Goal: Task Accomplishment & Management: Complete application form

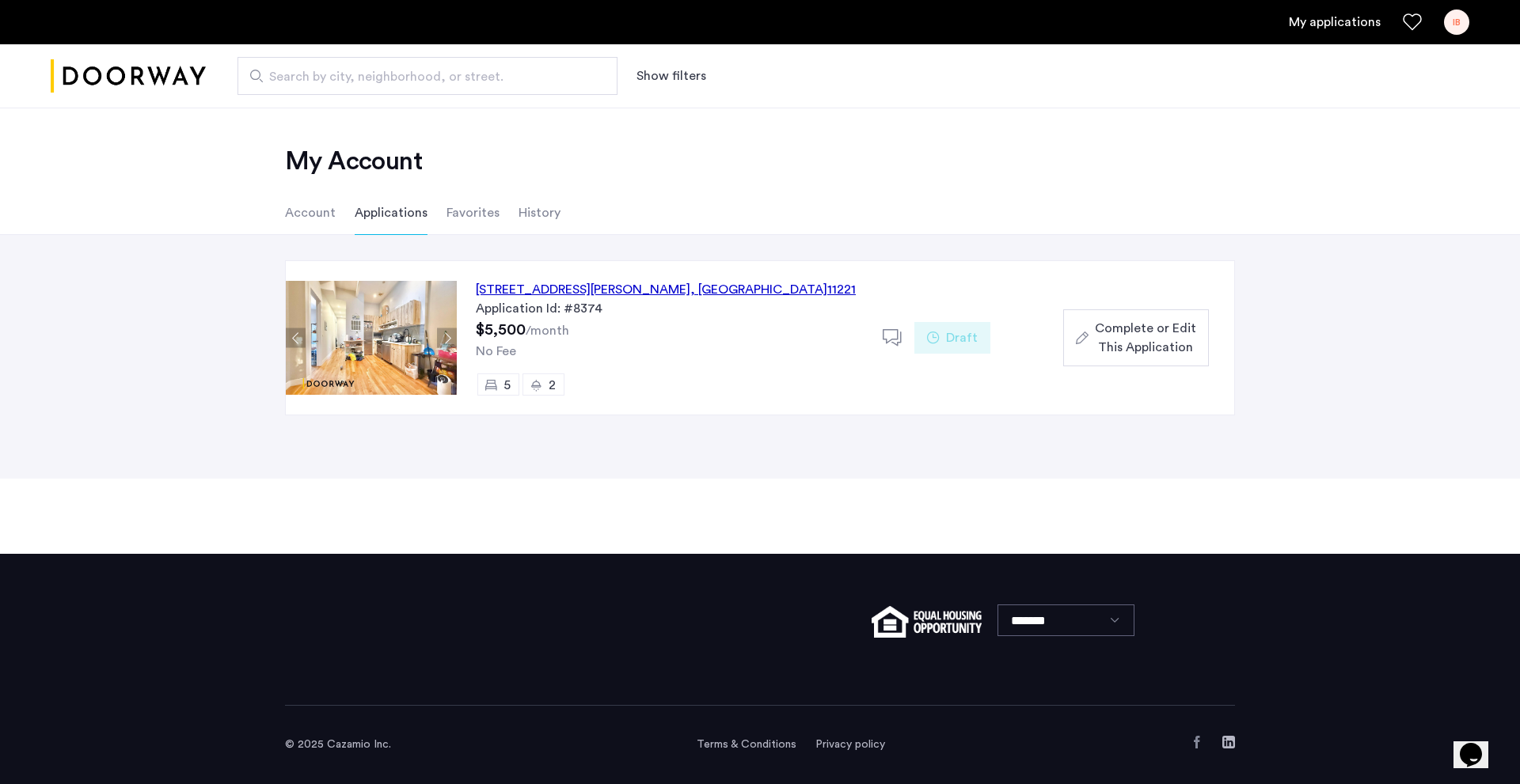
click at [1154, 339] on span "Complete or Edit This Application" at bounding box center [1145, 337] width 101 height 38
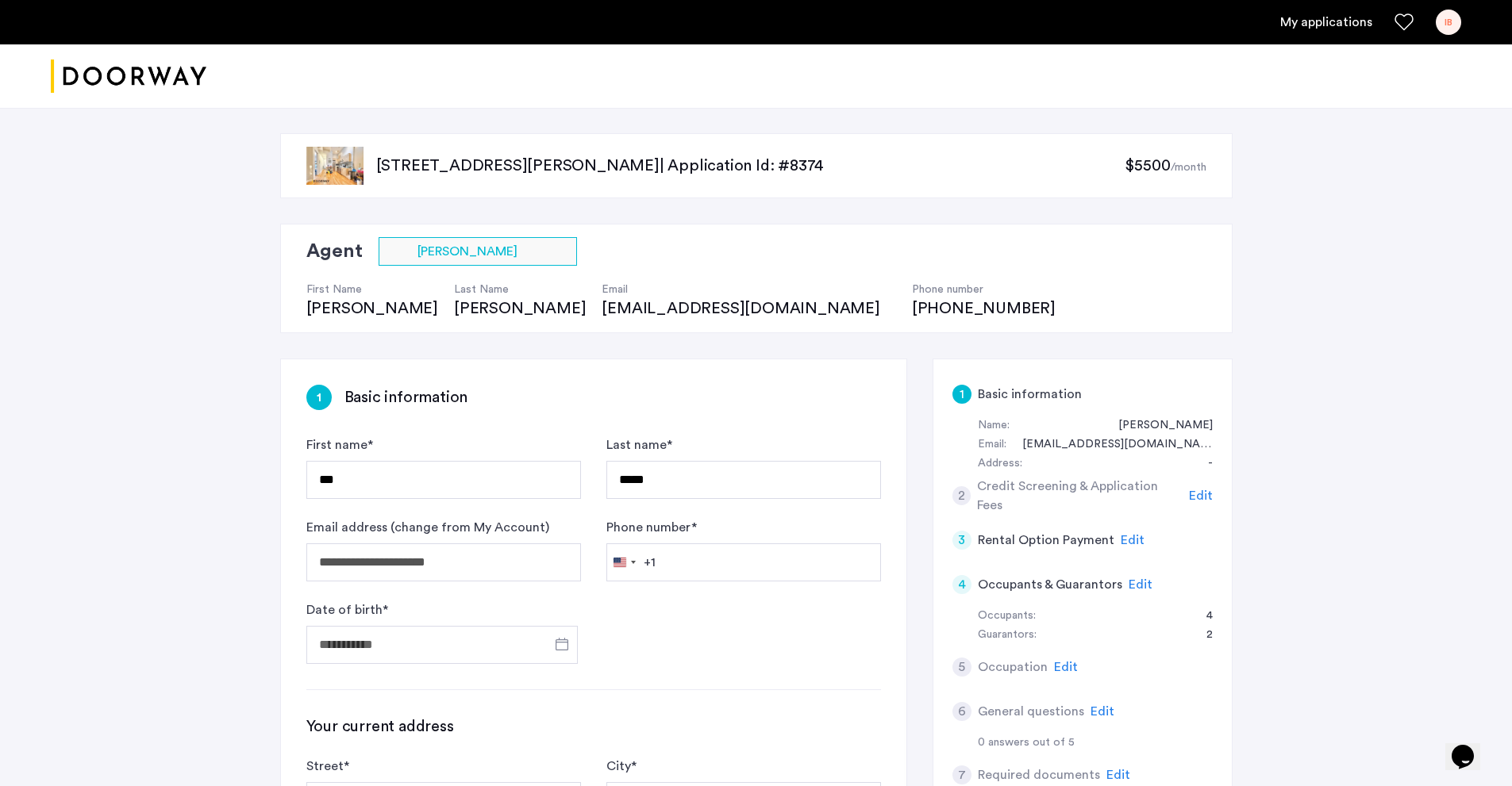
click at [1142, 581] on span "Edit" at bounding box center [1140, 585] width 23 height 13
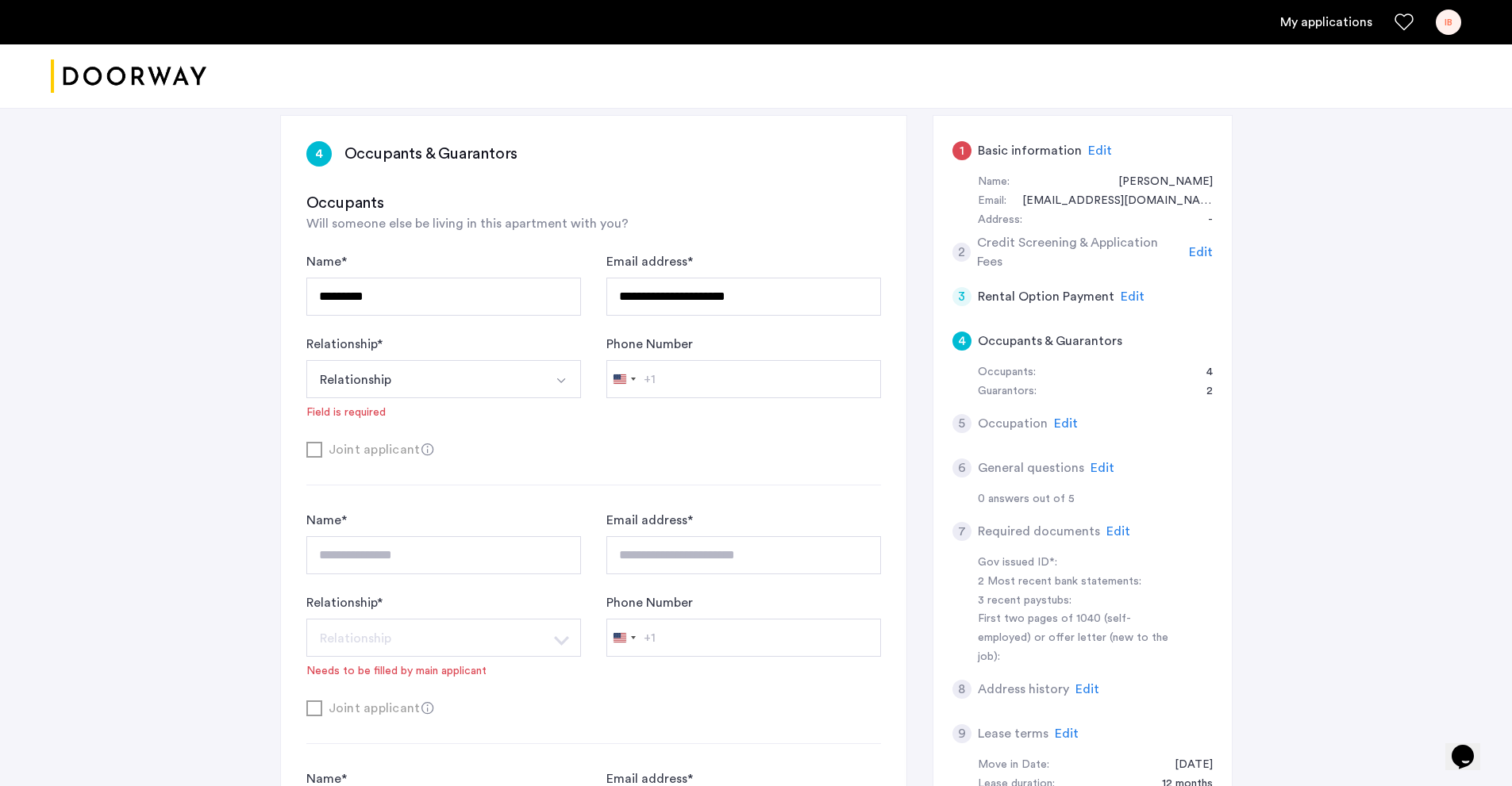
scroll to position [238, 0]
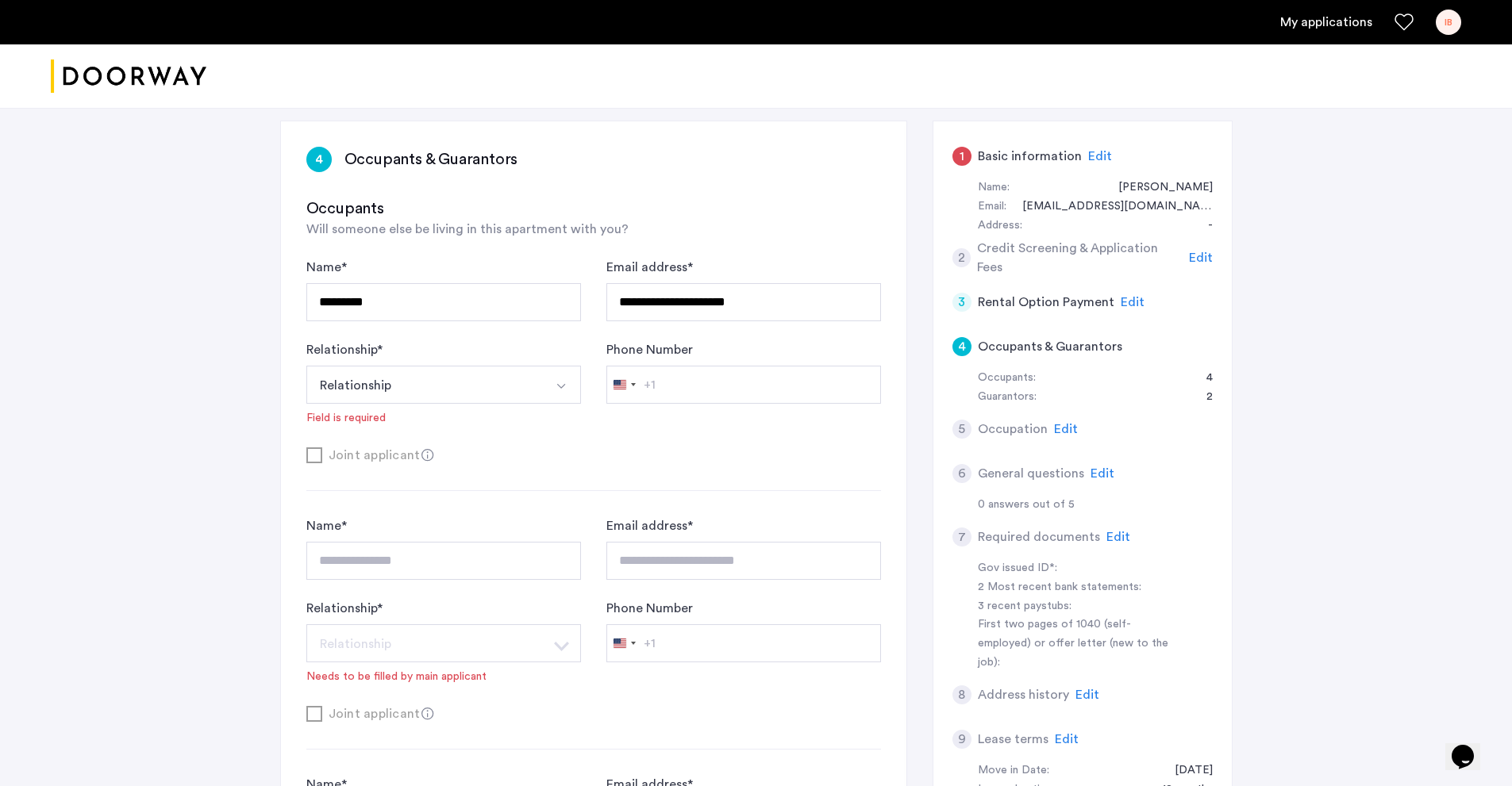
click at [536, 396] on button "Relationship" at bounding box center [425, 384] width 237 height 38
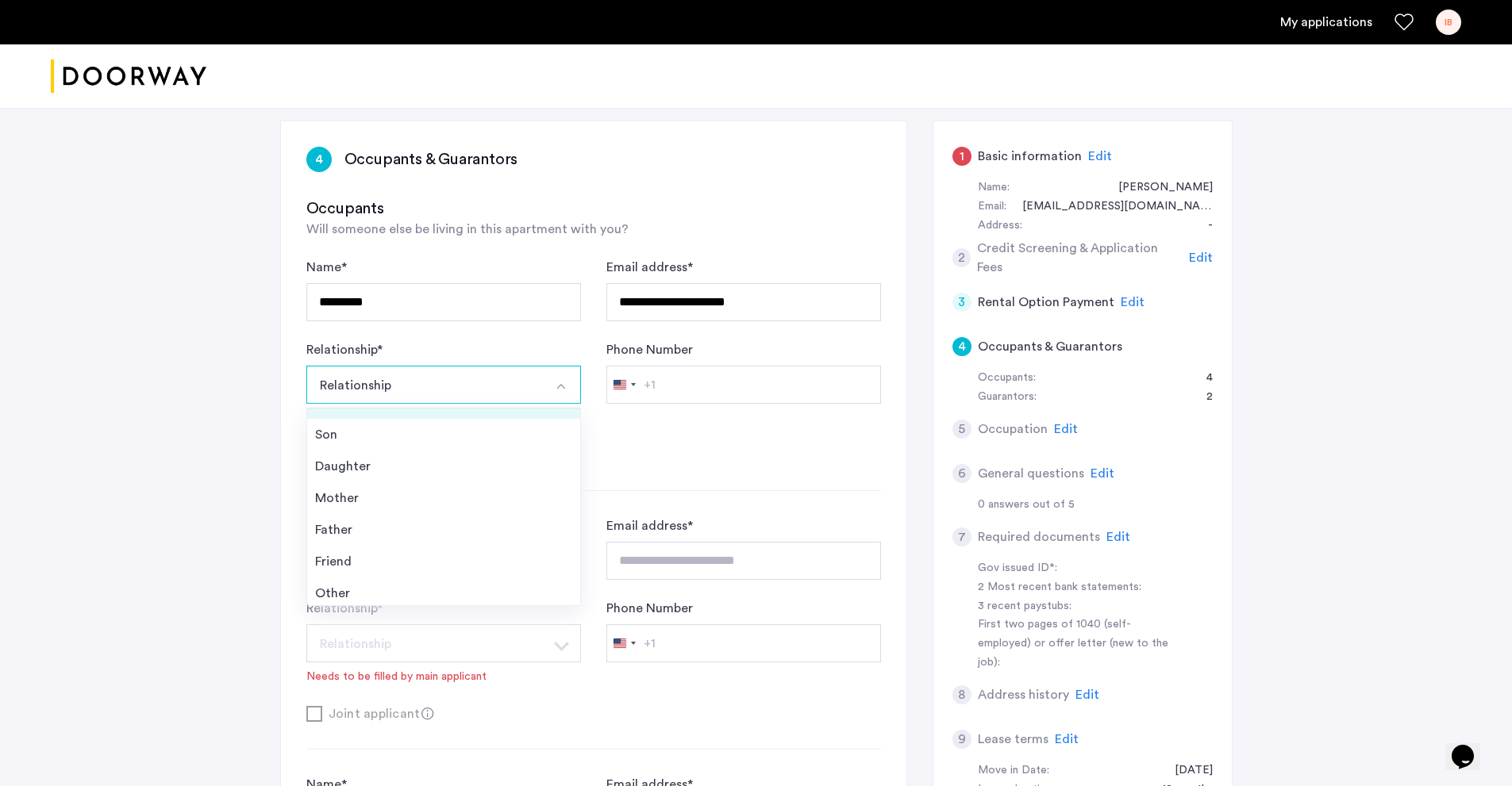
scroll to position [57, 0]
click at [457, 385] on button "Relationship" at bounding box center [425, 384] width 237 height 38
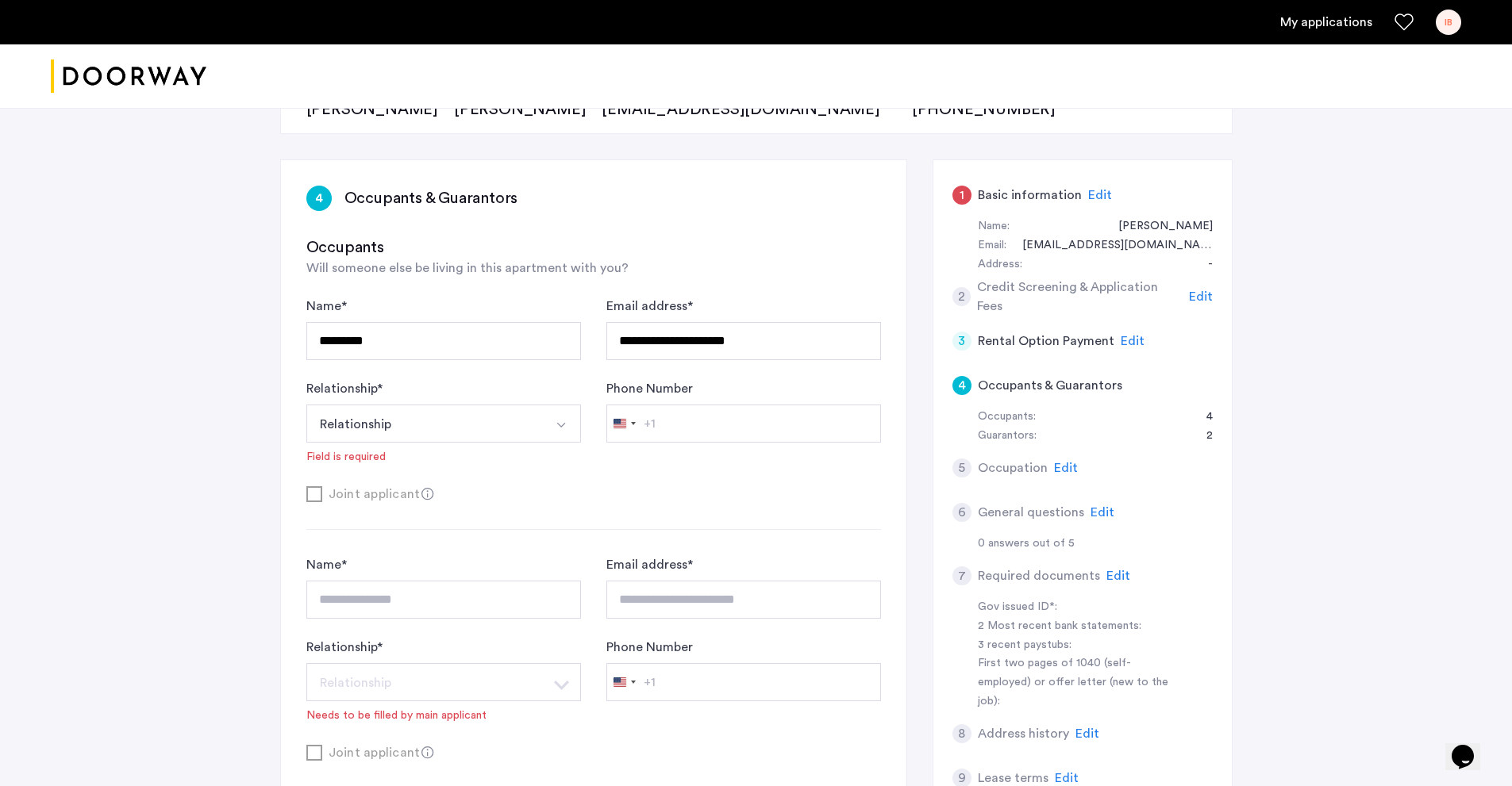
scroll to position [158, 0]
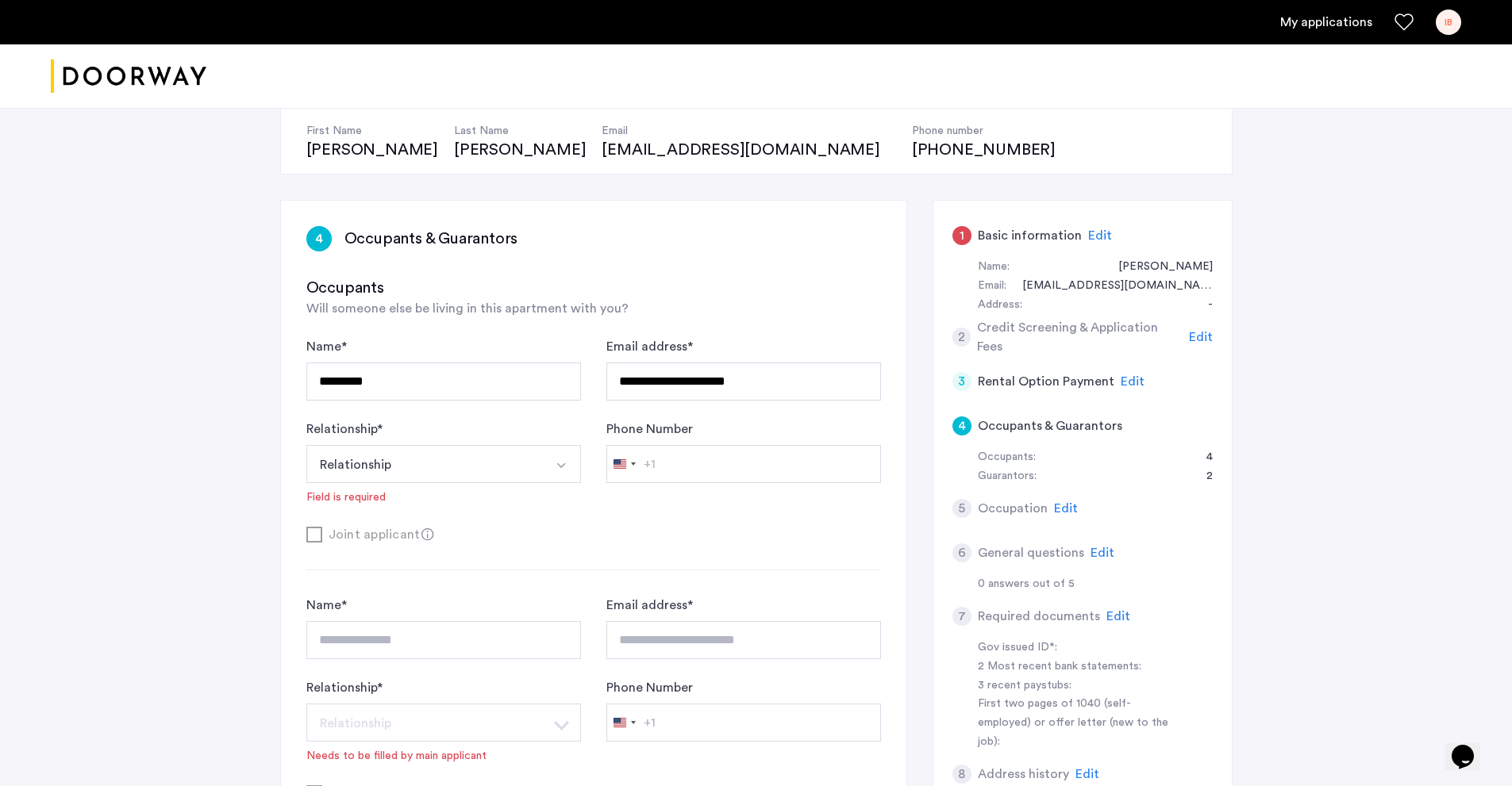
click at [448, 468] on button "Relationship" at bounding box center [425, 464] width 237 height 38
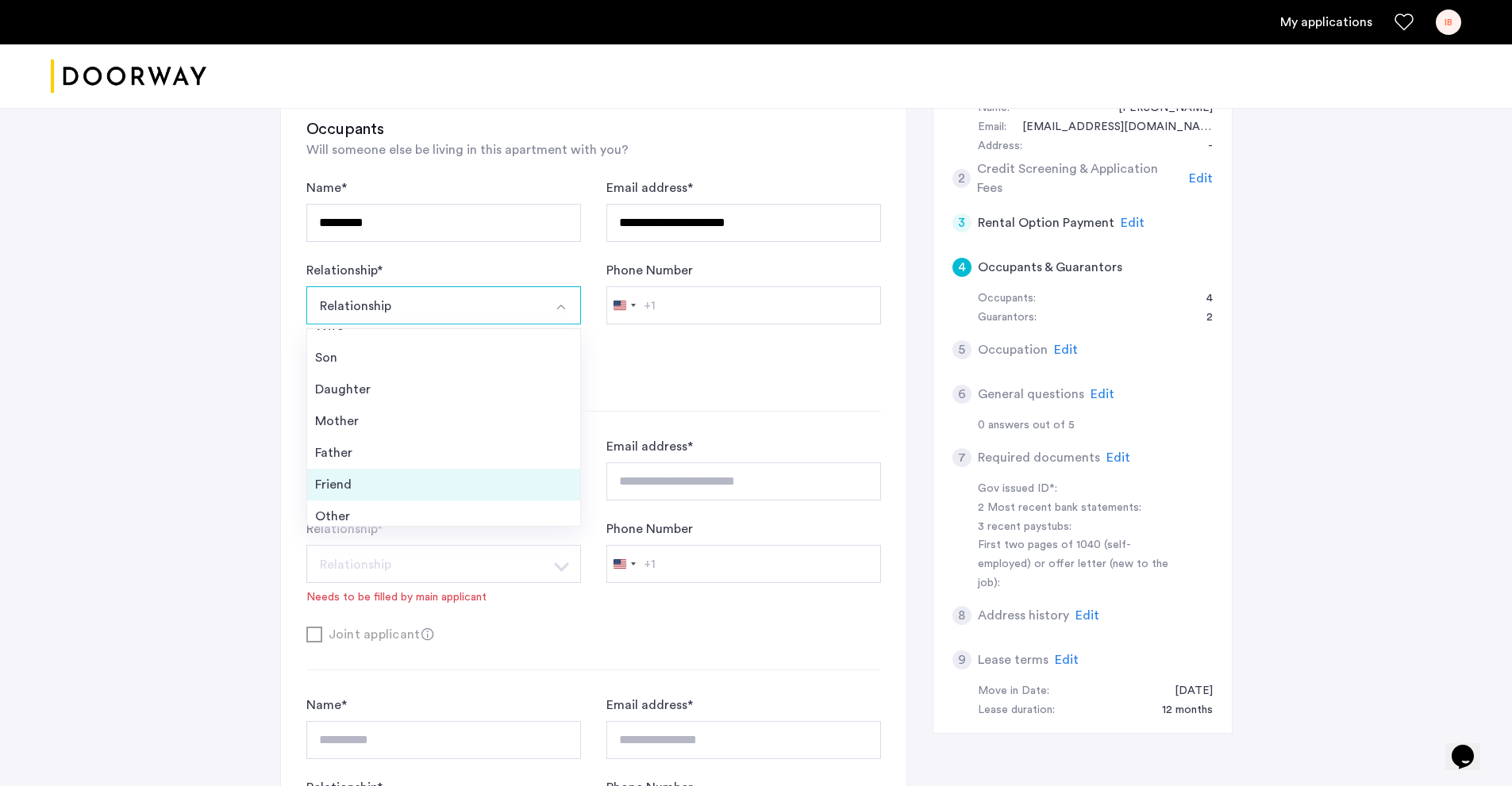
scroll to position [57, 0]
click at [355, 479] on div "Friend" at bounding box center [443, 478] width 257 height 19
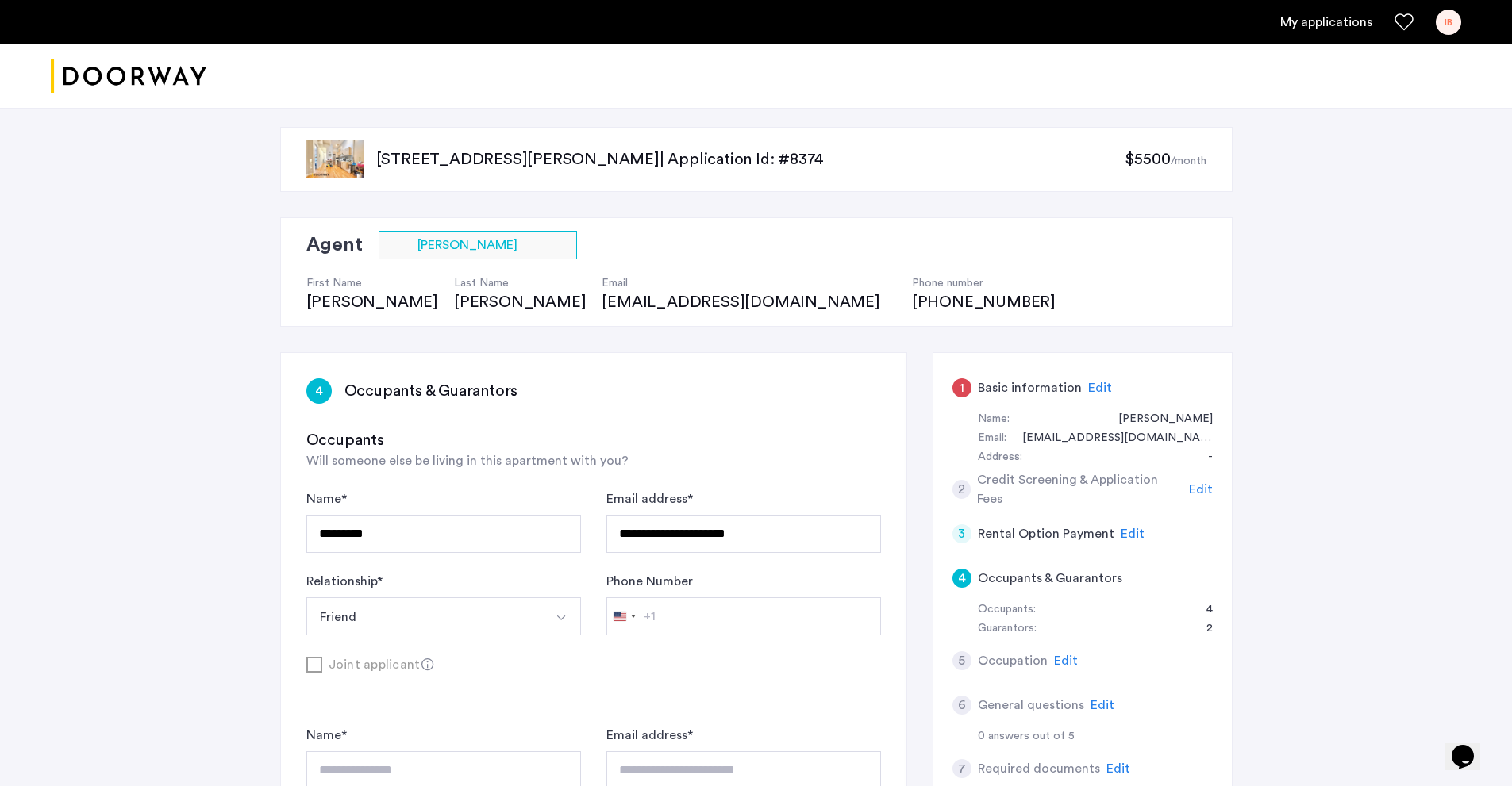
scroll to position [0, 0]
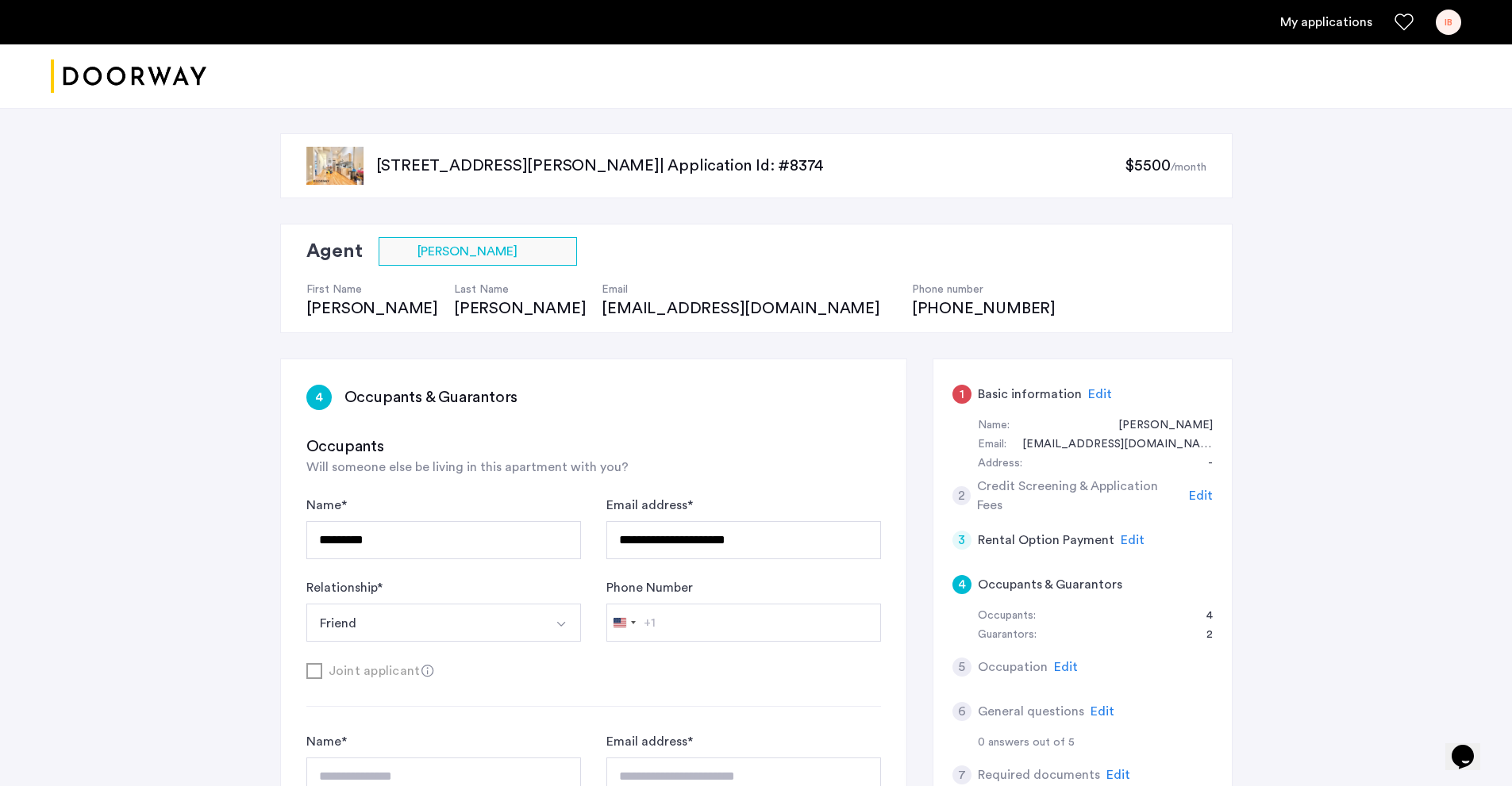
click at [468, 630] on button "Friend" at bounding box center [425, 622] width 237 height 38
click at [465, 580] on div "Relationship * ****** Friend Husband Wife Son Daughter Mother Father Friend Oth…" at bounding box center [443, 610] width 275 height 64
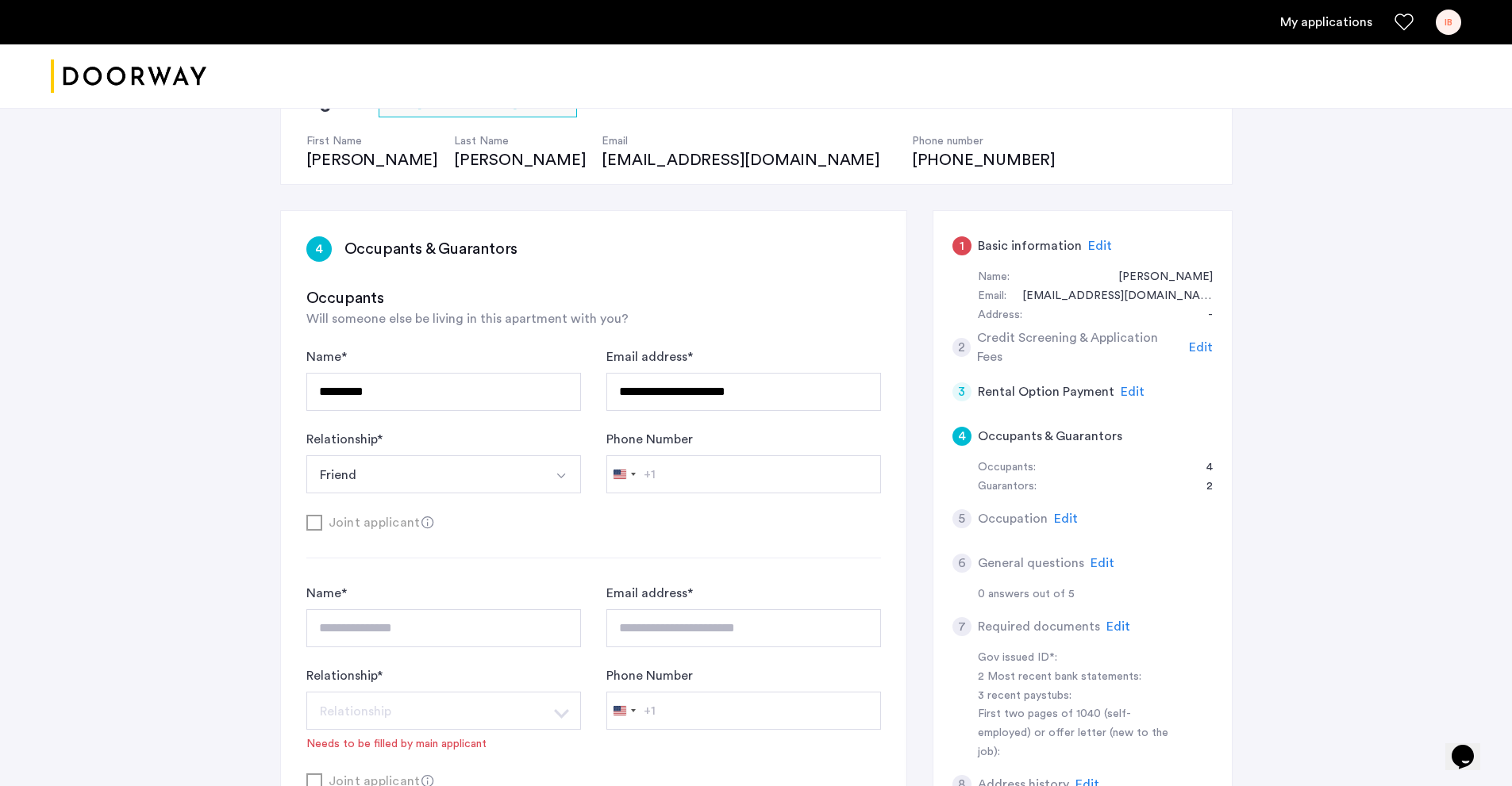
scroll to position [158, 0]
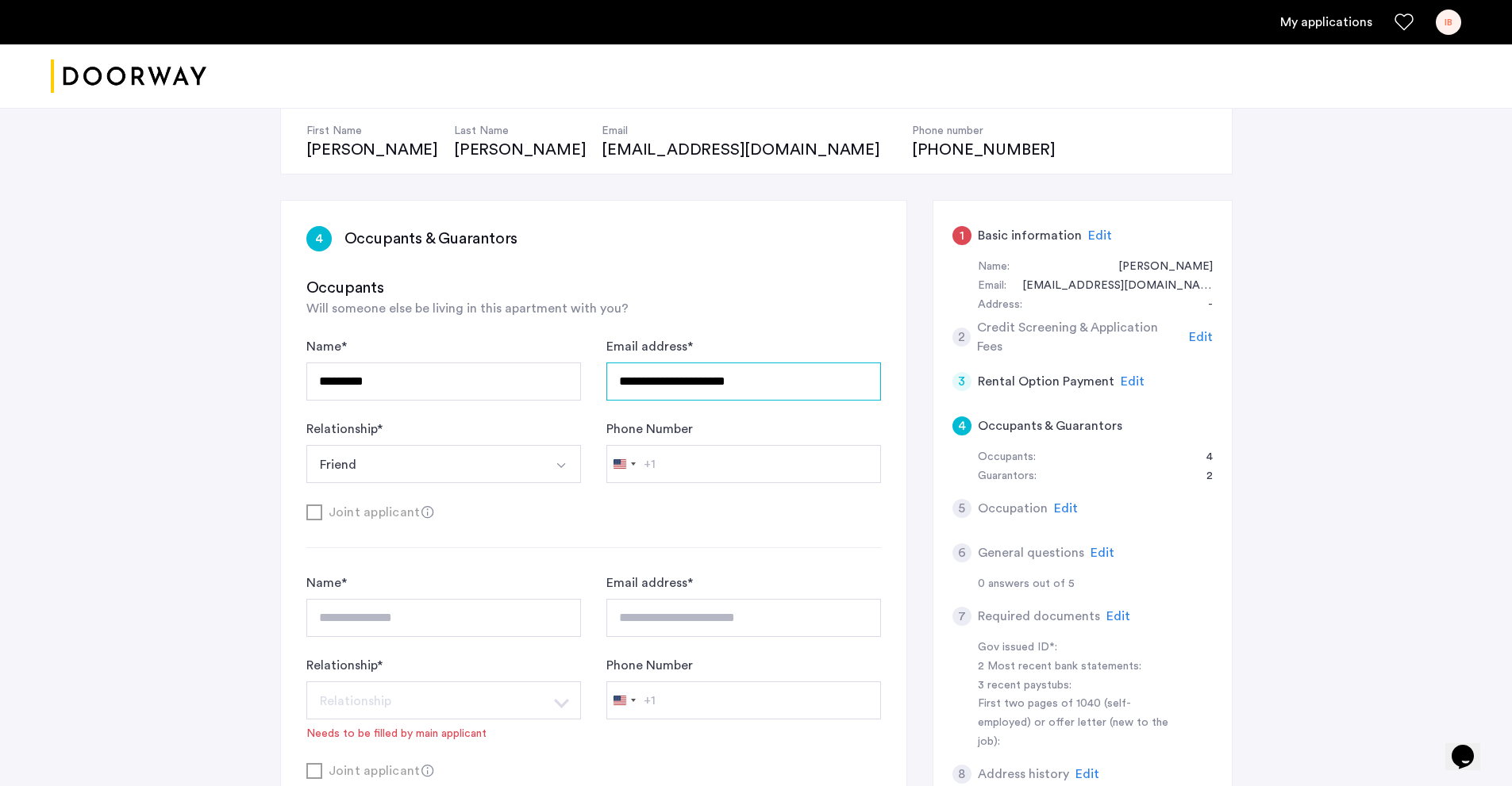
click at [682, 382] on input "**********" at bounding box center [743, 381] width 275 height 38
click at [526, 455] on button "Friend" at bounding box center [425, 464] width 237 height 38
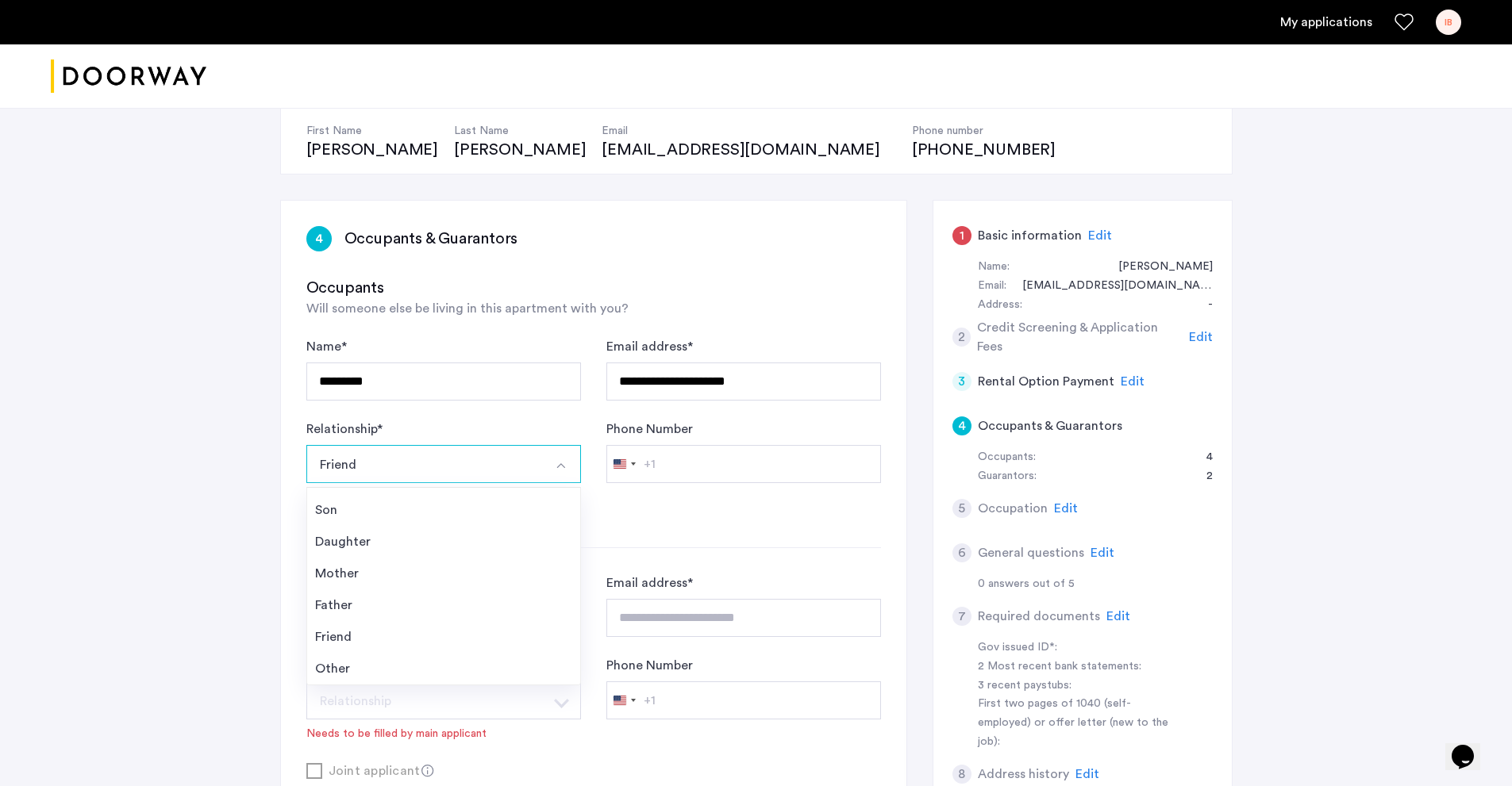
click at [526, 455] on button "Friend" at bounding box center [425, 464] width 237 height 38
click at [1200, 339] on span "Edit" at bounding box center [1201, 337] width 23 height 13
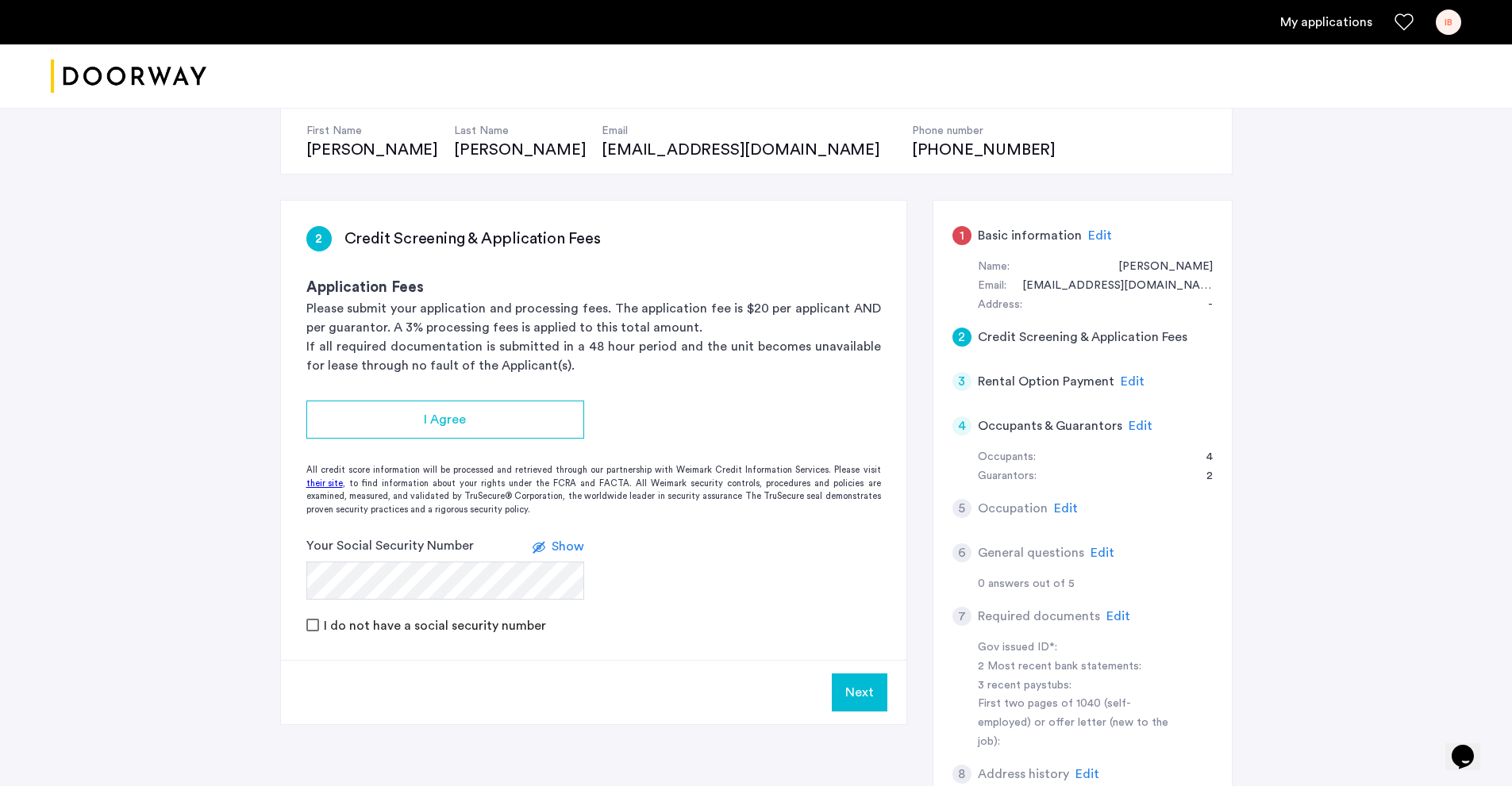
click at [1088, 232] on span "Edit" at bounding box center [1100, 236] width 23 height 13
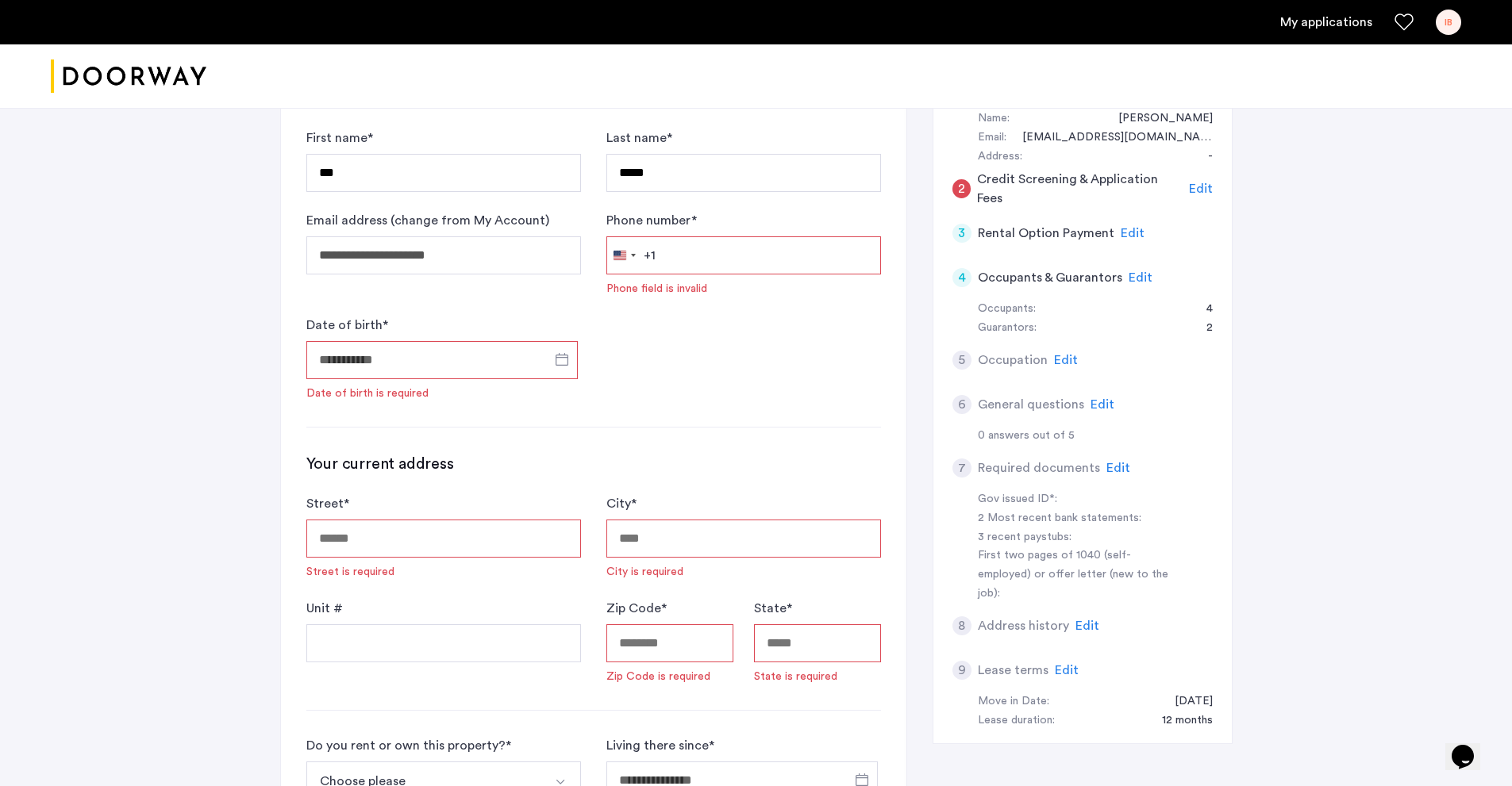
scroll to position [318, 0]
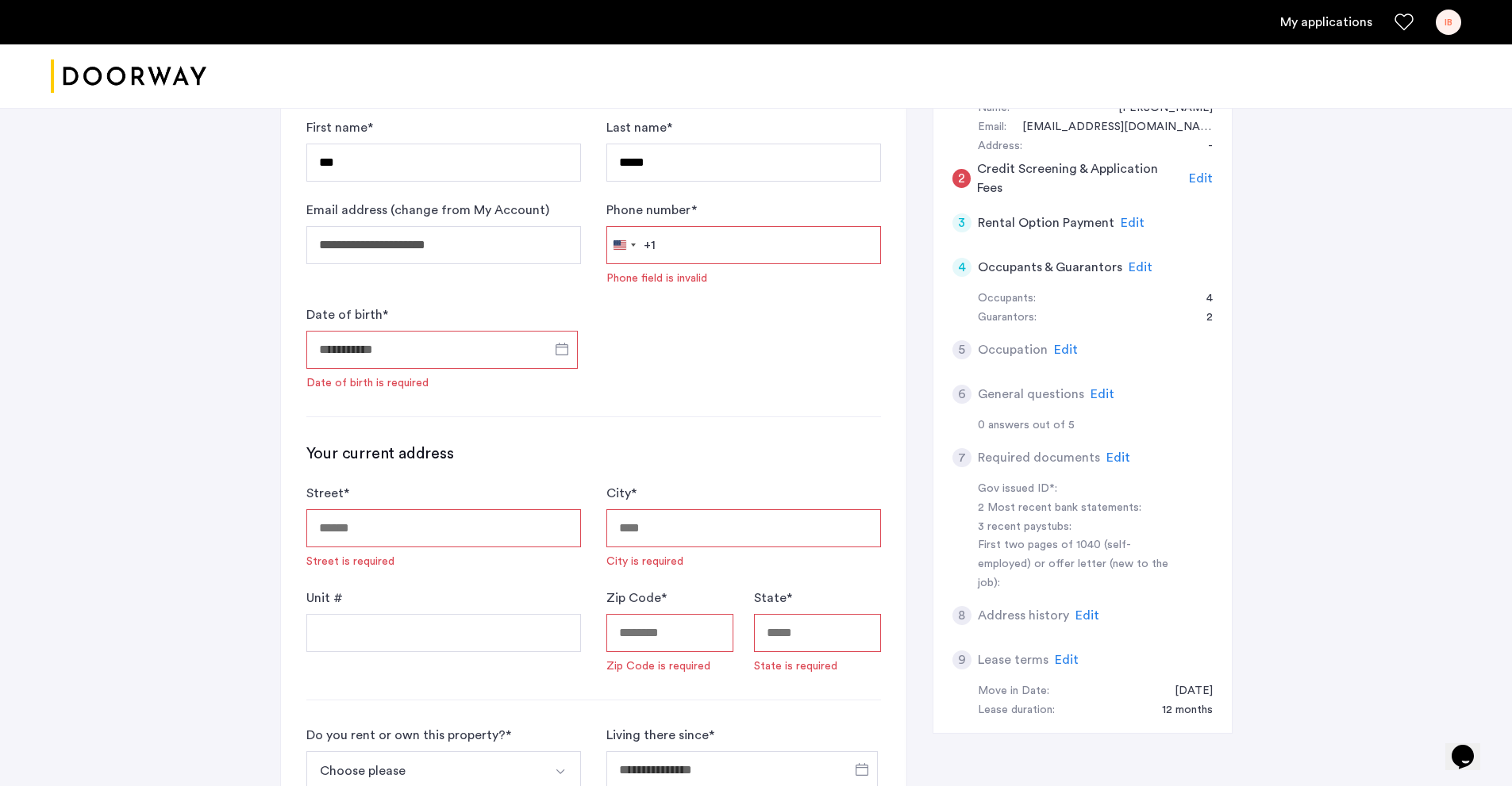
click at [692, 255] on input "Phone number *" at bounding box center [743, 245] width 275 height 38
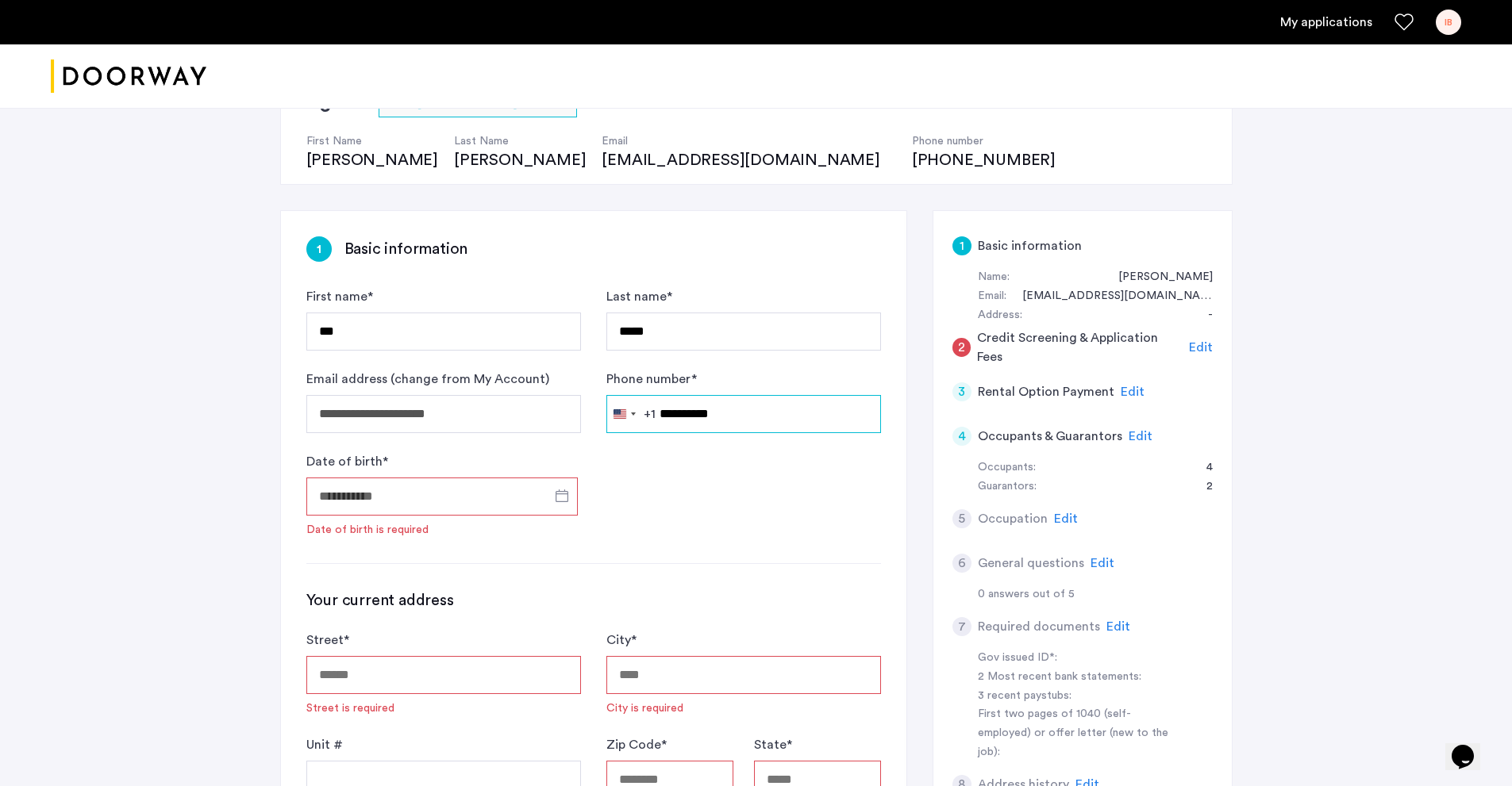
scroll to position [158, 0]
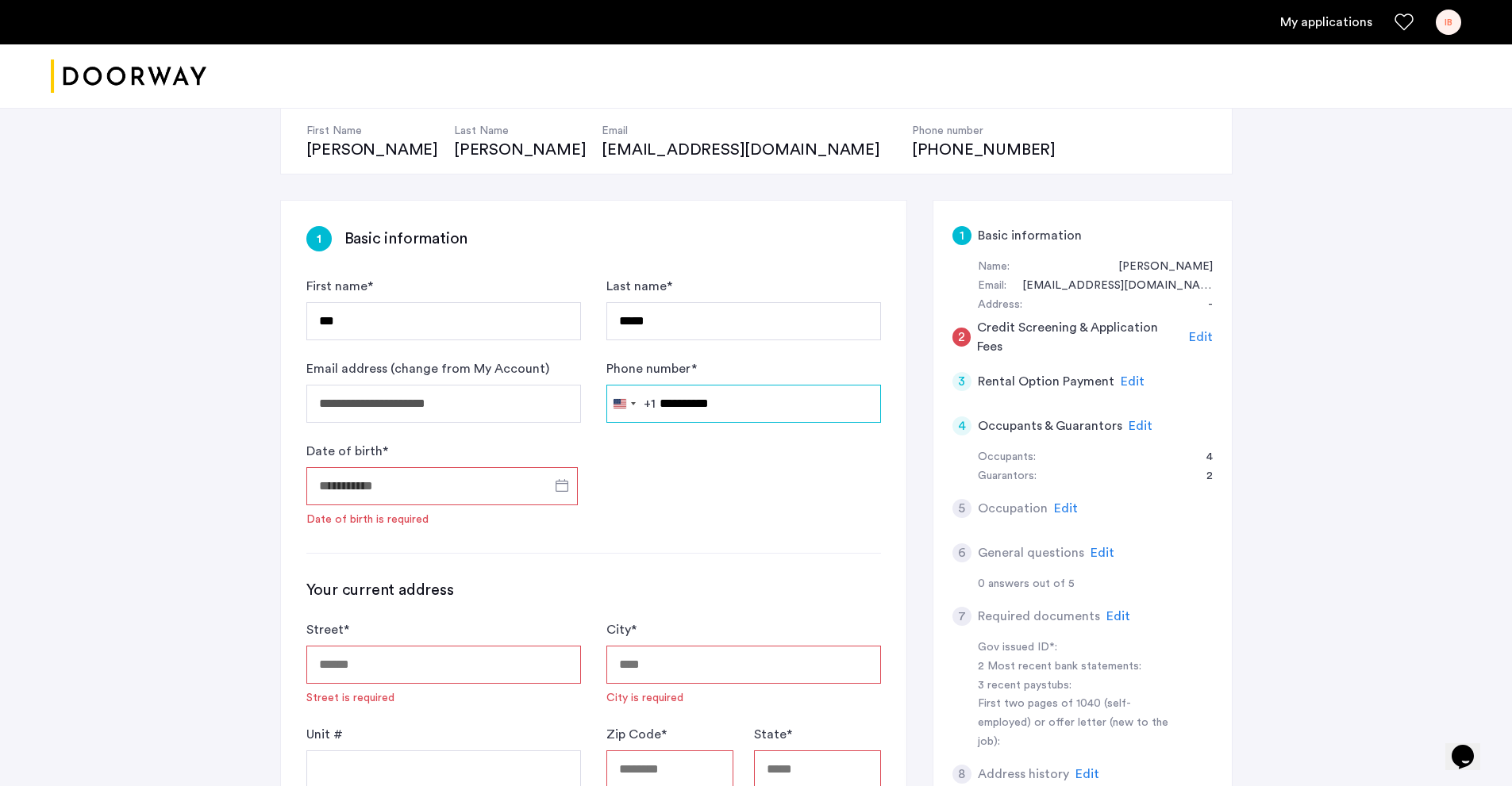
type input "**********"
click at [430, 479] on input "Date of birth *" at bounding box center [442, 486] width 272 height 38
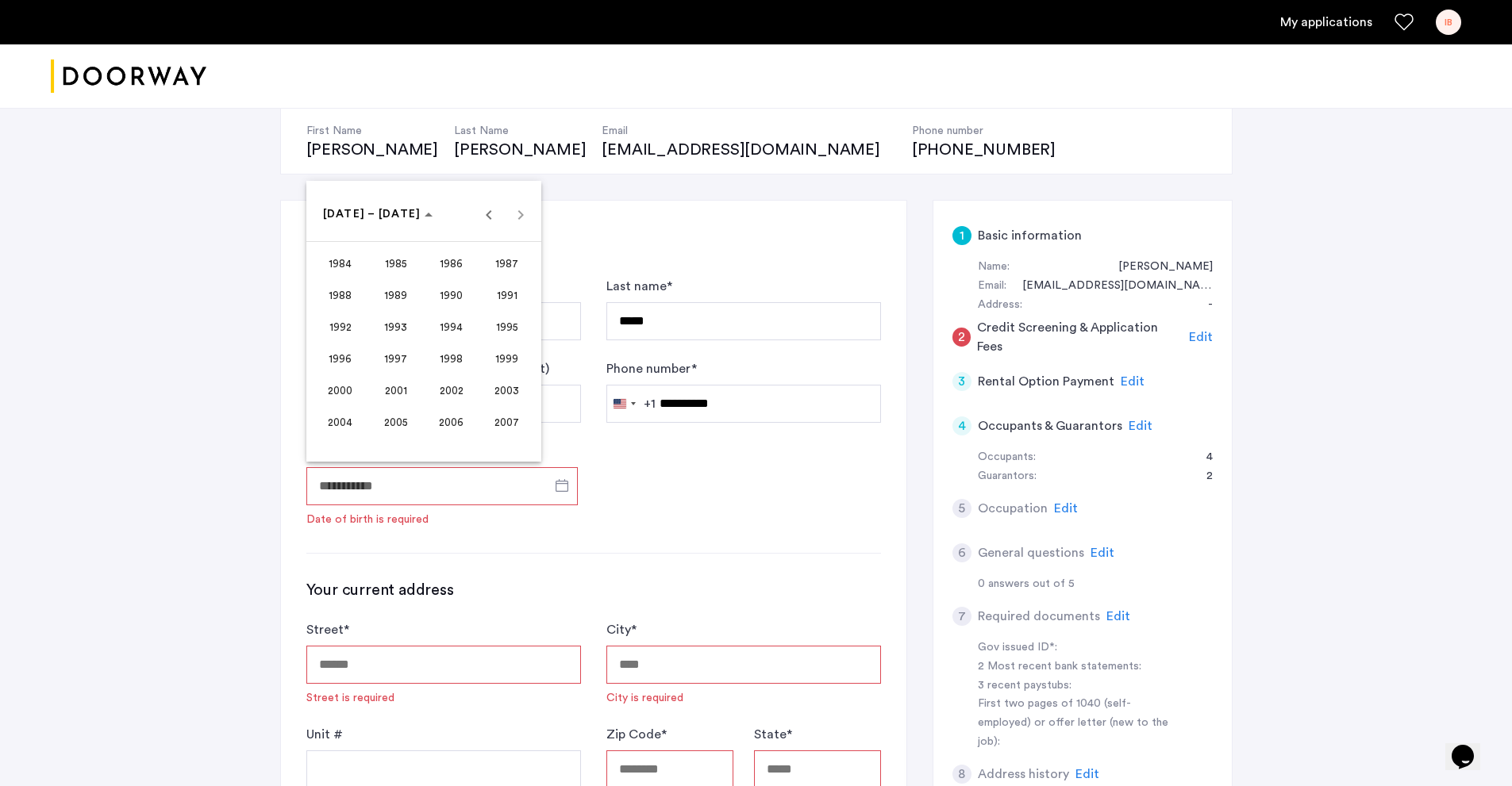
click at [345, 386] on span "2000" at bounding box center [339, 390] width 50 height 28
click at [498, 320] on span "AUG" at bounding box center [506, 327] width 50 height 28
click at [356, 413] on span "21" at bounding box center [360, 407] width 28 height 28
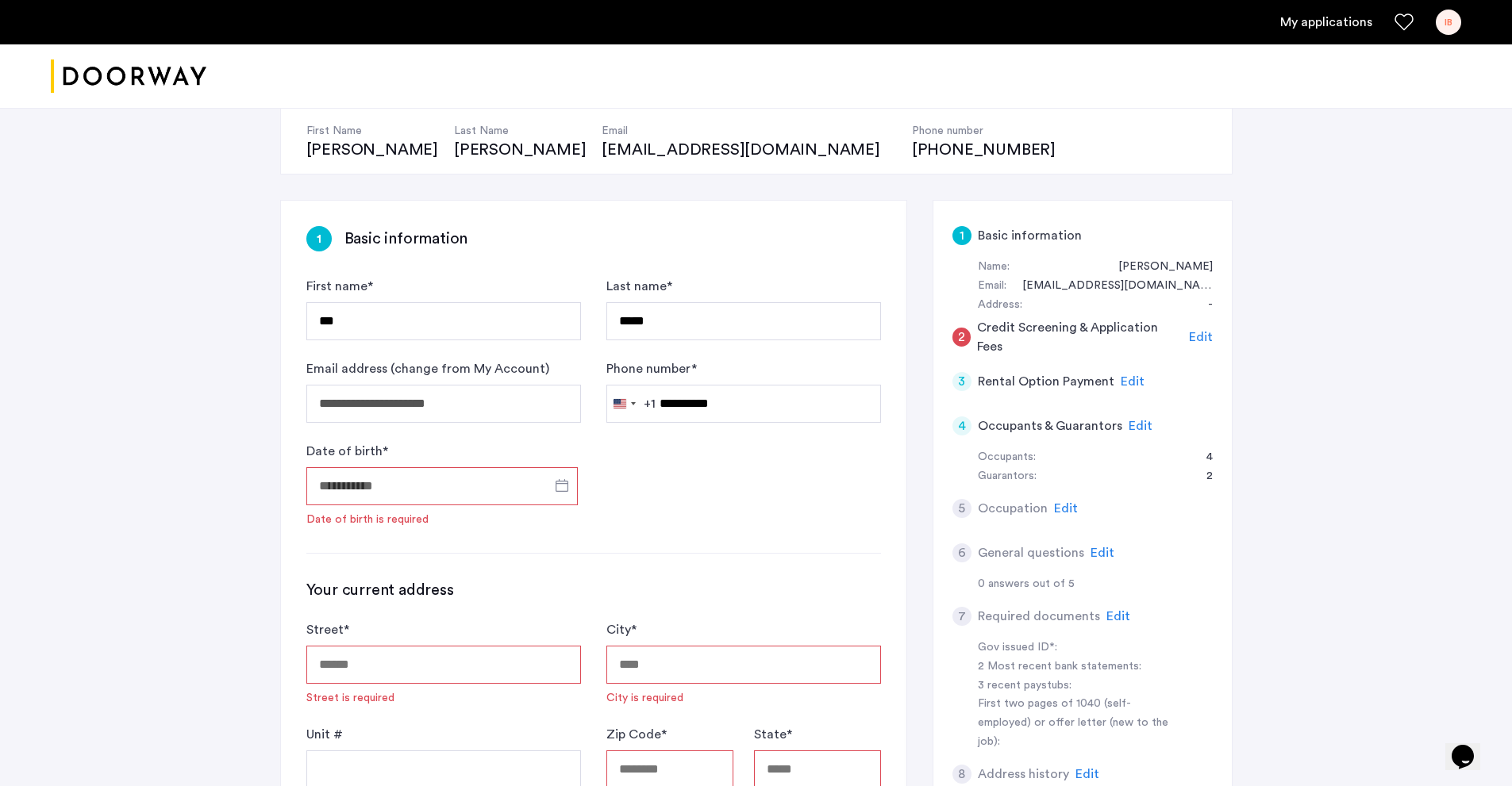
type input "**********"
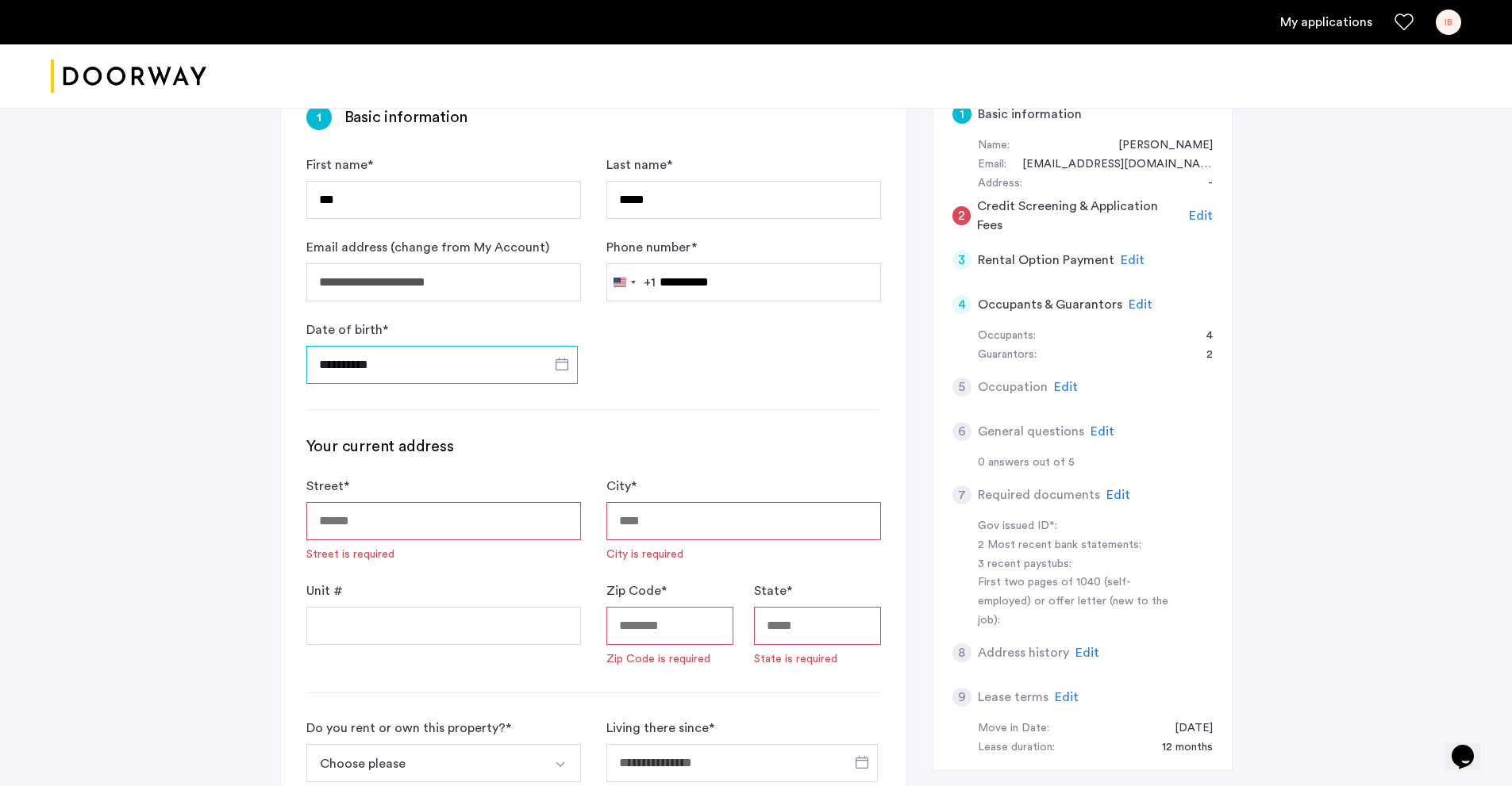
scroll to position [318, 0]
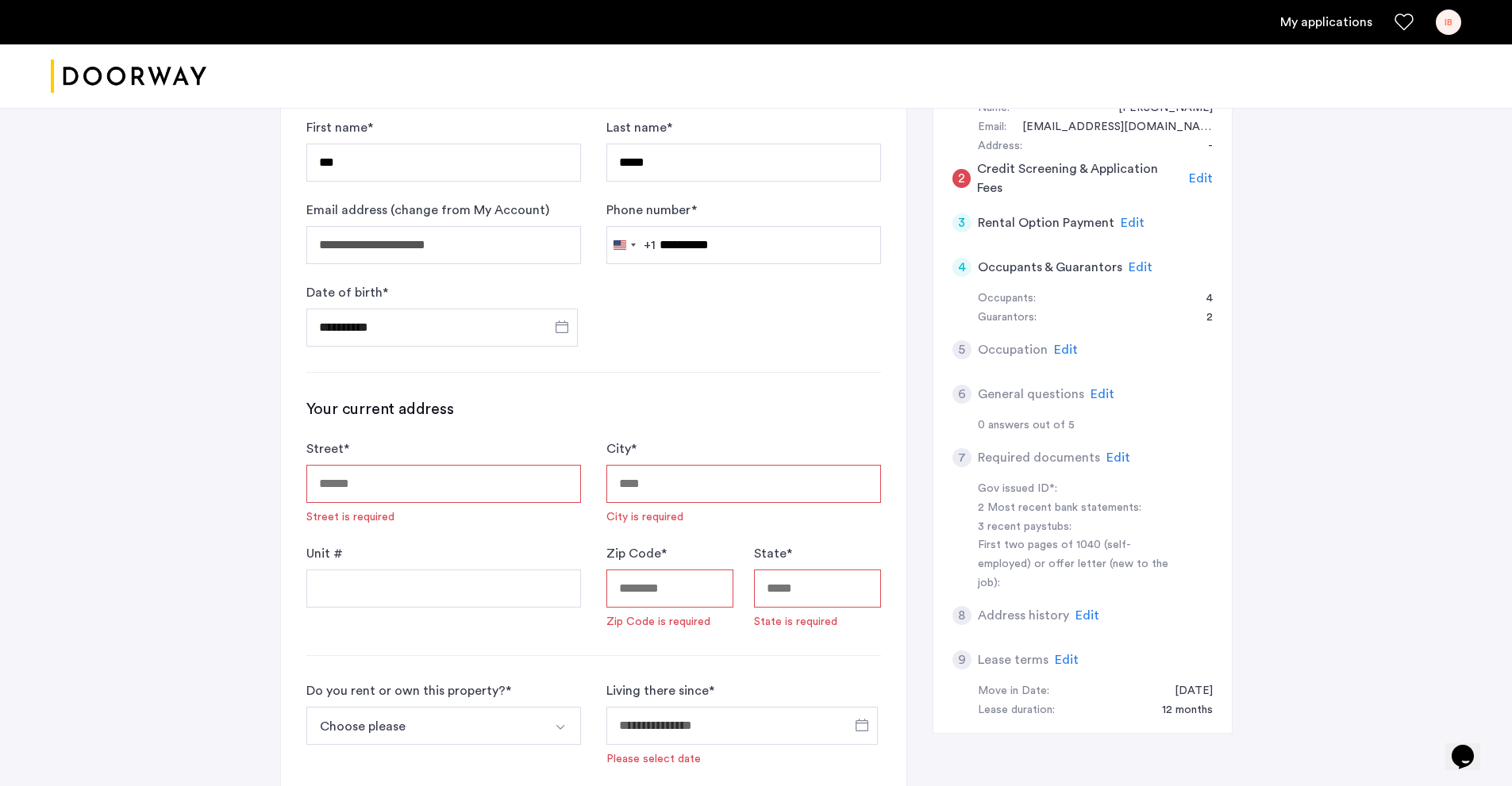
click at [377, 493] on input "Street *" at bounding box center [443, 483] width 275 height 38
type input "**********"
type input "*********"
type input "*****"
type input "**********"
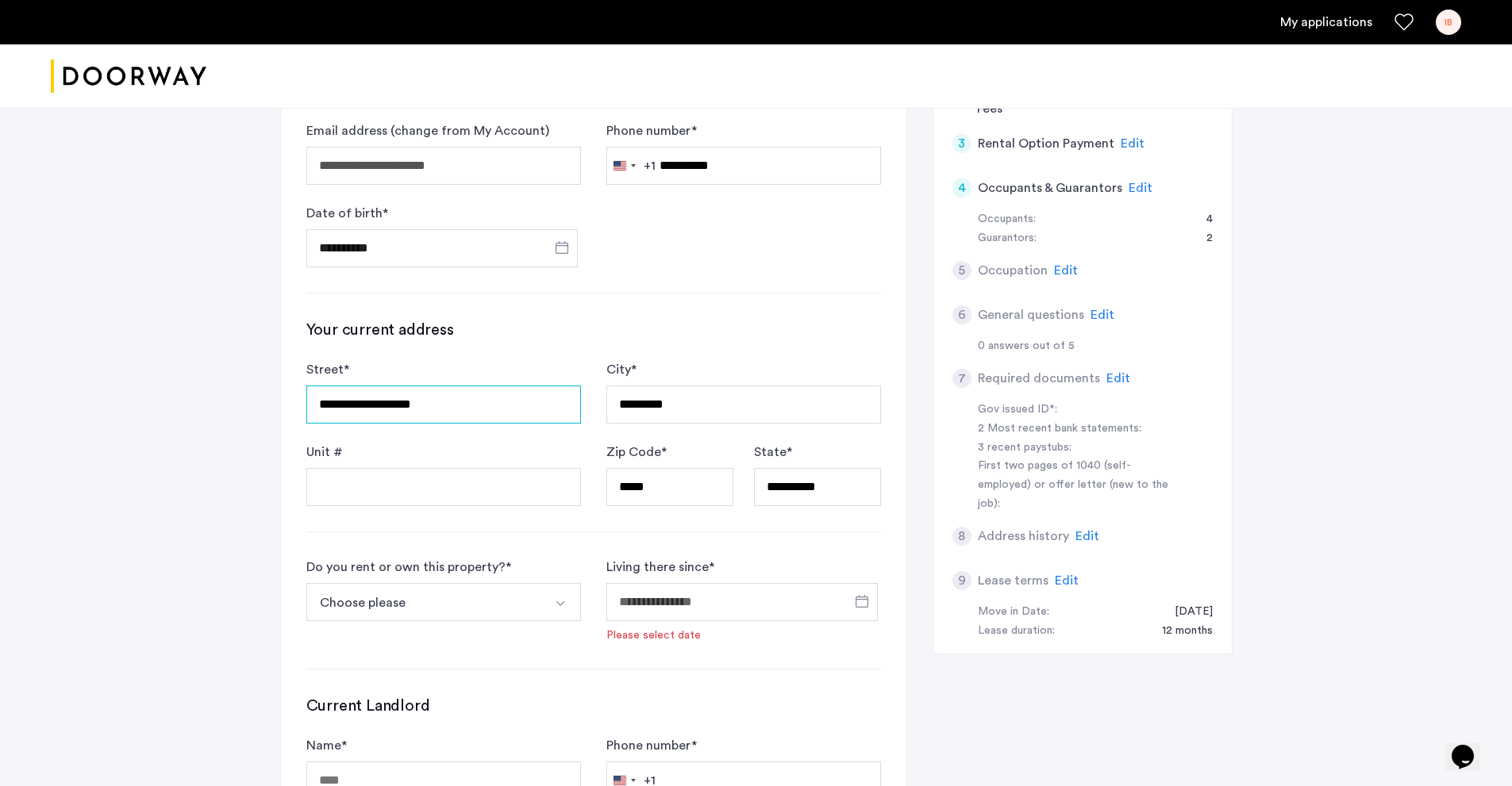
scroll to position [476, 0]
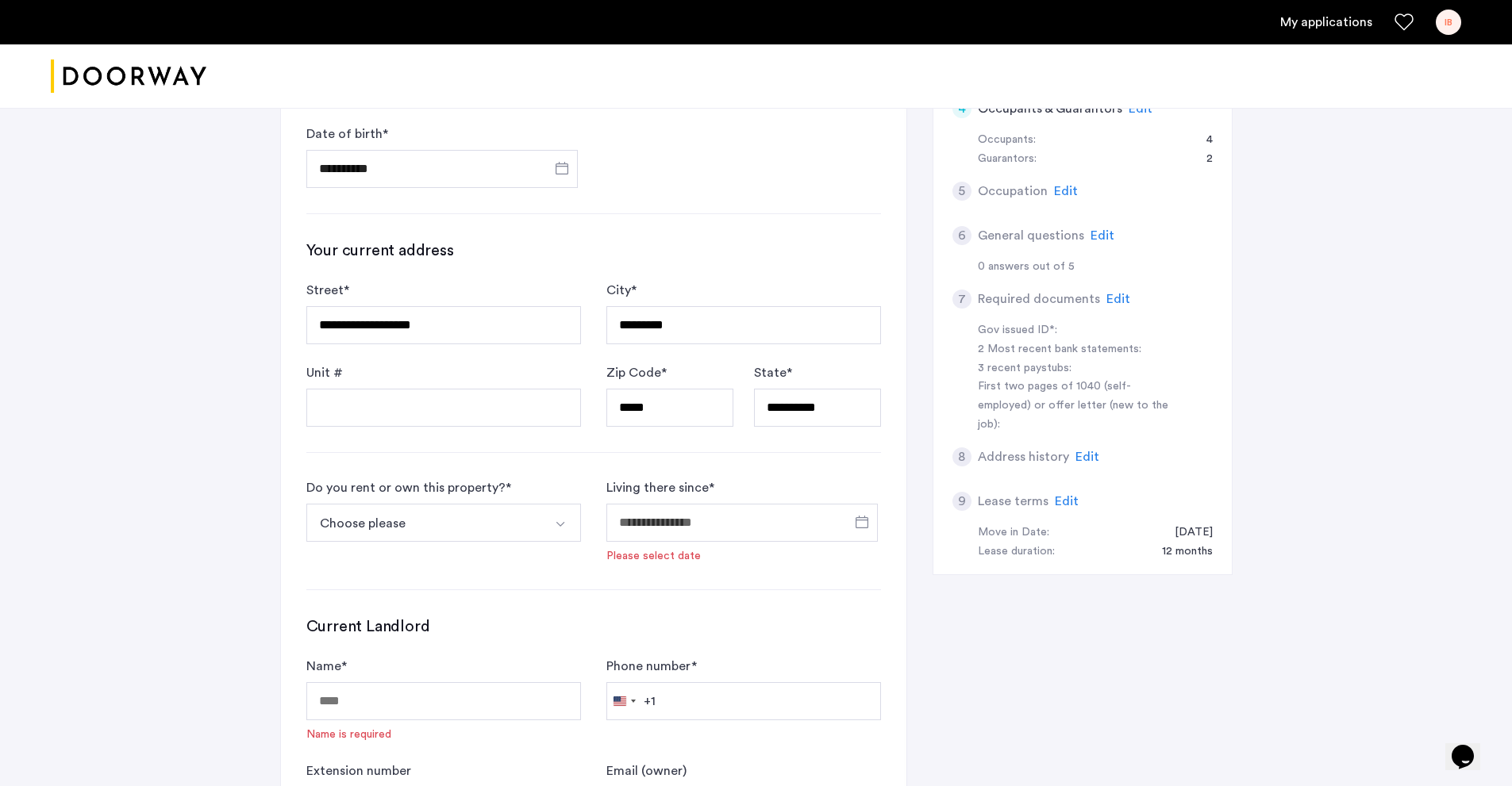
click at [436, 526] on button "Choose please" at bounding box center [425, 523] width 237 height 38
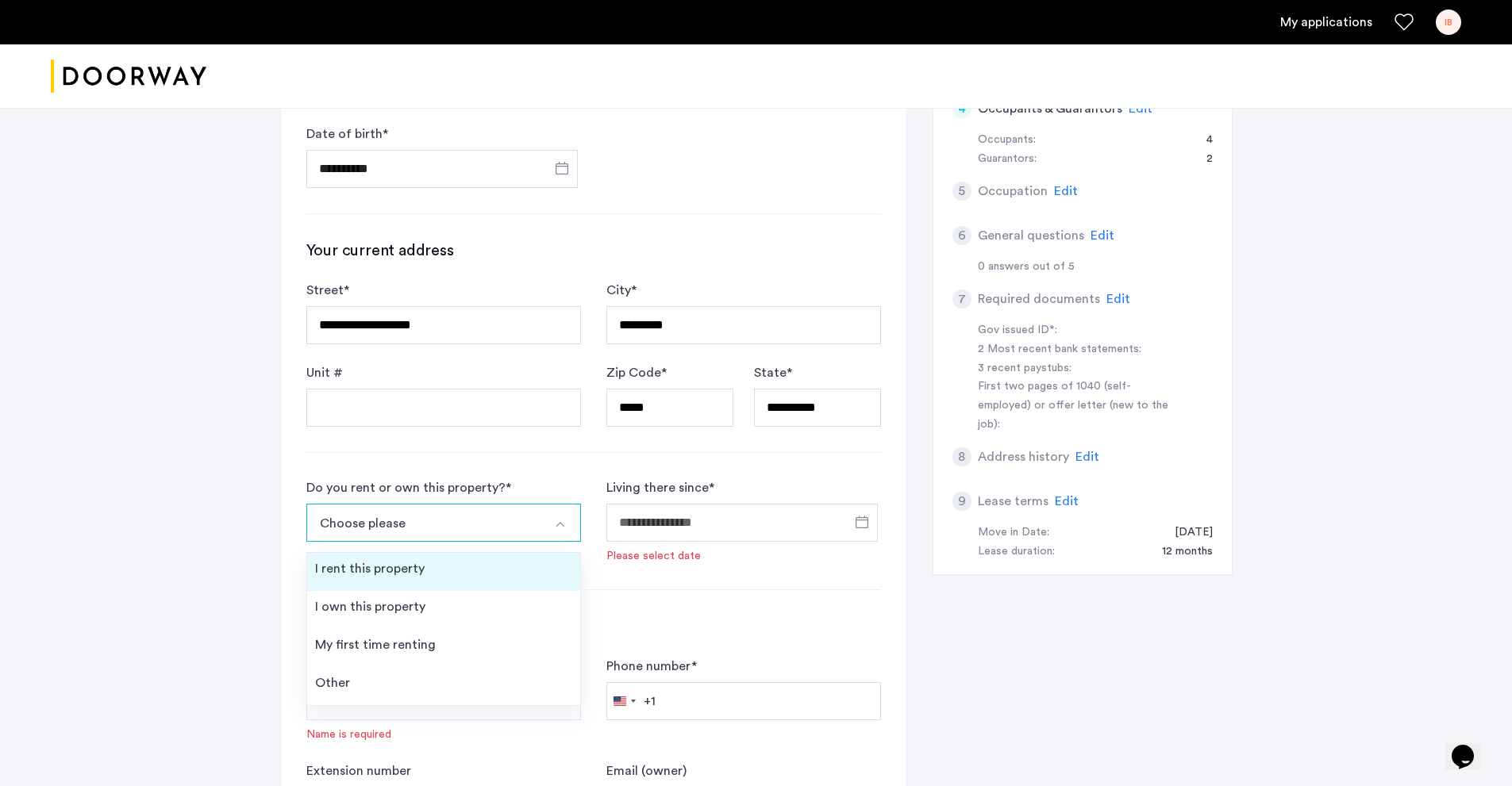
click at [423, 583] on li "I rent this property" at bounding box center [443, 571] width 273 height 38
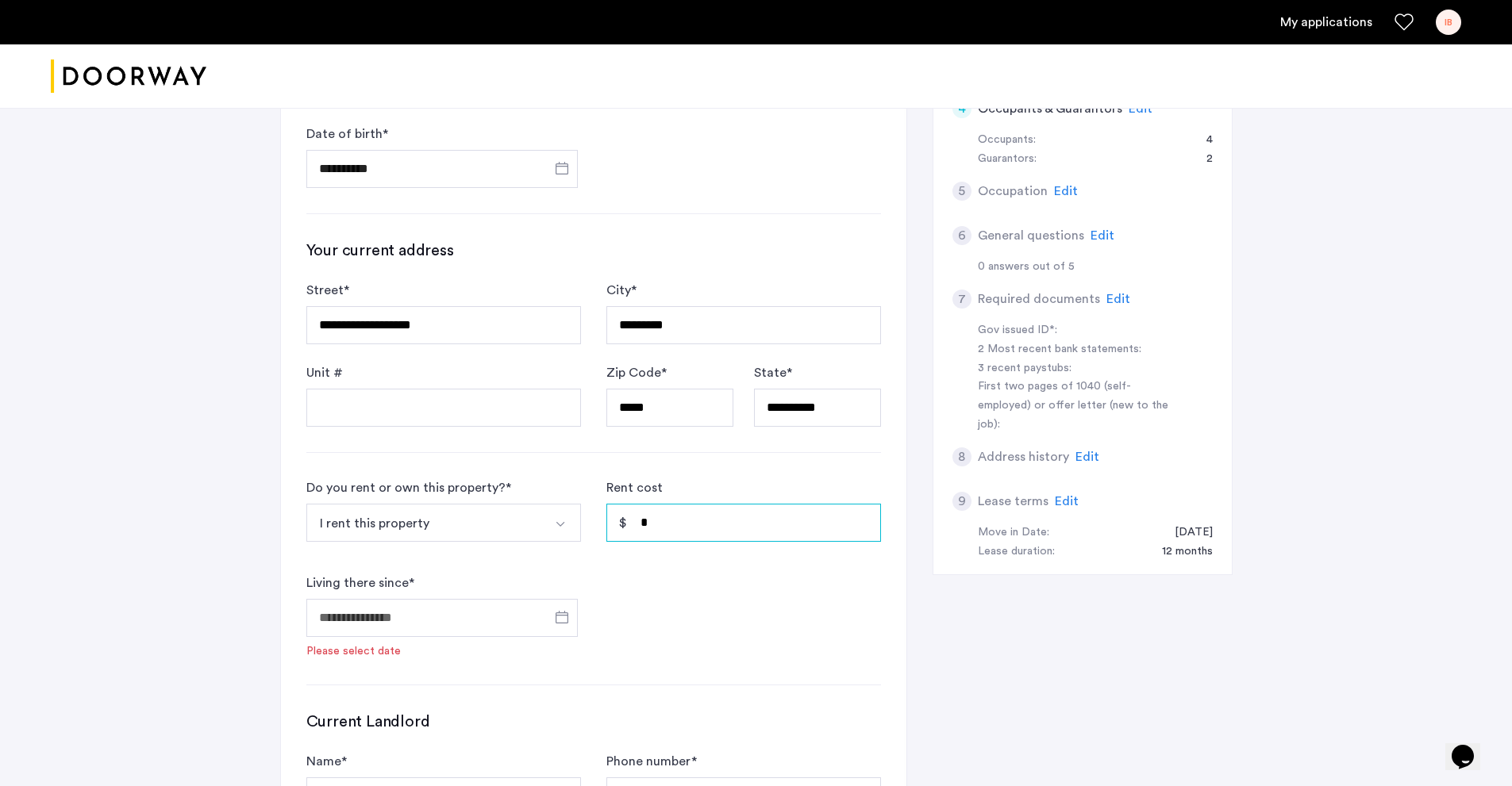
click at [675, 526] on input "*" at bounding box center [743, 523] width 275 height 38
type input "*****"
click at [488, 612] on input "Living there since *" at bounding box center [442, 617] width 272 height 38
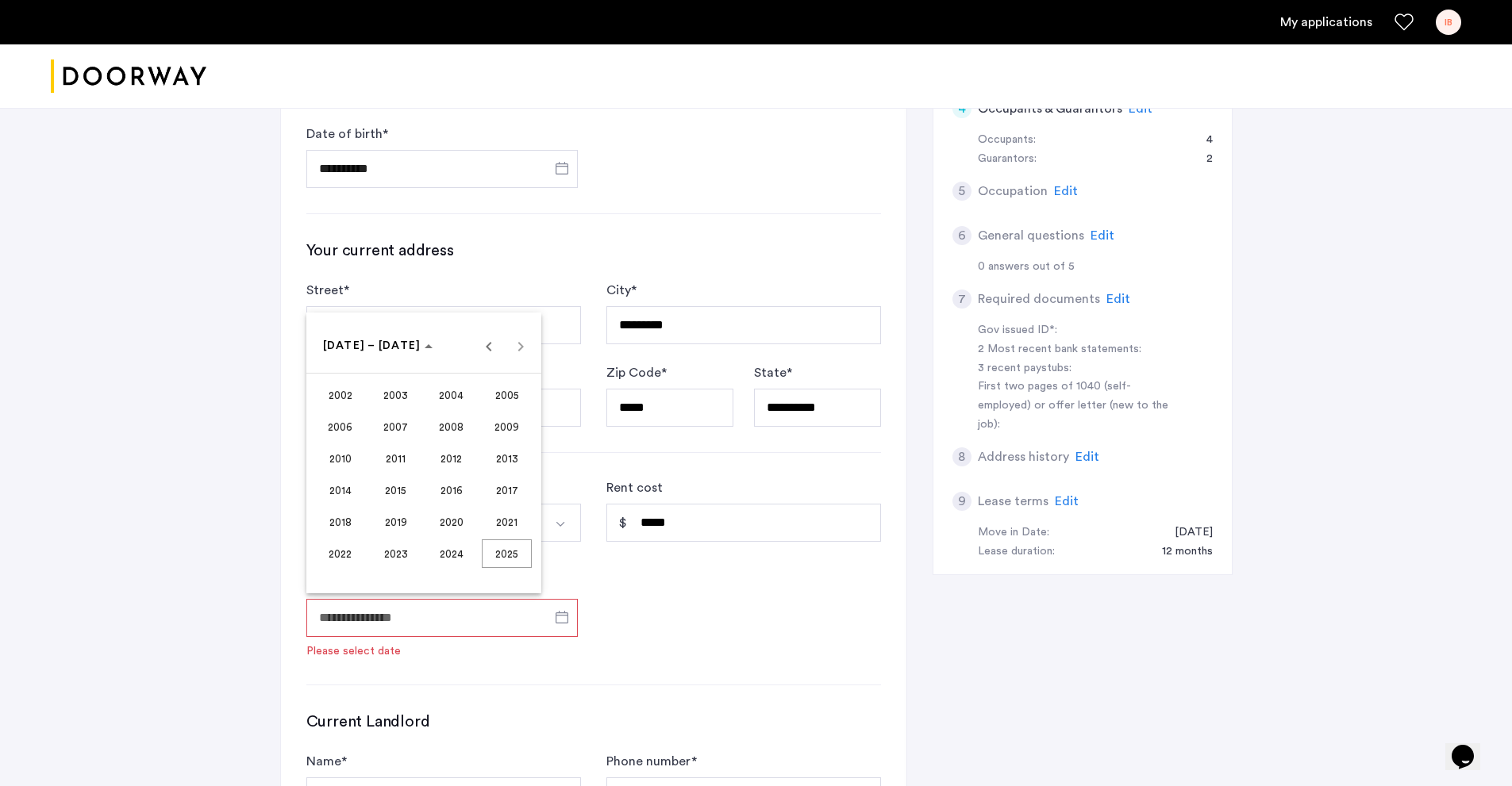
click at [488, 612] on div at bounding box center [756, 393] width 1512 height 786
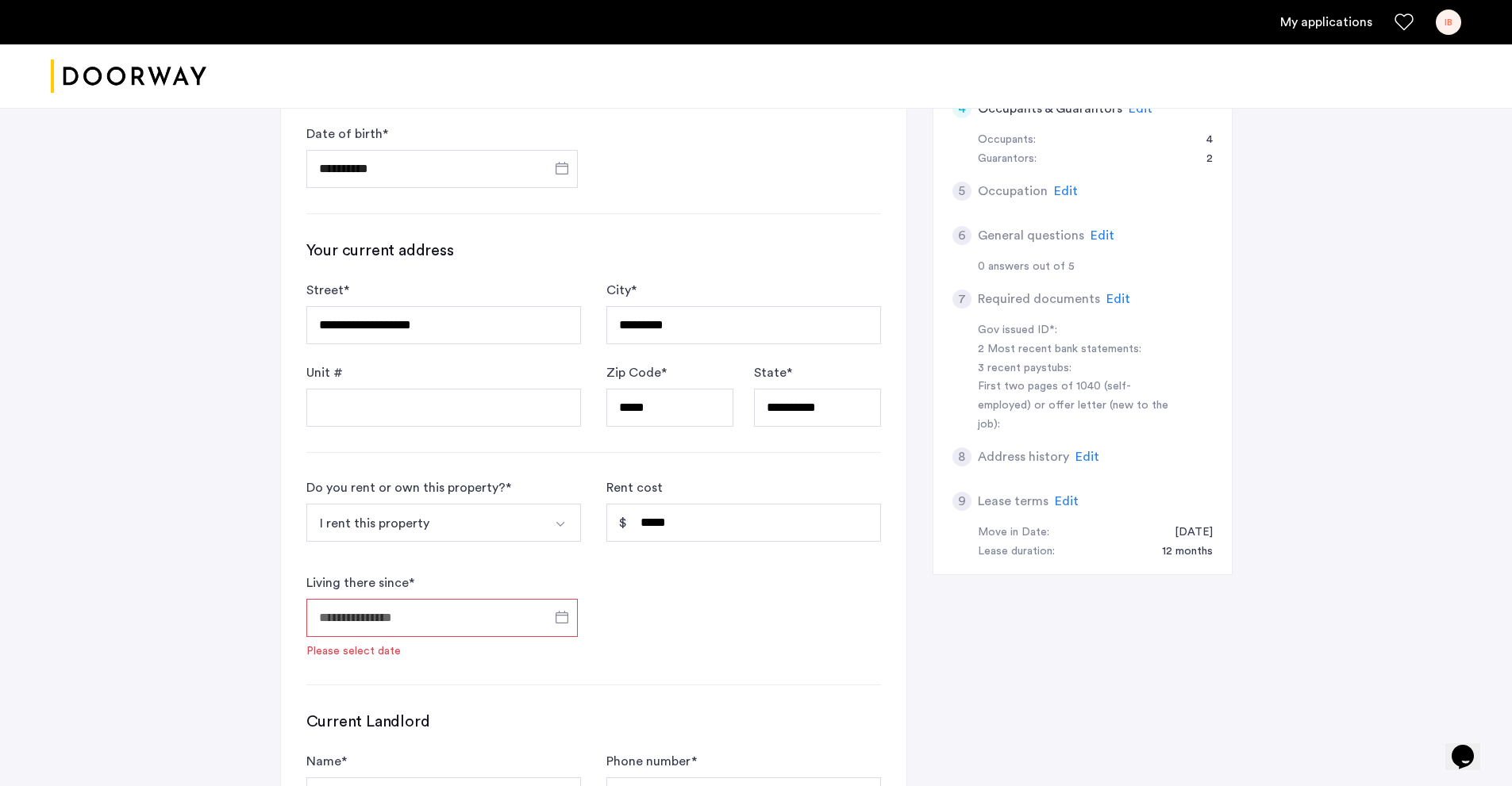
click at [522, 611] on input "Living there since *" at bounding box center [442, 617] width 272 height 38
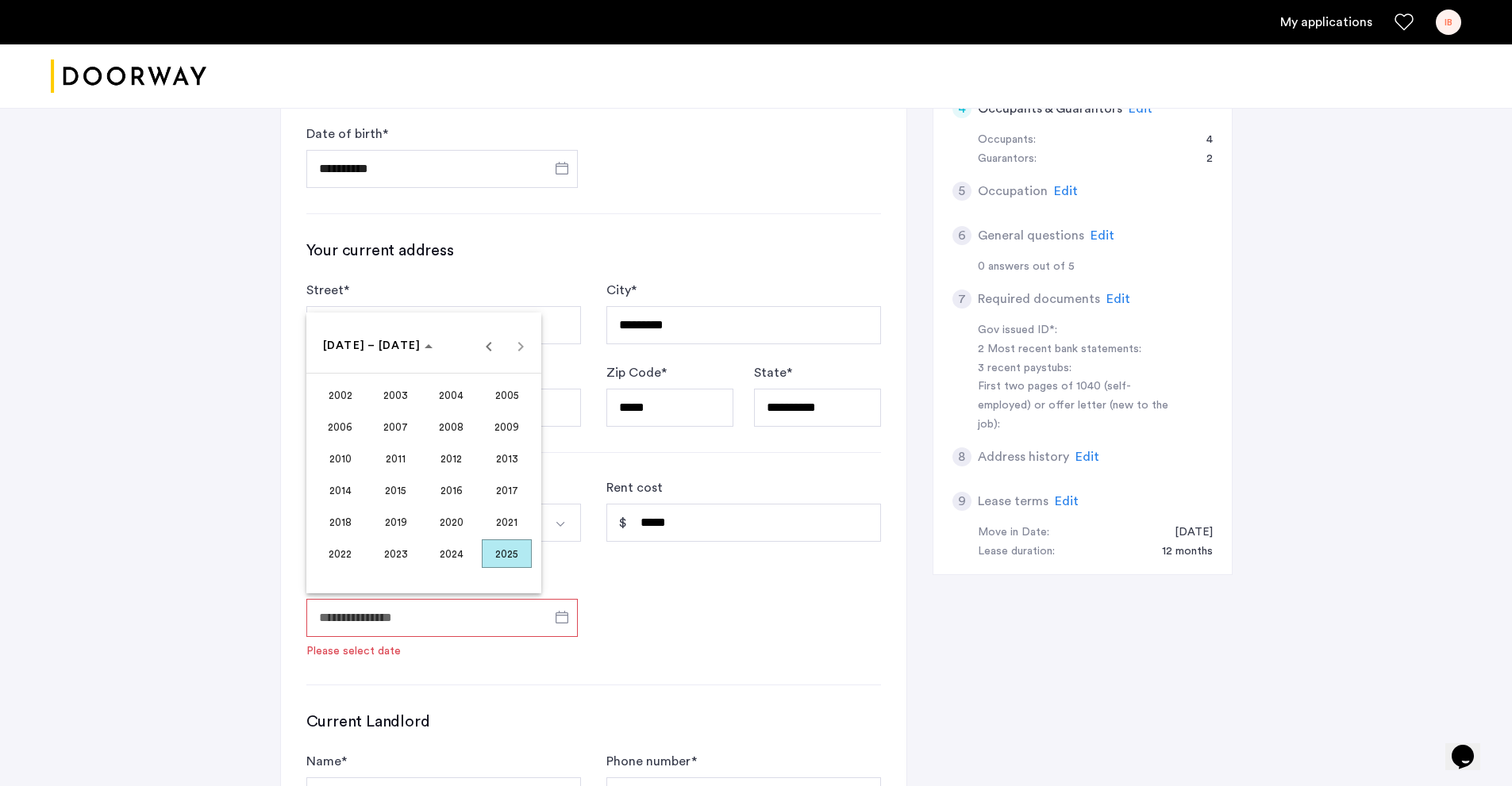
click at [411, 554] on span "2023" at bounding box center [395, 554] width 50 height 28
click at [349, 458] on span "MAY" at bounding box center [339, 458] width 50 height 28
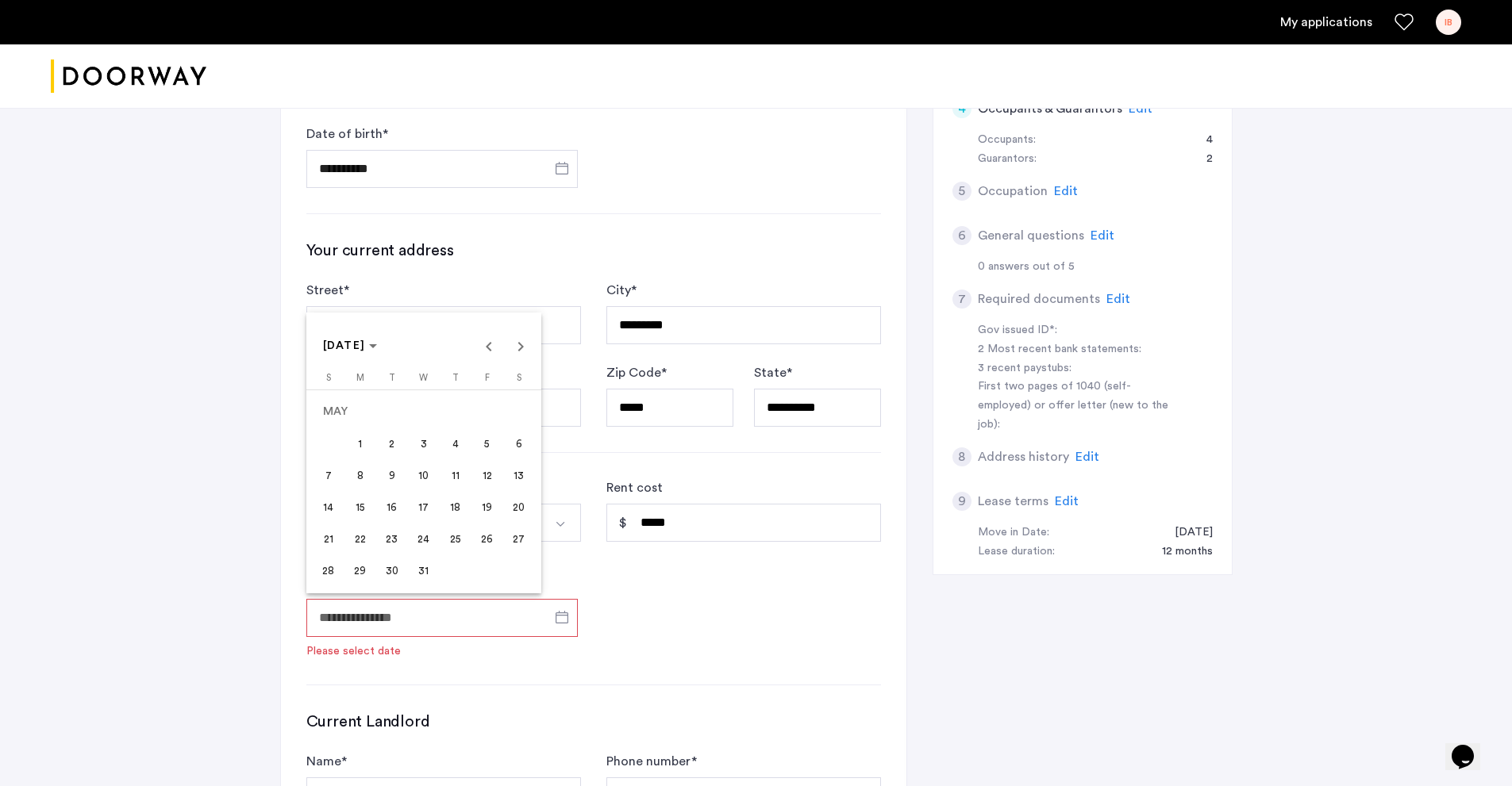
click at [391, 569] on span "30" at bounding box center [392, 571] width 28 height 28
type input "**********"
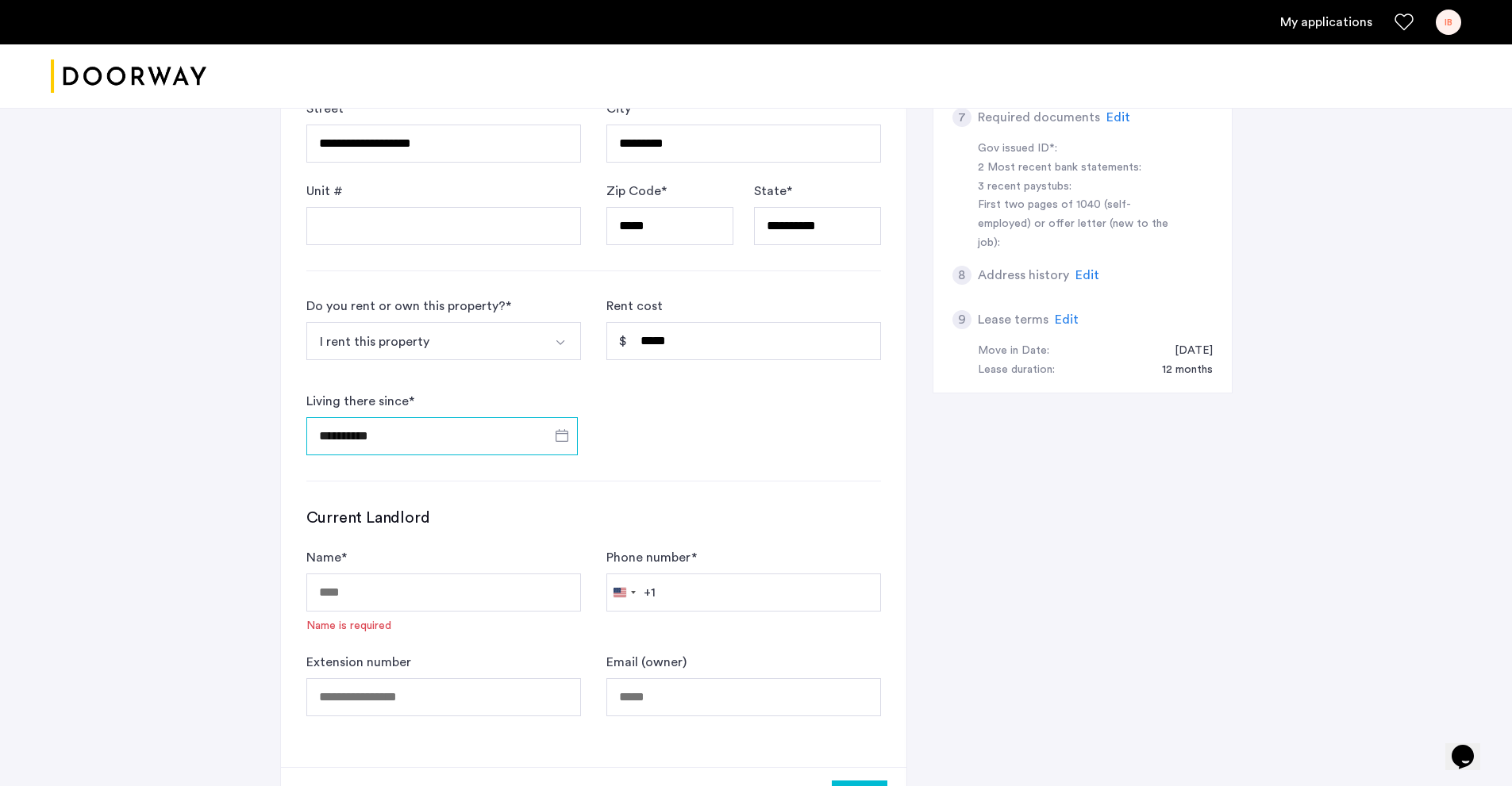
scroll to position [714, 0]
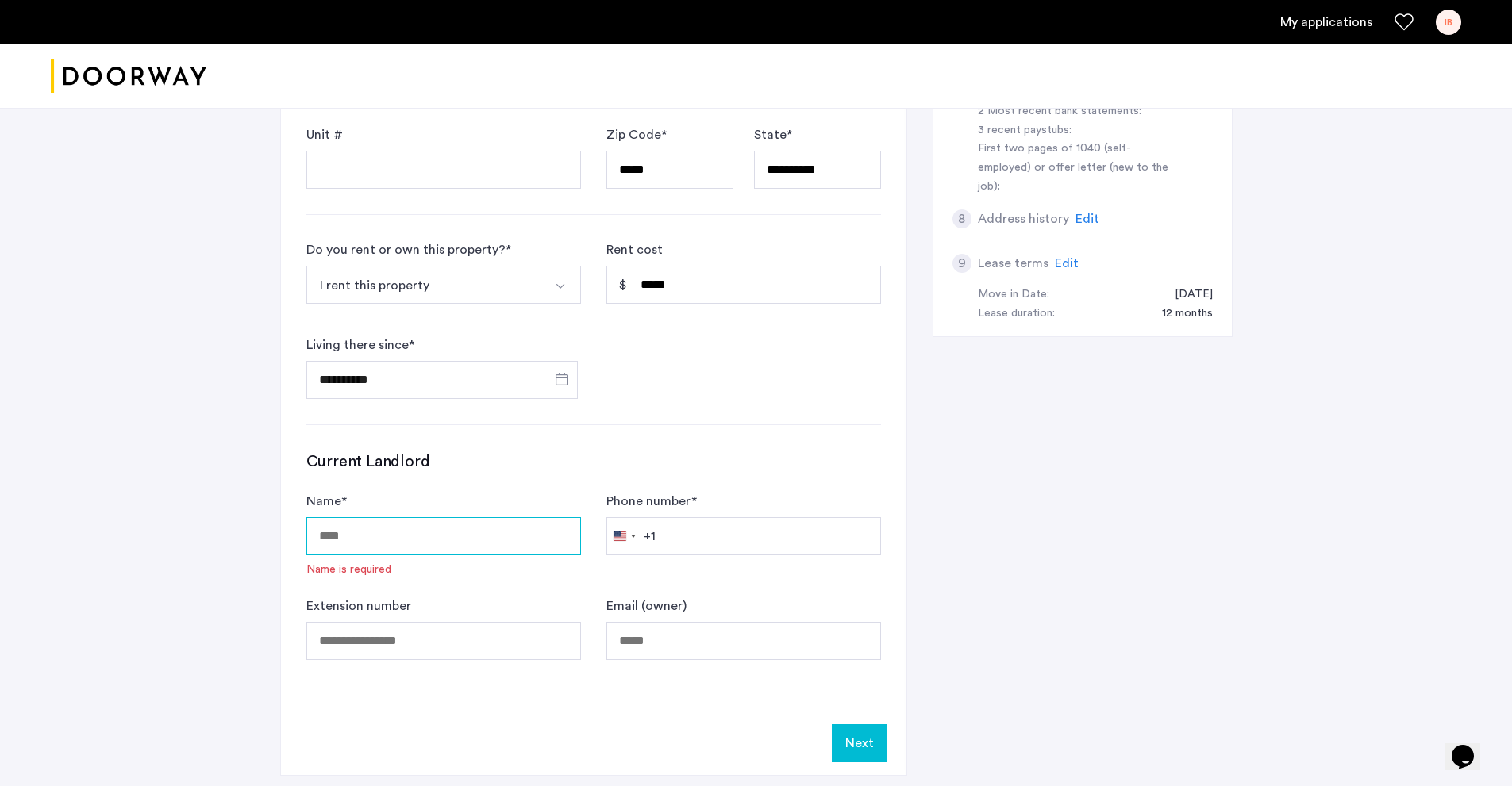
click at [449, 531] on input "Name *" at bounding box center [443, 536] width 275 height 38
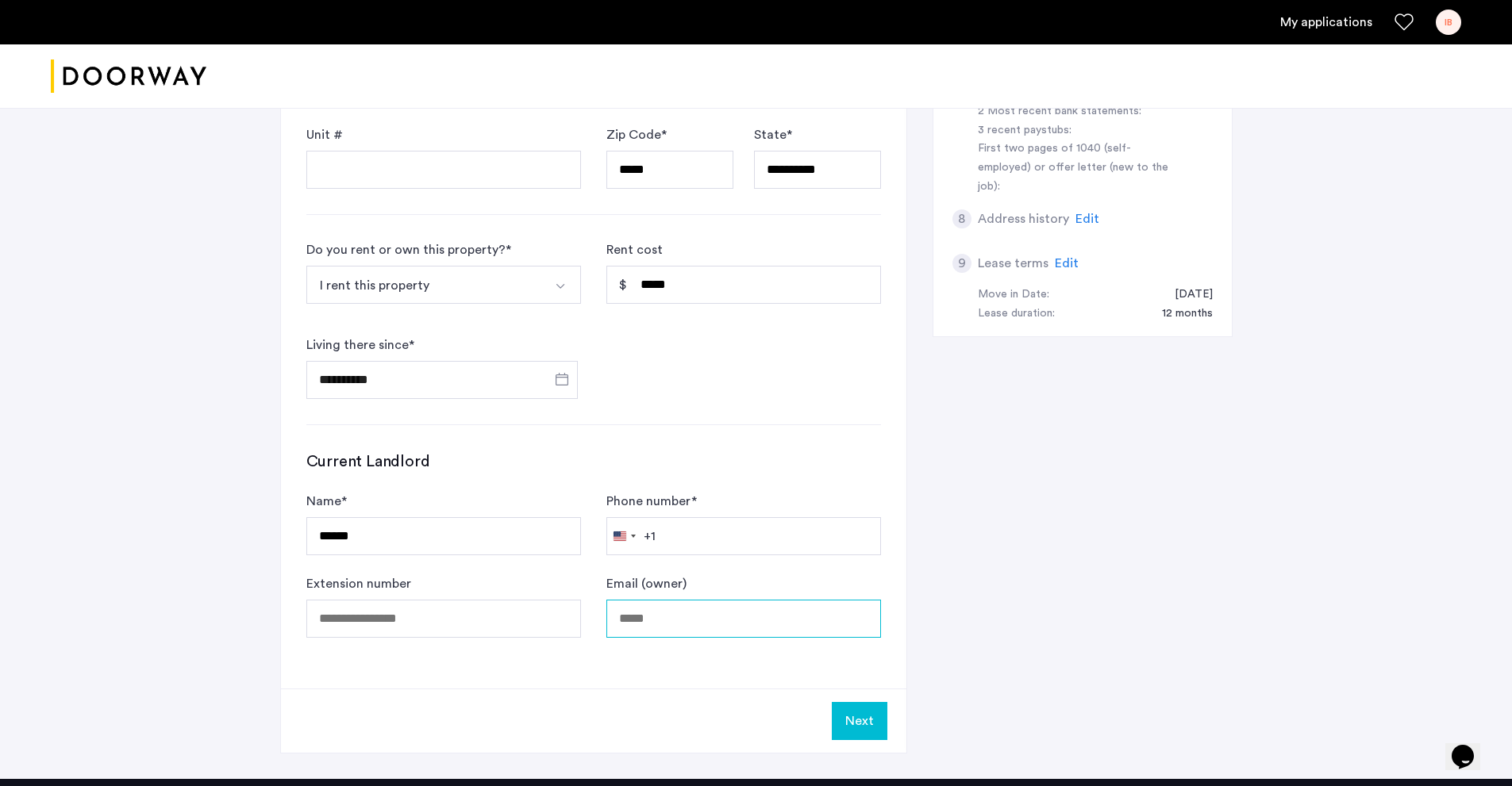
click at [660, 619] on input "Email (owner)" at bounding box center [743, 618] width 275 height 38
click at [473, 536] on input "******" at bounding box center [443, 536] width 275 height 38
type input "**********"
click at [702, 556] on form "**********" at bounding box center [593, 565] width 575 height 146
click at [707, 538] on input "Phone number *" at bounding box center [743, 536] width 275 height 38
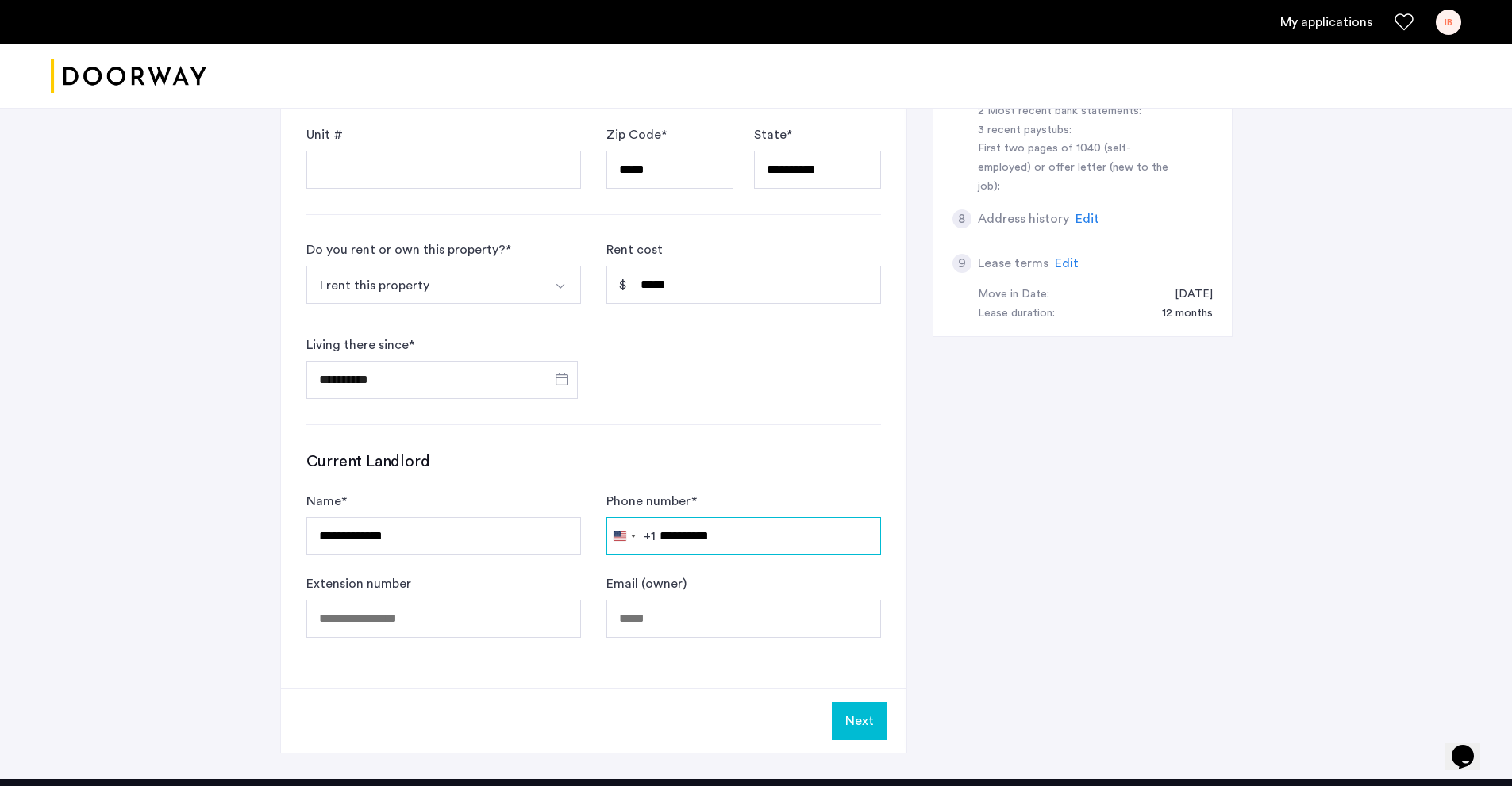
type input "**********"
click at [469, 627] on input "Extension number" at bounding box center [443, 618] width 275 height 38
click at [633, 626] on input "Email (owner)" at bounding box center [743, 618] width 275 height 38
click at [677, 625] on input "**********" at bounding box center [743, 618] width 275 height 38
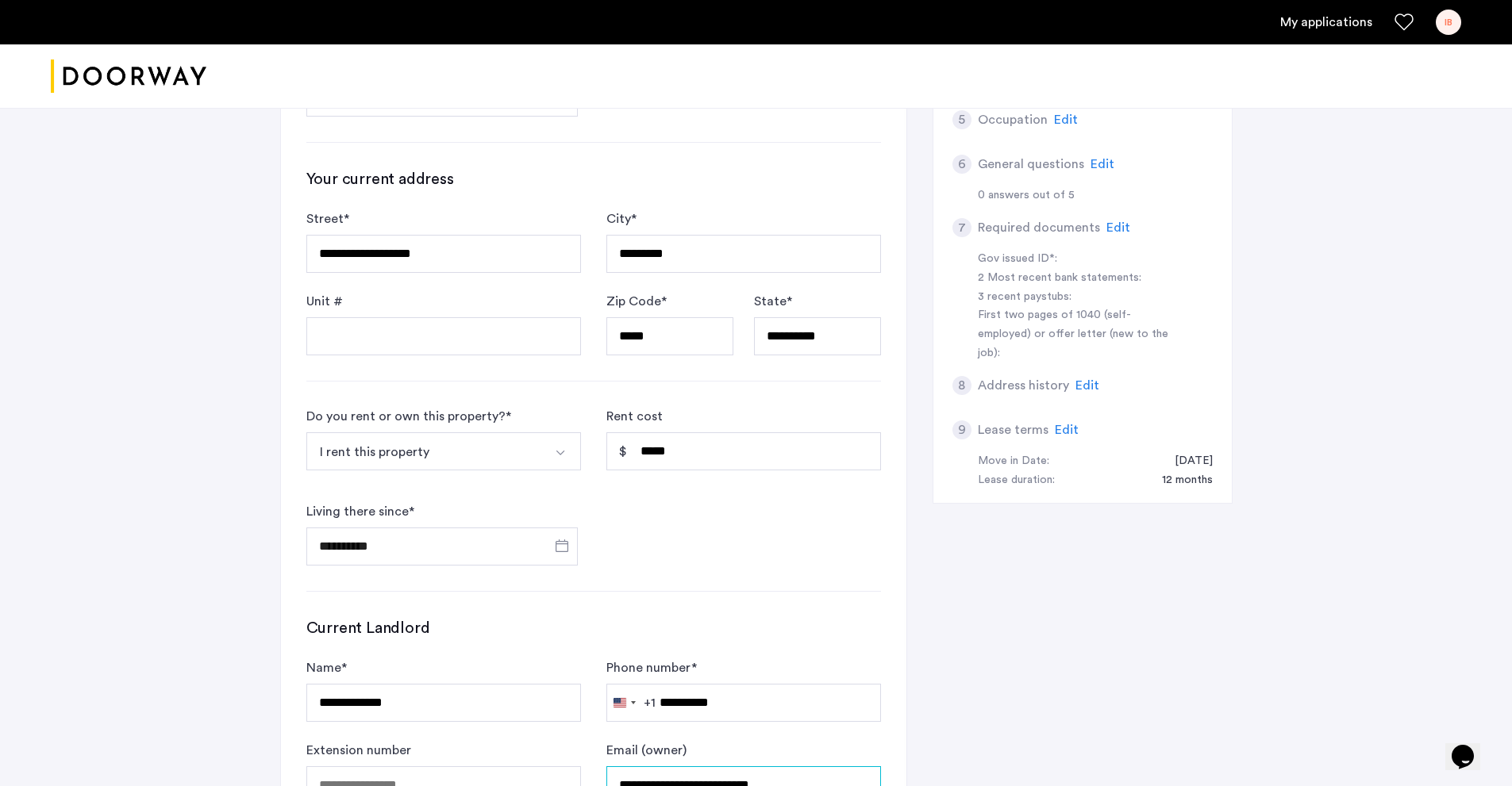
scroll to position [556, 0]
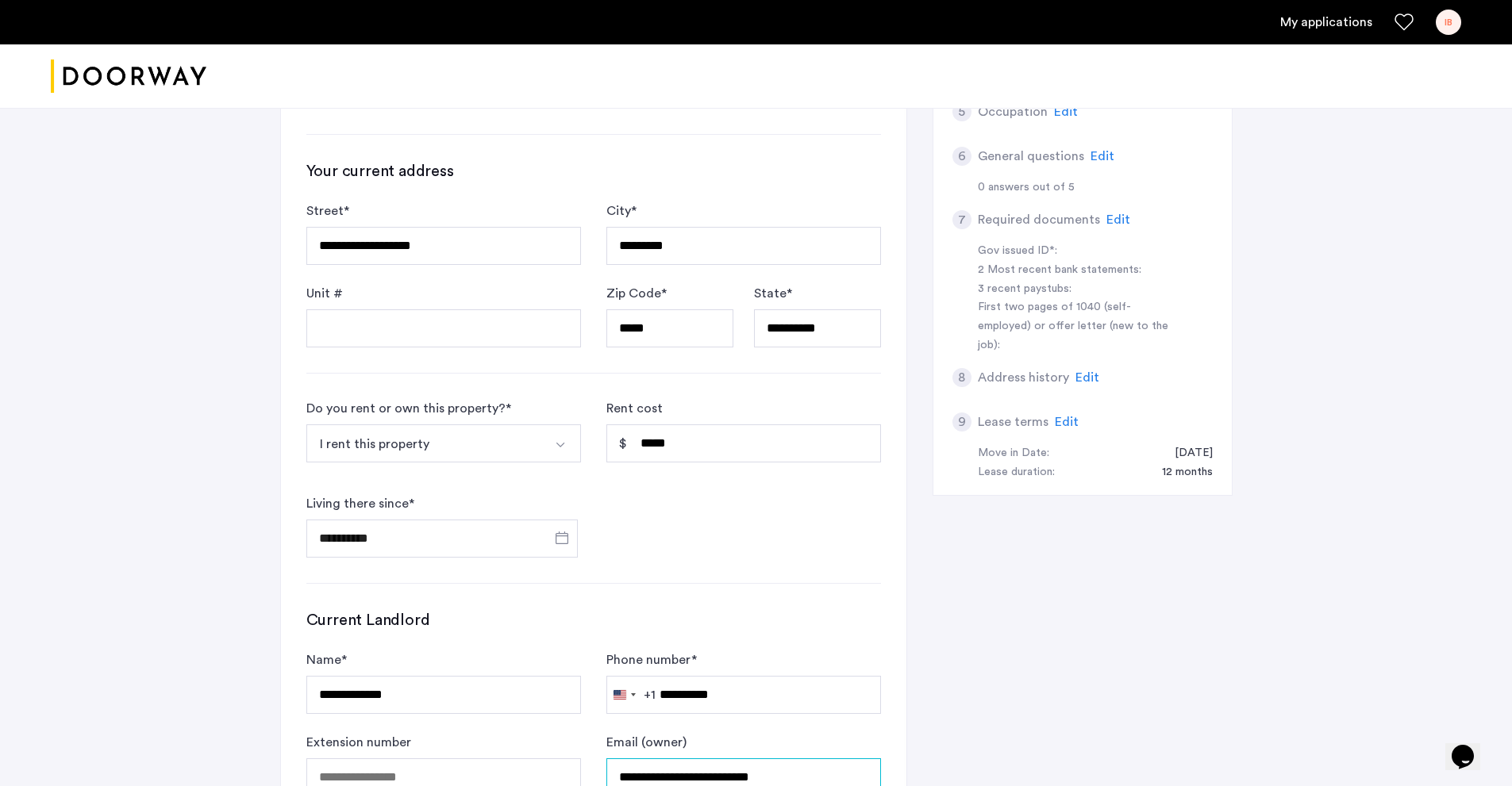
type input "**********"
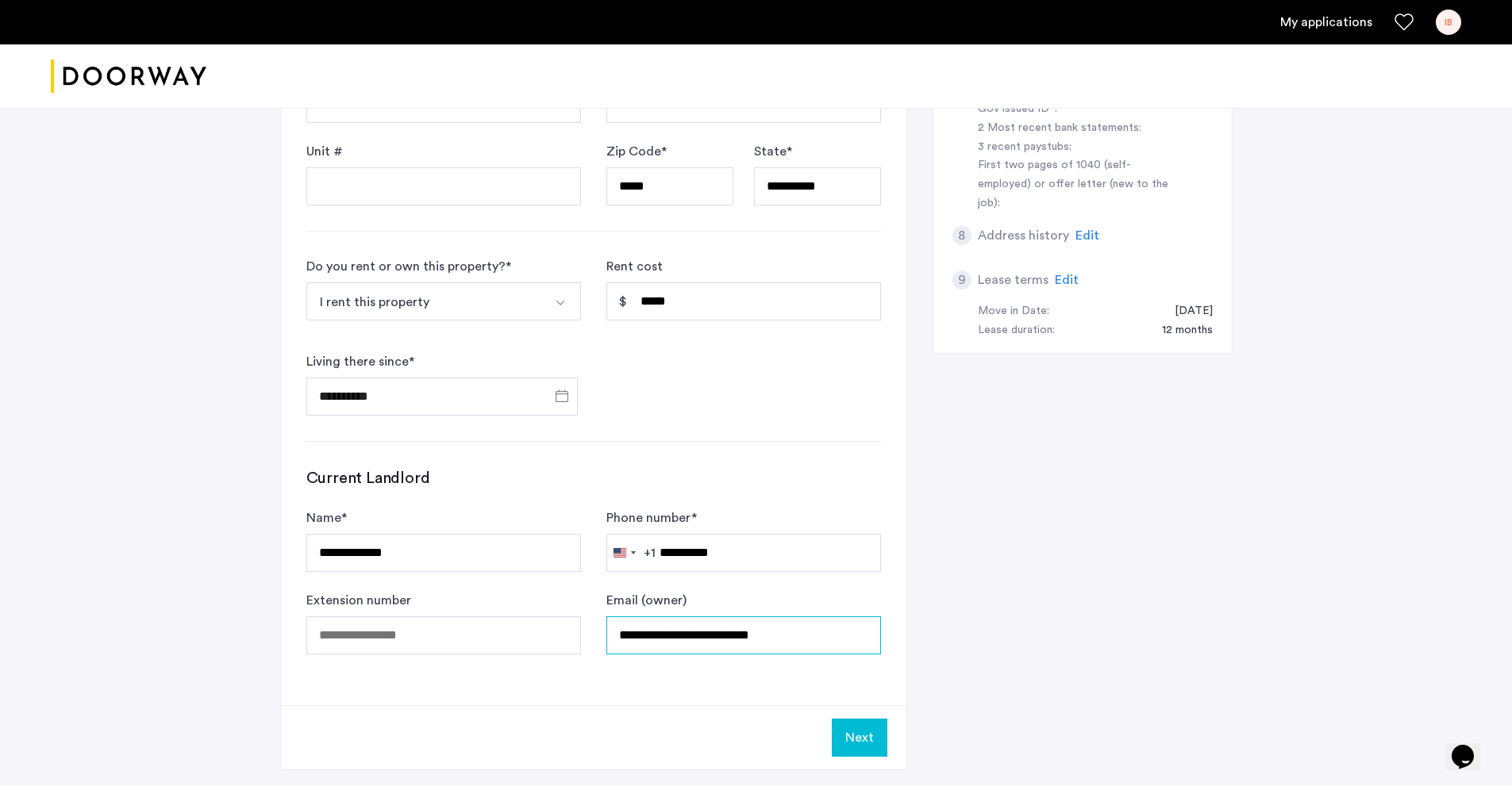
scroll to position [779, 0]
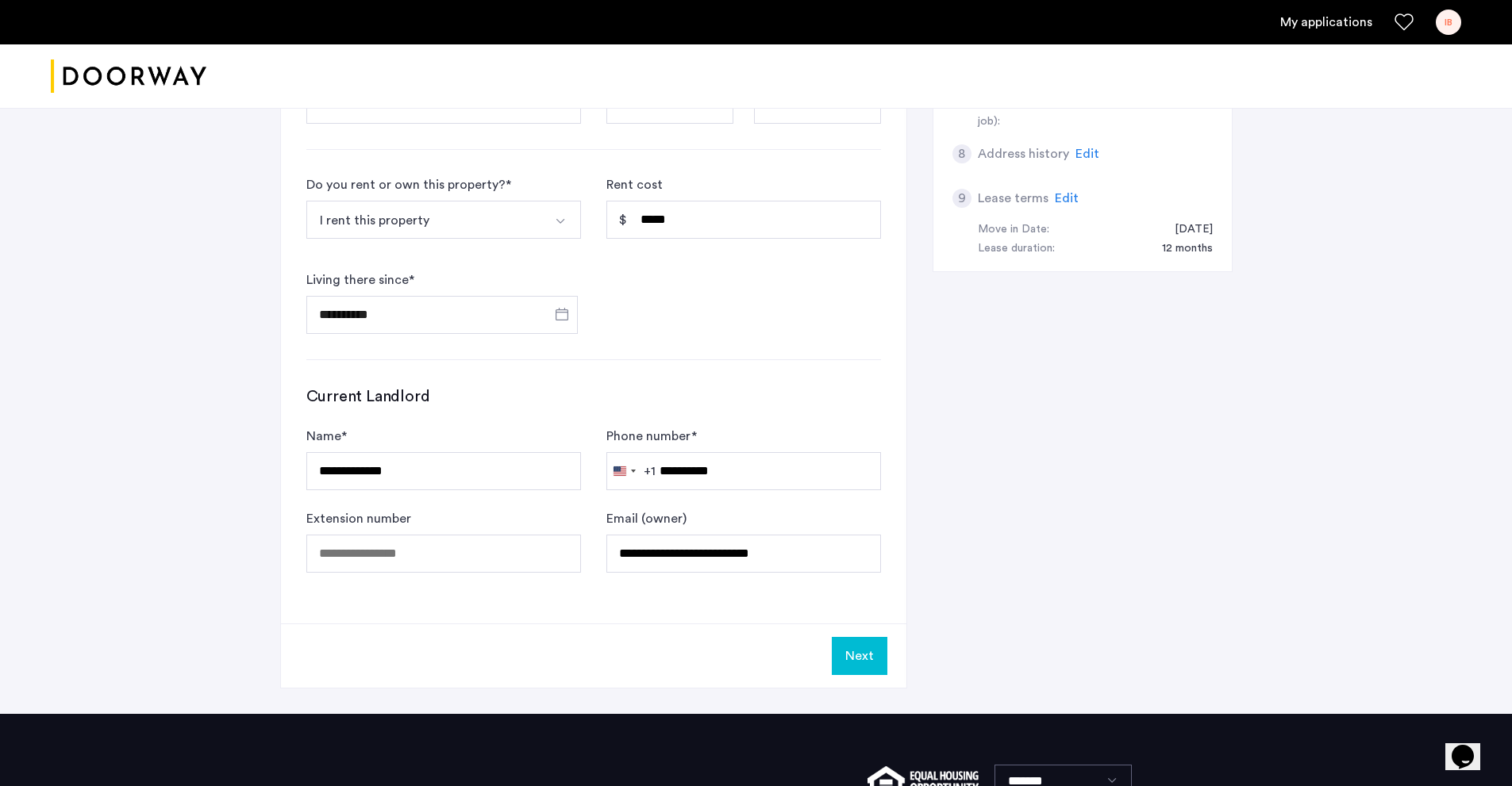
click at [849, 656] on button "Next" at bounding box center [859, 656] width 55 height 38
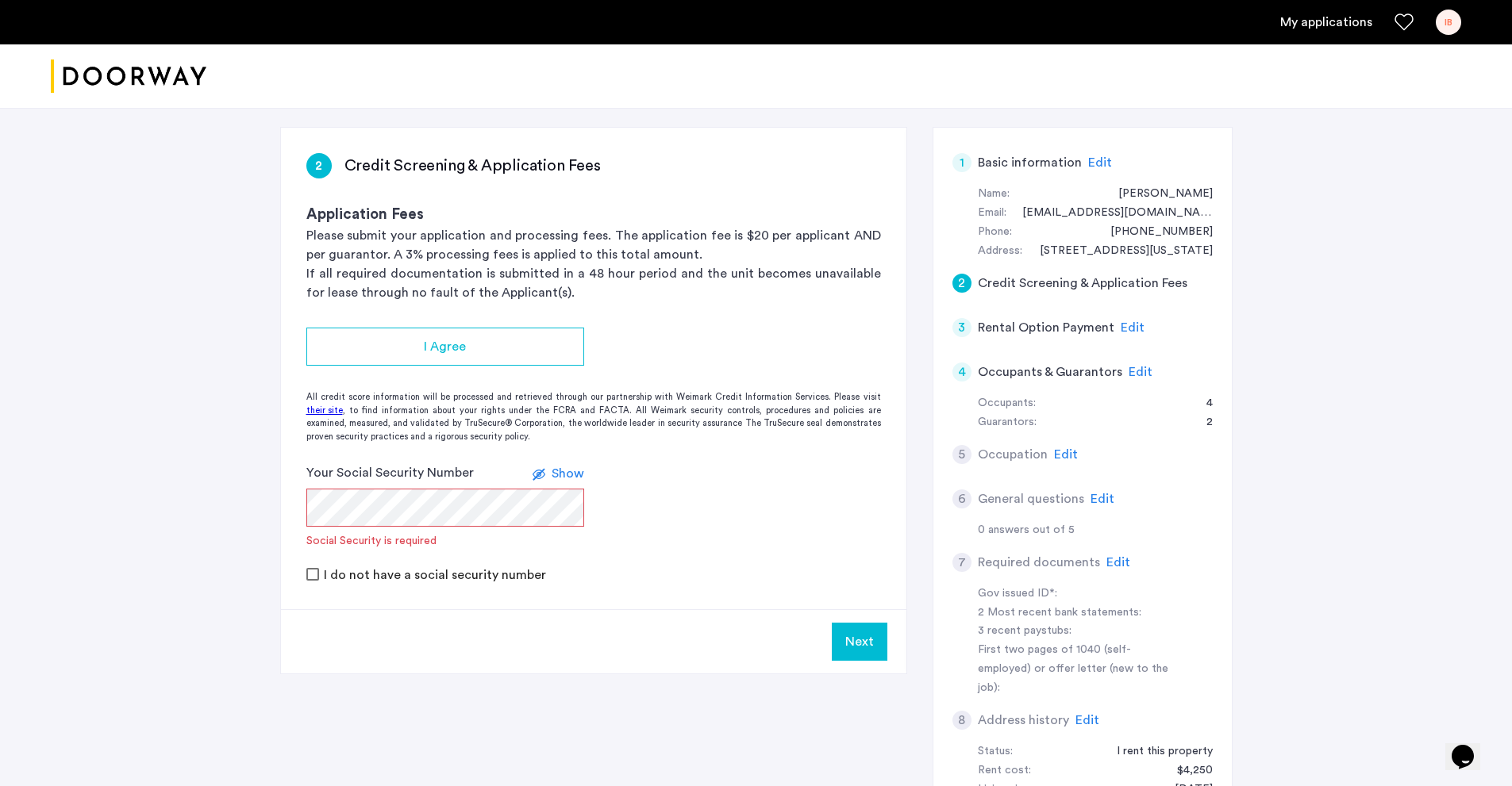
scroll to position [238, 0]
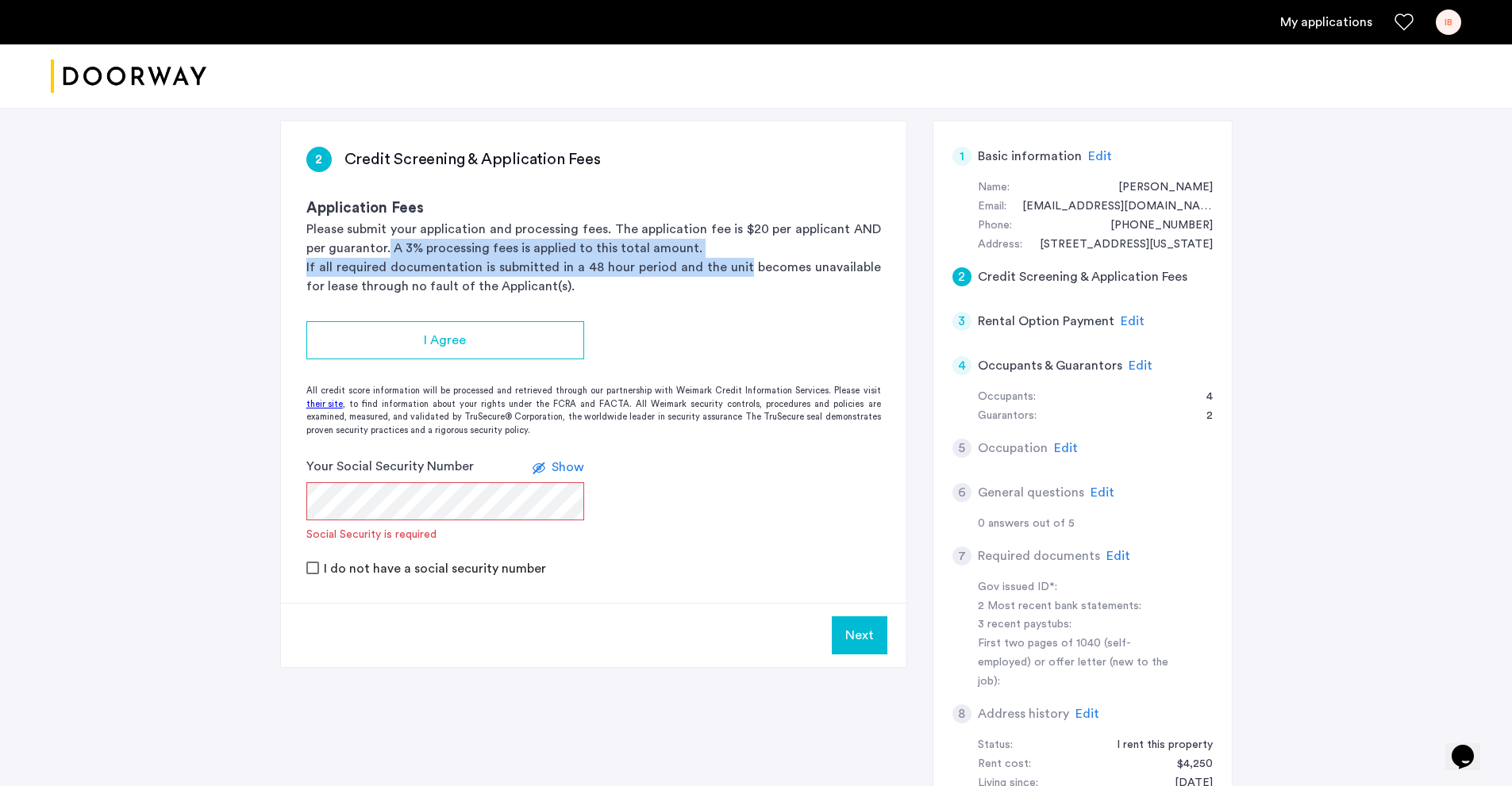
drag, startPoint x: 388, startPoint y: 245, endPoint x: 736, endPoint y: 263, distance: 348.5
click at [736, 263] on div "Application Fees Please submit your application and processing fees. The applic…" at bounding box center [593, 246] width 575 height 98
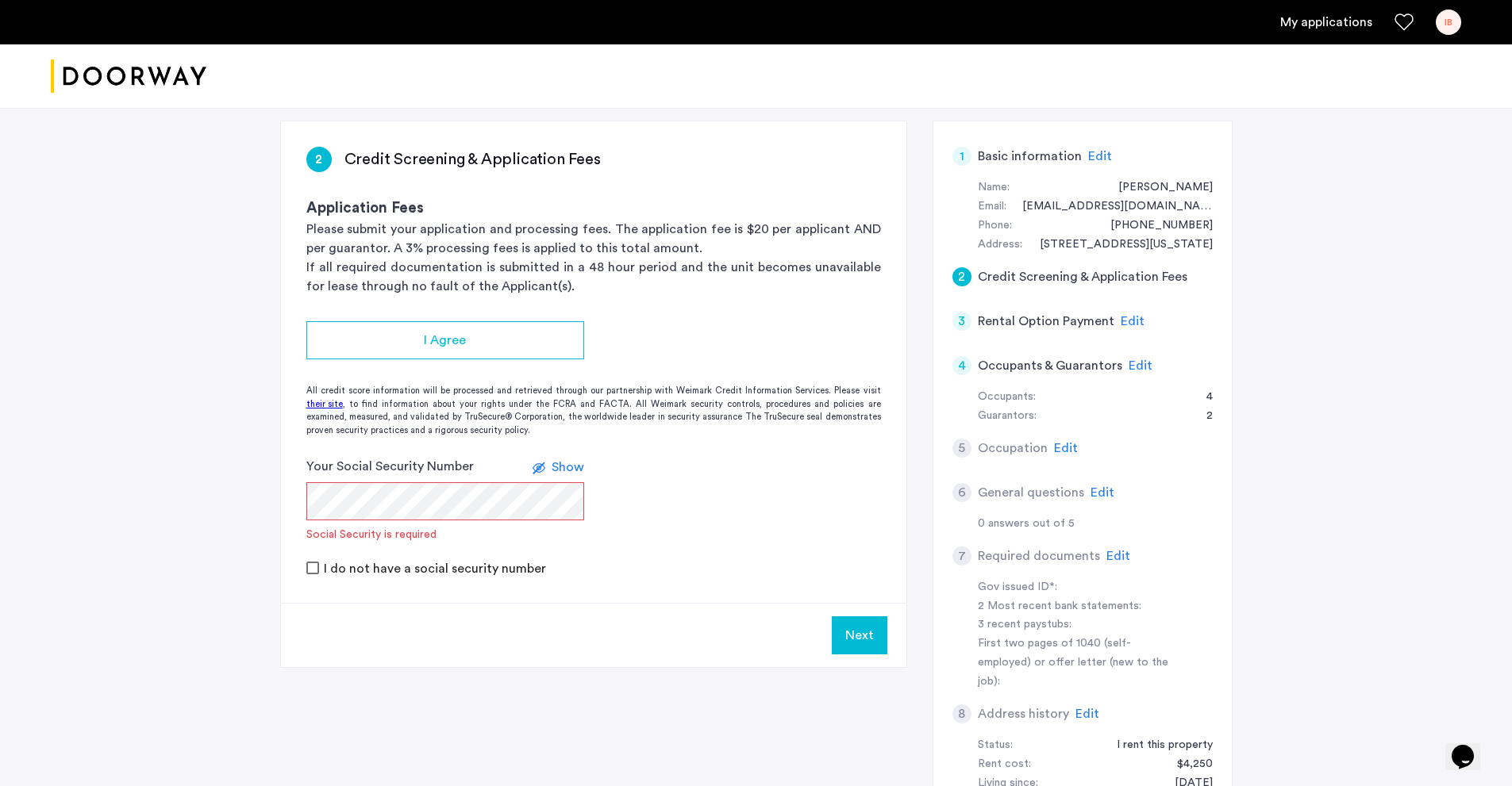
click at [722, 290] on p "If all required documentation is submitted in a 48 hour period and the unit bec…" at bounding box center [593, 276] width 575 height 38
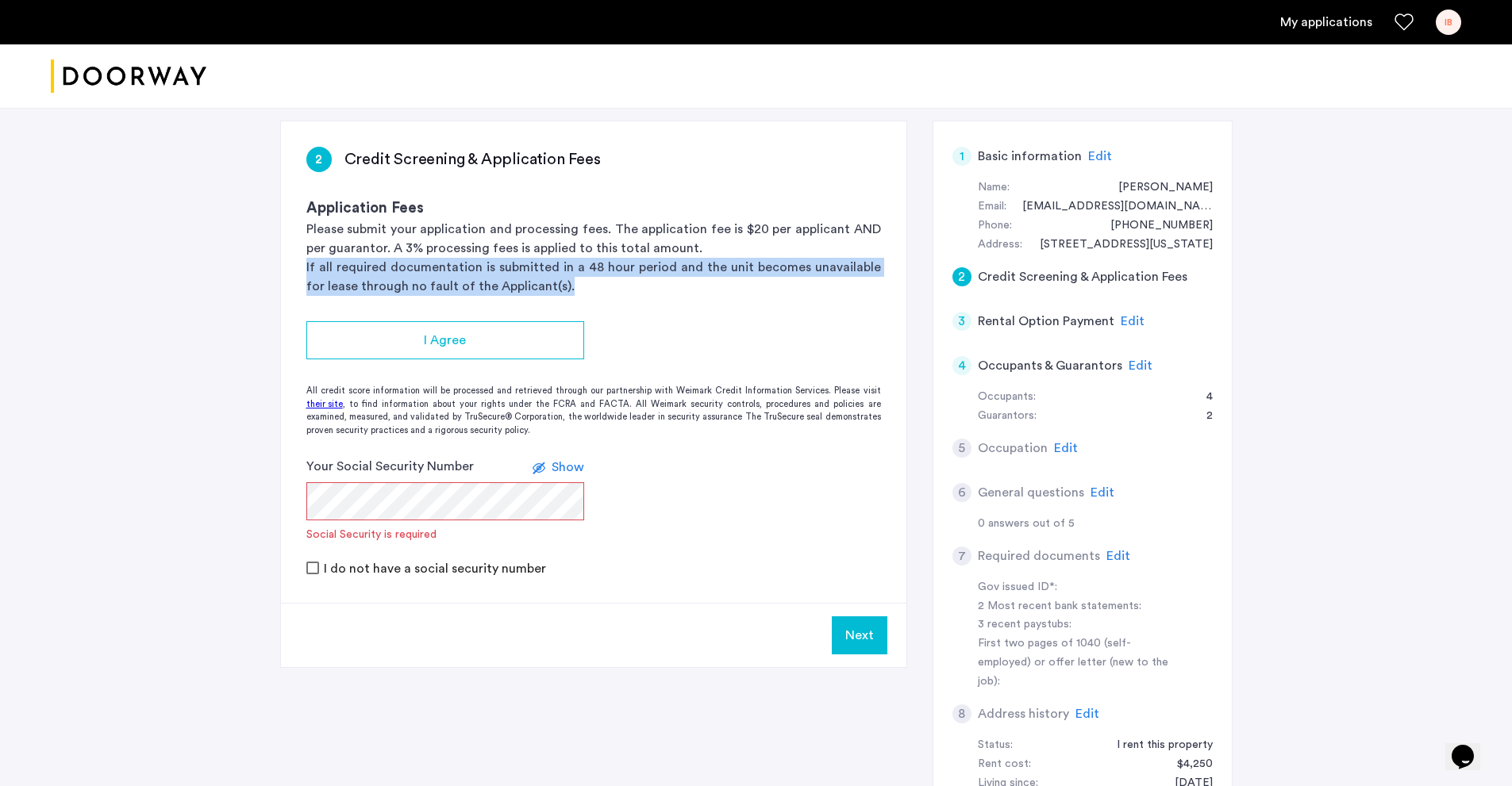
drag, startPoint x: 307, startPoint y: 268, endPoint x: 543, endPoint y: 287, distance: 236.8
click at [543, 287] on p "If all required documentation is submitted in a 48 hour period and the unit bec…" at bounding box center [593, 276] width 575 height 38
click at [542, 288] on p "If all required documentation is submitted in a 48 hour period and the unit bec…" at bounding box center [593, 276] width 575 height 38
click at [553, 292] on p "If all required documentation is submitted in a 48 hour period and the unit bec…" at bounding box center [593, 276] width 575 height 38
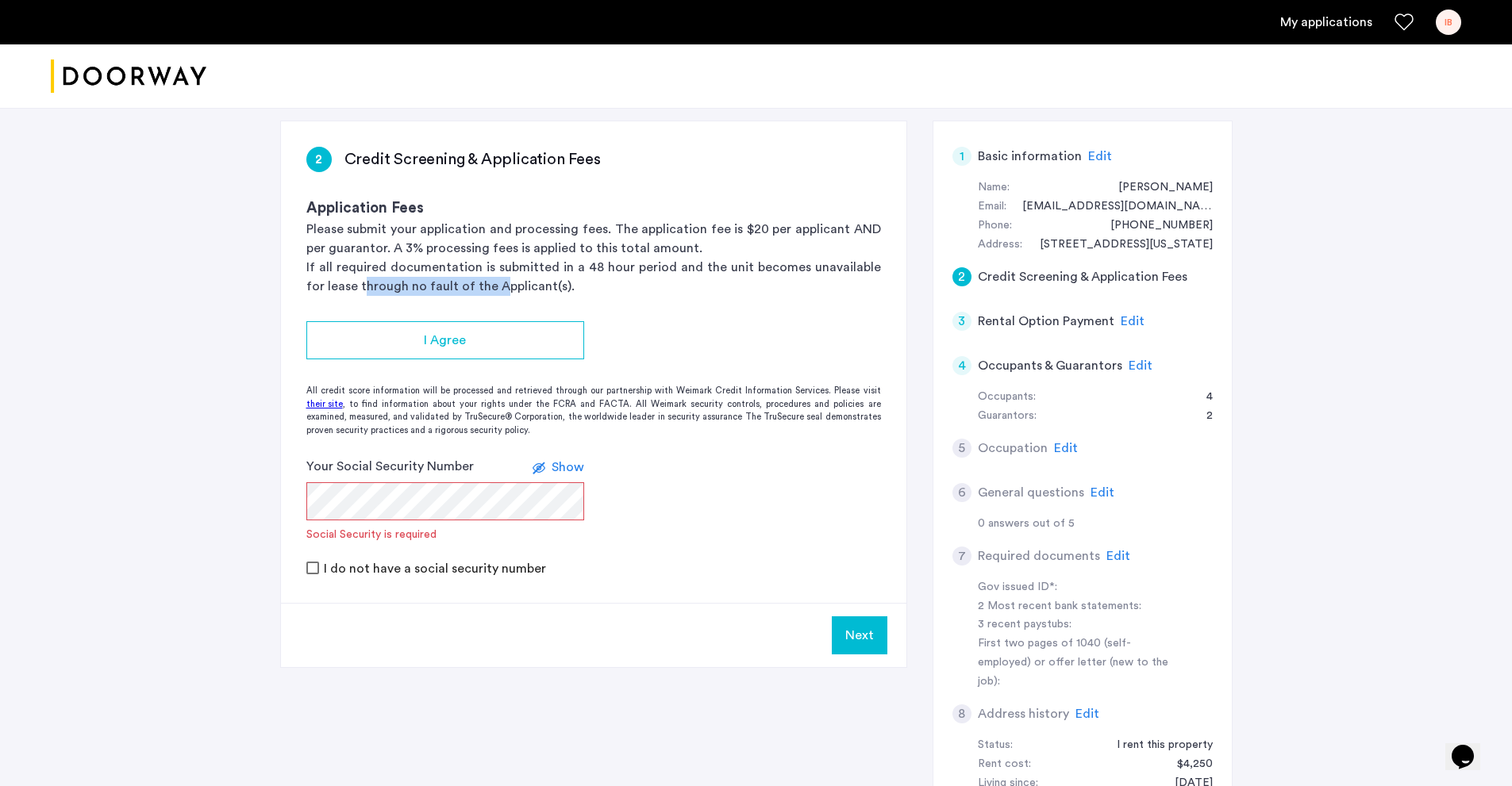
drag, startPoint x: 344, startPoint y: 286, endPoint x: 489, endPoint y: 279, distance: 145.2
click at [488, 279] on p "If all required documentation is submitted in a 48 hour period and the unit bec…" at bounding box center [593, 276] width 575 height 38
click at [524, 279] on p "If all required documentation is submitted in a 48 hour period and the unit bec…" at bounding box center [593, 276] width 575 height 38
click at [428, 519] on div "Your Social Security Number Show Social Security is required" at bounding box center [445, 499] width 277 height 85
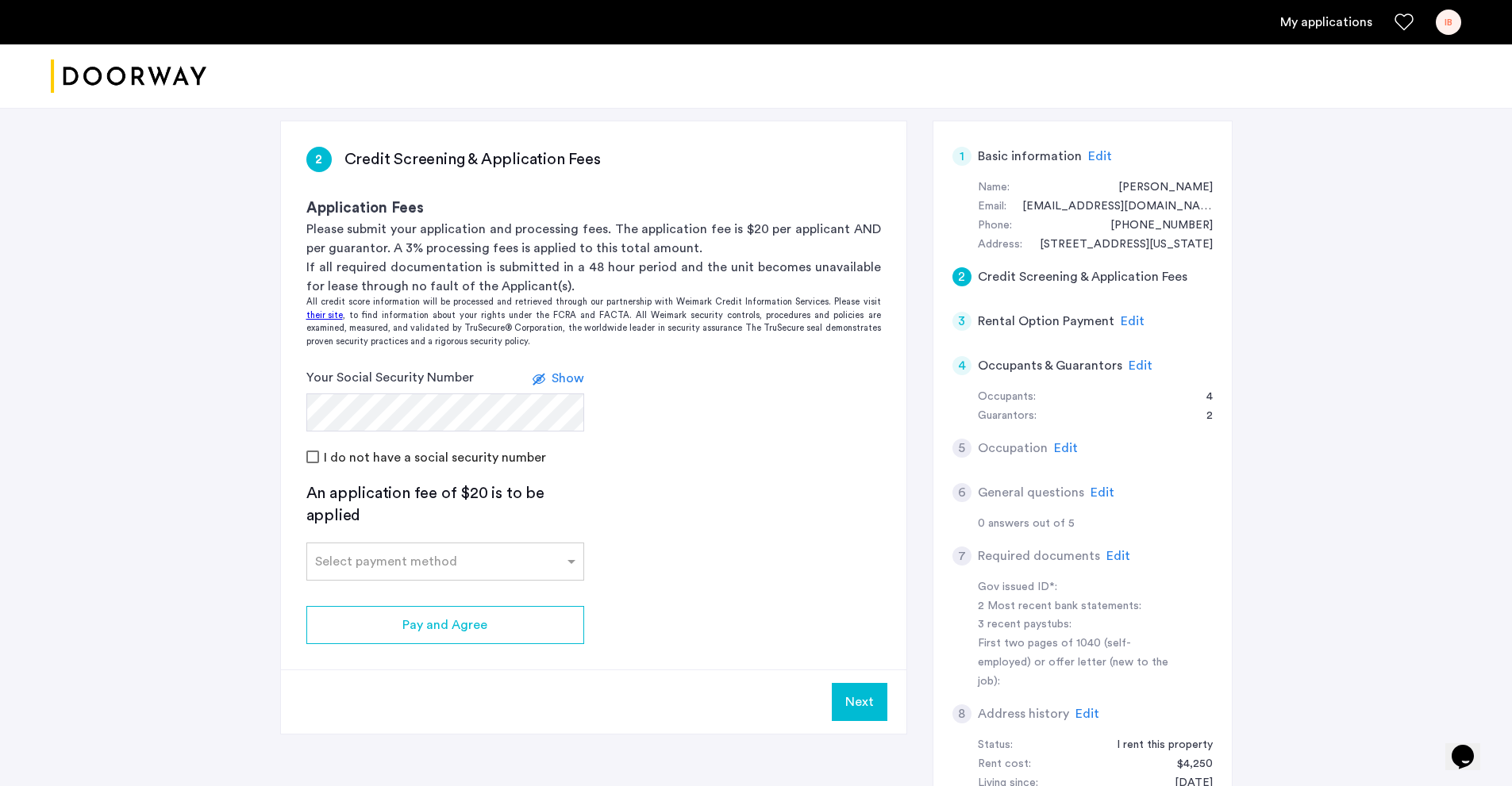
click at [290, 484] on app-credit-screening "2 Credit Screening & Application Fees Application Fees Please submit your appli…" at bounding box center [593, 428] width 625 height 613
click at [382, 563] on input "text" at bounding box center [429, 558] width 229 height 11
click at [385, 557] on input "text" at bounding box center [429, 558] width 229 height 11
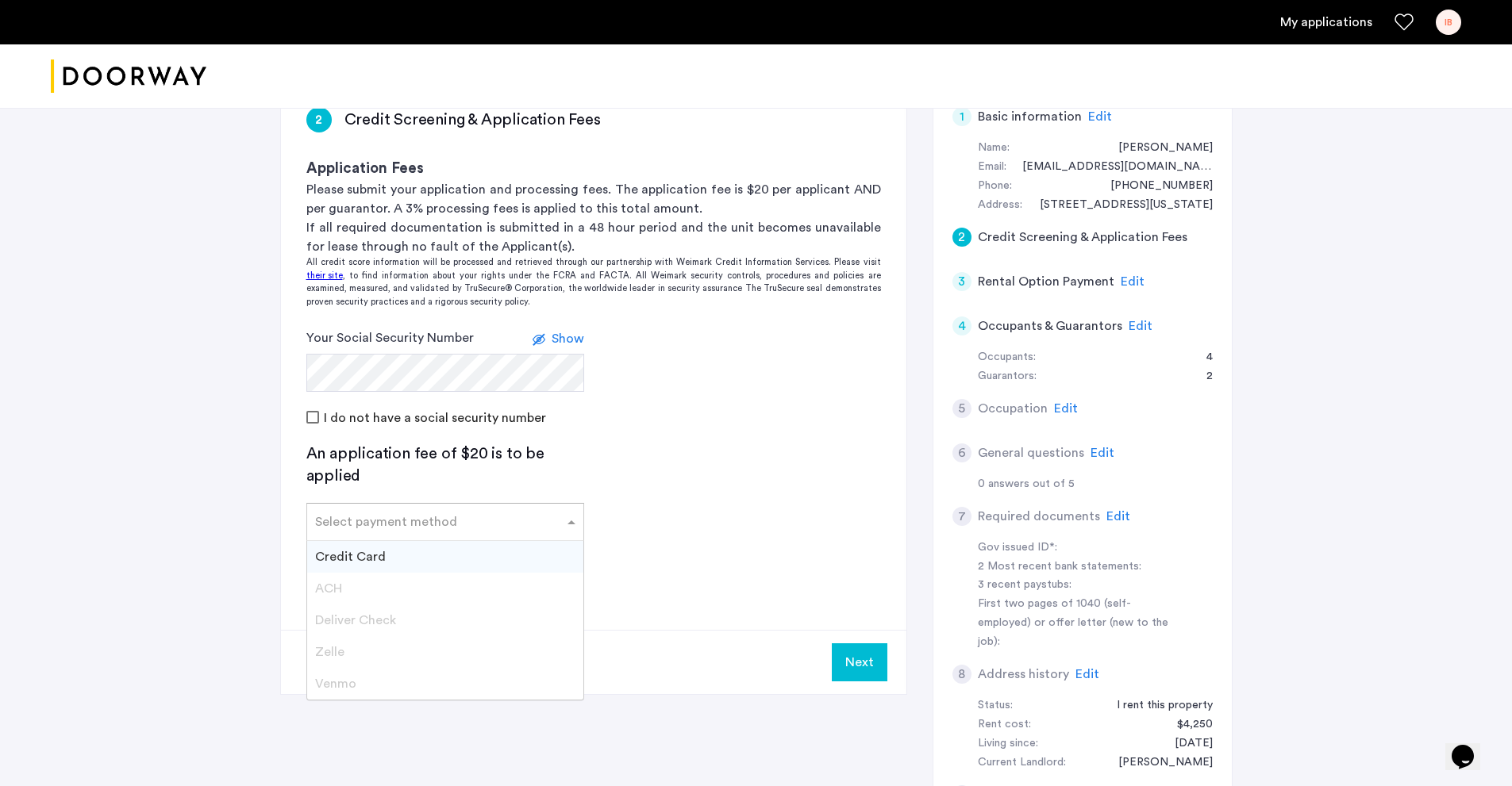
scroll to position [318, 0]
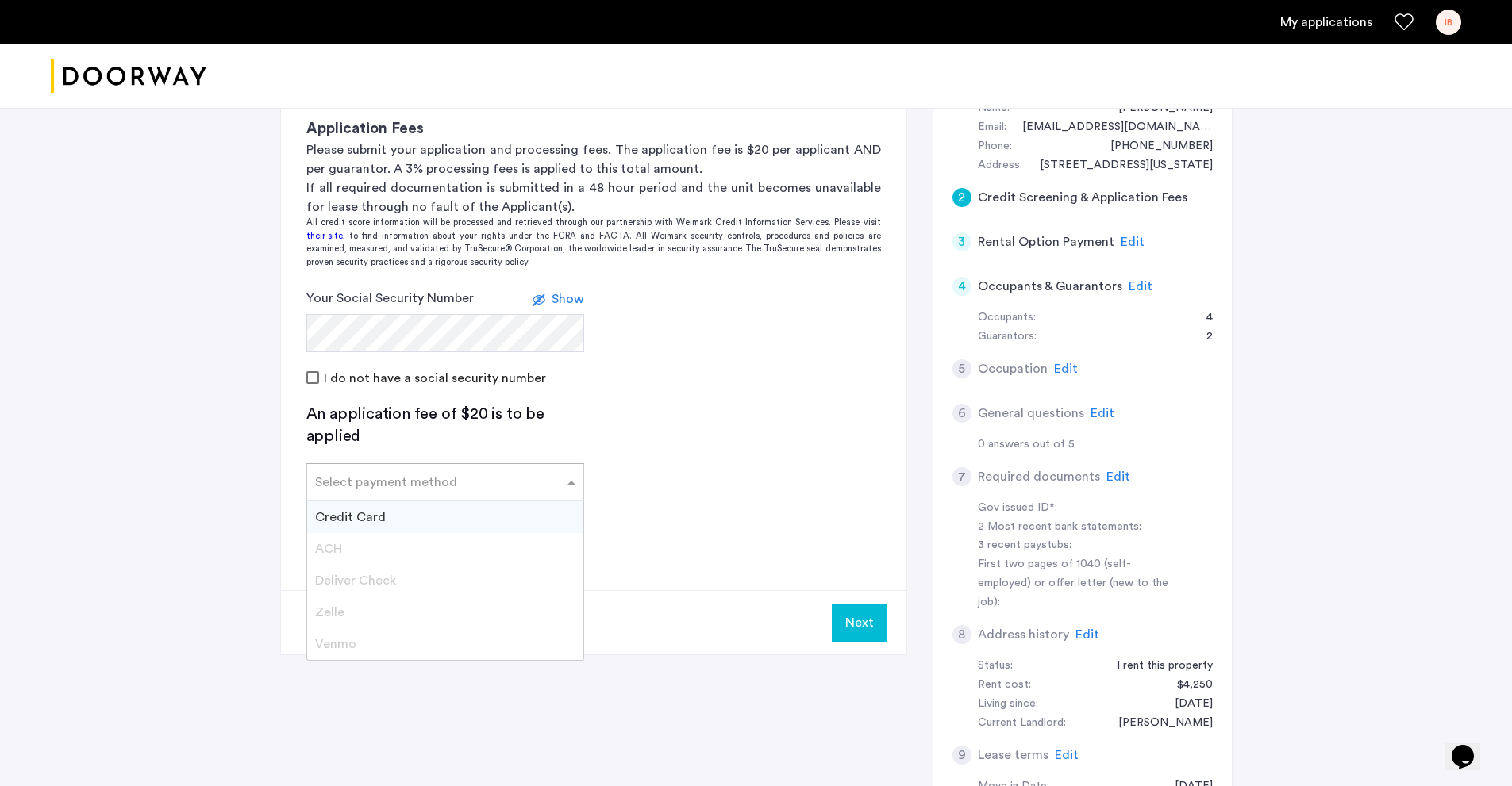
click at [364, 519] on span "Credit Card" at bounding box center [350, 517] width 70 height 13
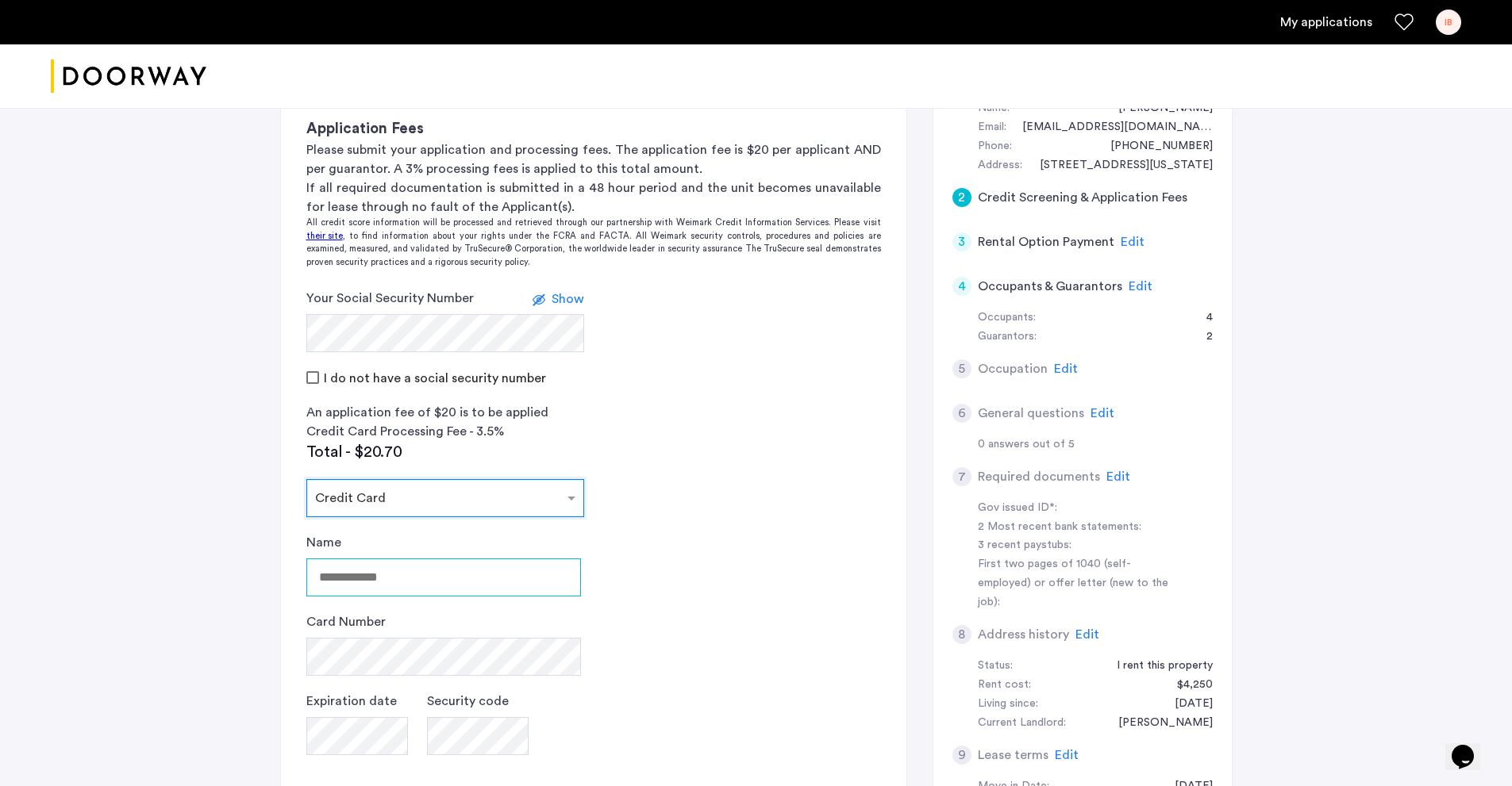
click at [365, 580] on input "Name" at bounding box center [443, 577] width 275 height 38
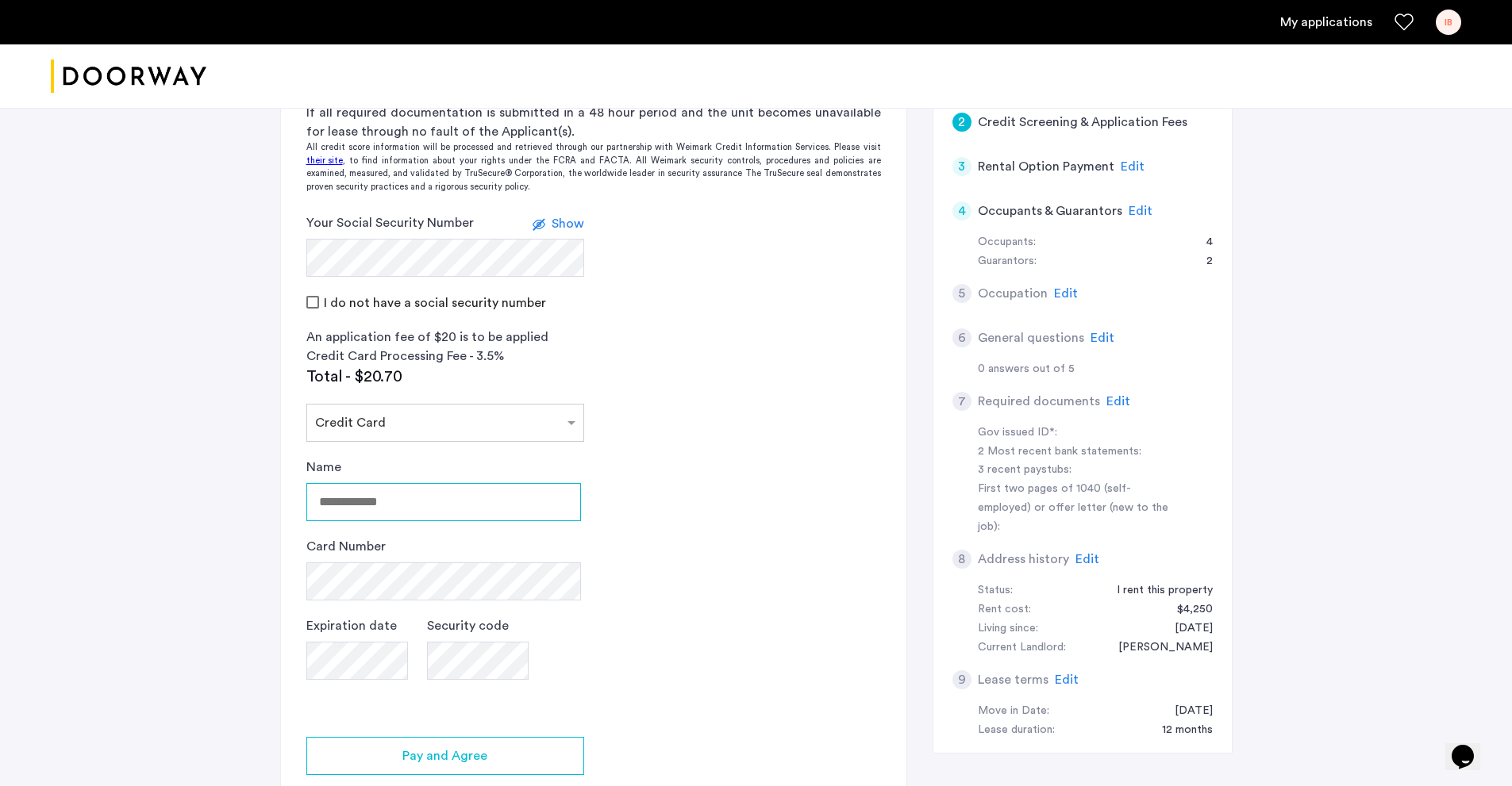
scroll to position [396, 0]
click at [391, 504] on input "Name" at bounding box center [443, 497] width 275 height 38
type input "*********"
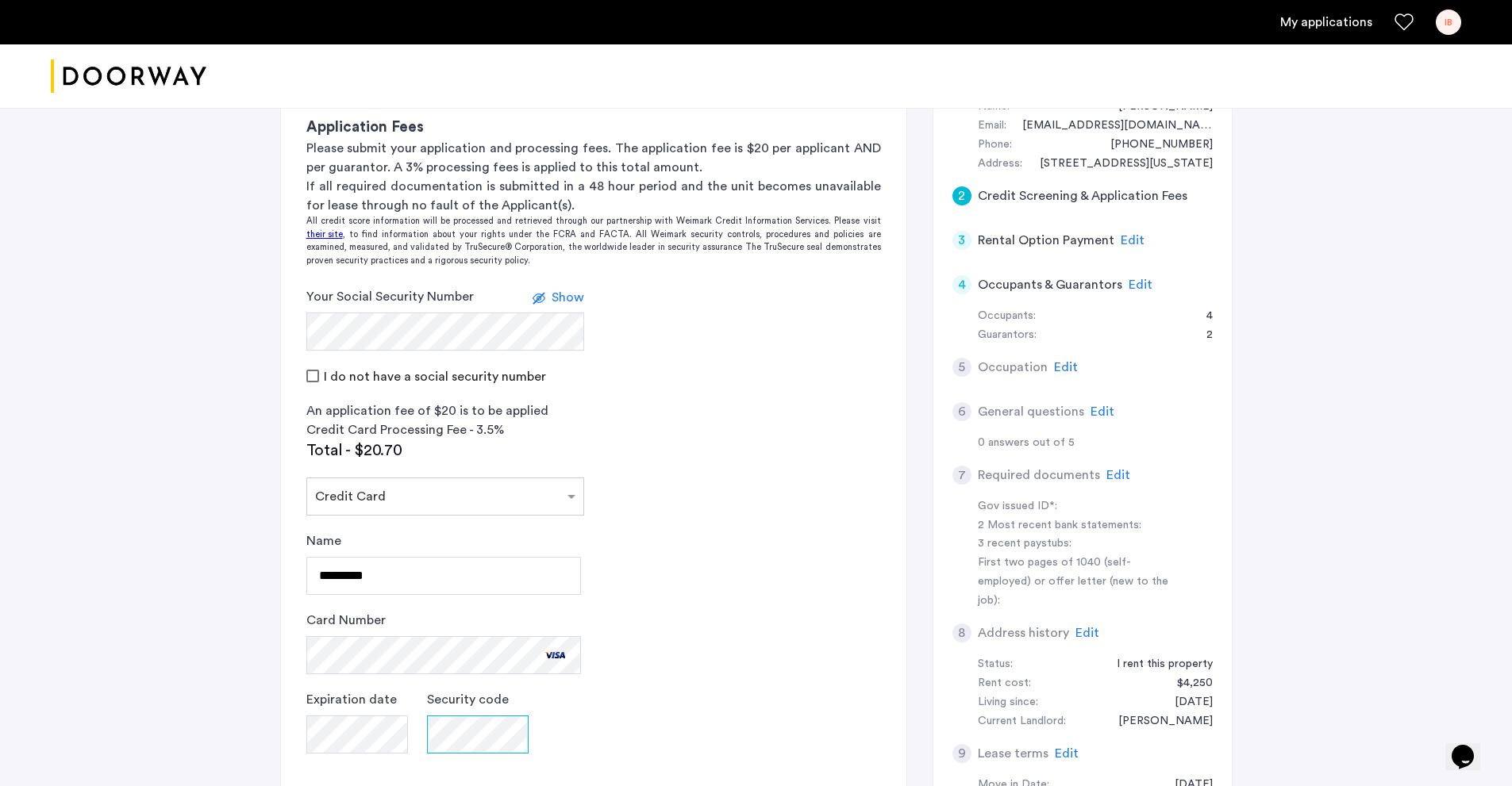
scroll to position [238, 0]
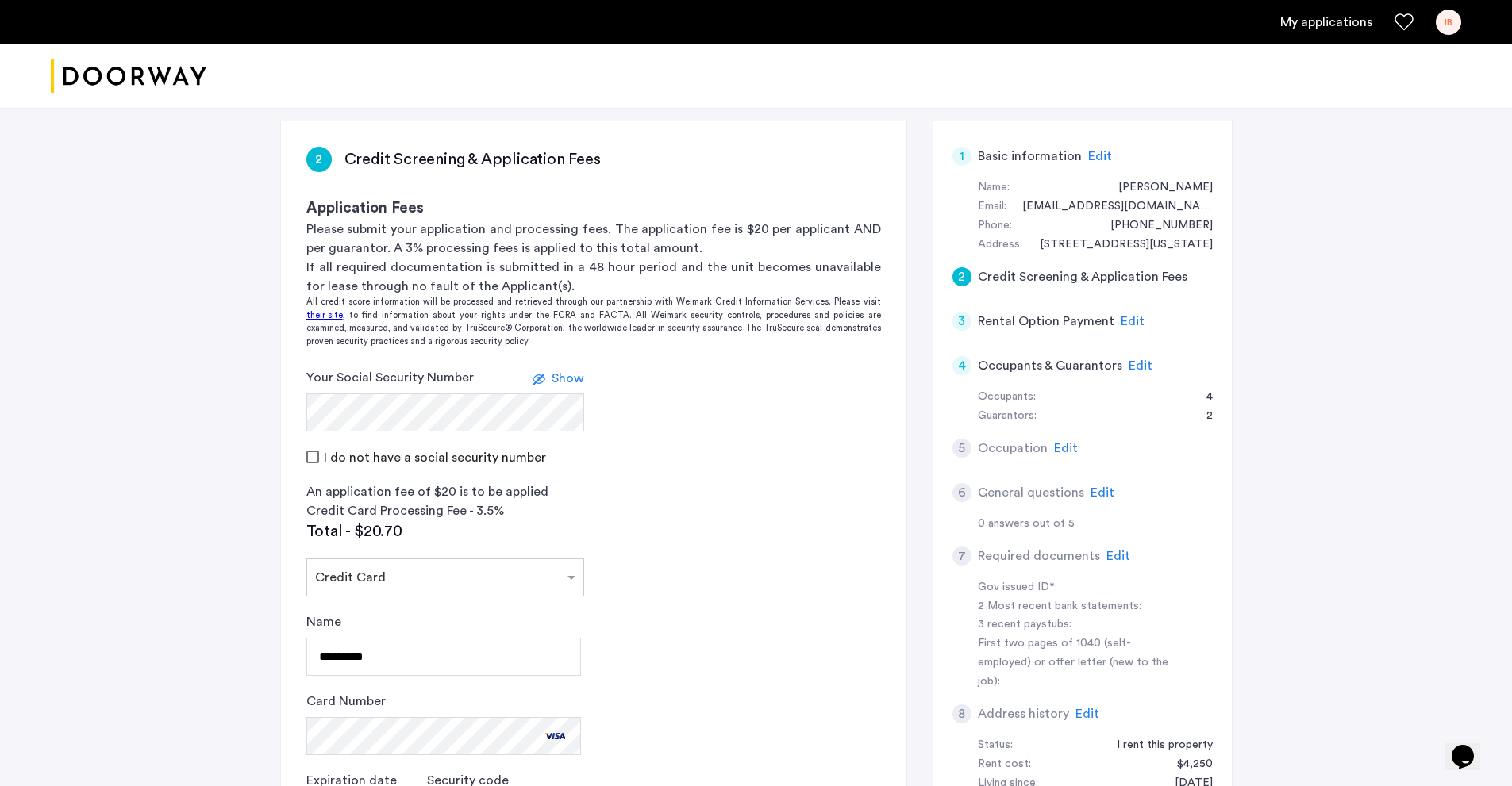
click at [558, 383] on span "Show" at bounding box center [568, 378] width 33 height 13
click at [560, 376] on span "Hide" at bounding box center [570, 378] width 27 height 13
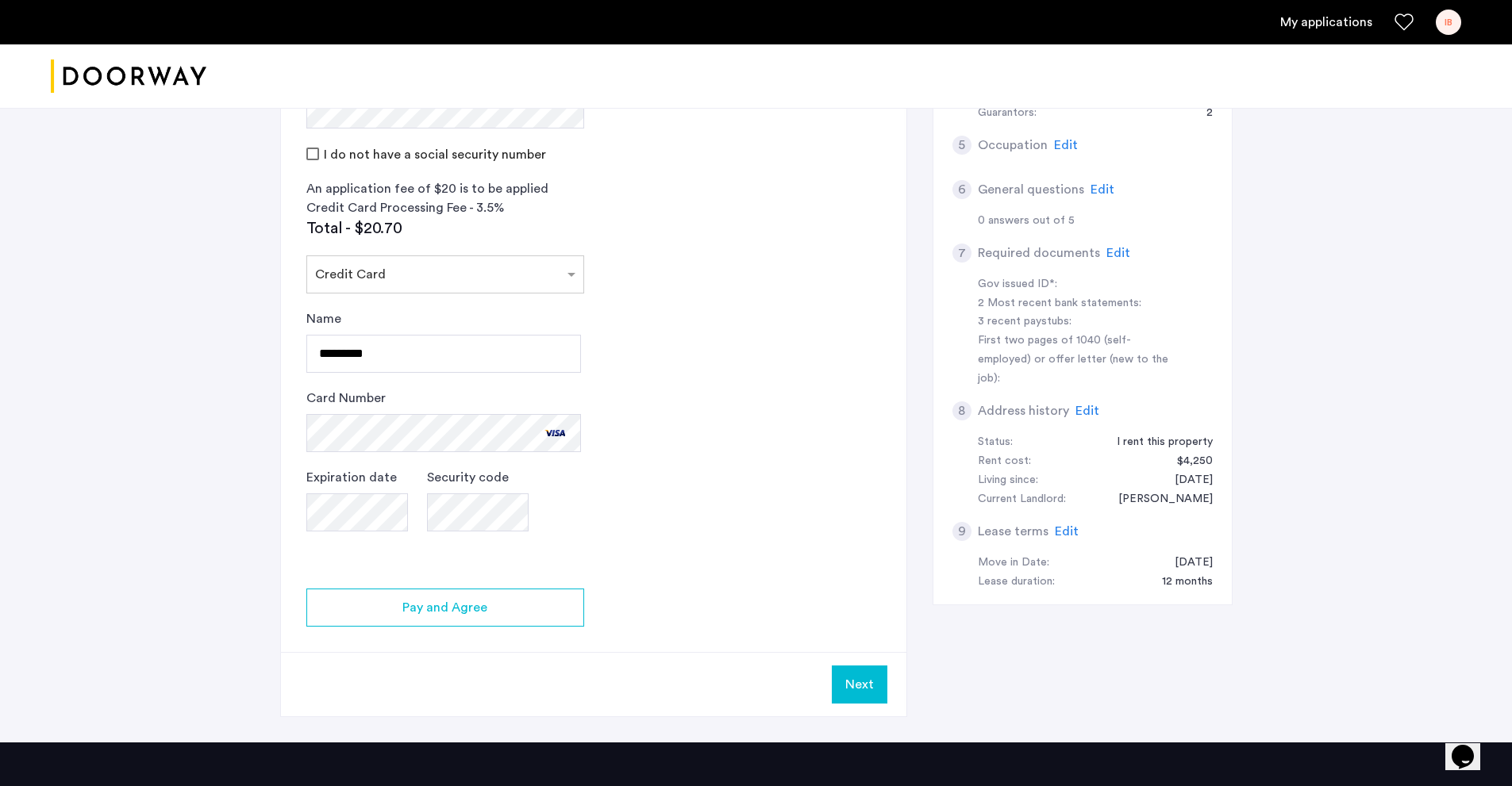
scroll to position [556, 0]
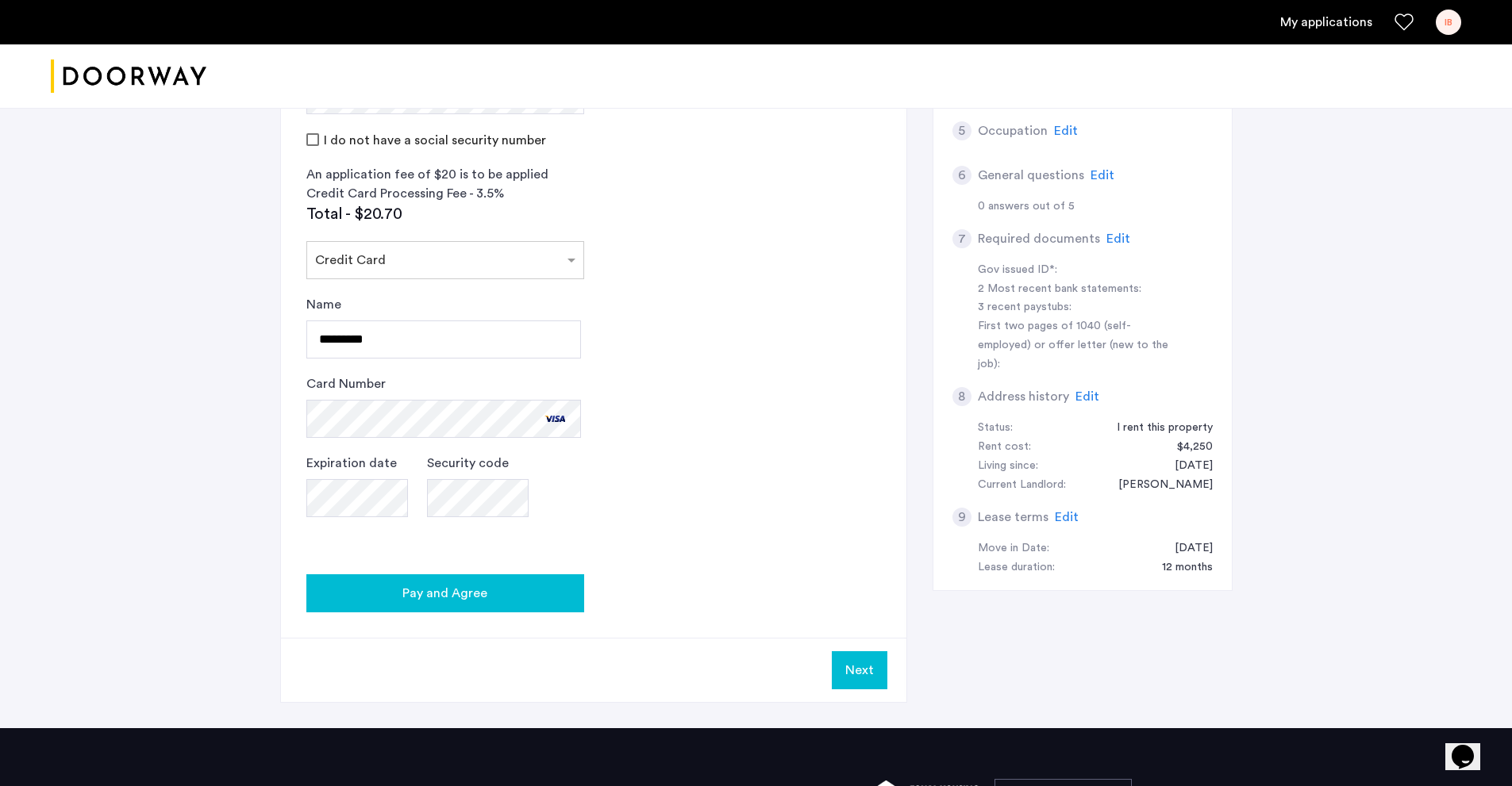
click at [475, 588] on span "Pay and Agree" at bounding box center [444, 593] width 85 height 19
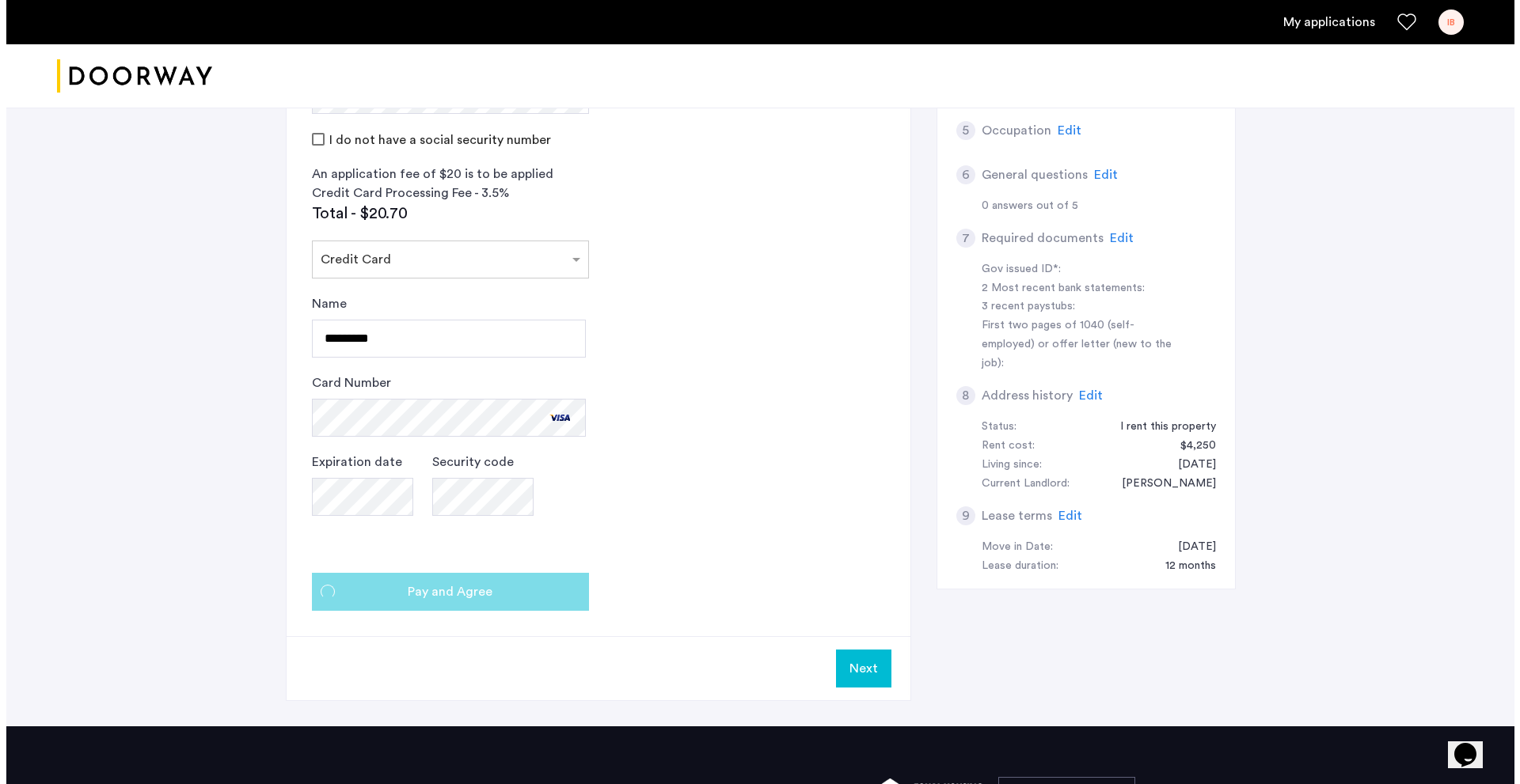
scroll to position [0, 0]
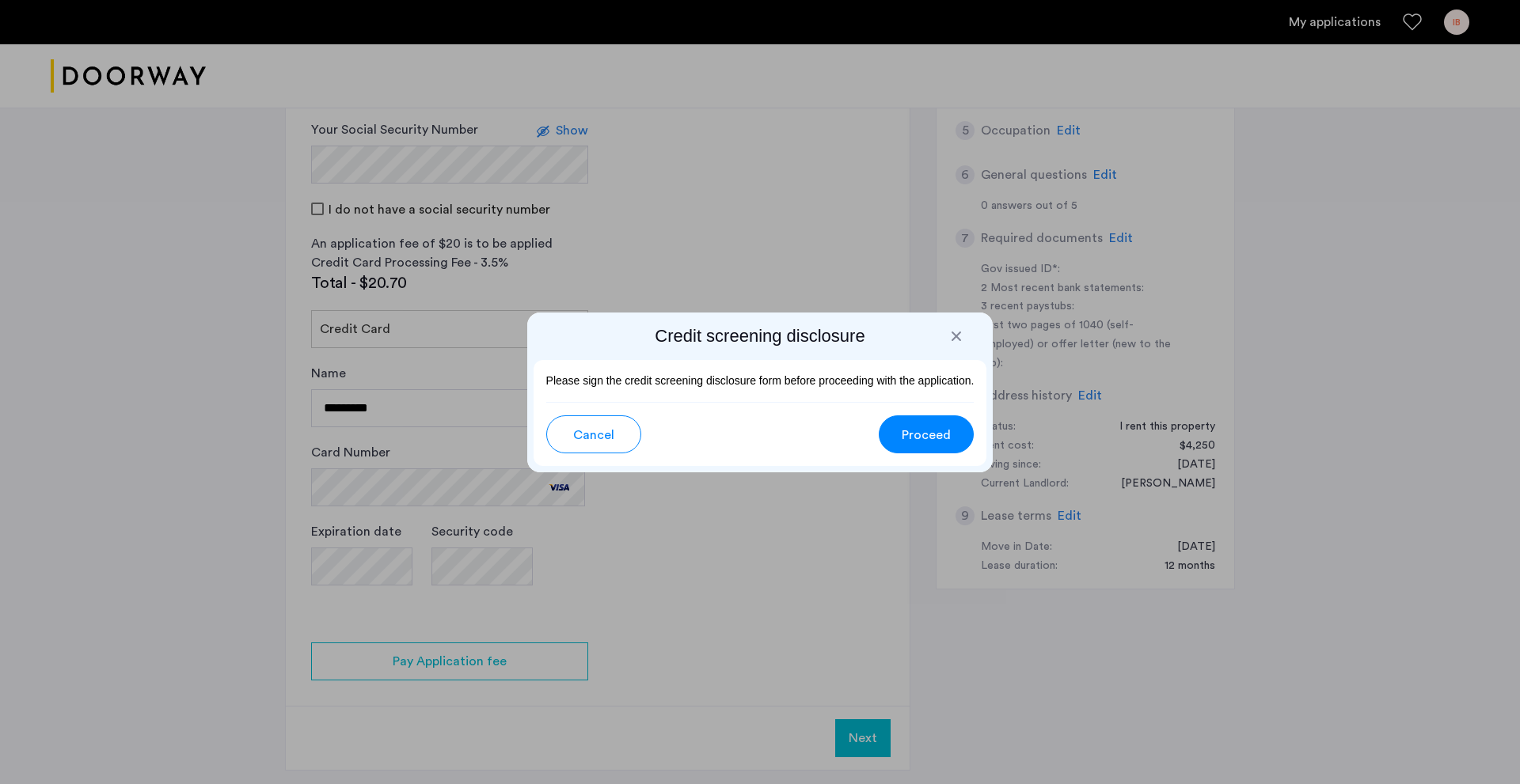
click at [919, 431] on span "Proceed" at bounding box center [926, 435] width 50 height 19
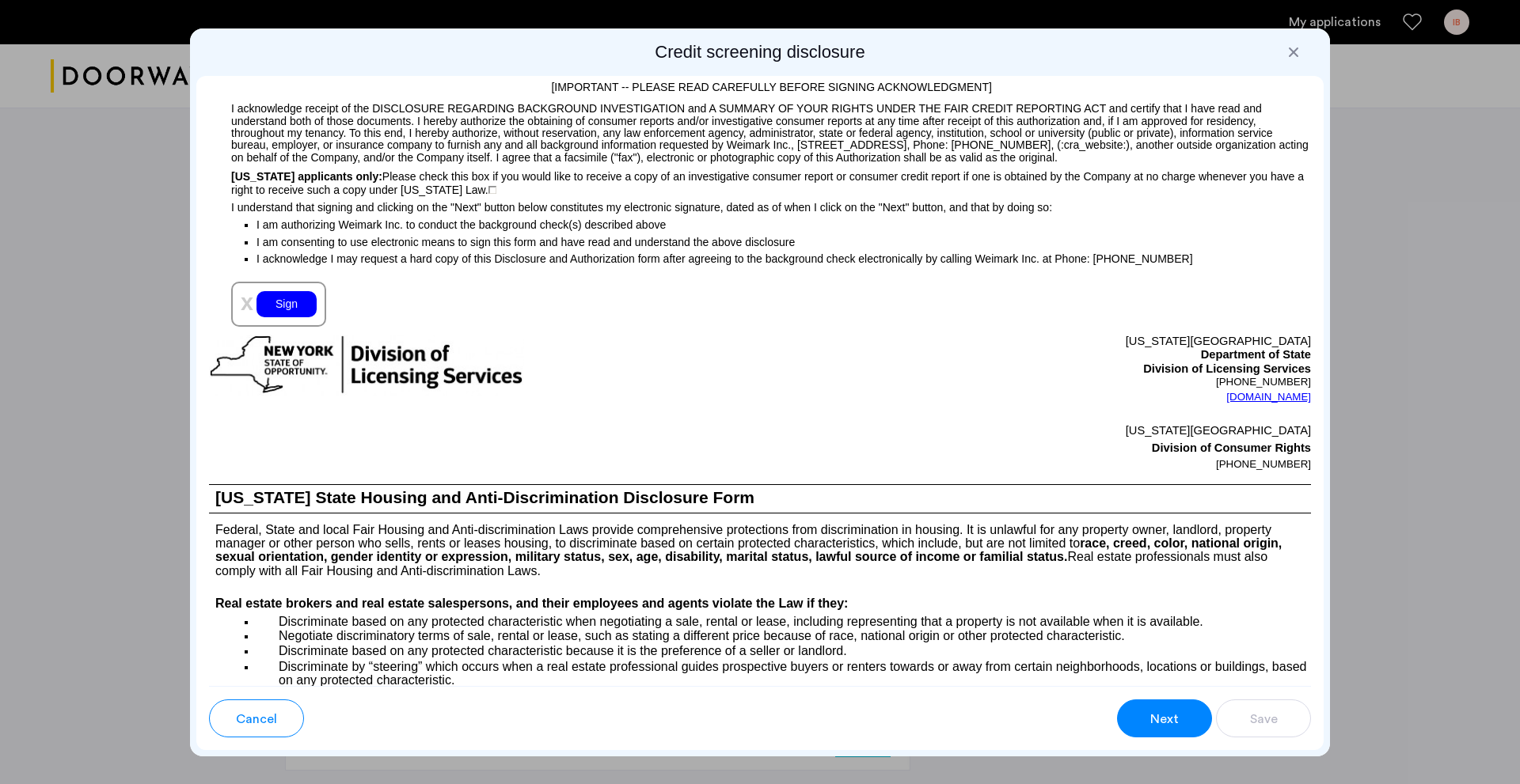
scroll to position [1504, 0]
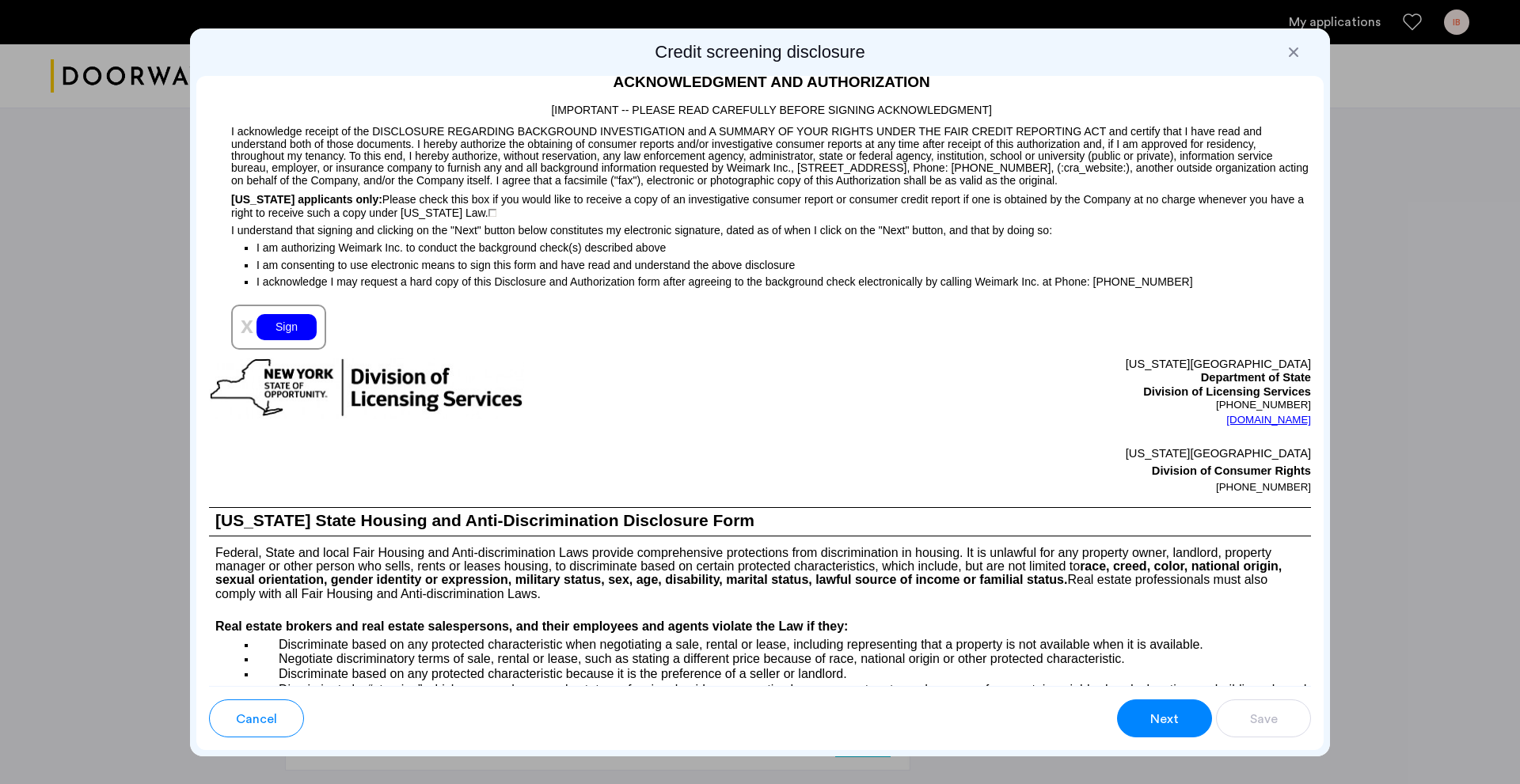
click at [290, 325] on div "Sign" at bounding box center [286, 327] width 60 height 26
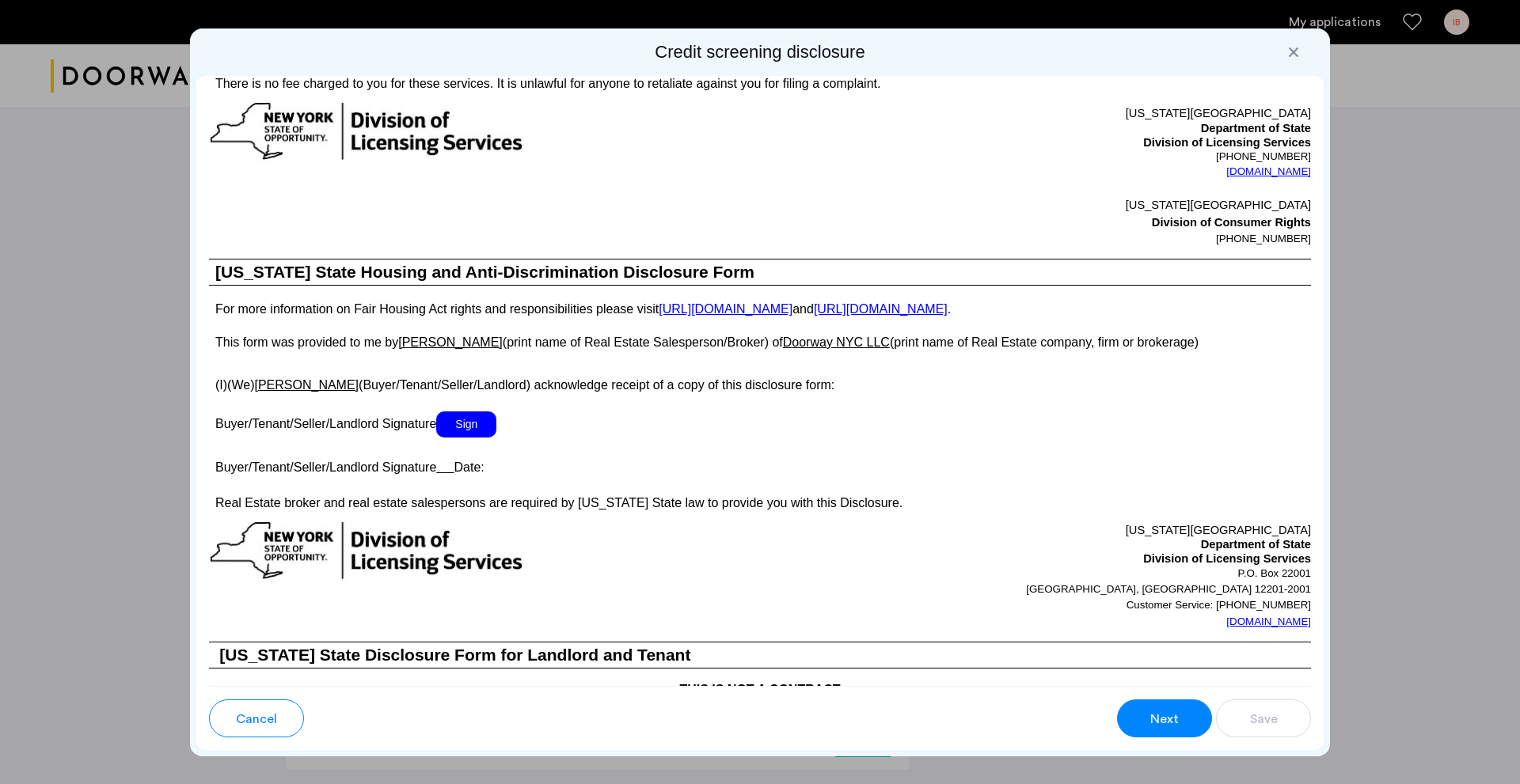
scroll to position [2453, 0]
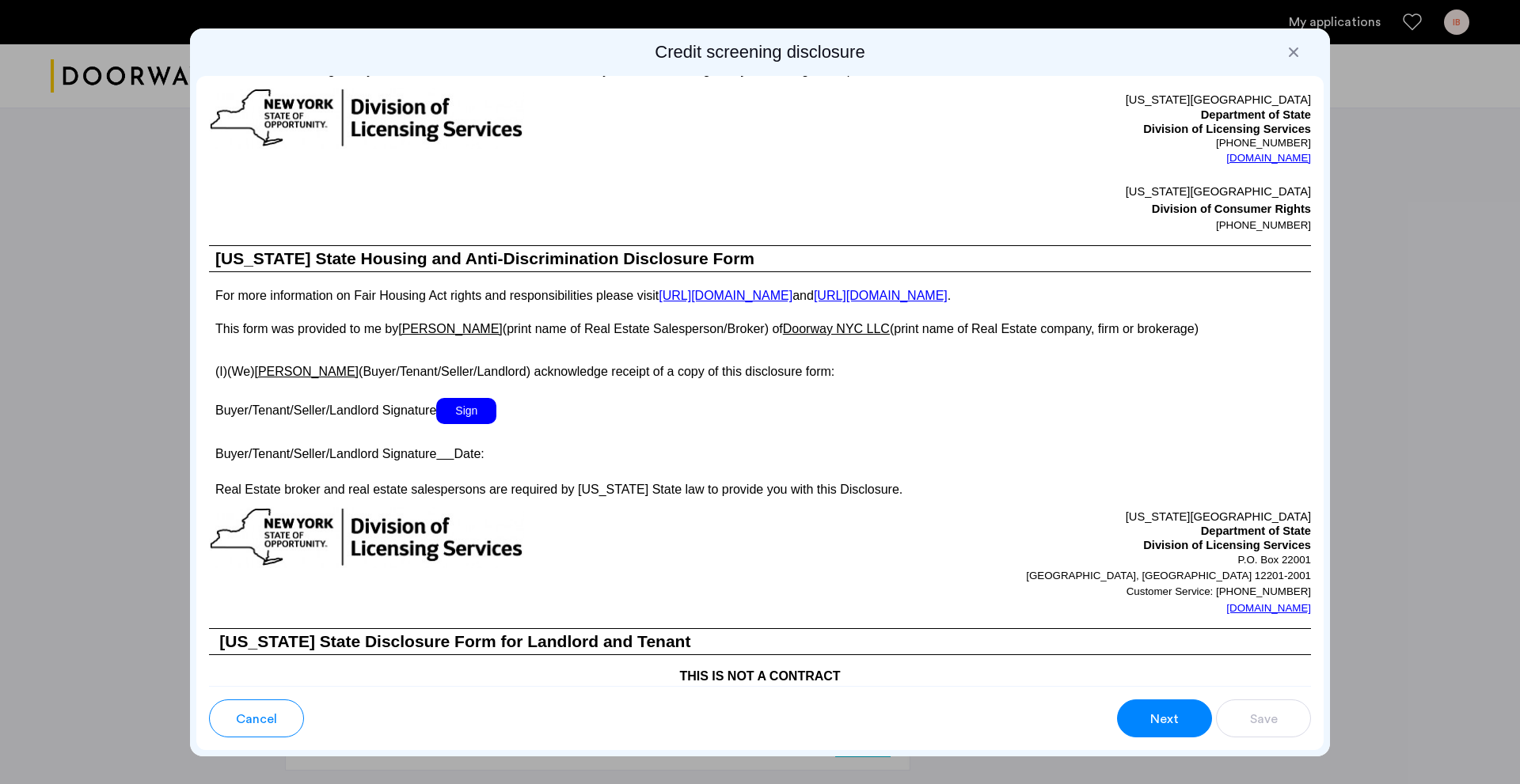
click at [467, 410] on span "Sign" at bounding box center [466, 411] width 60 height 26
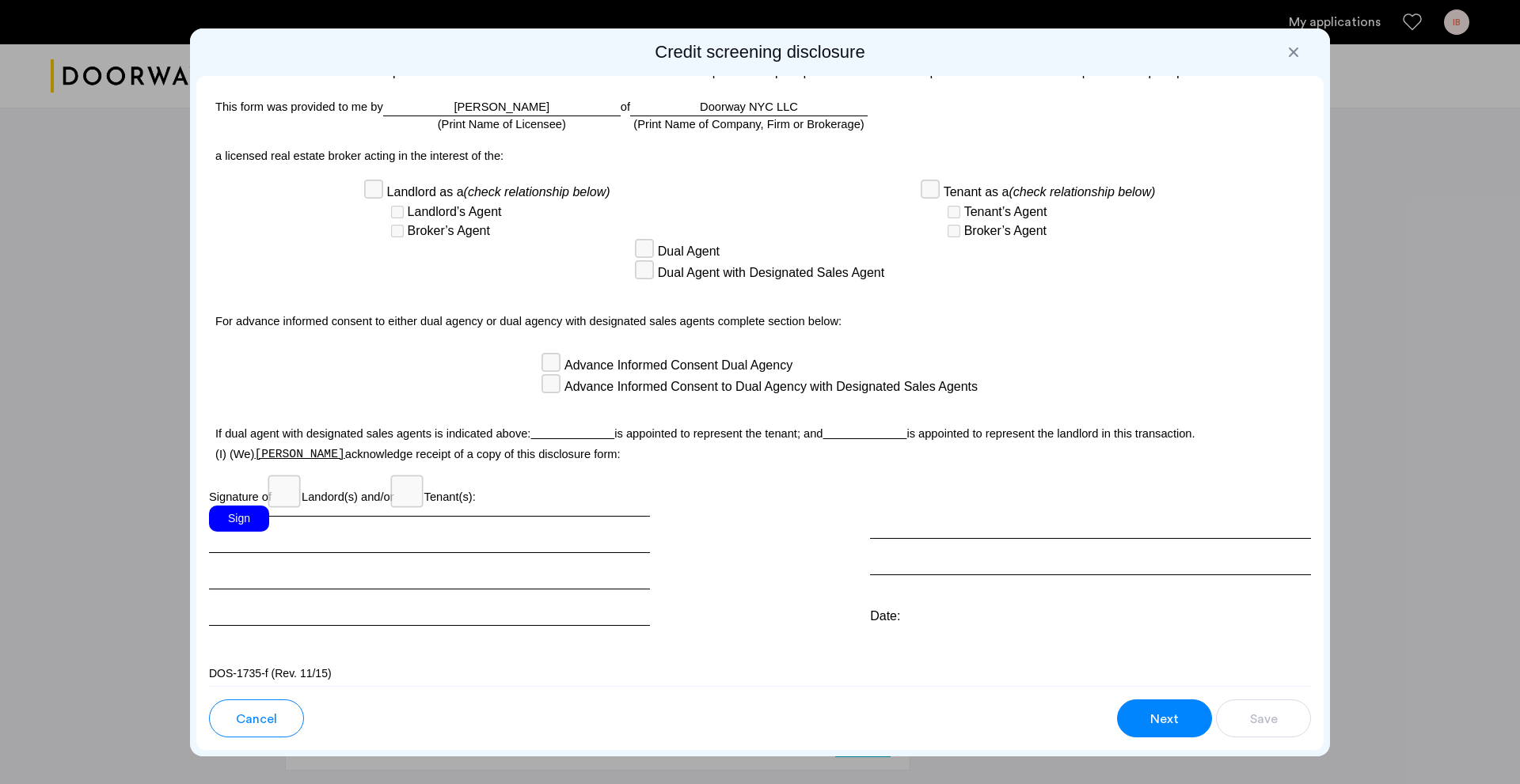
scroll to position [3960, 0]
click at [237, 509] on div "Sign" at bounding box center [239, 518] width 60 height 26
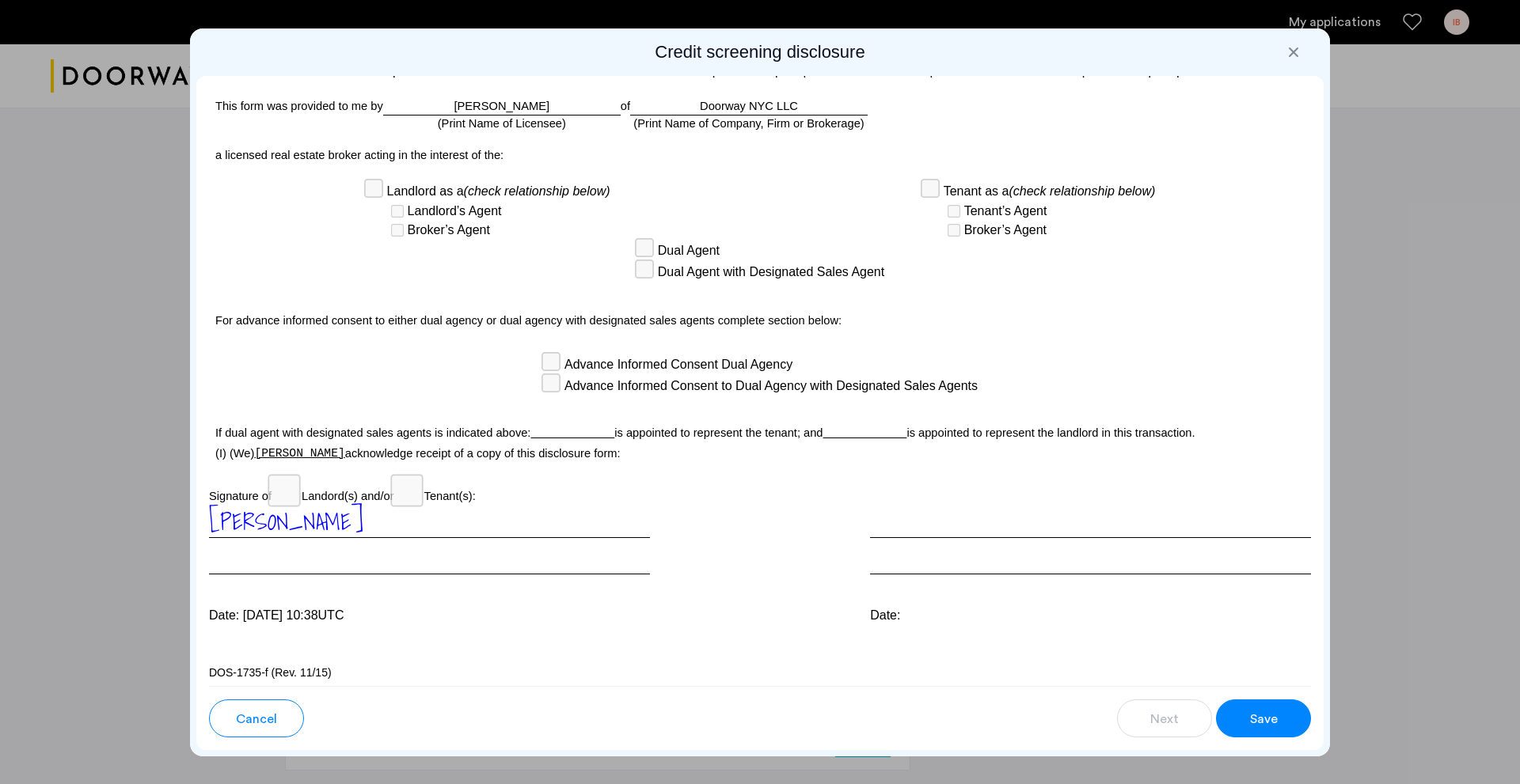
click at [1270, 718] on span "Save" at bounding box center [1264, 720] width 28 height 19
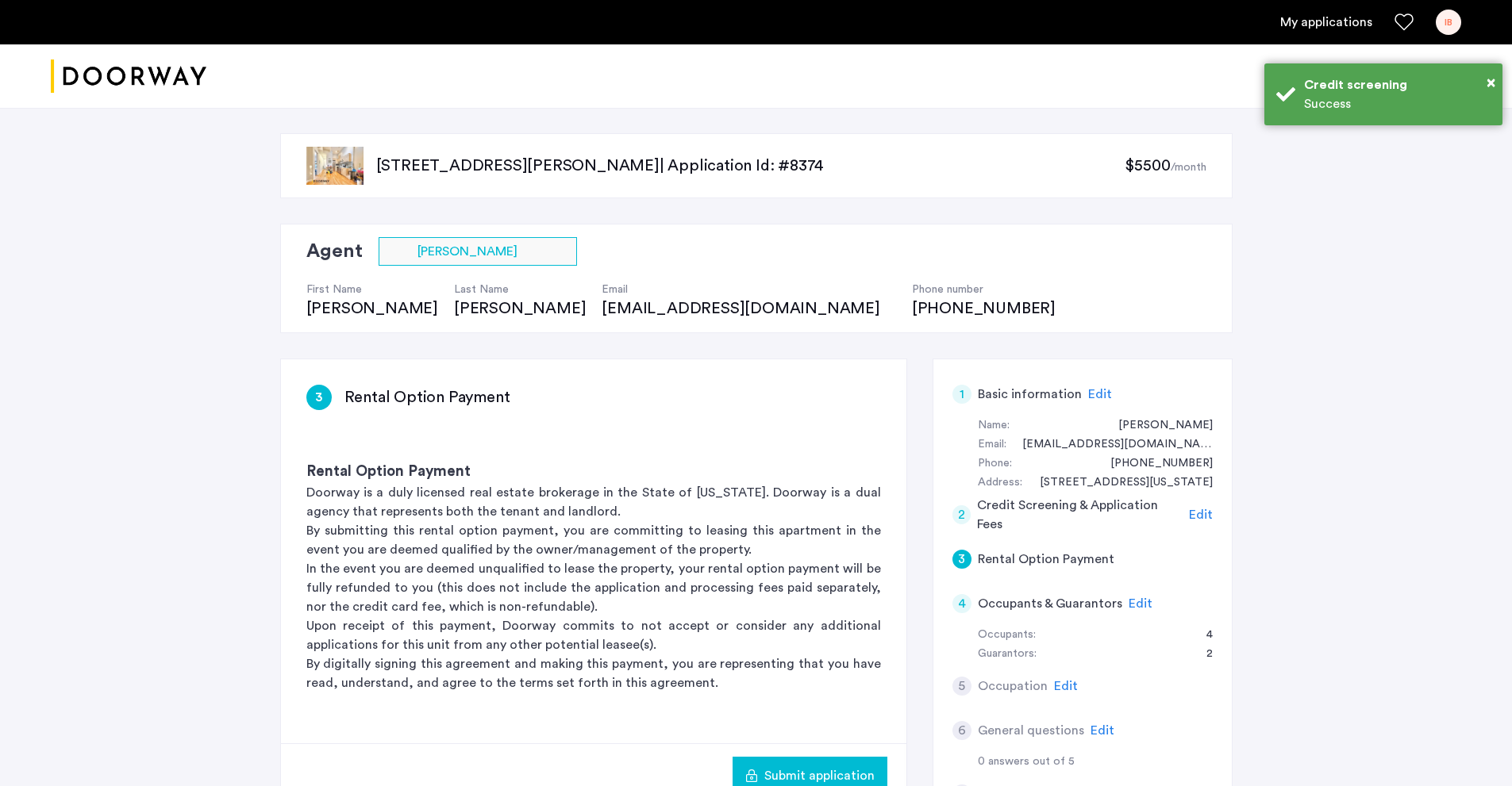
scroll to position [80, 0]
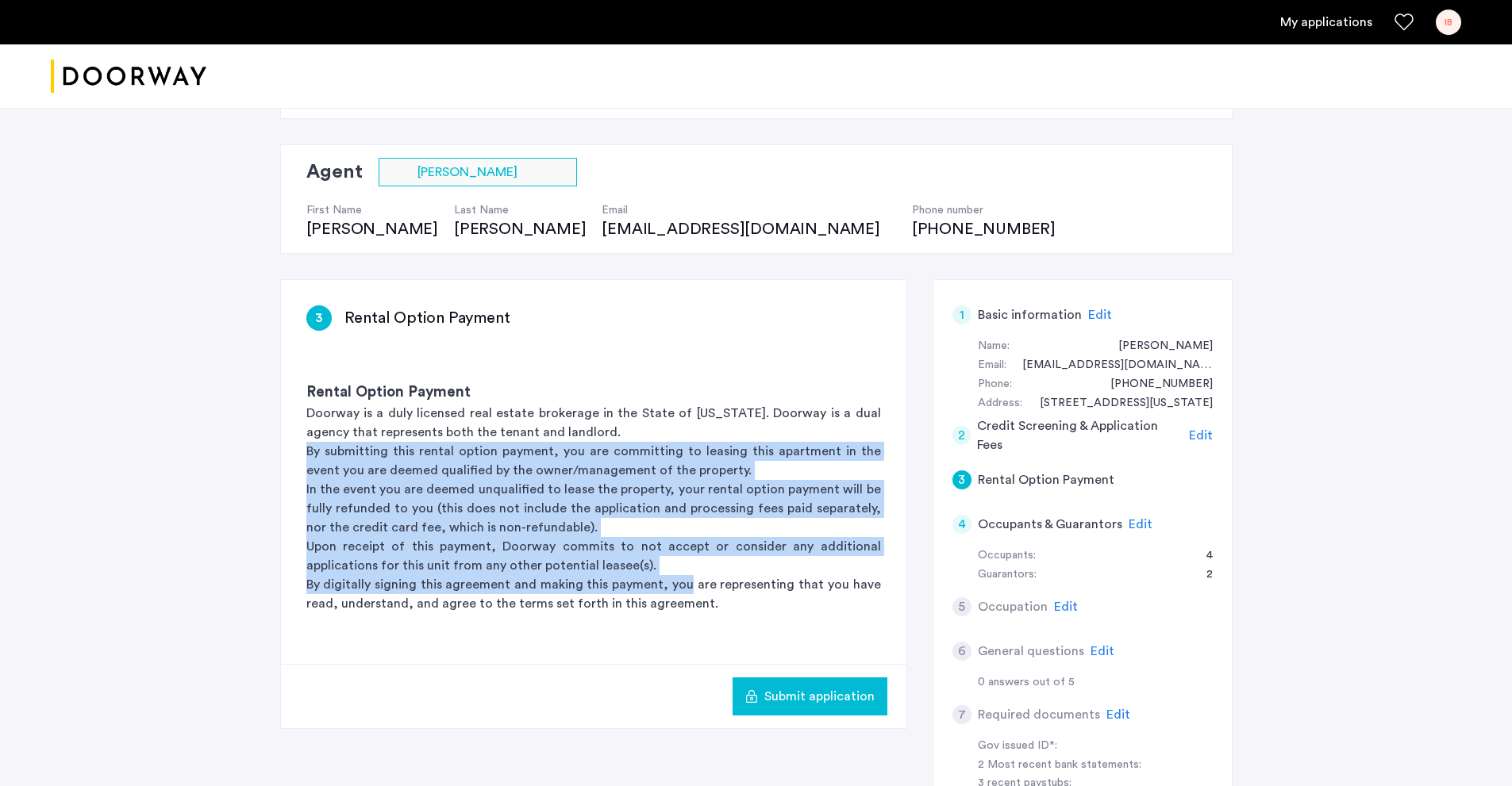
drag, startPoint x: 307, startPoint y: 453, endPoint x: 733, endPoint y: 601, distance: 451.0
click at [708, 589] on div "Rental Option Payment Doorway is a duly licensed real estate brokerage in the S…" at bounding box center [593, 497] width 625 height 282
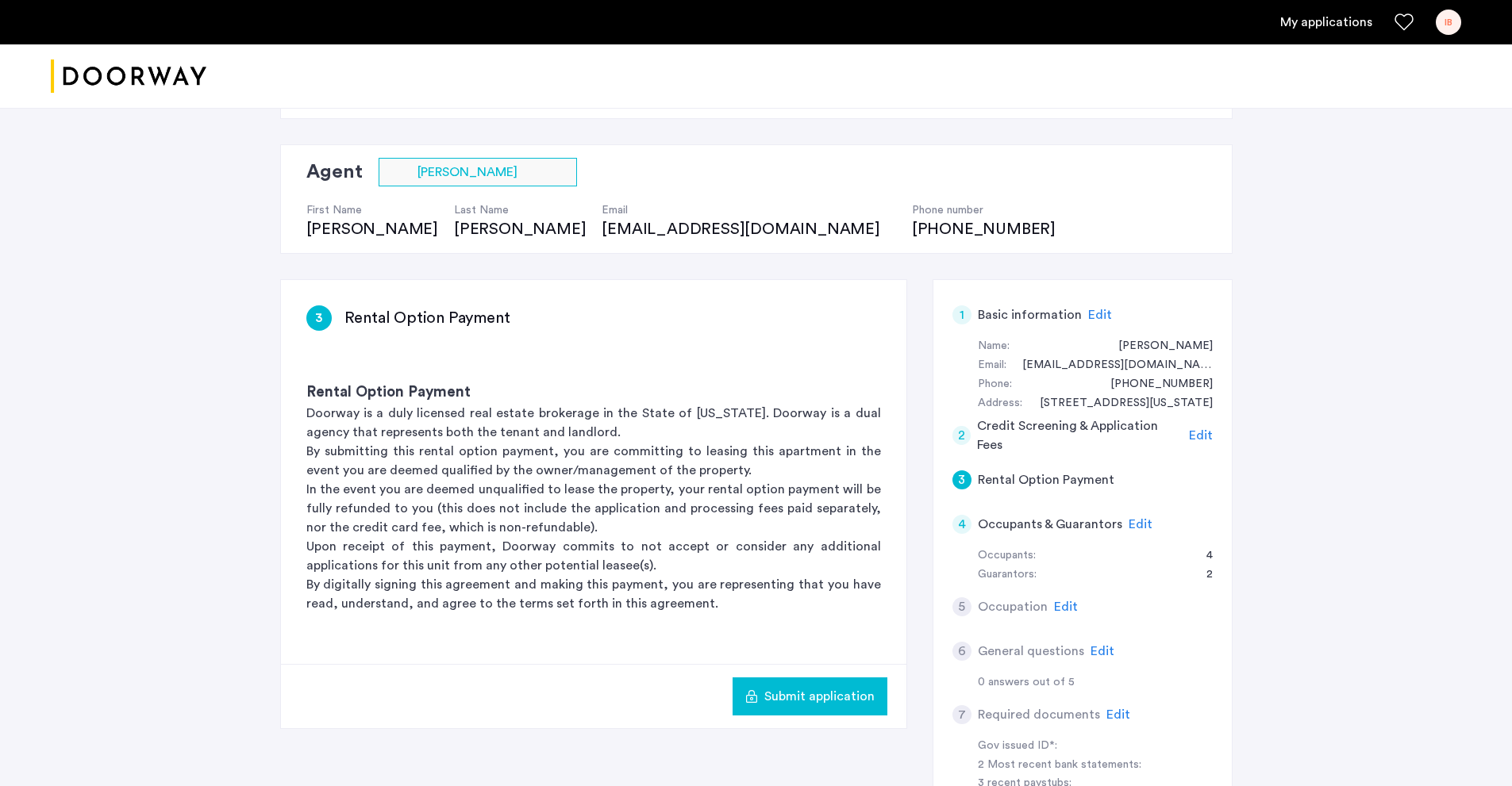
click at [765, 620] on div "Rental Option Payment Doorway is a duly licensed real estate brokerage in the S…" at bounding box center [593, 497] width 625 height 282
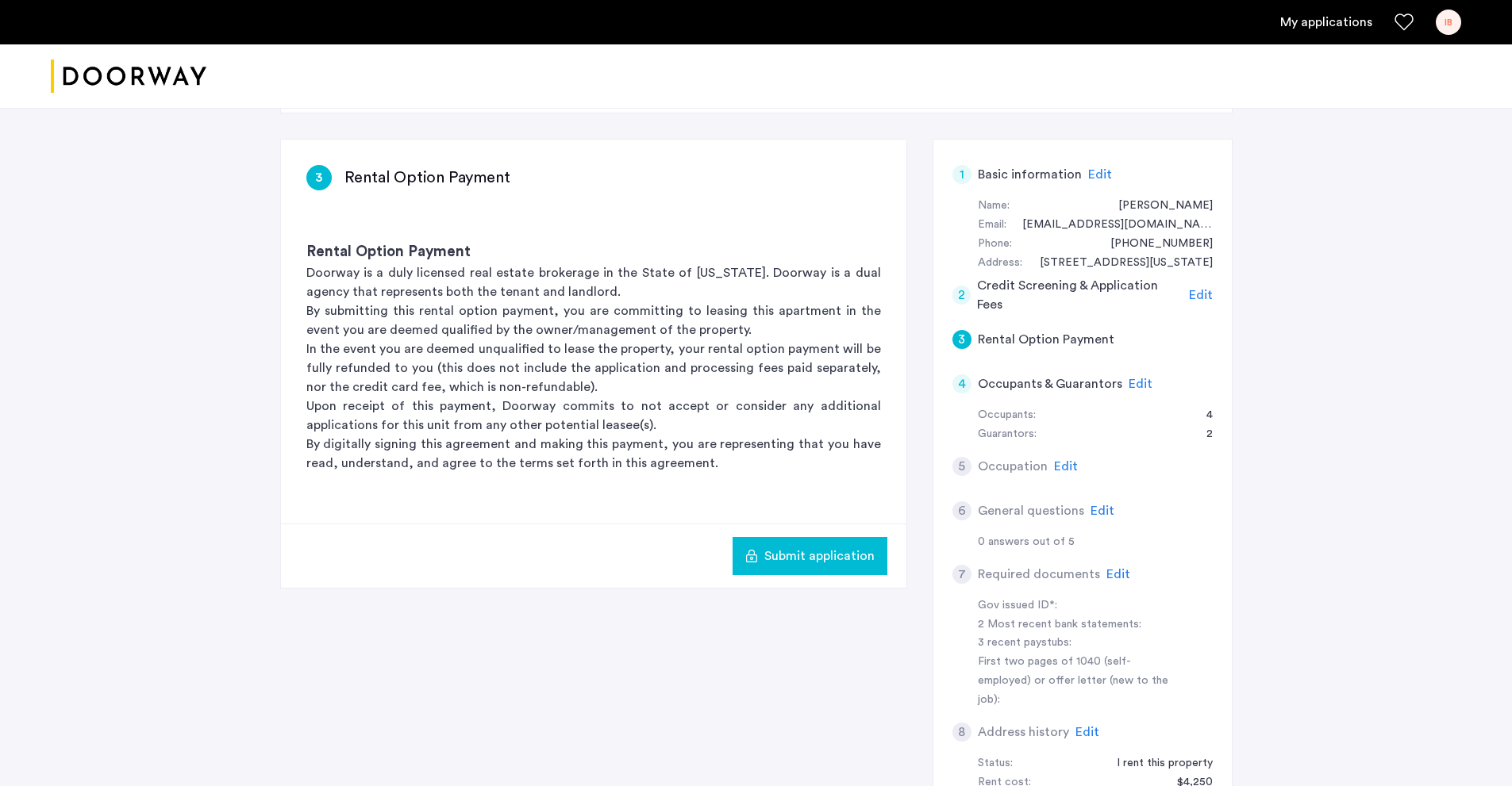
scroll to position [238, 0]
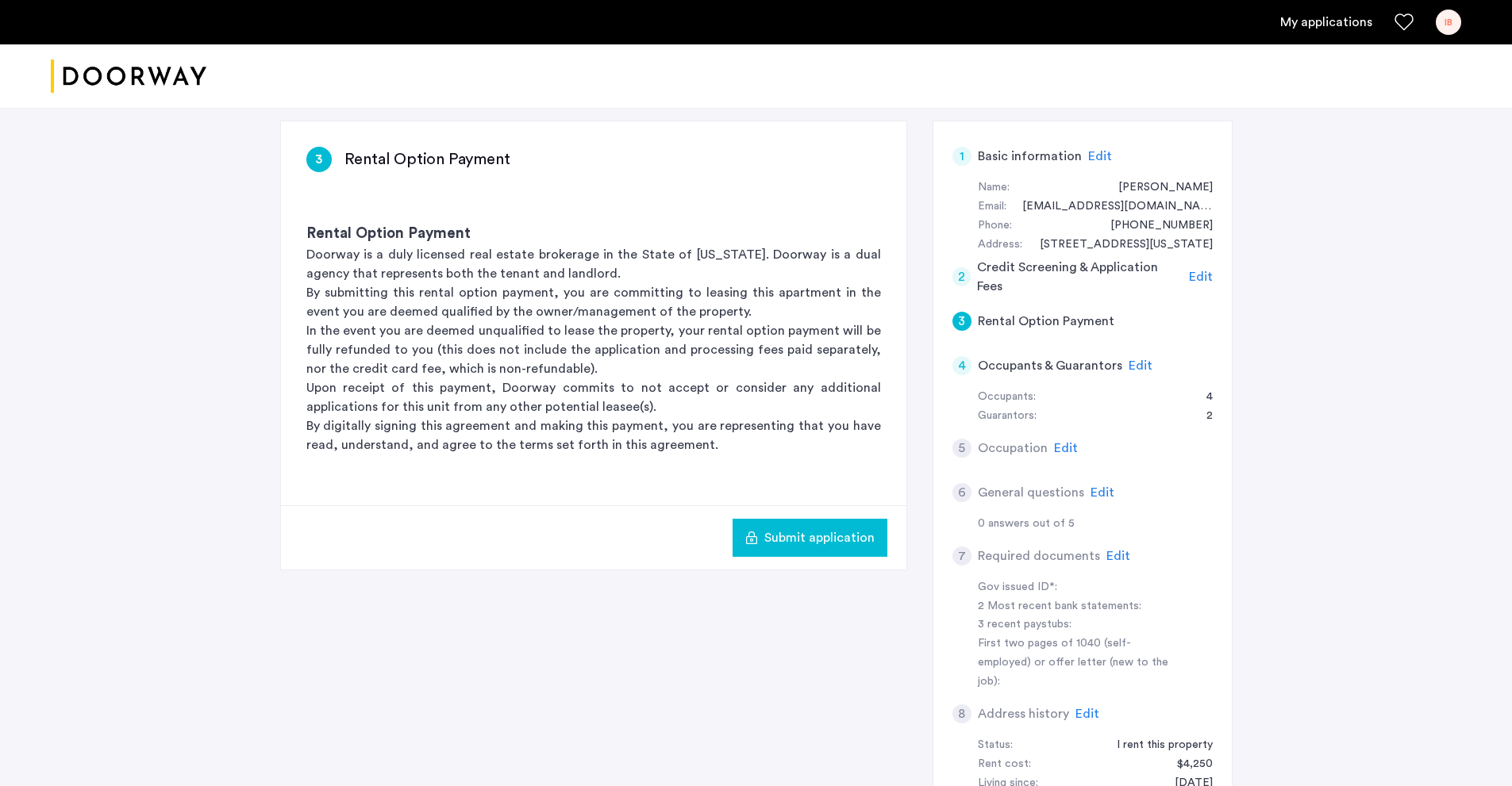
click at [1060, 452] on span "Edit" at bounding box center [1066, 449] width 23 height 13
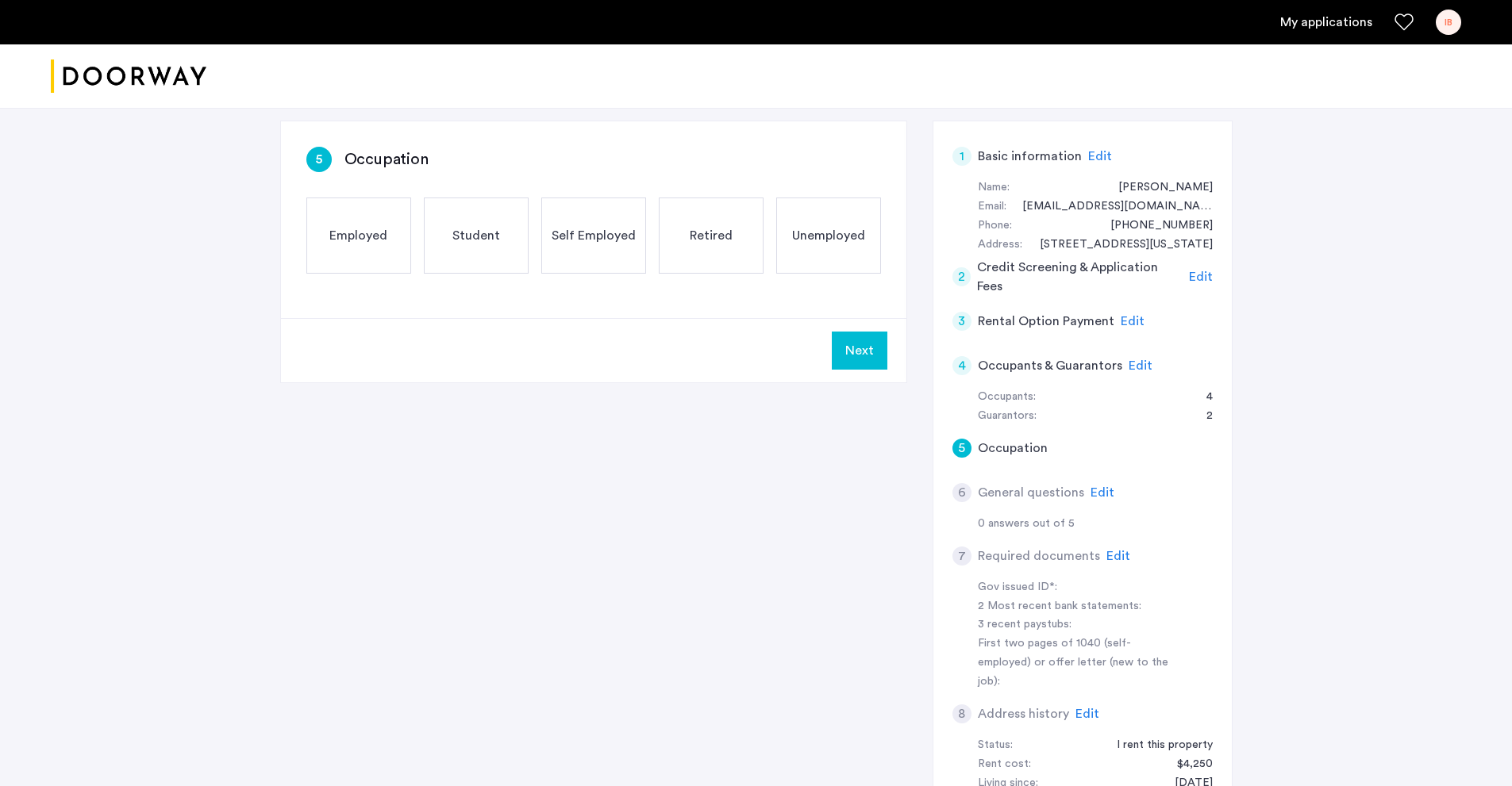
click at [1130, 319] on span "Edit" at bounding box center [1132, 321] width 23 height 13
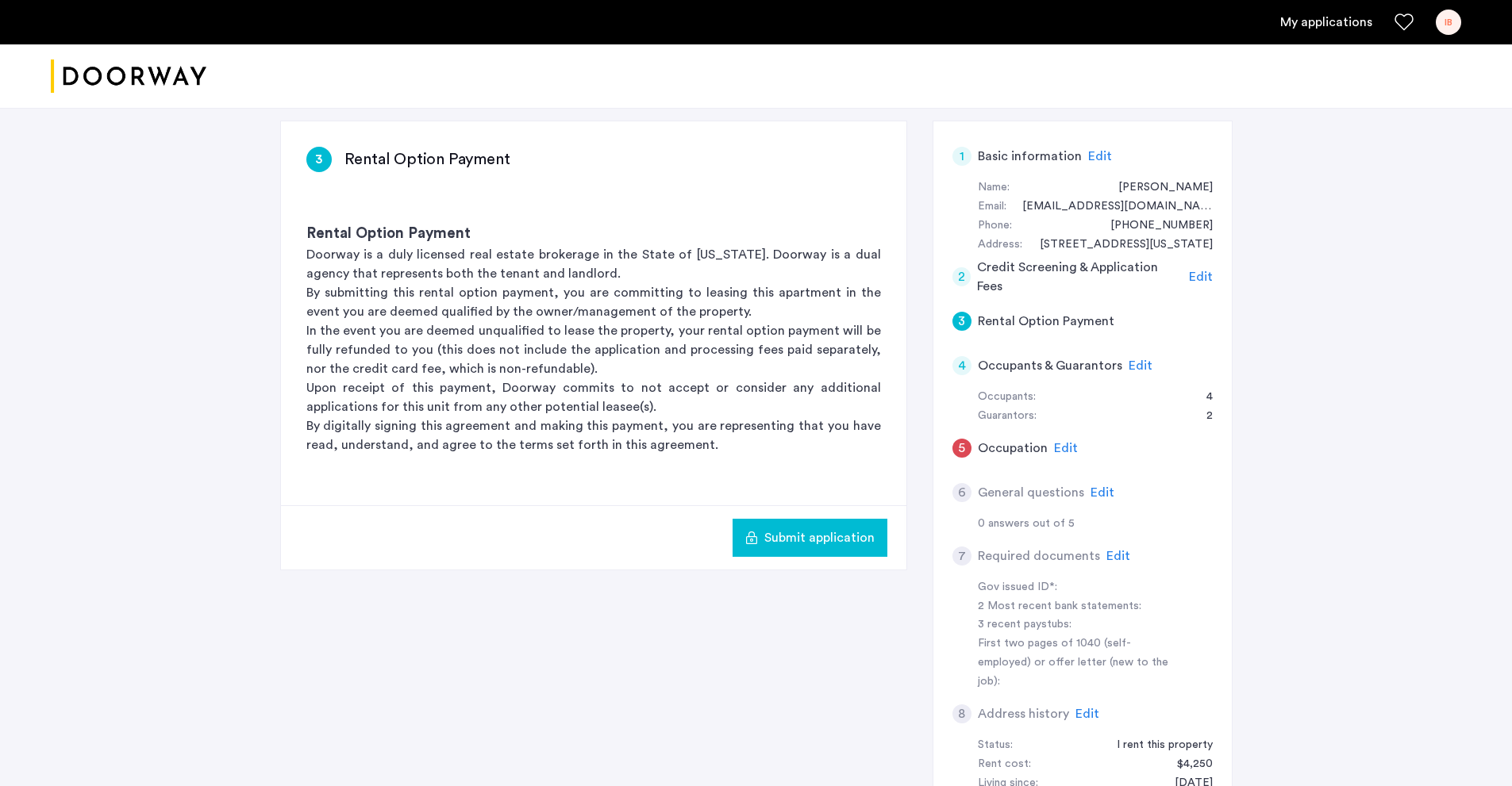
click at [834, 542] on span "Submit application" at bounding box center [820, 538] width 111 height 19
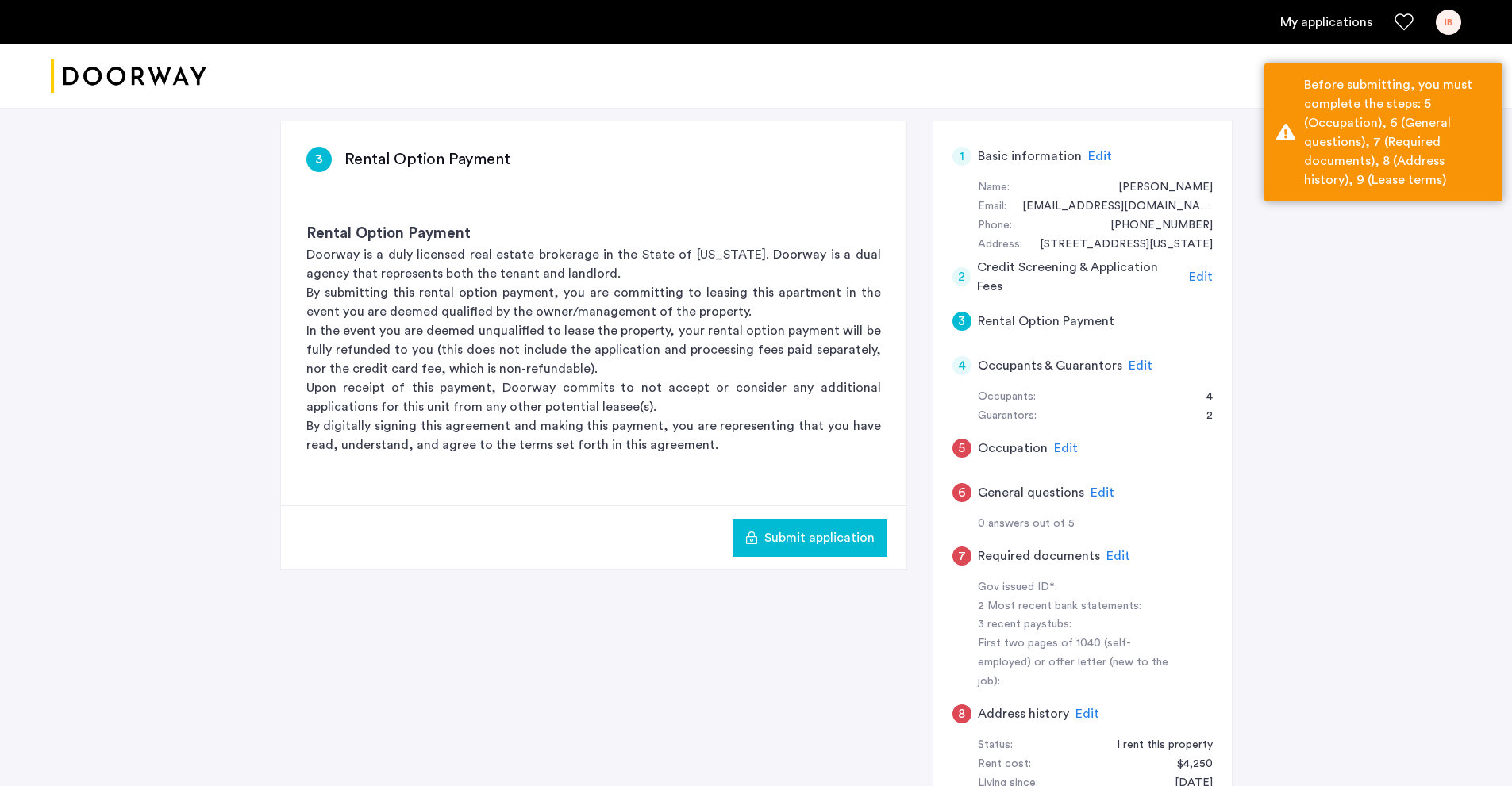
click at [1130, 351] on div "4 Occupants & Guarantors Edit" at bounding box center [1083, 365] width 261 height 44
click at [1138, 363] on span "Edit" at bounding box center [1140, 366] width 23 height 13
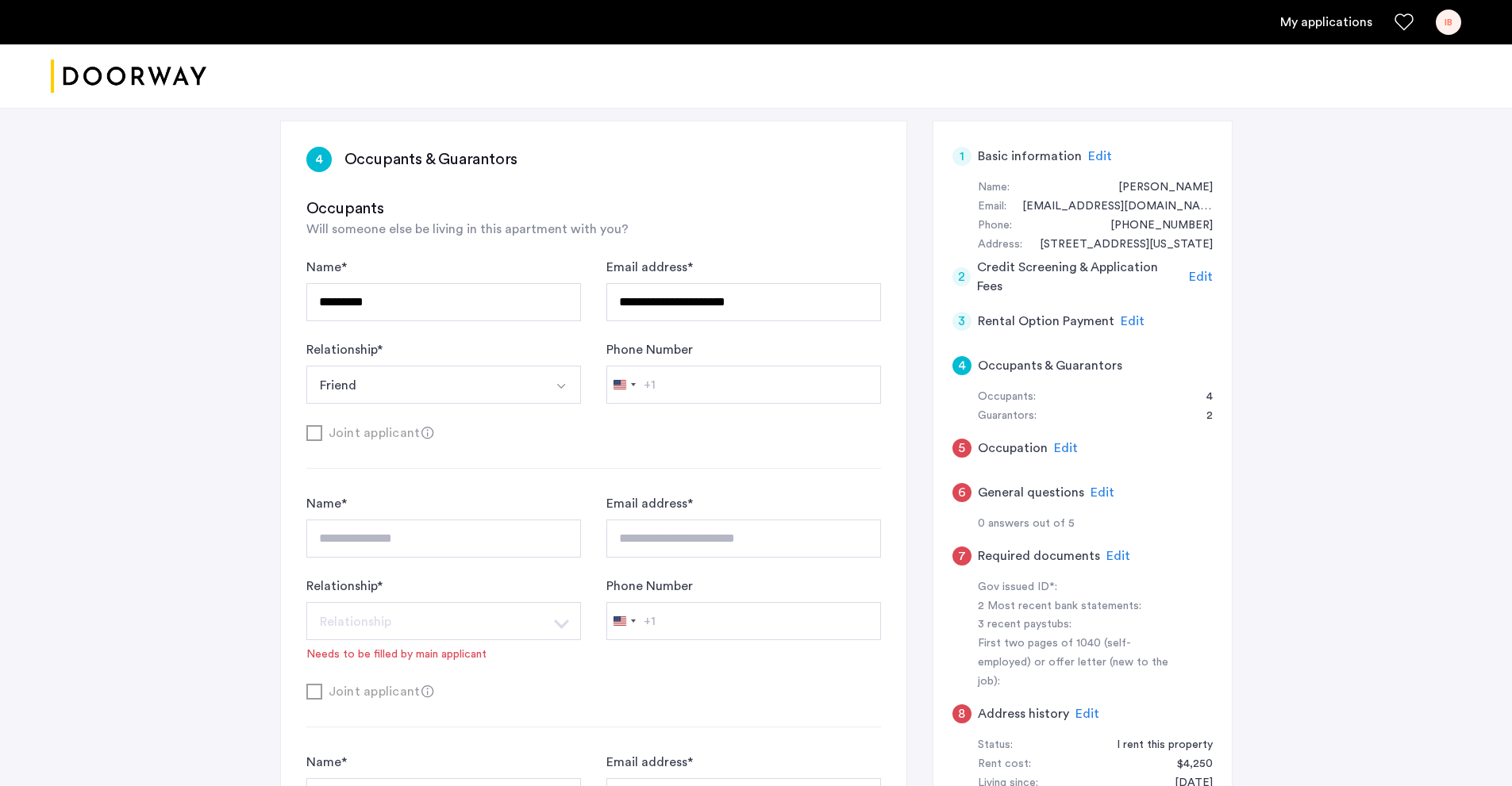
click at [1067, 452] on span "Edit" at bounding box center [1066, 449] width 23 height 13
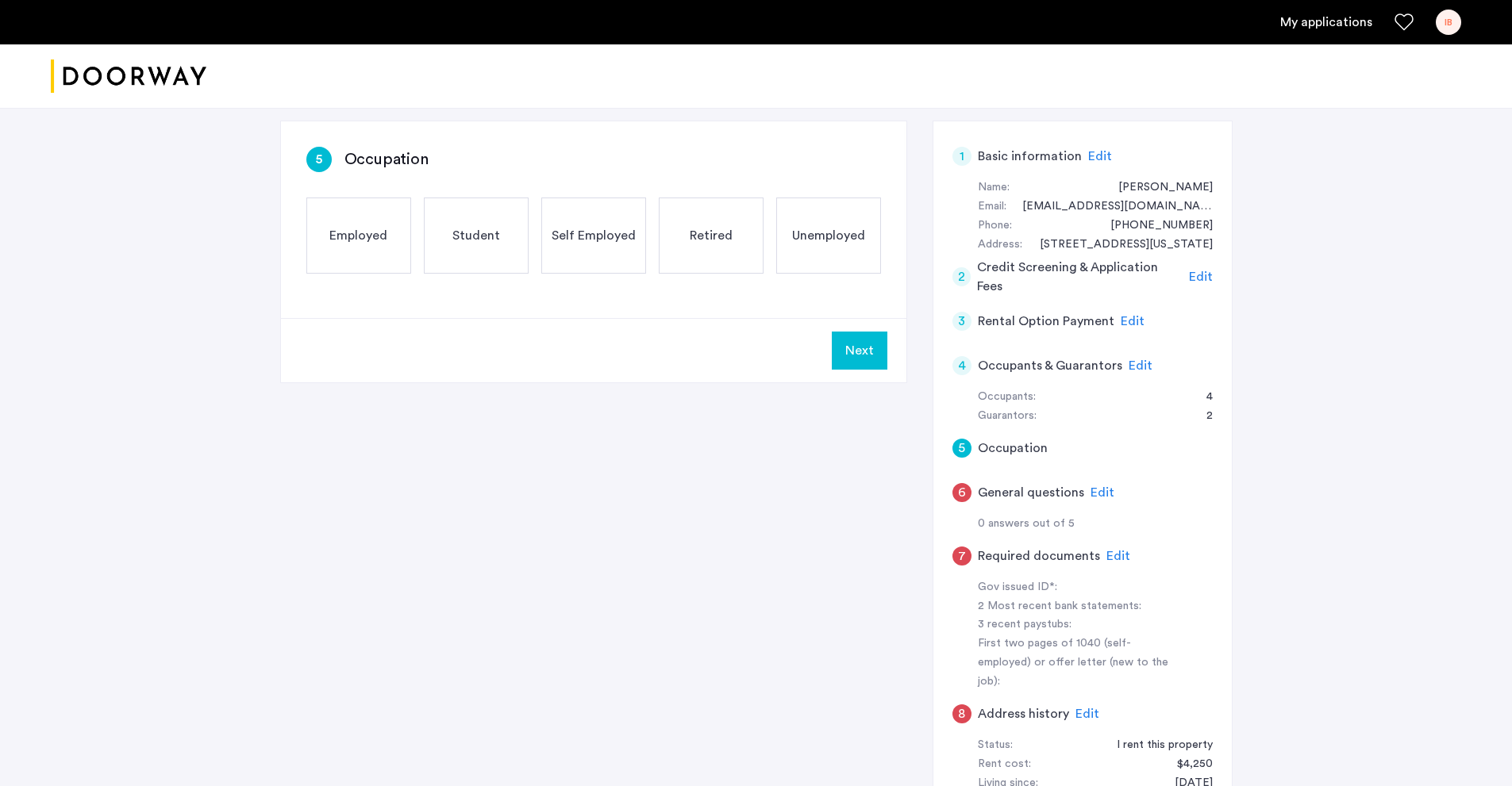
click at [461, 254] on div "Student" at bounding box center [476, 235] width 105 height 76
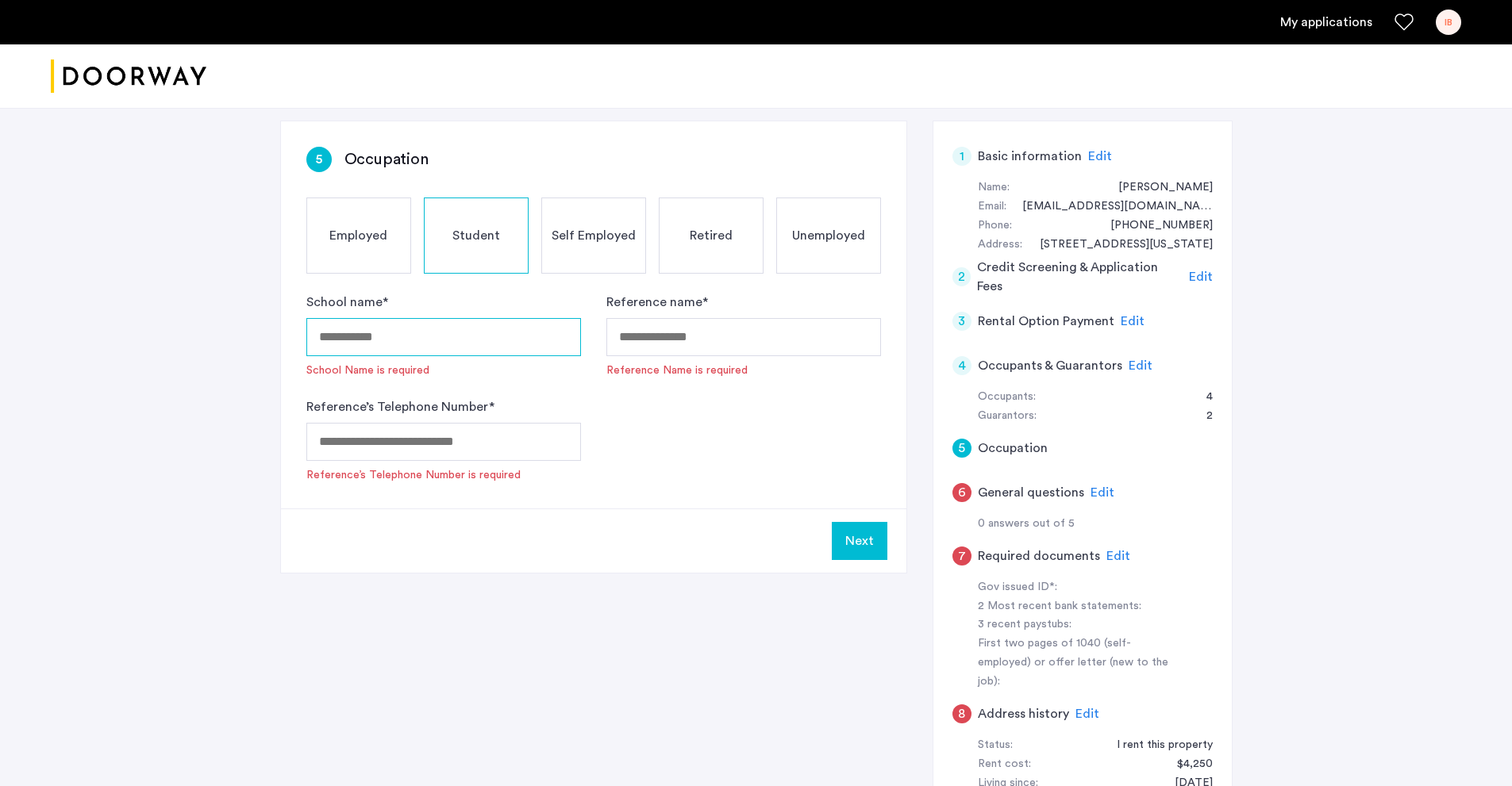
click at [447, 336] on input "School name *" at bounding box center [443, 337] width 275 height 38
click at [655, 348] on input "Reference name *" at bounding box center [743, 337] width 275 height 38
click at [698, 299] on label "Reference name *" at bounding box center [657, 302] width 101 height 19
click at [698, 319] on input "Reference name *" at bounding box center [743, 337] width 275 height 38
click at [705, 298] on label "Reference name *" at bounding box center [657, 302] width 101 height 19
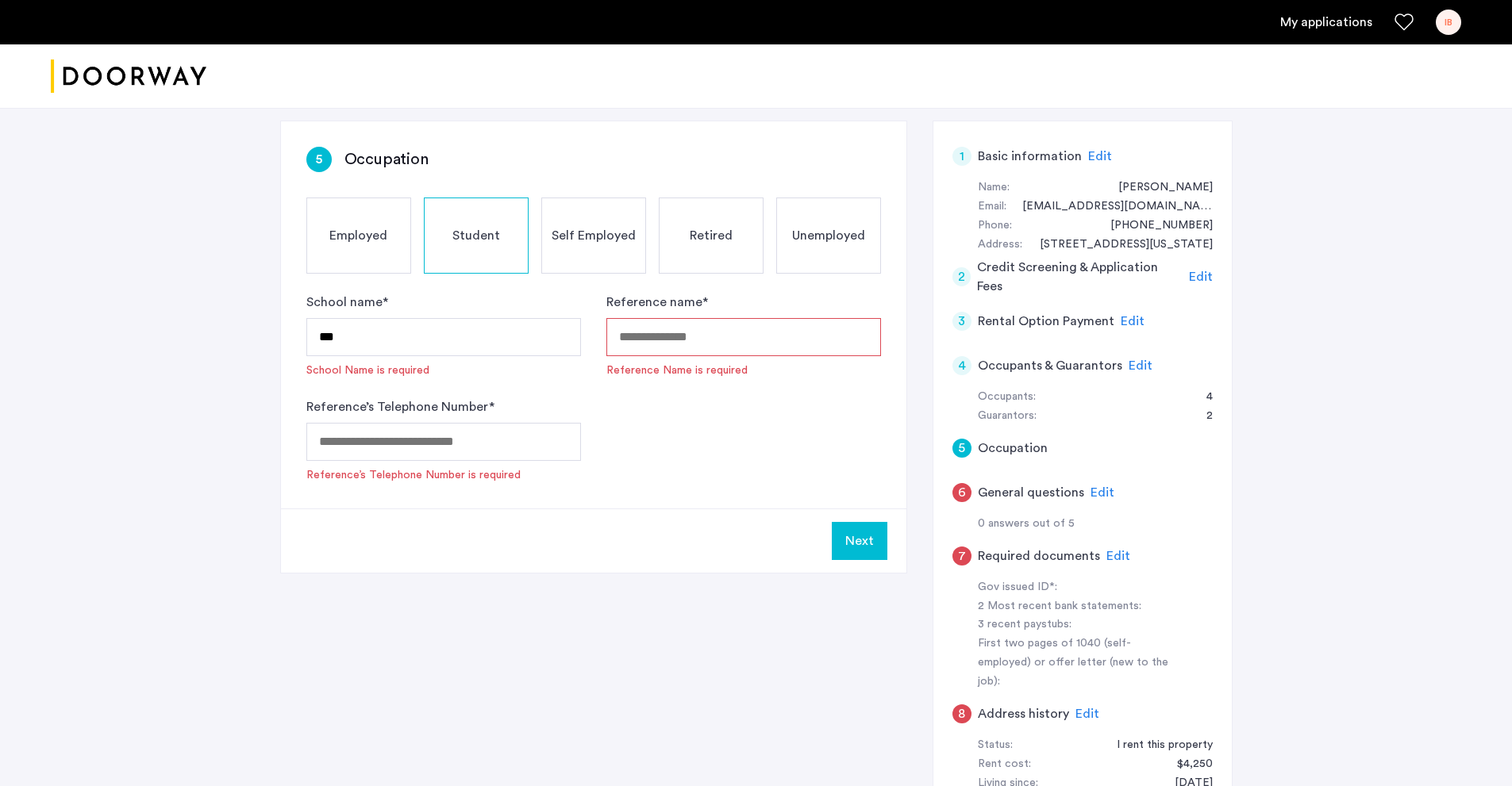
click at [705, 319] on input "Reference name *" at bounding box center [743, 337] width 275 height 38
click at [669, 306] on label "Reference name *" at bounding box center [657, 302] width 101 height 19
click at [669, 319] on input "Reference name *" at bounding box center [743, 337] width 275 height 38
click at [624, 373] on span "Reference Name is required" at bounding box center [743, 370] width 275 height 16
click at [427, 340] on input "***" at bounding box center [443, 337] width 275 height 38
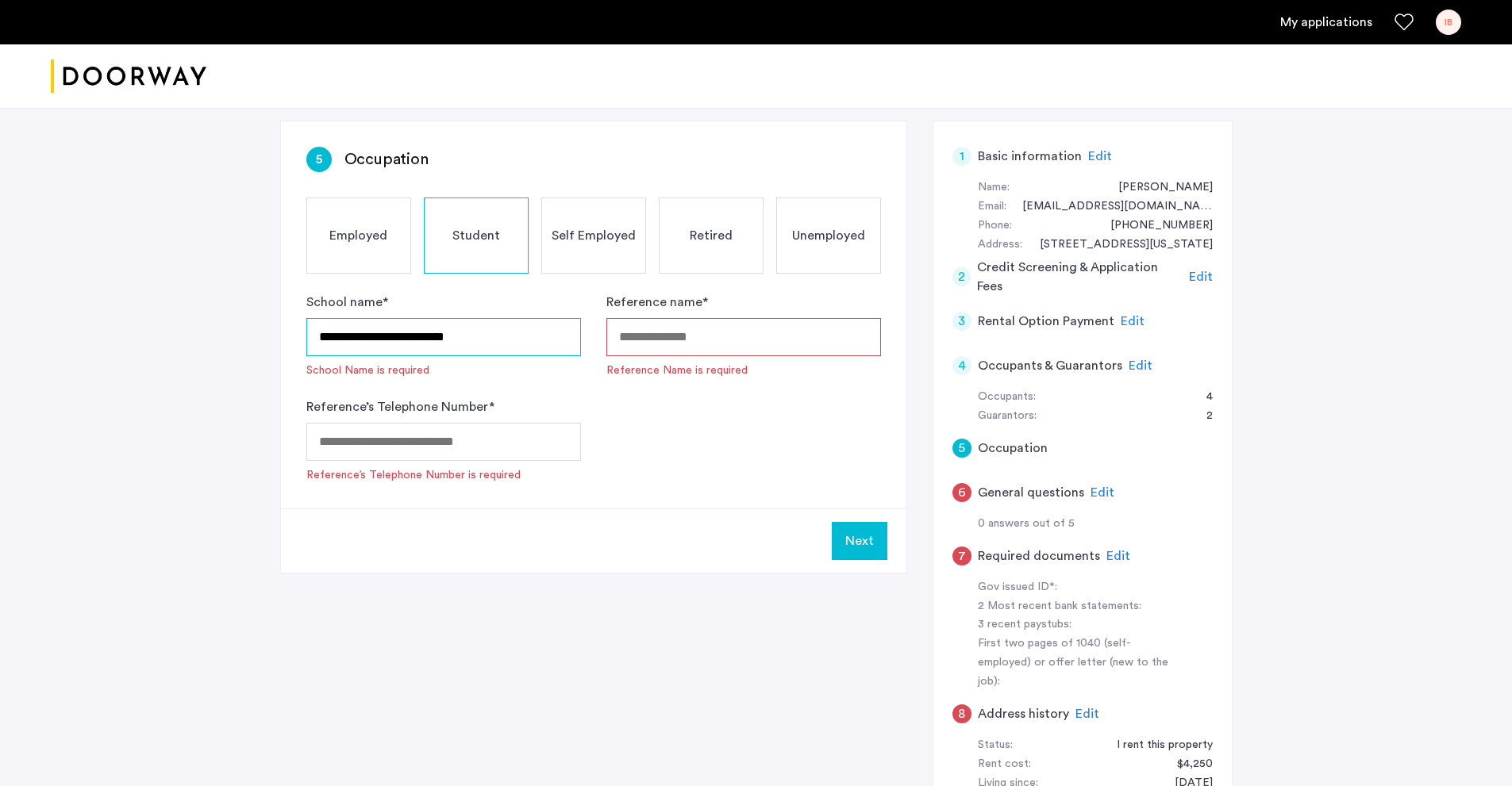
type input "**********"
click at [662, 323] on input "Reference name *" at bounding box center [743, 337] width 275 height 38
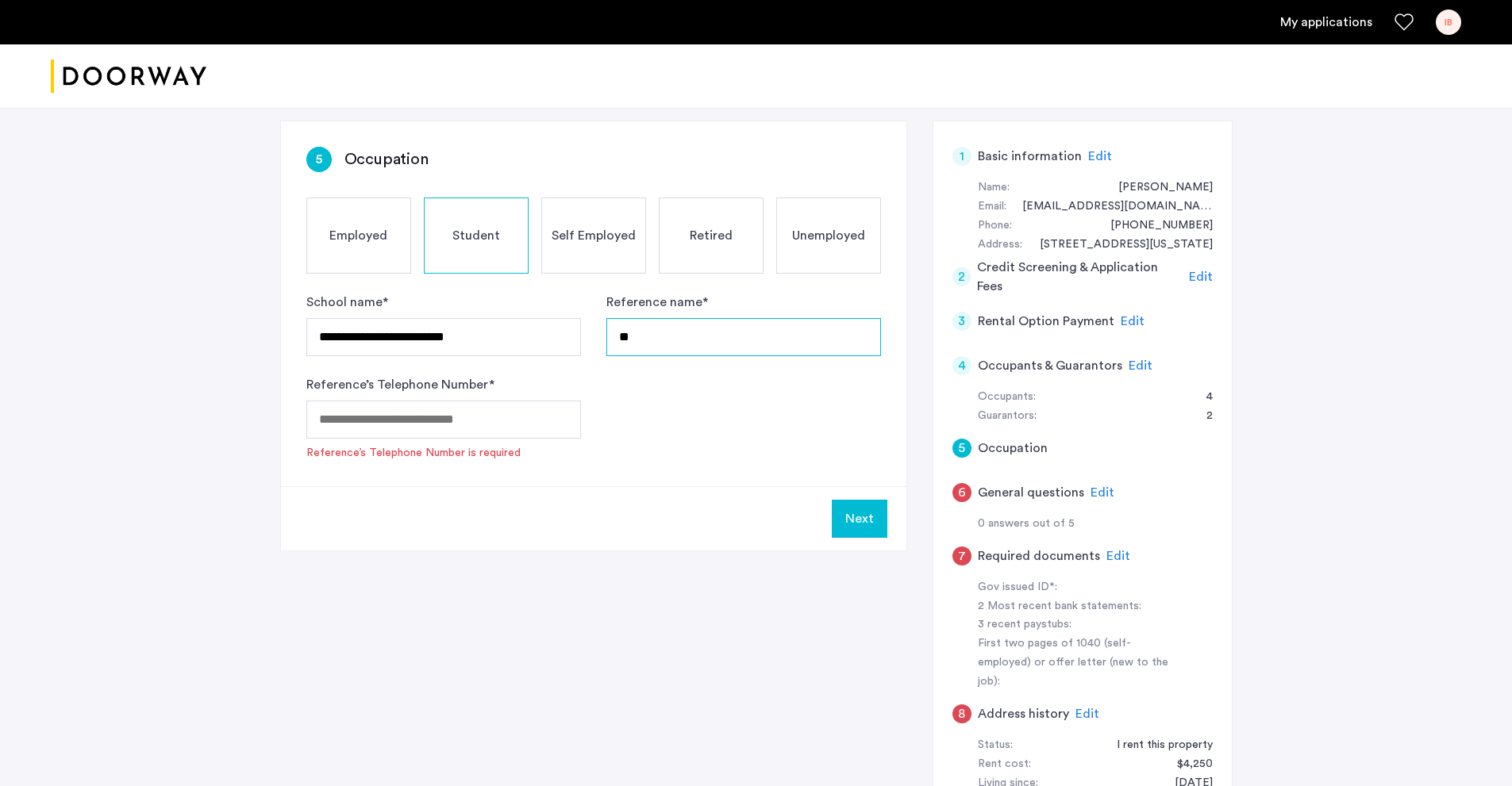
type input "*"
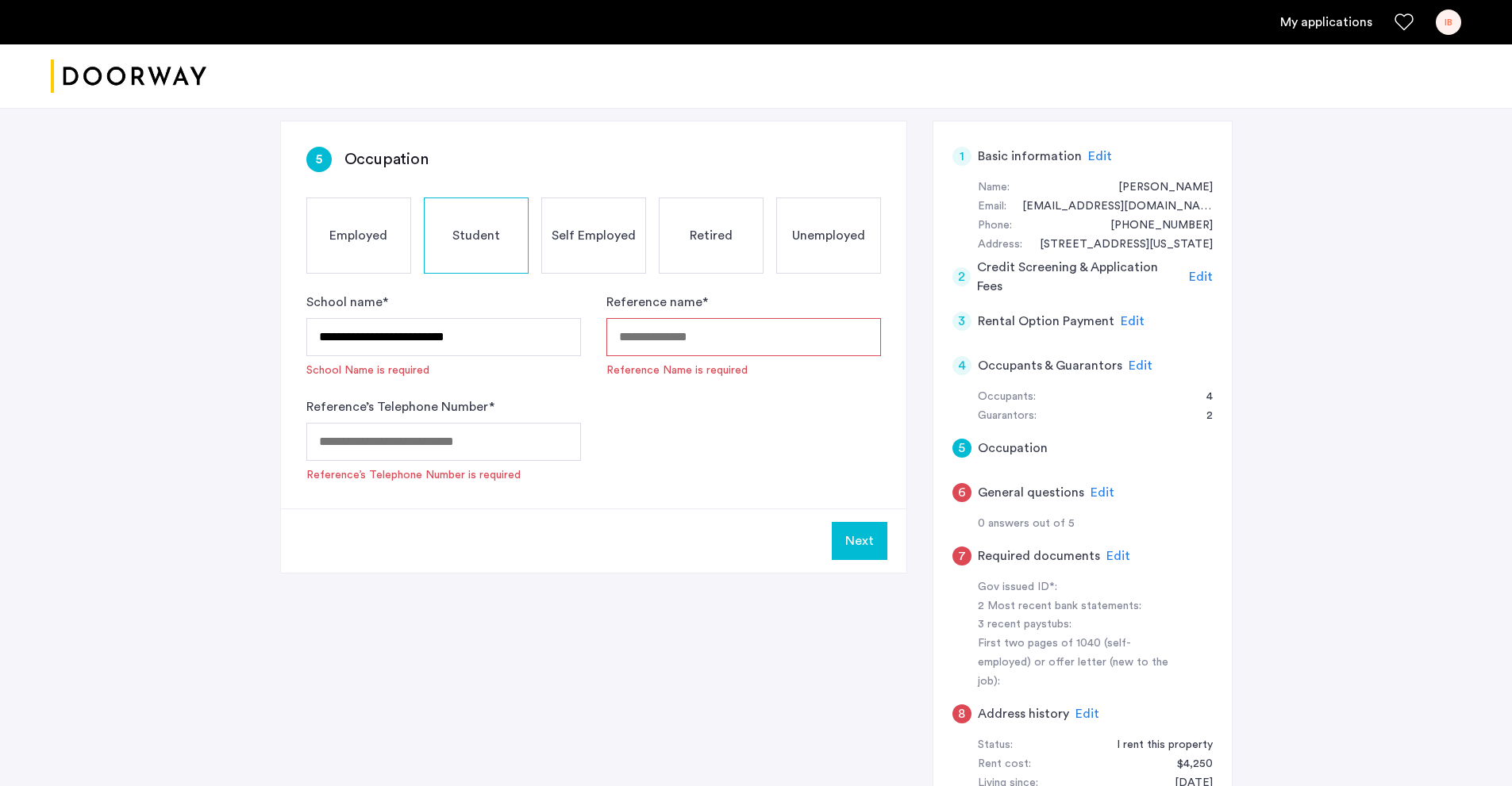
click at [486, 305] on div "**********" at bounding box center [443, 334] width 275 height 85
click at [648, 341] on input "Reference name *" at bounding box center [743, 337] width 275 height 38
click at [821, 241] on span "Unemployed" at bounding box center [829, 235] width 73 height 19
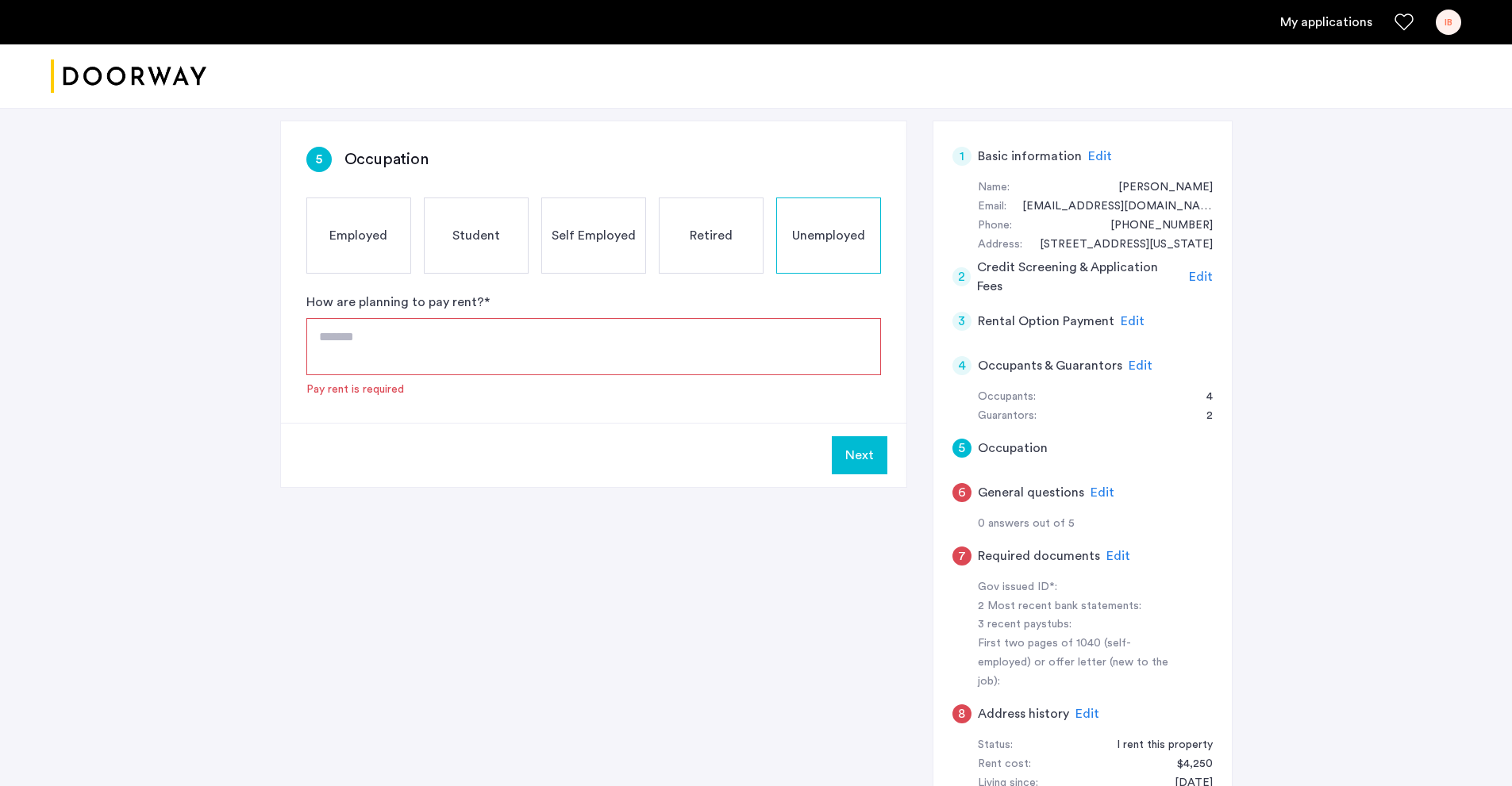
click at [458, 343] on textarea at bounding box center [593, 347] width 575 height 57
type textarea "*"
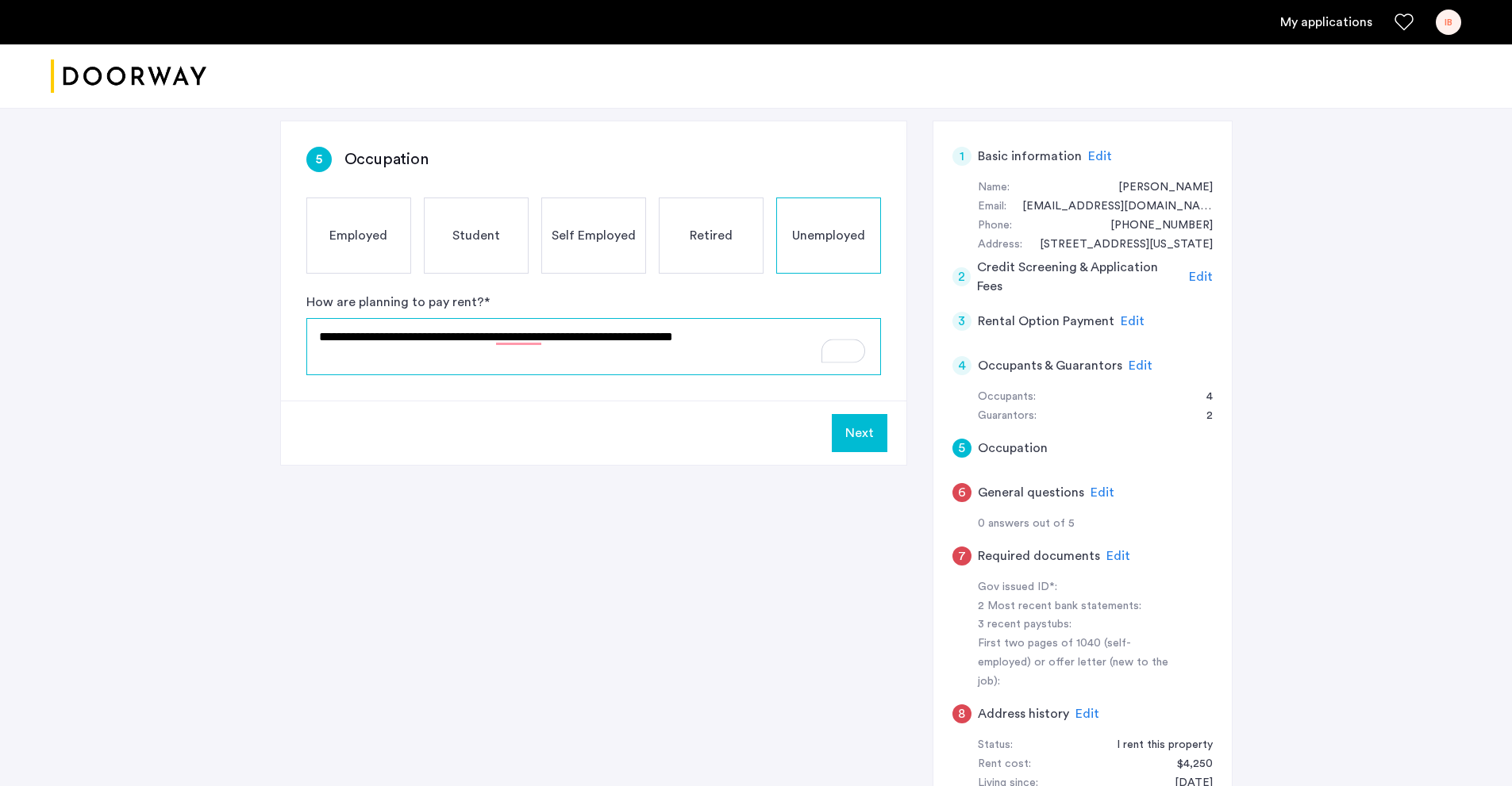
click at [611, 340] on textarea "**********" at bounding box center [593, 347] width 575 height 57
click at [397, 337] on textarea "**********" at bounding box center [593, 347] width 575 height 57
click at [330, 357] on textarea "**********" at bounding box center [593, 347] width 575 height 57
click at [412, 360] on textarea "**********" at bounding box center [593, 347] width 575 height 57
click at [412, 358] on textarea "**********" at bounding box center [593, 347] width 575 height 57
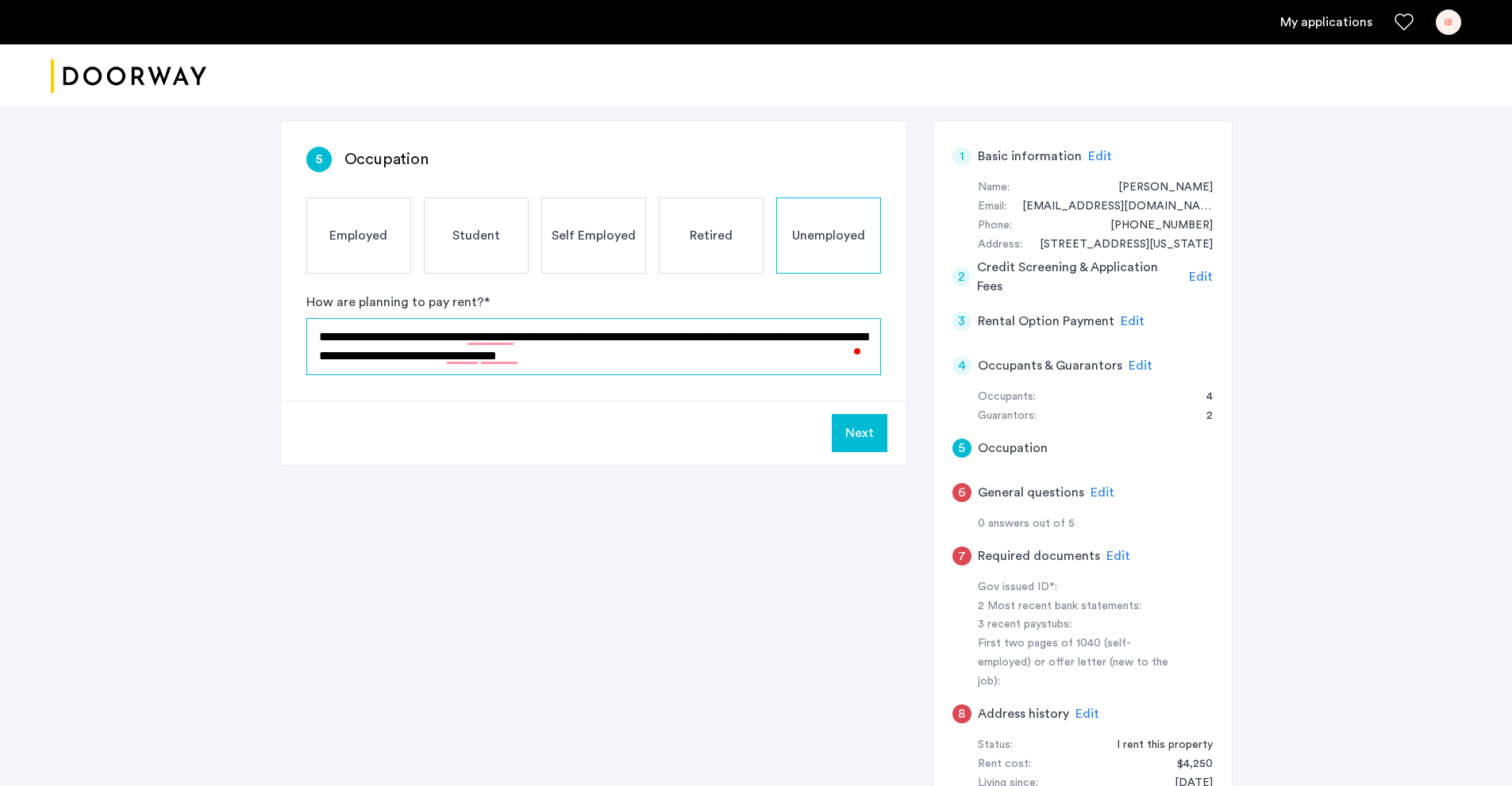
click at [596, 355] on textarea "**********" at bounding box center [593, 347] width 575 height 57
click at [470, 355] on textarea "**********" at bounding box center [593, 347] width 575 height 57
click at [502, 360] on textarea "**********" at bounding box center [593, 347] width 575 height 57
click at [685, 360] on textarea "**********" at bounding box center [593, 347] width 575 height 57
type textarea "**********"
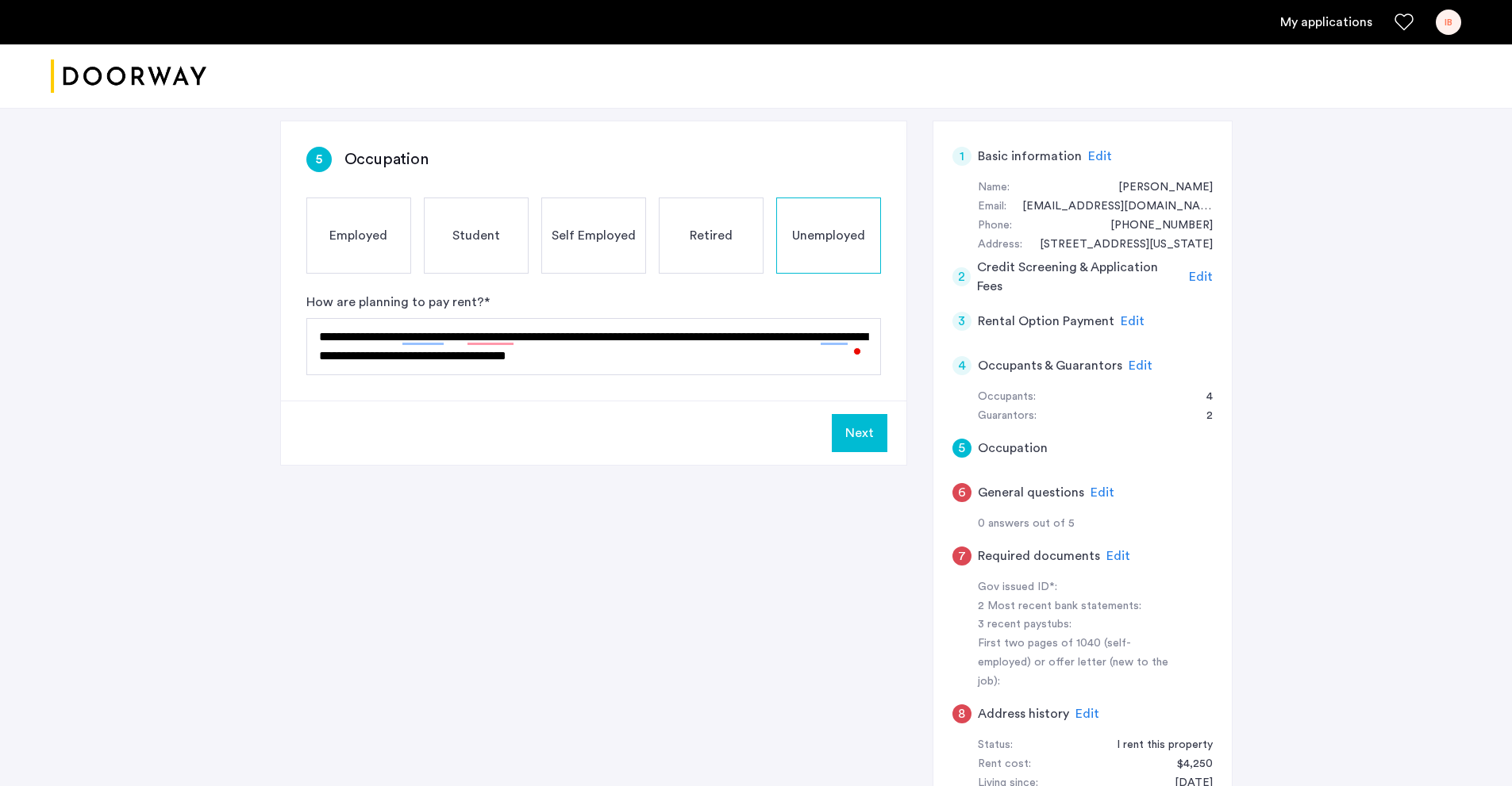
click at [866, 437] on button "Next" at bounding box center [859, 433] width 55 height 38
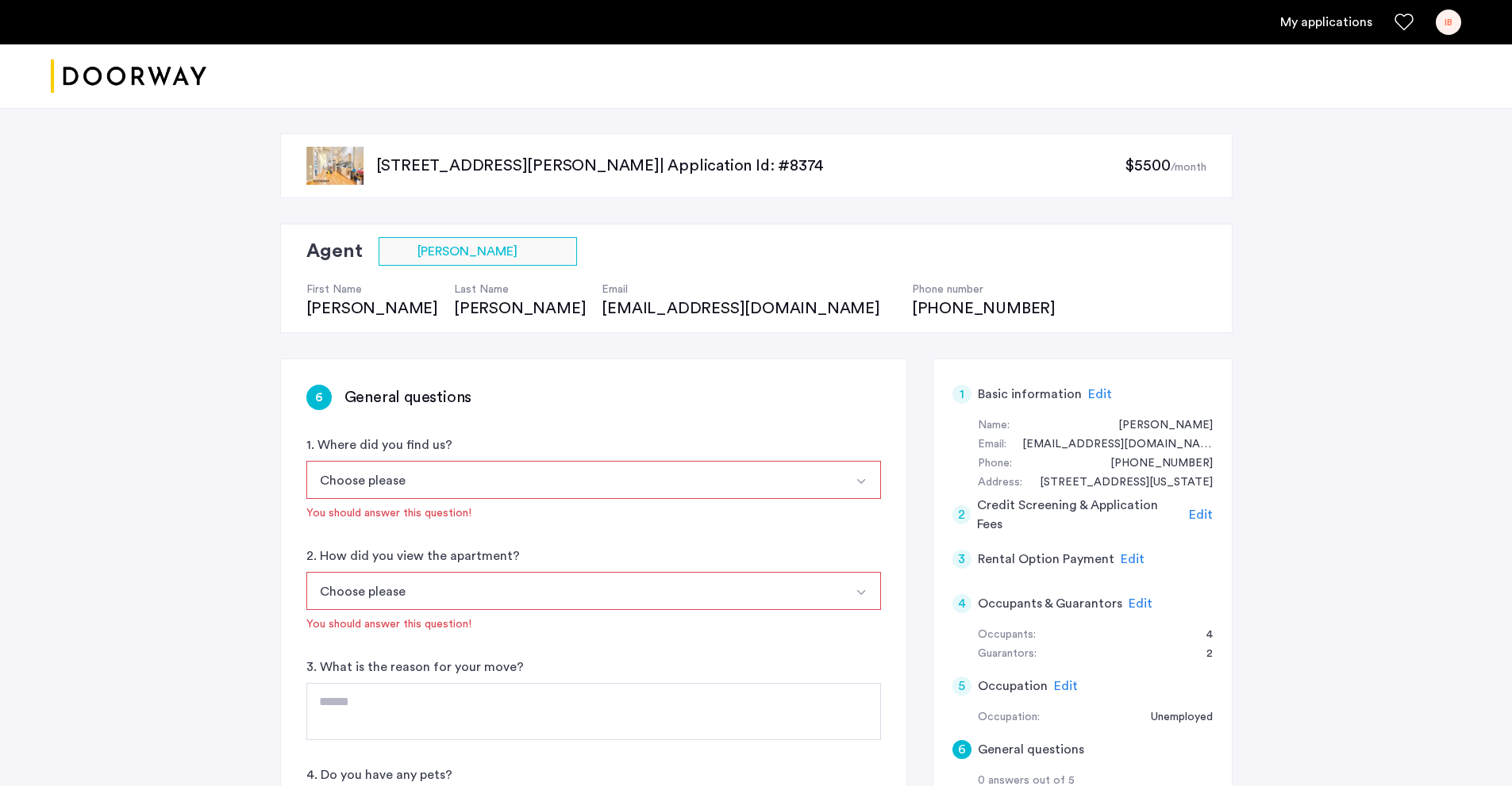
scroll to position [80, 0]
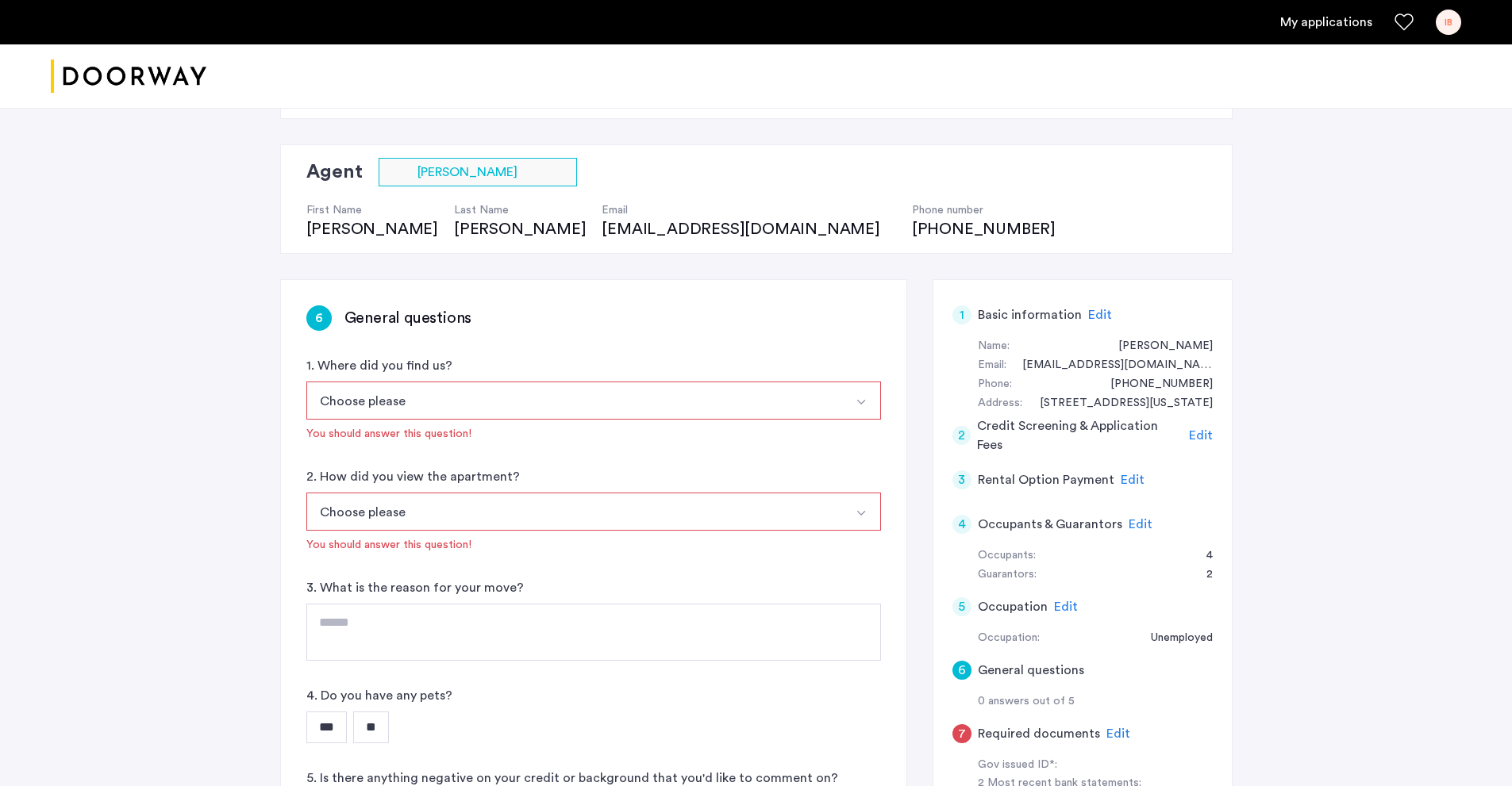
click at [677, 400] on button "Choose please" at bounding box center [575, 400] width 537 height 38
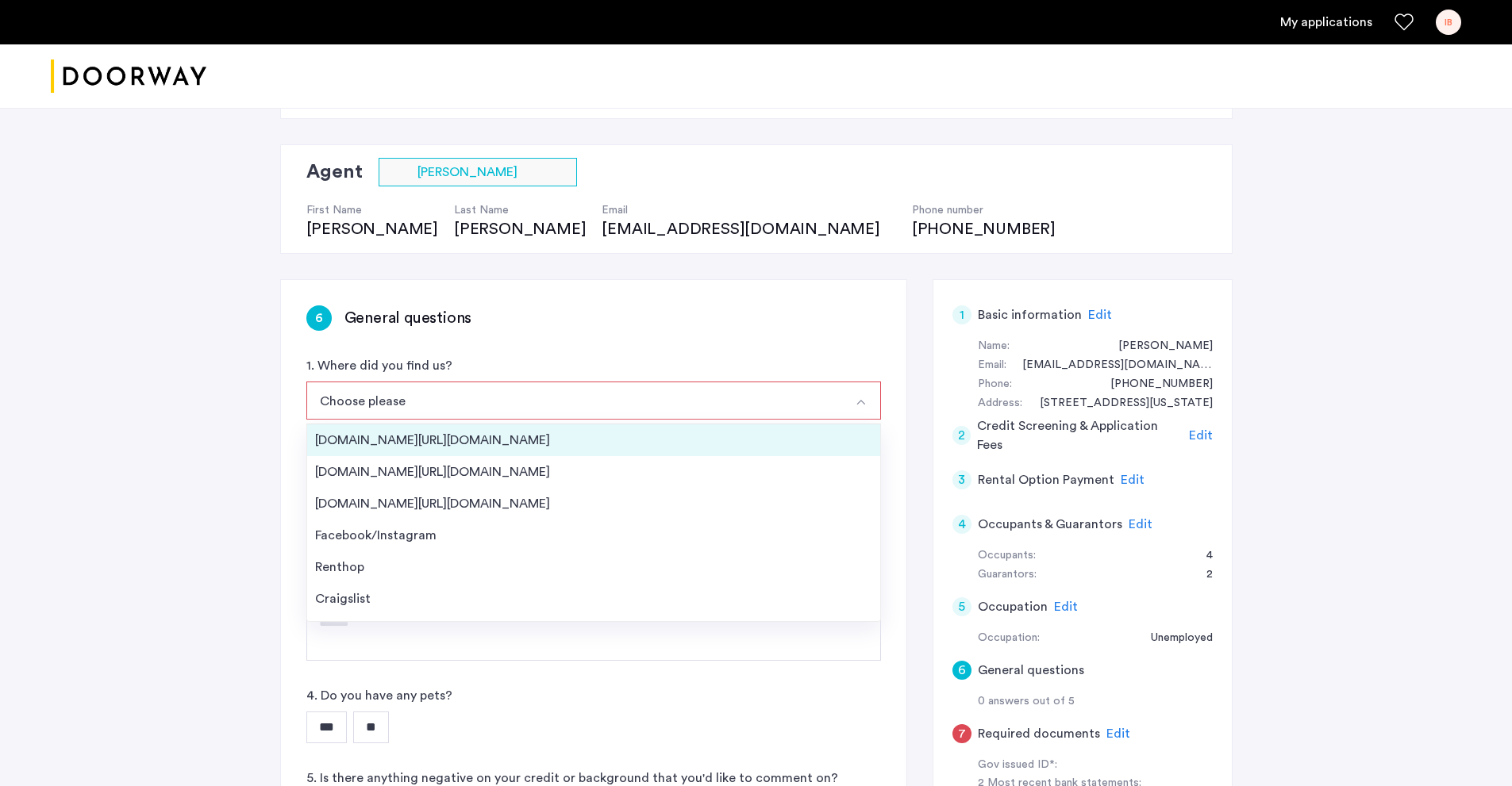
click at [495, 444] on div "[DOMAIN_NAME][URL][DOMAIN_NAME]" at bounding box center [593, 440] width 557 height 19
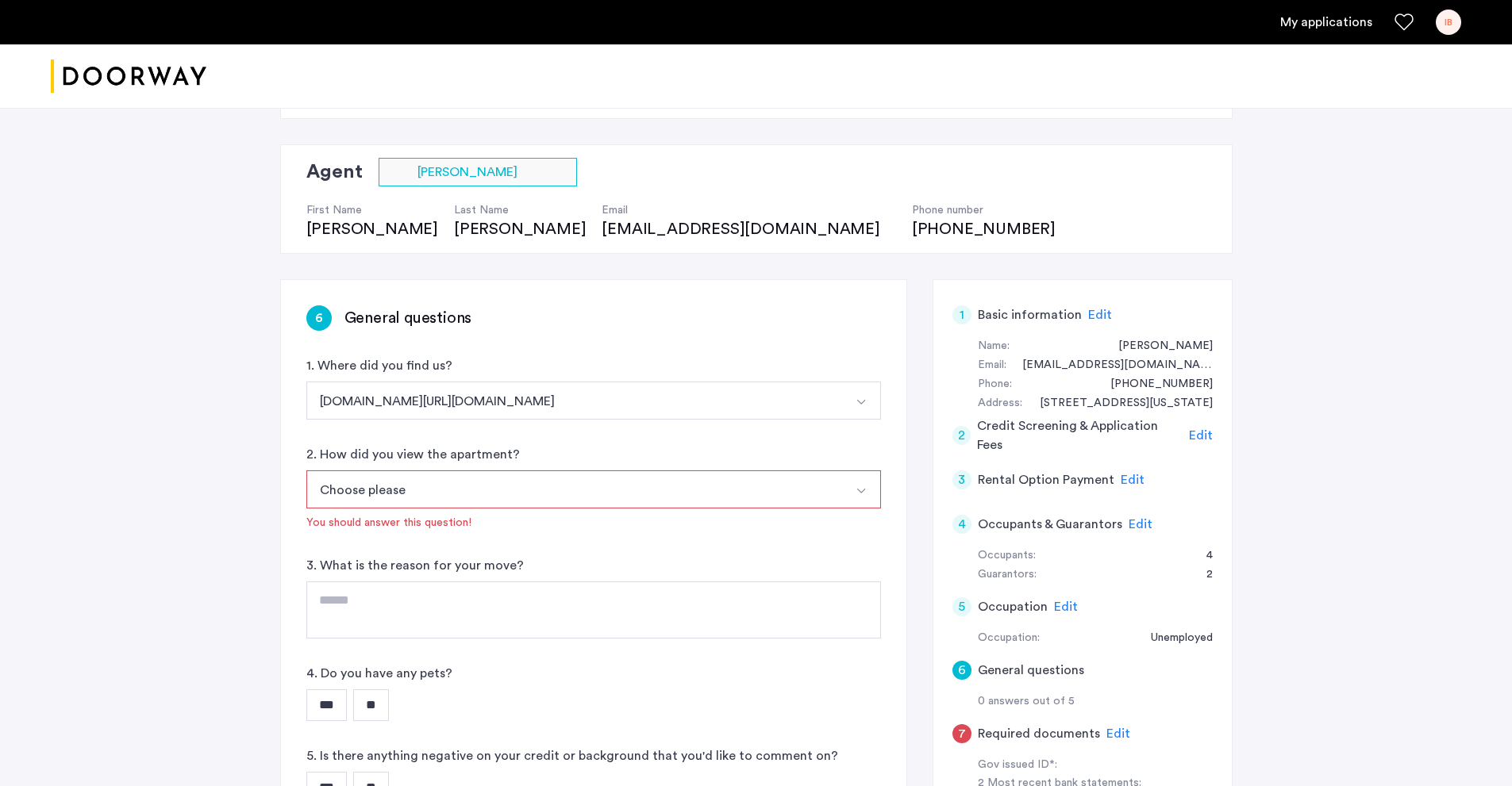
click at [464, 496] on button "Choose please" at bounding box center [575, 489] width 537 height 38
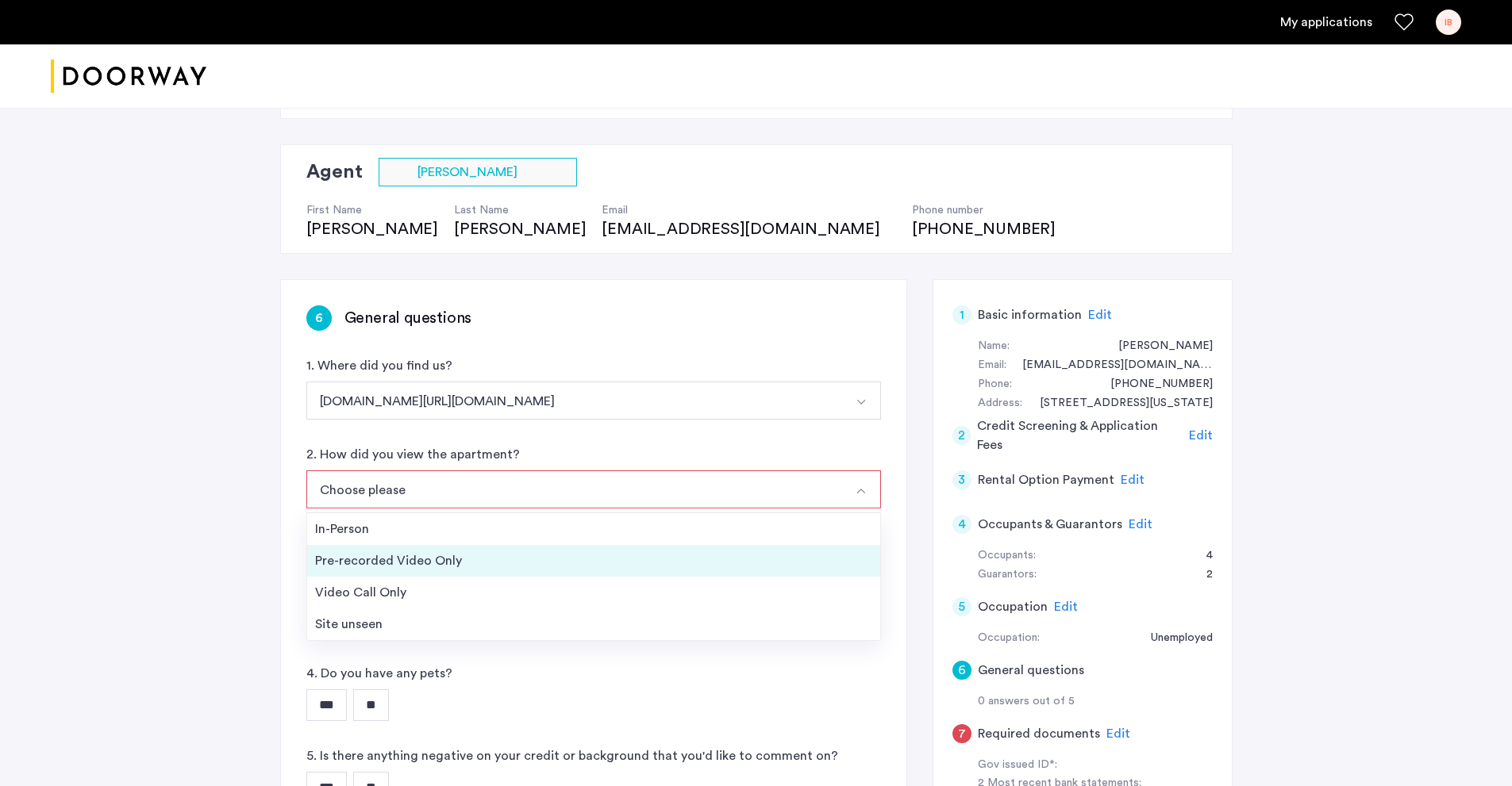
click at [454, 569] on div "Pre-recorded Video Only" at bounding box center [593, 561] width 557 height 19
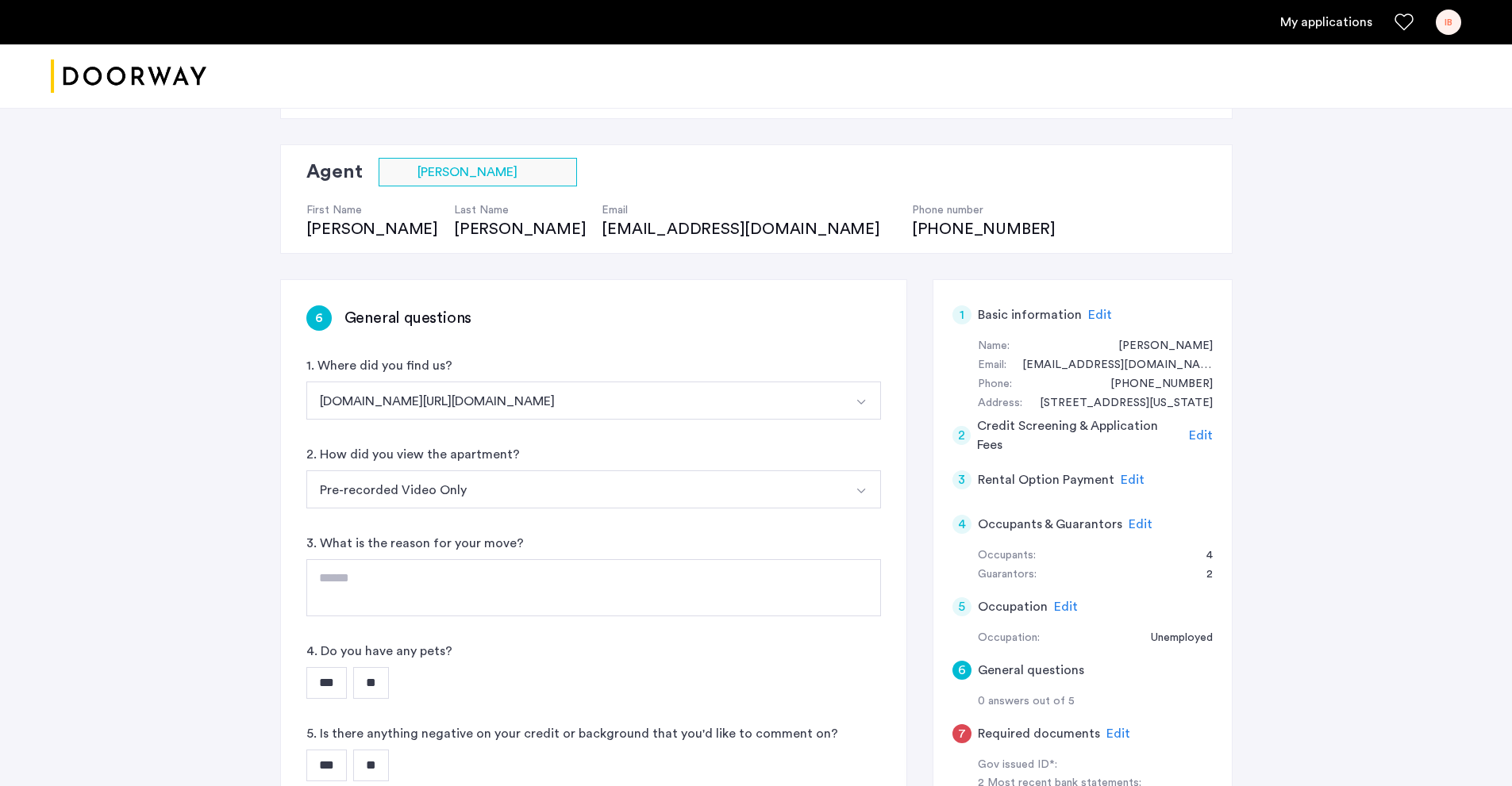
scroll to position [158, 0]
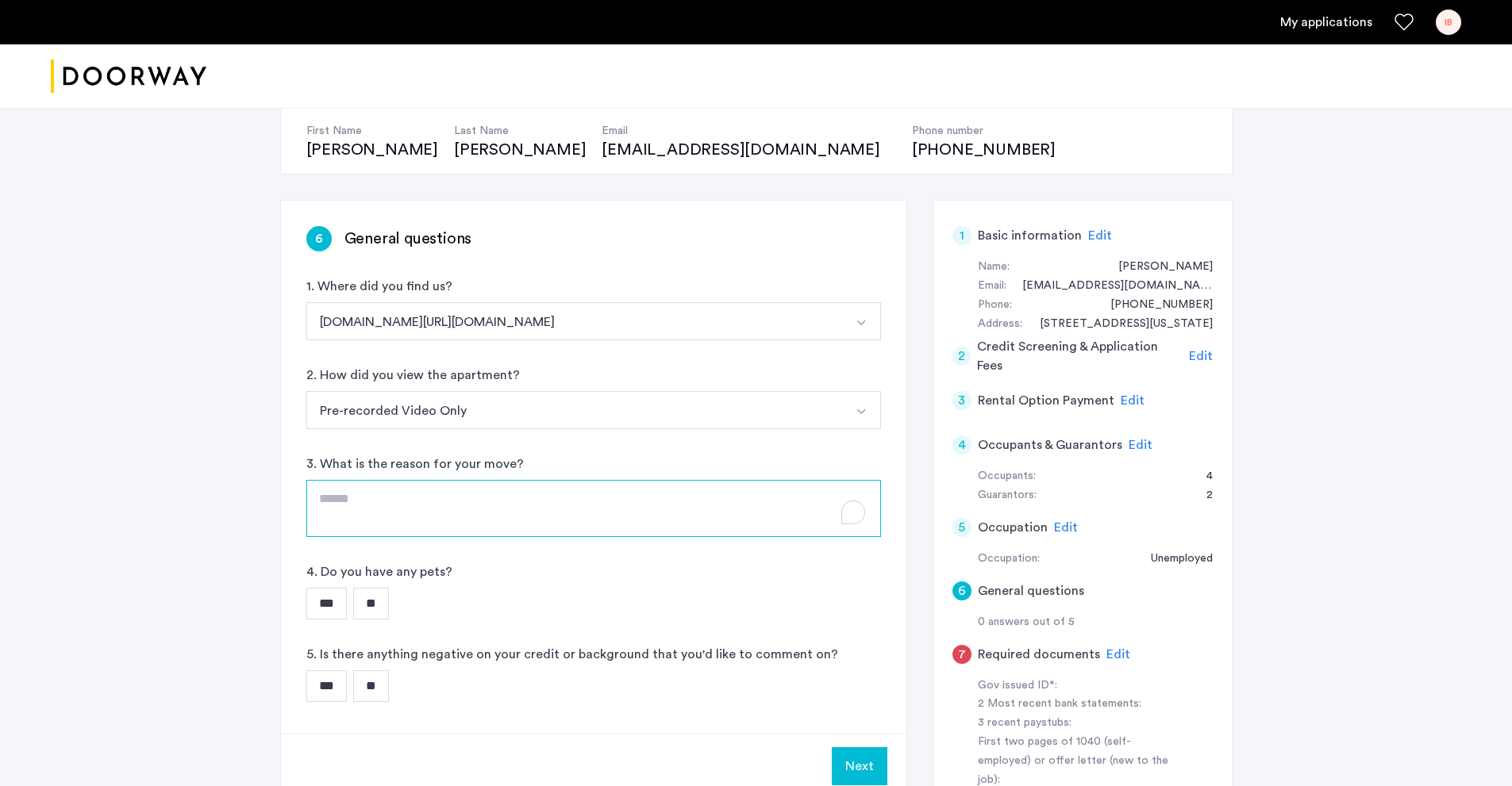
click at [441, 519] on textarea "To enrich screen reader interactions, please activate Accessibility in Grammarl…" at bounding box center [593, 508] width 575 height 57
type textarea "**********"
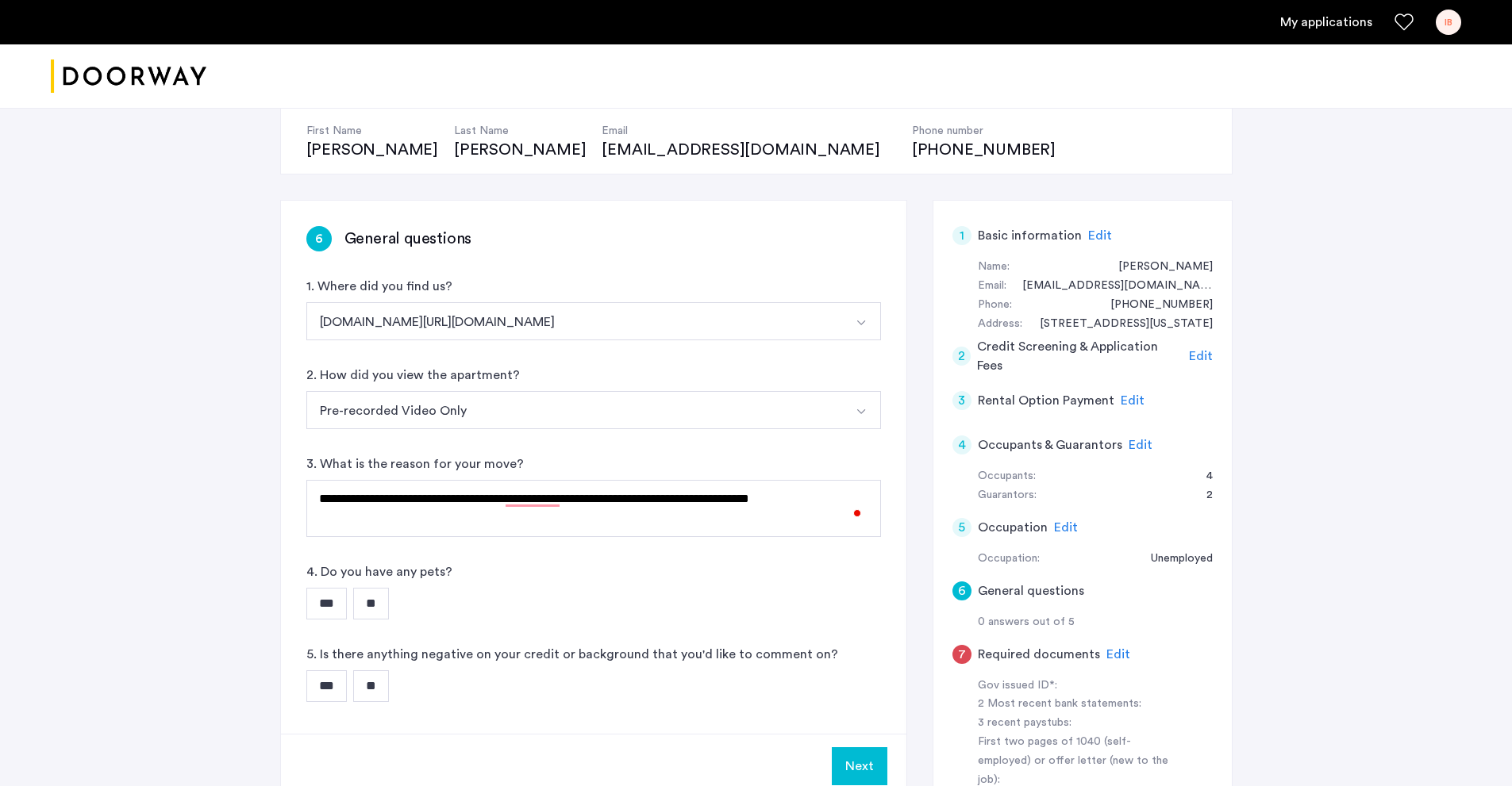
click at [388, 609] on input "**" at bounding box center [371, 604] width 36 height 32
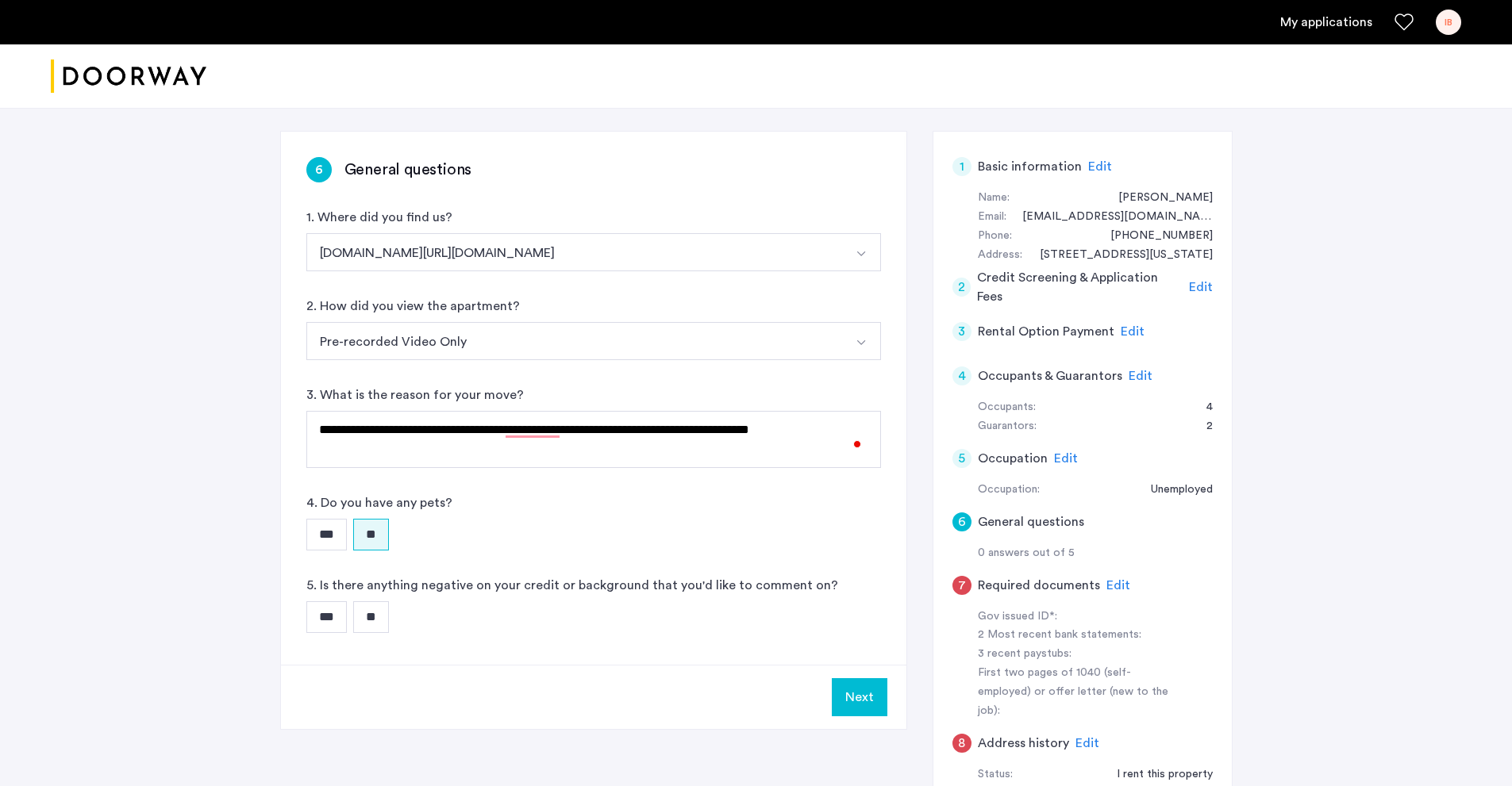
scroll to position [318, 0]
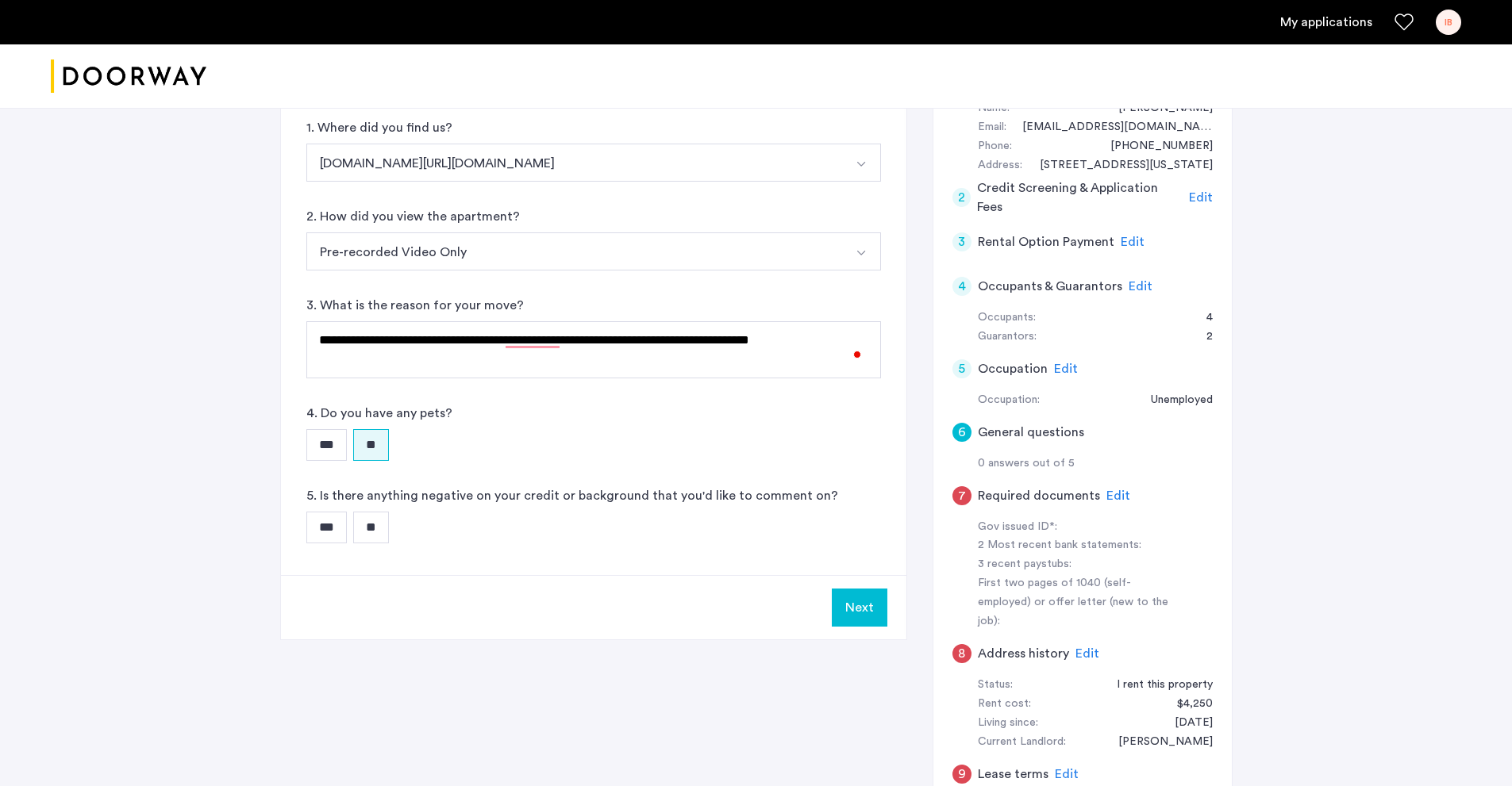
click at [382, 539] on input "**" at bounding box center [371, 527] width 36 height 32
click at [865, 620] on button "Next" at bounding box center [859, 607] width 55 height 38
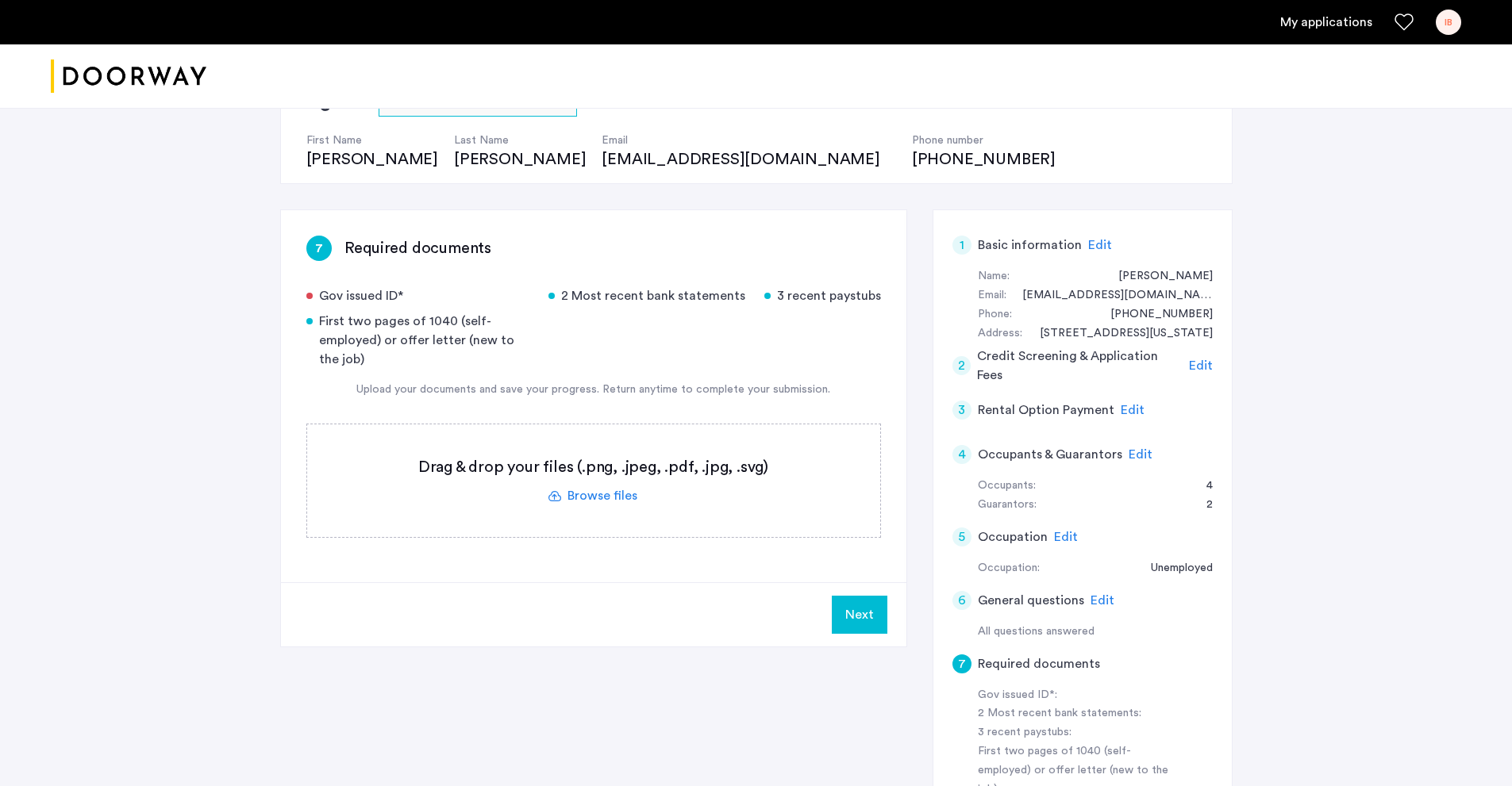
scroll to position [158, 0]
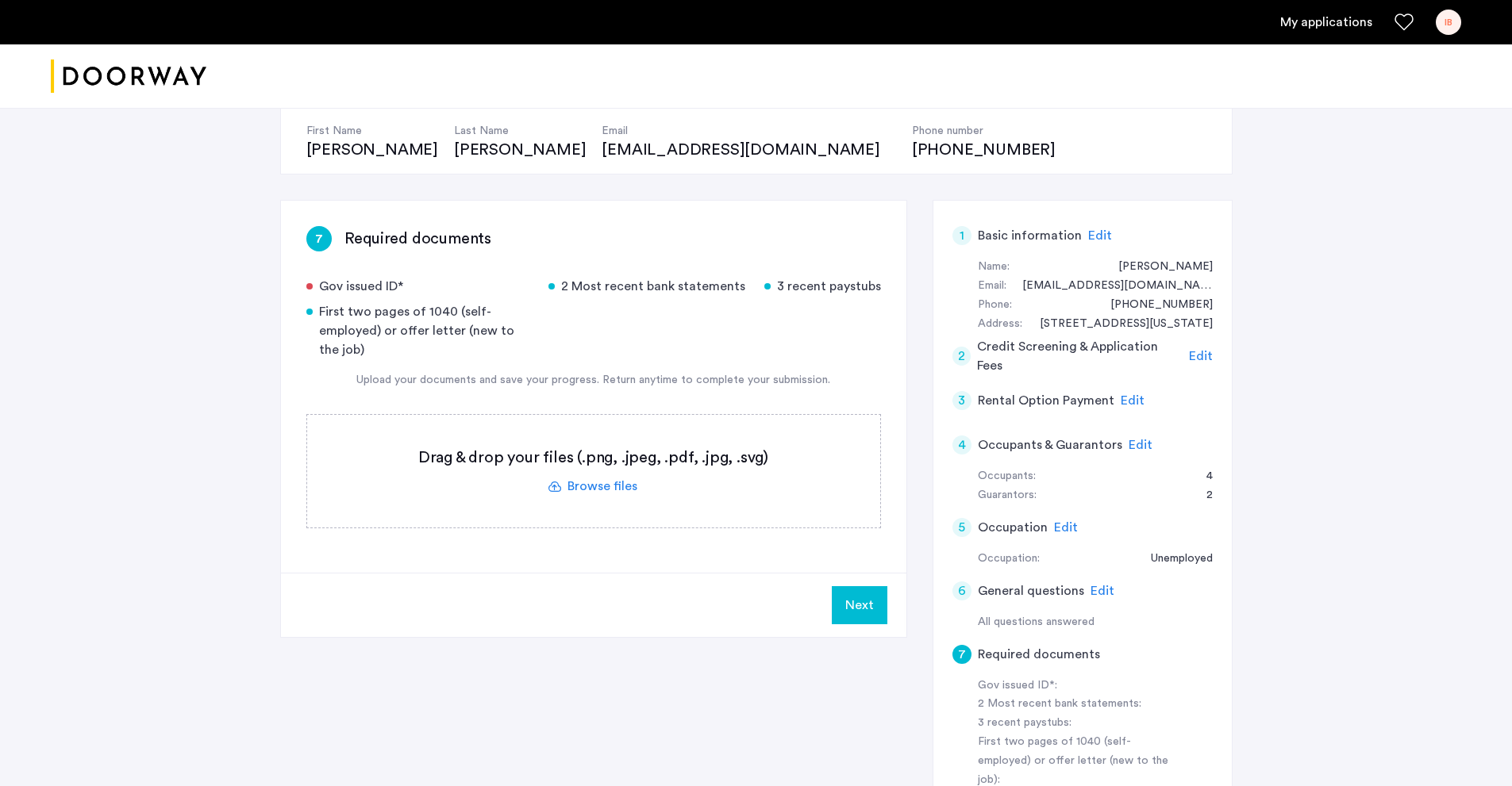
click at [611, 488] on label at bounding box center [593, 471] width 573 height 112
click at [0, 0] on input "file" at bounding box center [0, 0] width 0 height 0
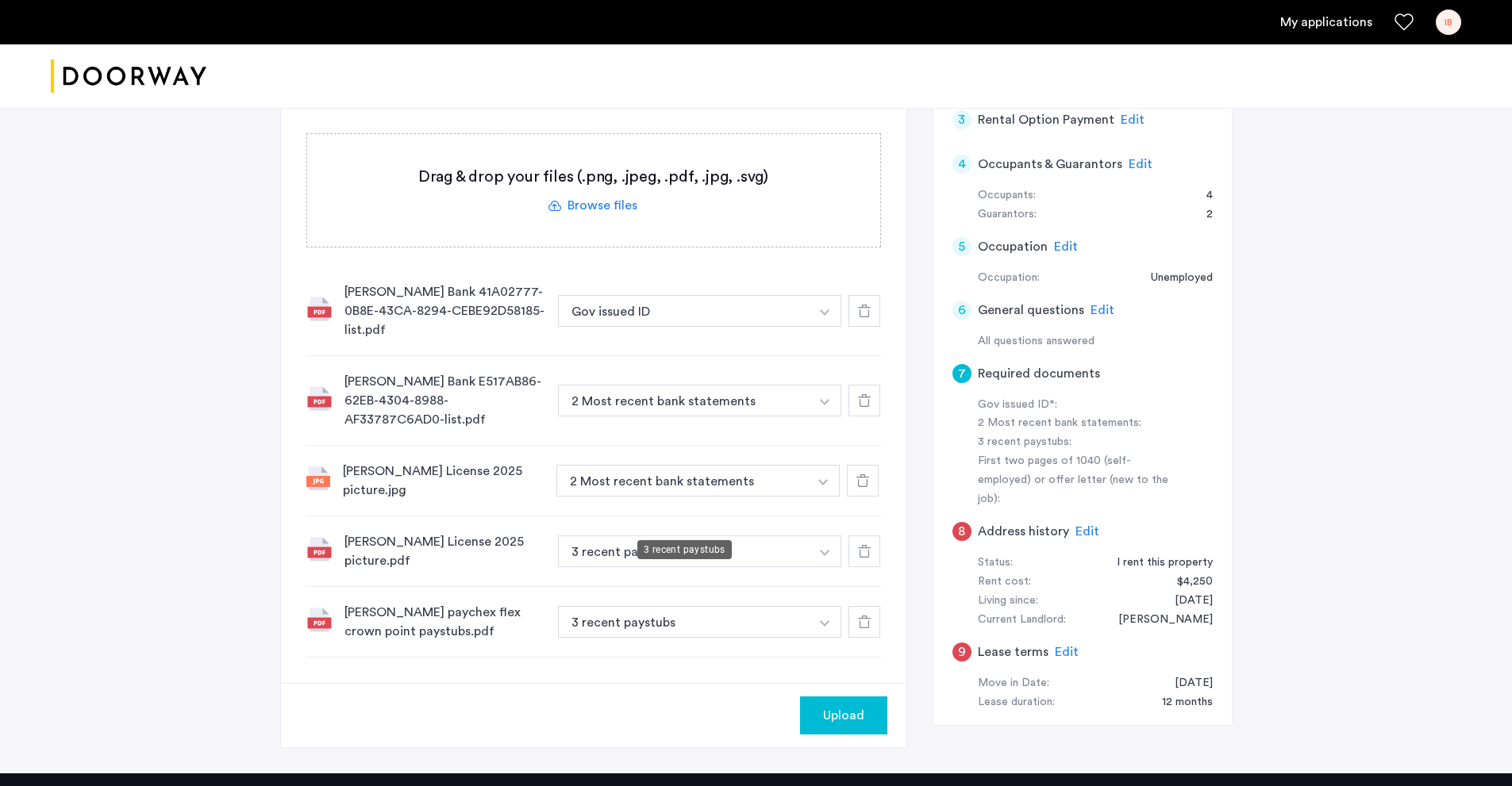
scroll to position [476, 0]
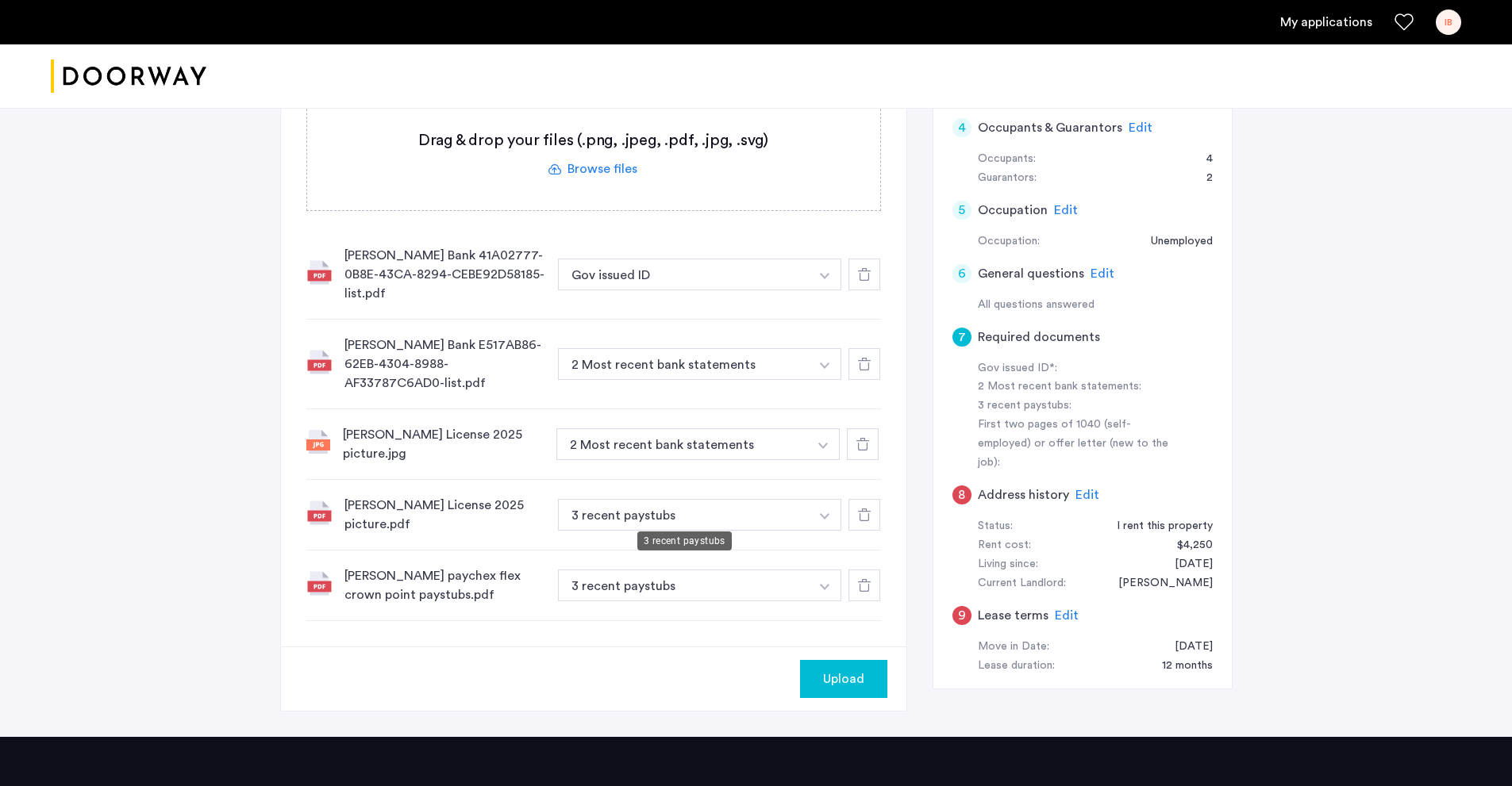
click at [675, 509] on button "3 recent paystubs" at bounding box center [683, 515] width 252 height 32
click at [796, 276] on button "Gov issued ID" at bounding box center [683, 274] width 252 height 32
click at [834, 274] on button "button" at bounding box center [825, 274] width 33 height 32
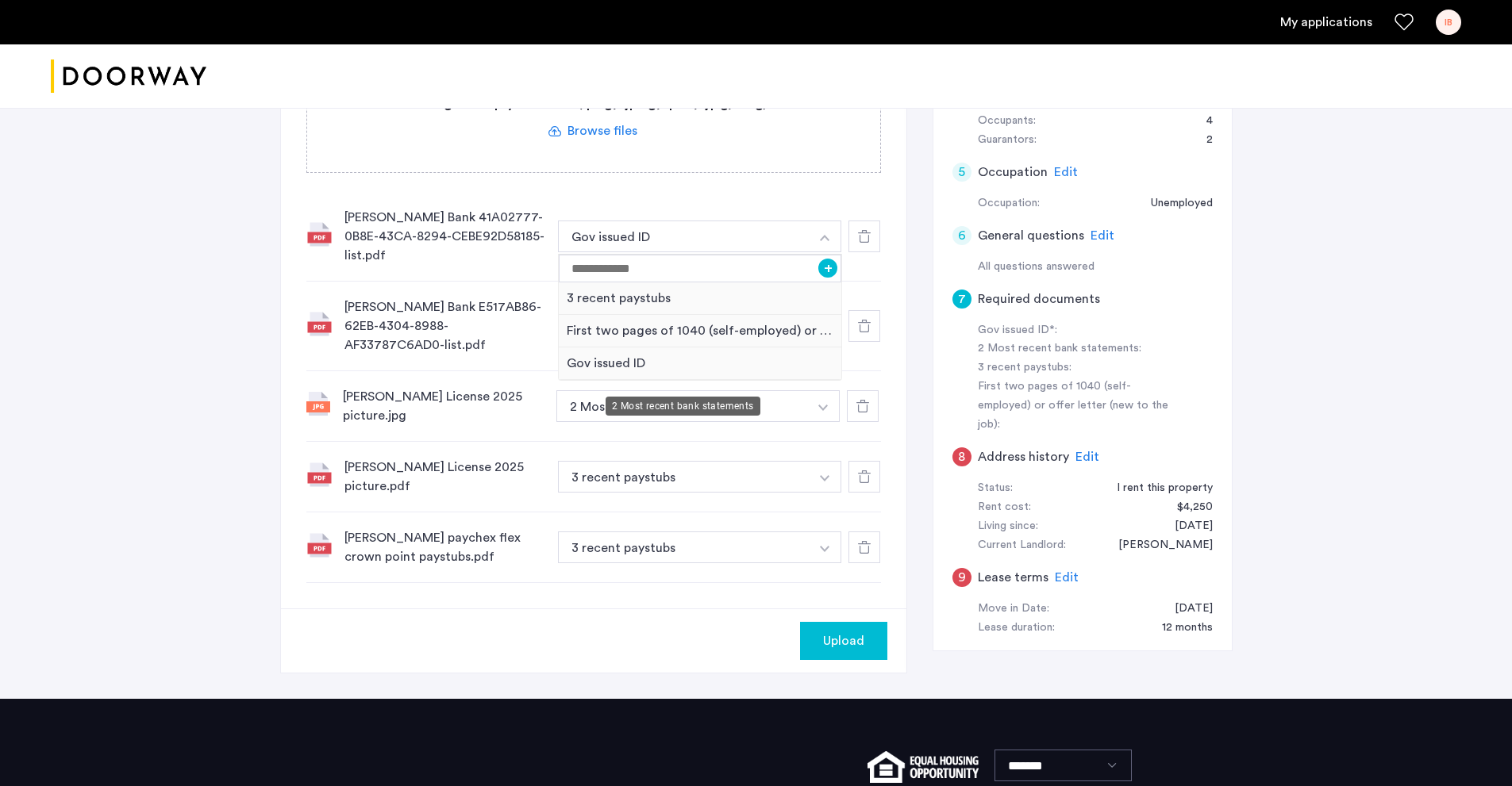
scroll to position [556, 0]
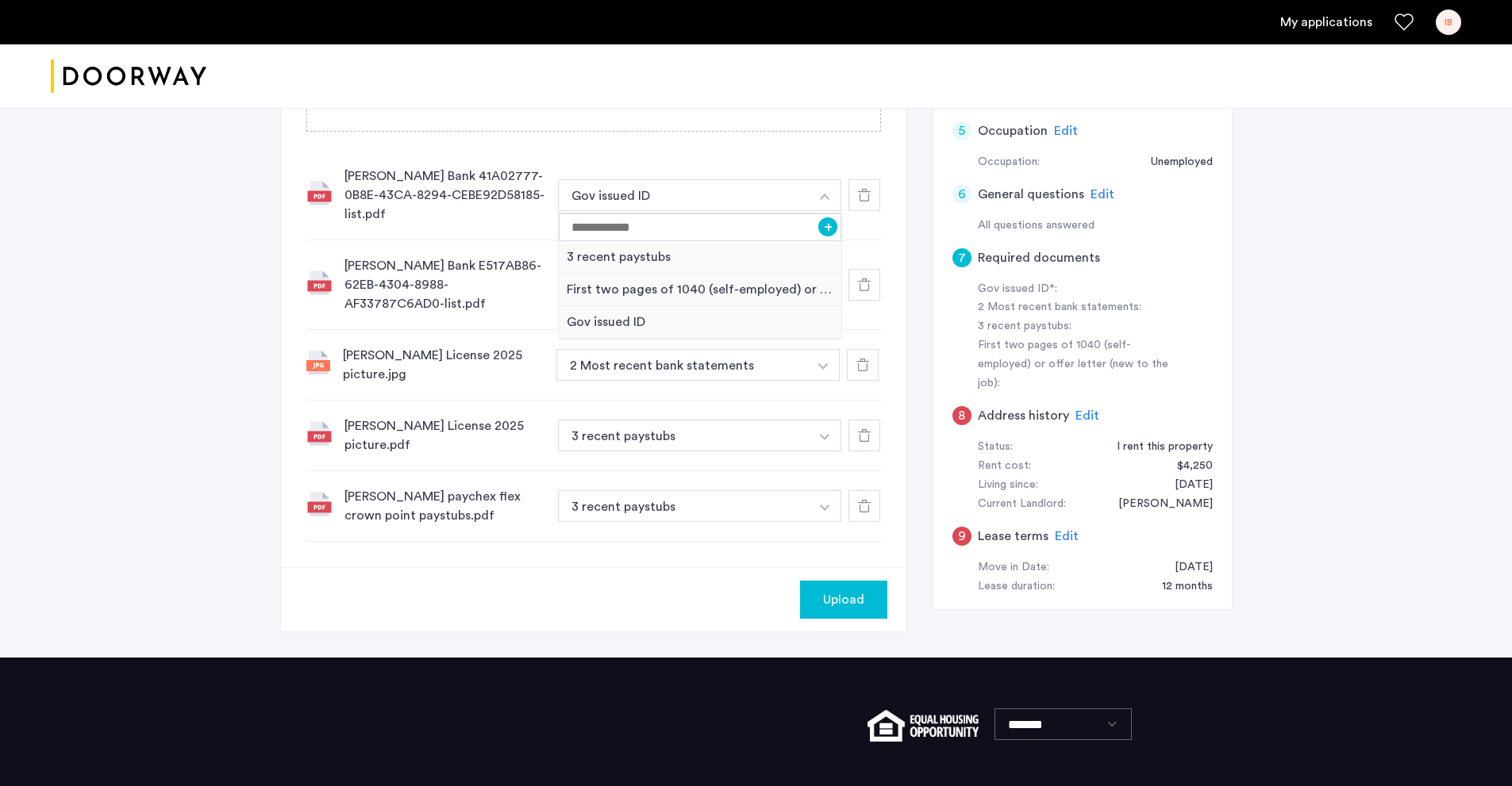
click at [501, 210] on div "[PERSON_NAME] Bank 41A02777-0B8E-43CA-8294-CEBE92D58185-list.pdf" at bounding box center [445, 195] width 201 height 57
click at [712, 301] on button "2 Most recent bank statements" at bounding box center [683, 285] width 252 height 32
click at [841, 367] on div "2 Most recent bank statements" at bounding box center [699, 365] width 285 height 32
click at [832, 211] on button "button" at bounding box center [825, 195] width 33 height 32
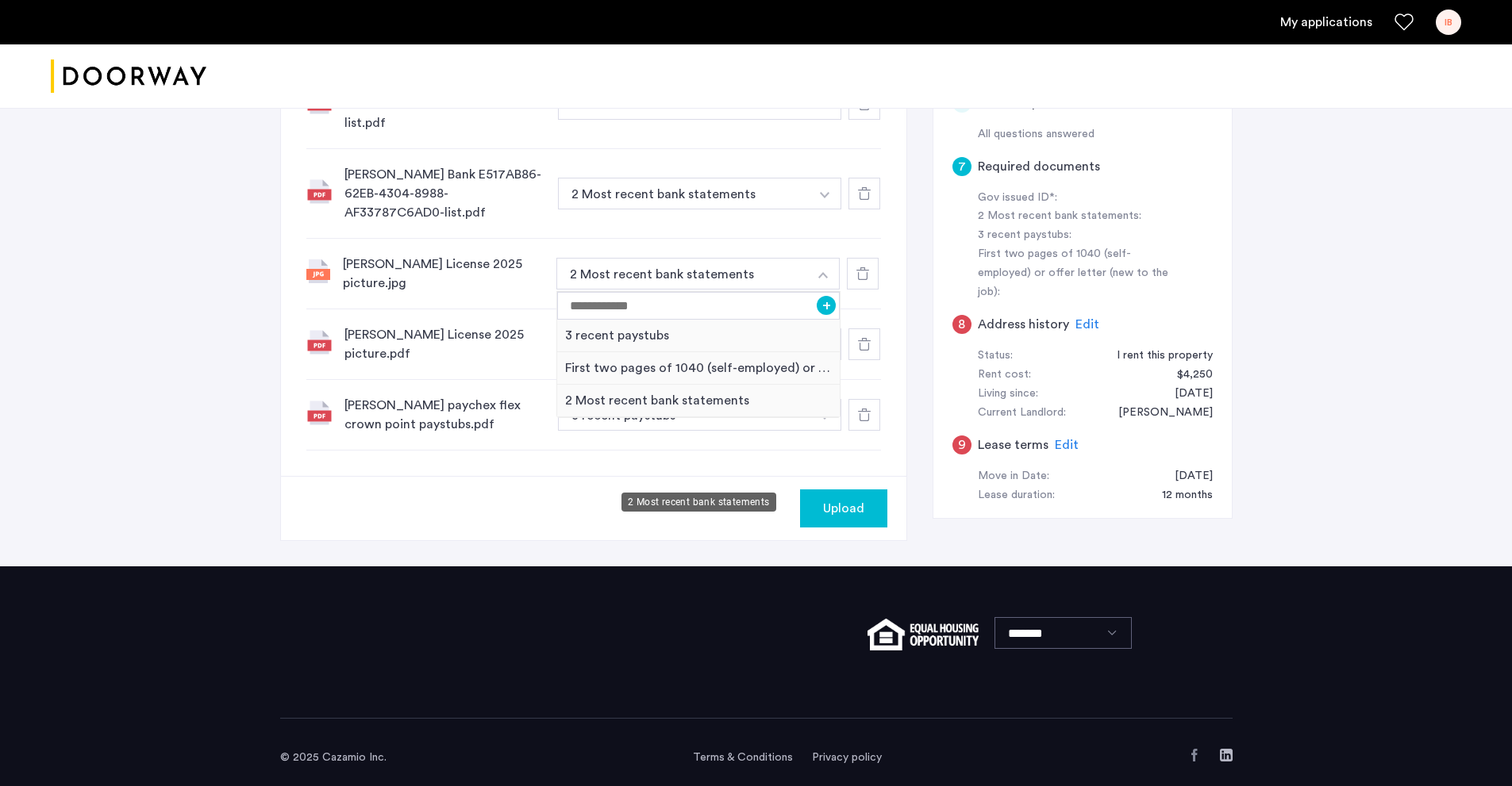
scroll to position [651, 0]
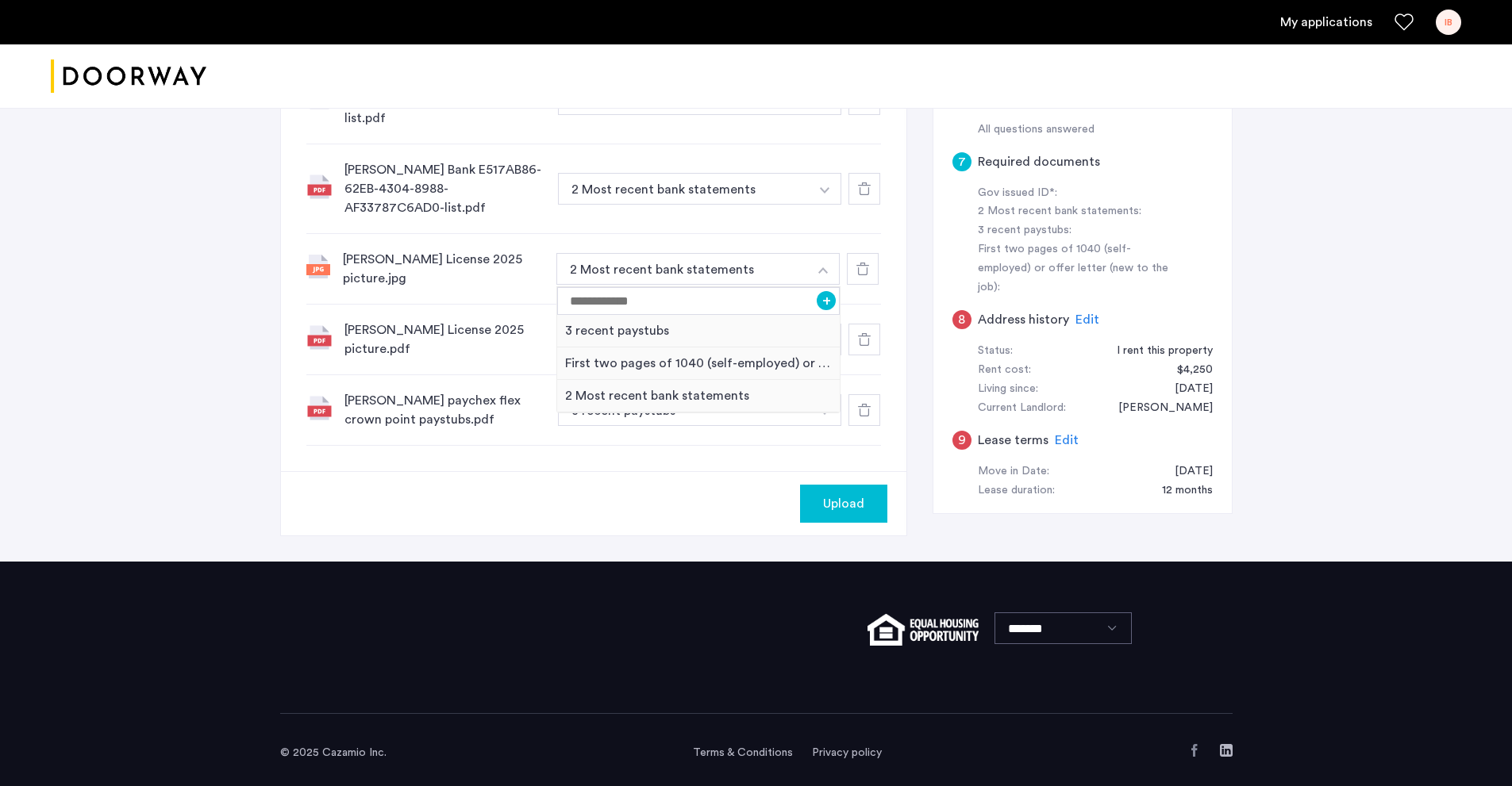
click at [516, 320] on div "[PERSON_NAME] License 2025 picture.pdf" at bounding box center [445, 339] width 201 height 38
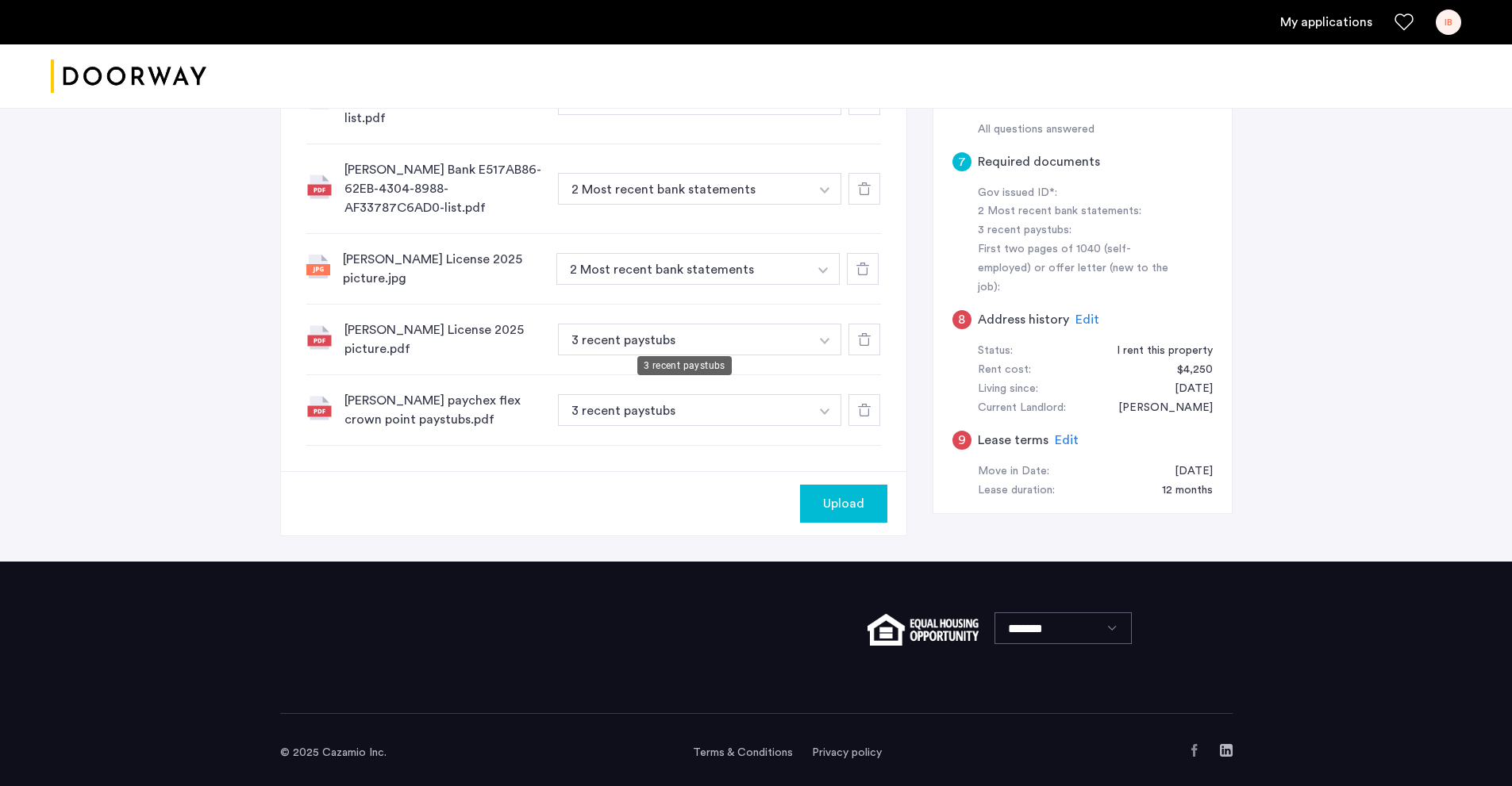
click at [801, 331] on button "3 recent paystubs" at bounding box center [683, 340] width 252 height 32
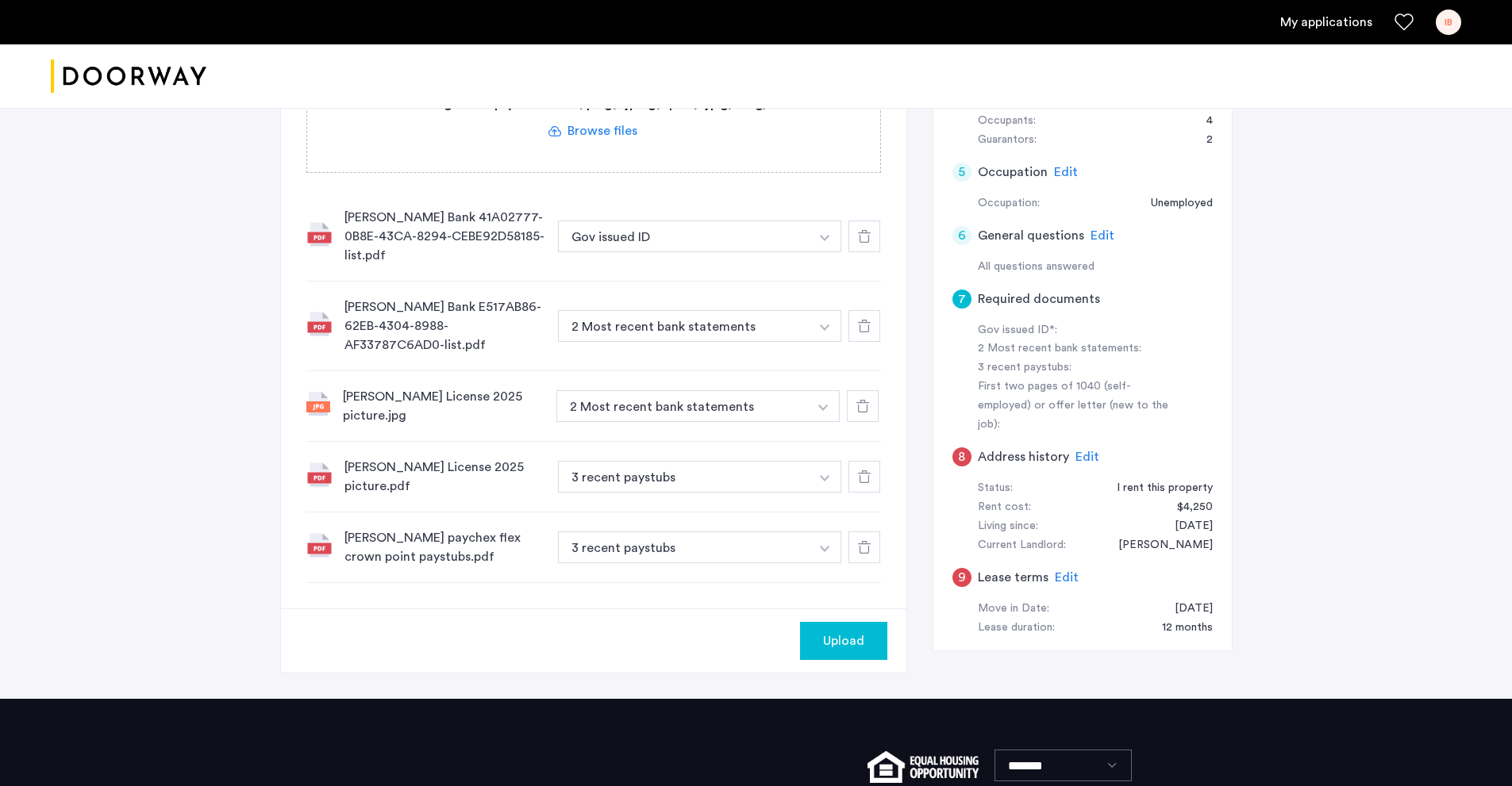
scroll to position [493, 0]
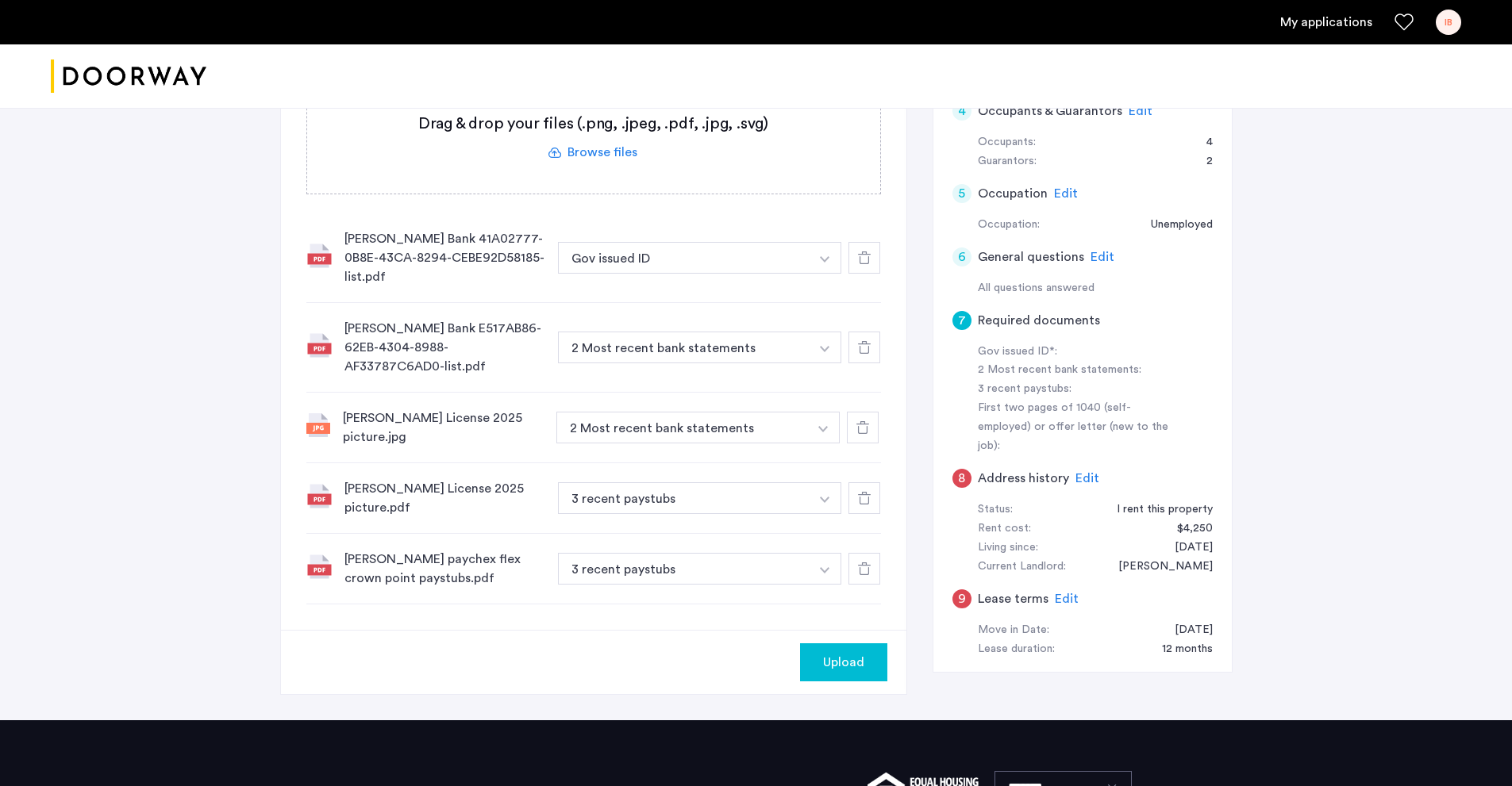
click at [820, 261] on img "button" at bounding box center [825, 260] width 9 height 7
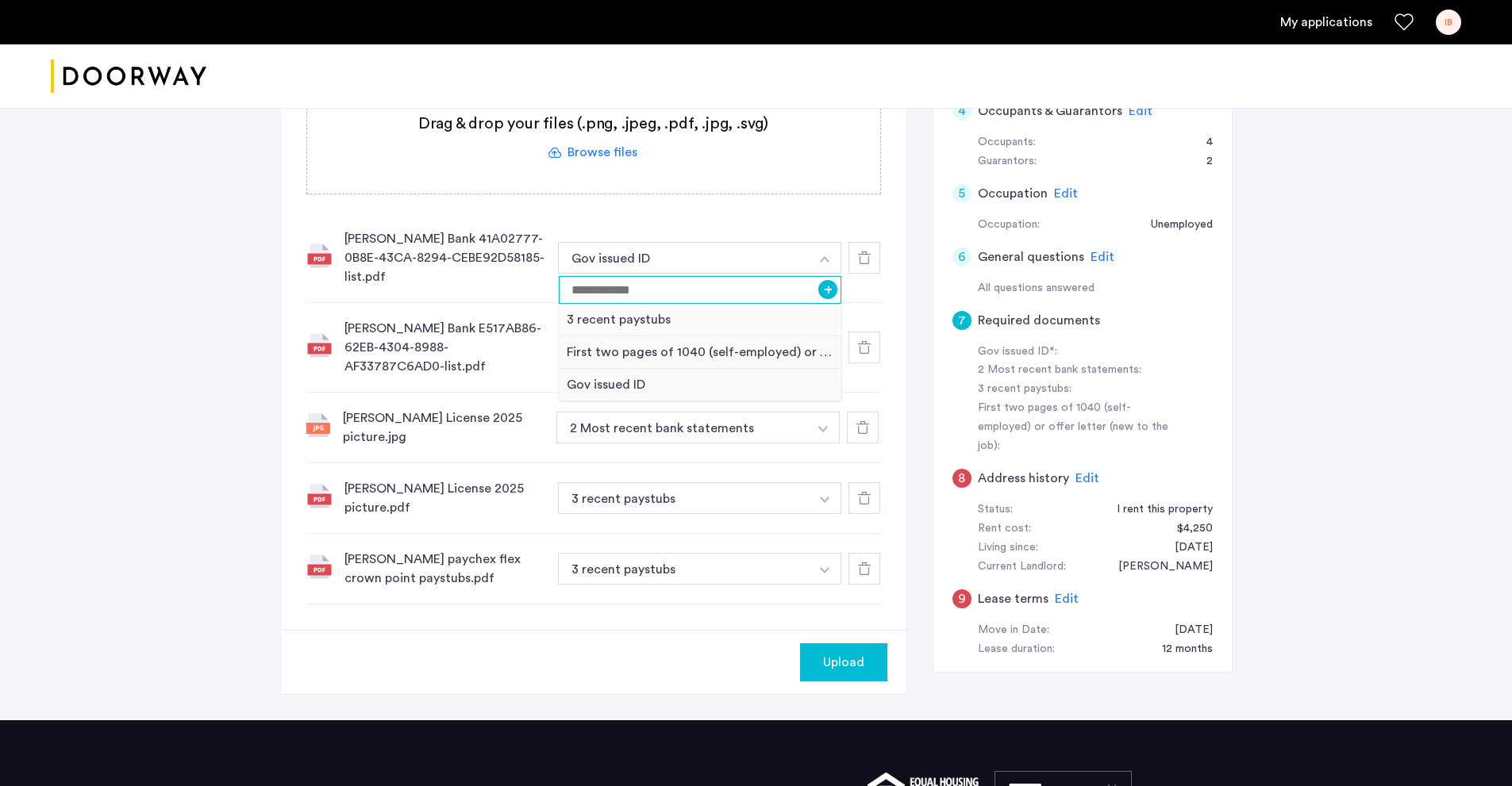
click at [710, 298] on input at bounding box center [700, 290] width 283 height 28
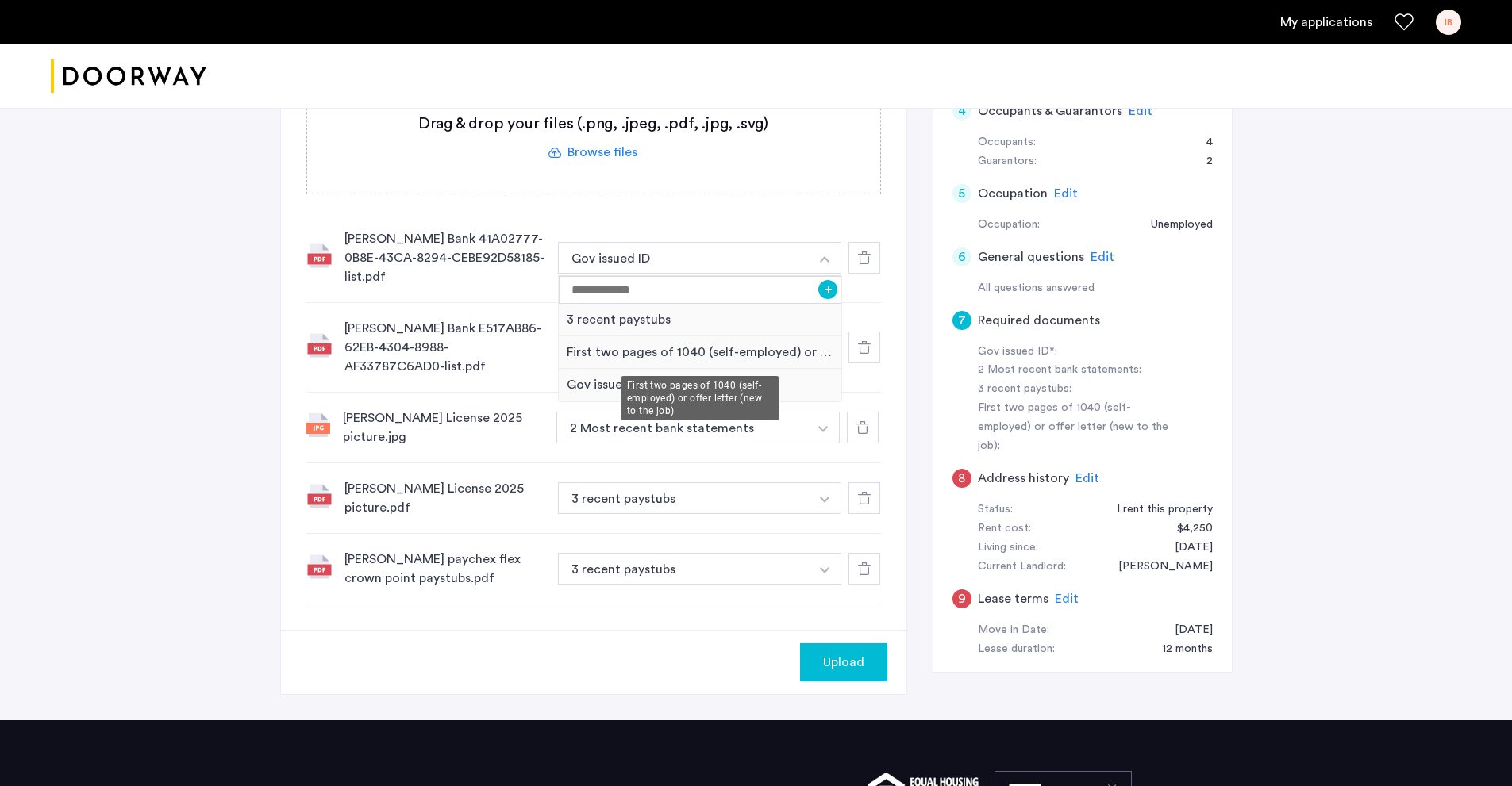
click at [645, 349] on div "First two pages of 1040 (self-employed) or offer letter (new to the job)" at bounding box center [700, 352] width 283 height 33
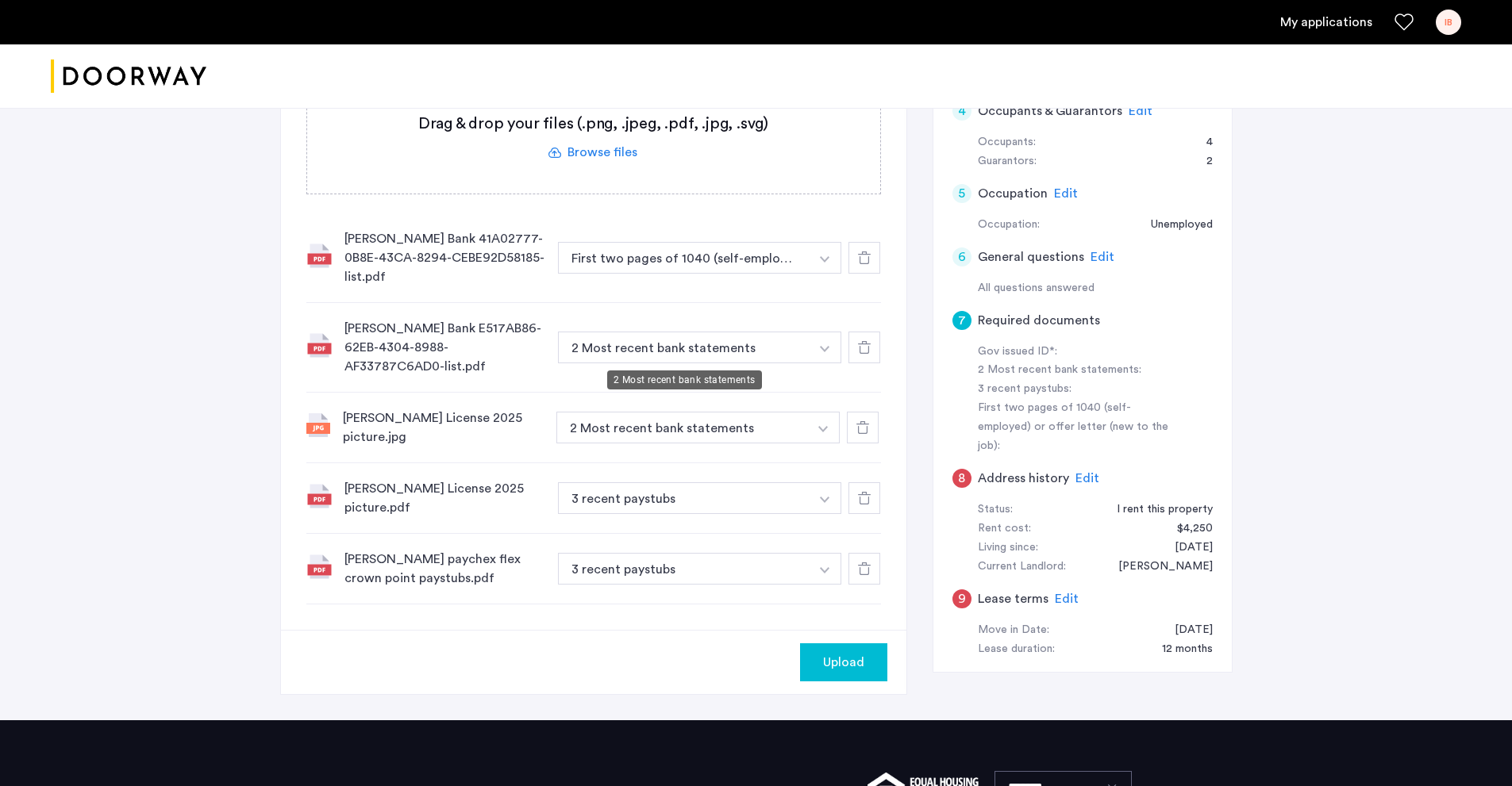
click at [782, 348] on button "2 Most recent bank statements" at bounding box center [683, 348] width 252 height 32
click at [831, 274] on button "button" at bounding box center [825, 258] width 33 height 32
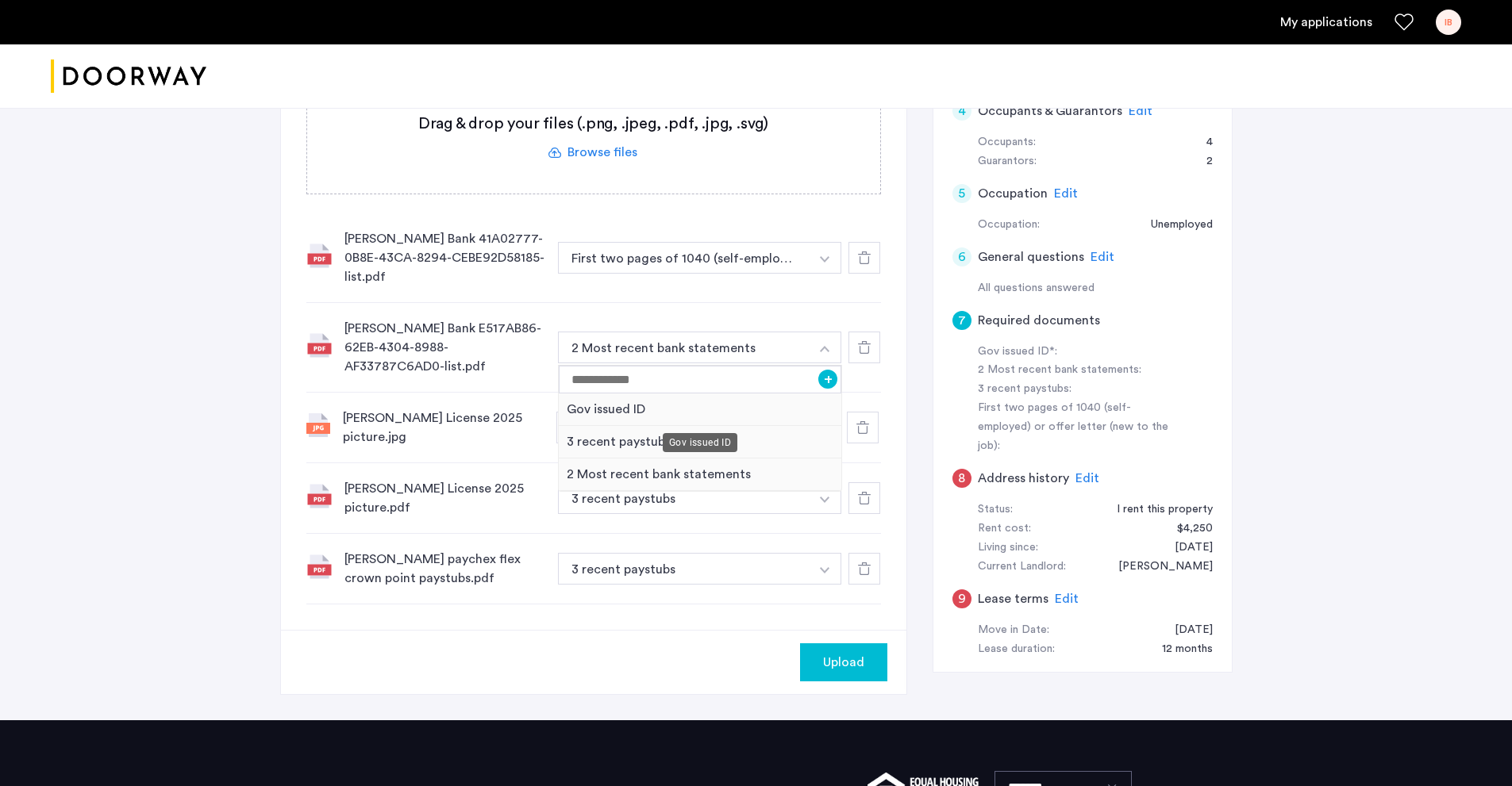
click at [738, 413] on div "Gov issued ID" at bounding box center [700, 409] width 283 height 33
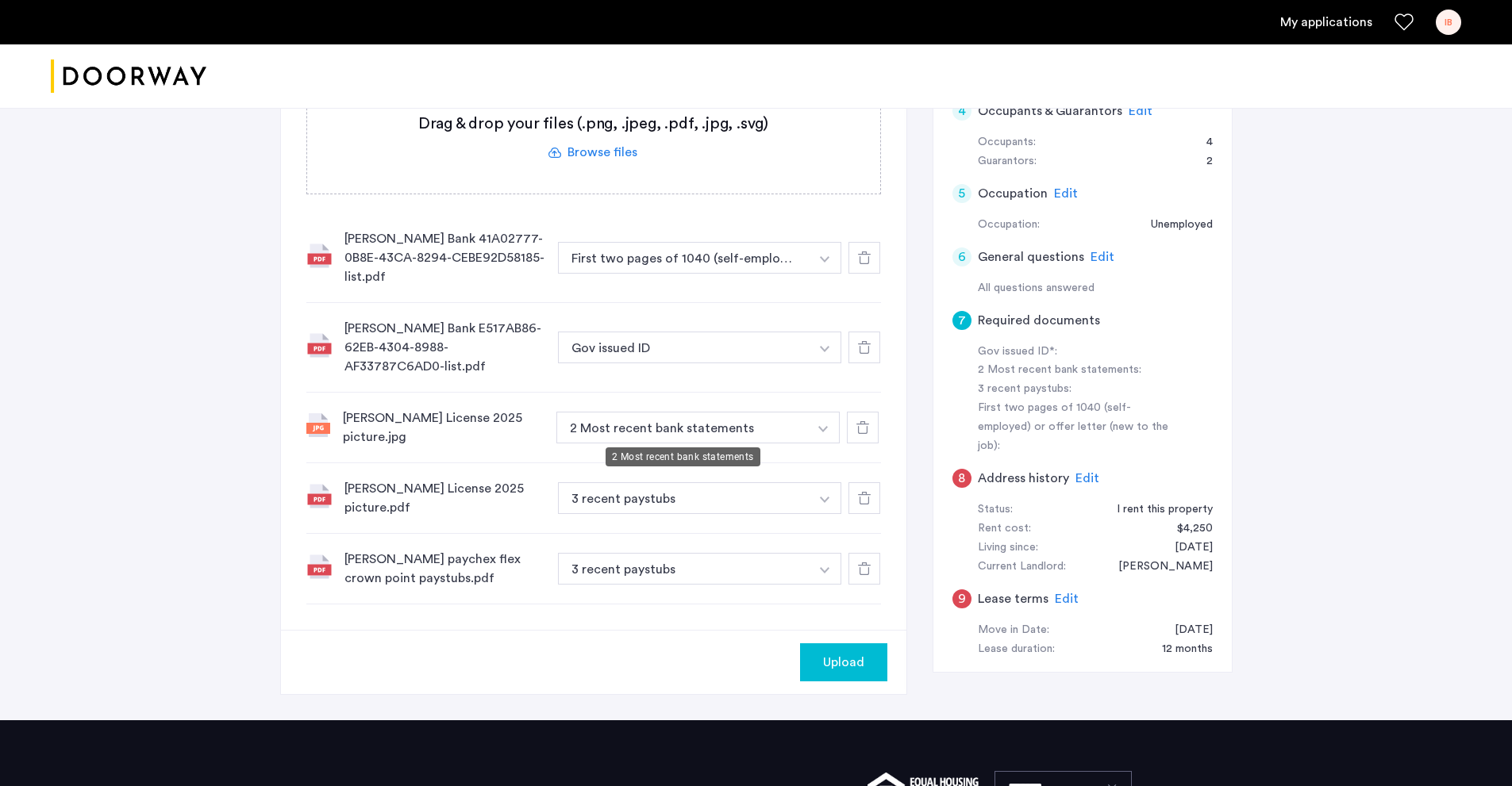
click at [765, 420] on button "2 Most recent bank statements" at bounding box center [682, 428] width 252 height 32
click at [829, 274] on button "button" at bounding box center [825, 258] width 33 height 32
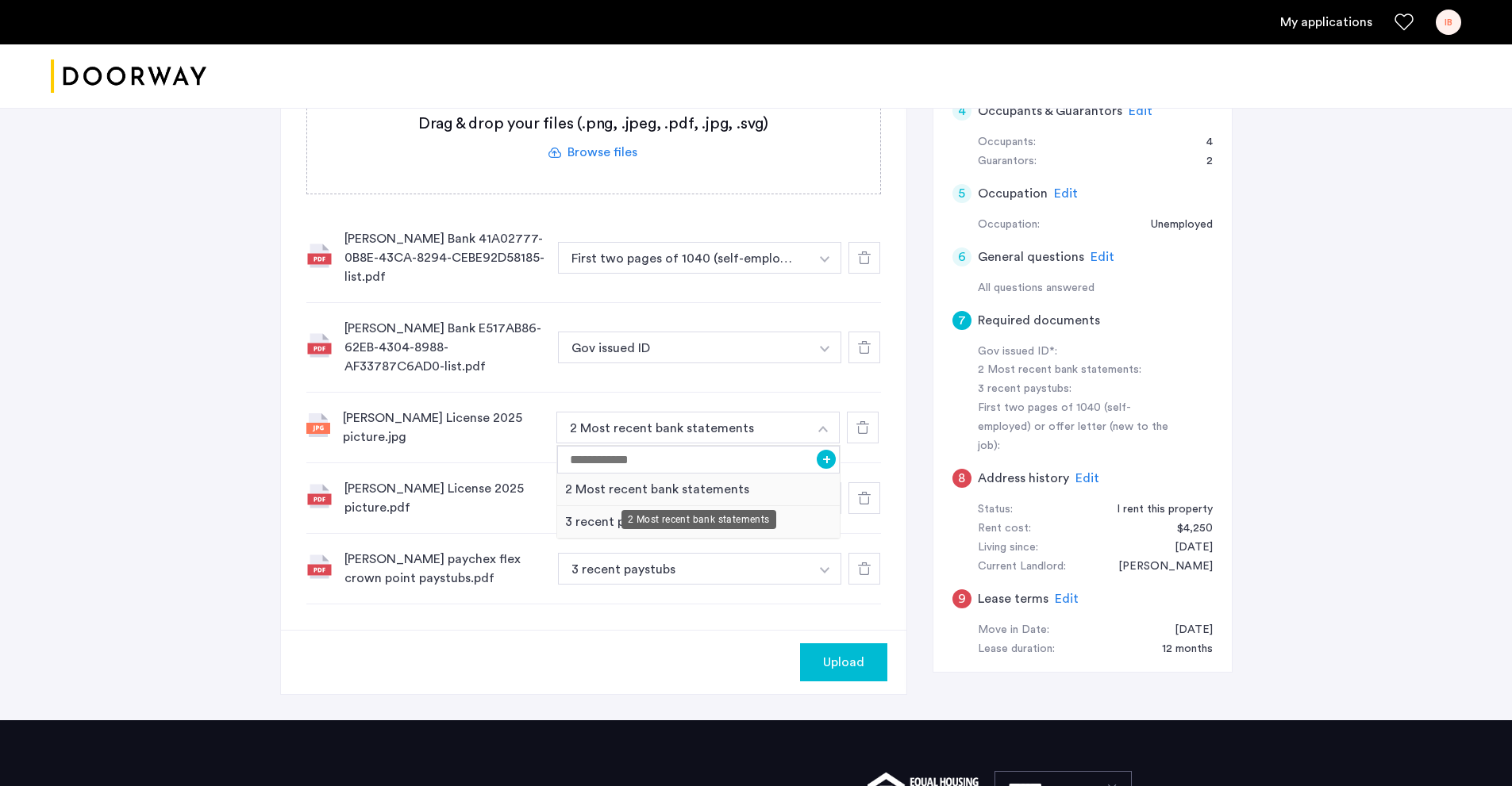
click at [724, 523] on div "2 Most recent bank statements" at bounding box center [698, 520] width 155 height 19
click at [821, 262] on img "button" at bounding box center [825, 260] width 9 height 7
click at [632, 527] on div "3 recent paystubs" at bounding box center [698, 522] width 283 height 33
click at [821, 259] on img "button" at bounding box center [825, 260] width 9 height 7
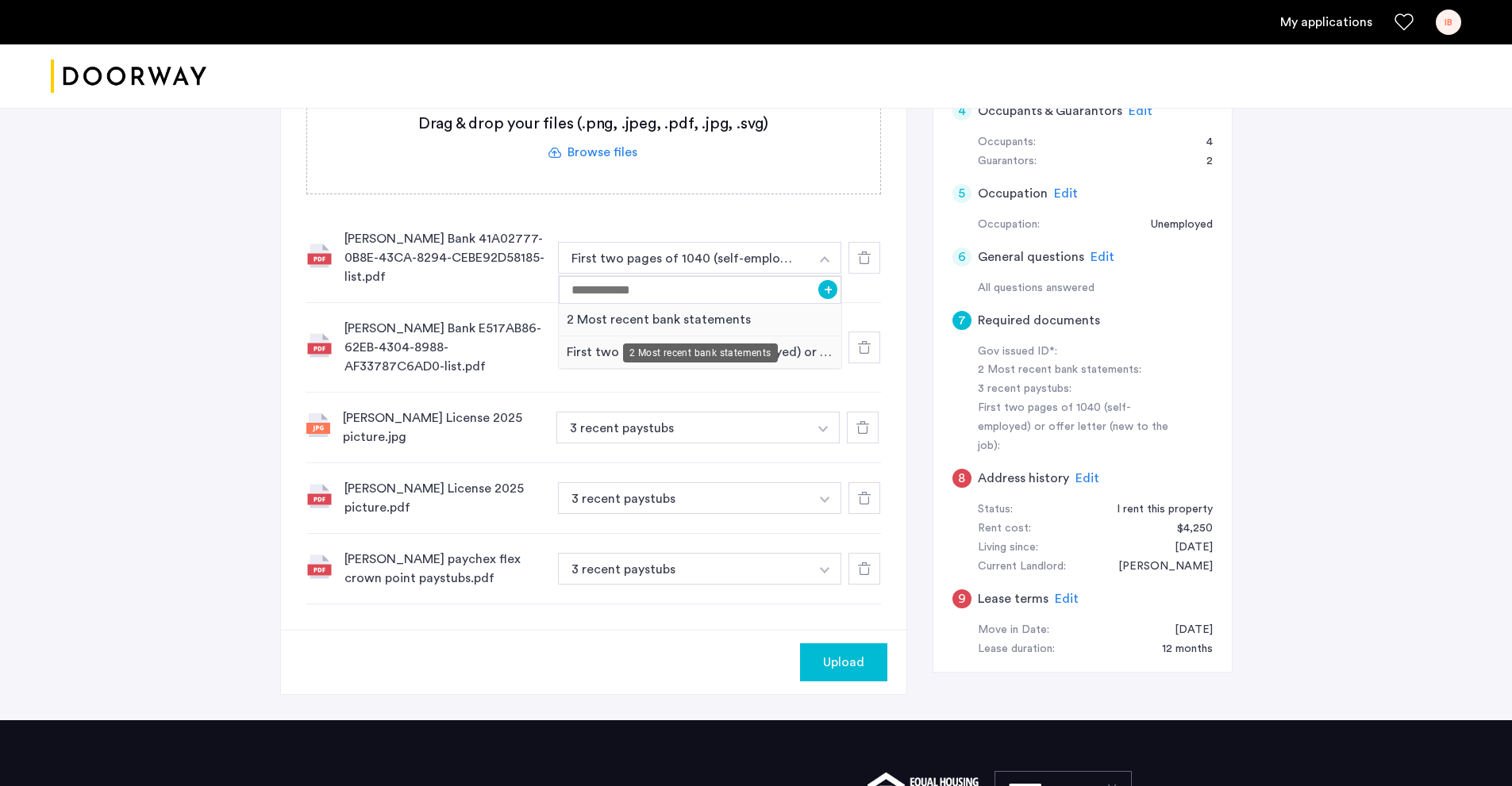
click at [712, 326] on div "2 Most recent bank statements" at bounding box center [700, 319] width 283 height 33
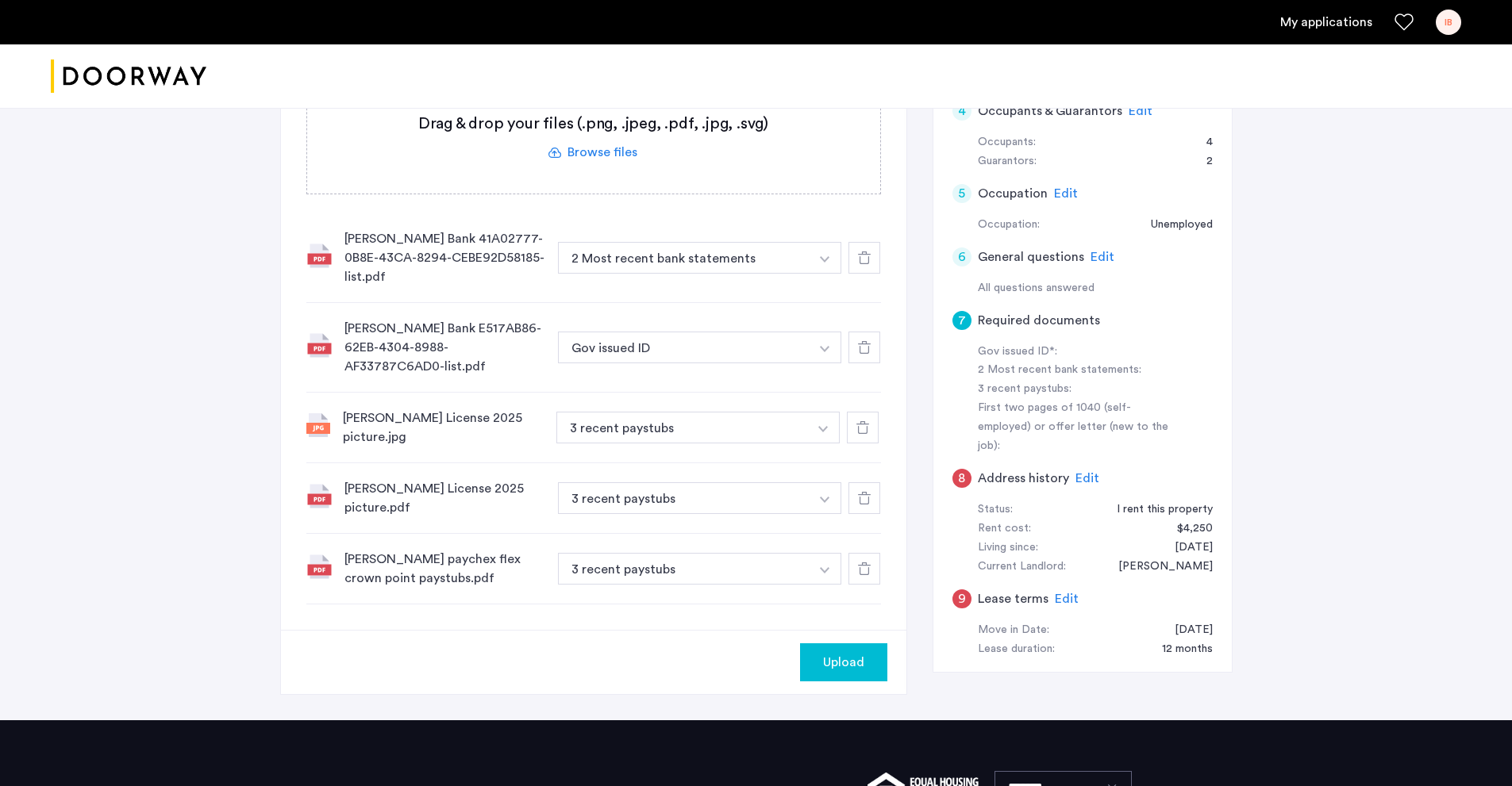
click at [824, 262] on img "button" at bounding box center [825, 260] width 9 height 7
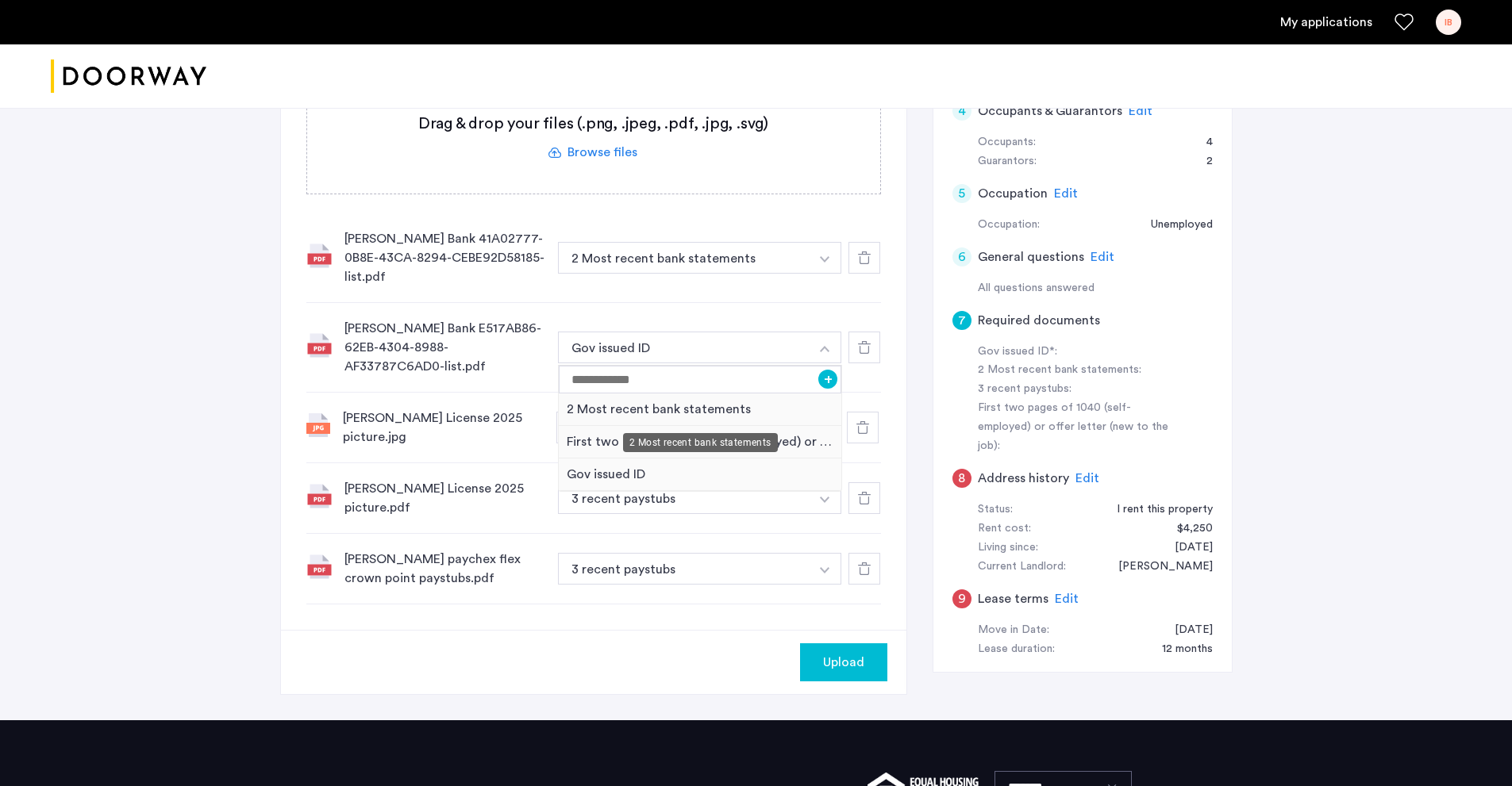
click at [756, 415] on div "2 Most recent bank statements" at bounding box center [700, 409] width 283 height 33
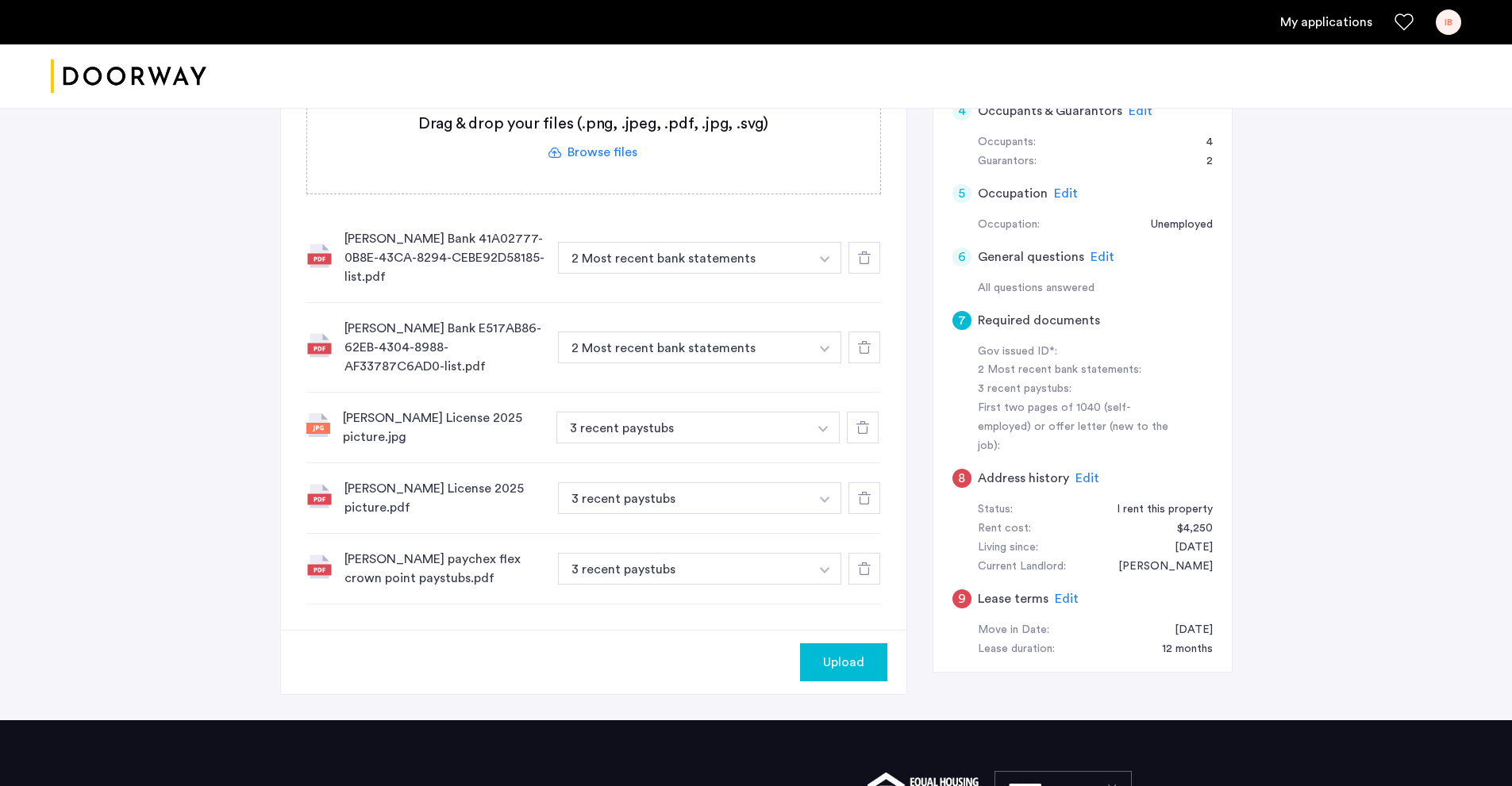
click at [809, 274] on button "button" at bounding box center [825, 258] width 33 height 32
click at [735, 499] on div "Gov issued ID" at bounding box center [698, 490] width 283 height 33
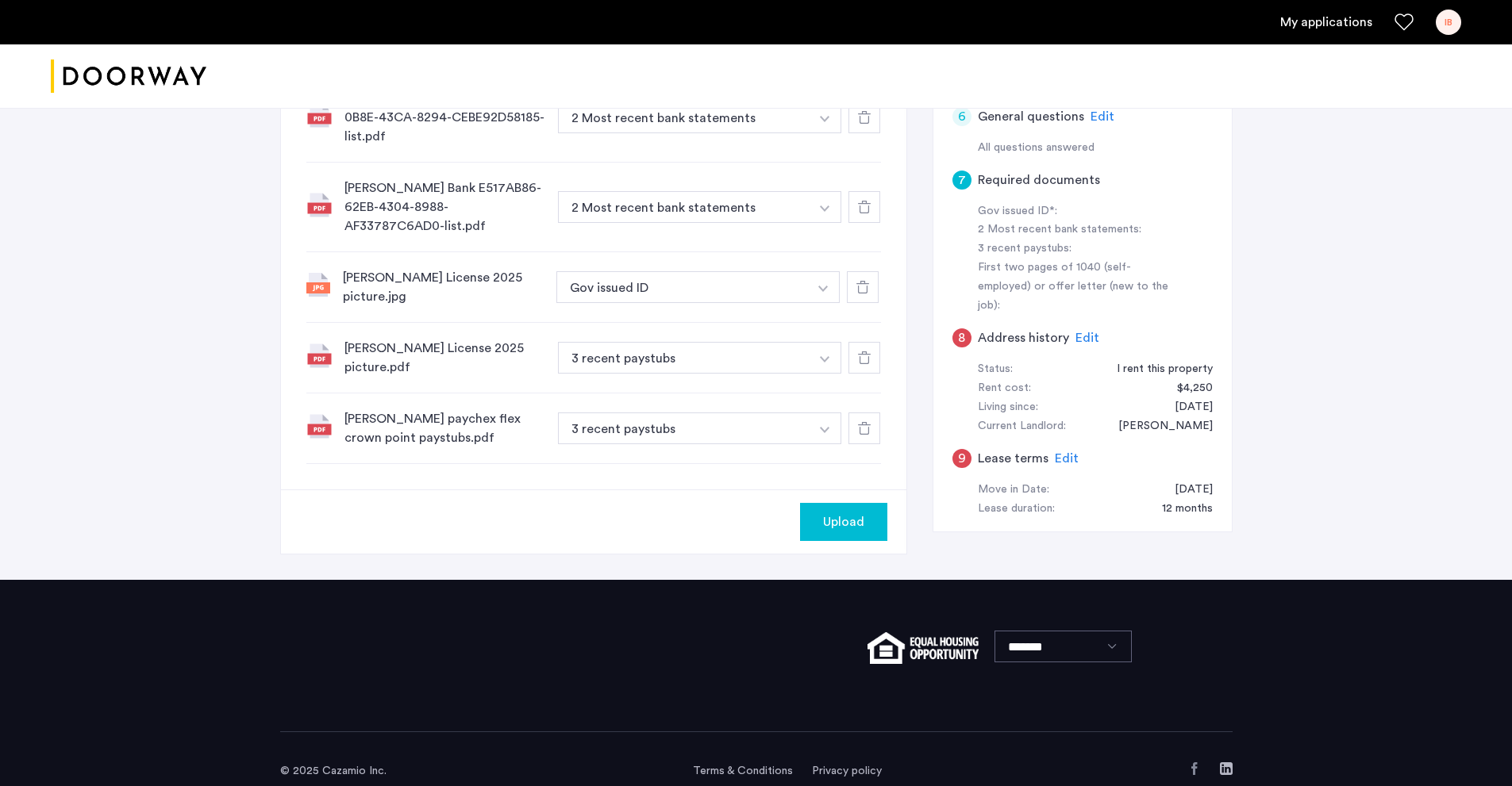
scroll to position [651, 0]
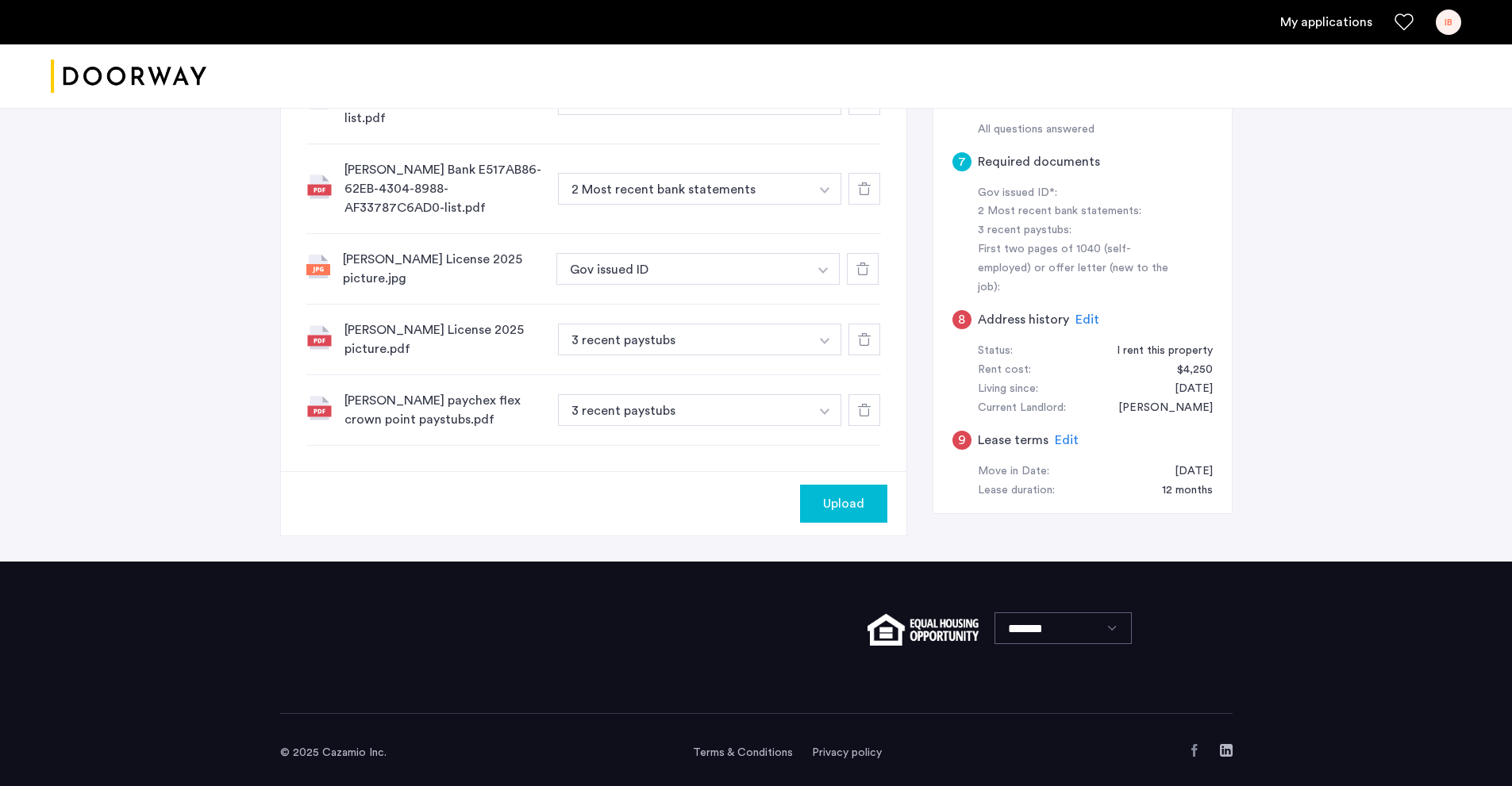
click at [823, 104] on img "button" at bounding box center [825, 100] width 9 height 7
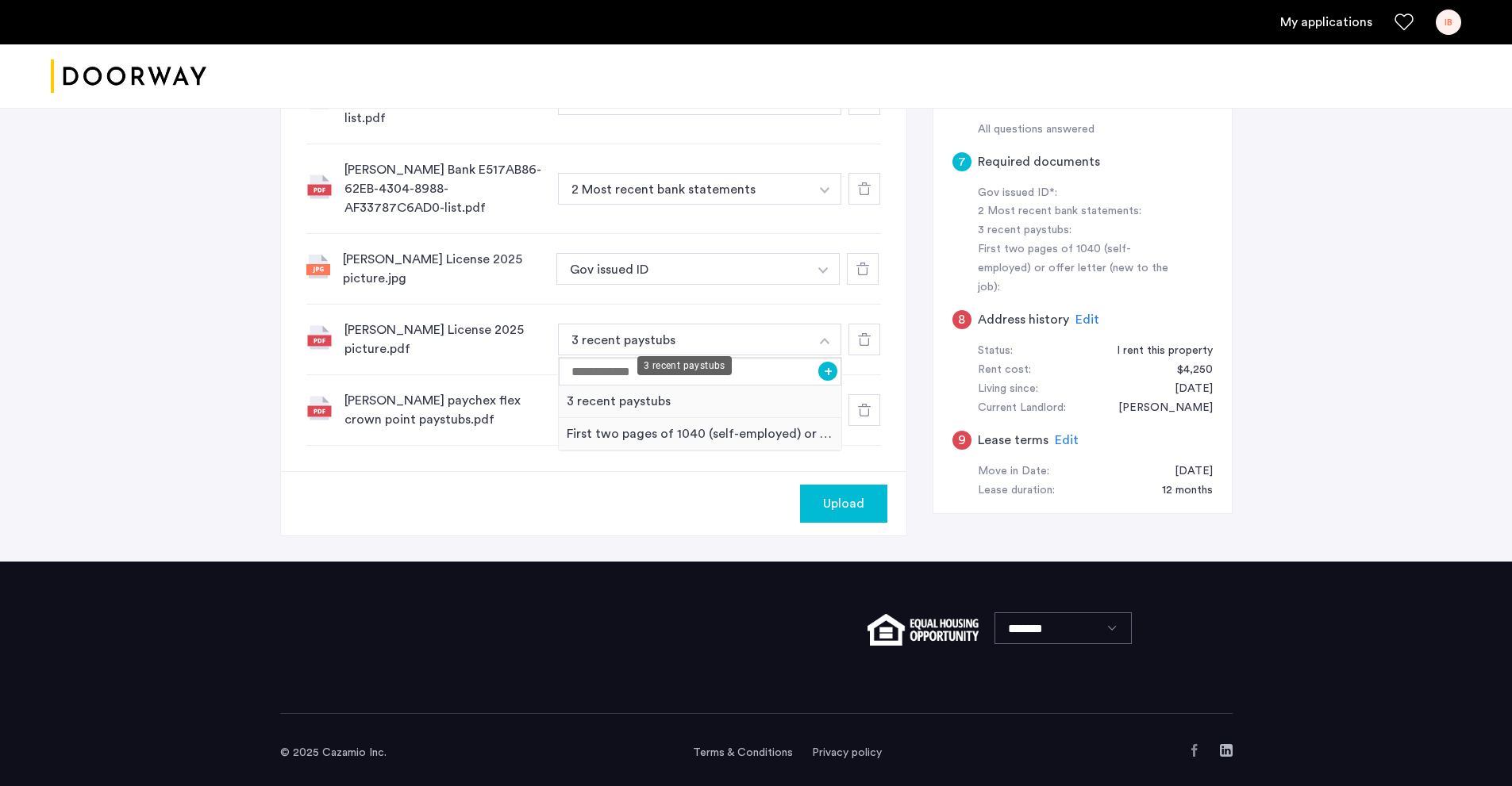
click at [803, 342] on button "3 recent paystubs" at bounding box center [683, 340] width 252 height 32
click at [484, 270] on div "[PERSON_NAME] License 2025 picture.jpg" at bounding box center [443, 269] width 201 height 38
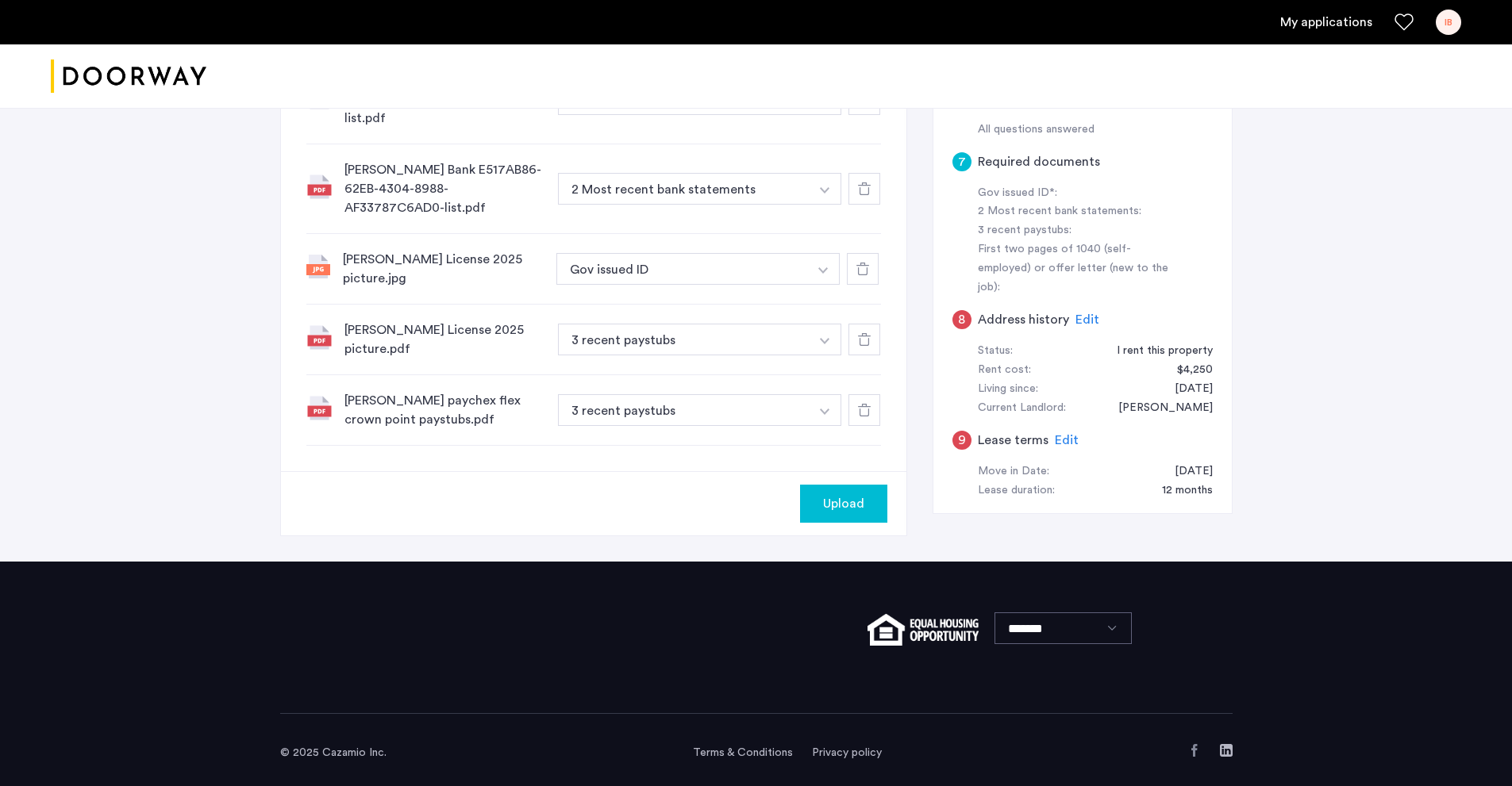
click at [859, 267] on use at bounding box center [863, 269] width 13 height 13
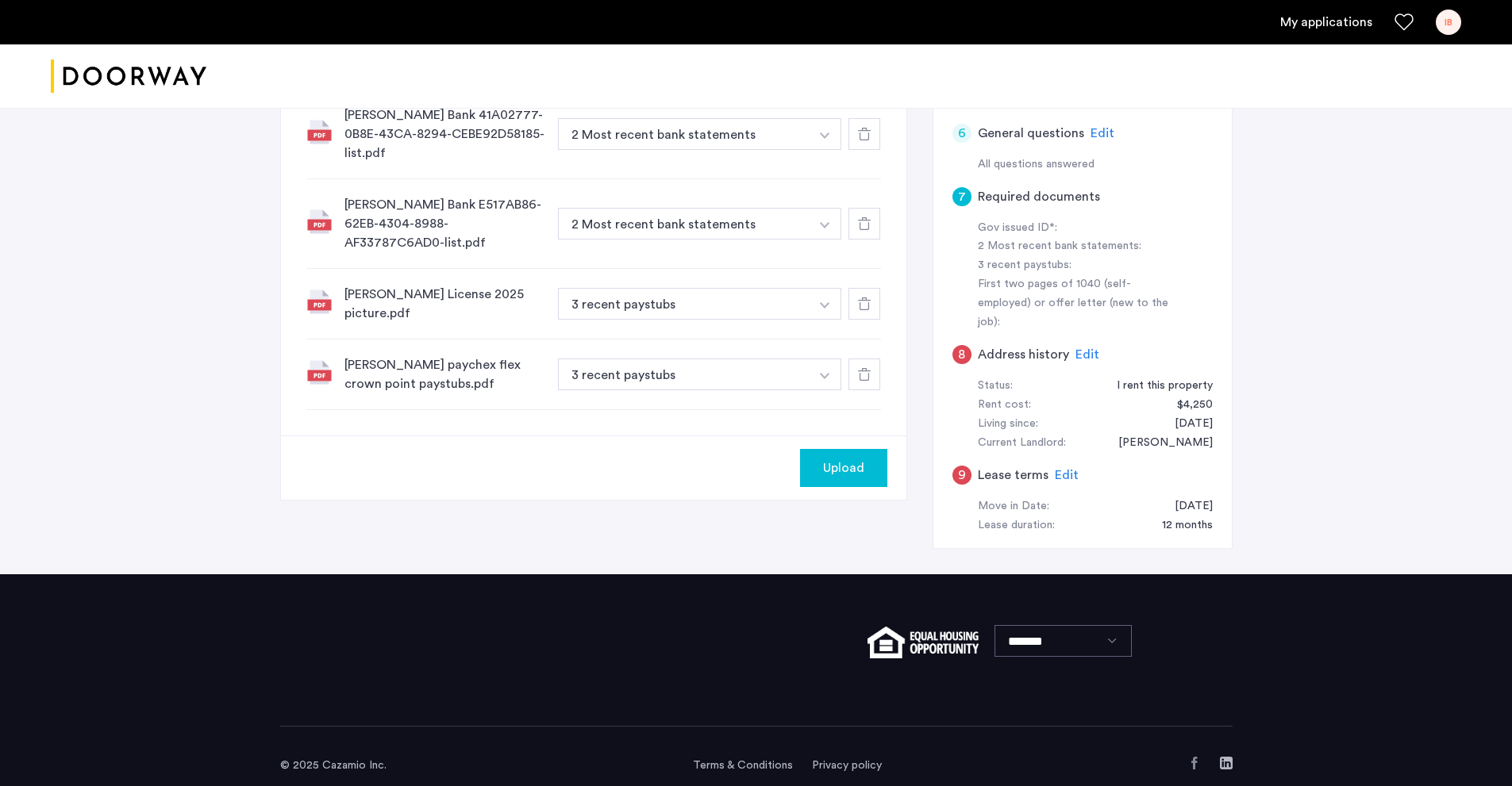
click at [827, 139] on img "button" at bounding box center [825, 135] width 9 height 7
click at [643, 365] on div "Gov issued ID" at bounding box center [700, 365] width 283 height 33
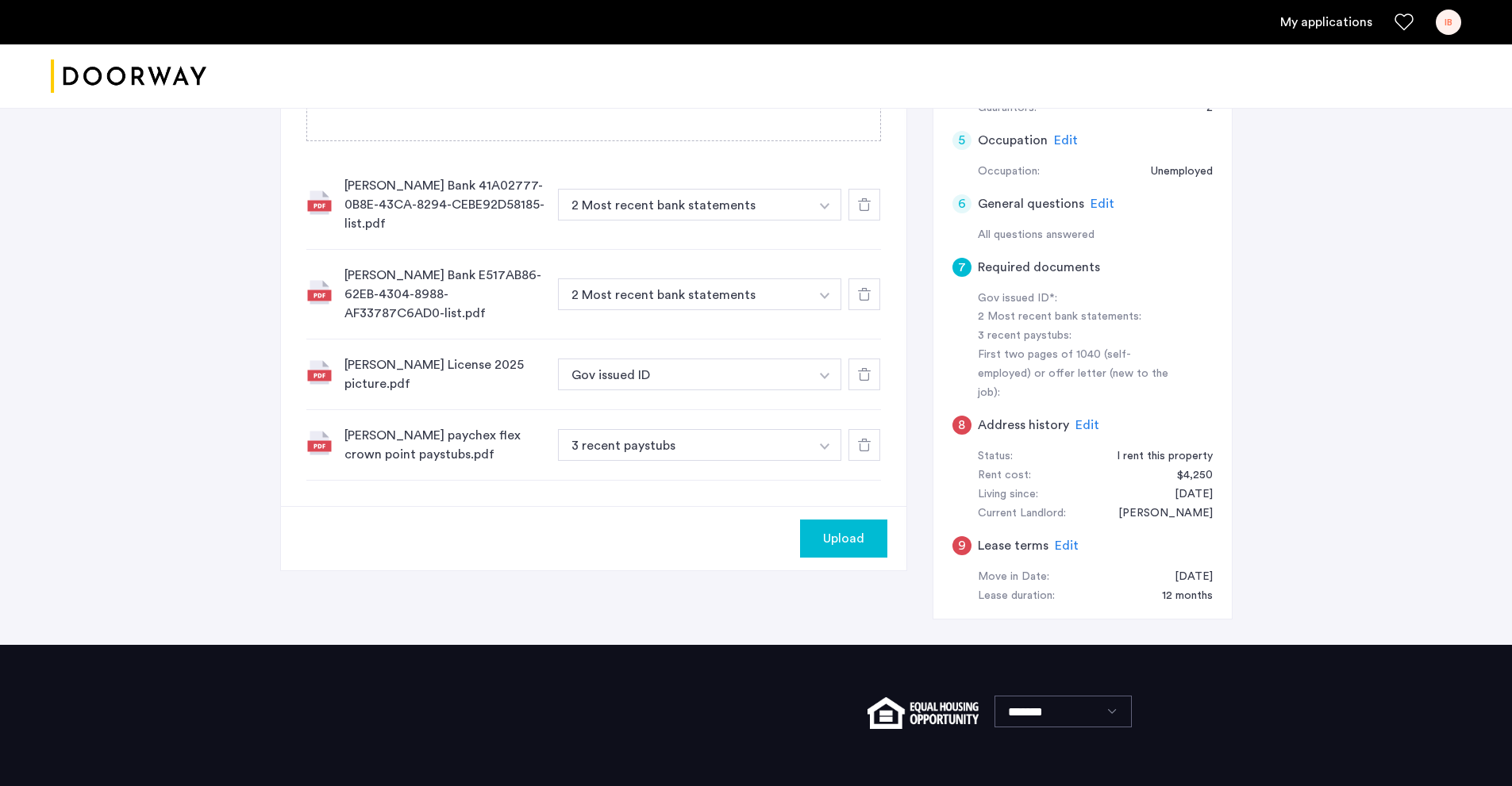
scroll to position [556, 0]
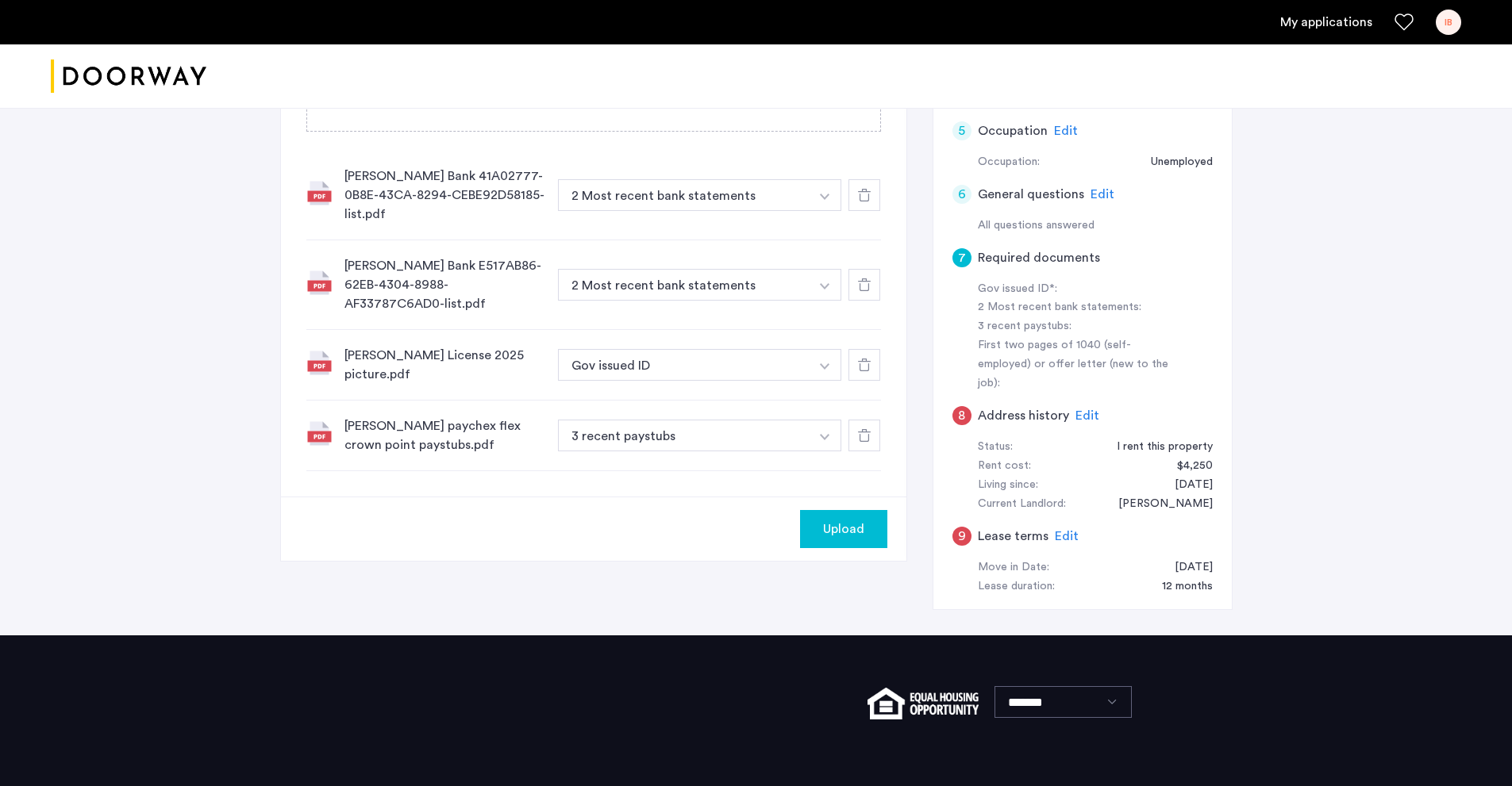
click at [846, 536] on span "Upload" at bounding box center [844, 529] width 41 height 19
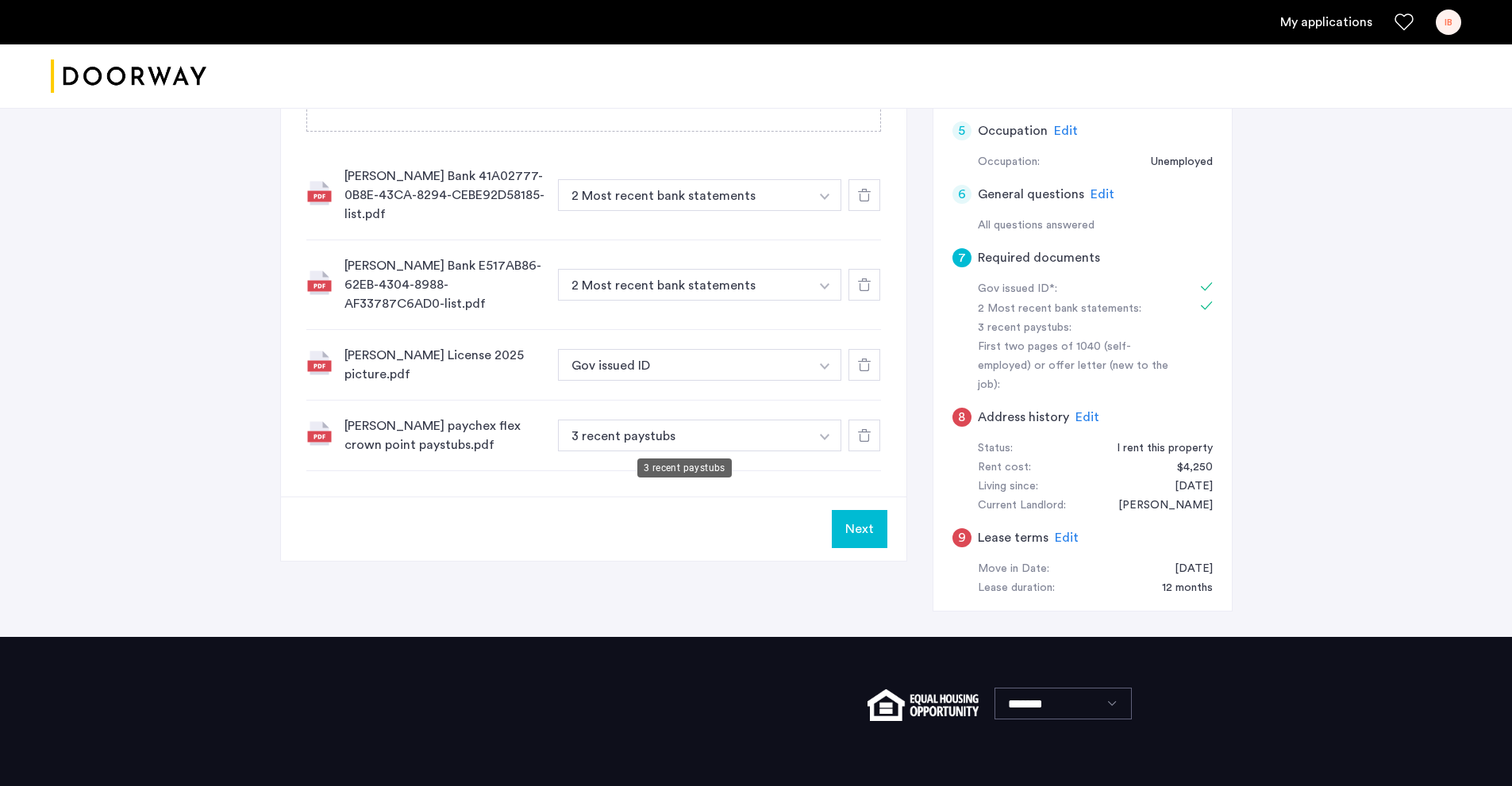
click at [799, 437] on button "3 recent paystubs" at bounding box center [683, 436] width 252 height 32
click at [837, 211] on button "button" at bounding box center [825, 195] width 33 height 32
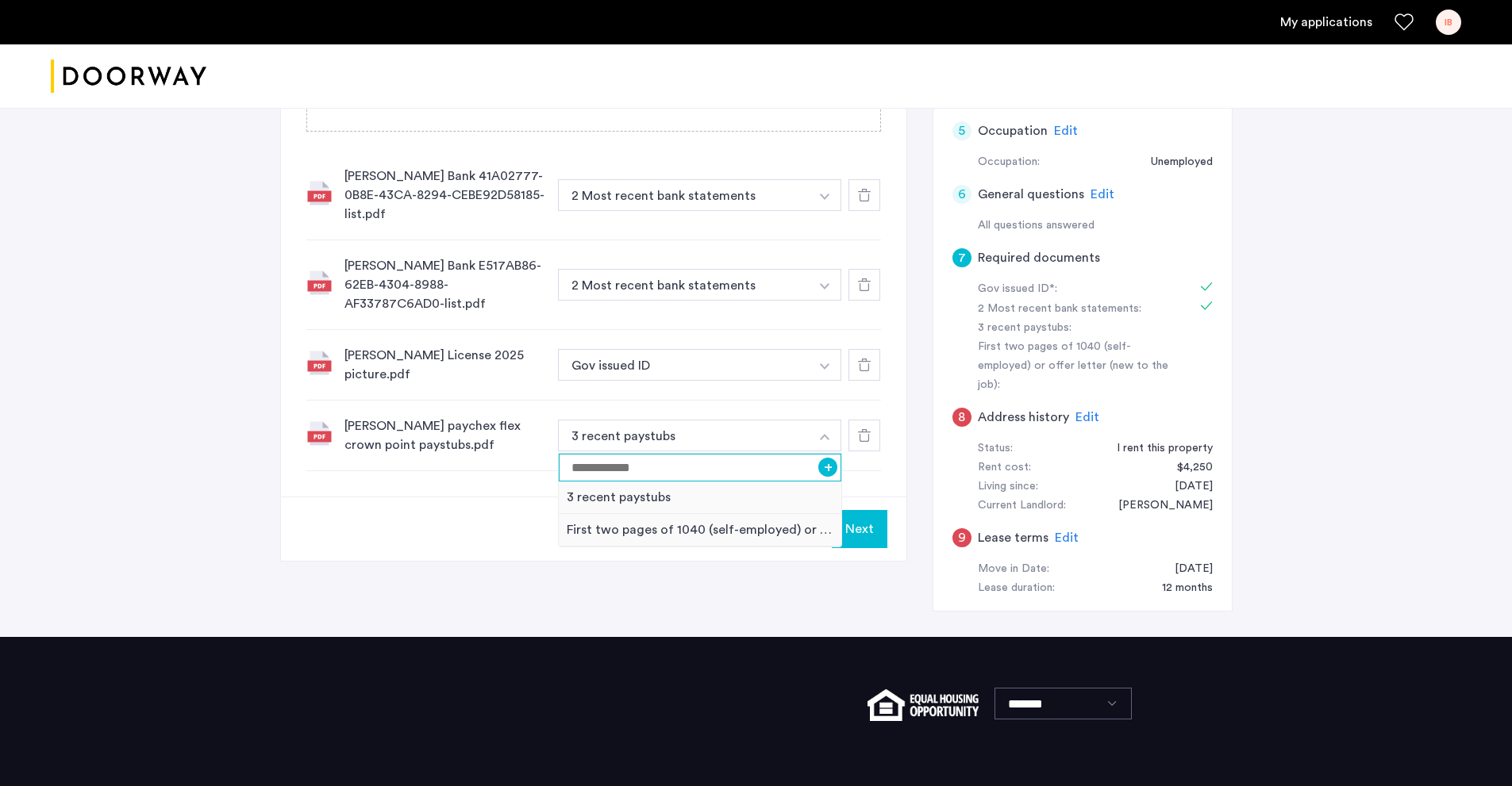
click at [777, 469] on input at bounding box center [700, 467] width 283 height 28
type input "*"
type input "**********"
click at [827, 464] on button "+" at bounding box center [828, 467] width 19 height 19
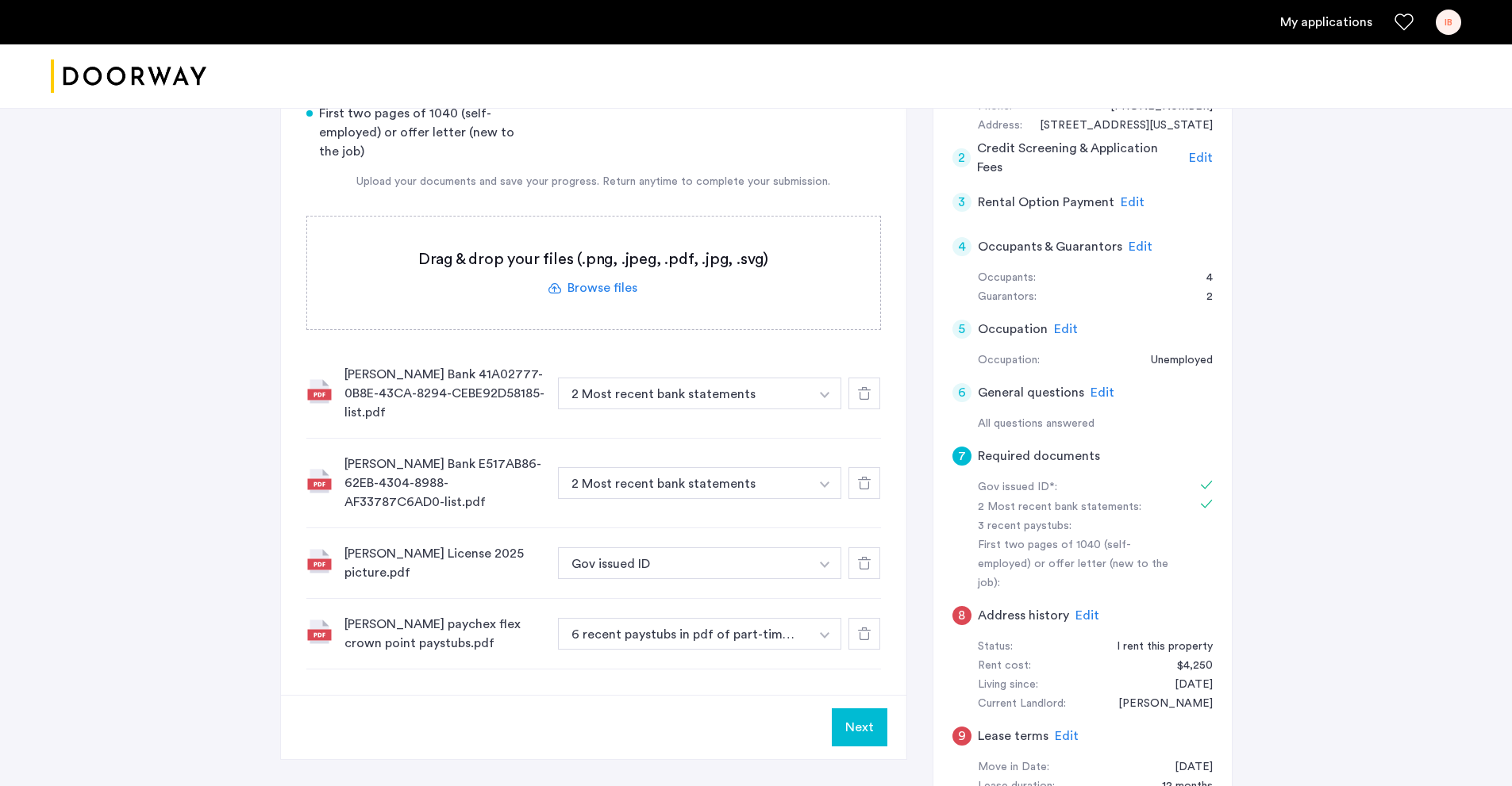
scroll to position [238, 0]
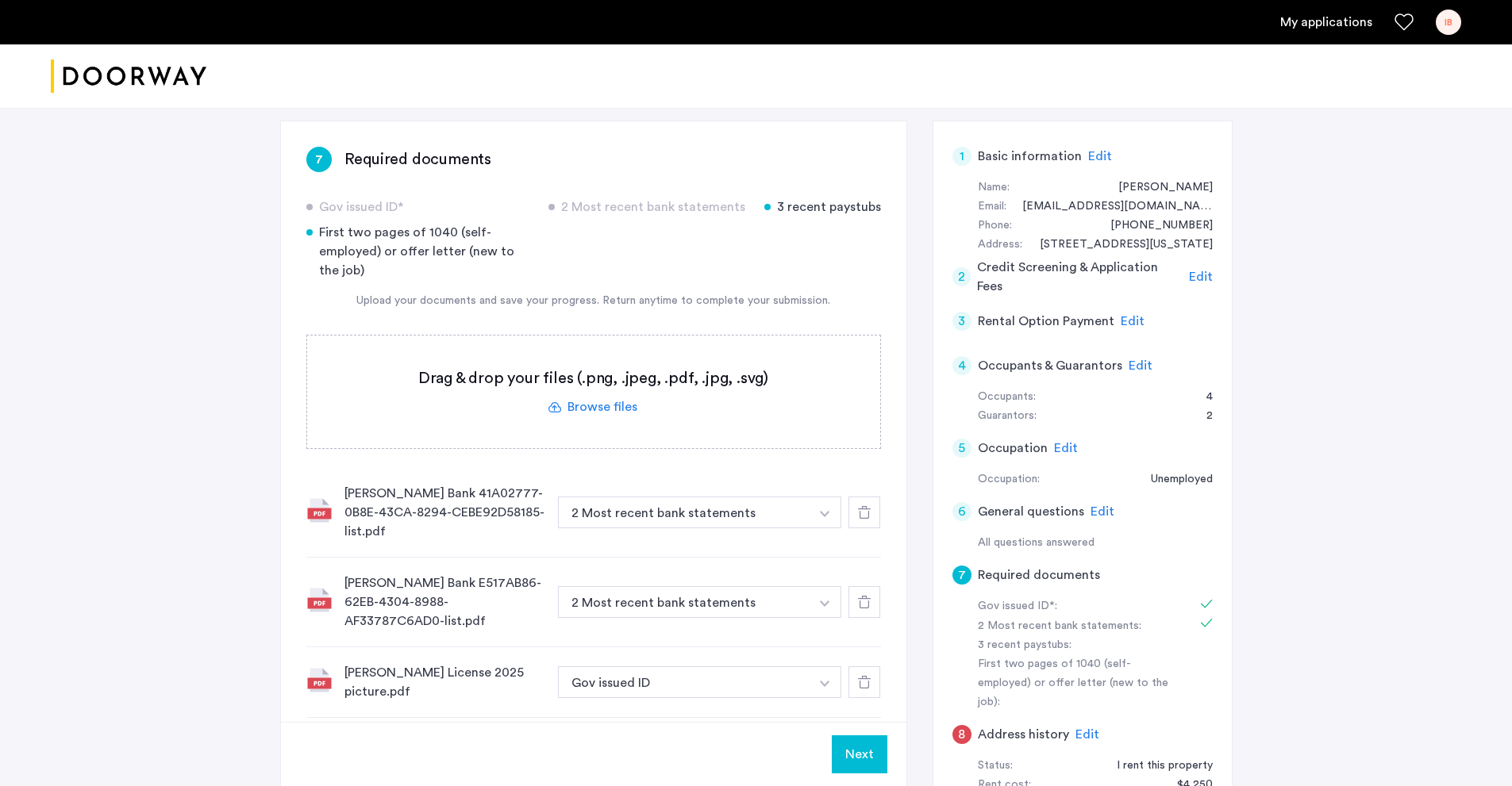
click at [613, 408] on label at bounding box center [593, 392] width 573 height 112
click at [0, 0] on input "file" at bounding box center [0, 0] width 0 height 0
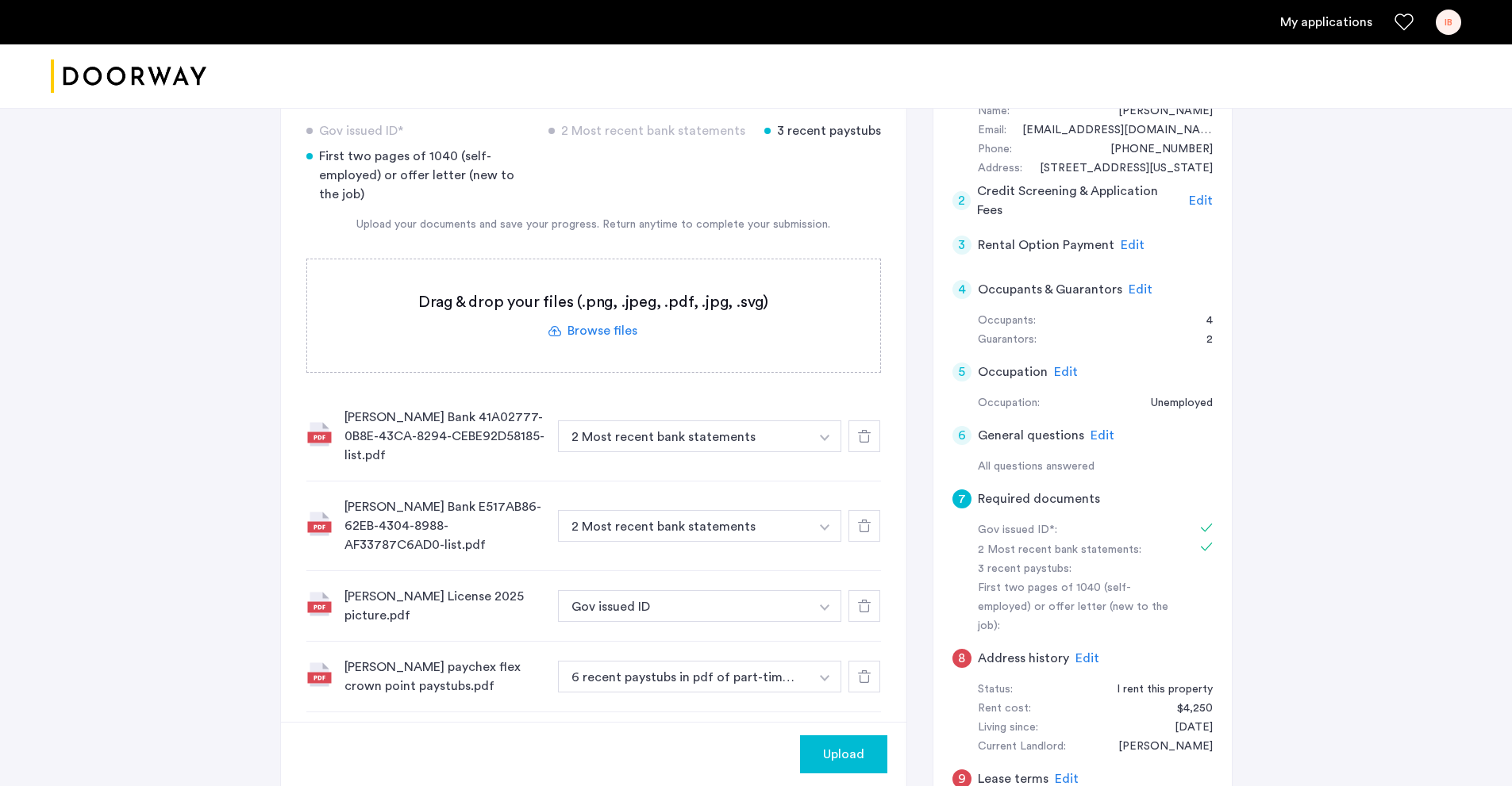
scroll to position [476, 0]
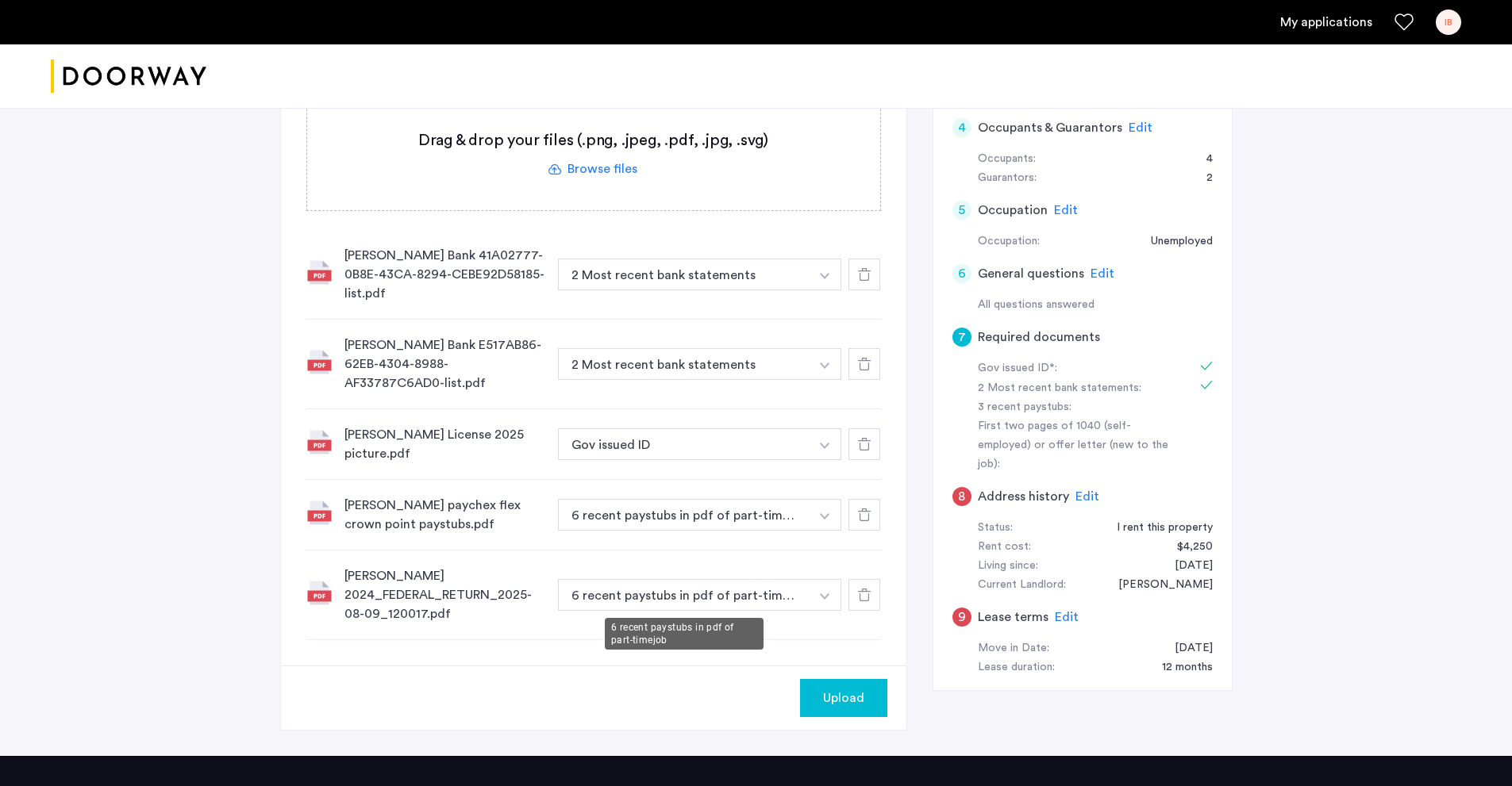
click at [699, 598] on button "6 recent paystubs in pdf of part-timejob" at bounding box center [683, 595] width 252 height 32
click at [825, 279] on img "button" at bounding box center [825, 275] width 9 height 7
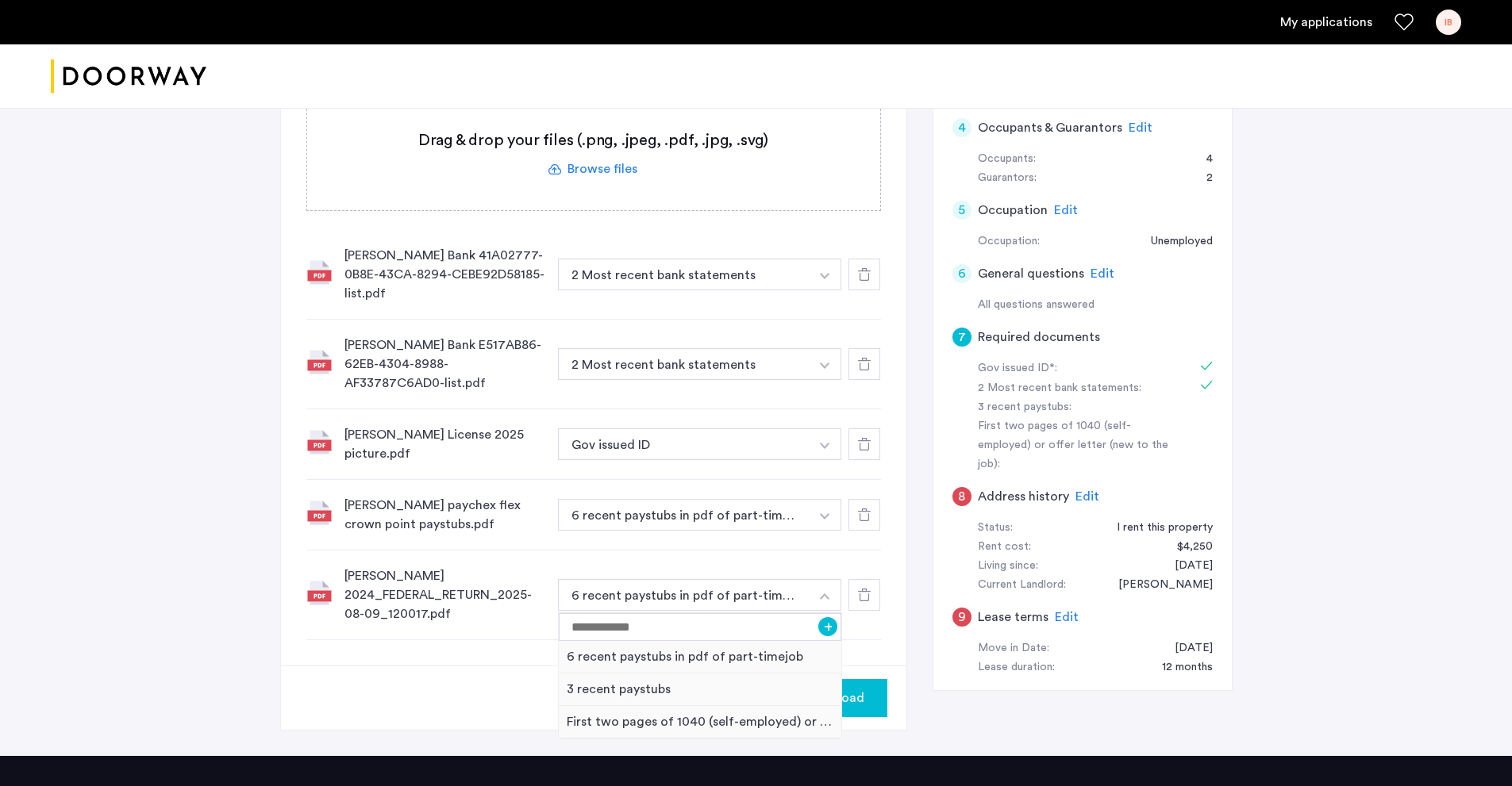
click at [825, 593] on img "button" at bounding box center [825, 596] width 9 height 7
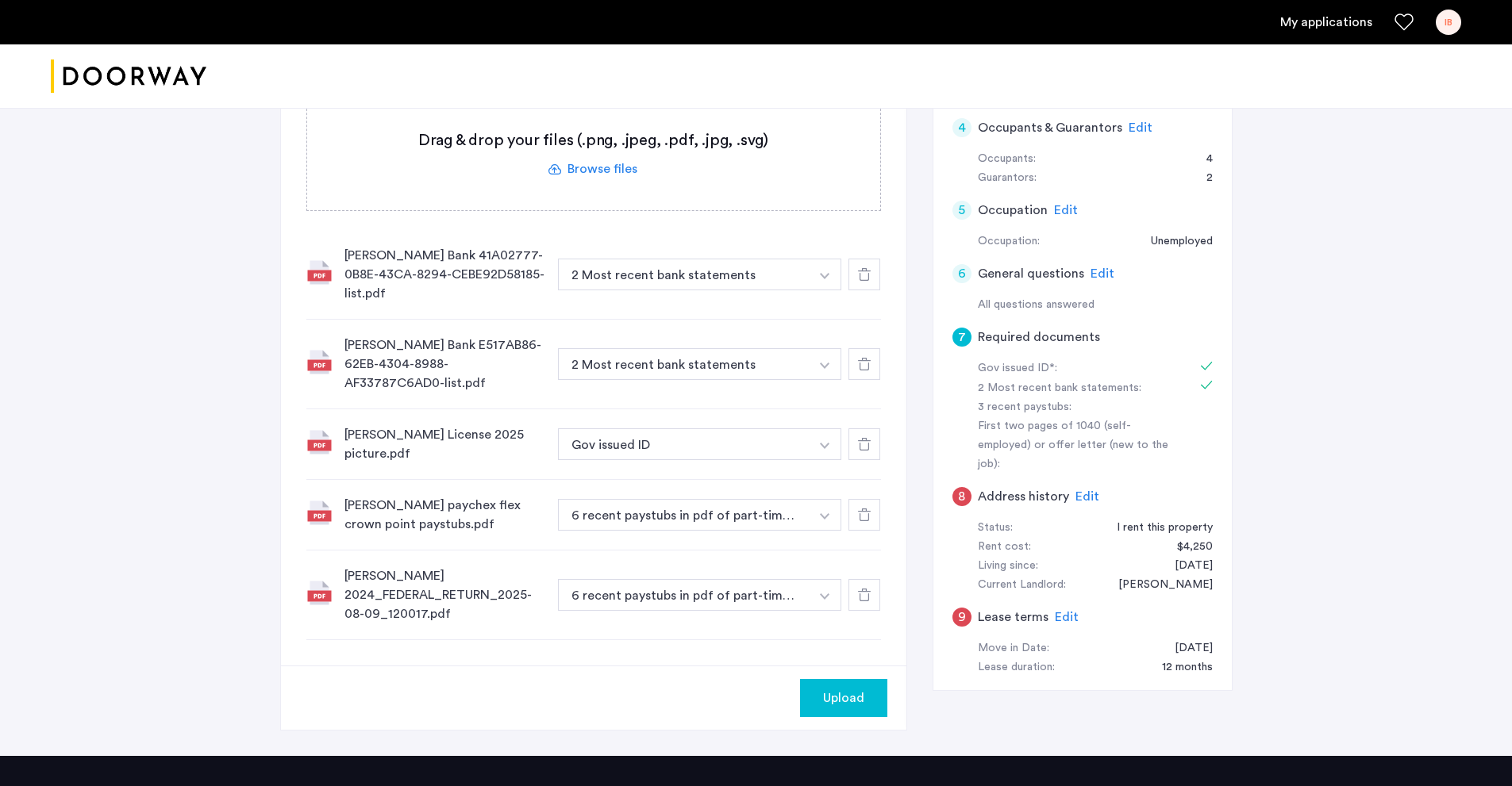
click at [825, 279] on img "button" at bounding box center [825, 275] width 9 height 7
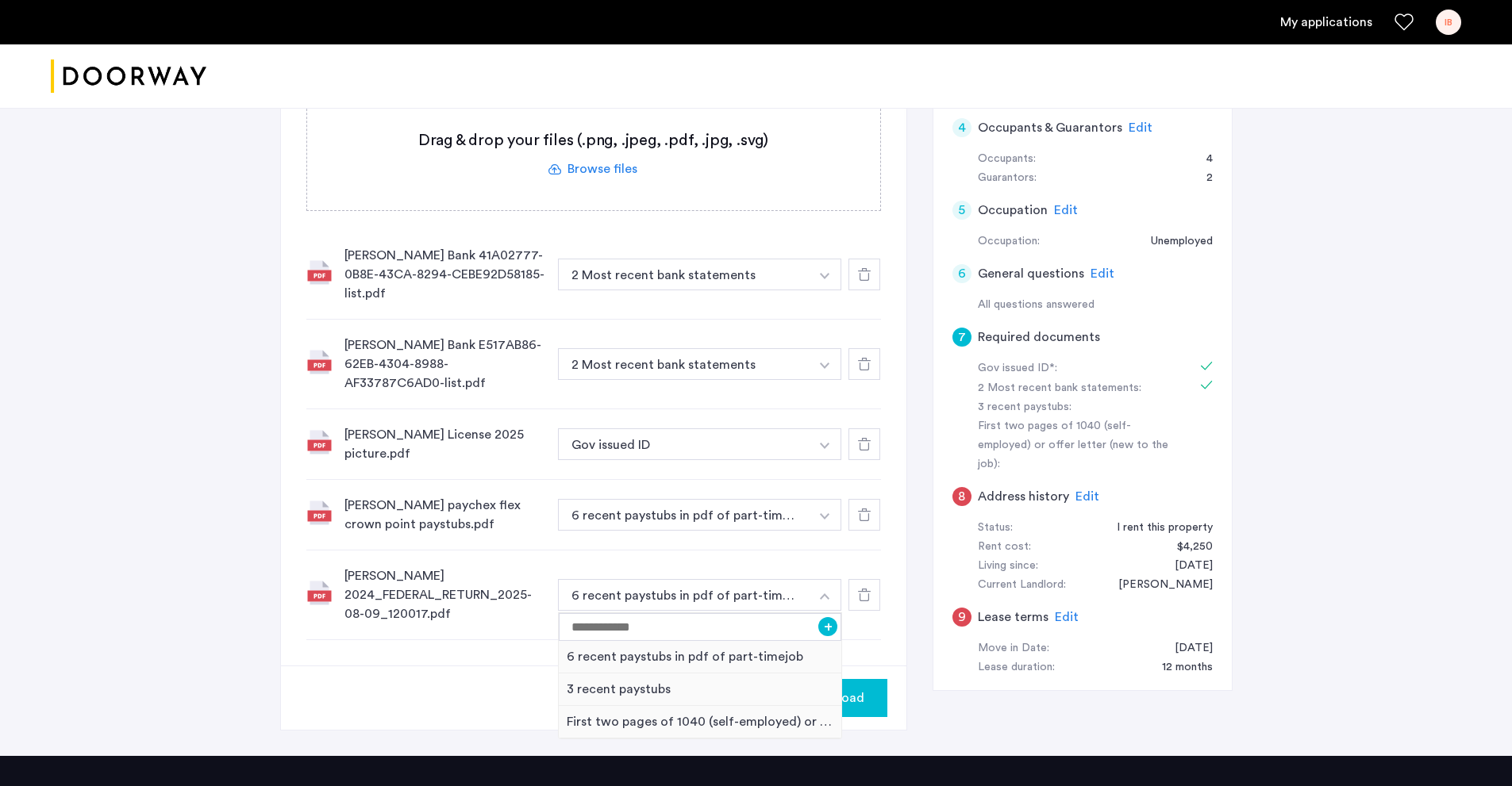
click at [825, 593] on img "button" at bounding box center [825, 596] width 9 height 7
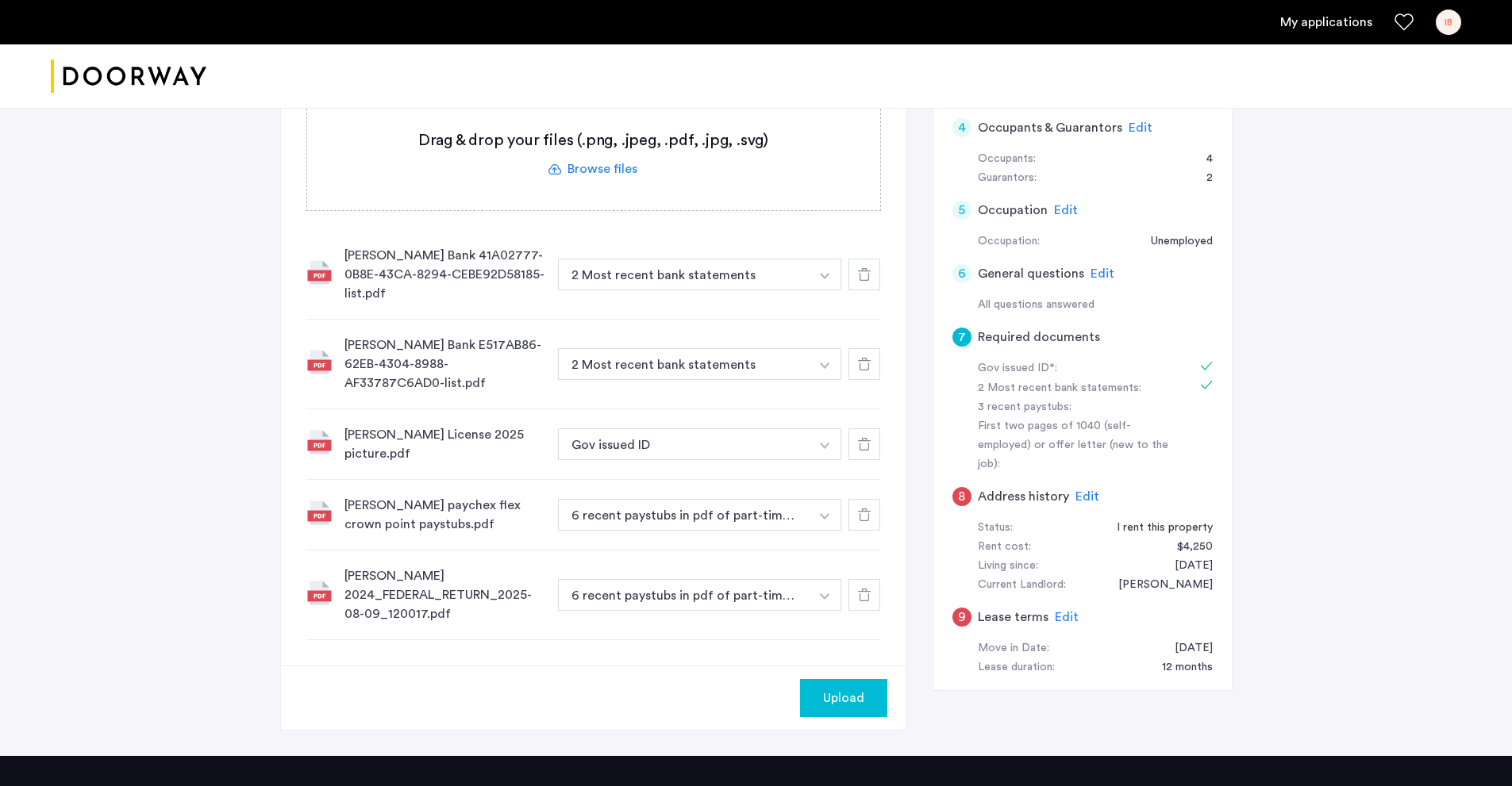
click at [825, 279] on img "button" at bounding box center [825, 275] width 9 height 7
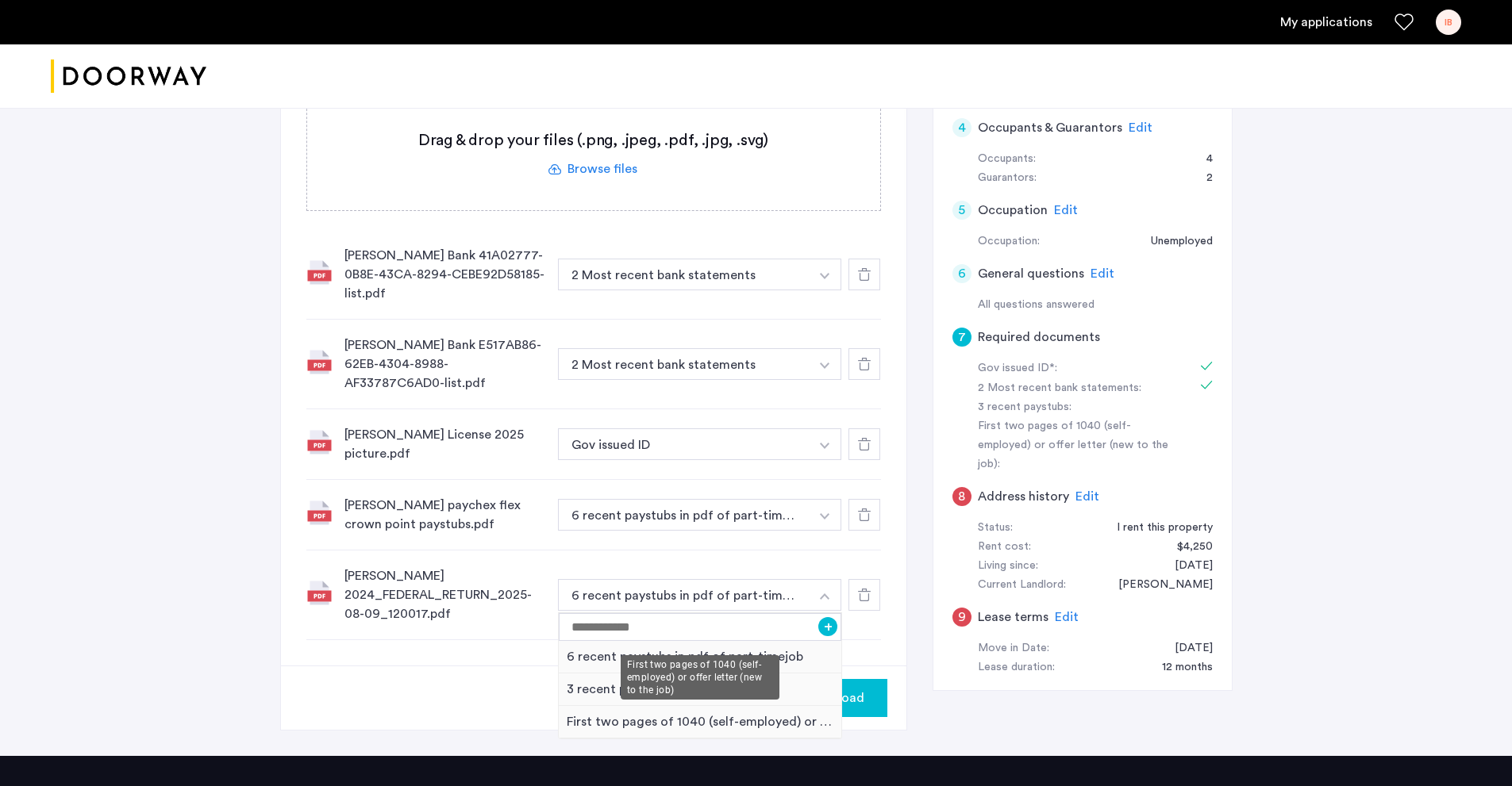
scroll to position [556, 0]
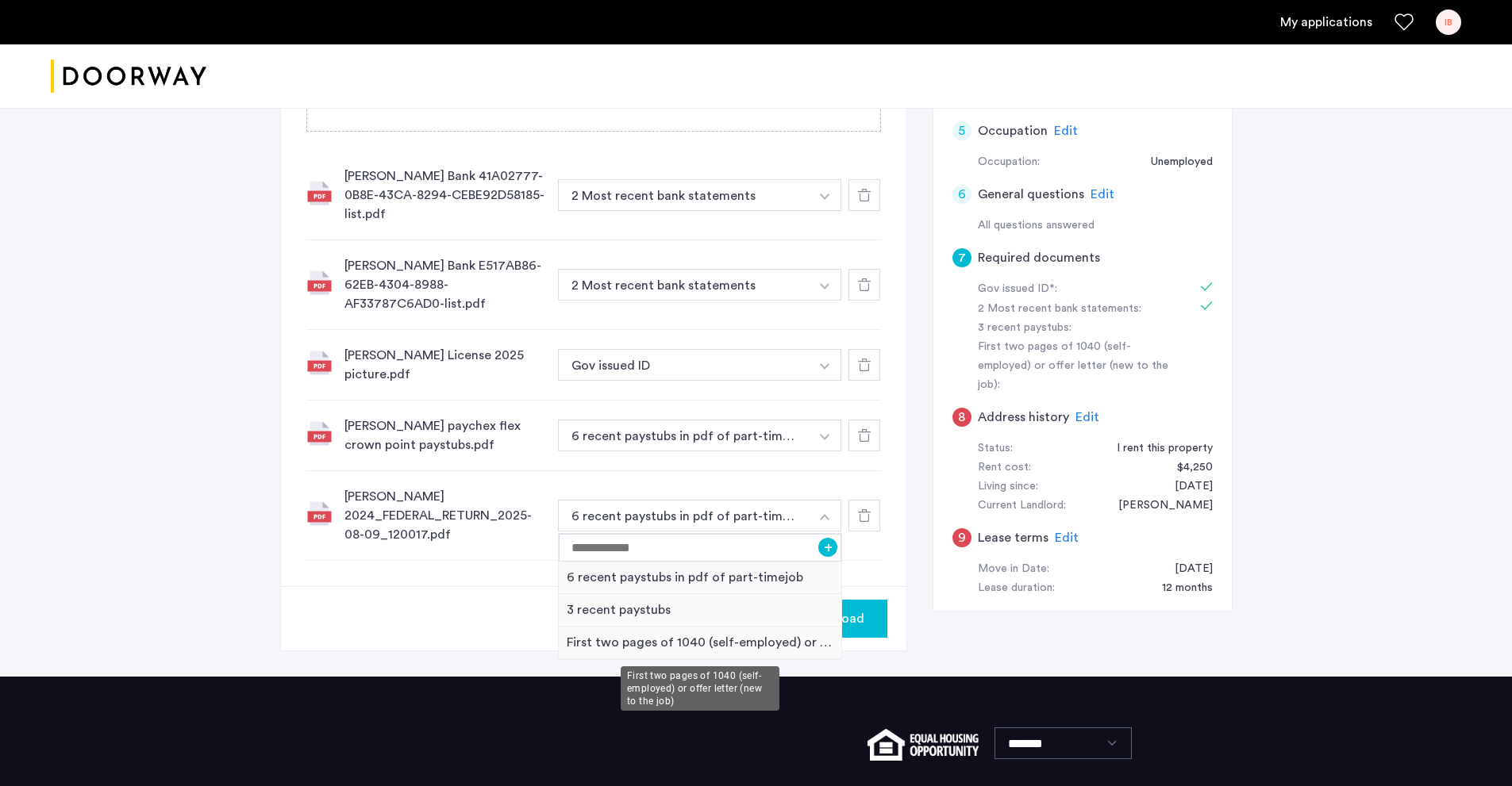
click at [674, 647] on div "First two pages of 1040 (self-employed) or offer letter (new to the job)" at bounding box center [700, 643] width 283 height 33
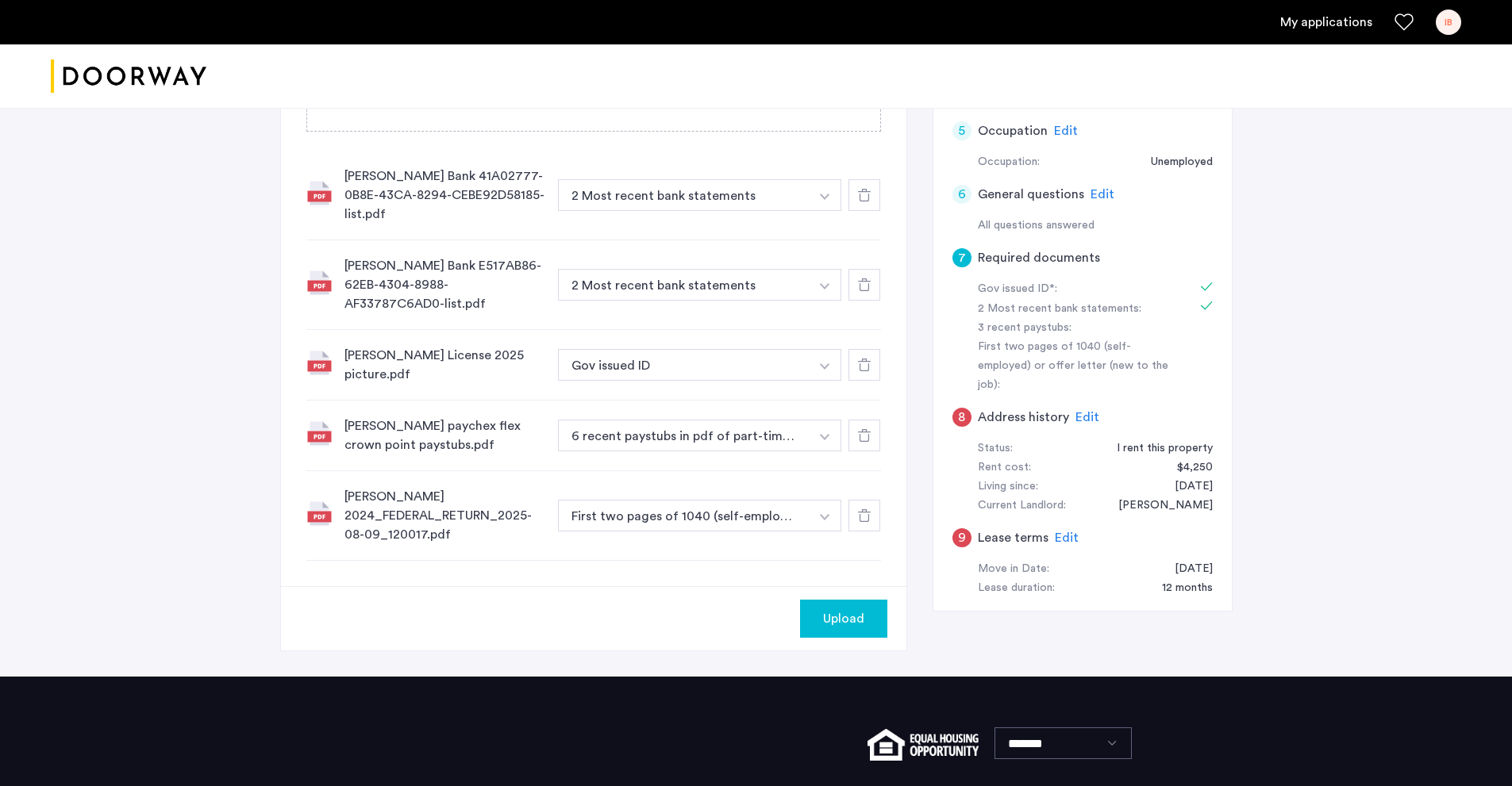
click at [825, 200] on img "button" at bounding box center [825, 197] width 9 height 7
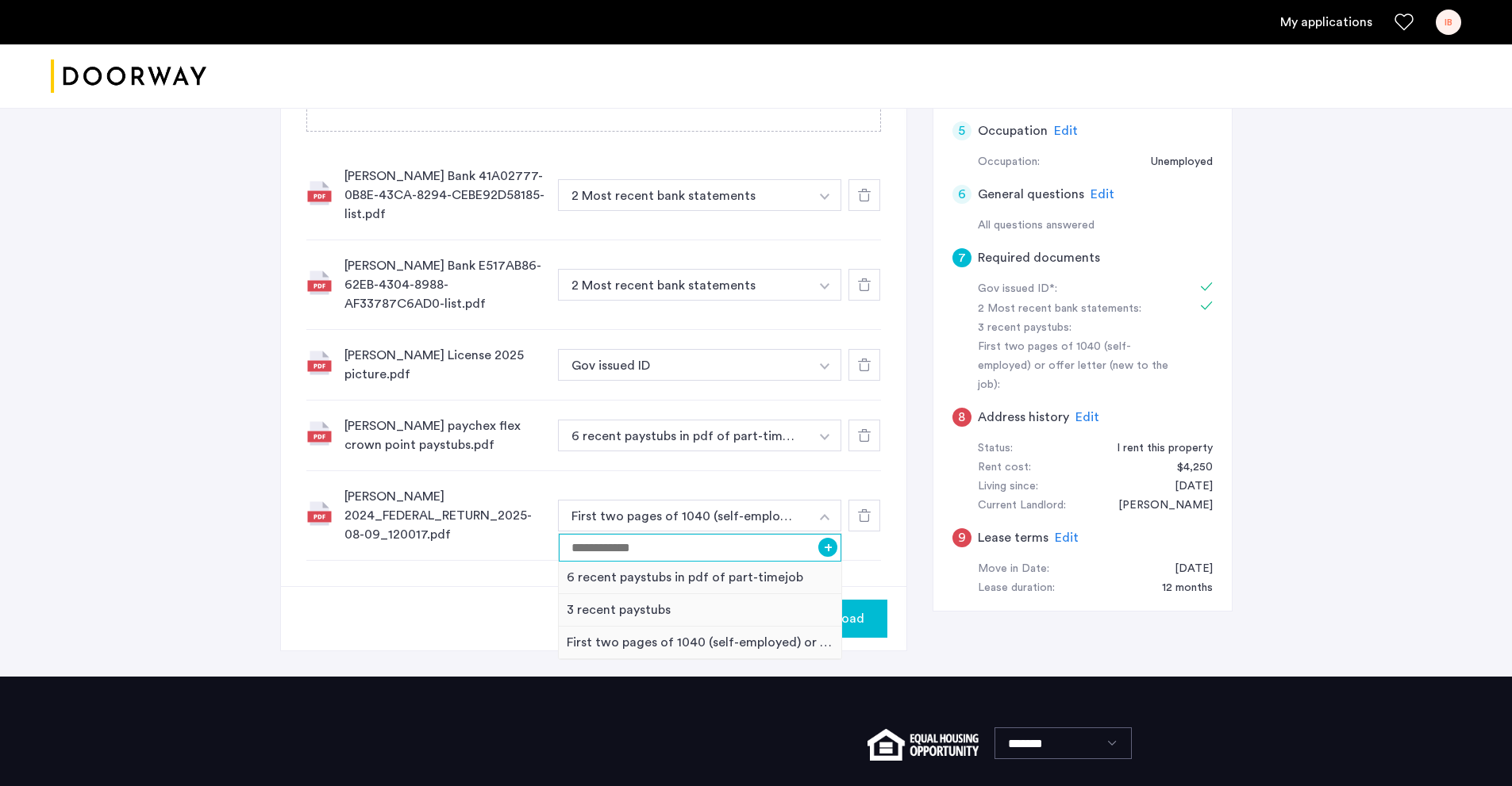
click at [716, 551] on input at bounding box center [700, 548] width 283 height 28
type input "**********"
click at [831, 544] on button "+" at bounding box center [828, 547] width 19 height 19
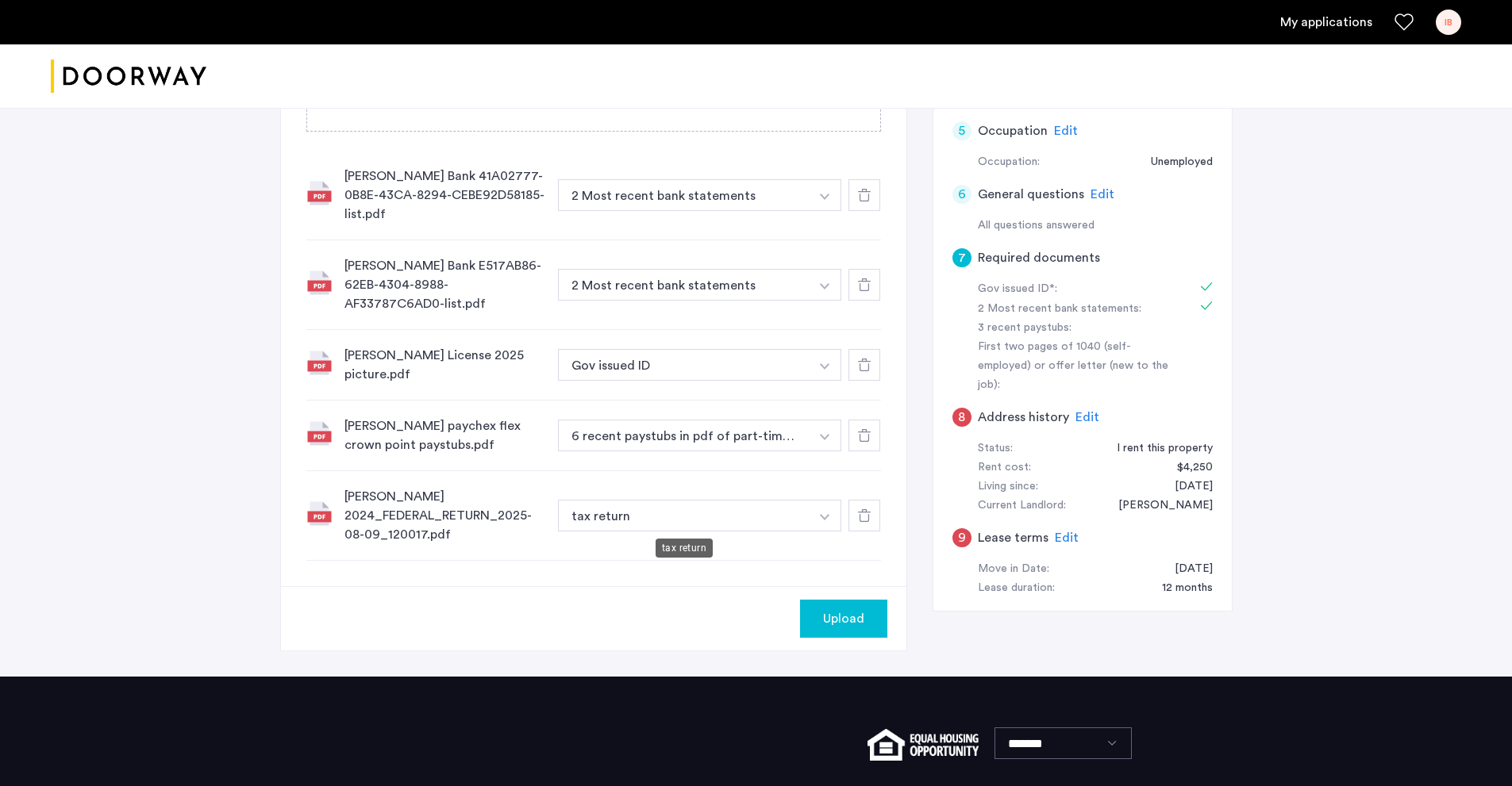
click at [567, 511] on button "tax return" at bounding box center [683, 516] width 252 height 32
click at [573, 515] on button "tax return" at bounding box center [683, 516] width 252 height 32
click at [573, 512] on button "tax return" at bounding box center [683, 516] width 252 height 32
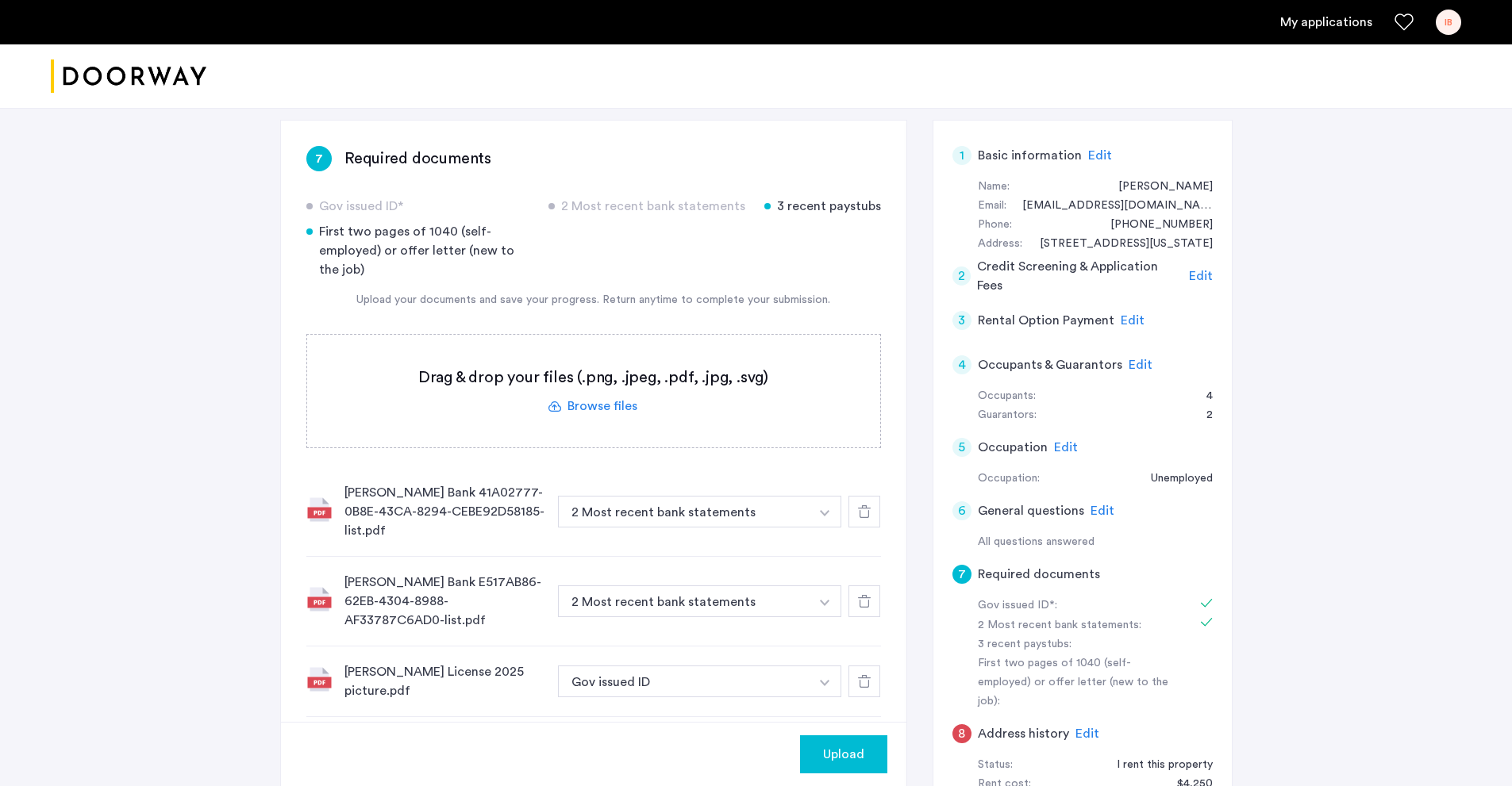
scroll to position [238, 0]
click at [353, 246] on div "First two pages of 1040 (self-employed) or offer letter (new to the job)" at bounding box center [418, 251] width 223 height 57
drag, startPoint x: 454, startPoint y: 231, endPoint x: 315, endPoint y: 236, distance: 139.1
click at [315, 236] on div "First two pages of 1040 (self-employed) or offer letter (new to the job)" at bounding box center [418, 251] width 223 height 57
copy div "First two pages of 1040"
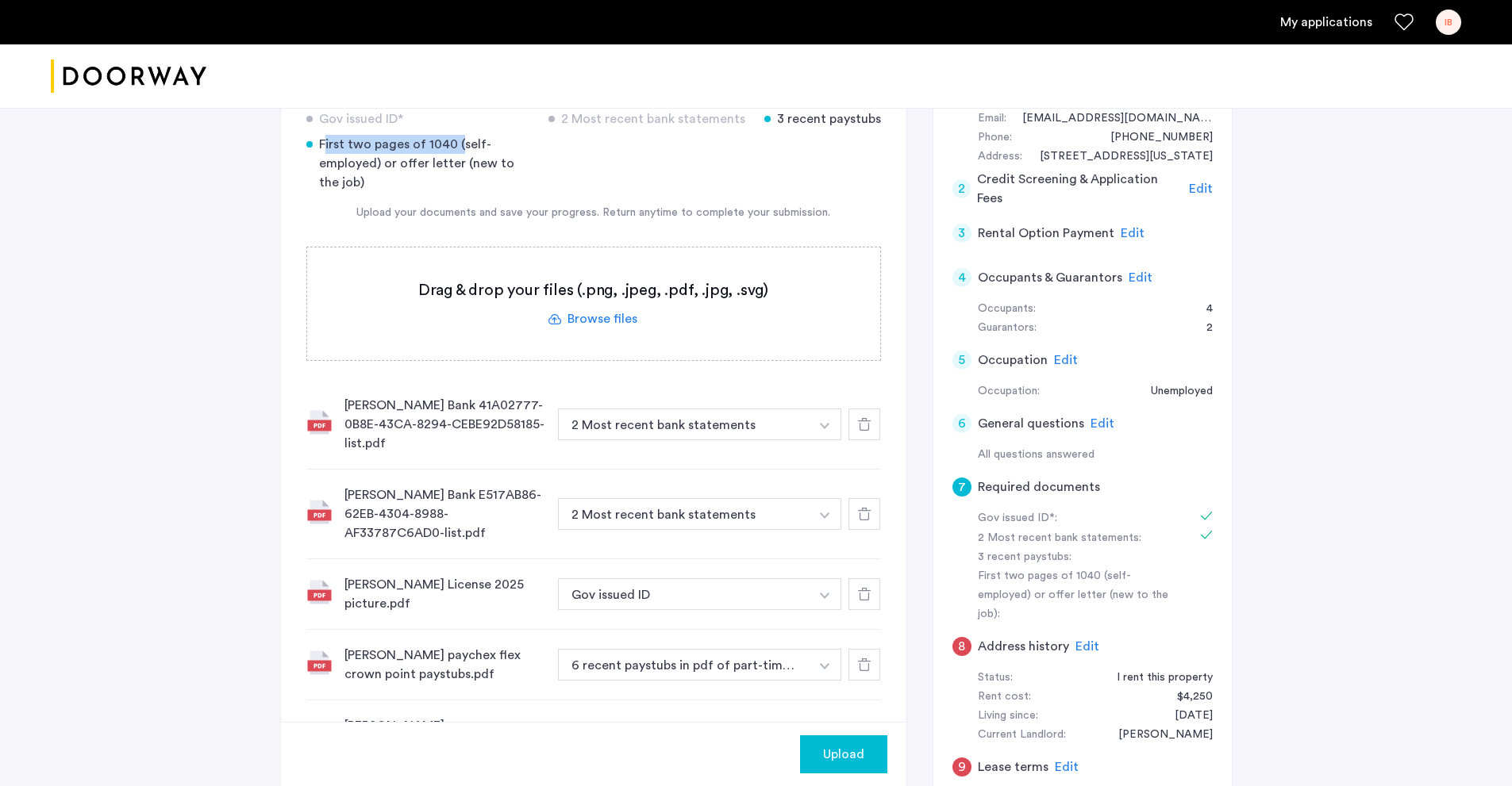
scroll to position [634, 0]
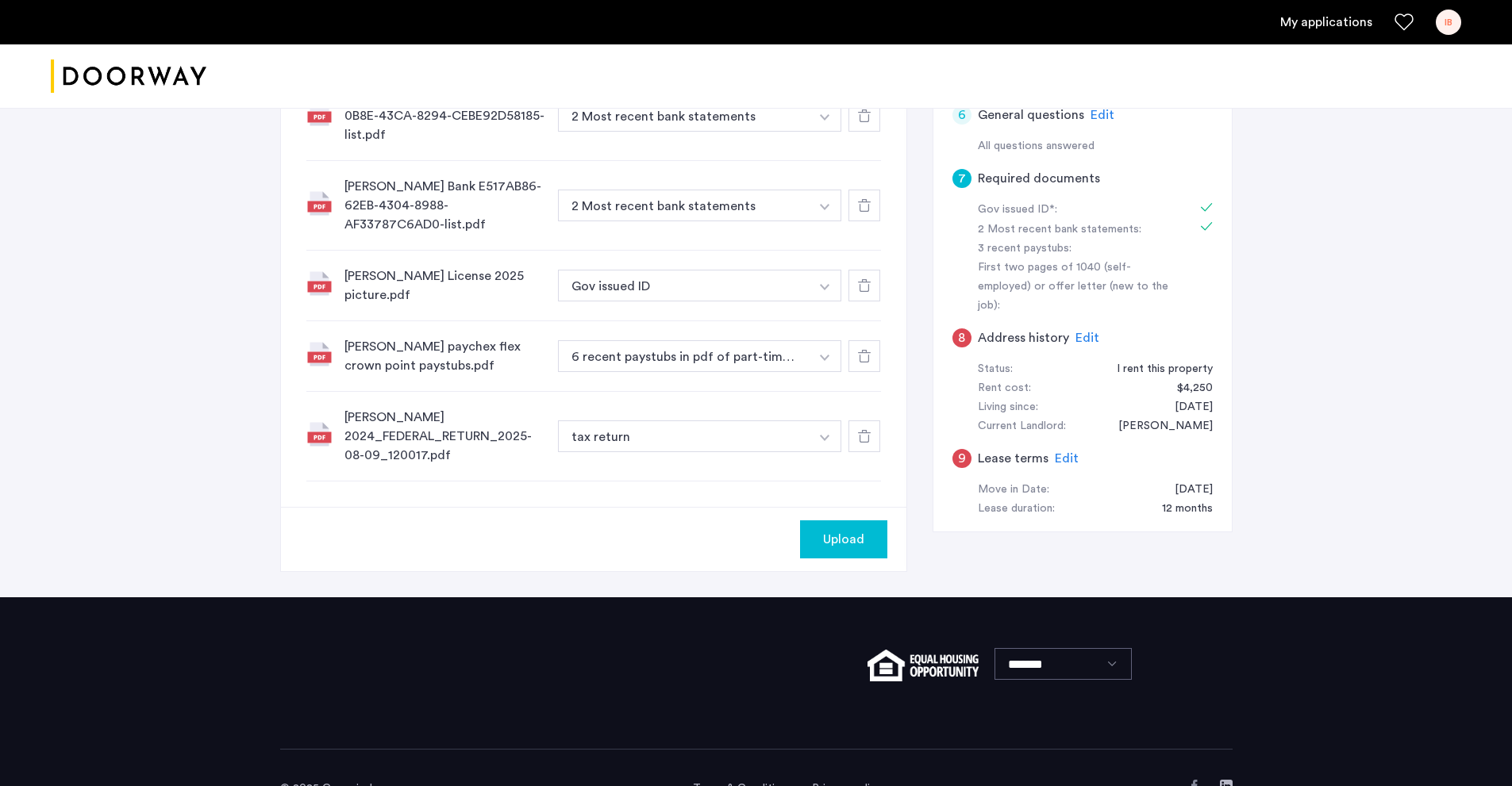
click at [832, 548] on span "Upload" at bounding box center [844, 540] width 41 height 19
click at [639, 528] on div "Next" at bounding box center [593, 539] width 625 height 65
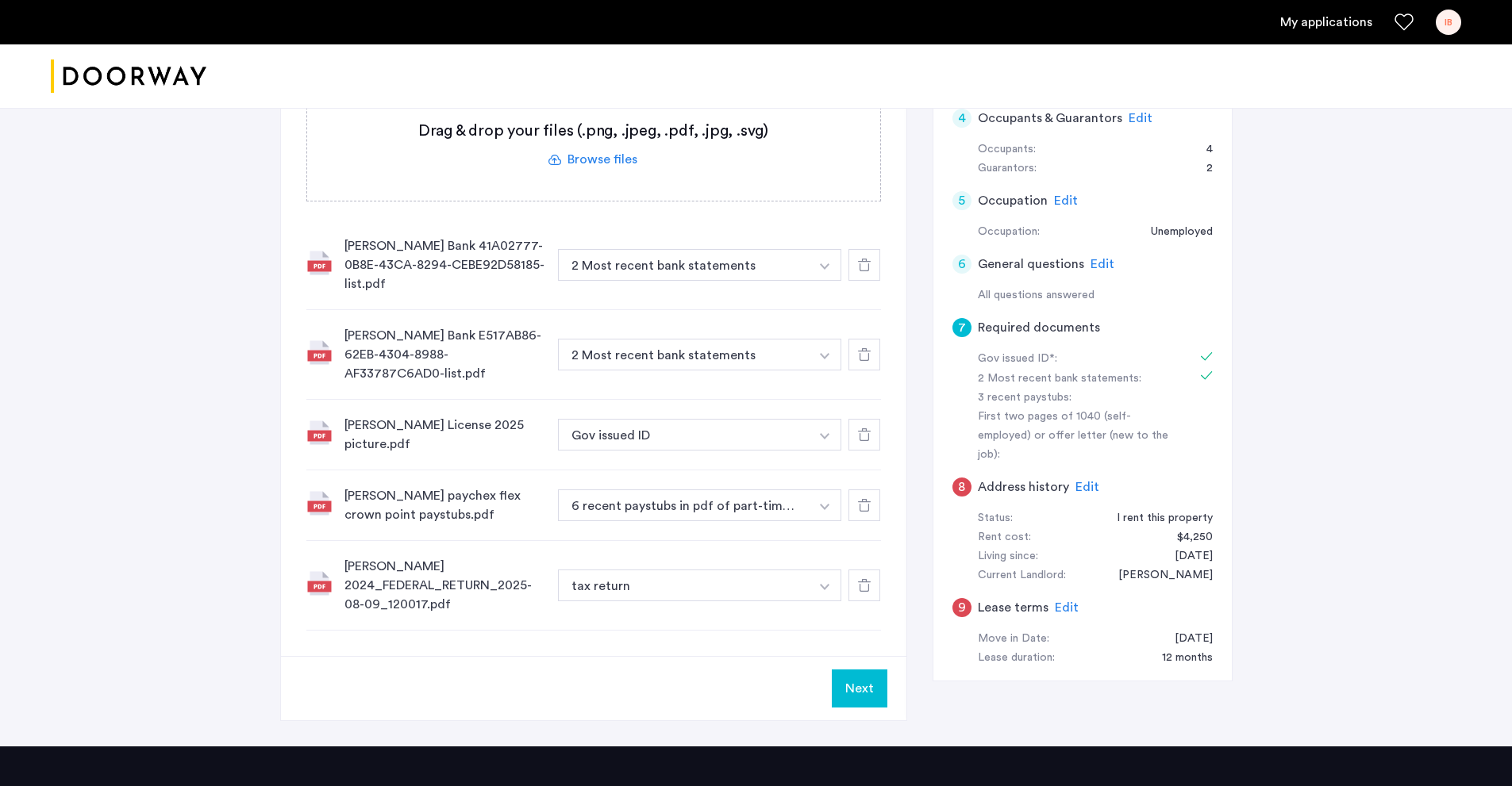
scroll to position [556, 0]
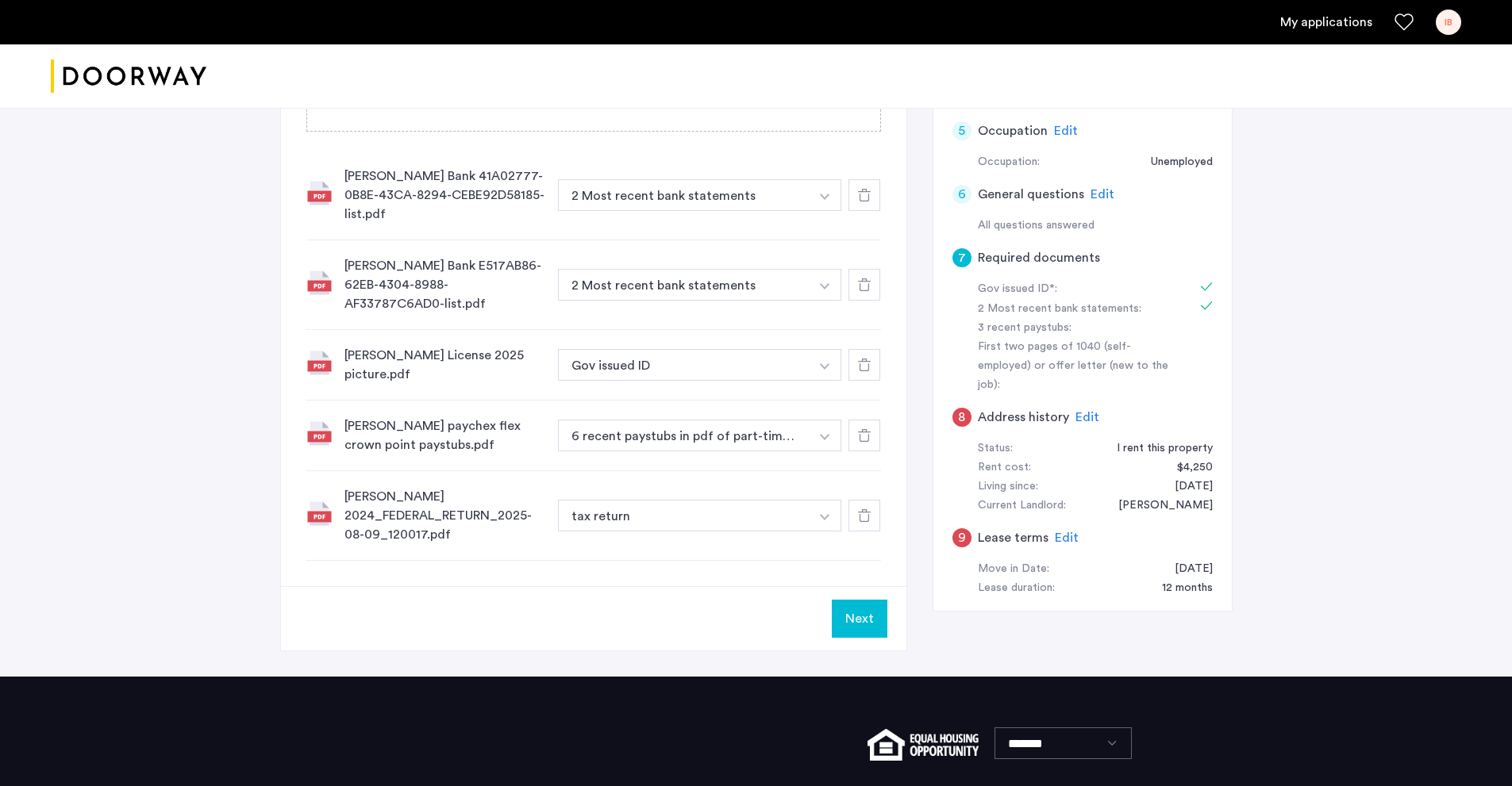
click at [863, 632] on button "Next" at bounding box center [859, 618] width 55 height 38
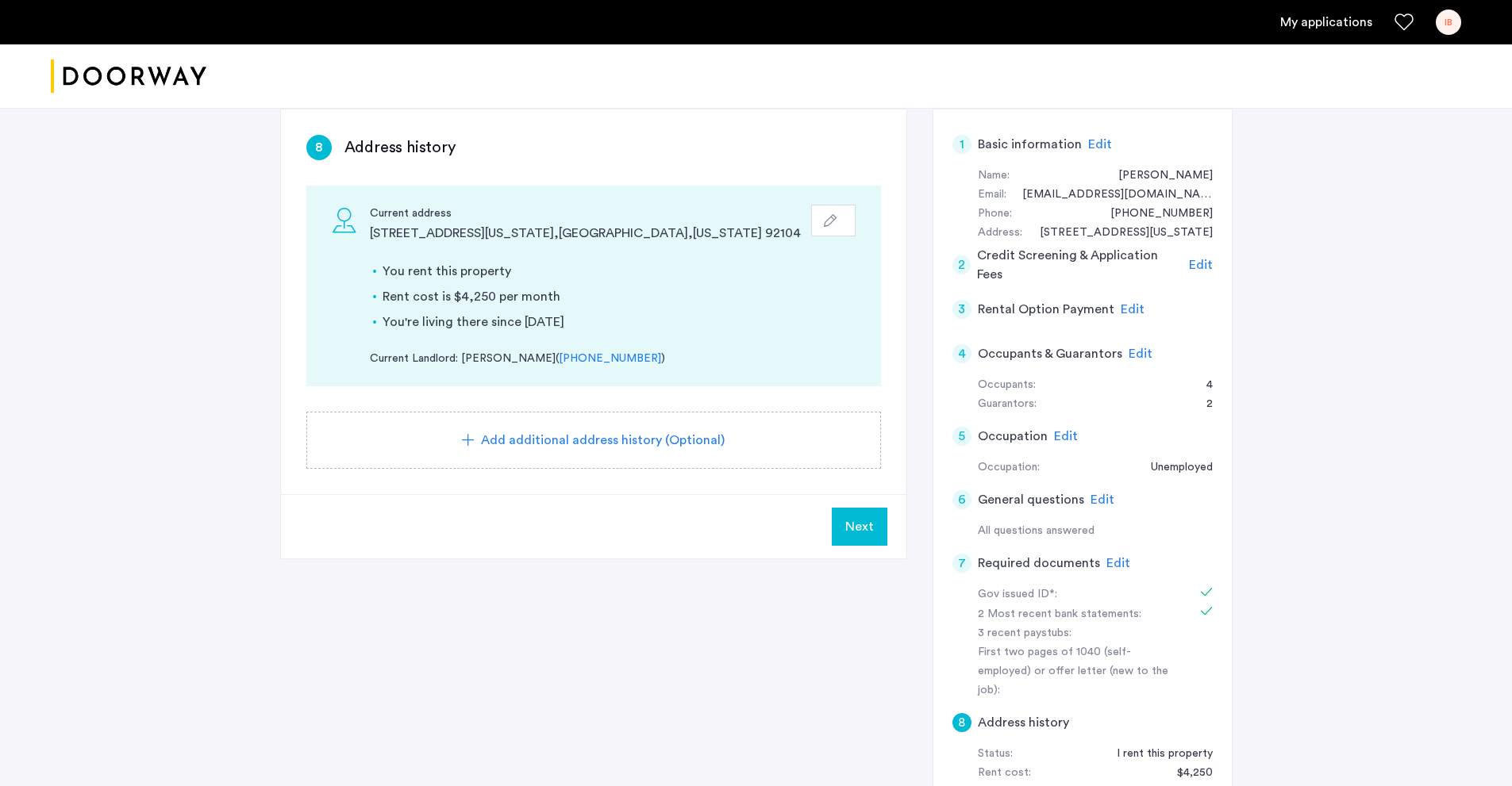
scroll to position [238, 0]
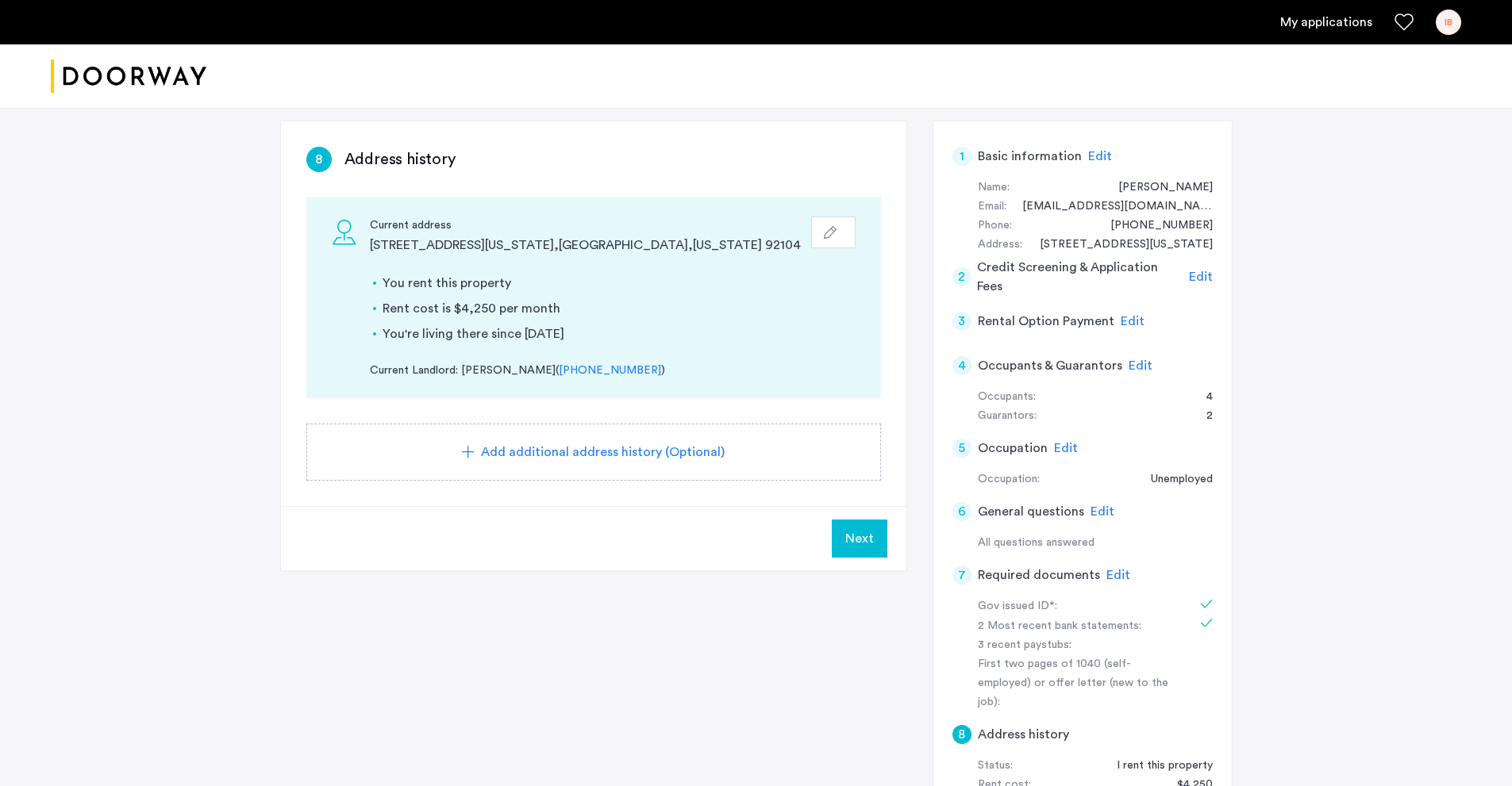
click at [847, 239] on button "button" at bounding box center [832, 232] width 44 height 32
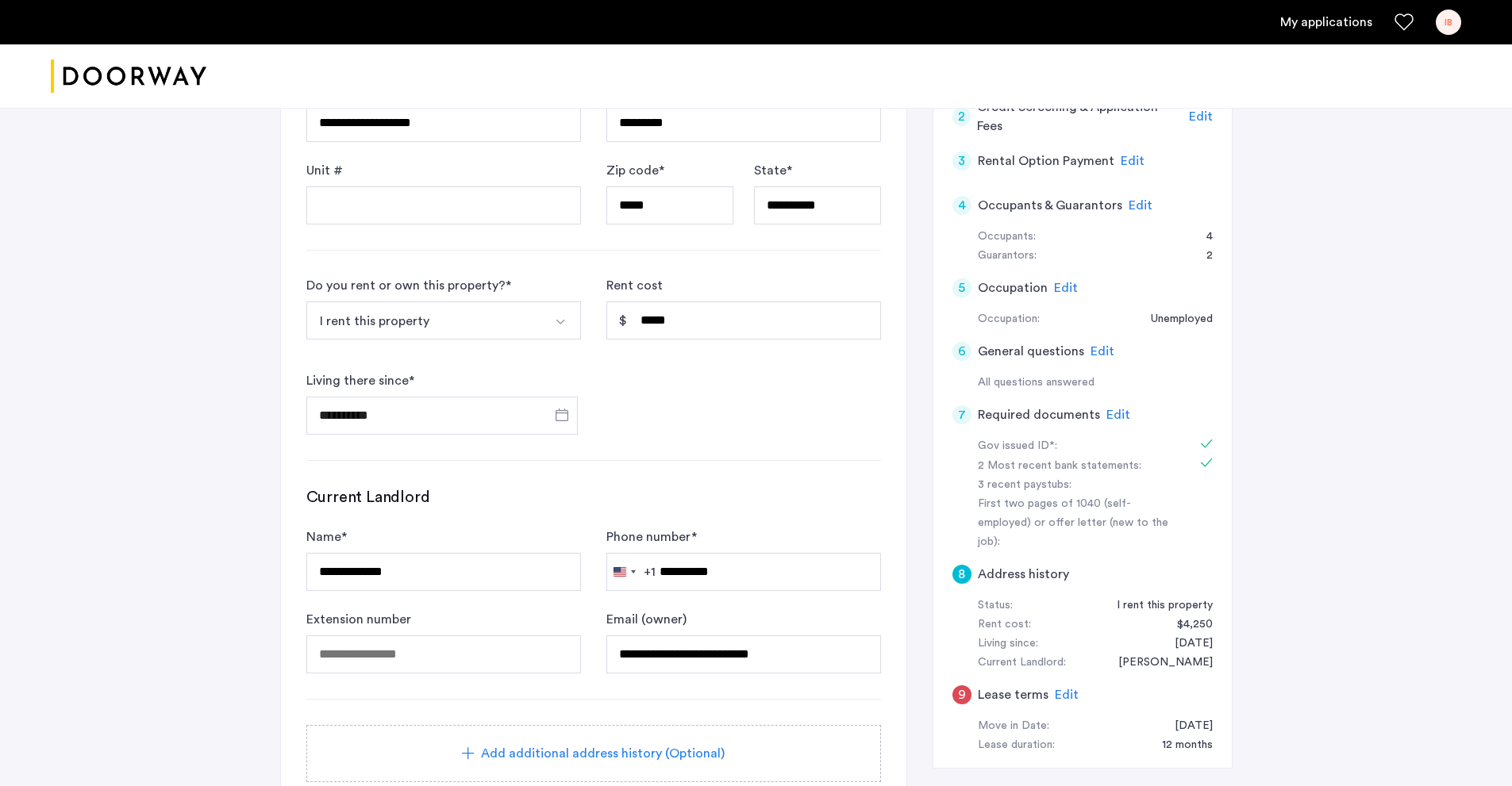
scroll to position [396, 0]
click at [554, 411] on span "Open calendar" at bounding box center [561, 416] width 38 height 38
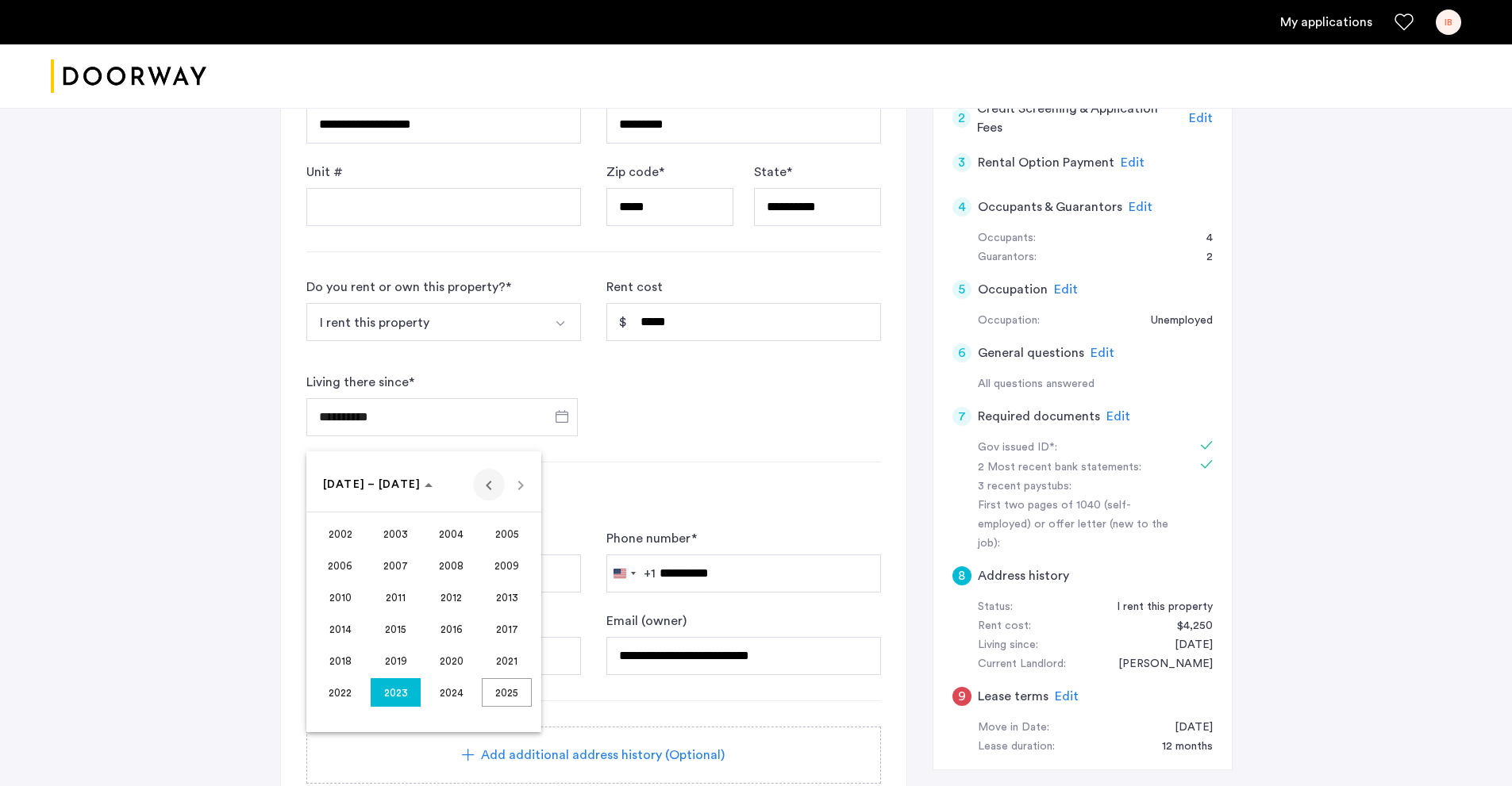
click at [495, 483] on span "Previous 24 years" at bounding box center [489, 484] width 32 height 32
click at [540, 481] on div "[DATE] to [DATE] [DATE] – [DATE]" at bounding box center [424, 476] width 235 height 50
click at [522, 481] on span "Next 24 years" at bounding box center [521, 484] width 32 height 32
click at [397, 687] on span "2023" at bounding box center [395, 692] width 50 height 28
click at [510, 567] on span "APR" at bounding box center [506, 566] width 50 height 28
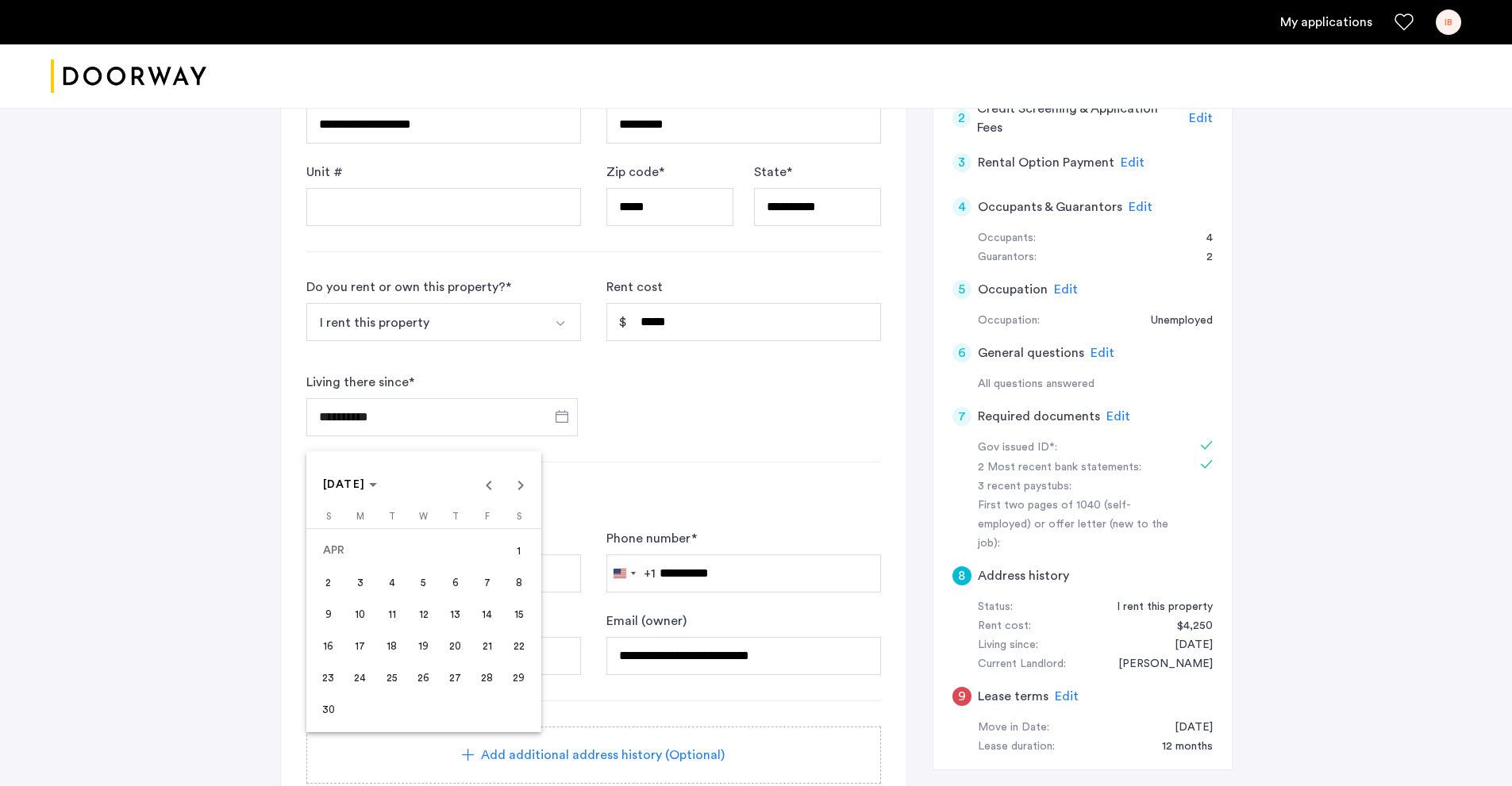
click at [520, 556] on span "1" at bounding box center [519, 550] width 28 height 28
type input "**********"
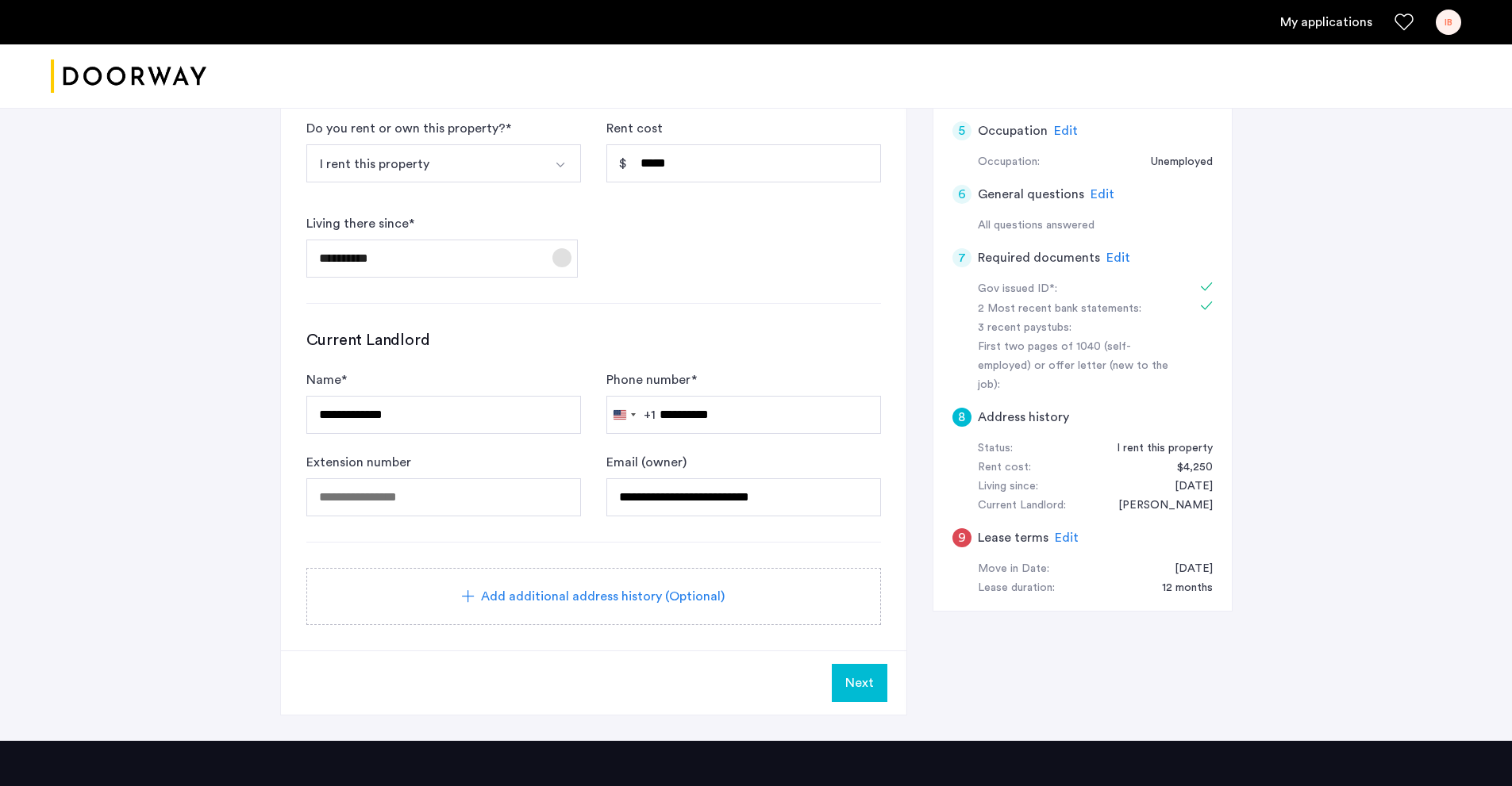
scroll to position [714, 0]
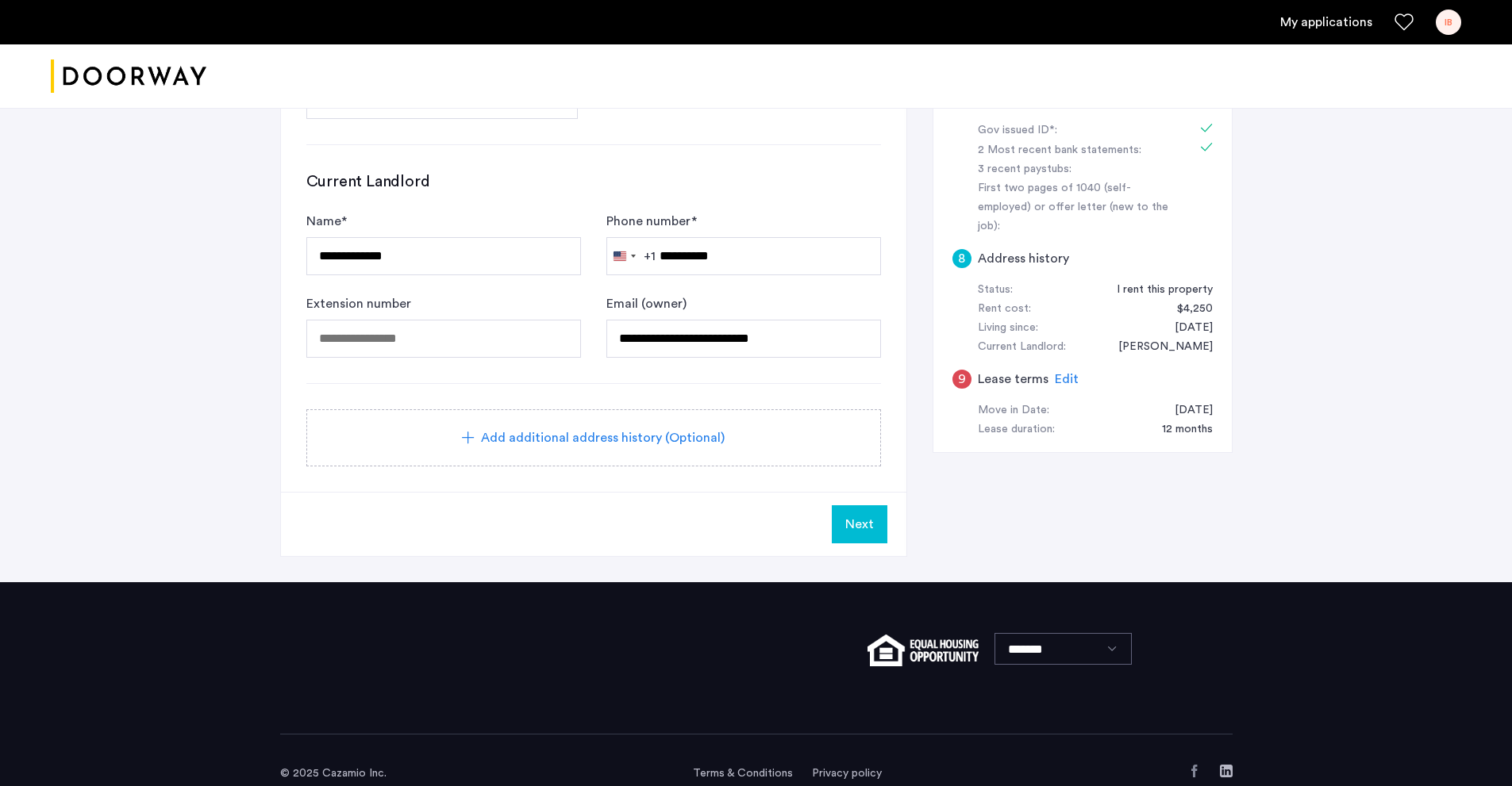
click at [860, 529] on span "Next" at bounding box center [860, 525] width 28 height 19
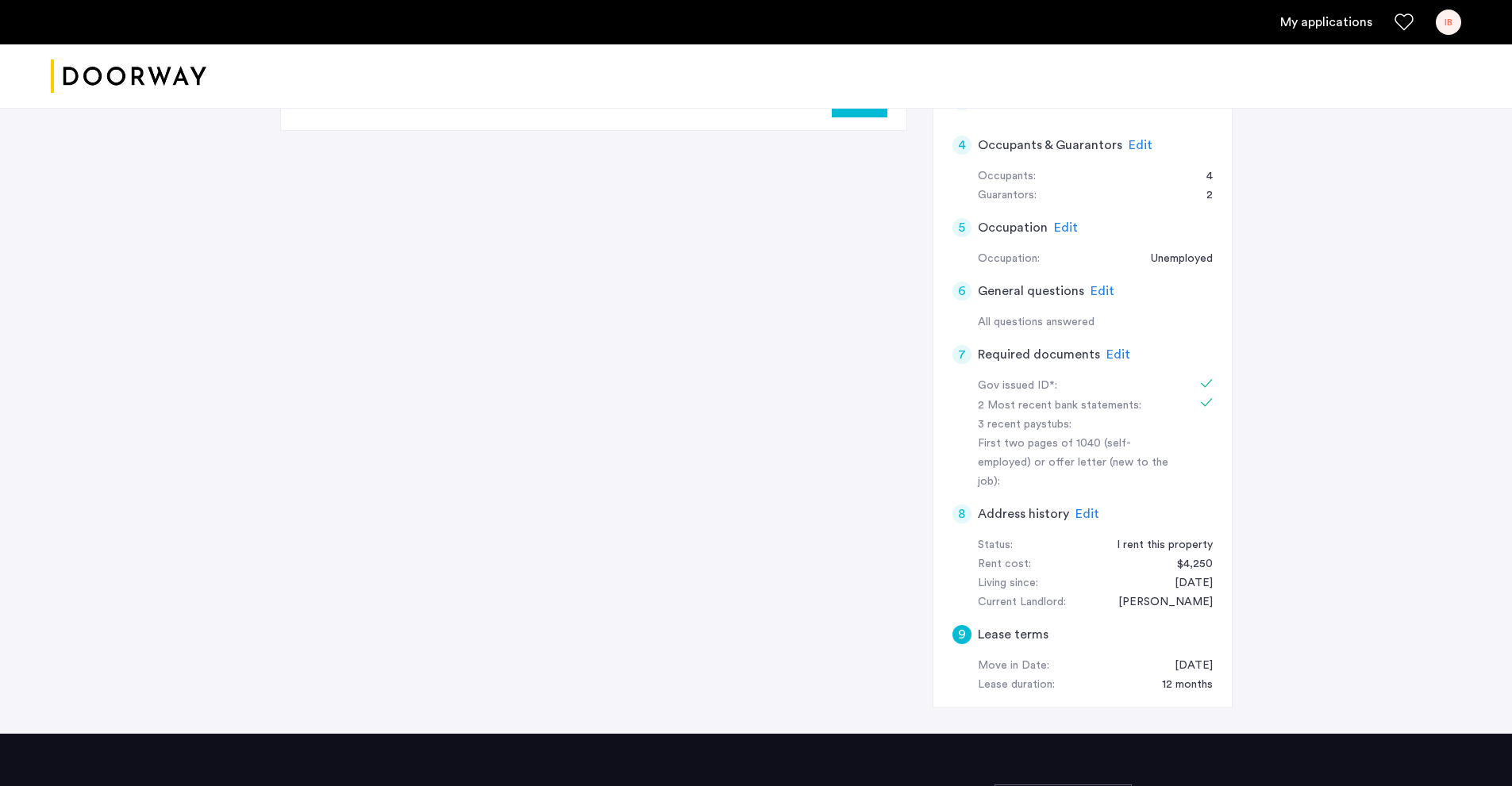
scroll to position [618, 0]
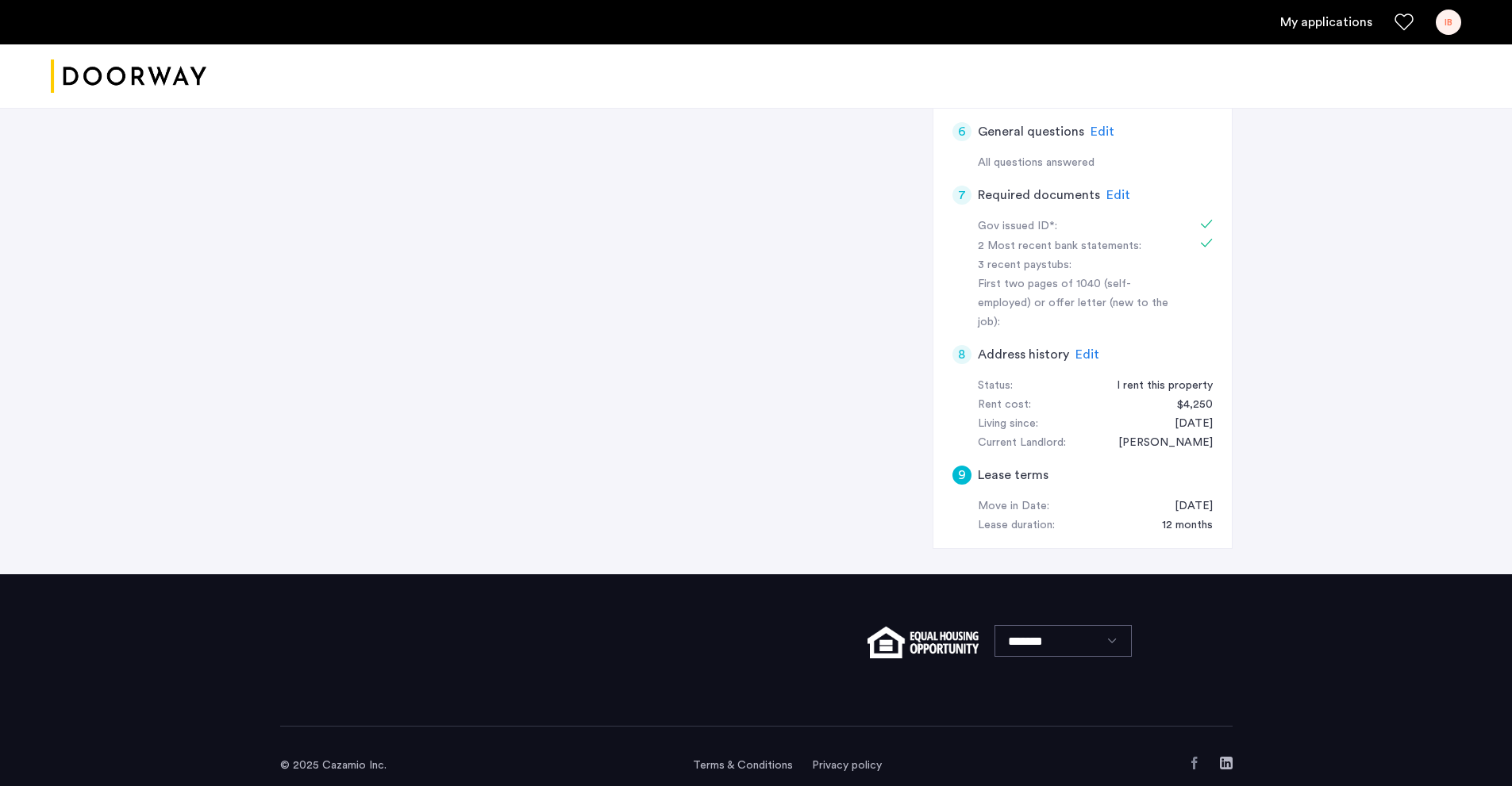
click at [1012, 466] on h5 "Lease terms" at bounding box center [1012, 475] width 70 height 19
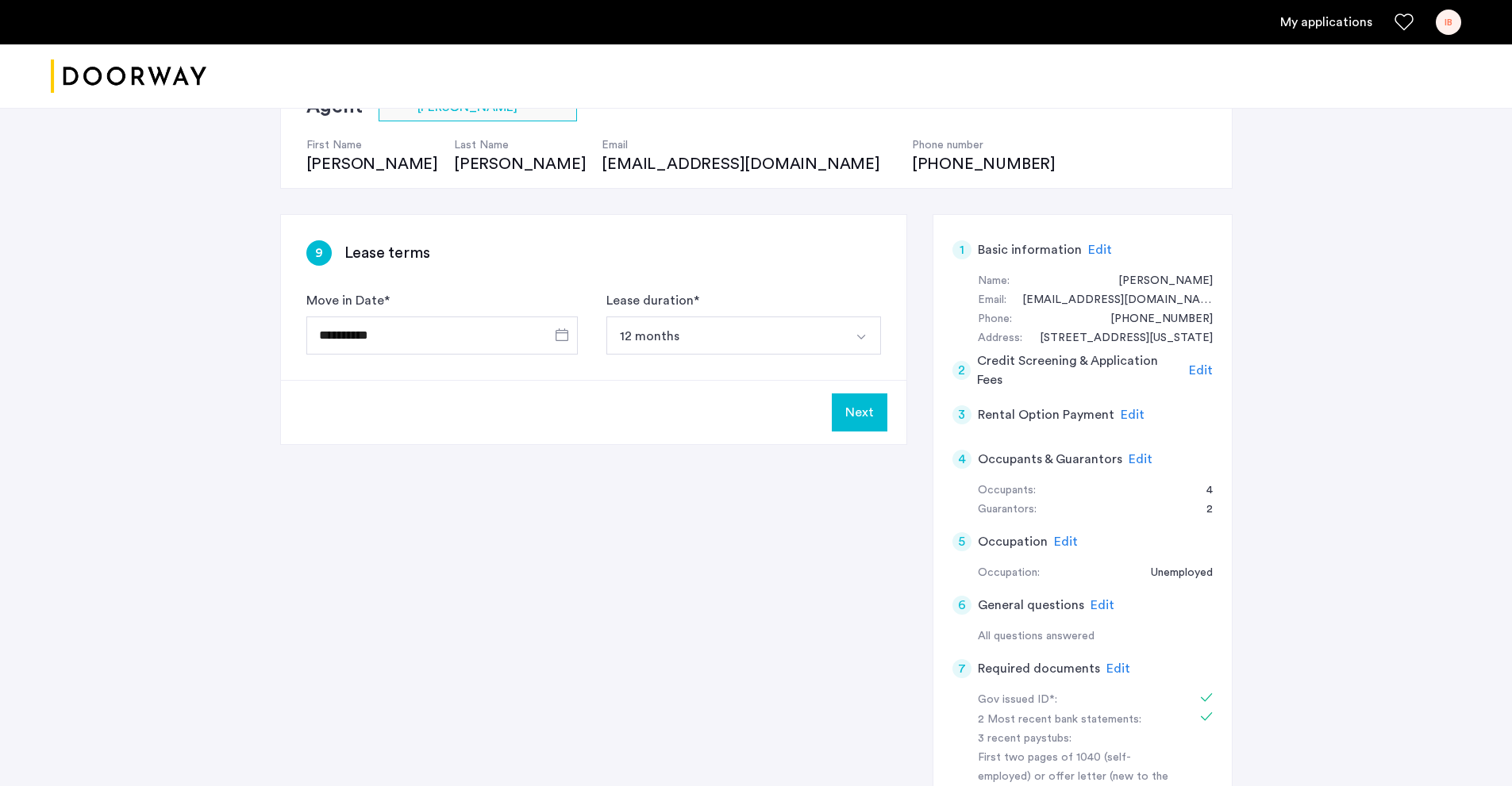
scroll to position [142, 0]
click at [868, 411] on button "Next" at bounding box center [859, 415] width 55 height 38
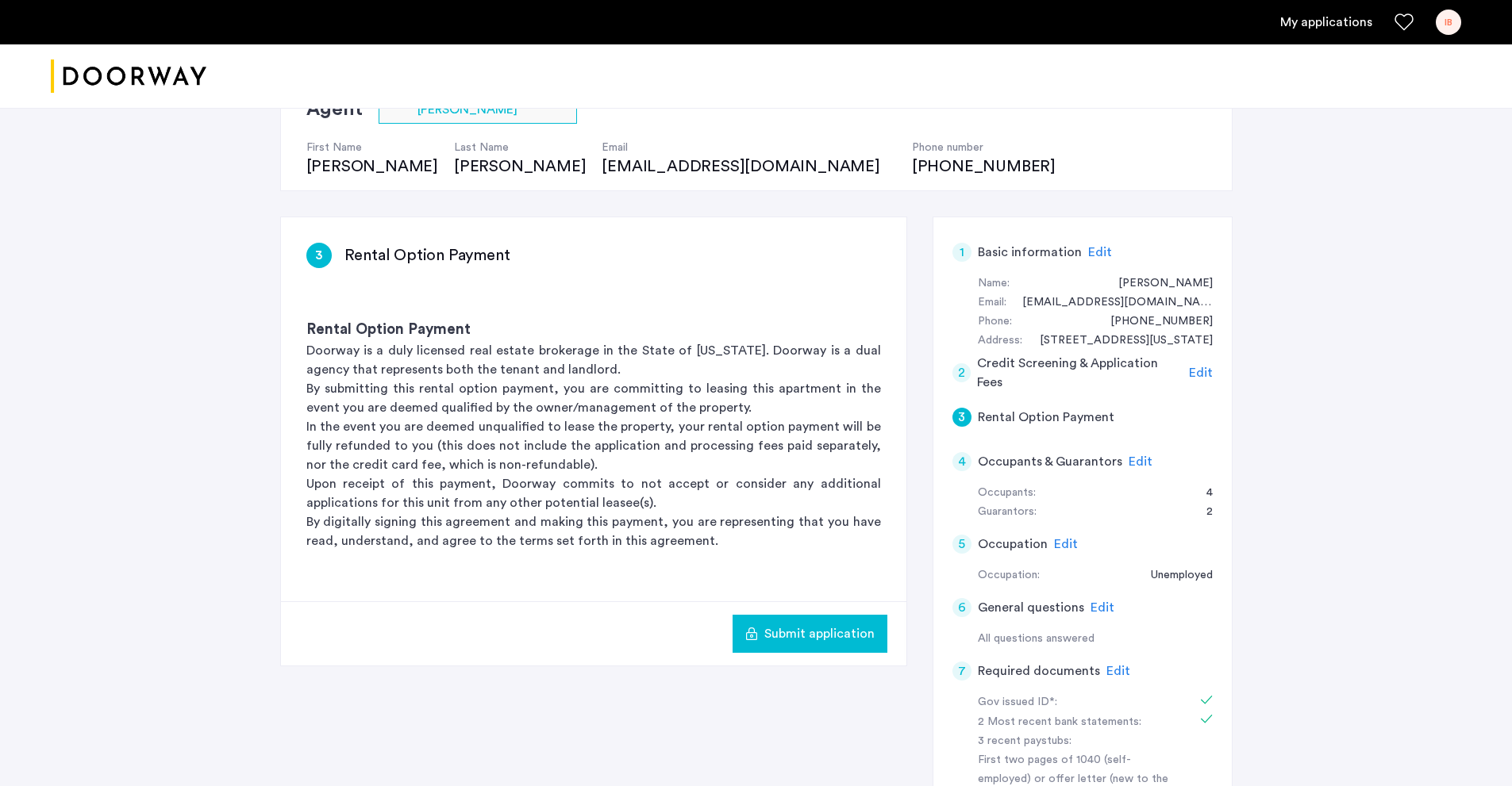
scroll to position [0, 0]
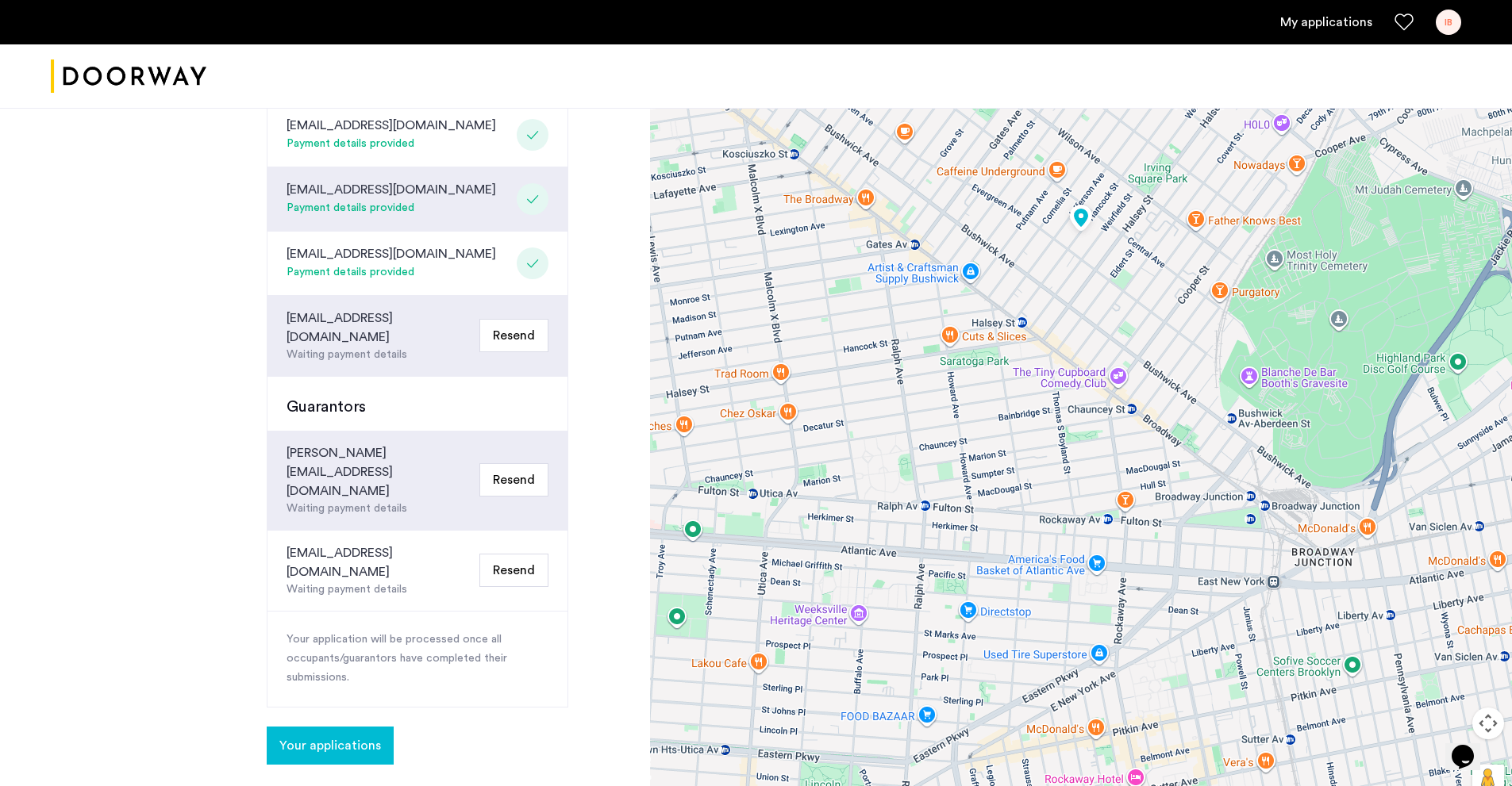
scroll to position [476, 0]
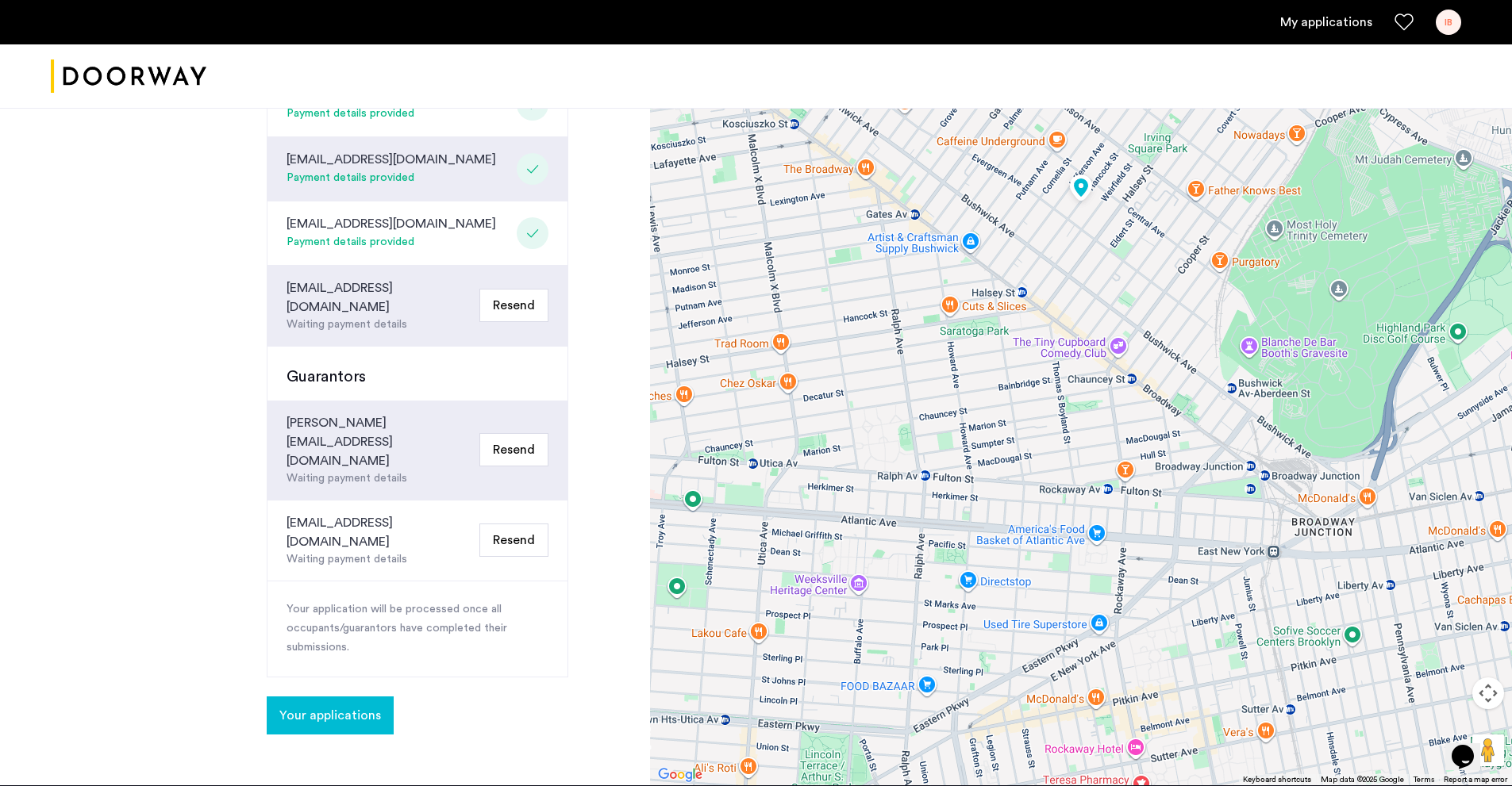
click at [508, 524] on button "Resend" at bounding box center [514, 541] width 69 height 34
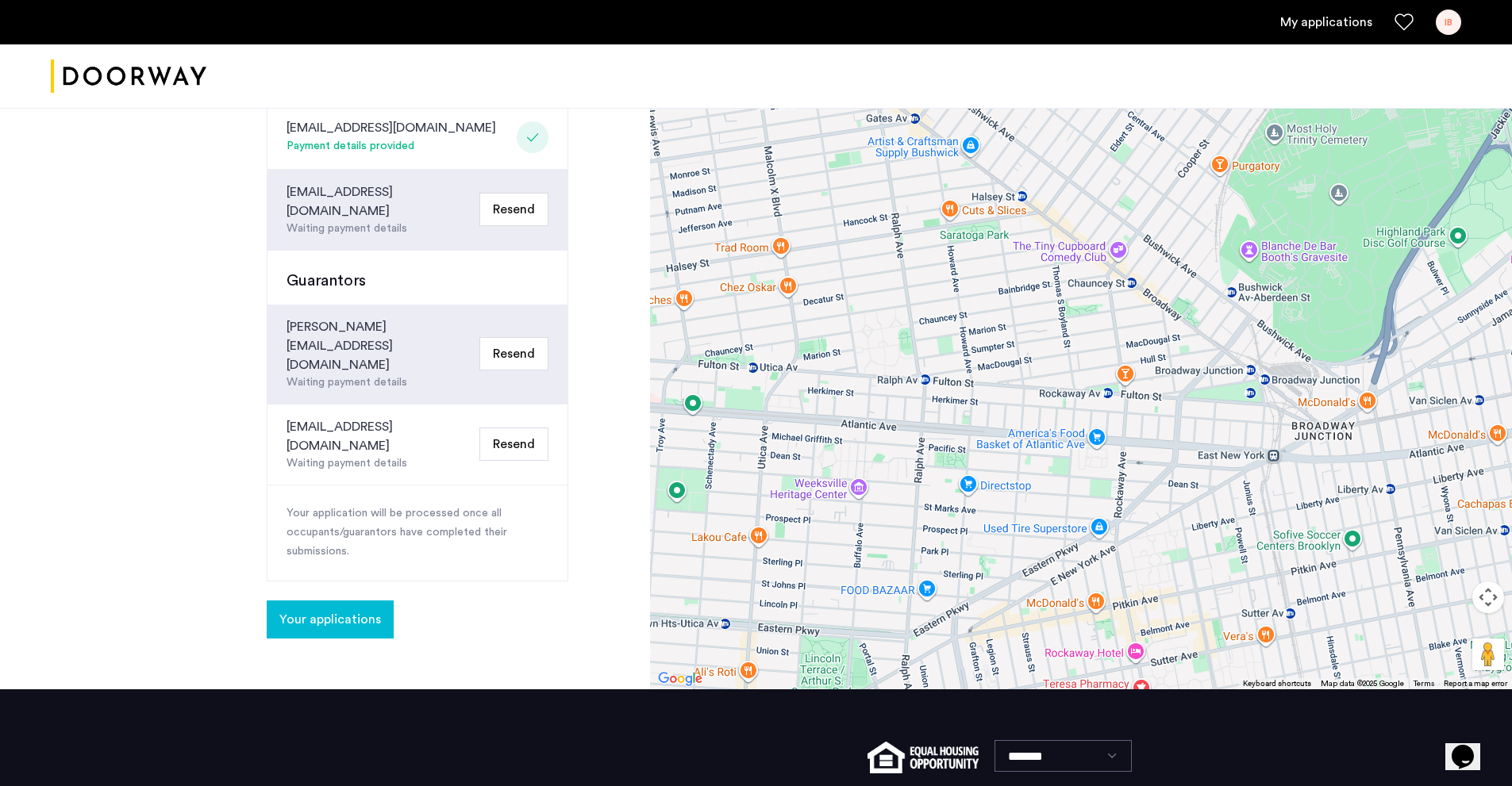
scroll to position [630, 0]
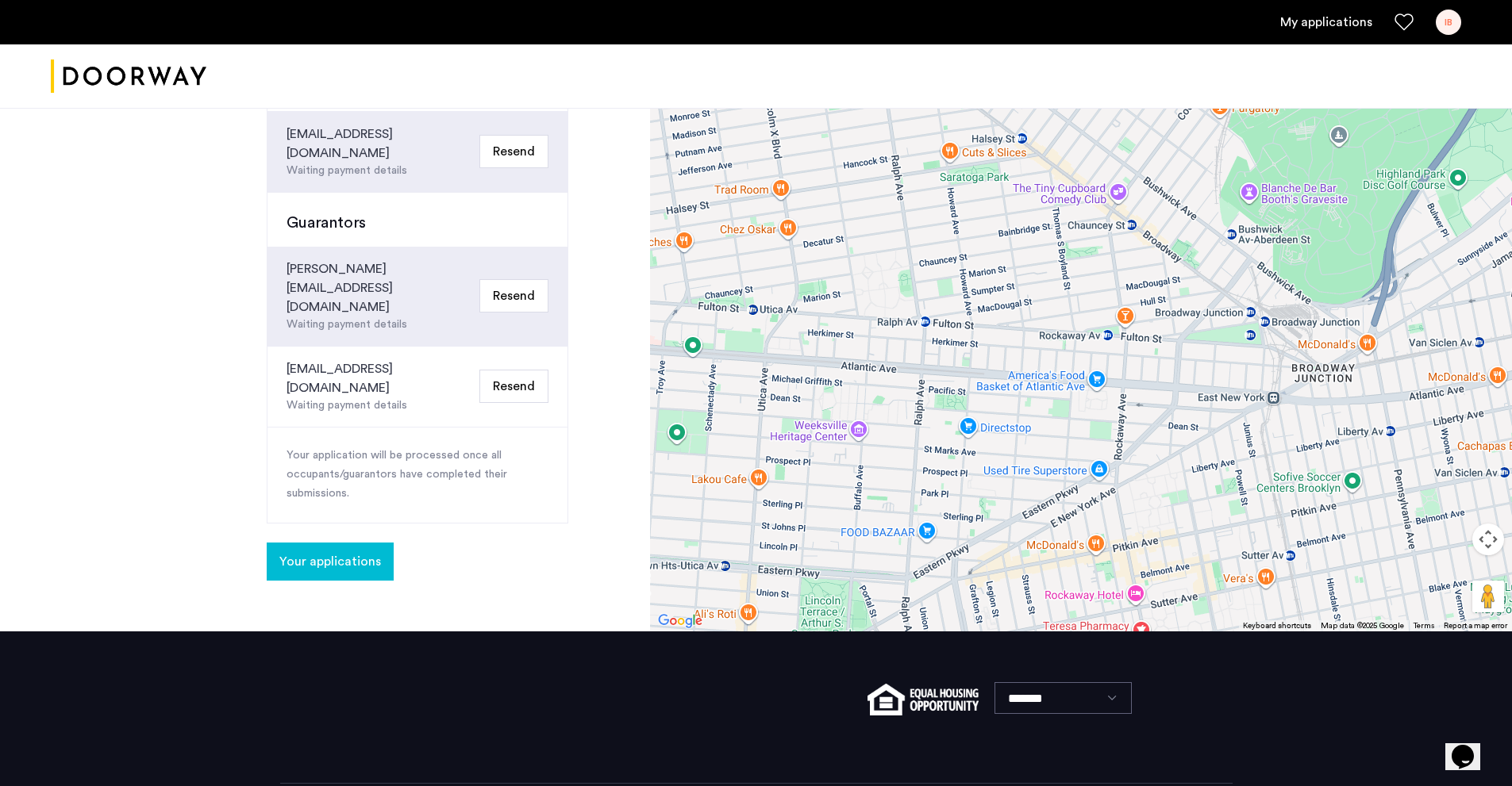
click at [353, 552] on span "Your applications" at bounding box center [330, 561] width 101 height 19
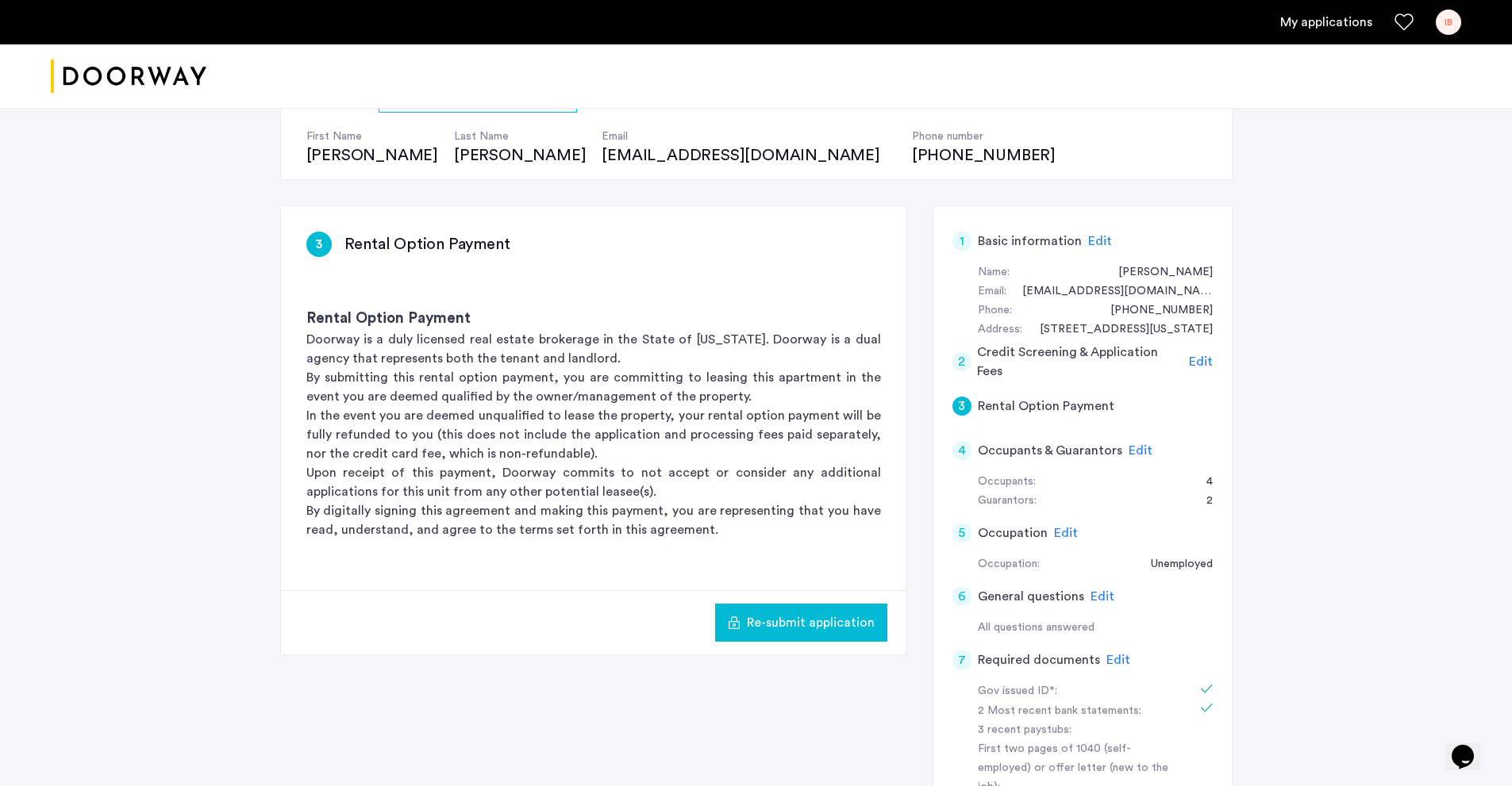
scroll to position [158, 0]
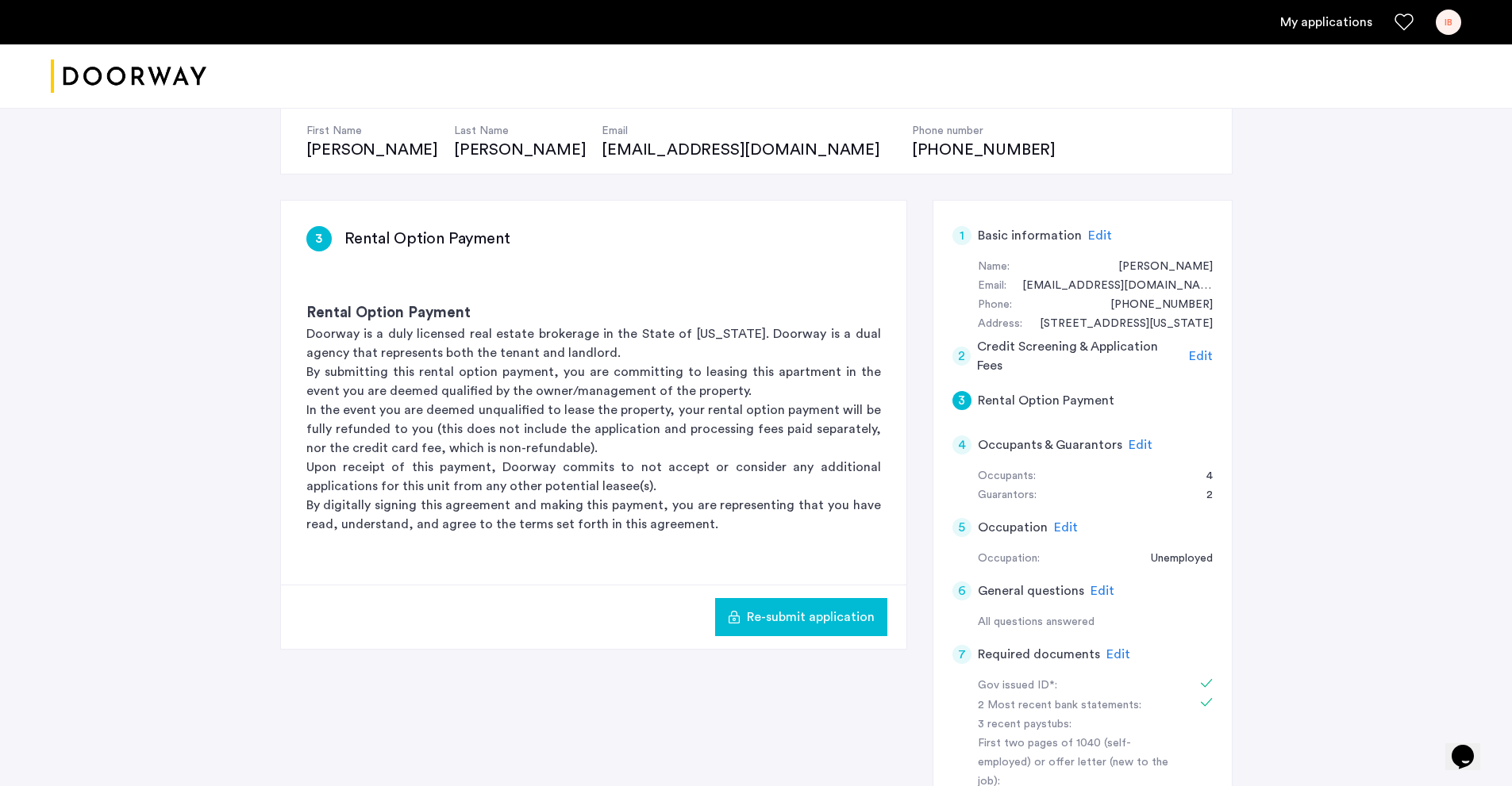
click at [1094, 239] on span "Edit" at bounding box center [1100, 236] width 23 height 13
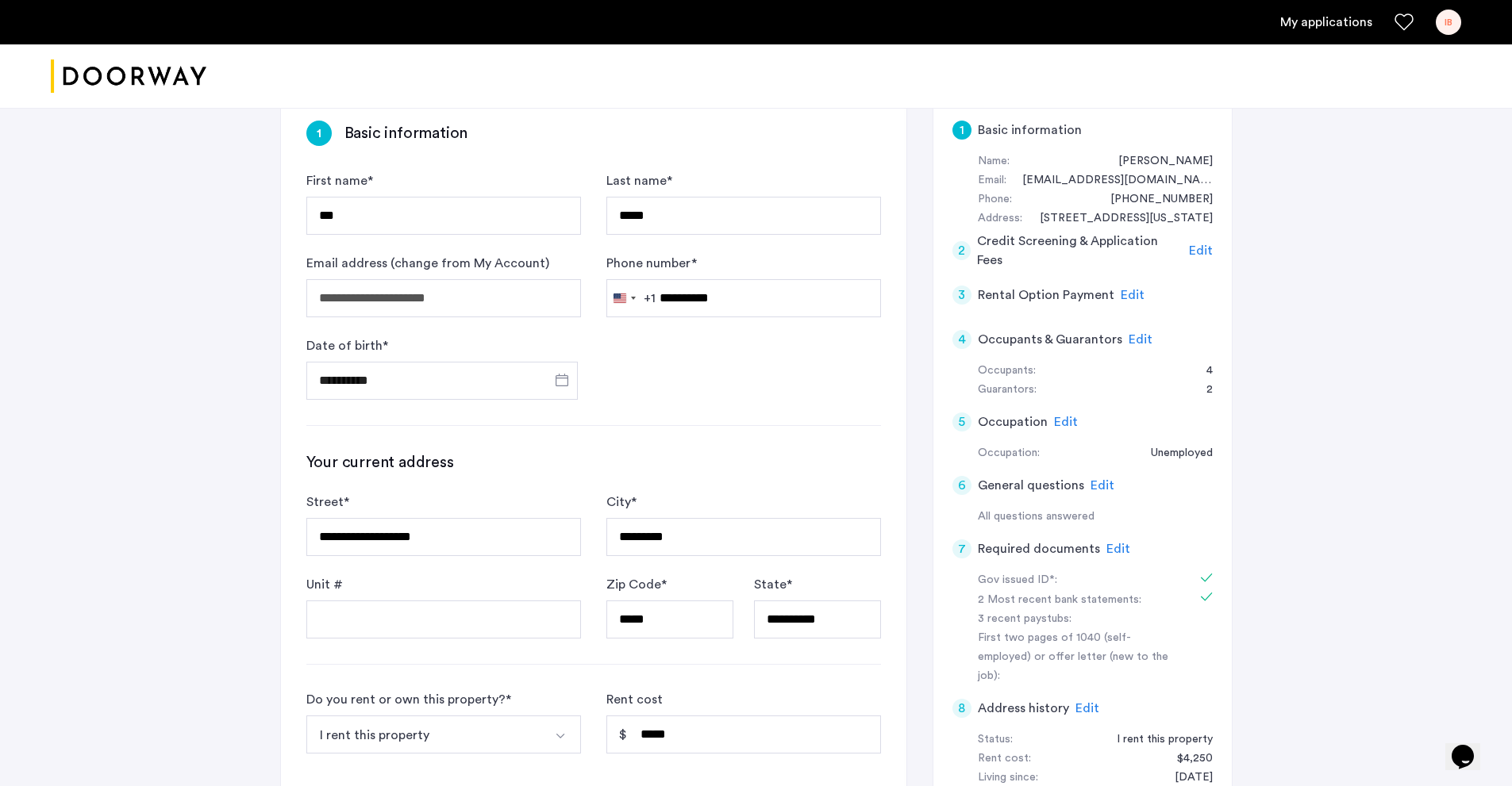
scroll to position [224, 0]
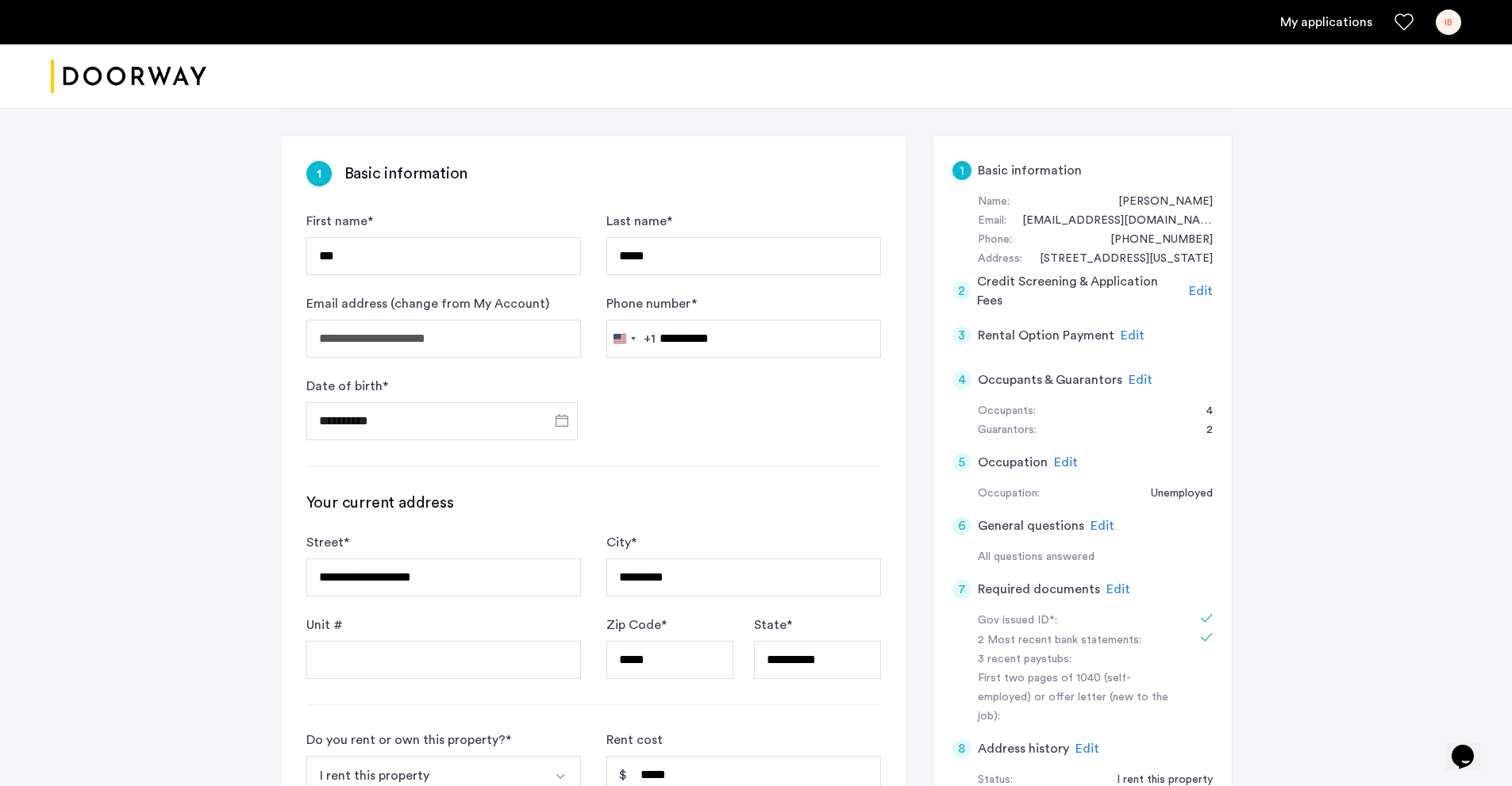
click at [1205, 298] on div "Edit" at bounding box center [1201, 291] width 23 height 19
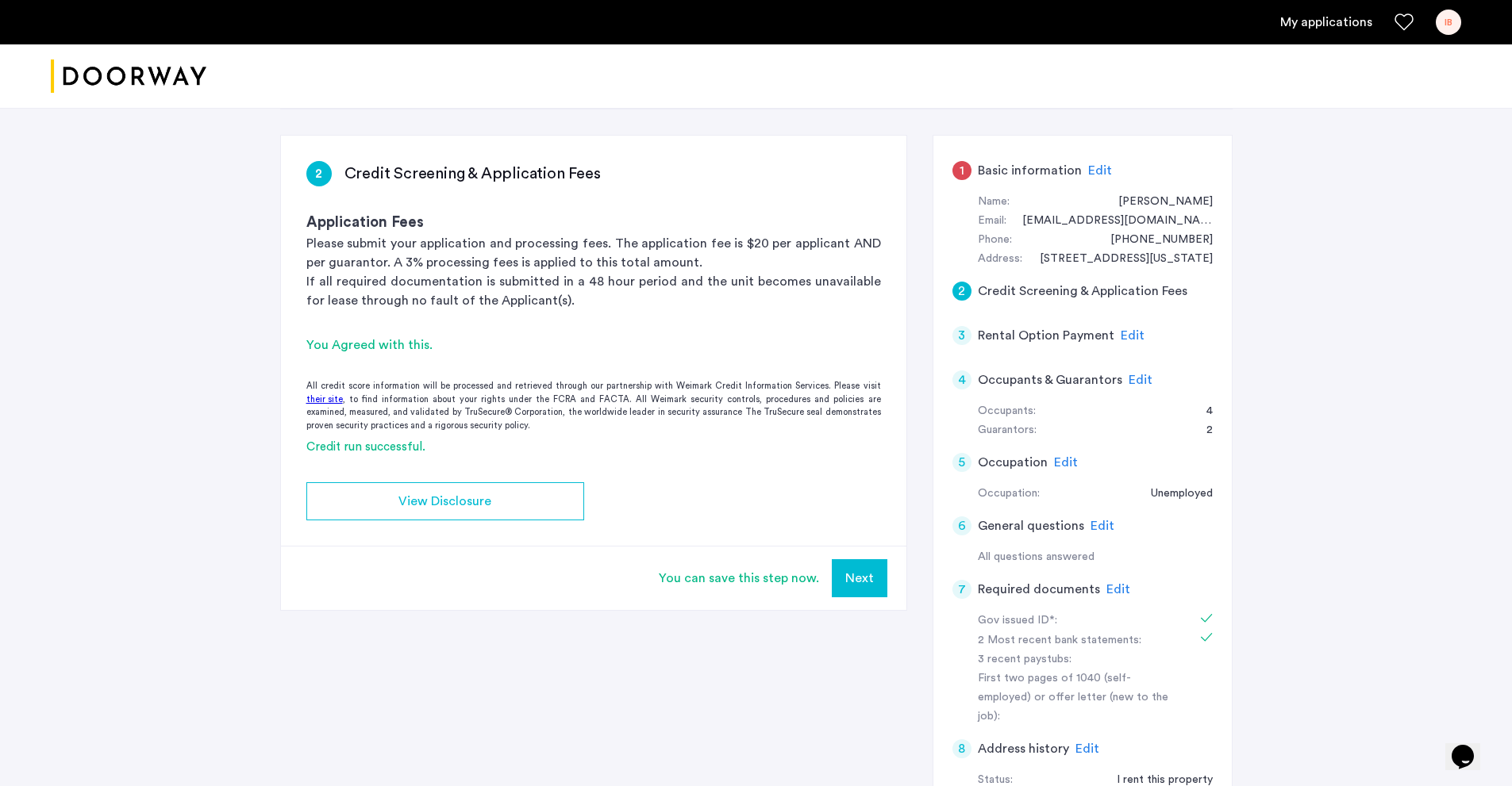
click at [1101, 178] on div "Edit" at bounding box center [1100, 171] width 23 height 19
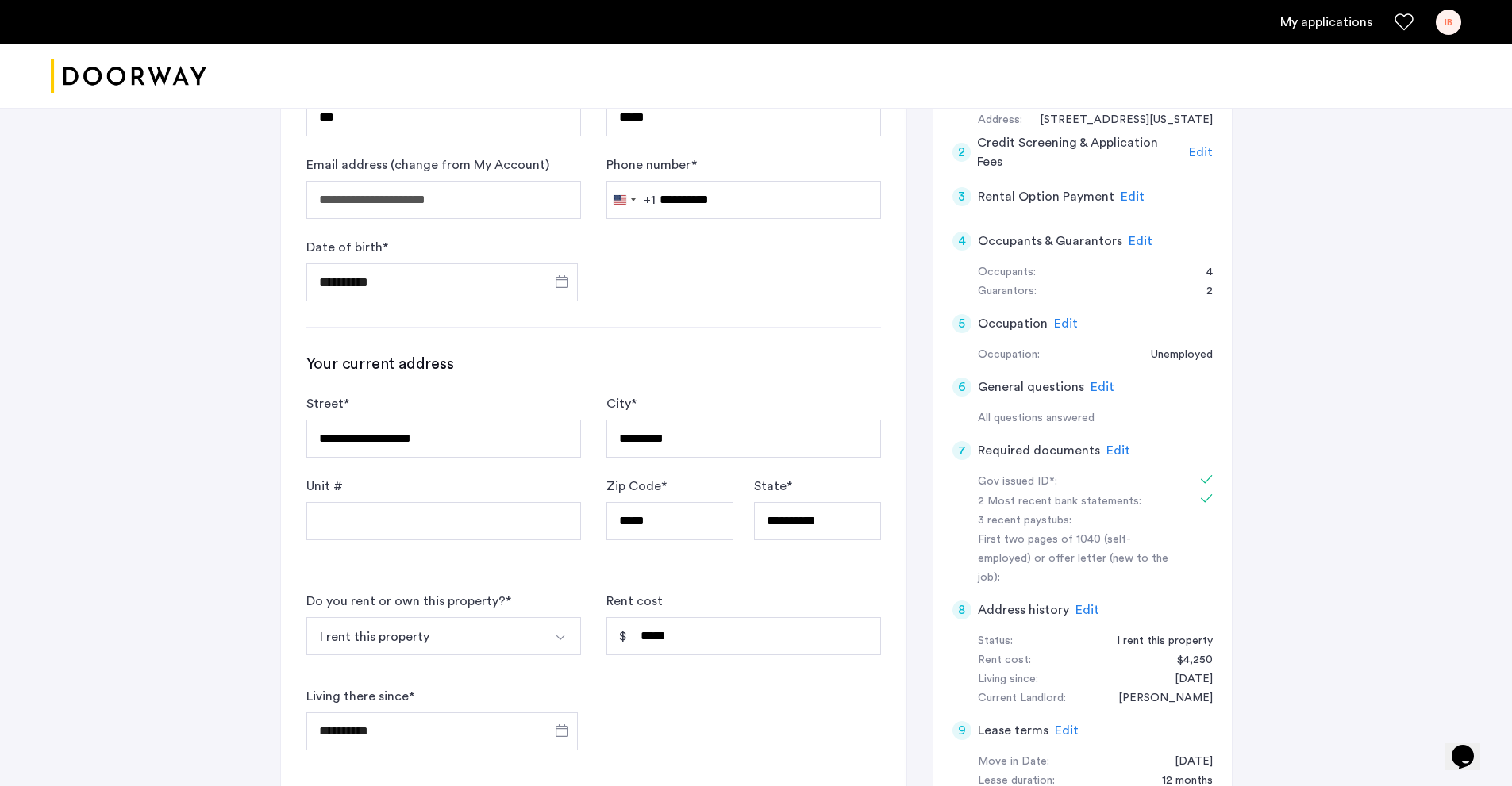
scroll to position [318, 0]
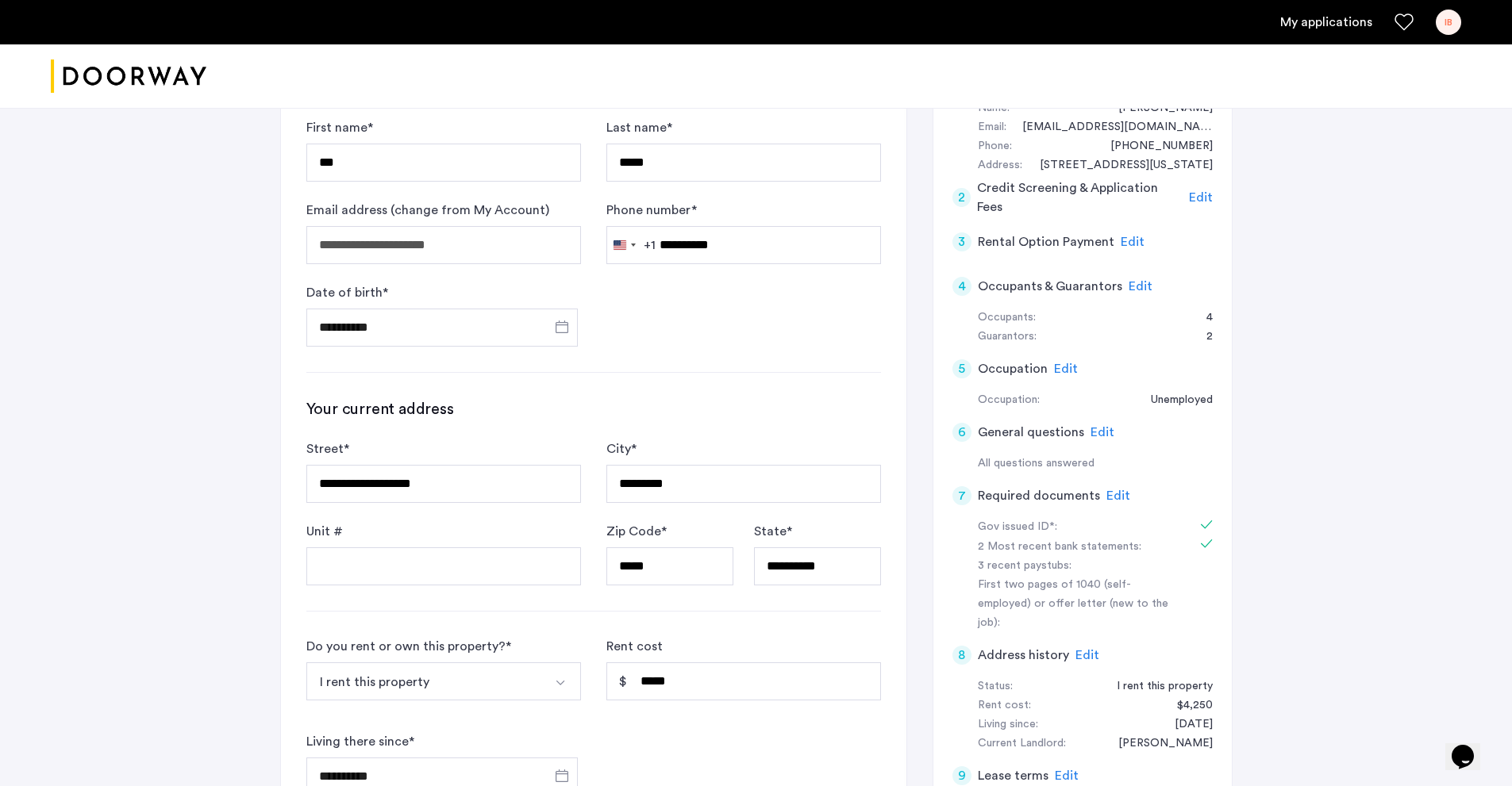
click at [1128, 243] on span "Edit" at bounding box center [1132, 243] width 23 height 13
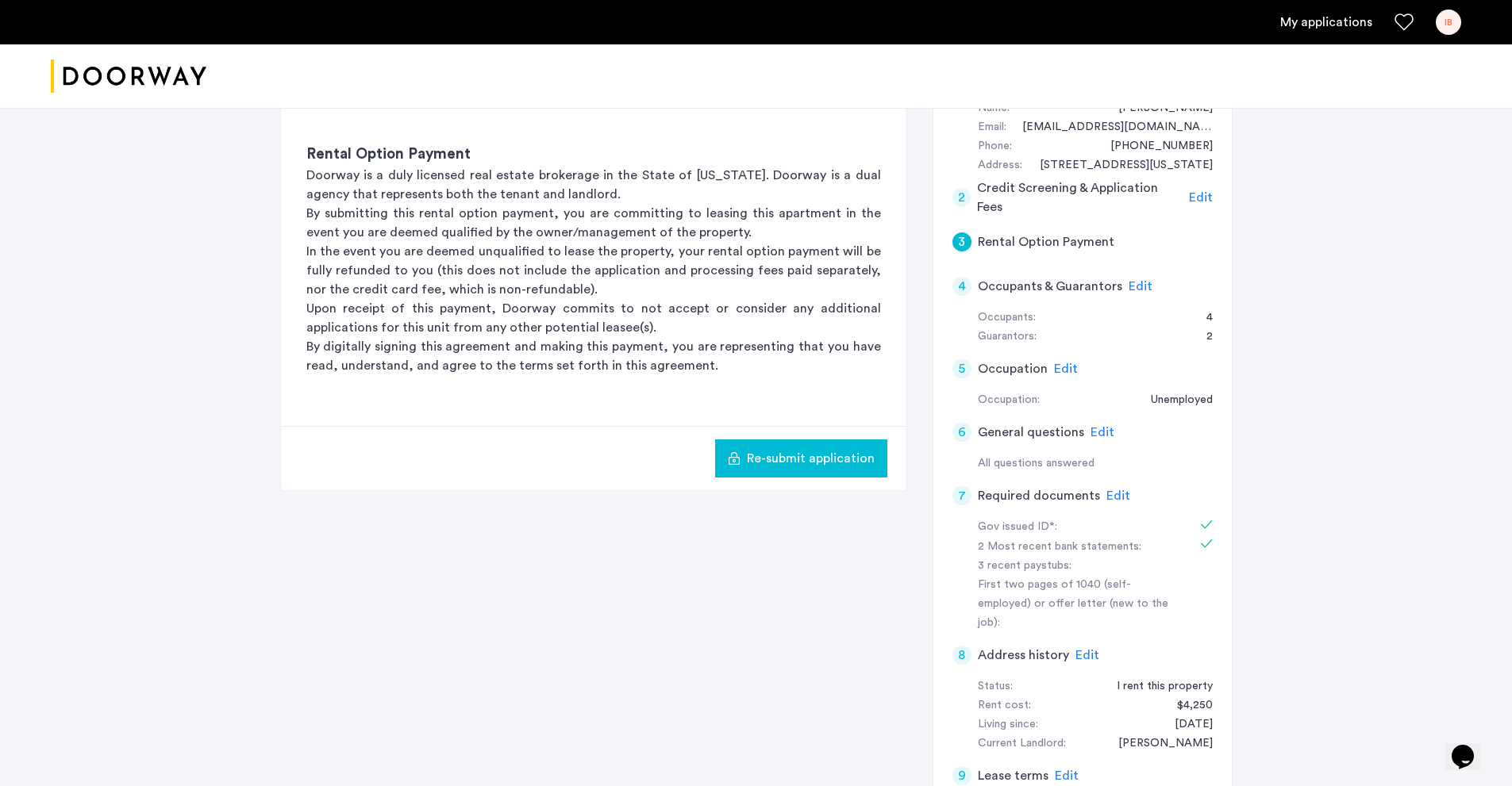
click at [1091, 432] on span "Edit" at bounding box center [1102, 433] width 23 height 13
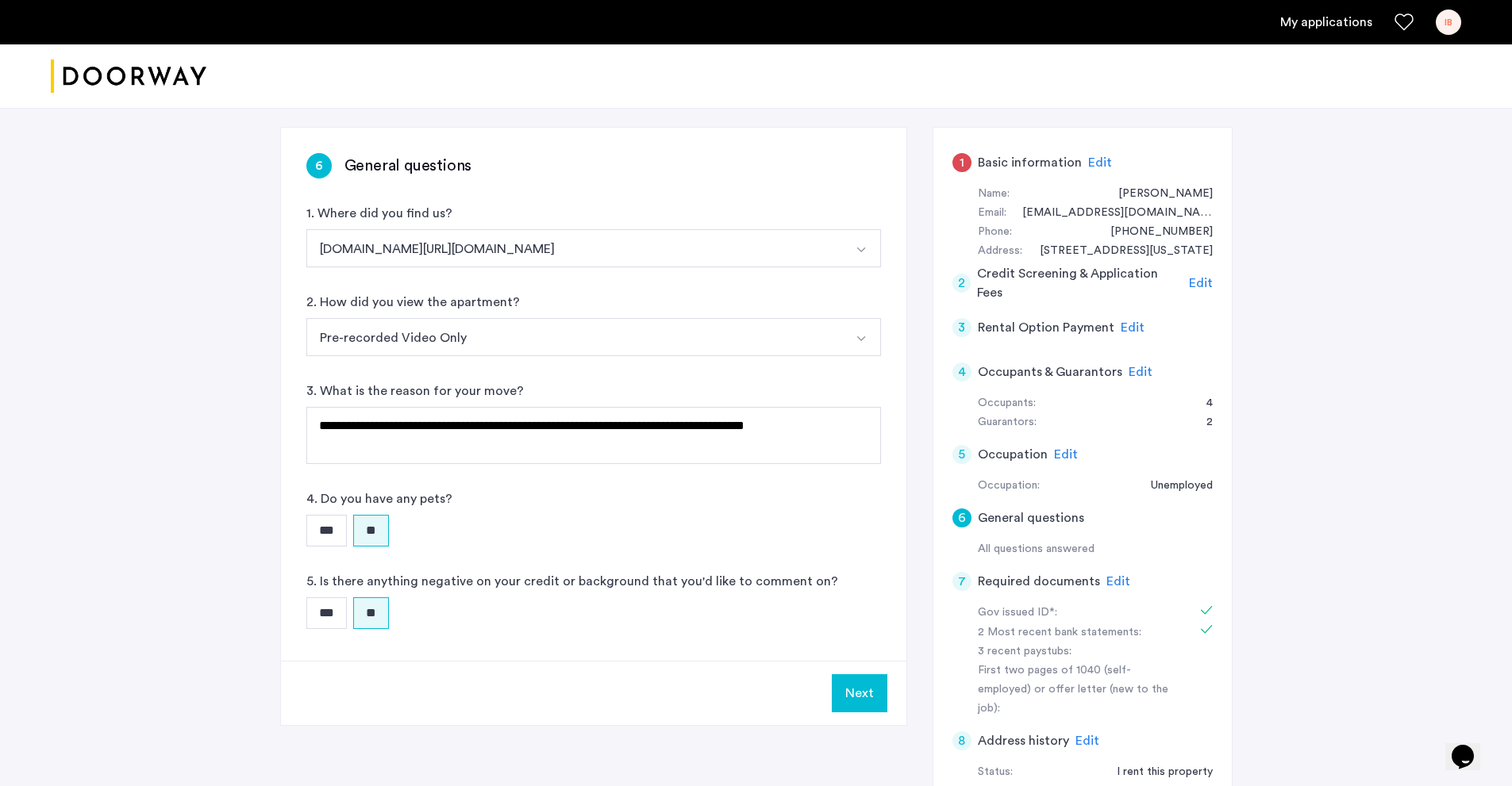
scroll to position [238, 0]
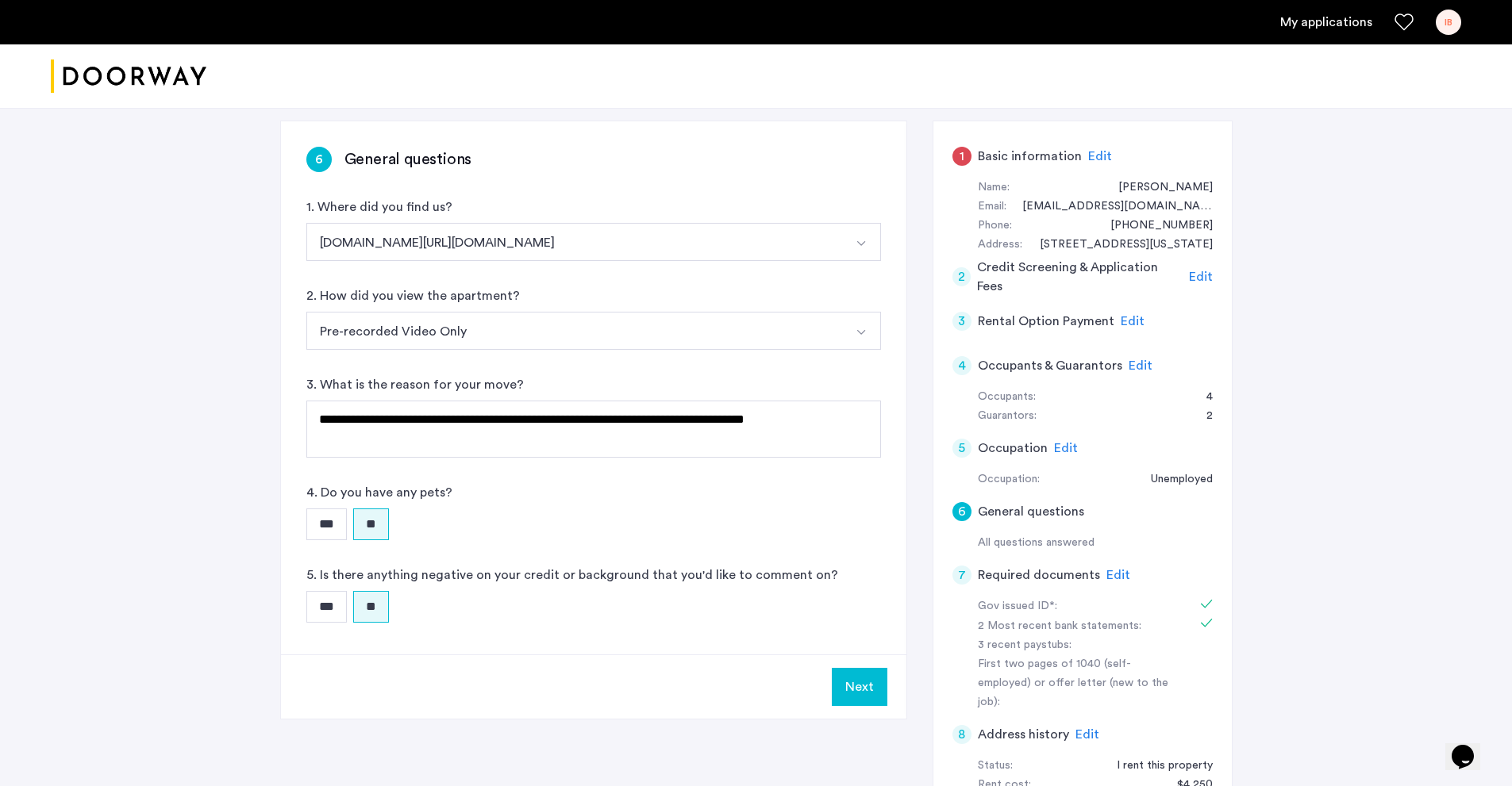
click at [1066, 448] on span "Edit" at bounding box center [1066, 449] width 23 height 13
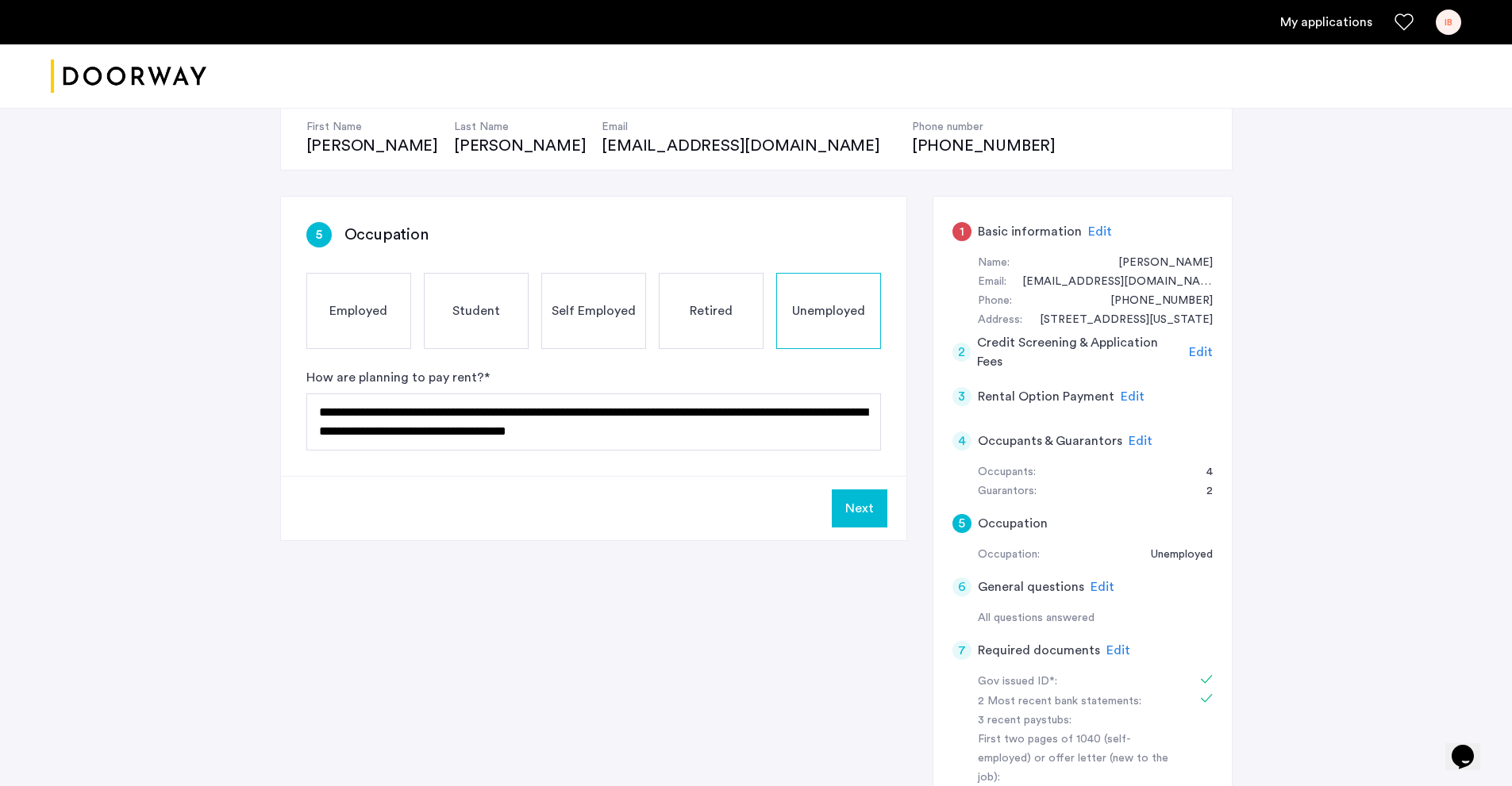
scroll to position [158, 0]
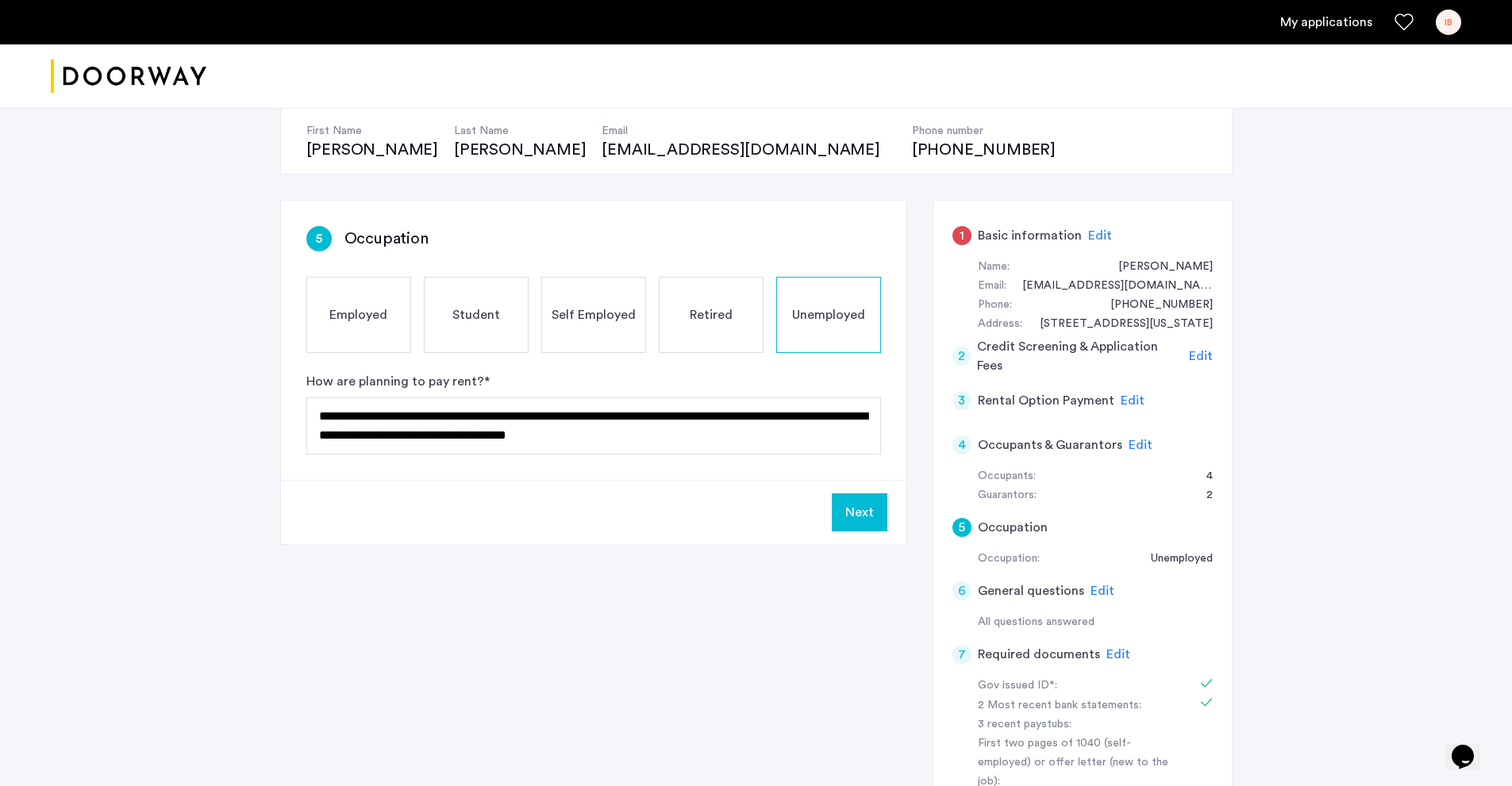
click at [1116, 448] on h5 "Occupants & Guarantors" at bounding box center [1050, 445] width 144 height 19
click at [1145, 448] on span "Edit" at bounding box center [1140, 445] width 23 height 13
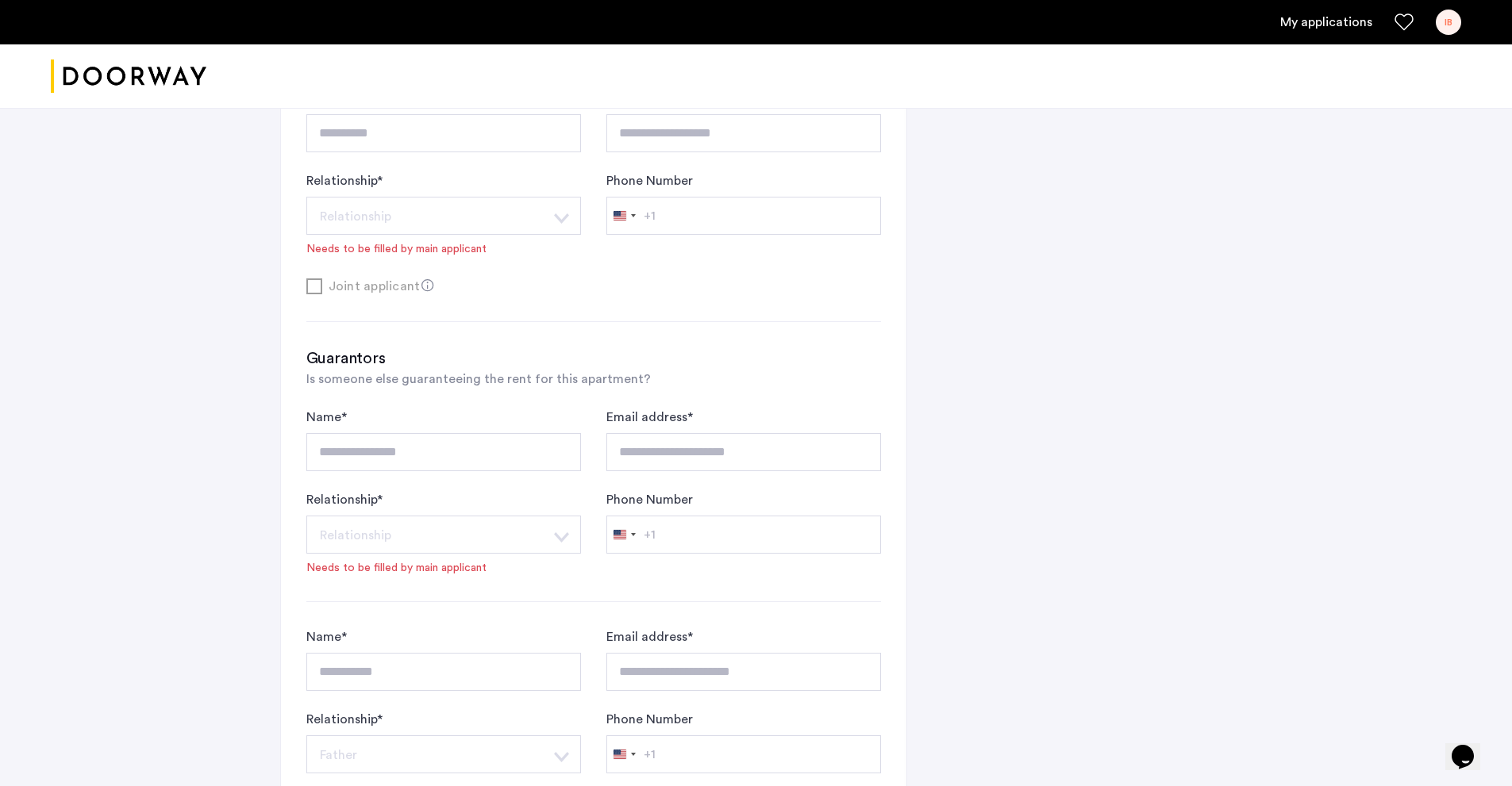
scroll to position [1190, 0]
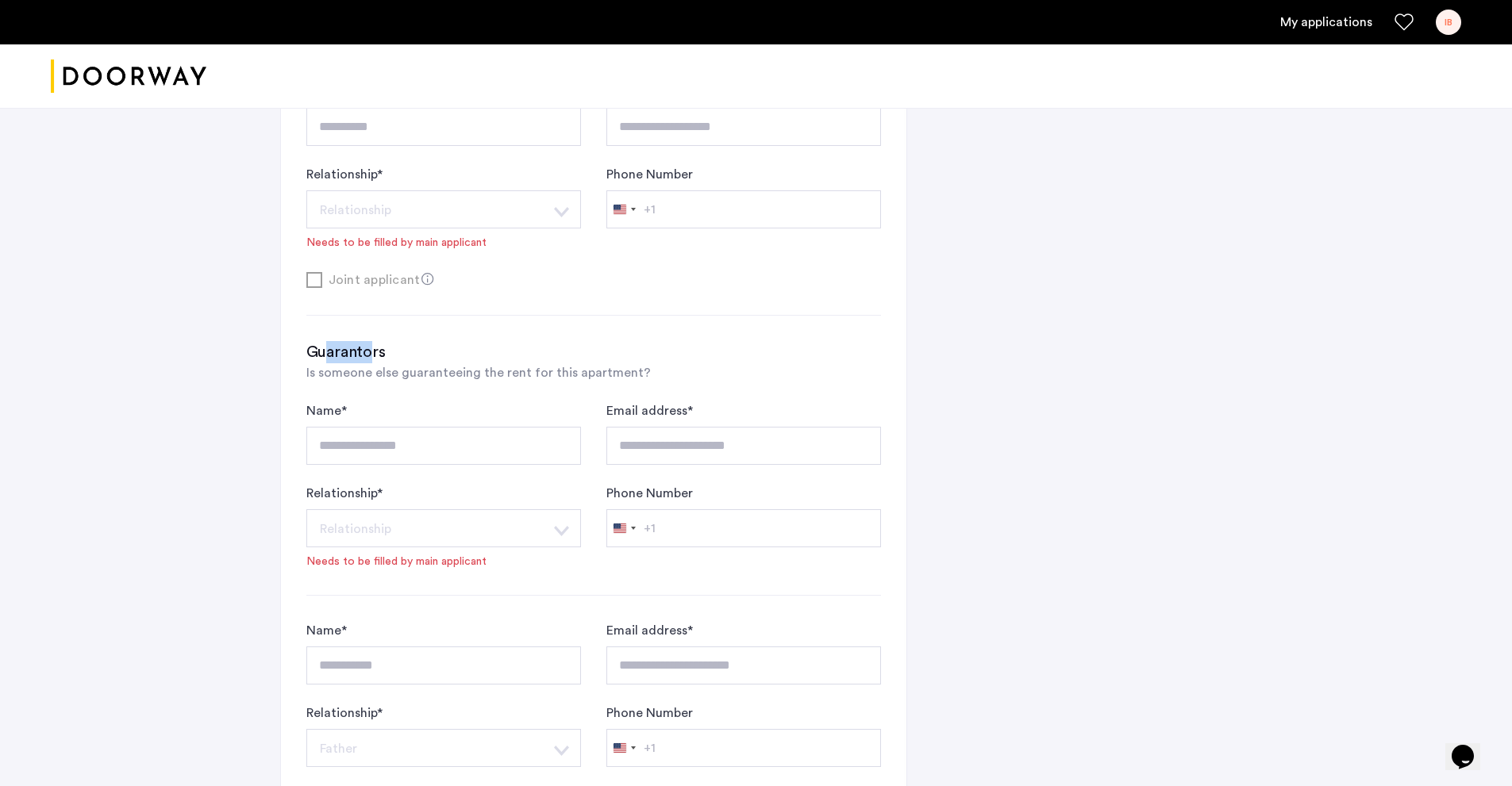
drag, startPoint x: 330, startPoint y: 353, endPoint x: 369, endPoint y: 362, distance: 40.0
click at [369, 362] on h3 "Guarantors" at bounding box center [593, 352] width 575 height 22
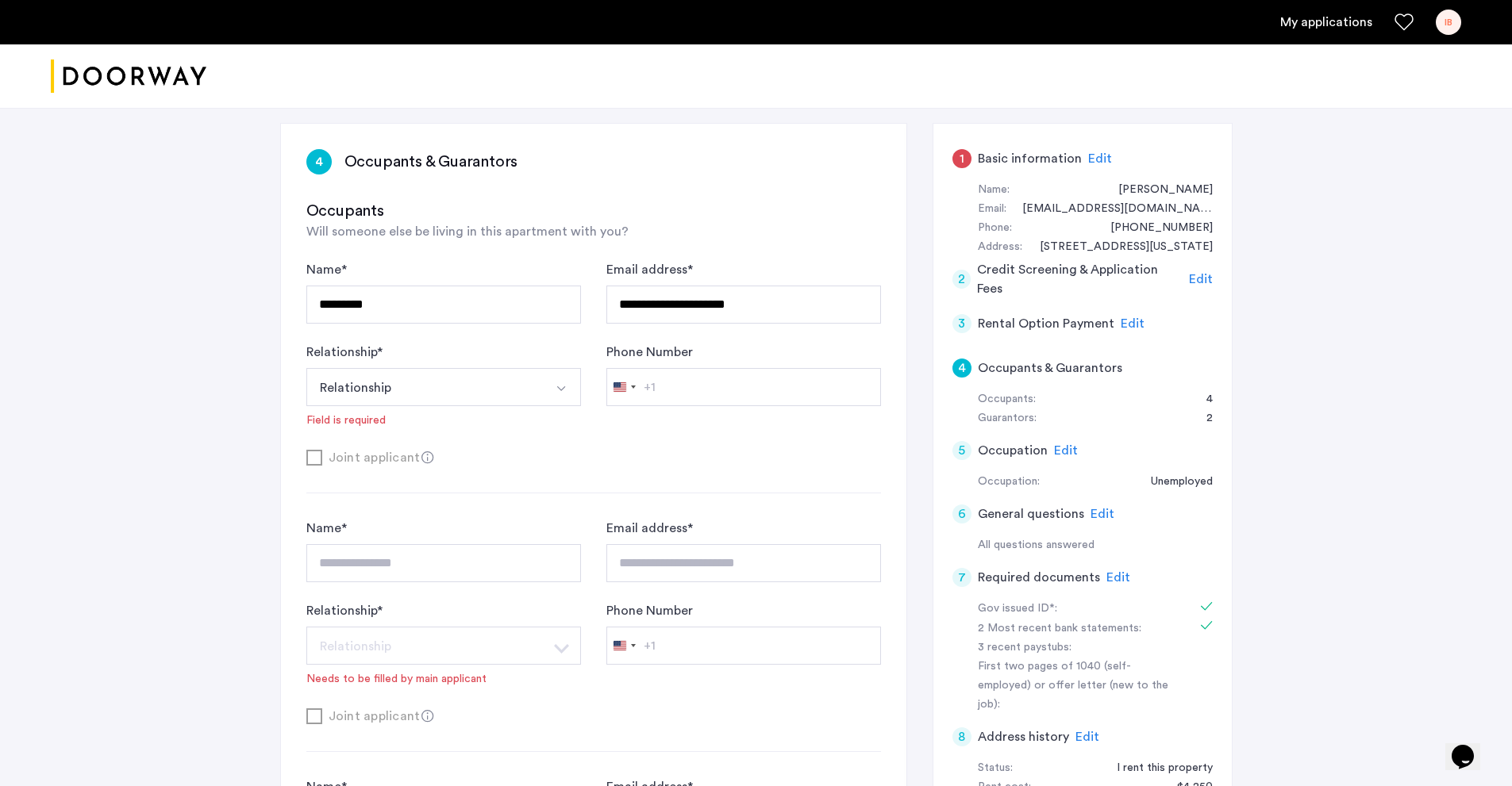
scroll to position [238, 0]
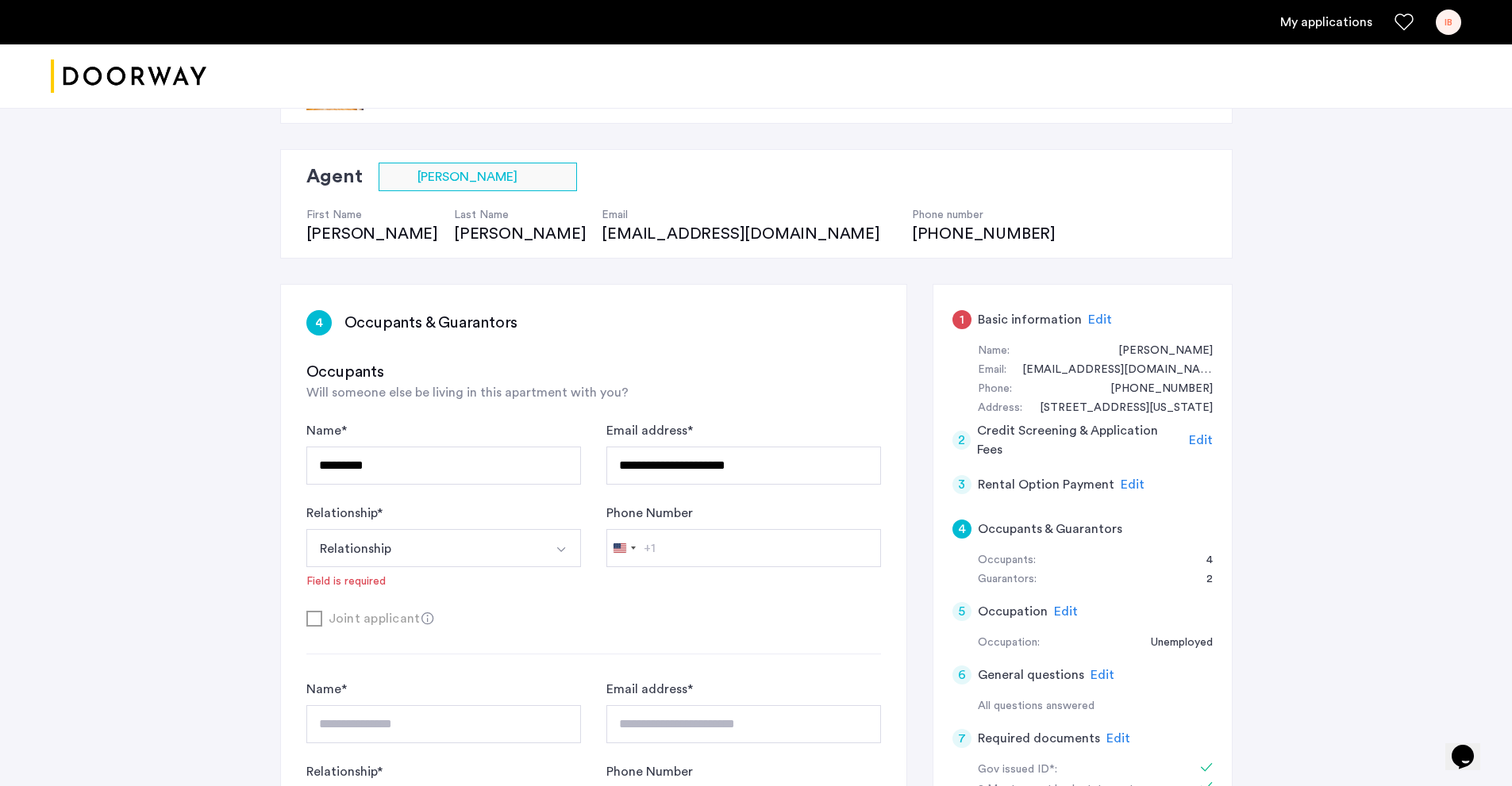
scroll to position [80, 0]
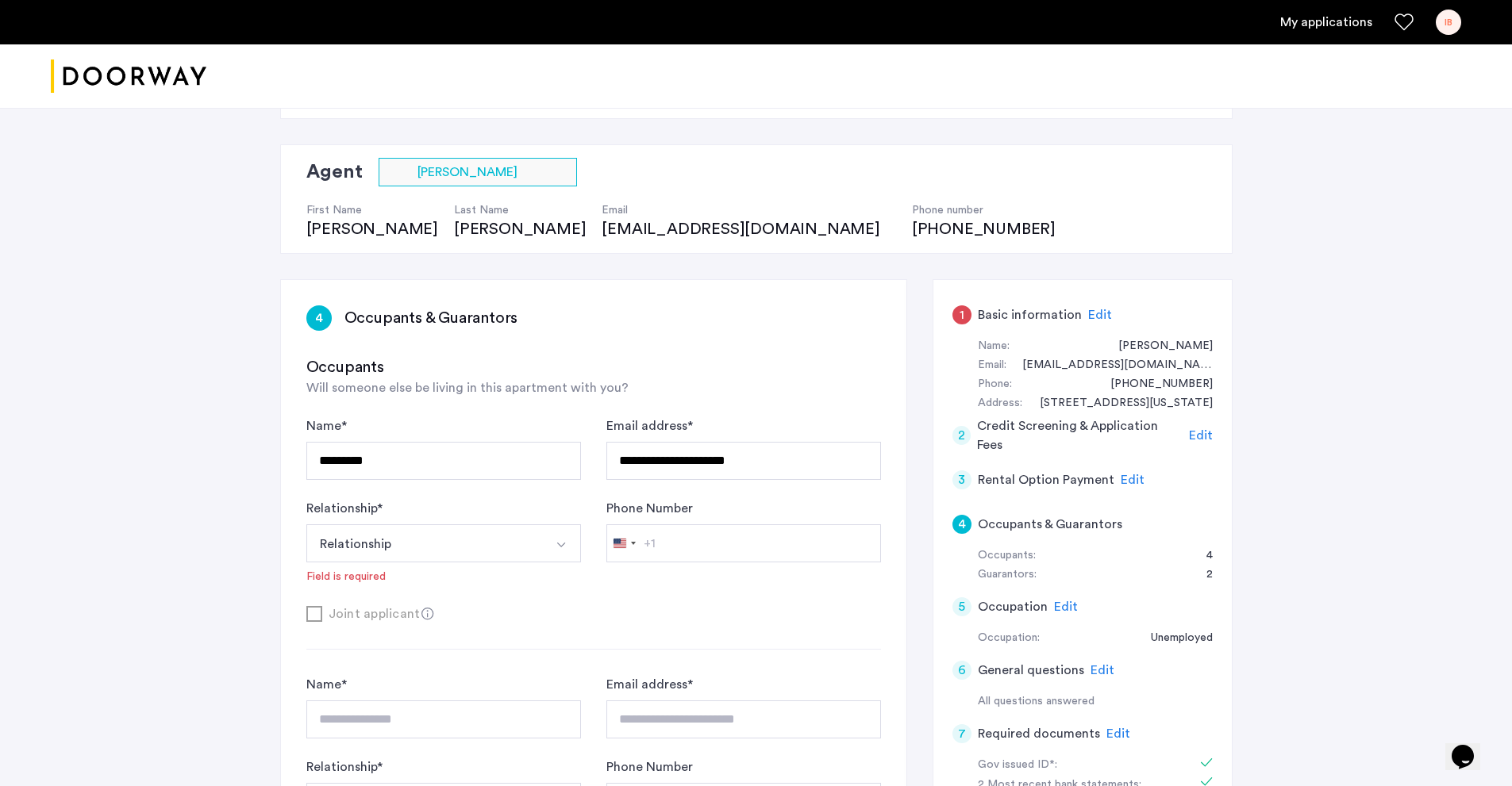
click at [1123, 483] on span "Edit" at bounding box center [1132, 481] width 23 height 13
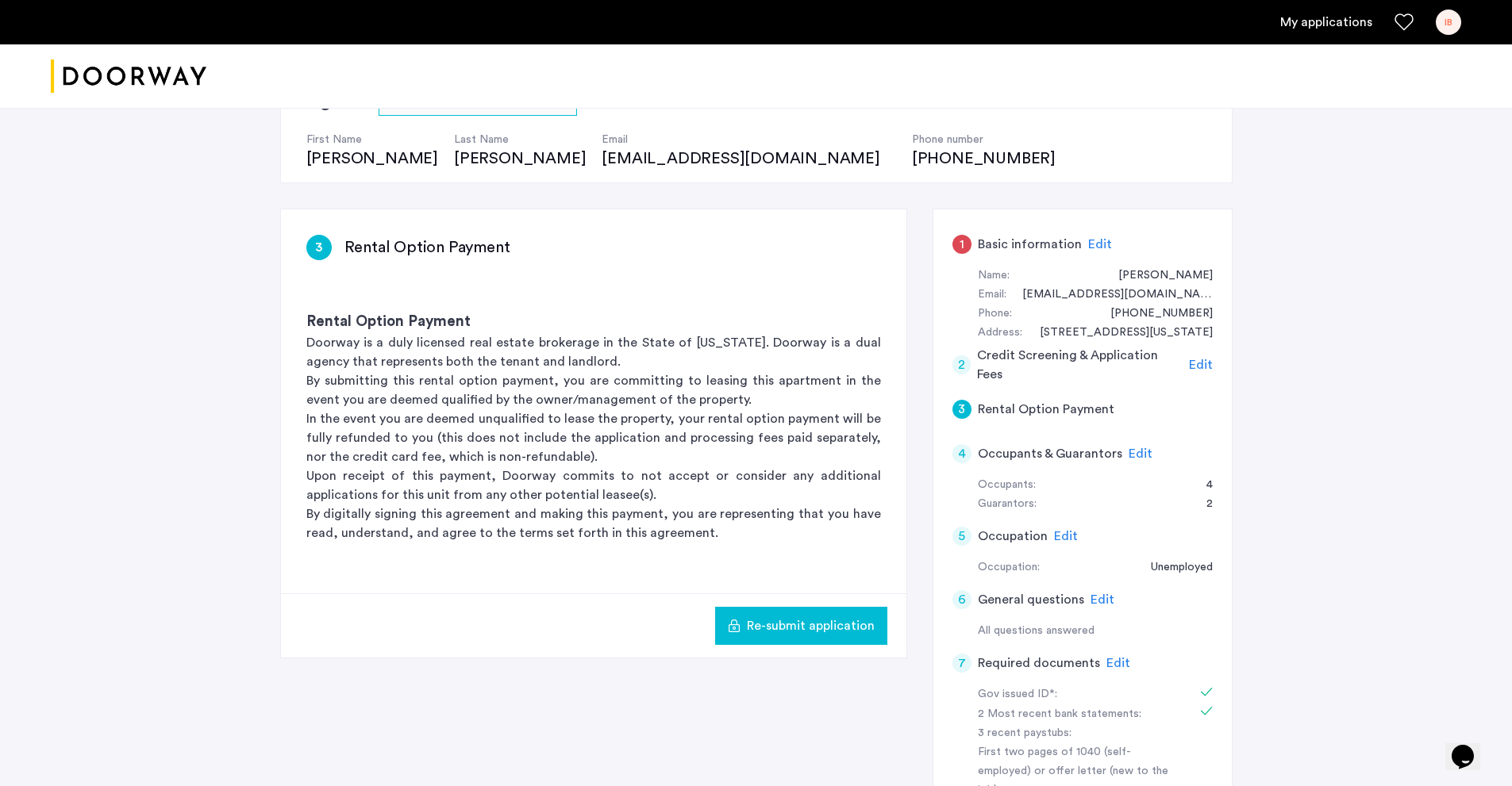
scroll to position [158, 0]
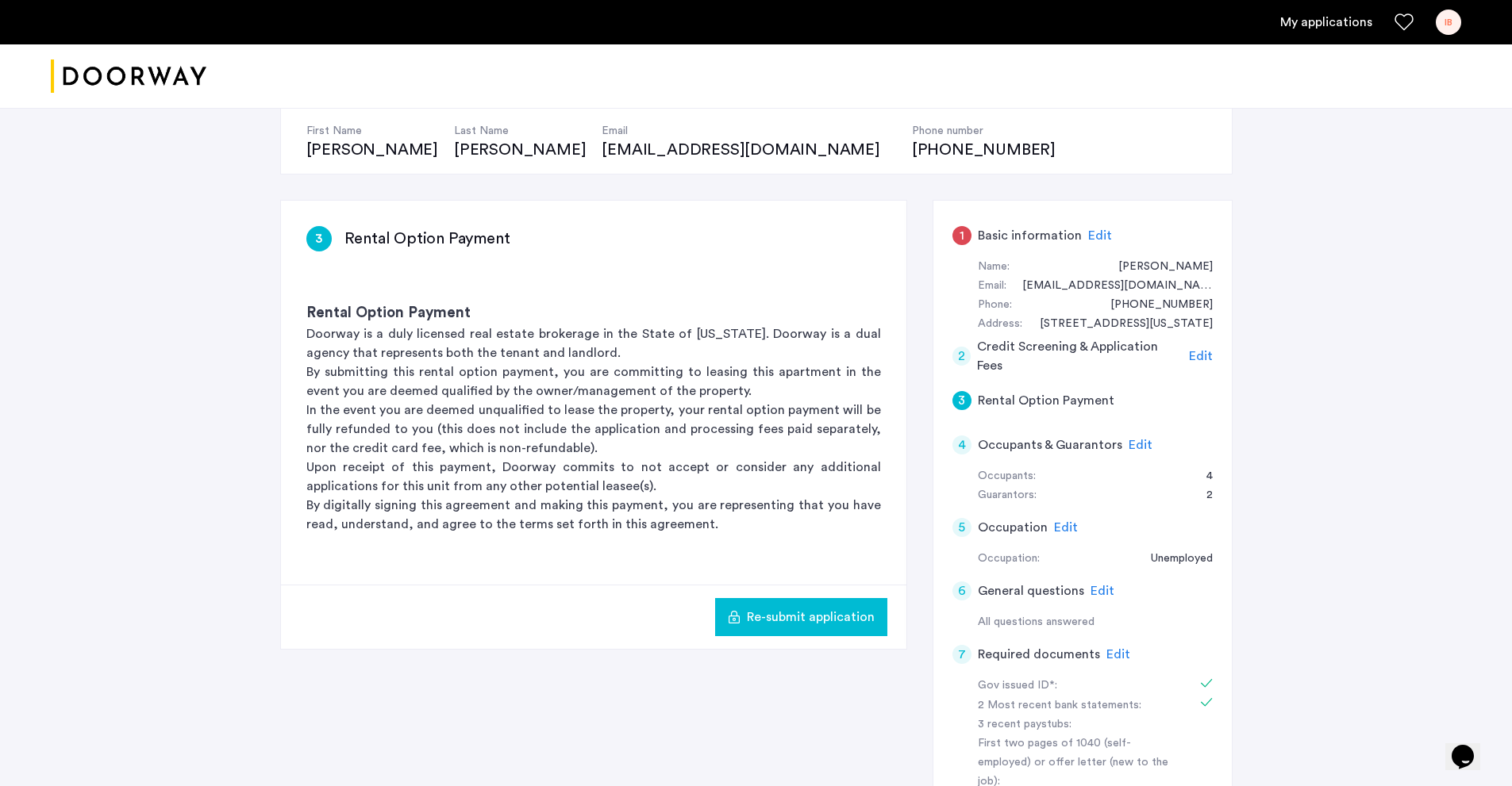
click at [1143, 443] on span "Edit" at bounding box center [1140, 445] width 23 height 13
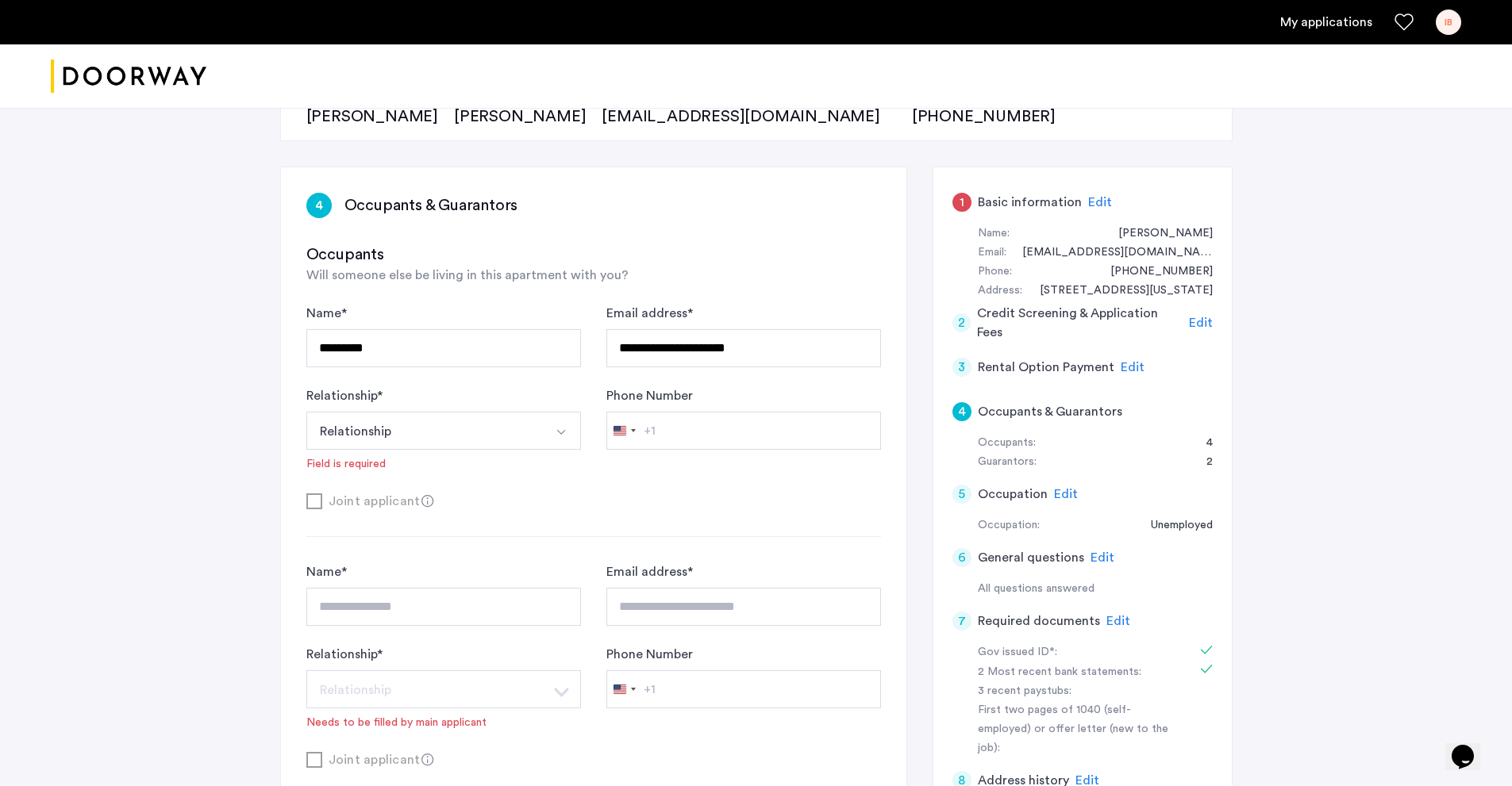
scroll to position [238, 0]
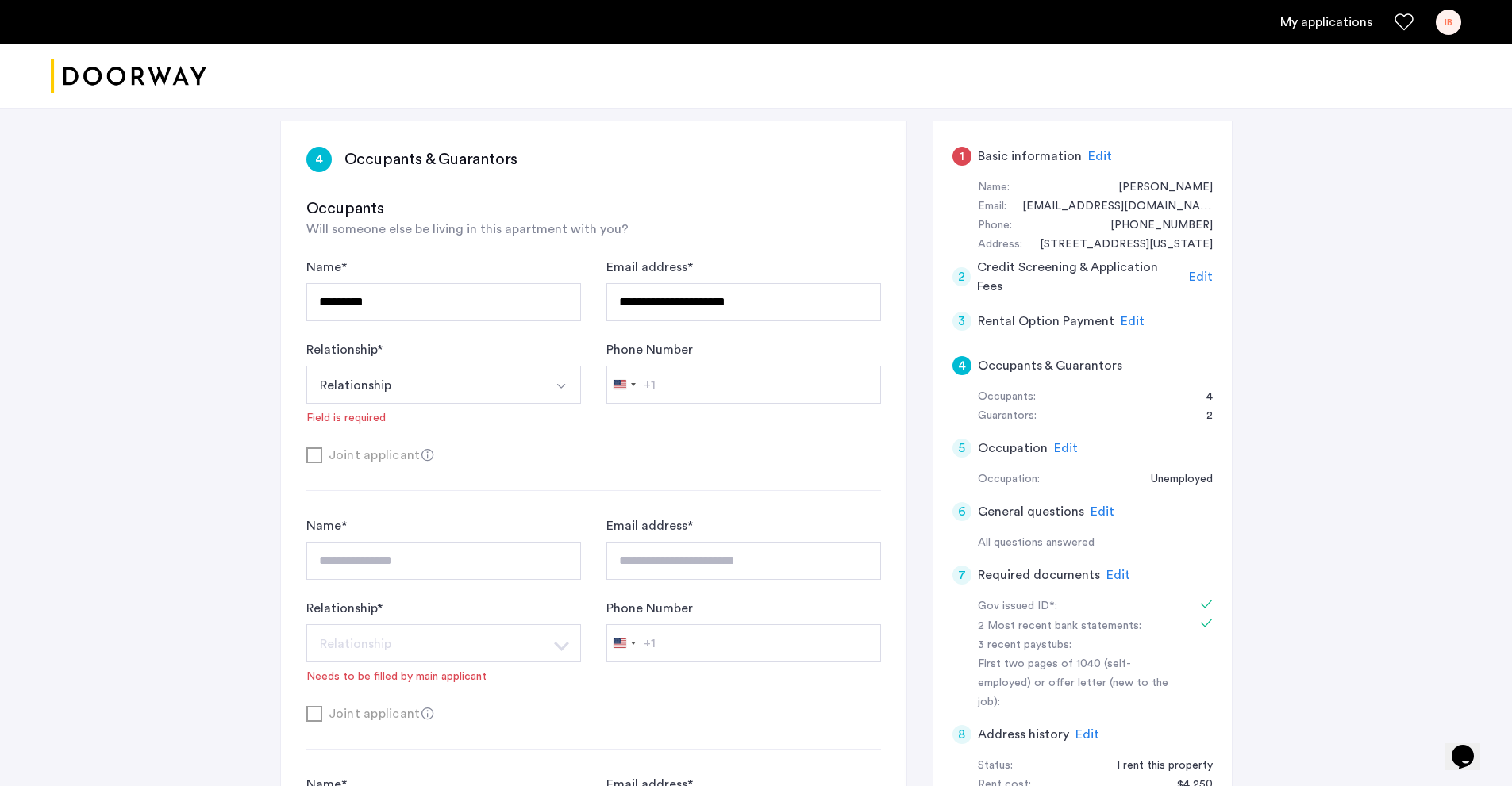
click at [473, 386] on button "Relationship" at bounding box center [425, 384] width 237 height 38
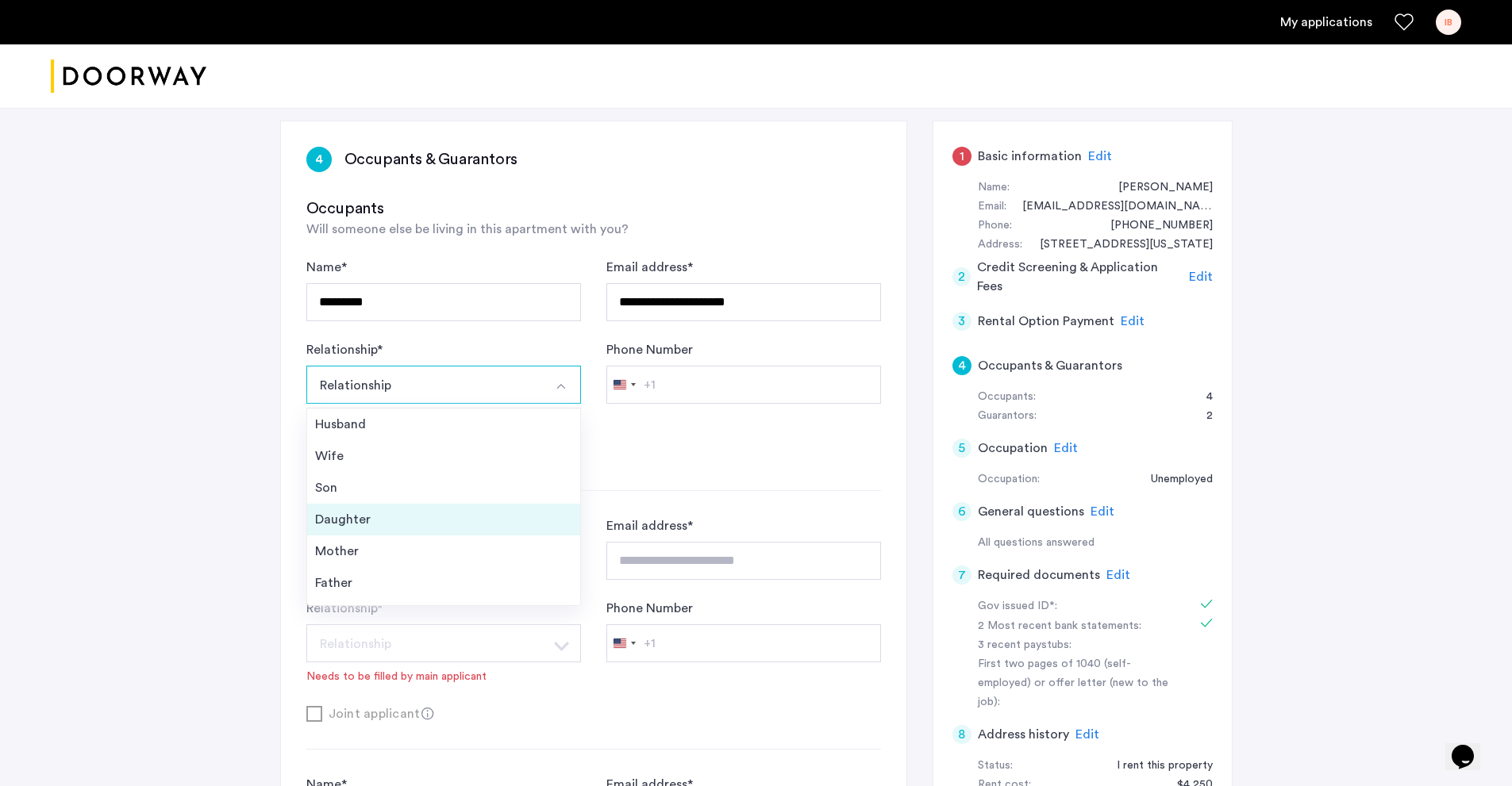
click at [405, 507] on li "Daughter" at bounding box center [443, 520] width 273 height 32
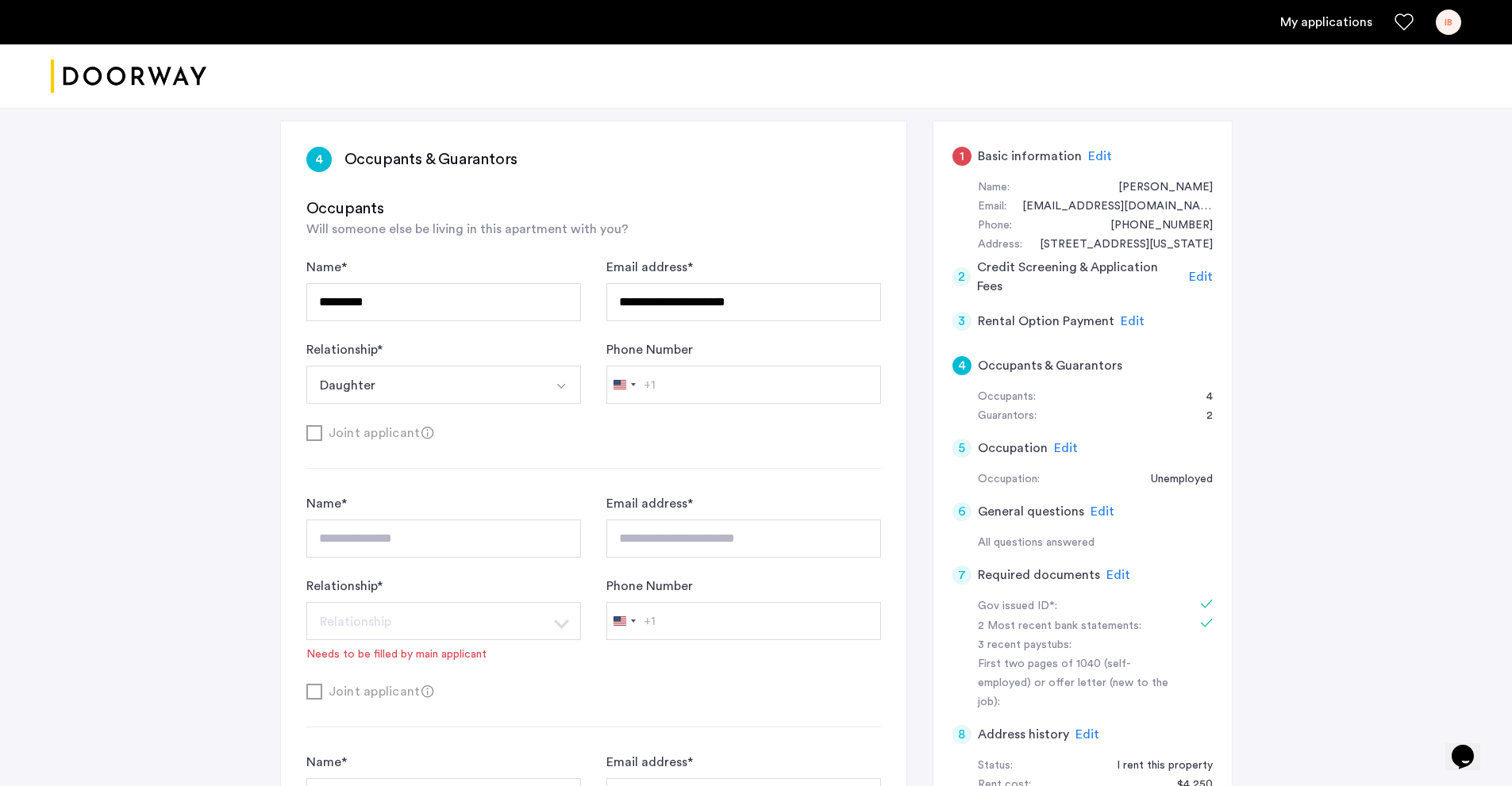
click at [454, 396] on button "Daughter" at bounding box center [425, 384] width 237 height 38
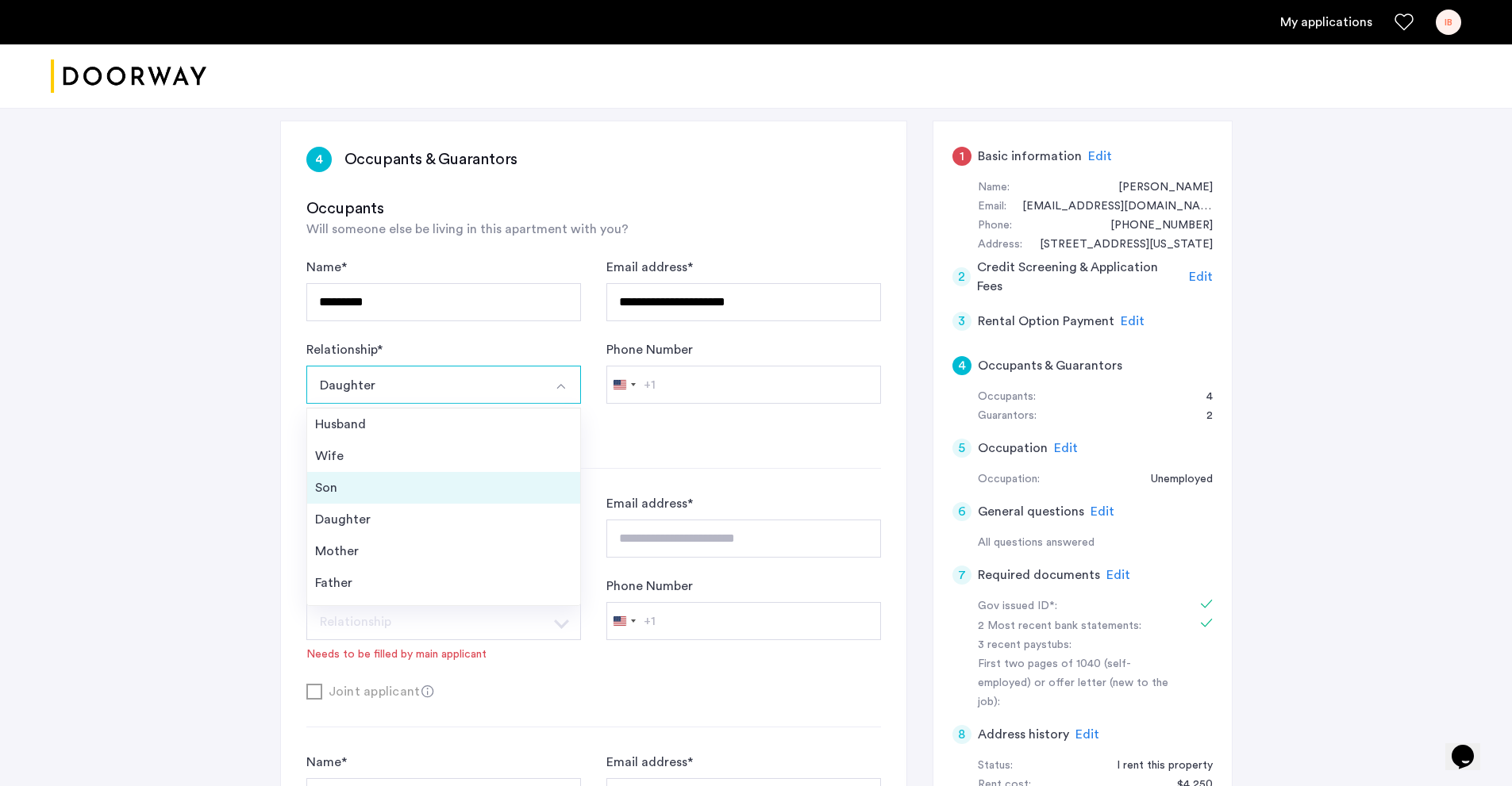
click at [367, 491] on div "Son" at bounding box center [443, 488] width 257 height 19
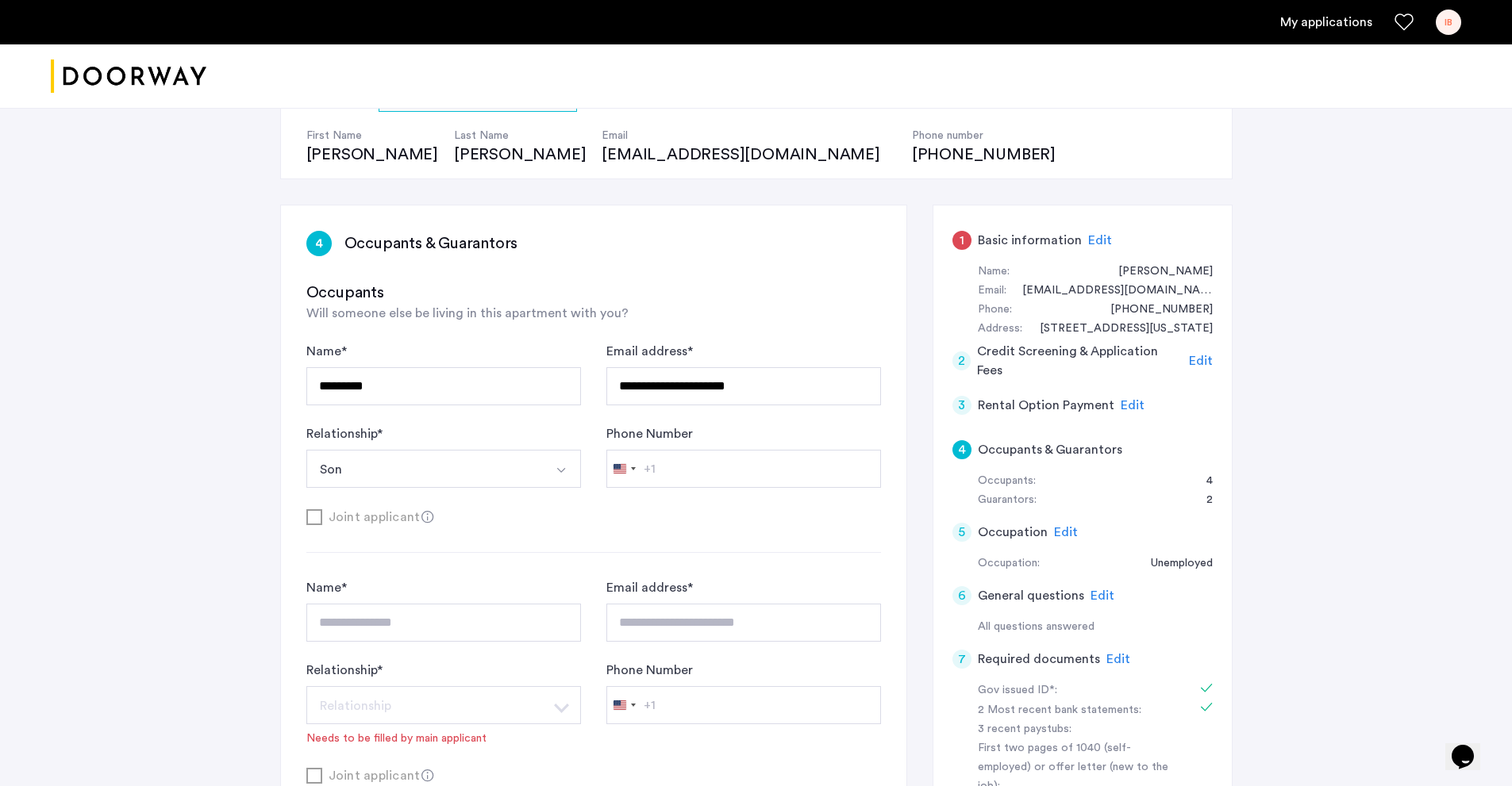
scroll to position [158, 0]
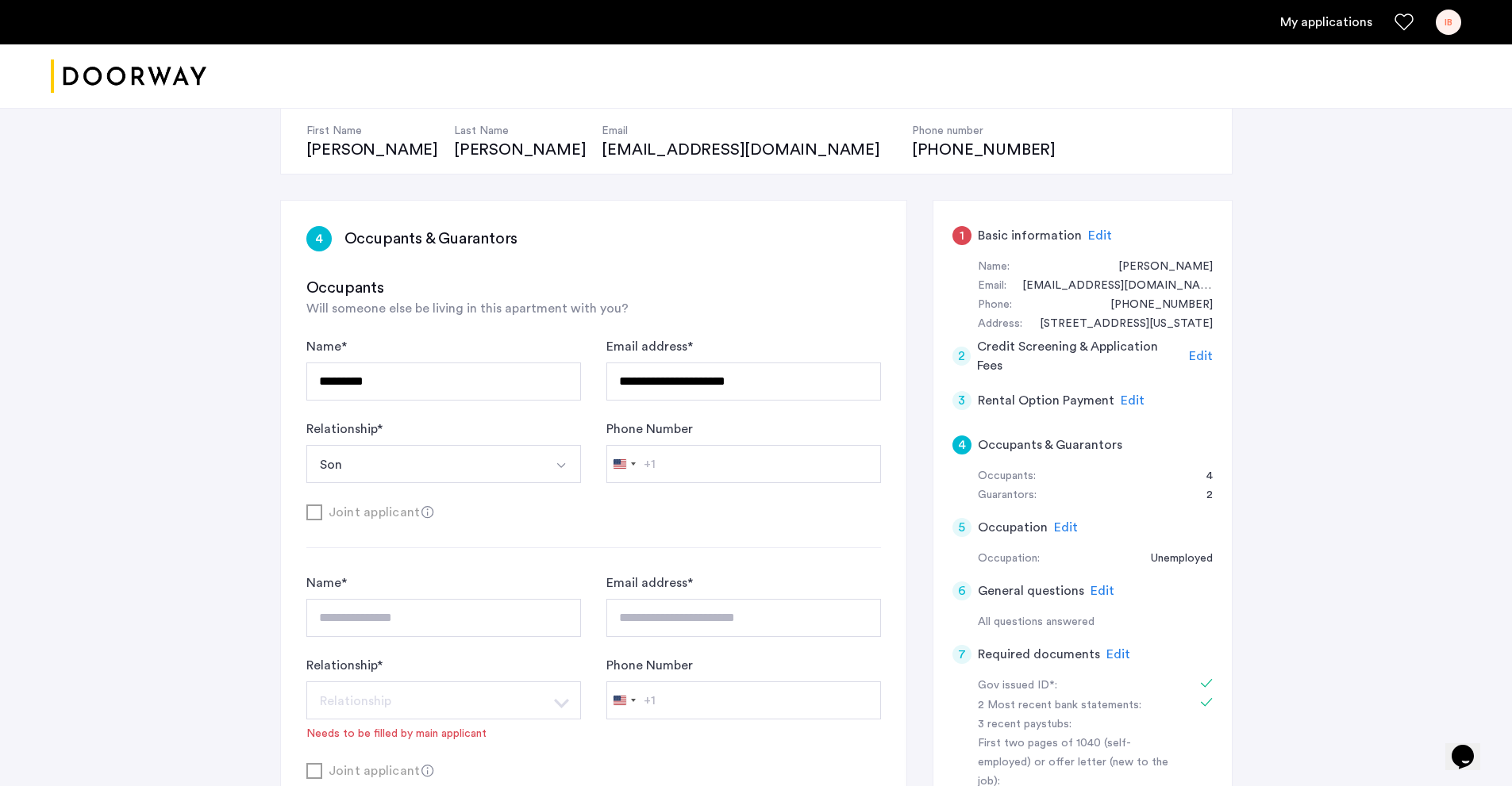
click at [526, 468] on button "Son" at bounding box center [425, 464] width 237 height 38
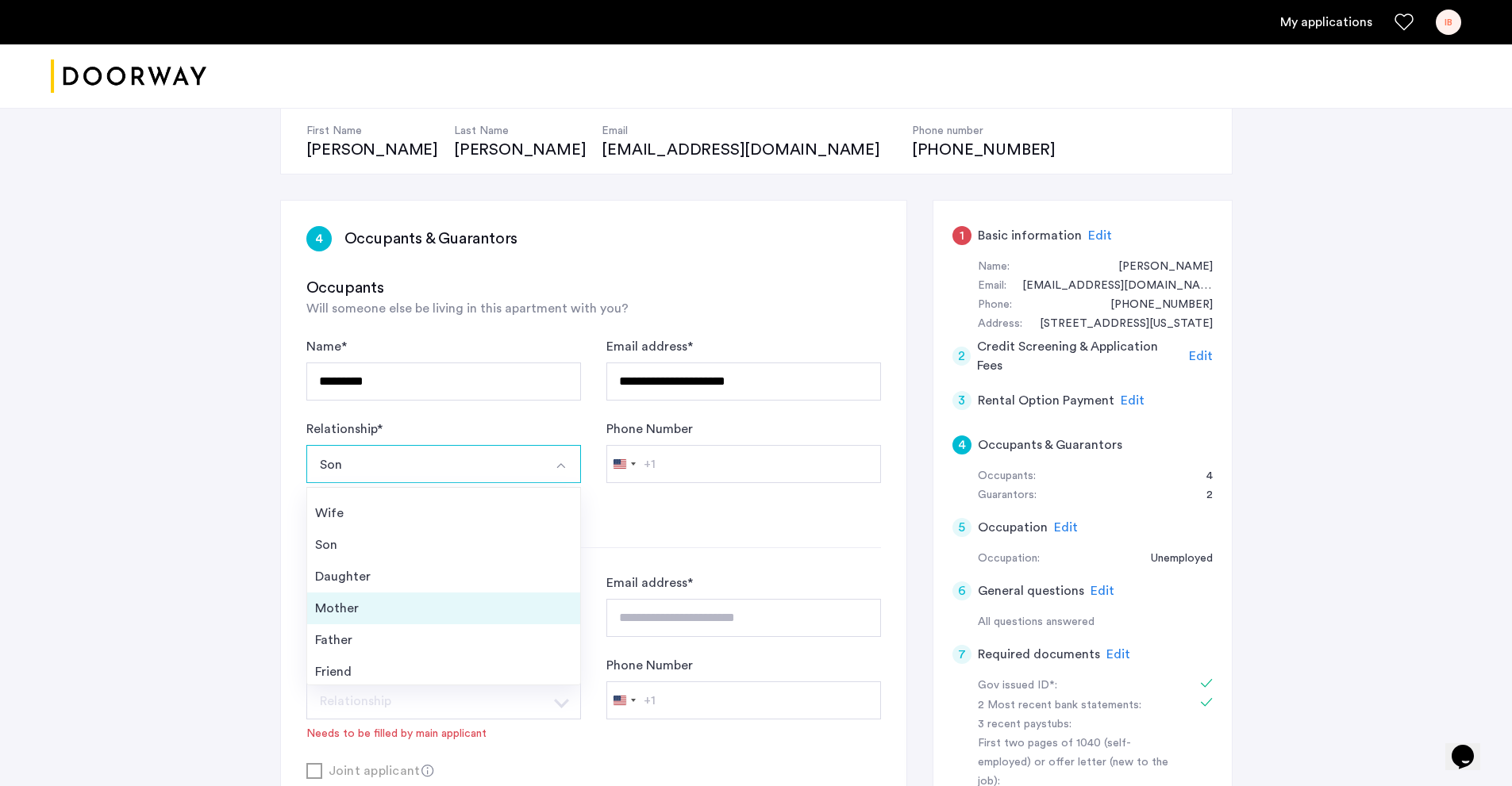
scroll to position [57, 0]
click at [392, 642] on div "Friend" at bounding box center [443, 637] width 257 height 19
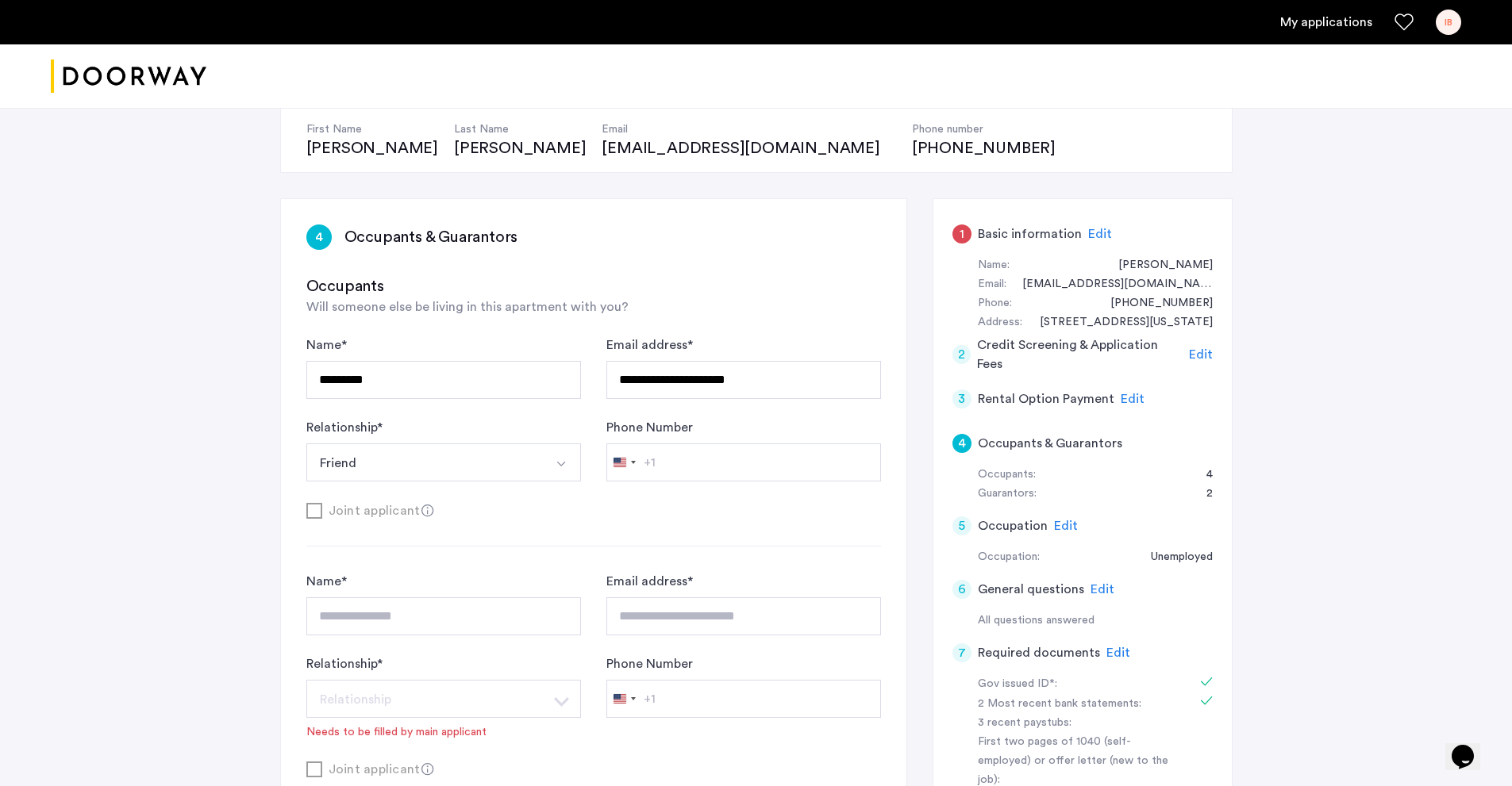
scroll to position [158, 0]
drag, startPoint x: 391, startPoint y: 430, endPoint x: 261, endPoint y: 425, distance: 130.1
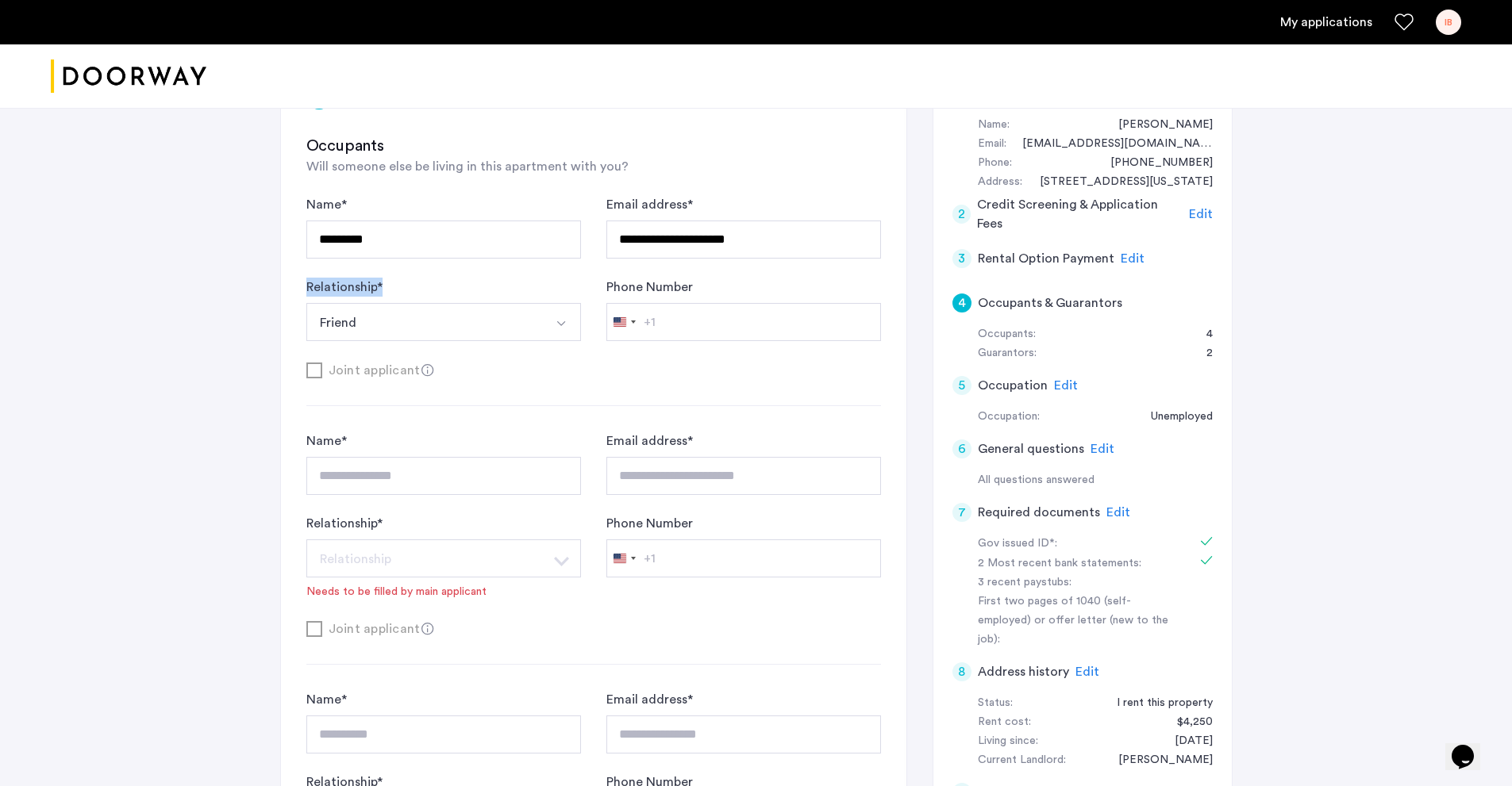
scroll to position [318, 0]
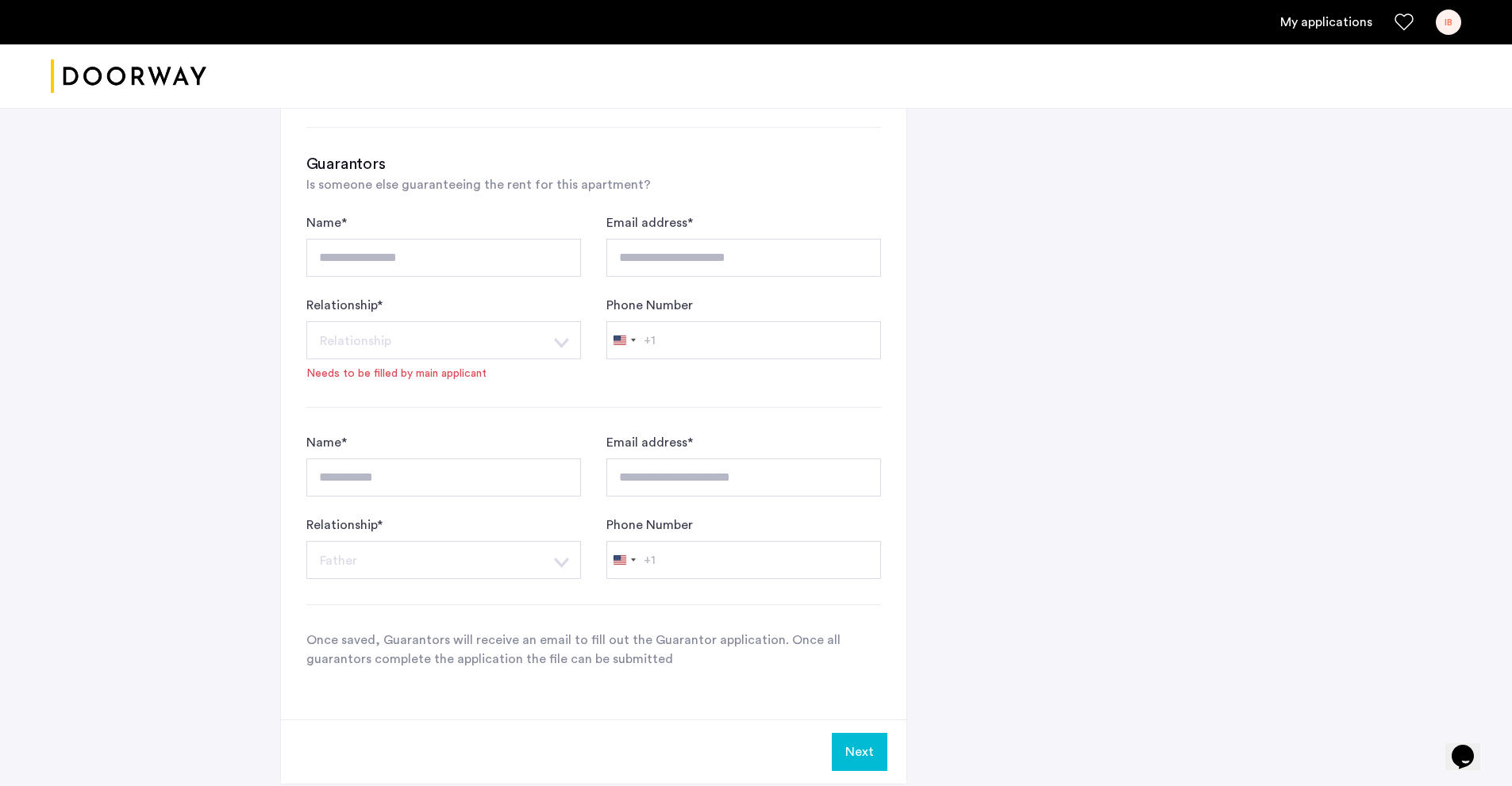
scroll to position [1349, 0]
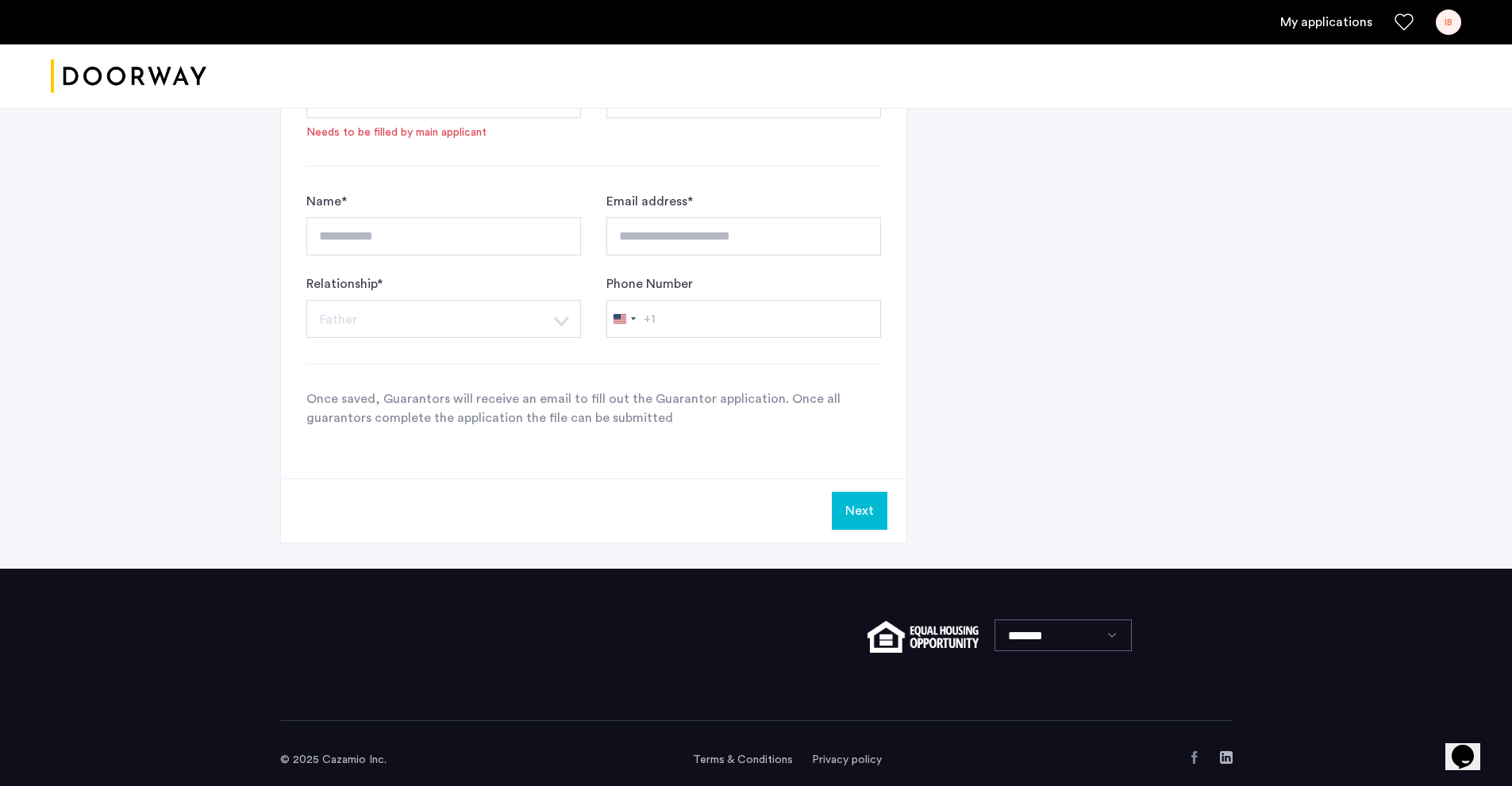
scroll to position [1610, 0]
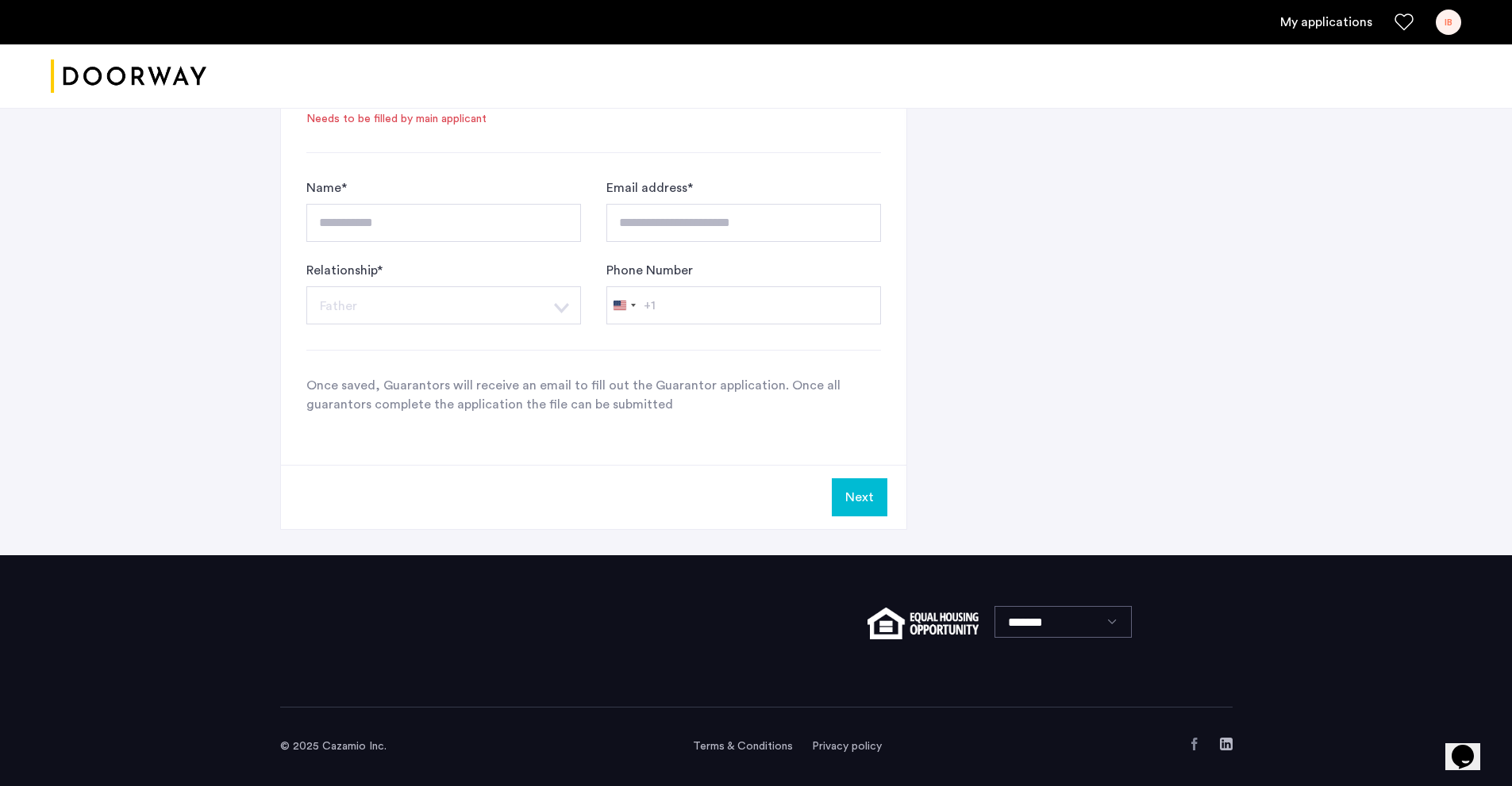
click at [866, 506] on button "Next" at bounding box center [859, 497] width 55 height 38
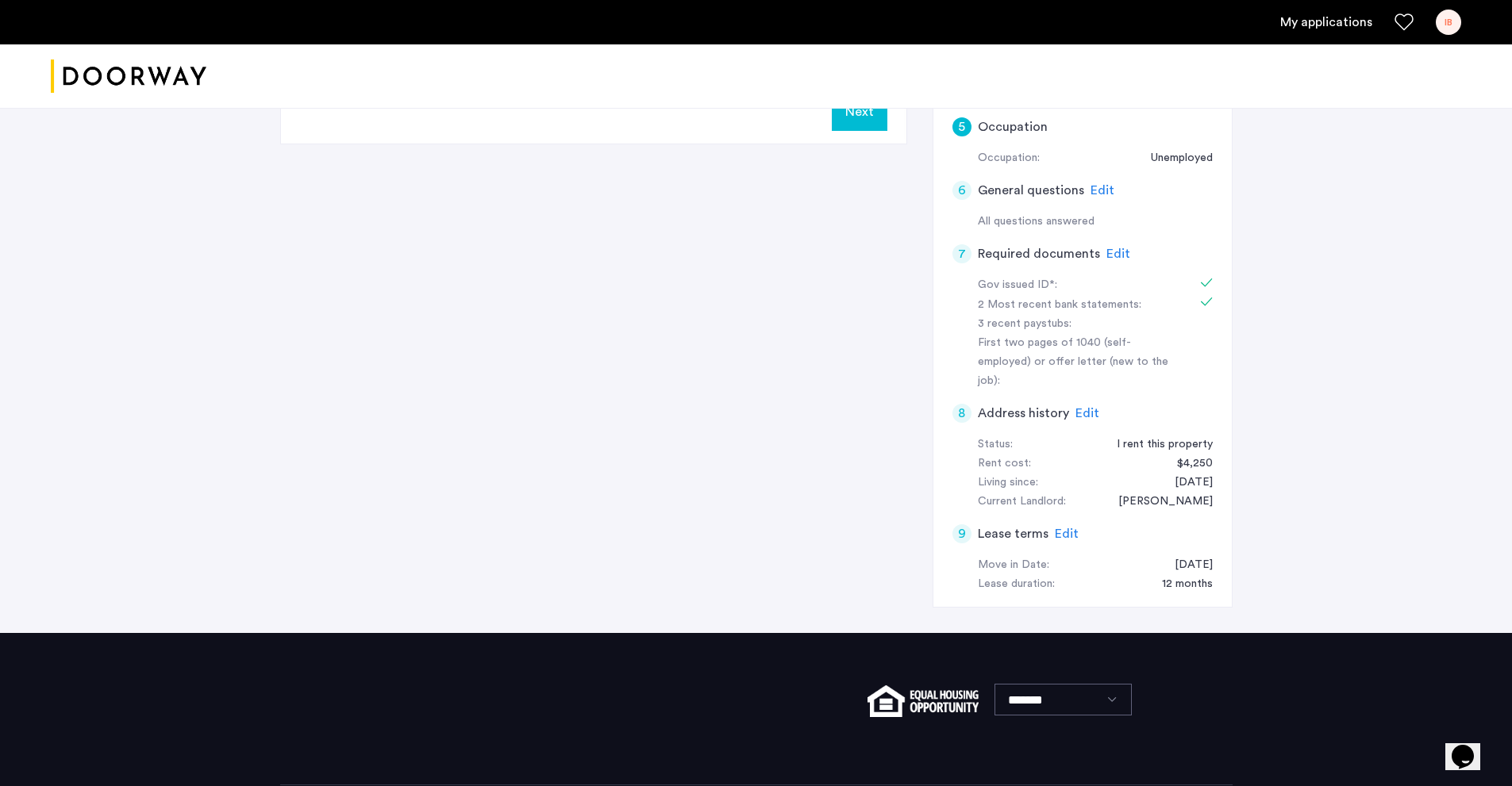
scroll to position [618, 0]
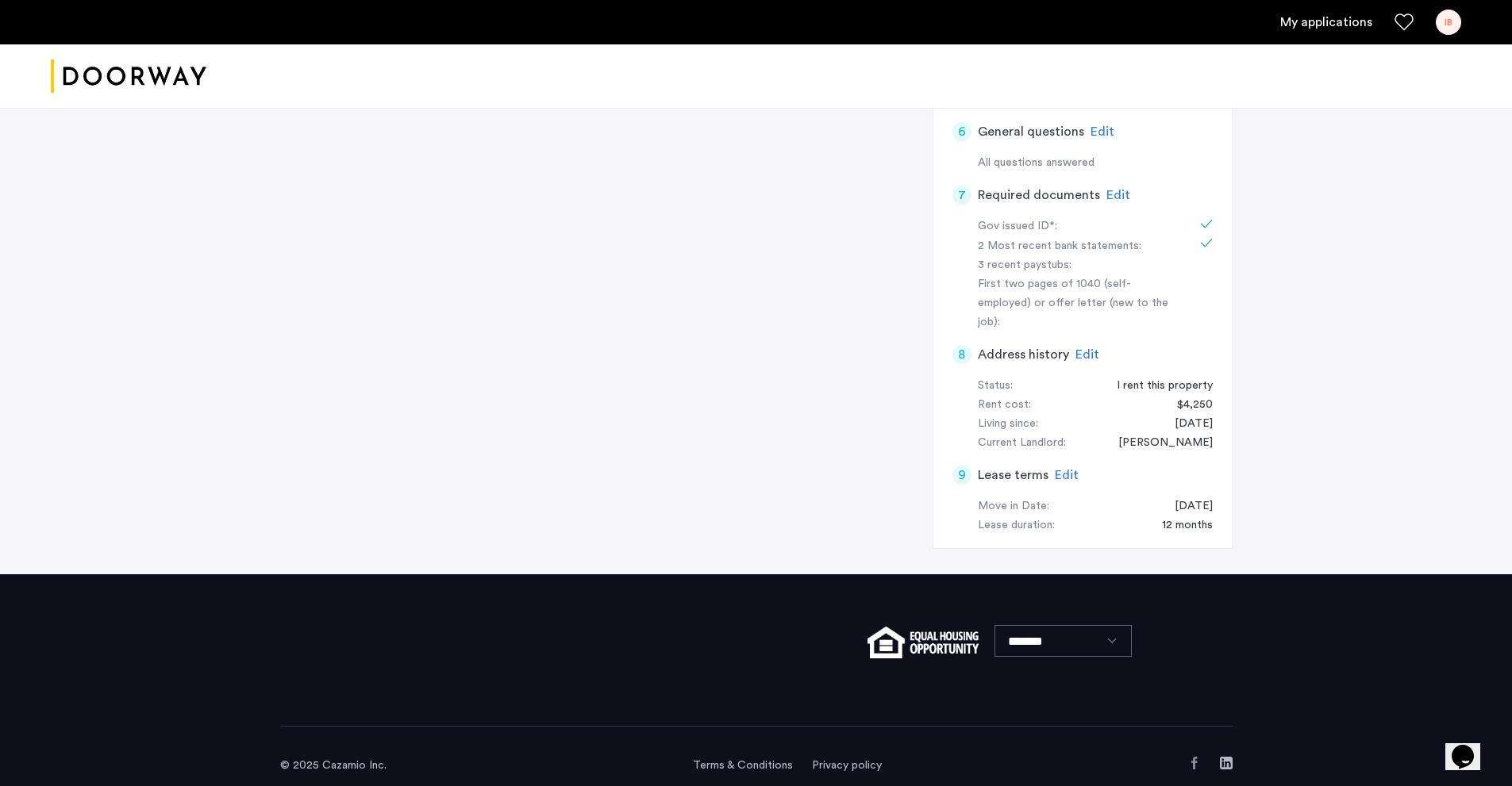
click at [989, 466] on h5 "Lease terms" at bounding box center [1012, 475] width 70 height 19
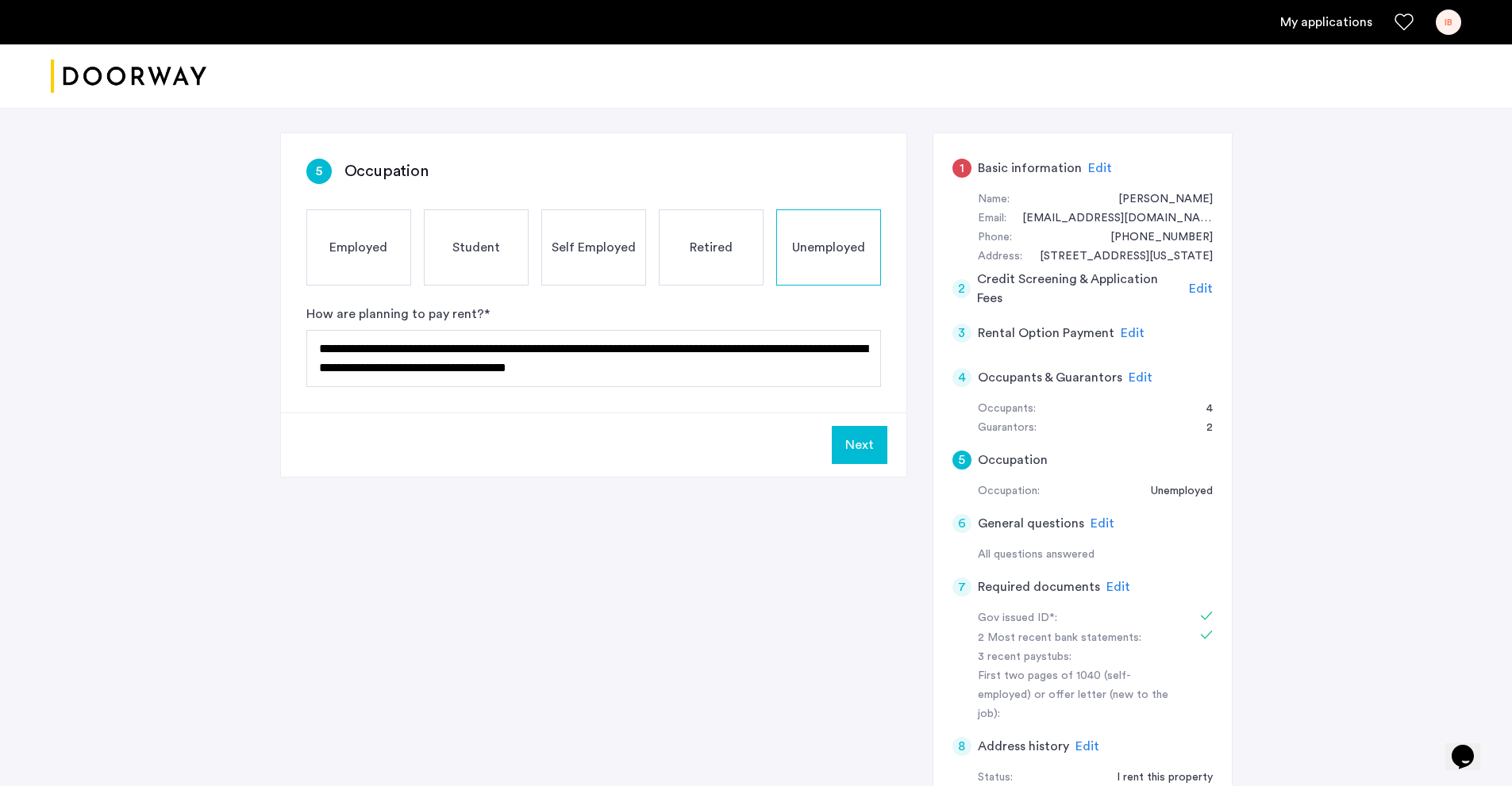
scroll to position [221, 0]
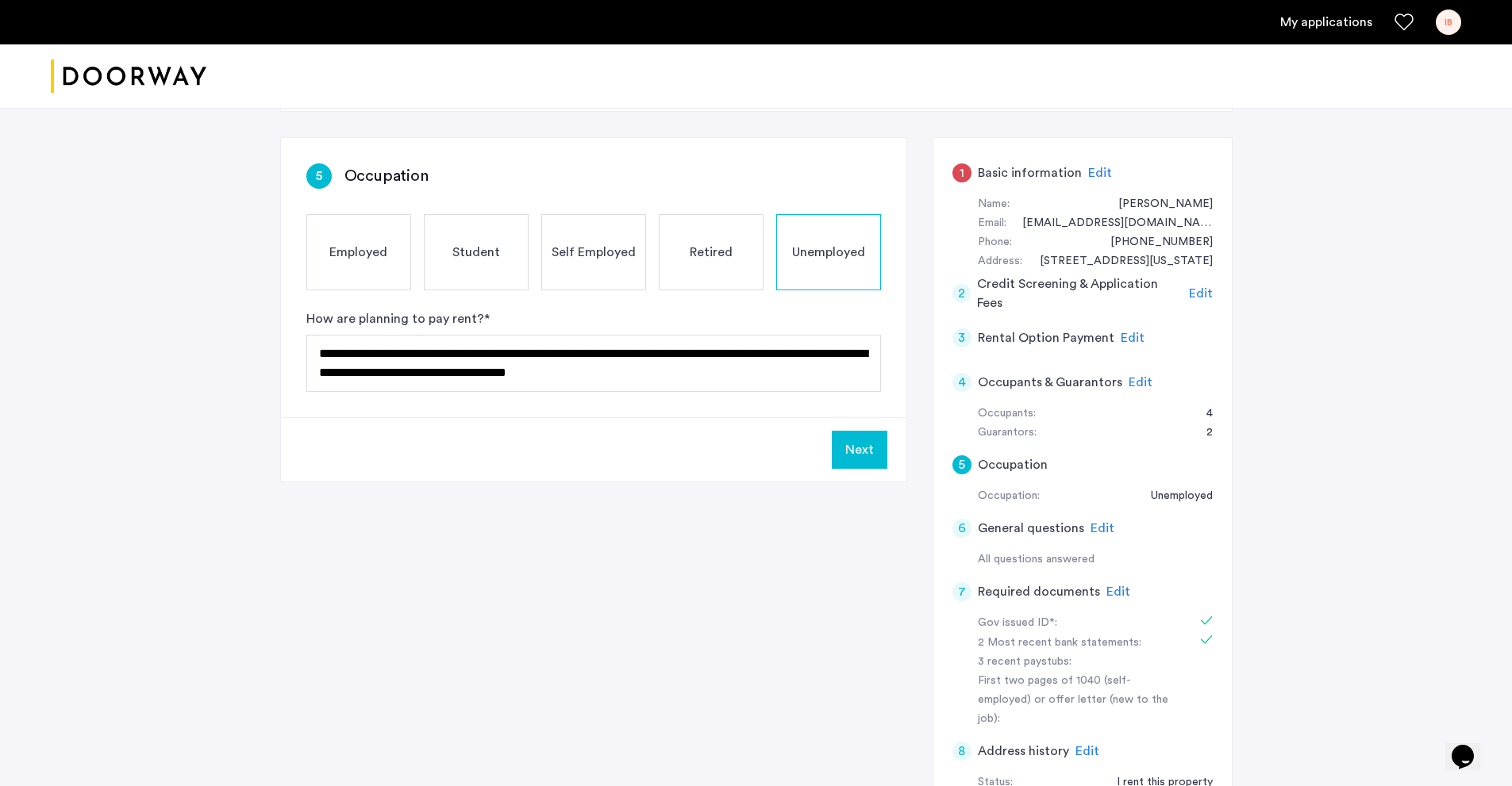
click at [1006, 383] on h5 "Occupants & Guarantors" at bounding box center [1050, 382] width 144 height 19
click at [1028, 329] on h5 "Rental Option Payment" at bounding box center [1046, 338] width 137 height 19
click at [876, 459] on button "Next" at bounding box center [859, 450] width 55 height 38
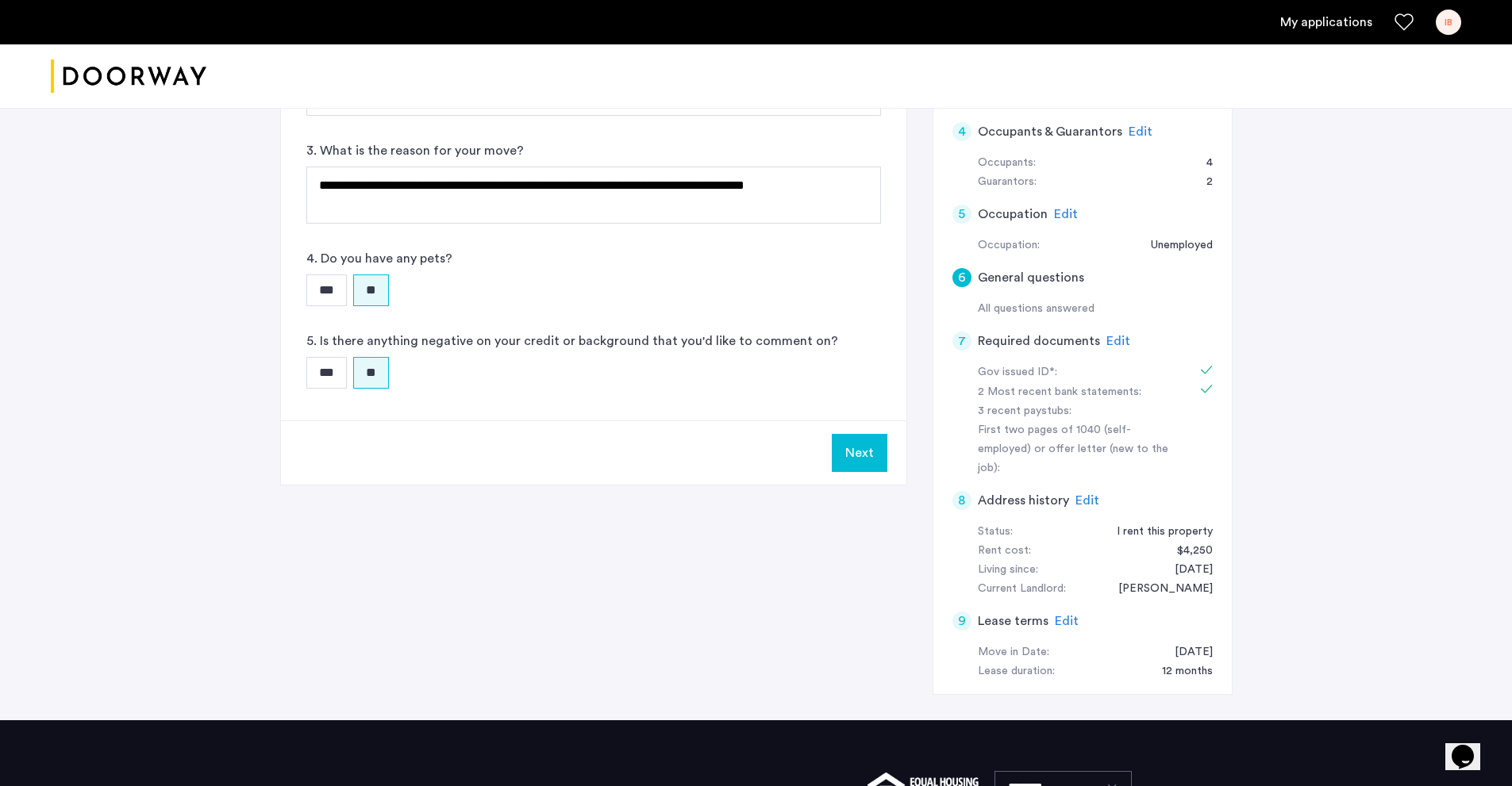
scroll to position [476, 0]
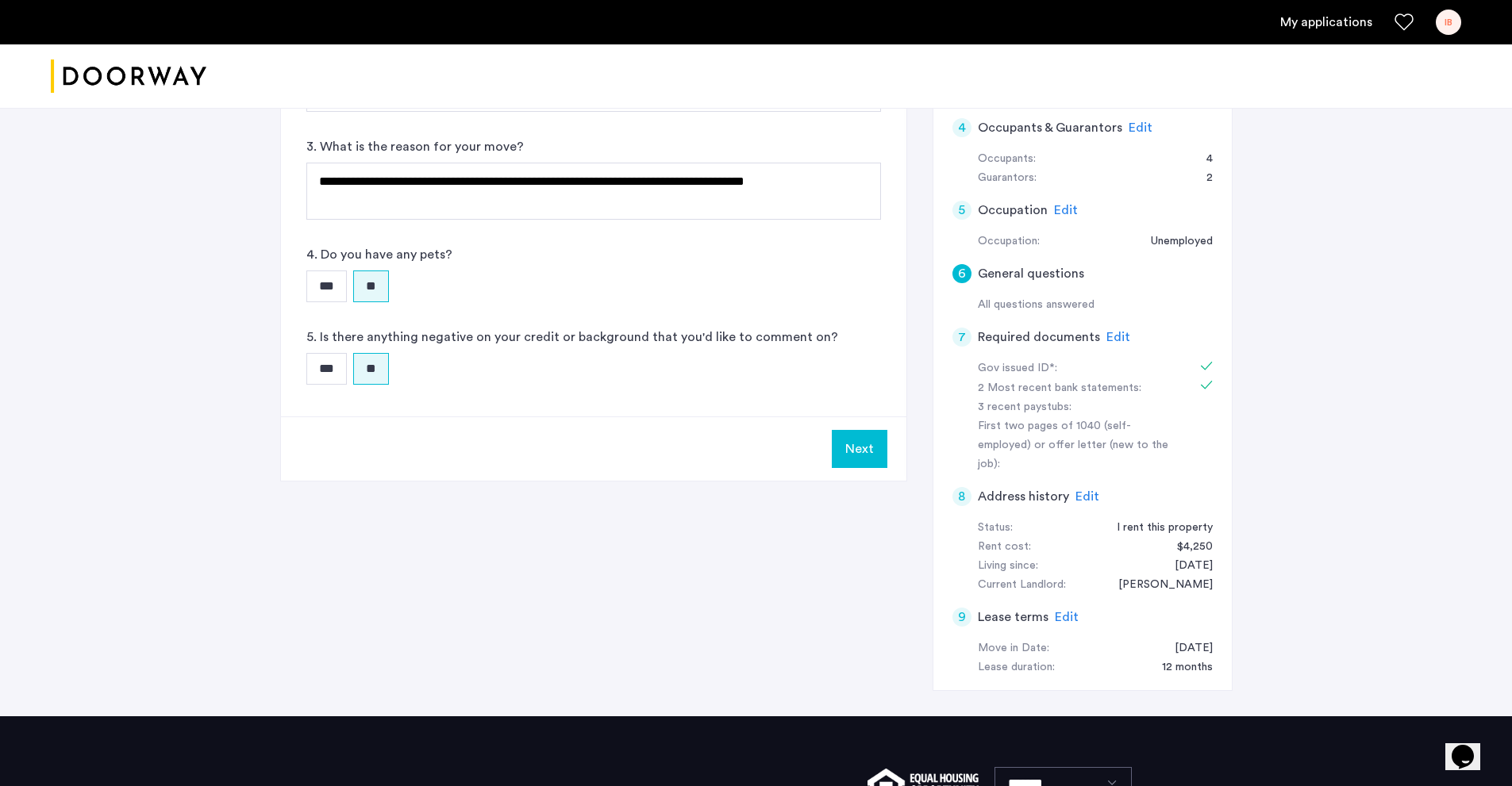
click at [874, 453] on button "Next" at bounding box center [859, 449] width 55 height 38
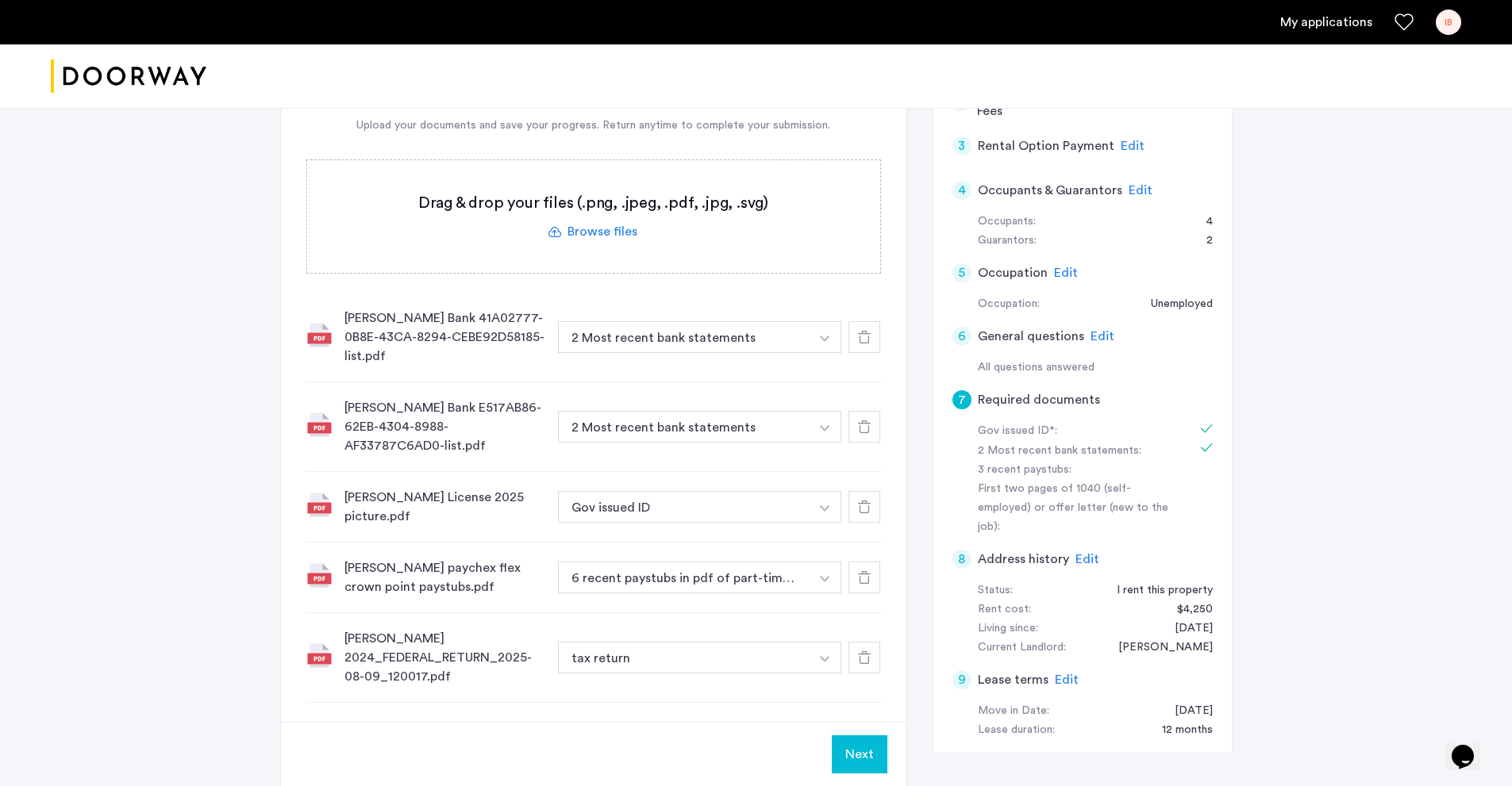
scroll to position [318, 0]
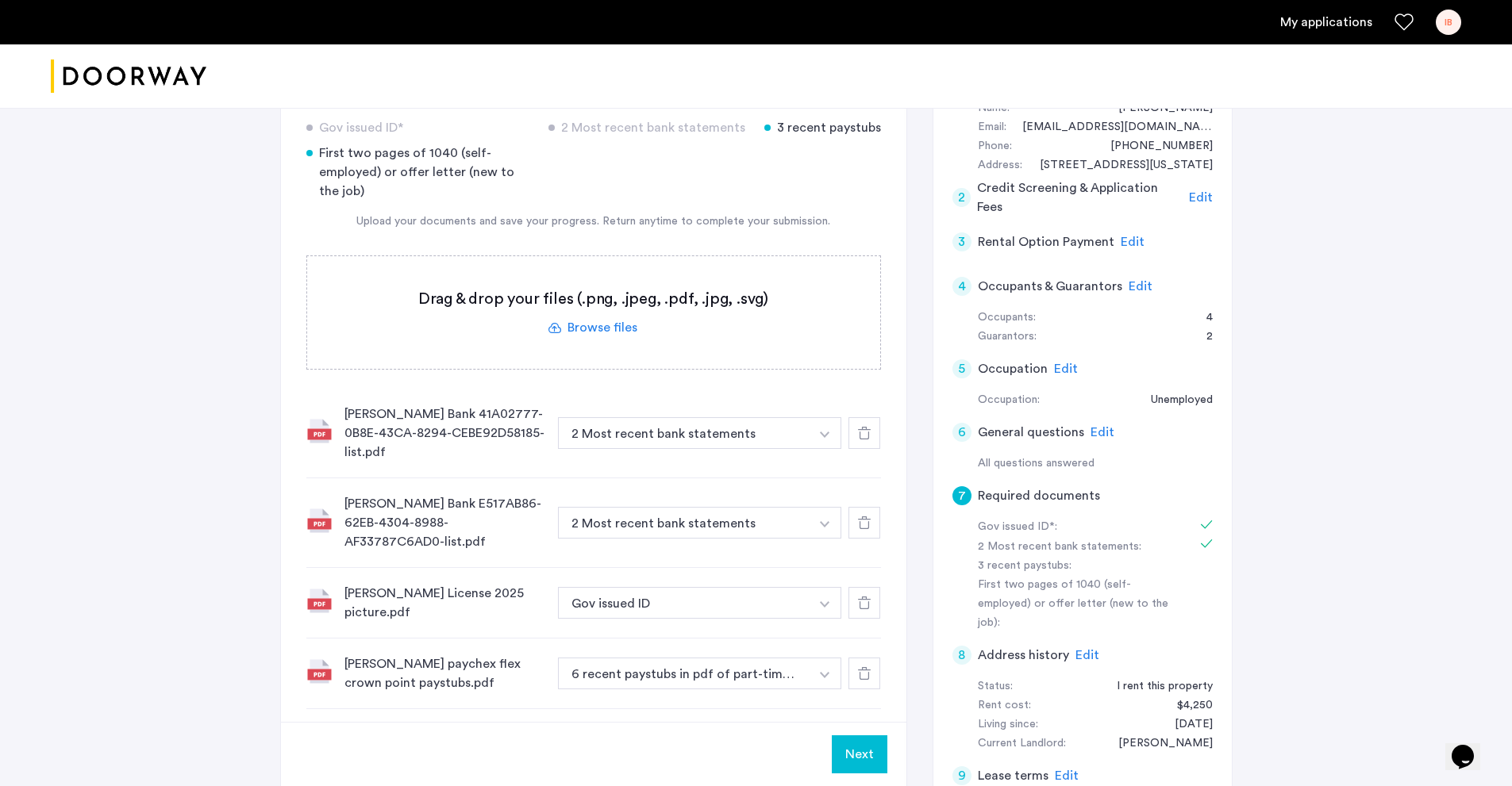
click at [1123, 246] on span "Edit" at bounding box center [1132, 243] width 23 height 13
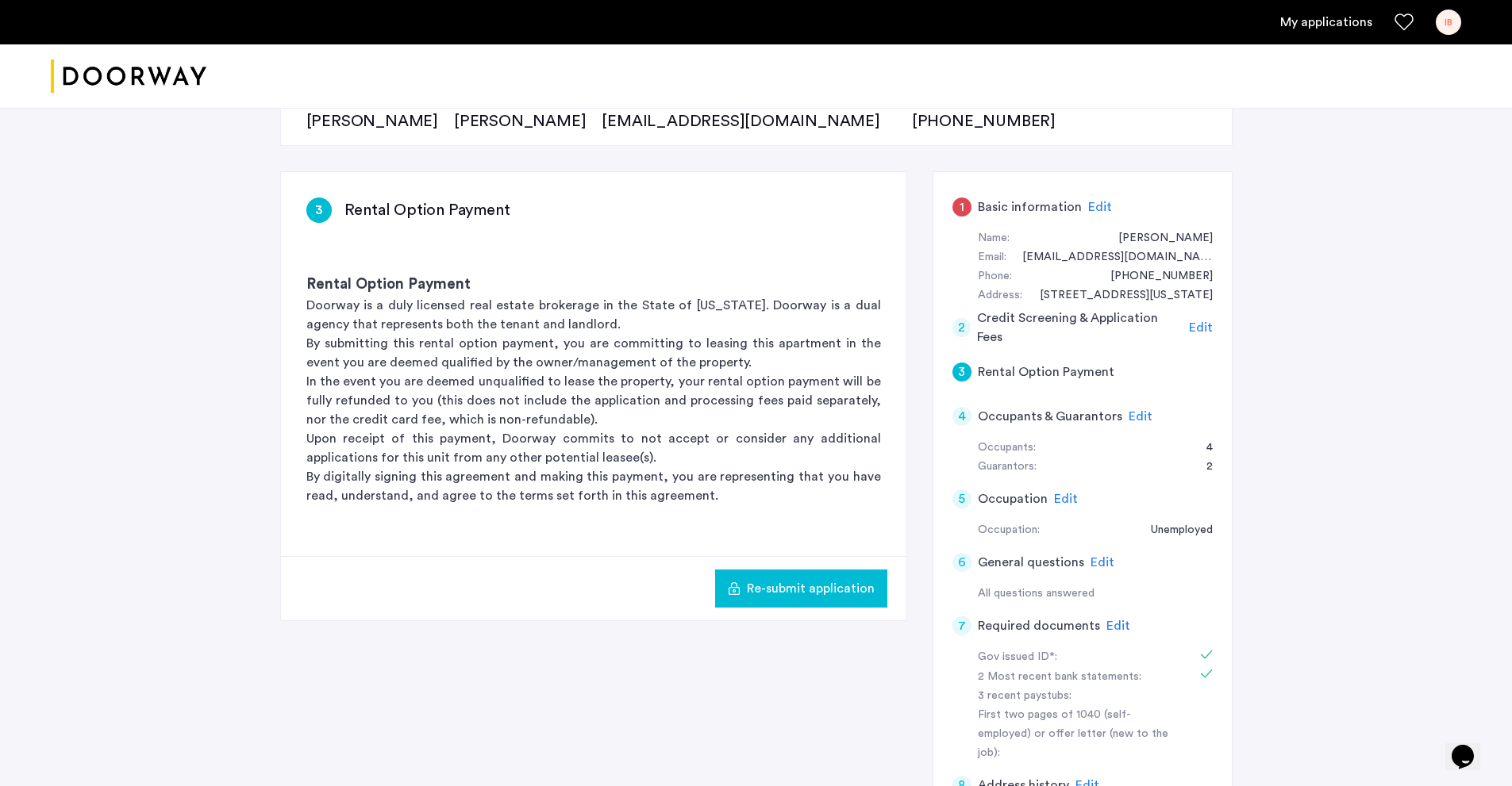
scroll to position [142, 0]
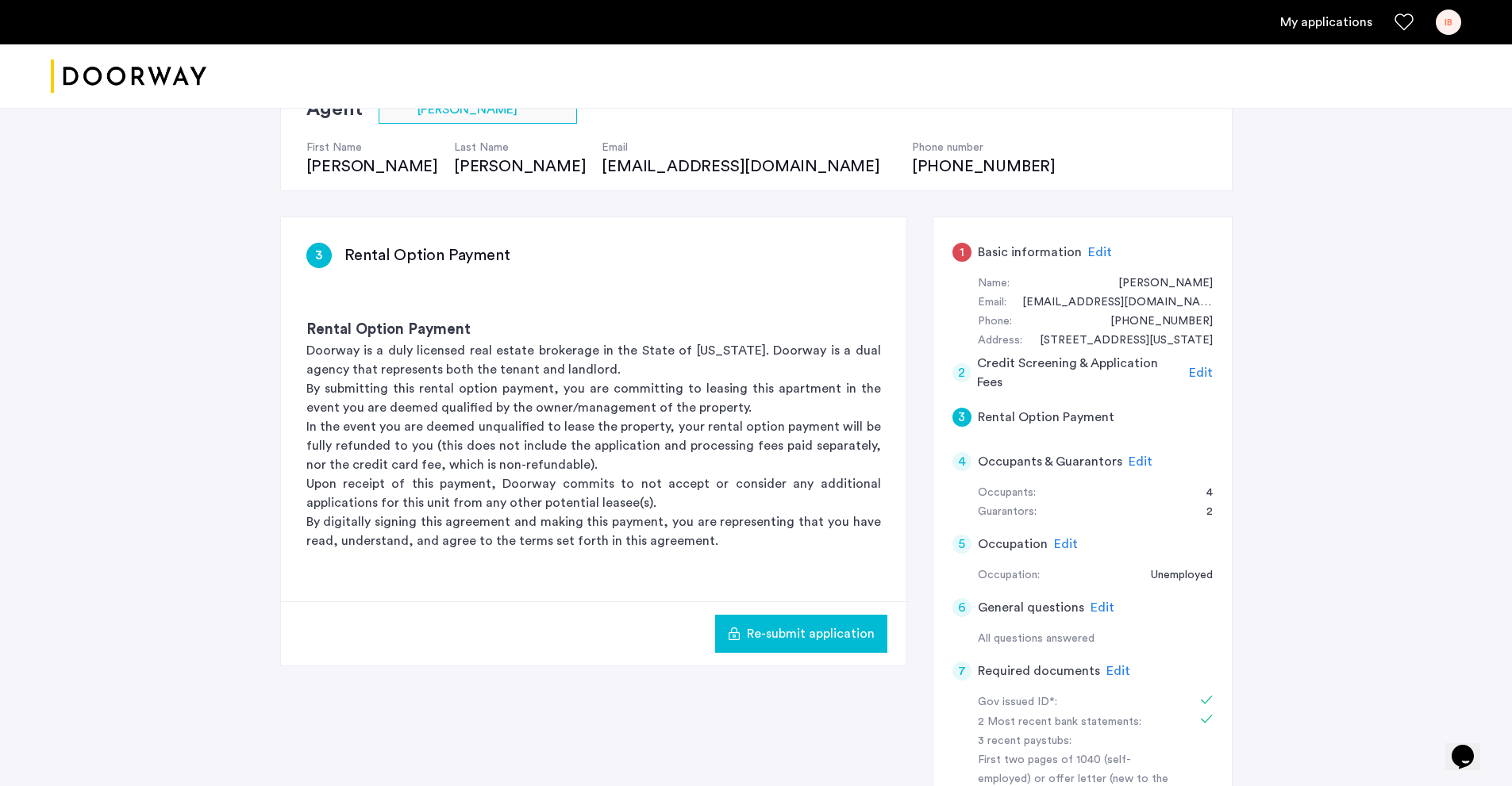
click at [995, 453] on h5 "Occupants & Guarantors" at bounding box center [1050, 462] width 144 height 19
click at [1018, 461] on h5 "Occupants & Guarantors" at bounding box center [1050, 462] width 144 height 19
click at [1132, 459] on span "Edit" at bounding box center [1140, 462] width 23 height 13
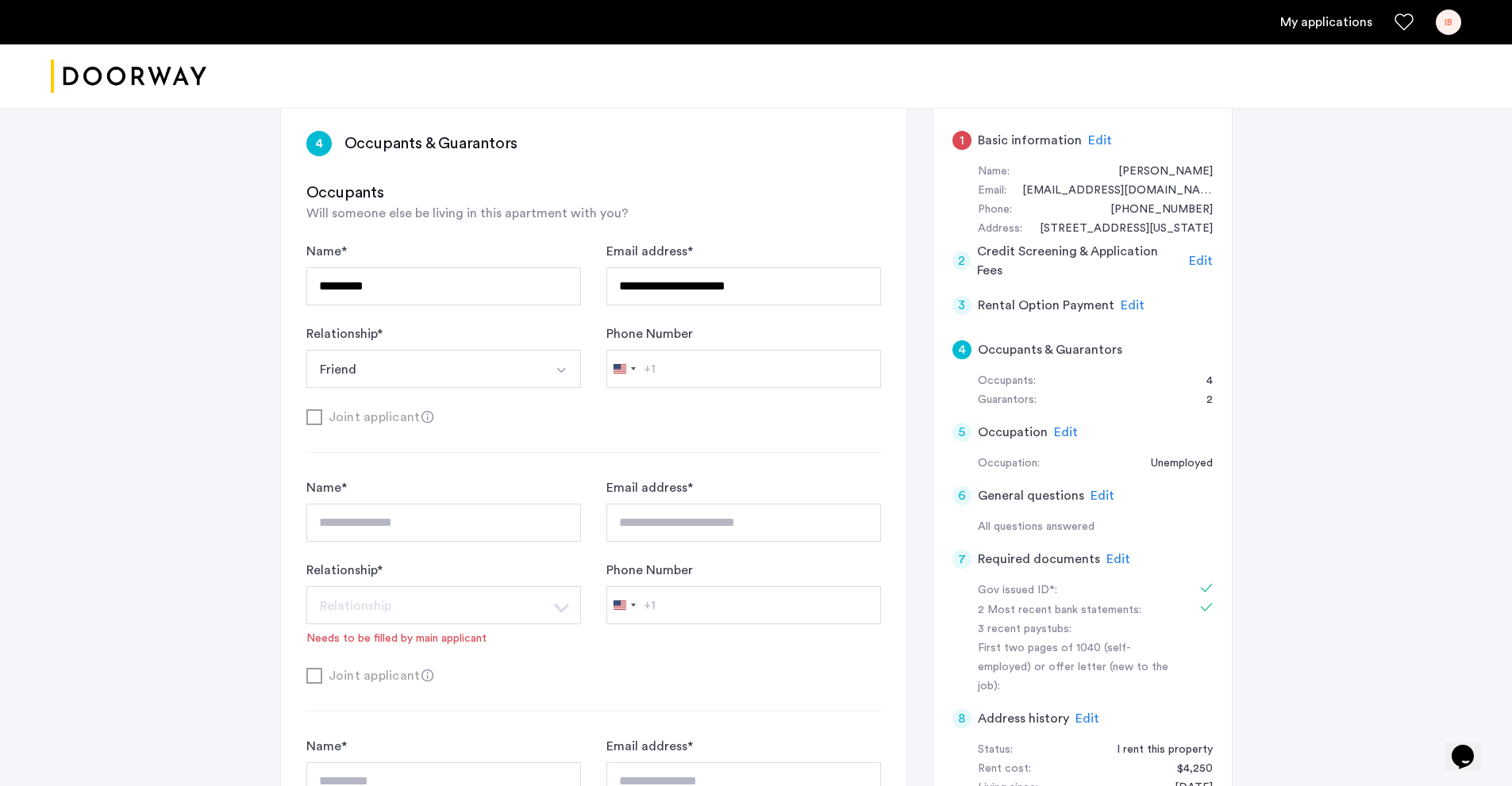
scroll to position [221, 0]
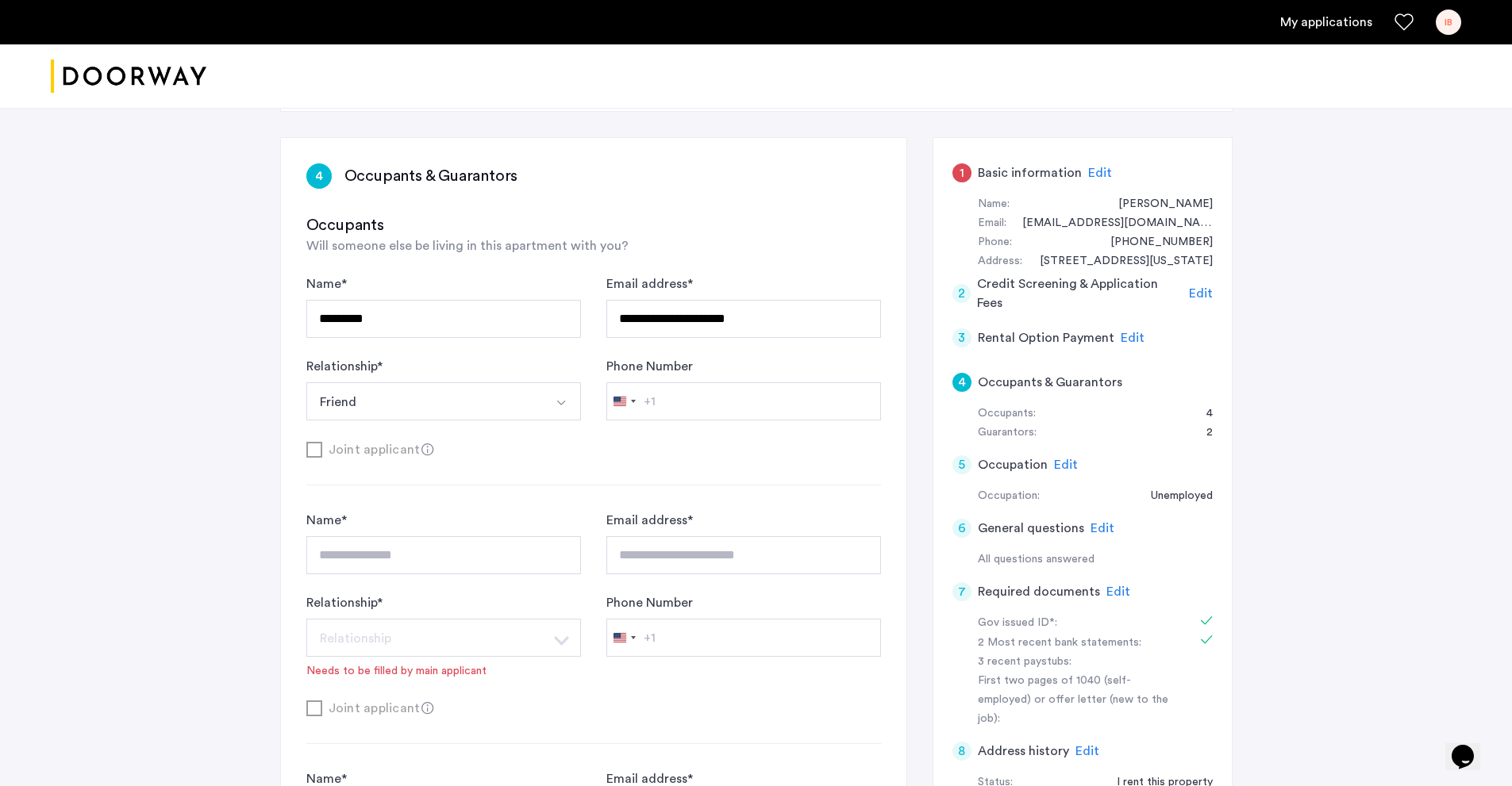
click at [397, 403] on button "Friend" at bounding box center [425, 401] width 237 height 38
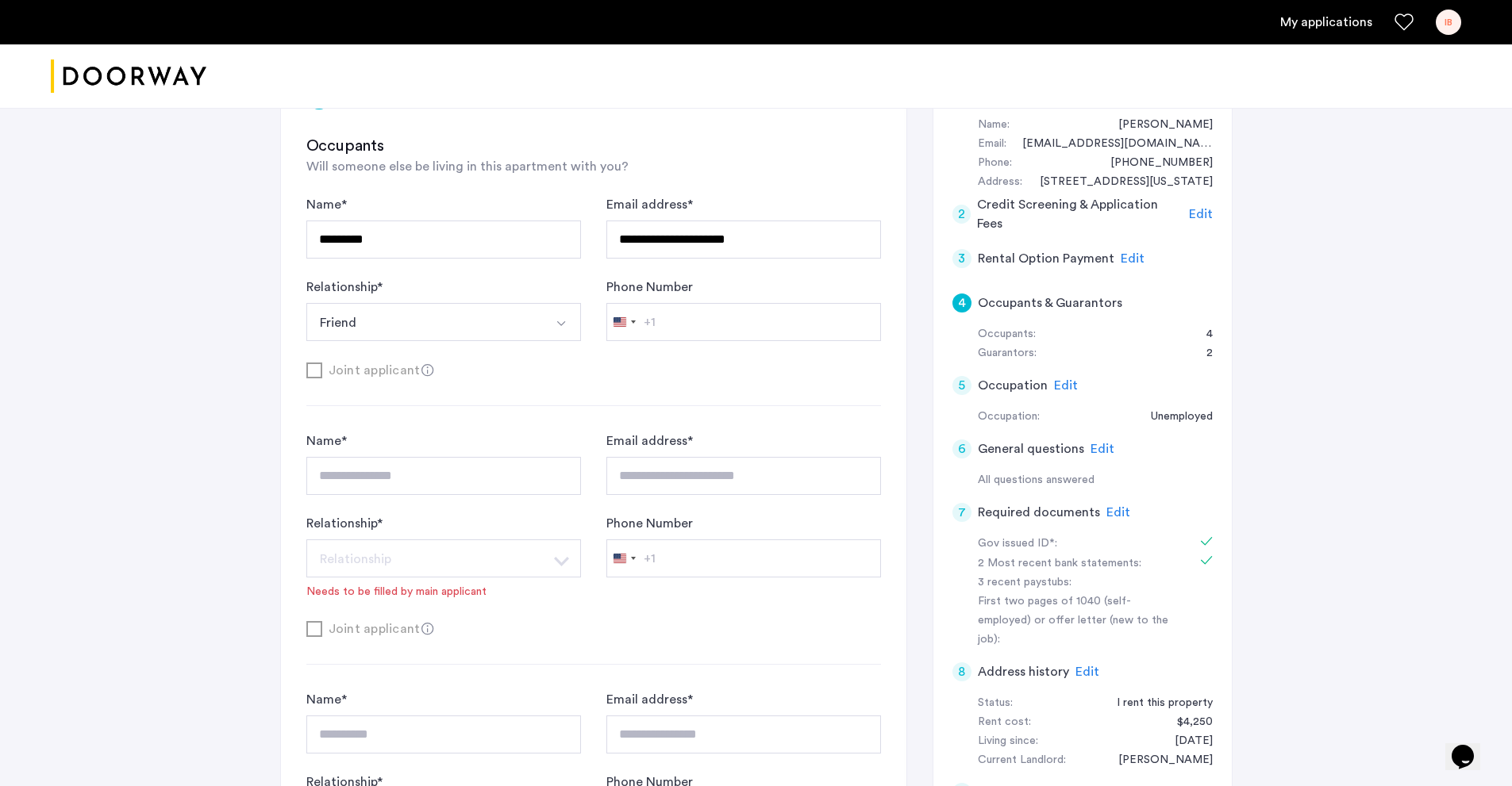
click at [424, 320] on button "Friend" at bounding box center [425, 321] width 237 height 38
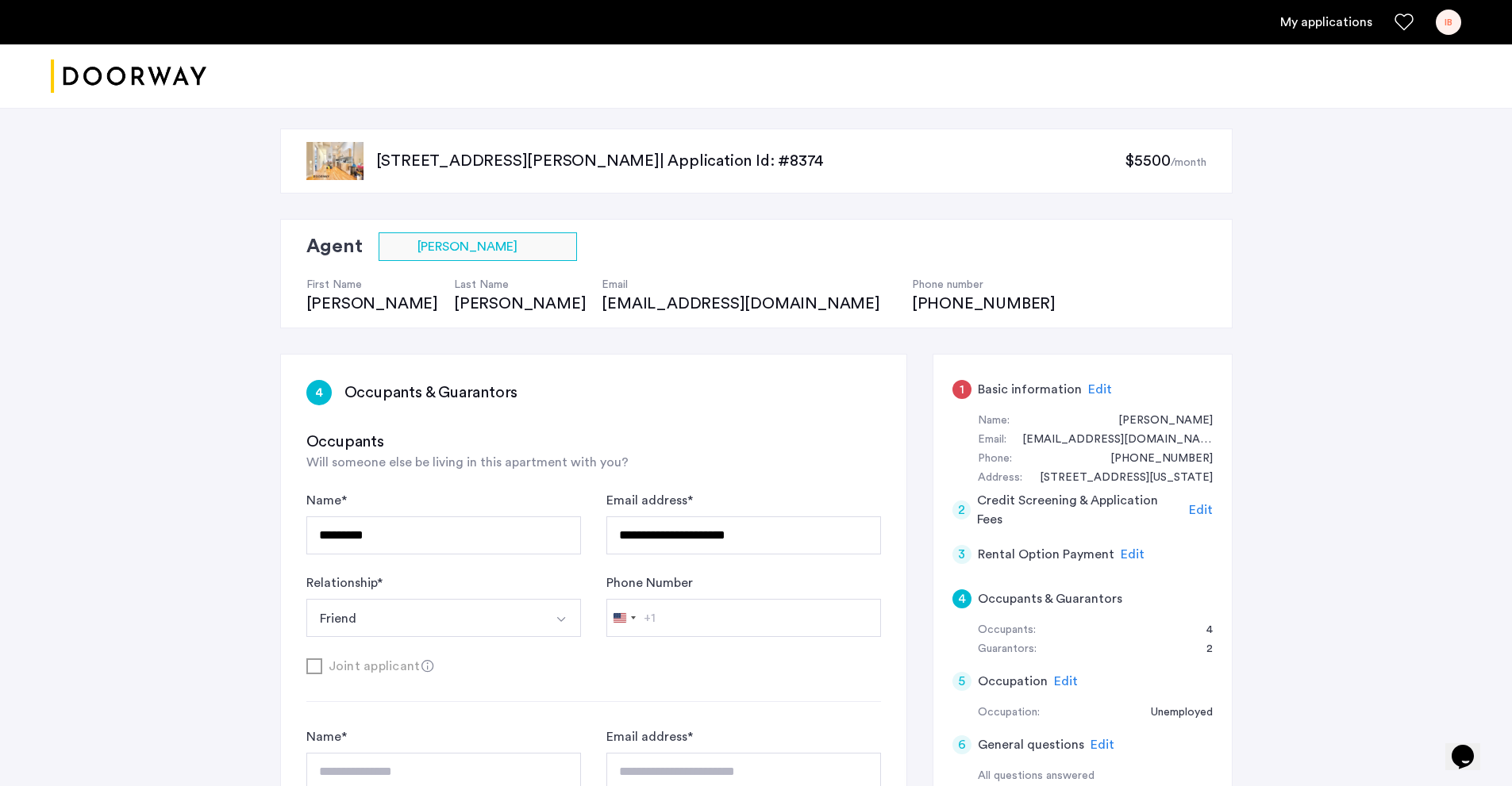
scroll to position [0, 0]
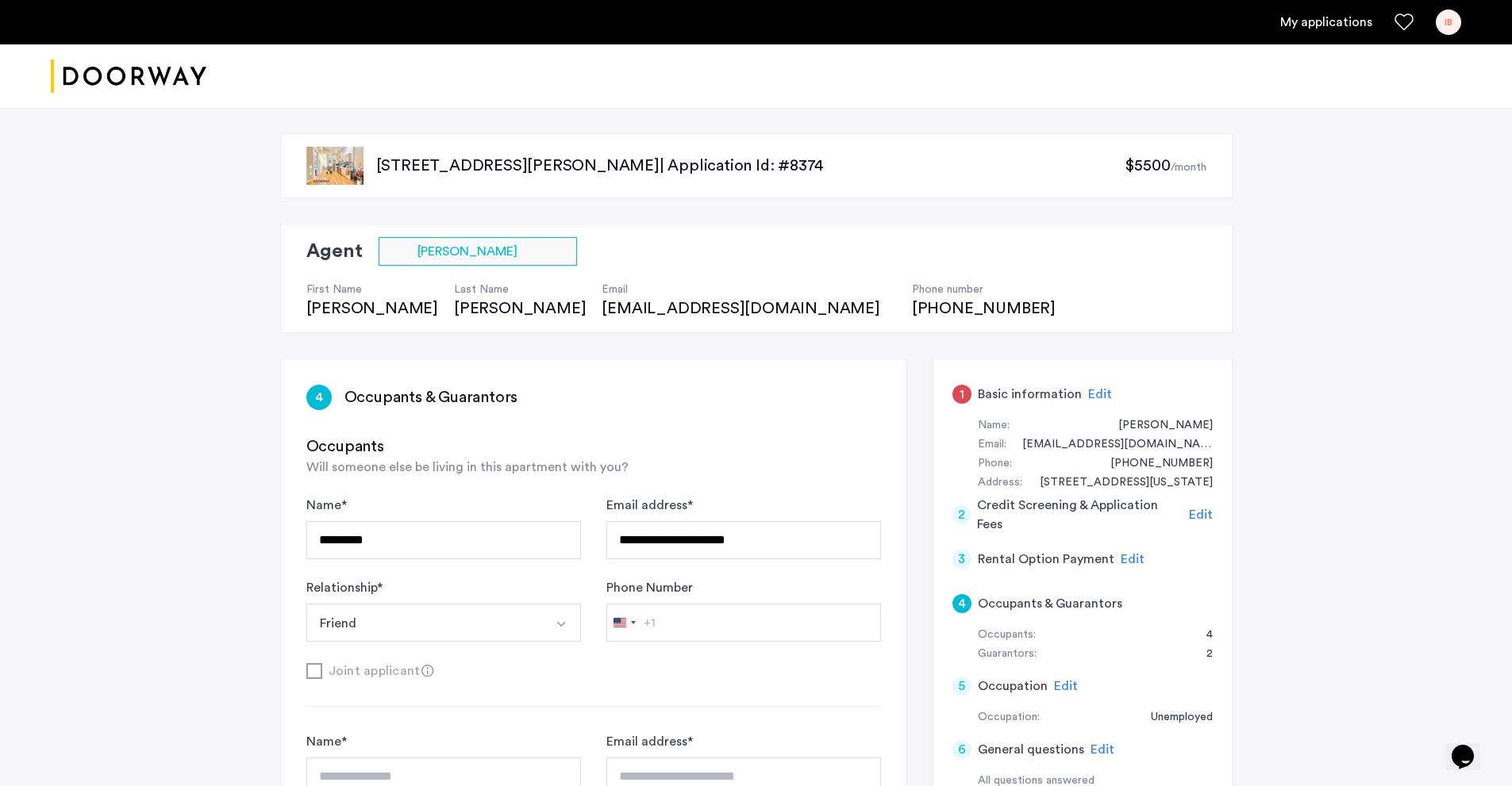
click at [1127, 556] on span "Edit" at bounding box center [1132, 559] width 23 height 13
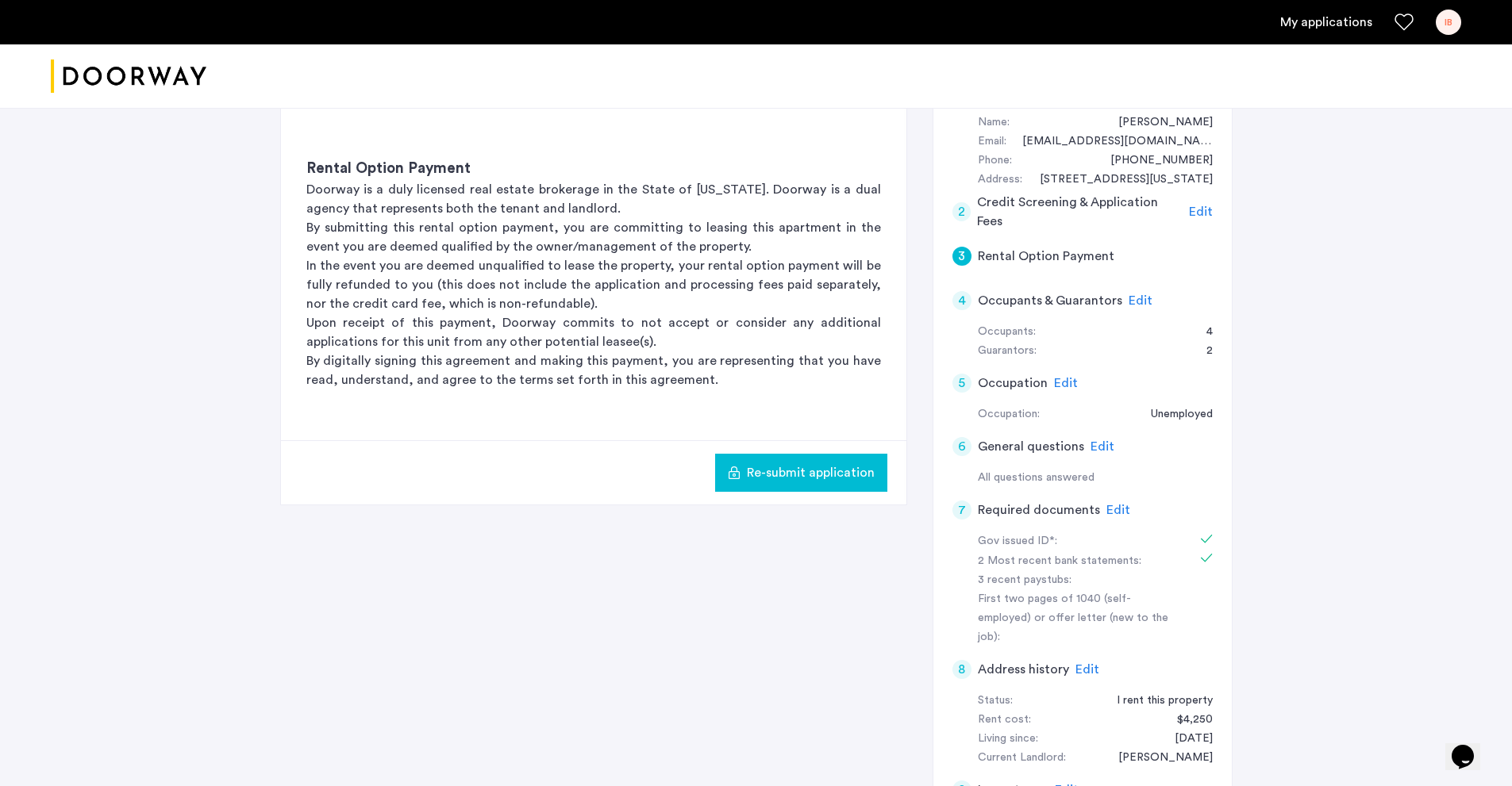
scroll to position [318, 0]
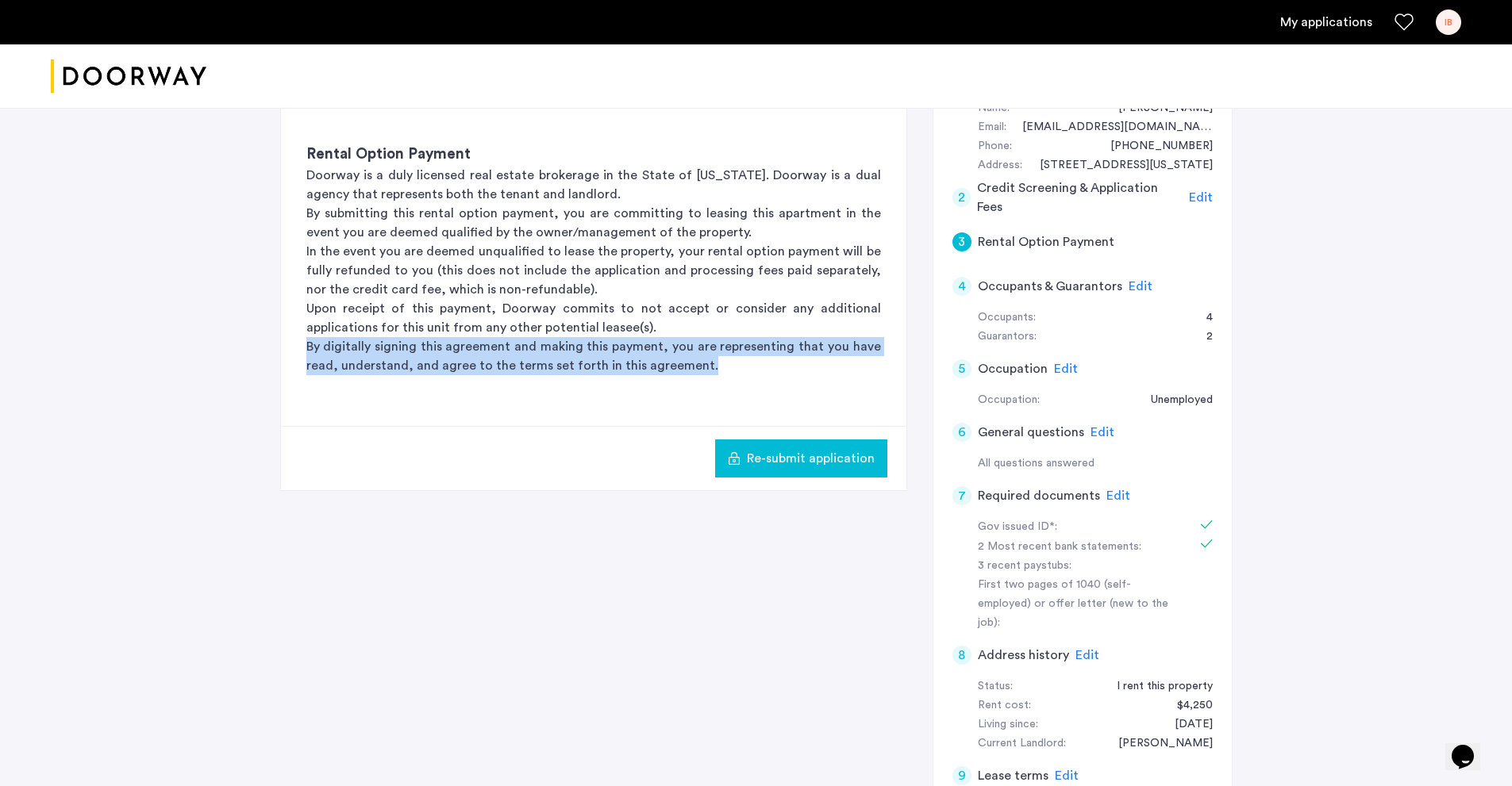
drag, startPoint x: 718, startPoint y: 372, endPoint x: 217, endPoint y: 341, distance: 502.0
click at [217, 341] on div "1120 Hancock Street, Unit 3, Brooklyn, NY 11221 | Application Id: #8374 $5500 /…" at bounding box center [756, 333] width 1512 height 1085
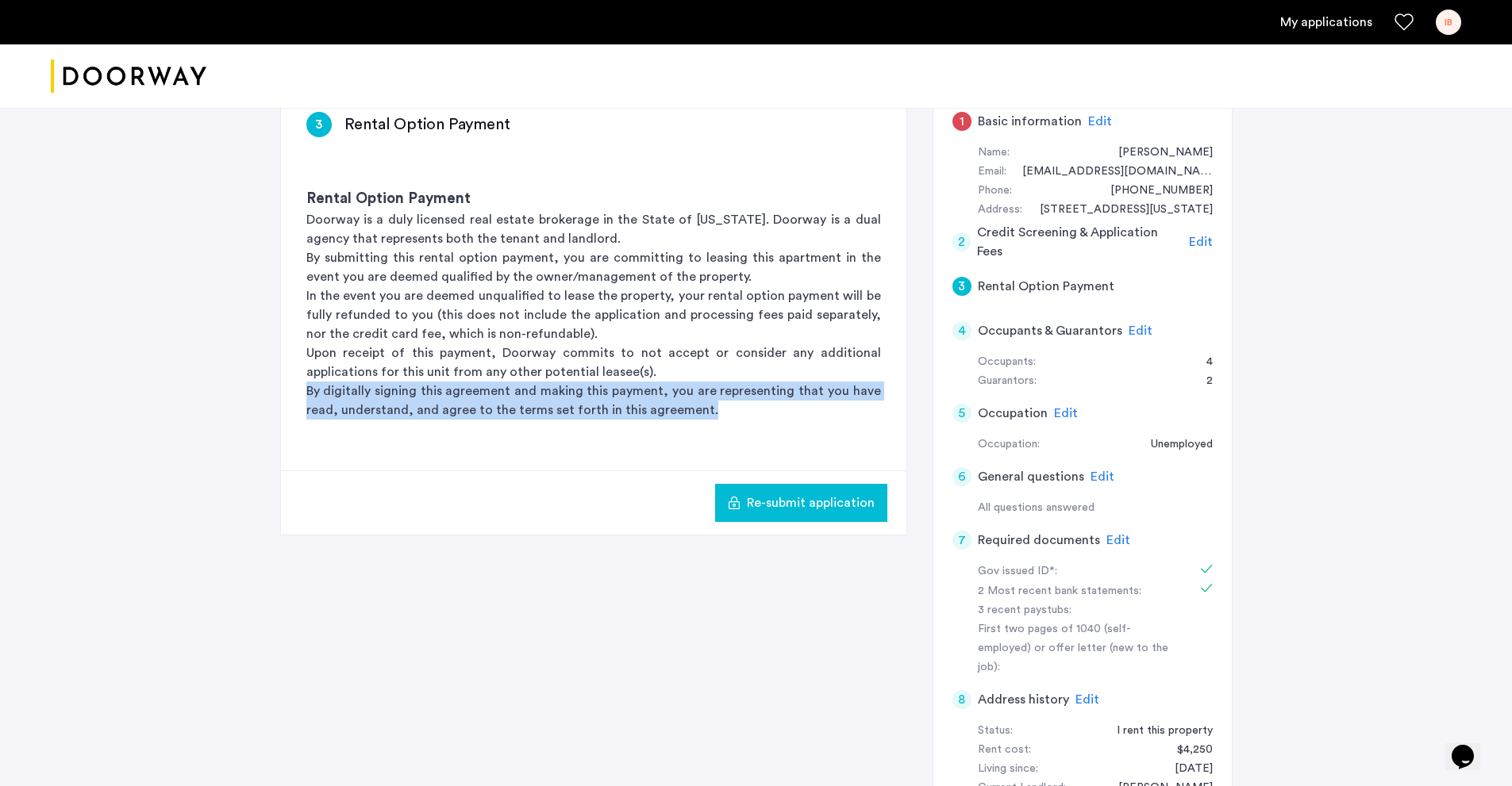
scroll to position [238, 0]
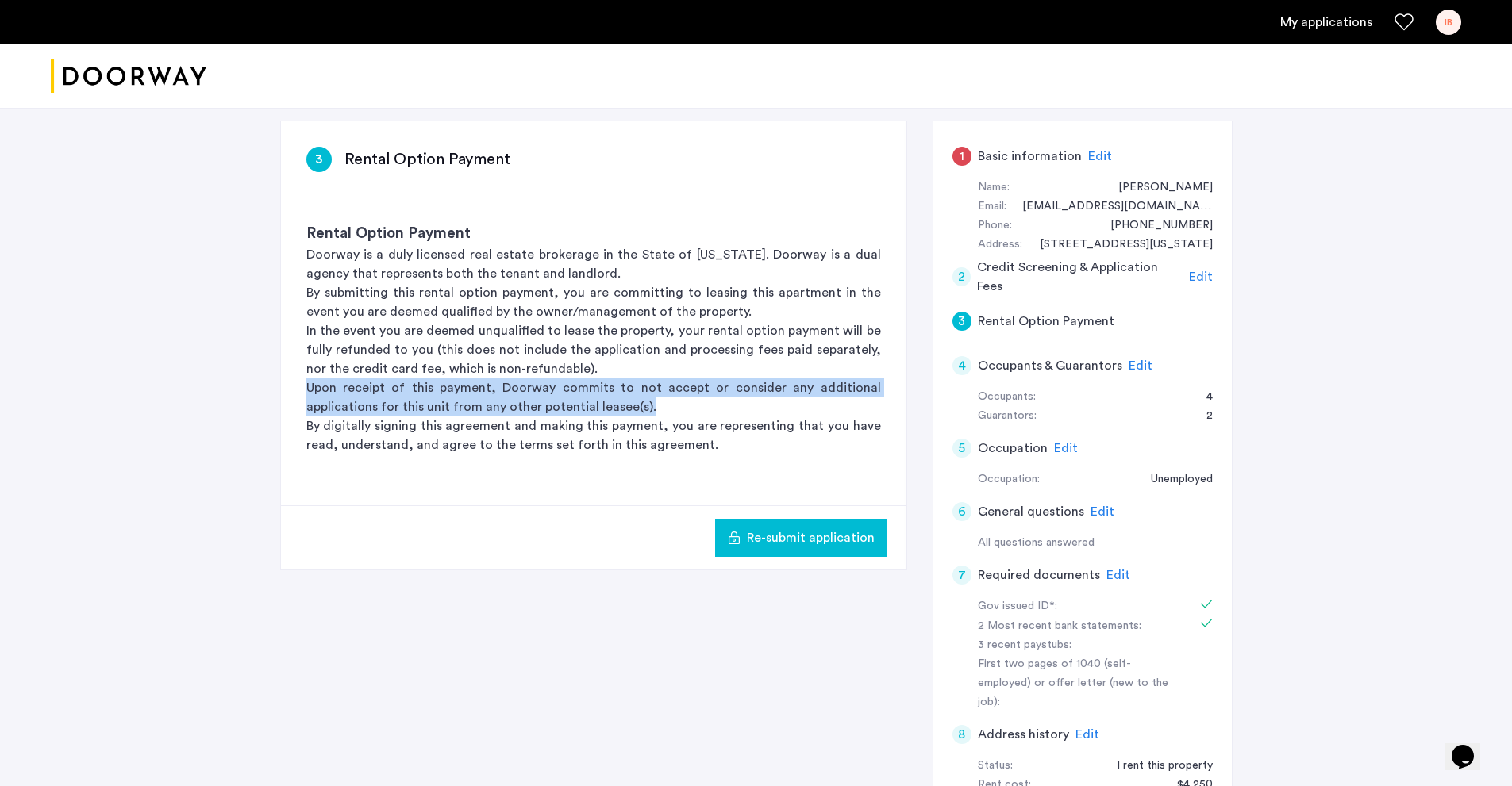
drag, startPoint x: 298, startPoint y: 379, endPoint x: 682, endPoint y: 407, distance: 385.0
click at [681, 407] on div "Rental Option Payment Doorway is a duly licensed real estate brokerage in the S…" at bounding box center [593, 338] width 625 height 282
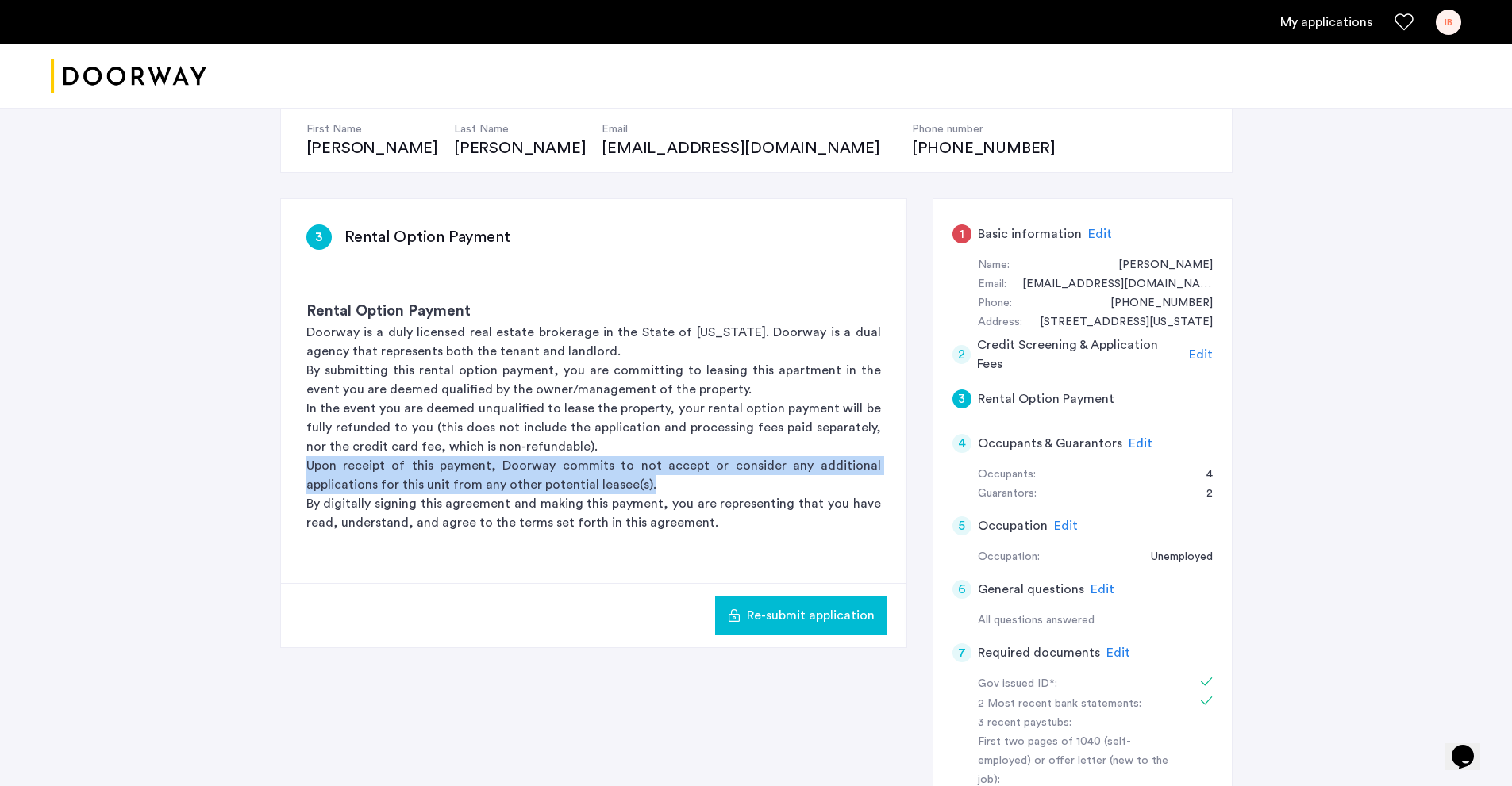
scroll to position [158, 0]
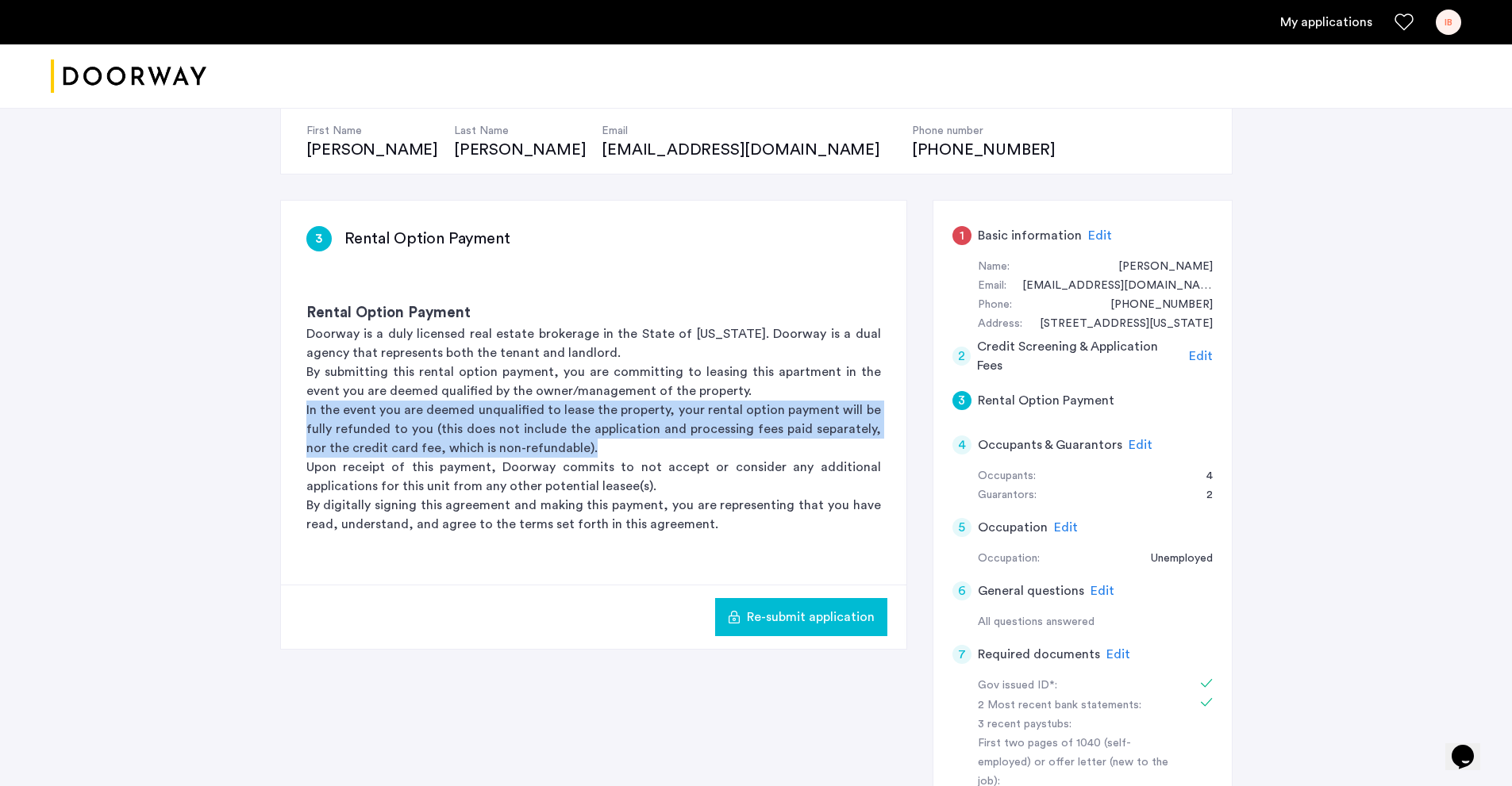
drag, startPoint x: 620, startPoint y: 446, endPoint x: 251, endPoint y: 409, distance: 370.9
click at [251, 409] on div "1120 Hancock Street, Unit 3, Brooklyn, NY 11221 | Application Id: #8374 $5500 /…" at bounding box center [756, 492] width 1512 height 1085
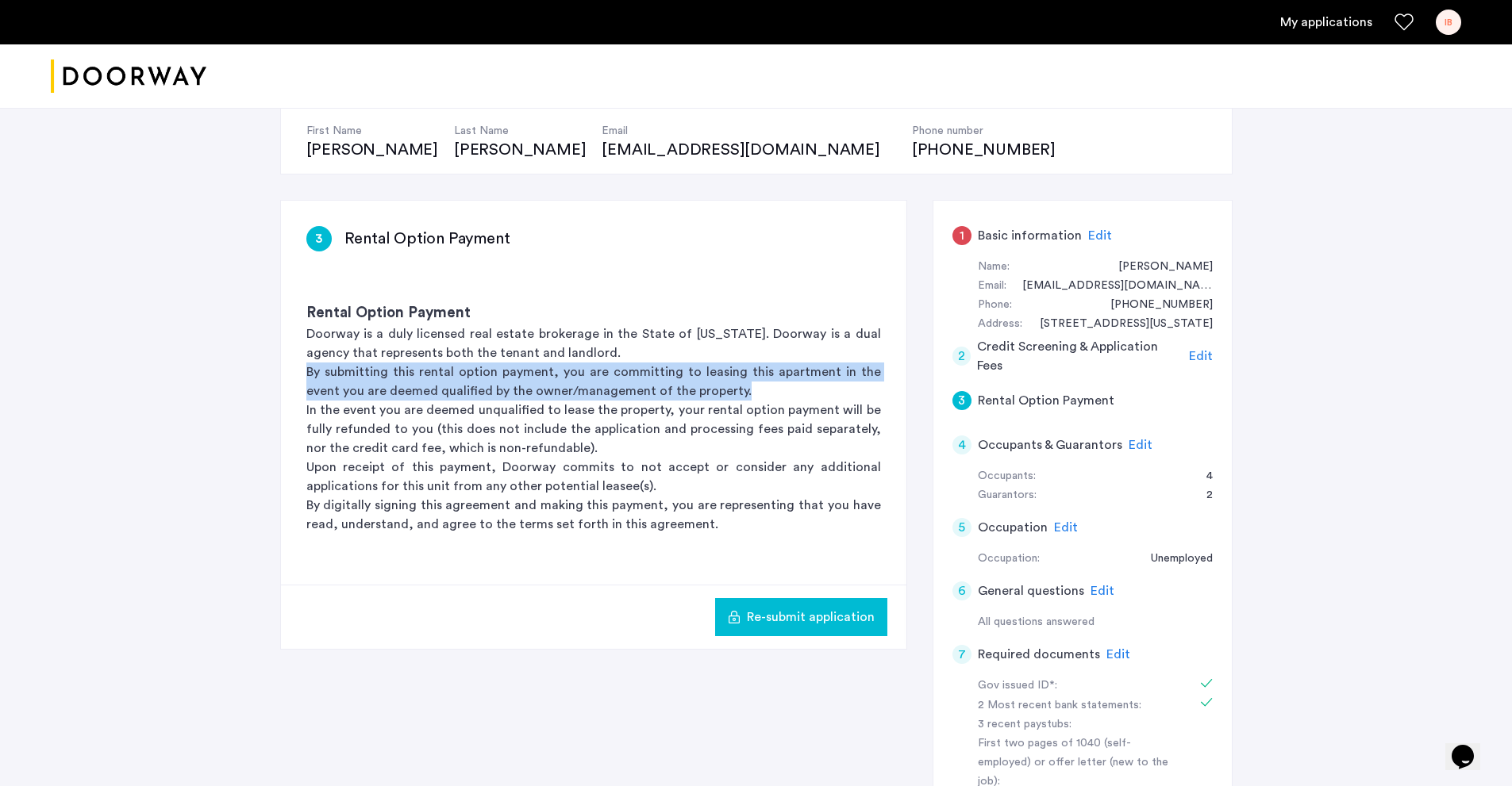
drag, startPoint x: 714, startPoint y: 391, endPoint x: 248, endPoint y: 365, distance: 466.7
click at [248, 365] on div "1120 Hancock Street, Unit 3, Brooklyn, NY 11221 | Application Id: #8374 $5500 /…" at bounding box center [756, 492] width 1512 height 1085
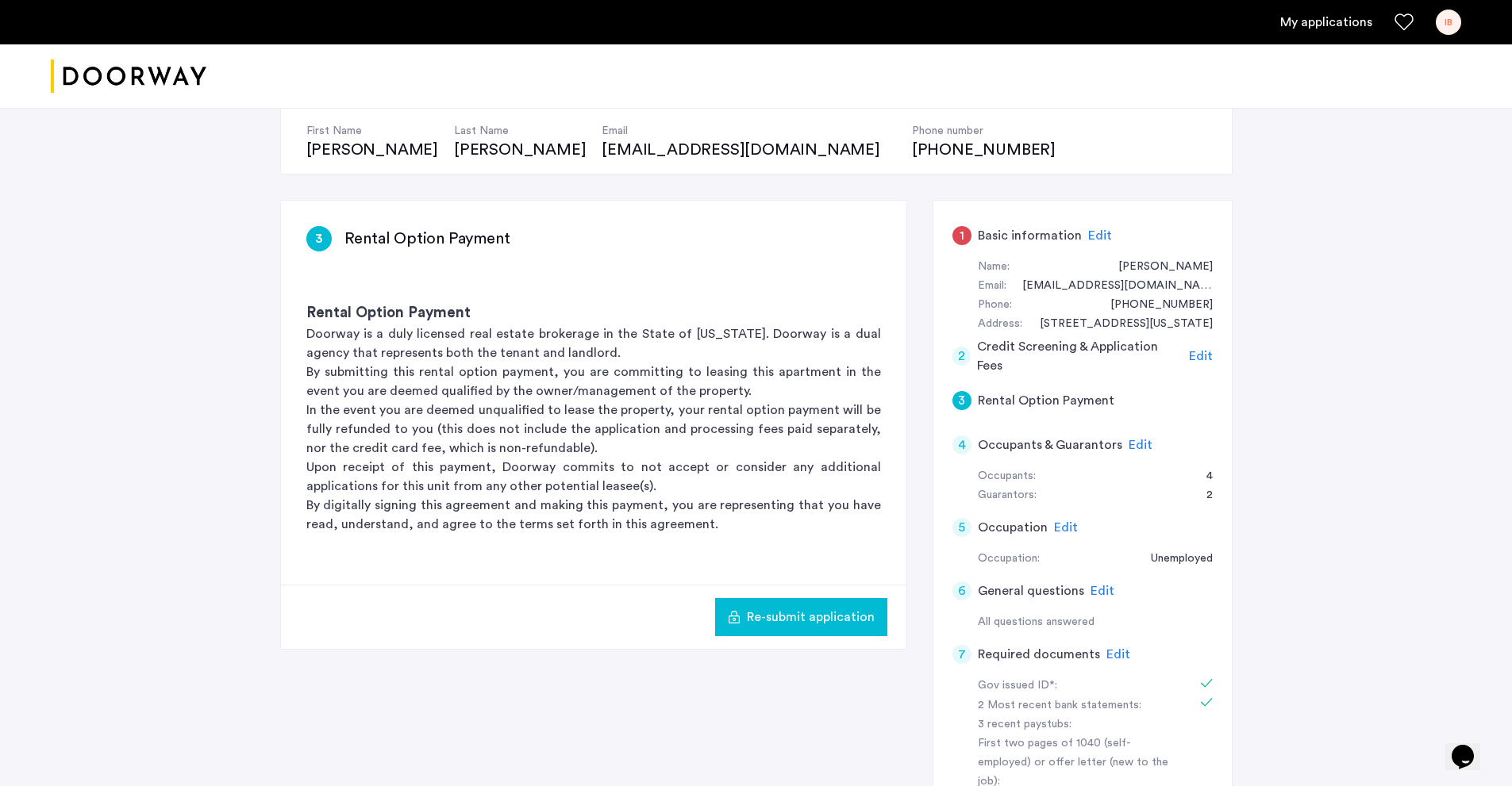
click at [1195, 357] on span "Edit" at bounding box center [1201, 356] width 23 height 13
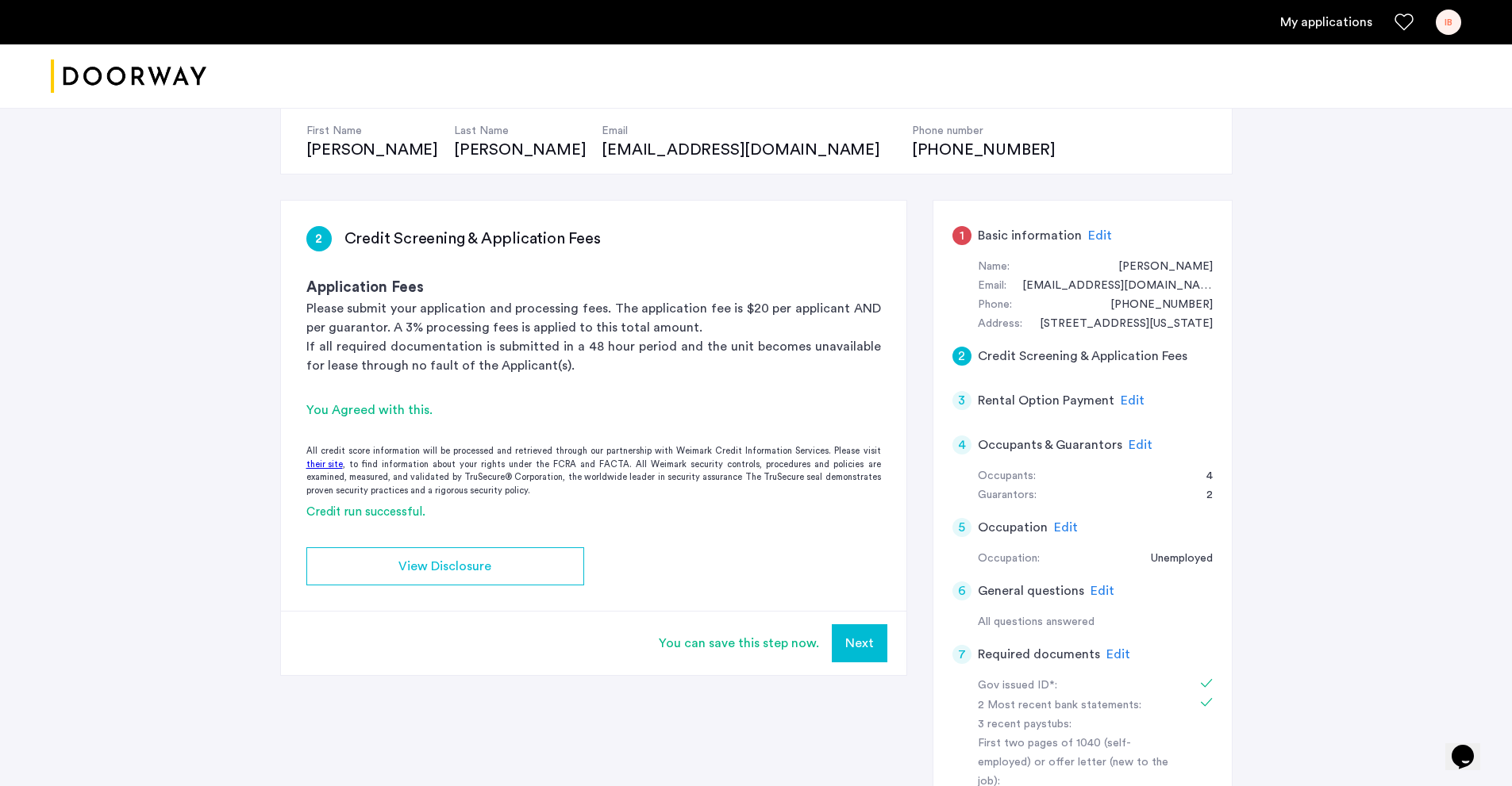
click at [1121, 402] on span "Edit" at bounding box center [1132, 401] width 23 height 13
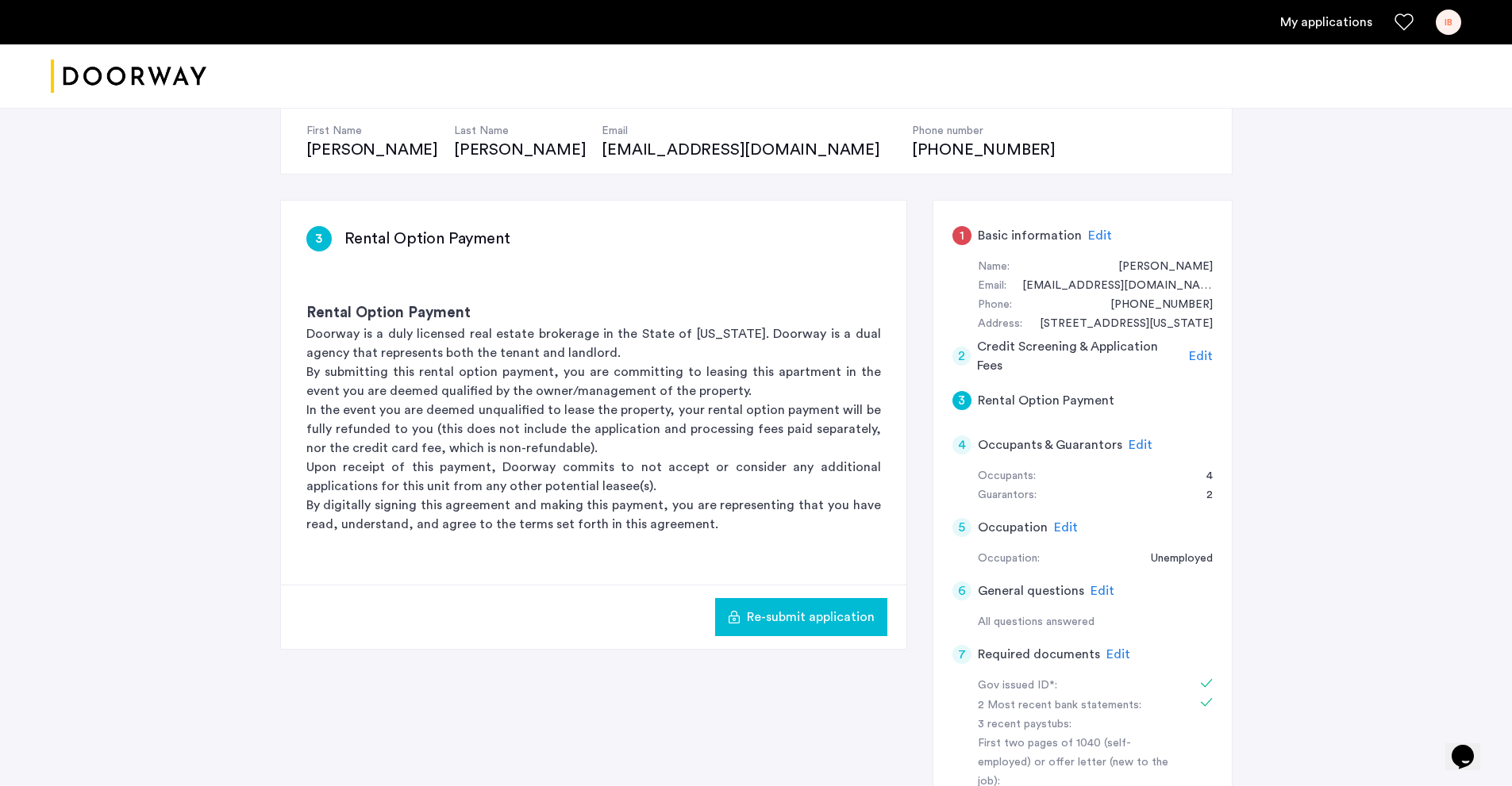
click at [1133, 440] on span "Edit" at bounding box center [1140, 445] width 23 height 13
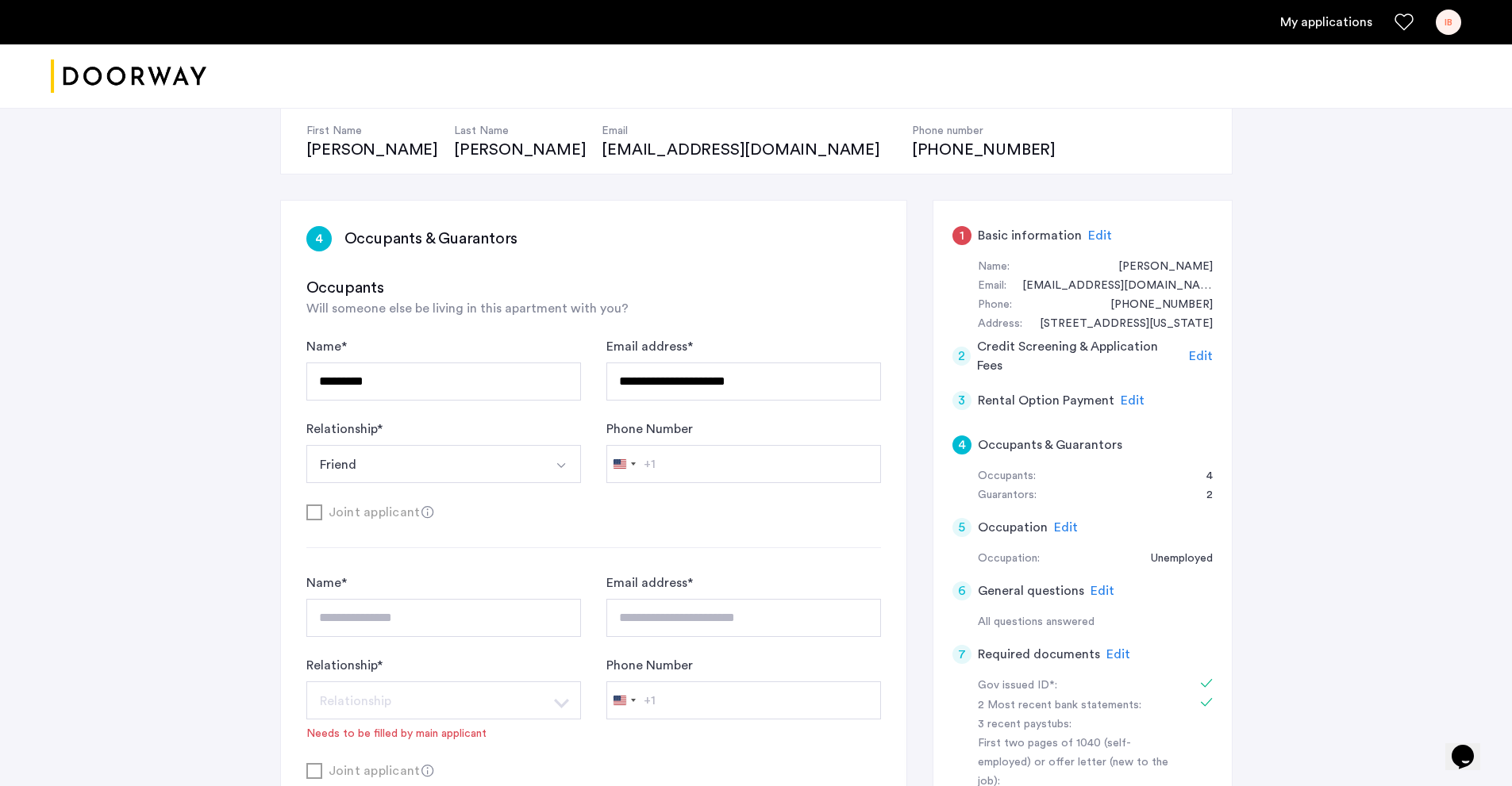
click at [1057, 530] on span "Edit" at bounding box center [1066, 527] width 23 height 13
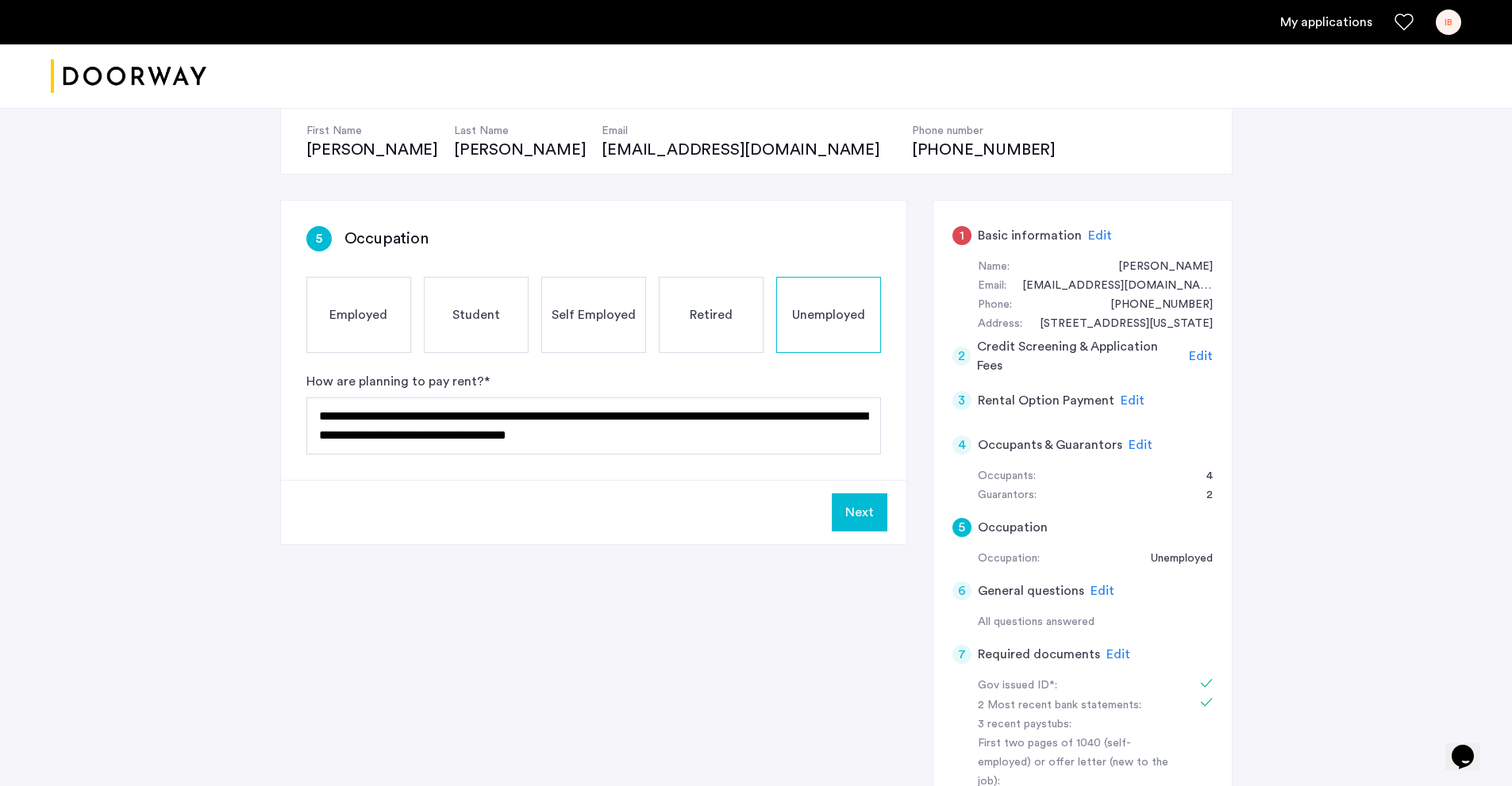
click at [1099, 585] on span "Edit" at bounding box center [1102, 591] width 23 height 13
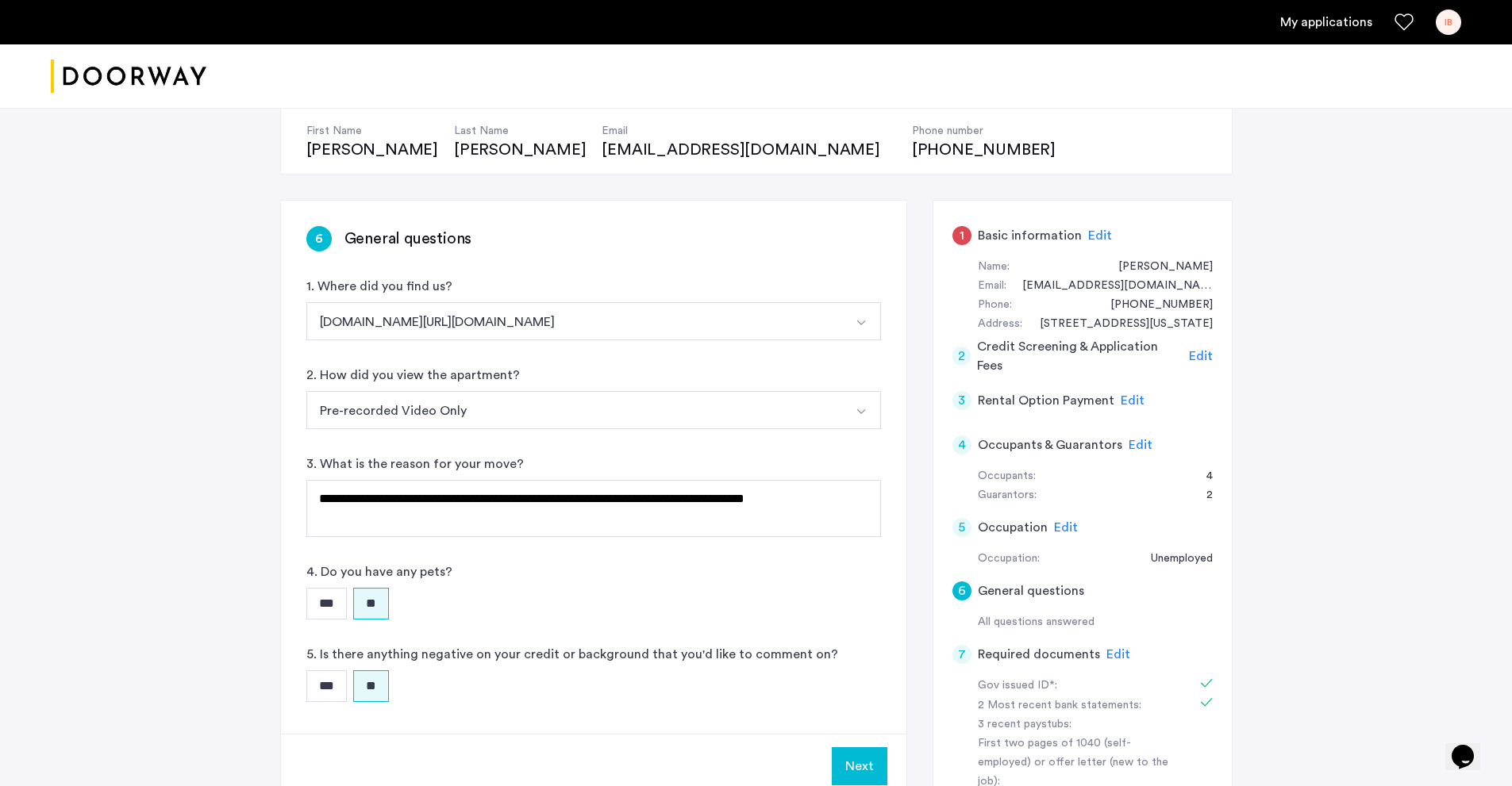
click at [1114, 649] on span "Edit" at bounding box center [1117, 655] width 23 height 13
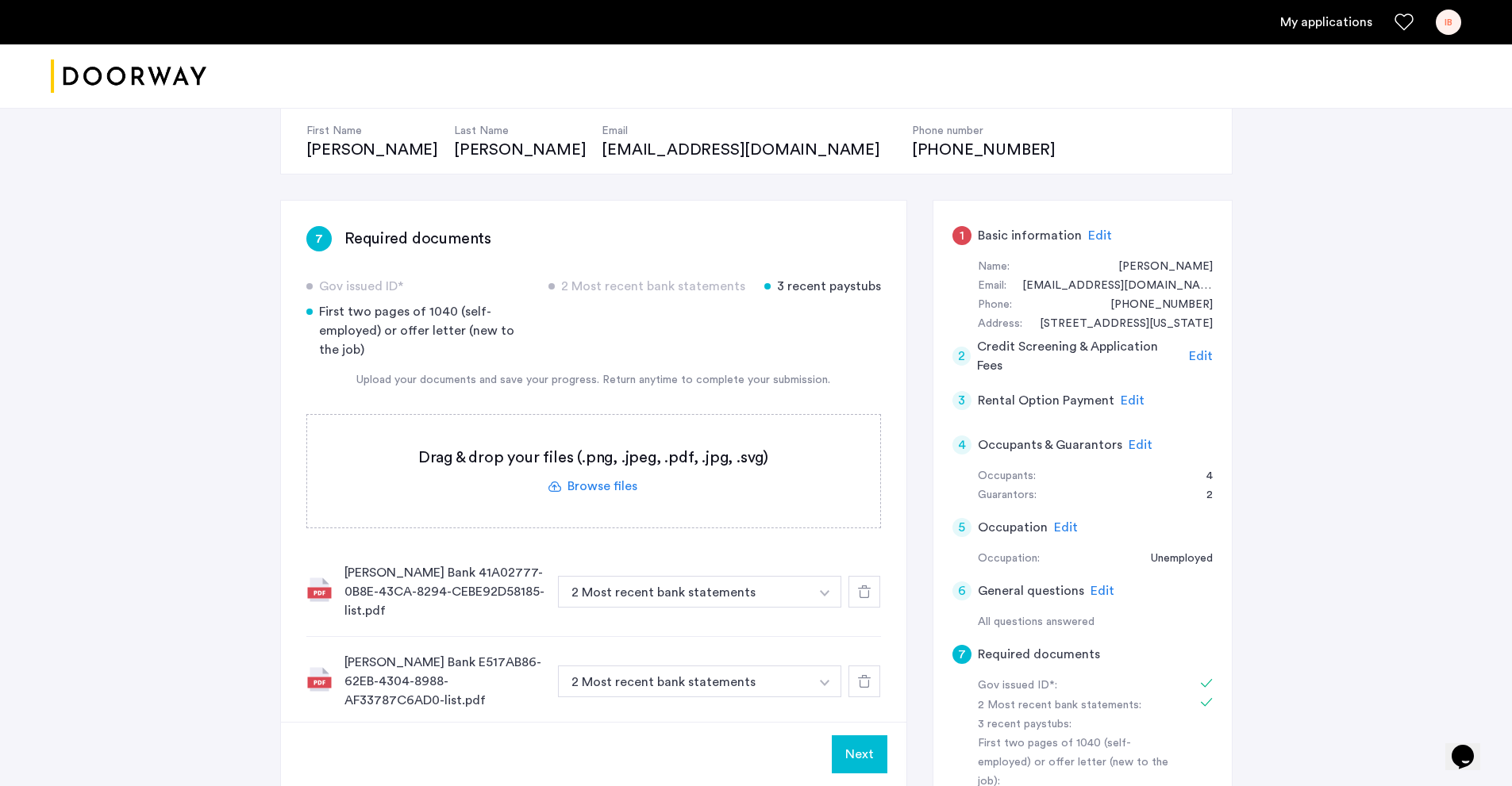
click at [1103, 599] on div "Edit" at bounding box center [1102, 591] width 23 height 19
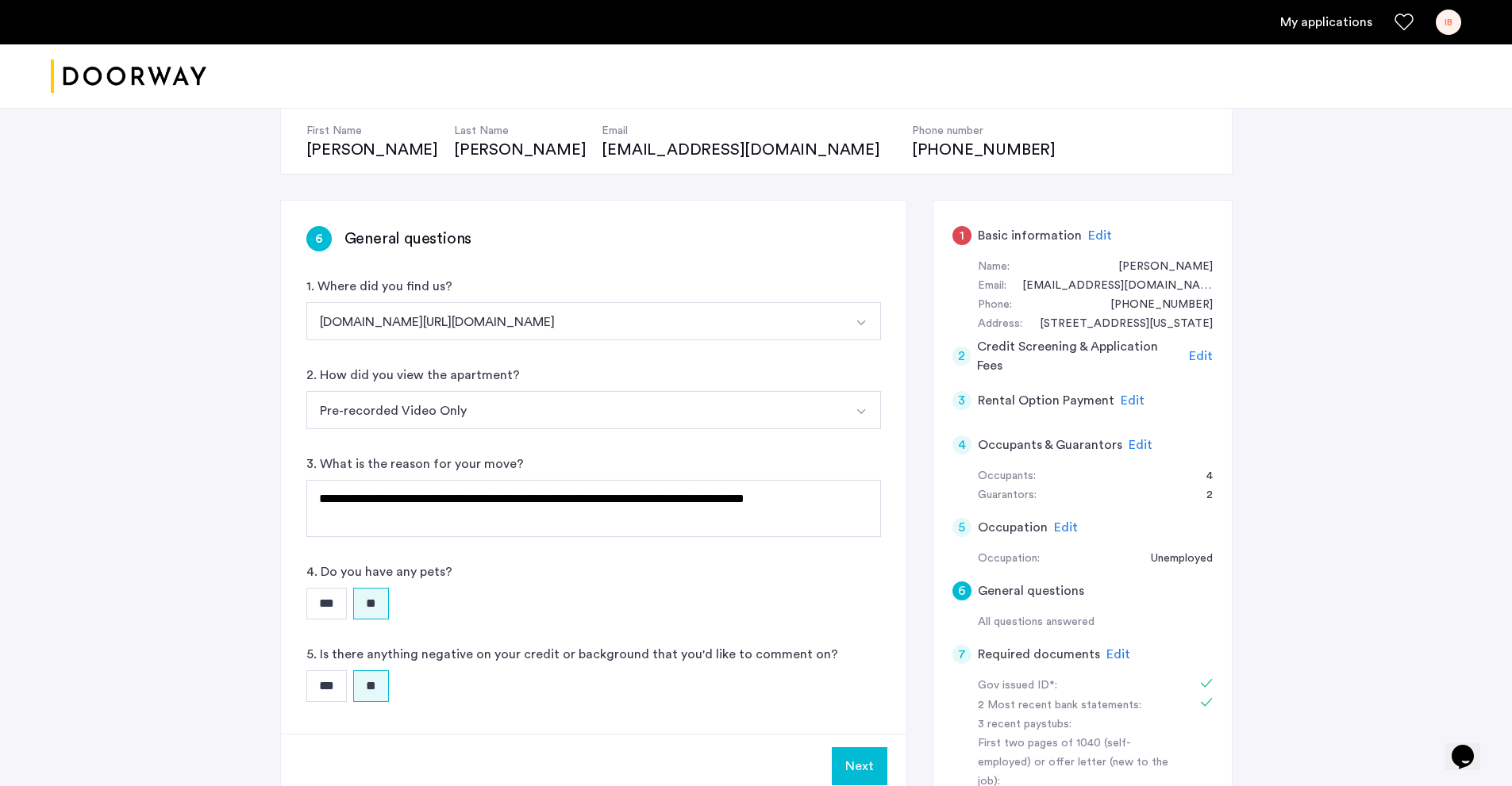
click at [1065, 534] on div "Edit" at bounding box center [1066, 527] width 23 height 19
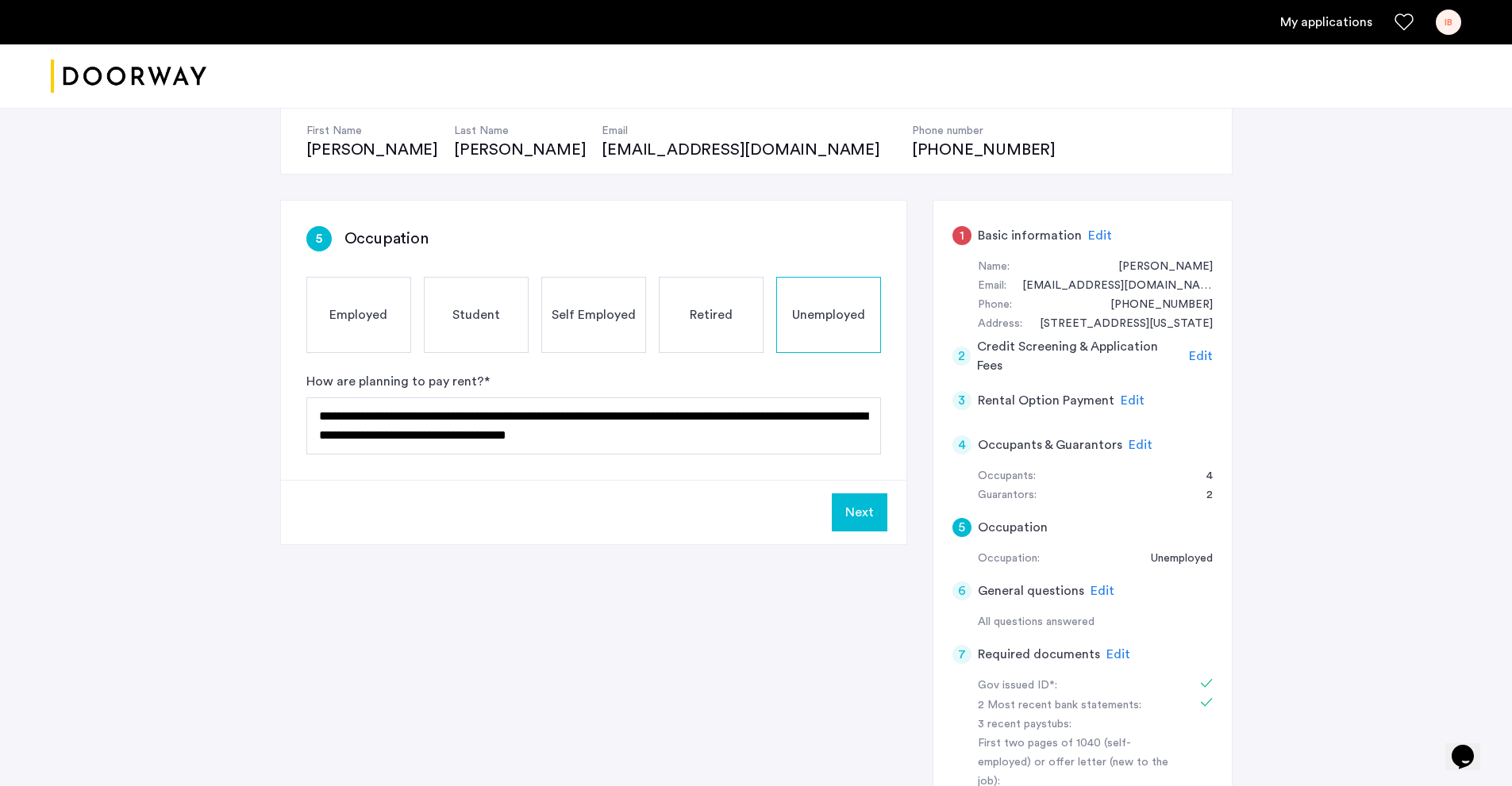
click at [1146, 451] on span "Edit" at bounding box center [1140, 445] width 23 height 13
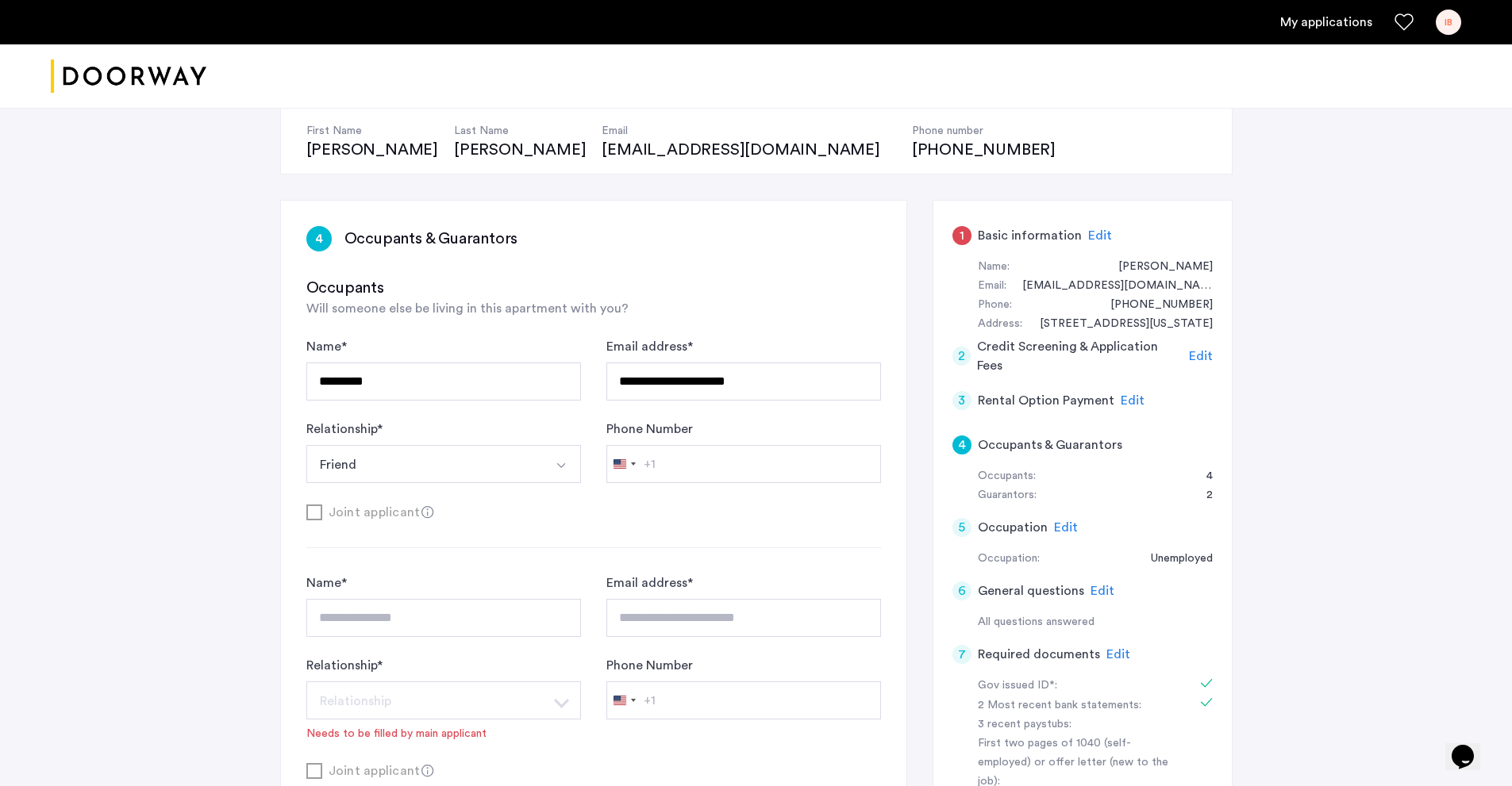
click at [1131, 400] on span "Edit" at bounding box center [1132, 401] width 23 height 13
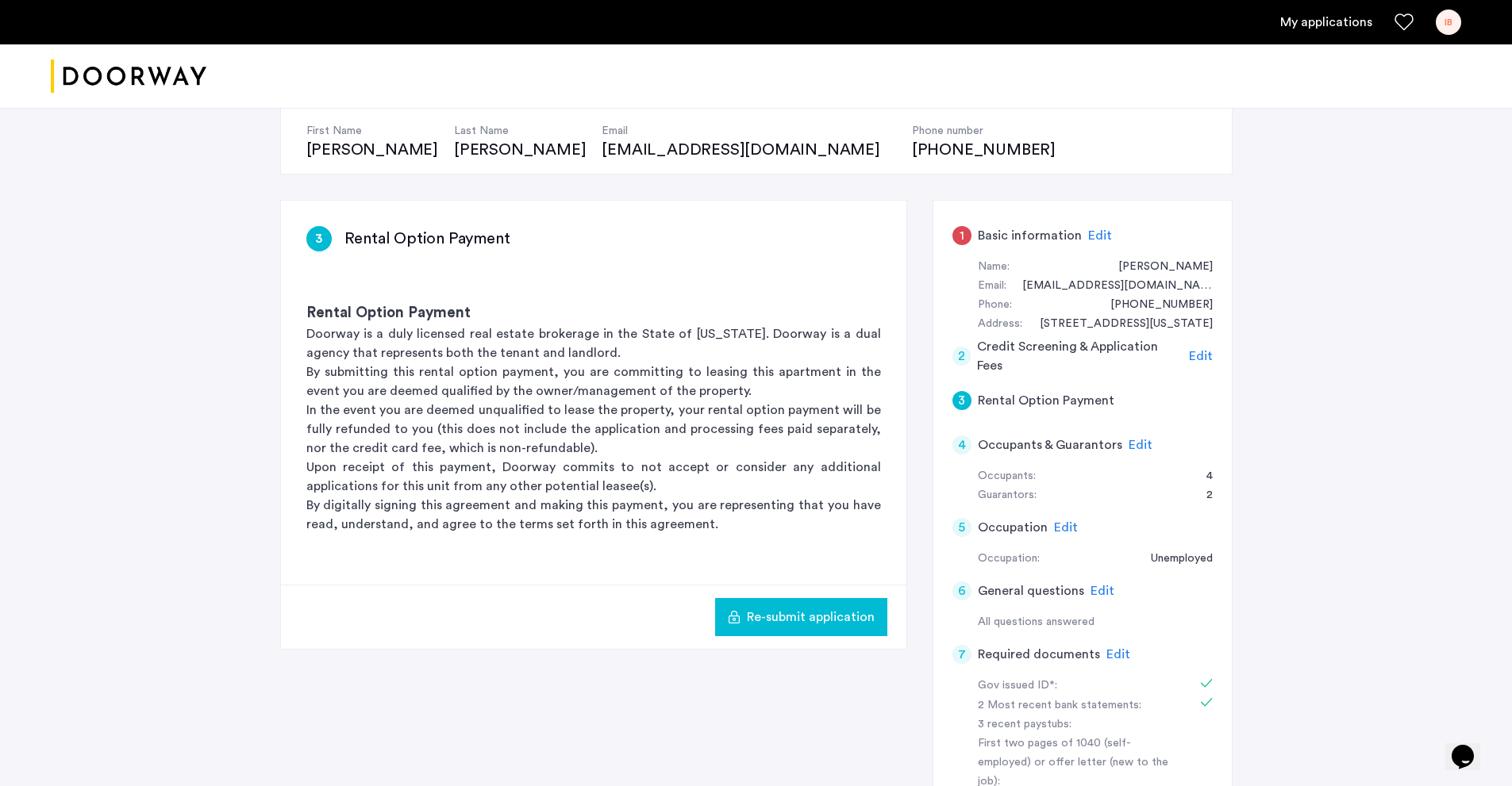
click at [1145, 448] on span "Edit" at bounding box center [1140, 445] width 23 height 13
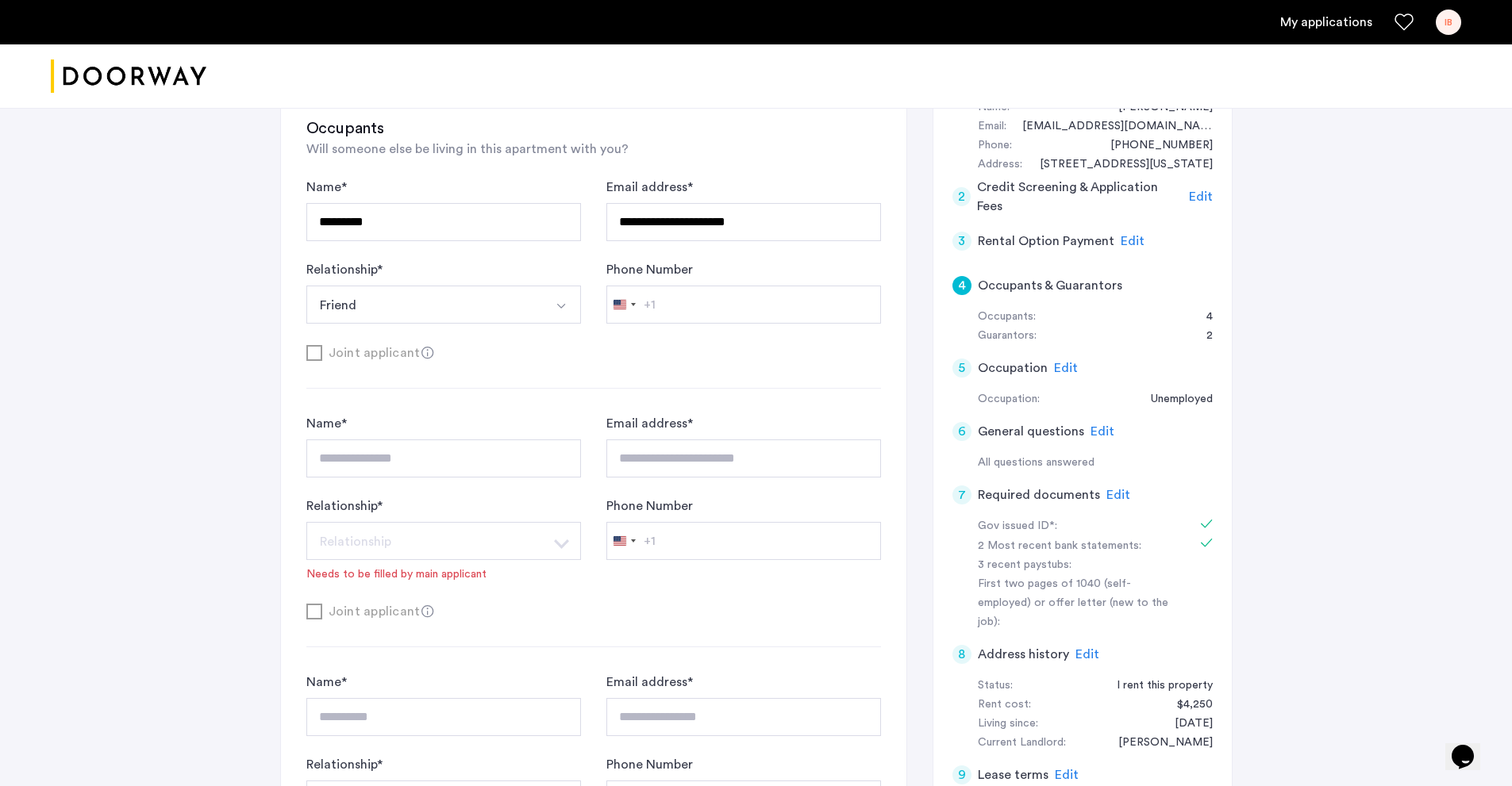
scroll to position [318, 0]
click at [496, 292] on button "Friend" at bounding box center [425, 305] width 237 height 38
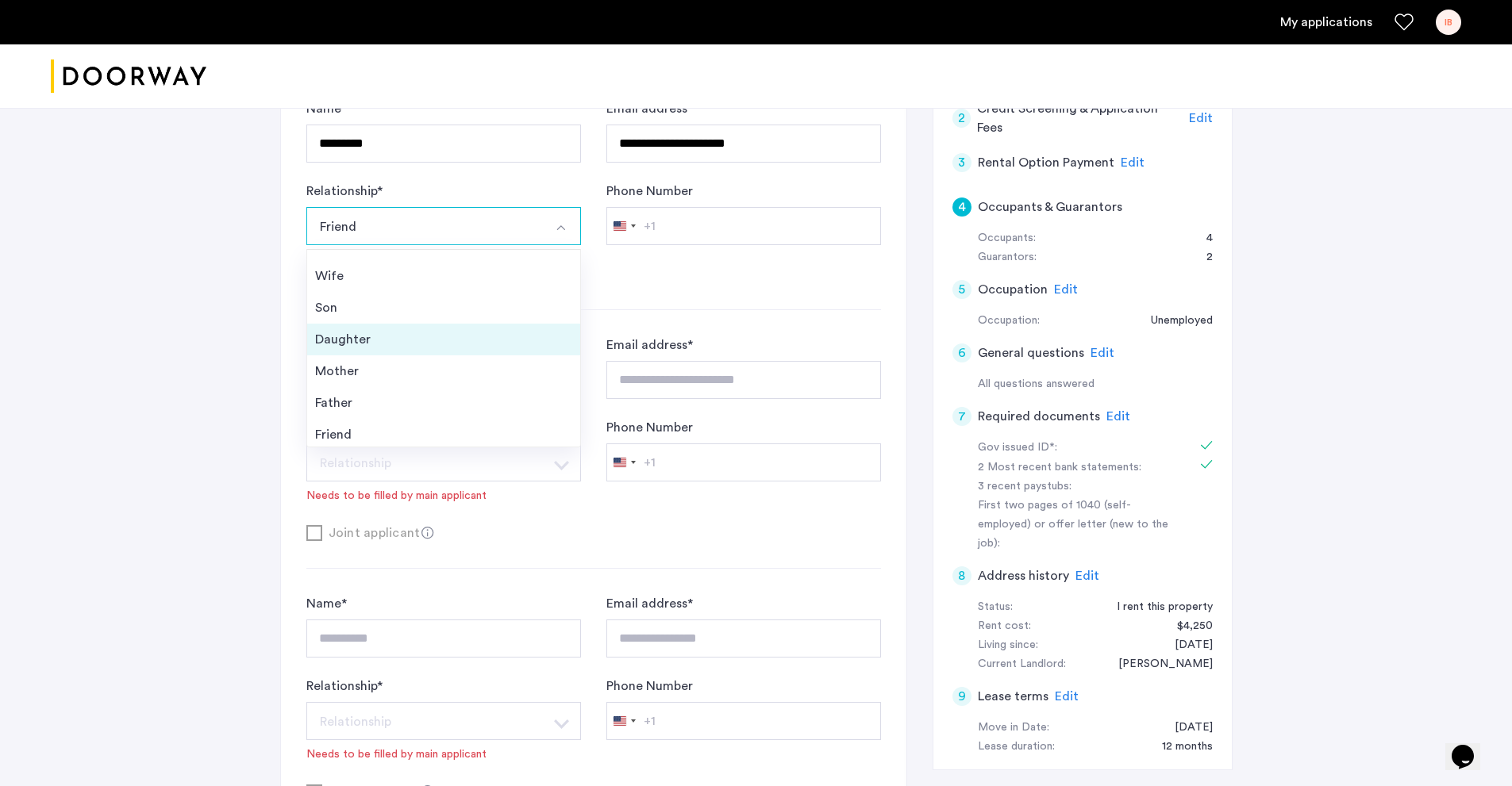
scroll to position [57, 0]
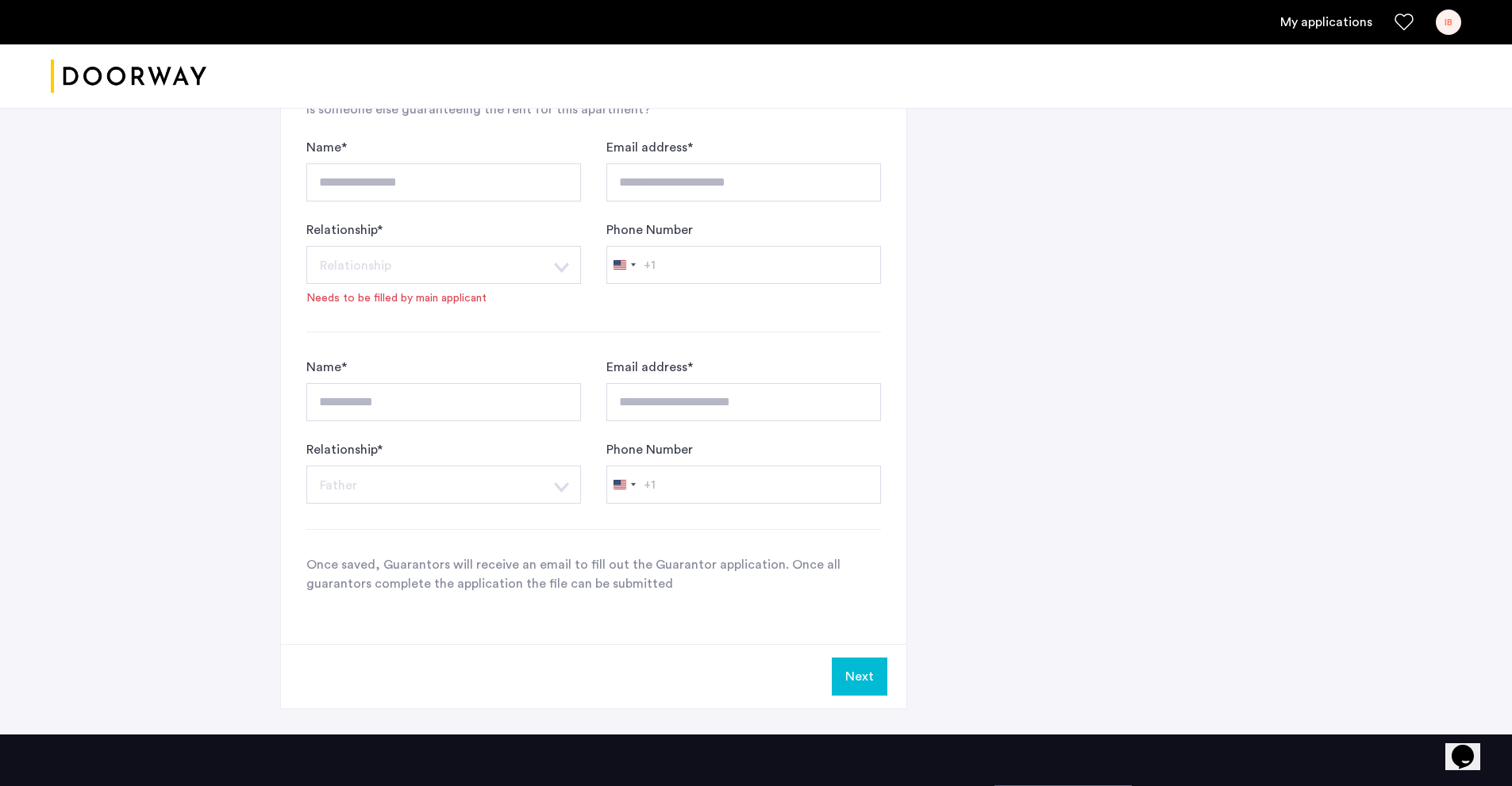
scroll to position [1428, 0]
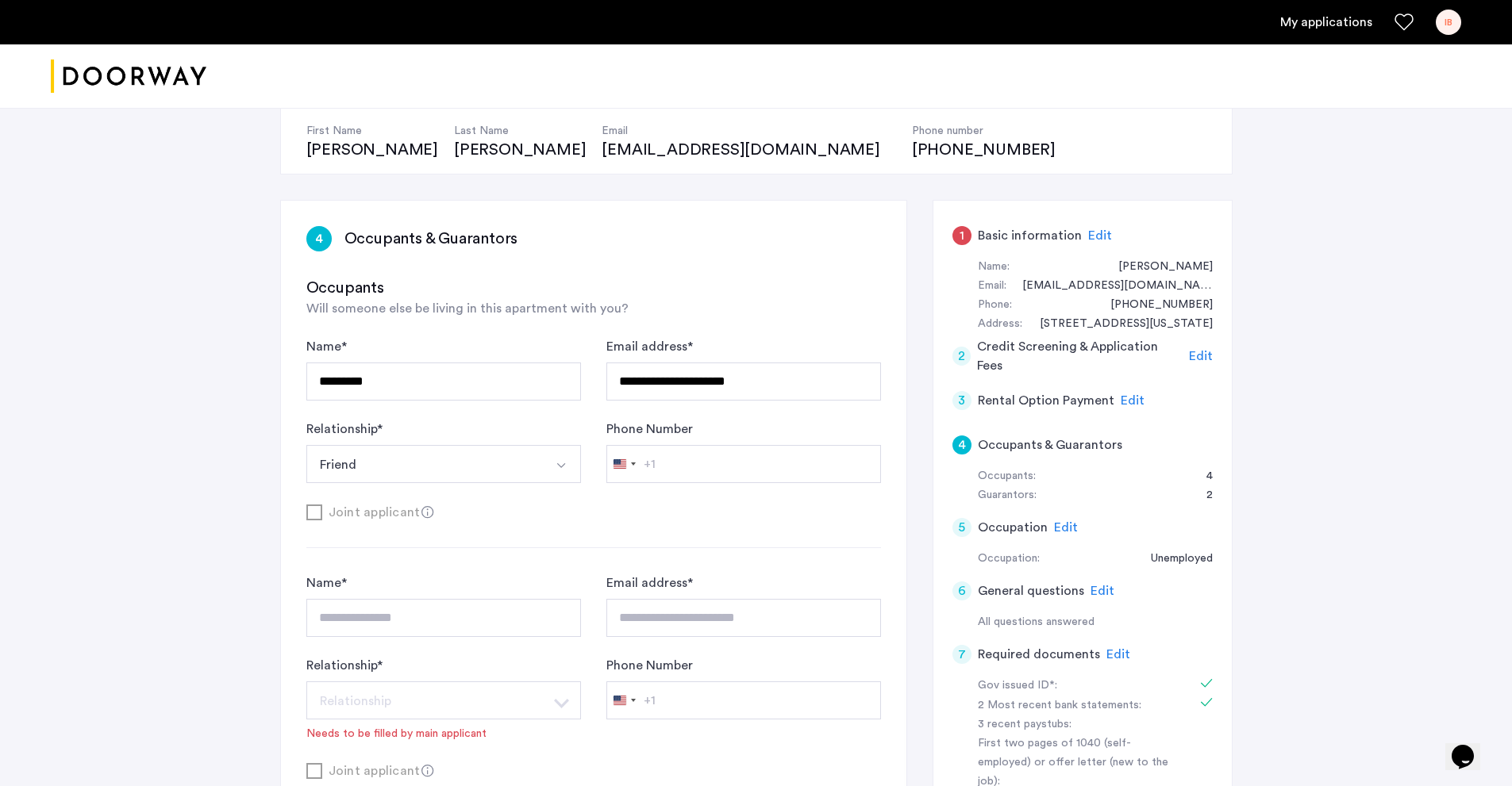
click at [525, 450] on button "Friend" at bounding box center [425, 464] width 237 height 38
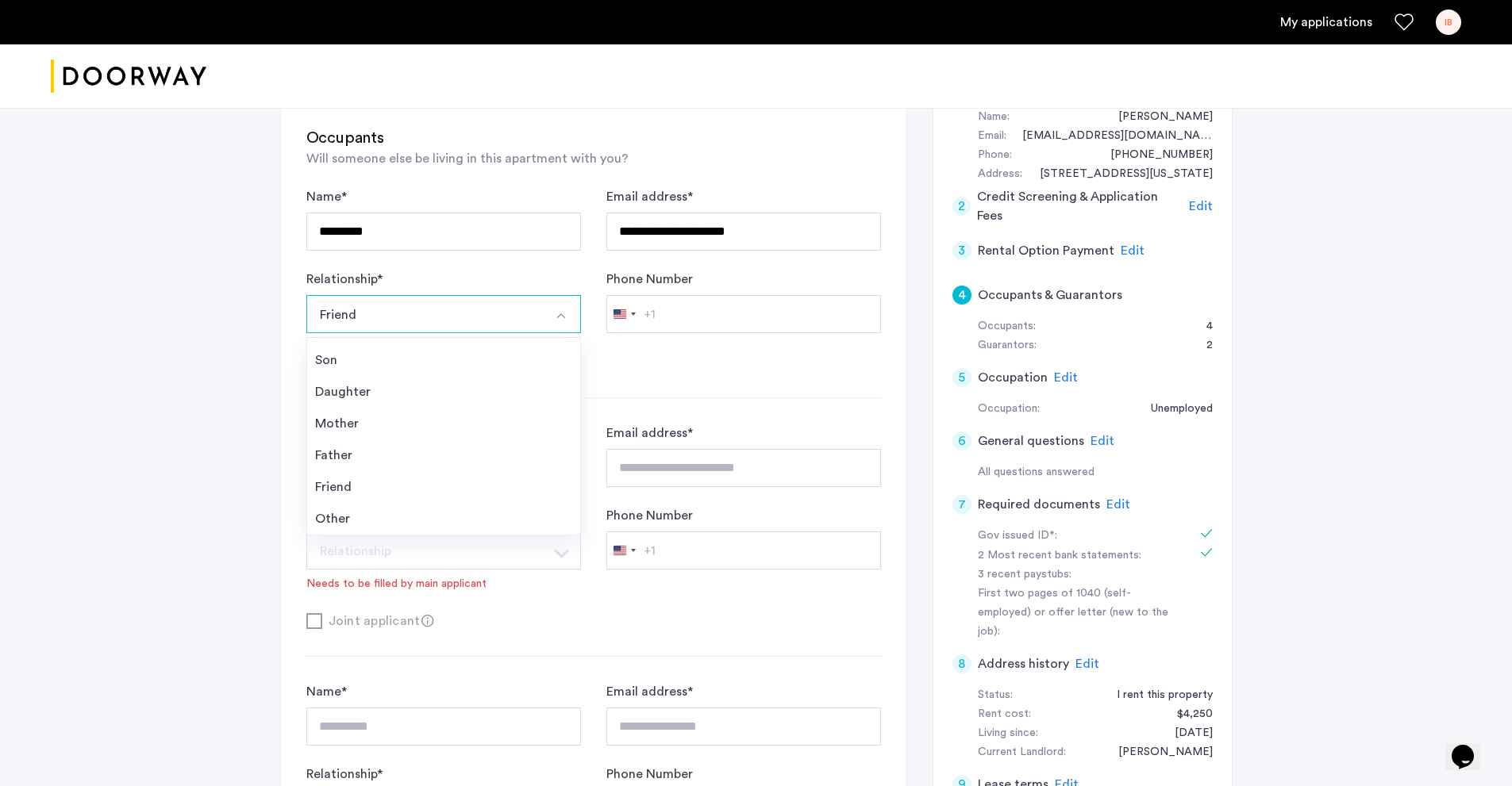
scroll to position [318, 0]
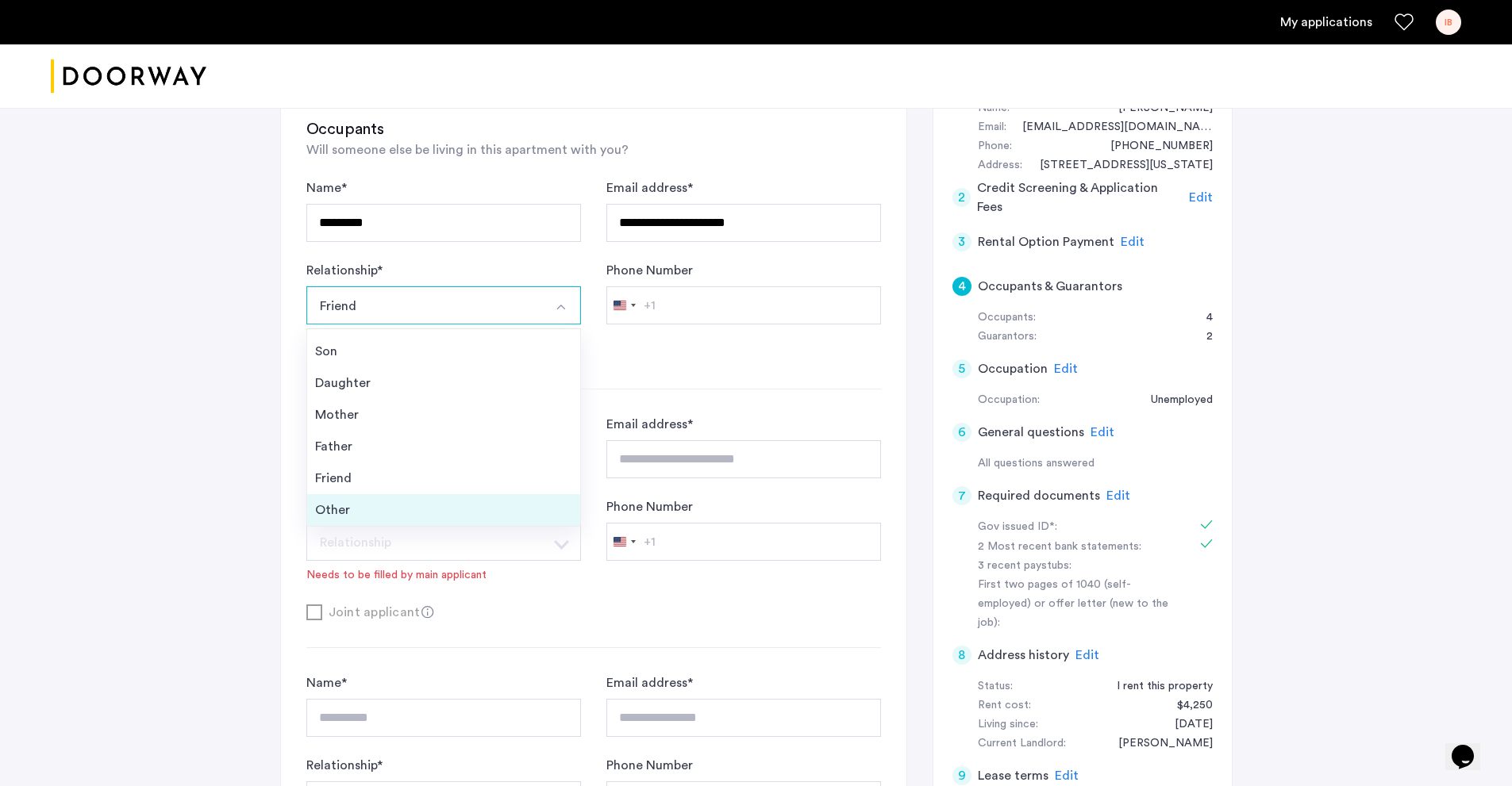
click at [383, 512] on div "Other" at bounding box center [443, 510] width 257 height 19
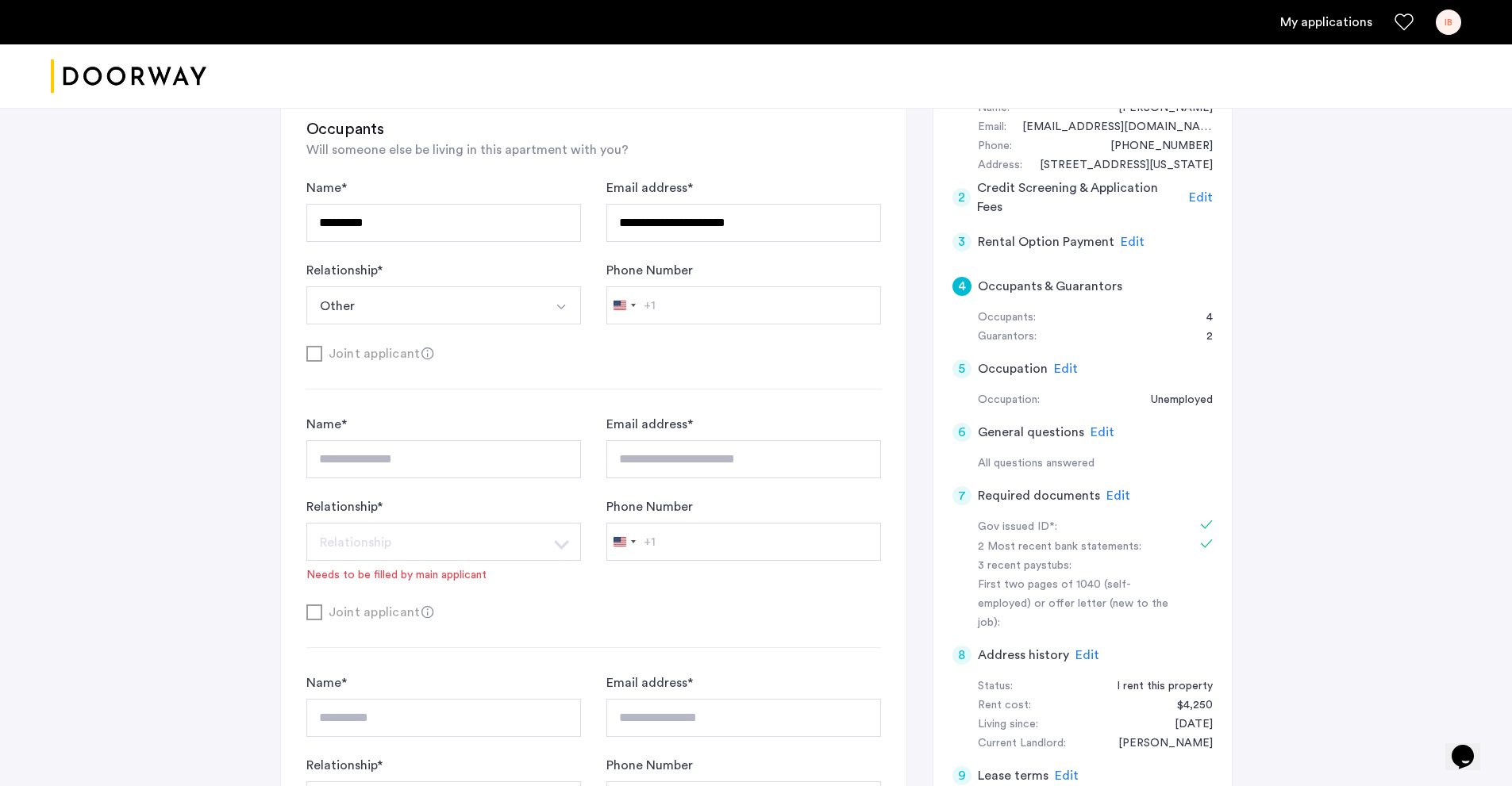
click at [447, 308] on button "Other" at bounding box center [425, 305] width 237 height 38
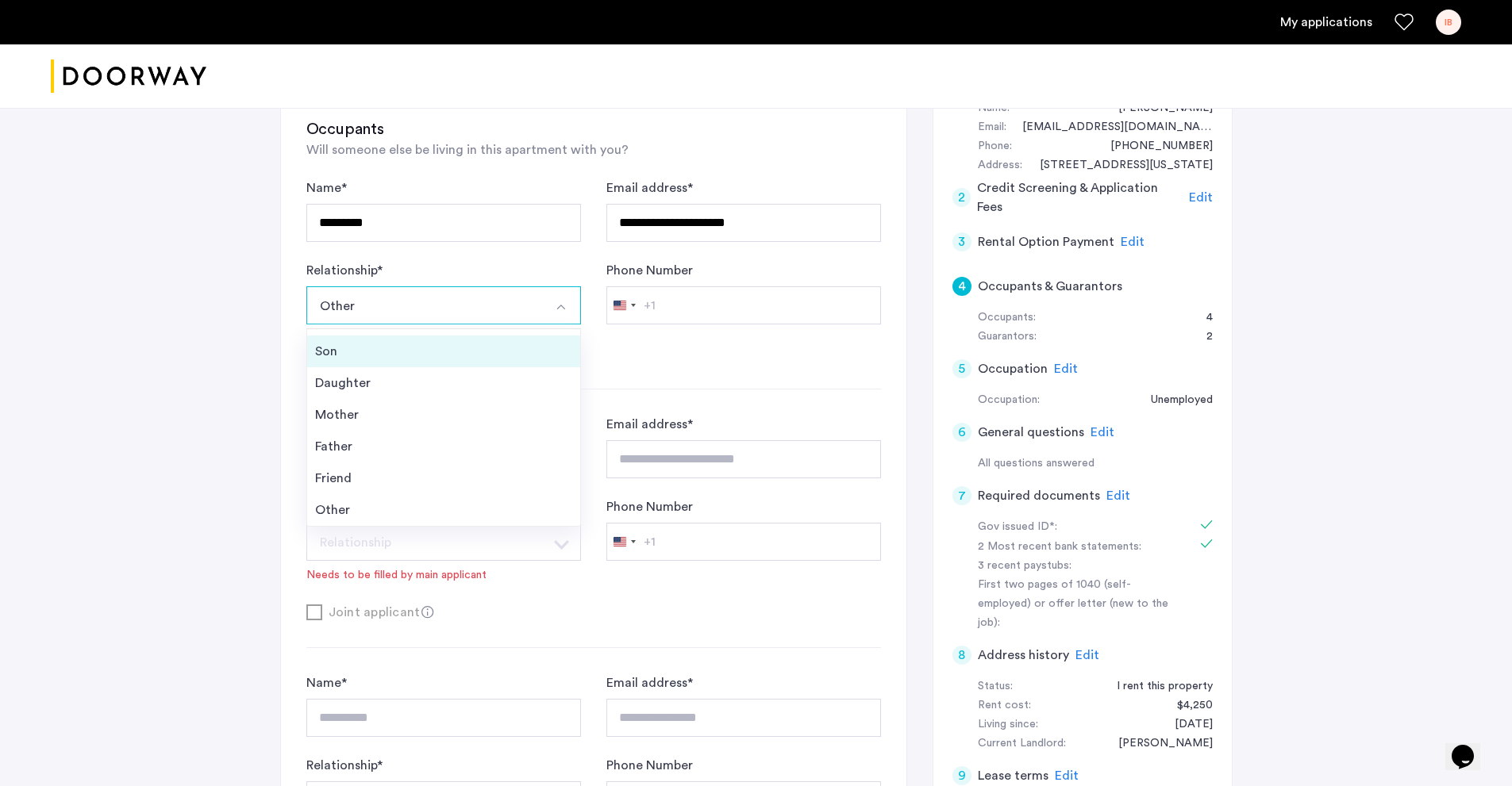
click at [374, 360] on div "Son" at bounding box center [443, 351] width 257 height 19
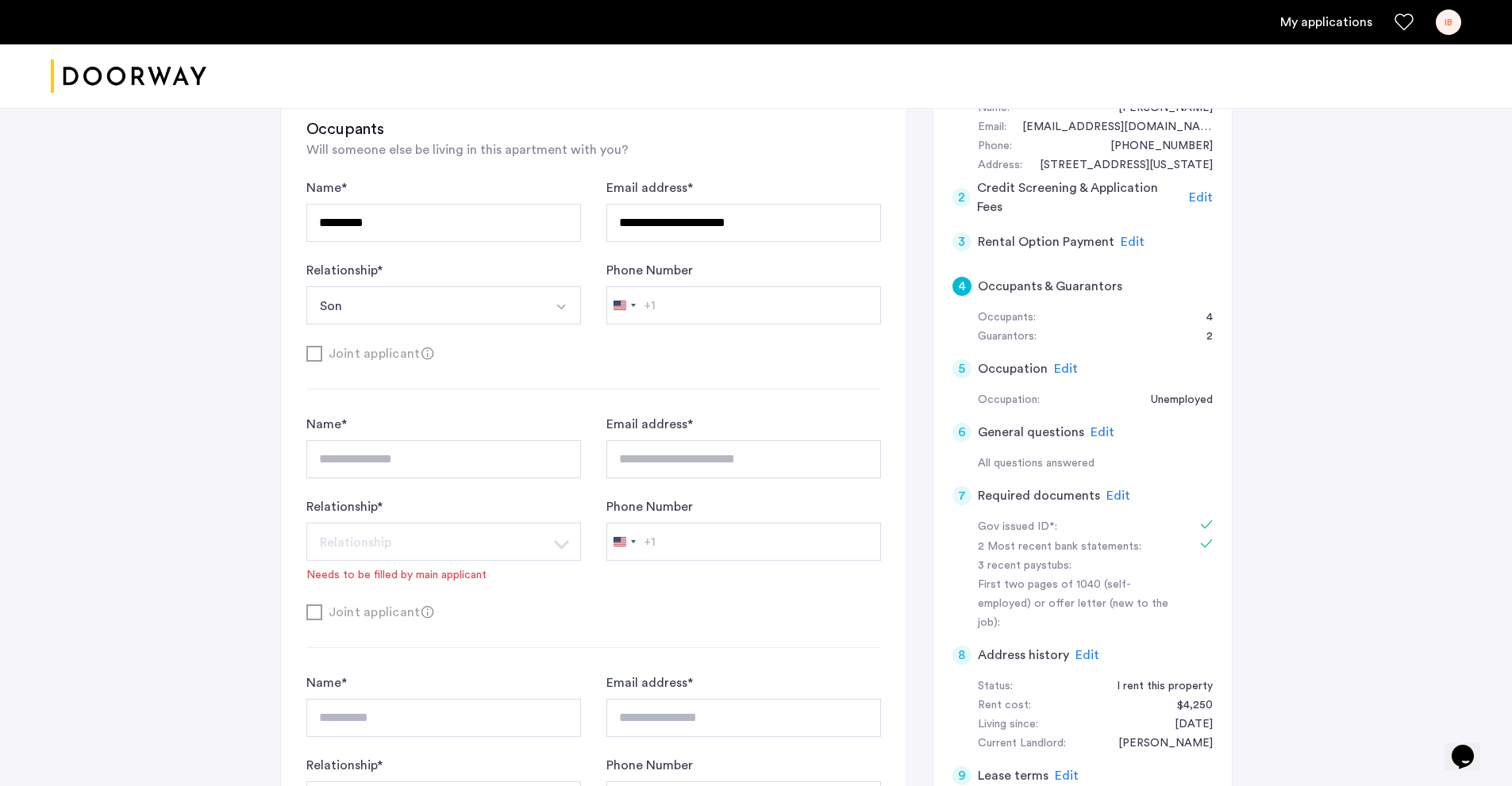
click at [438, 312] on button "Son" at bounding box center [425, 305] width 237 height 38
click at [424, 314] on button "Son" at bounding box center [425, 305] width 237 height 38
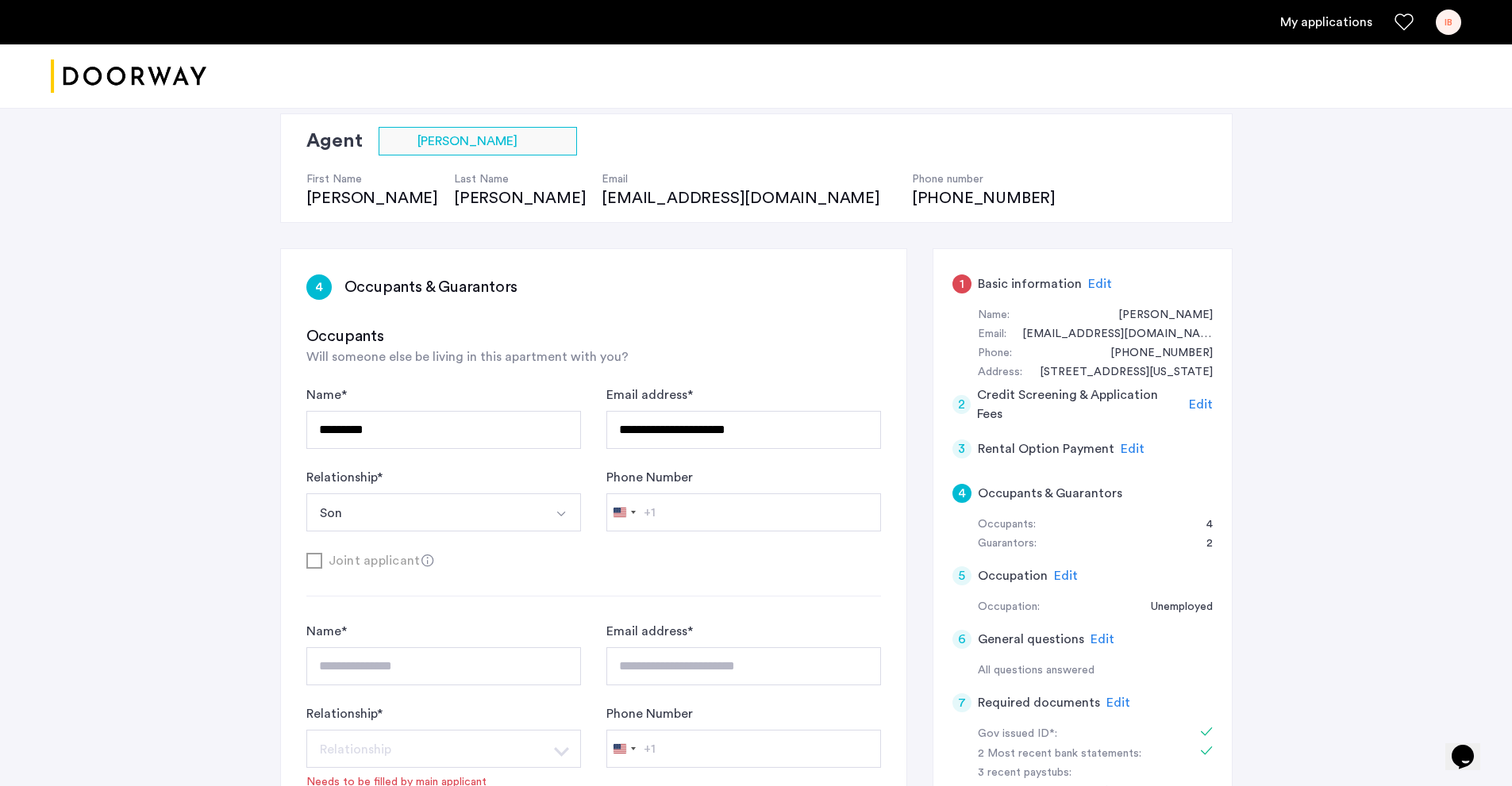
scroll to position [80, 0]
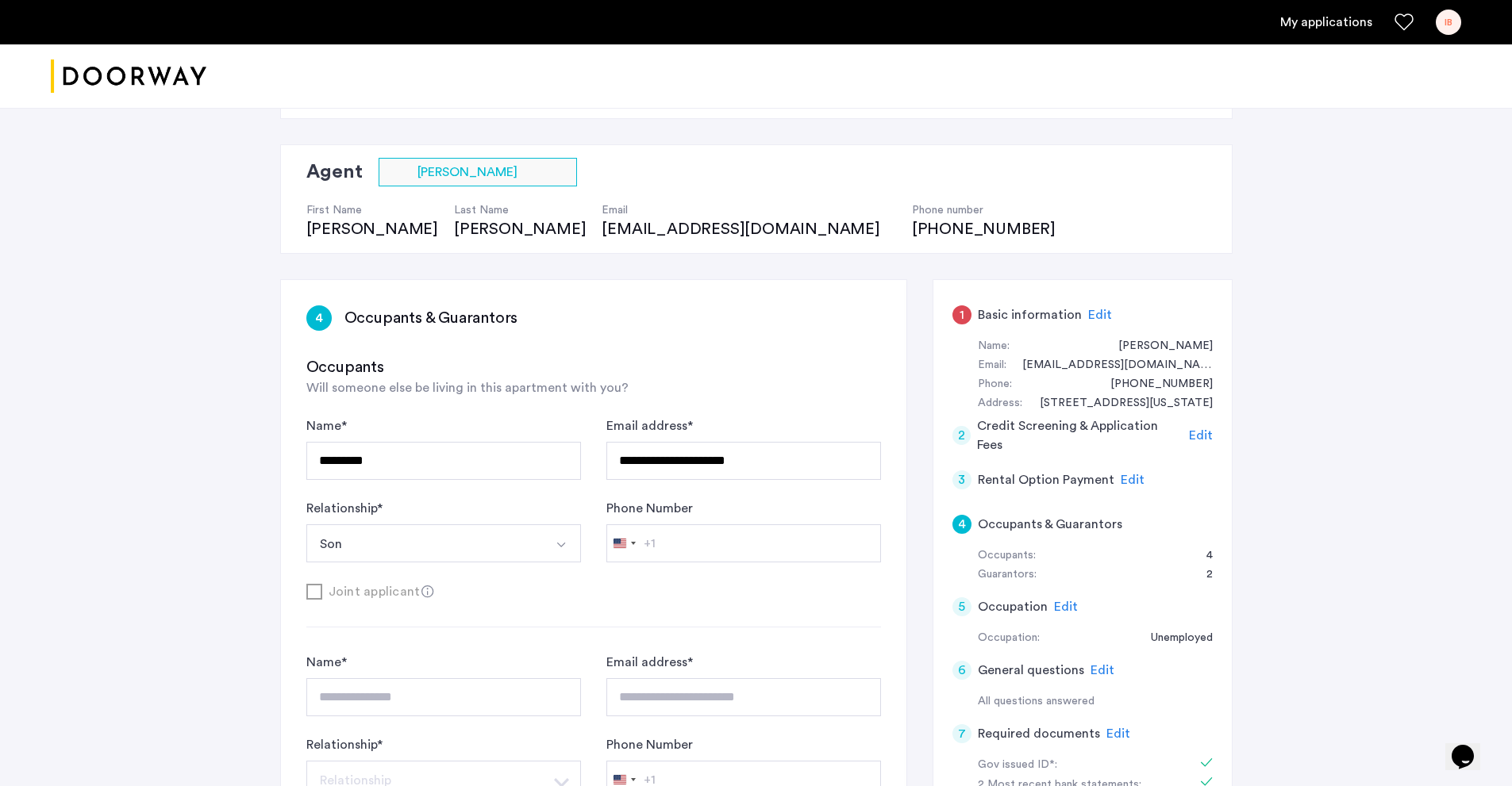
click at [1037, 527] on h5 "Occupants & Guarantors" at bounding box center [1050, 525] width 144 height 19
click at [1122, 472] on div "Edit" at bounding box center [1132, 480] width 23 height 19
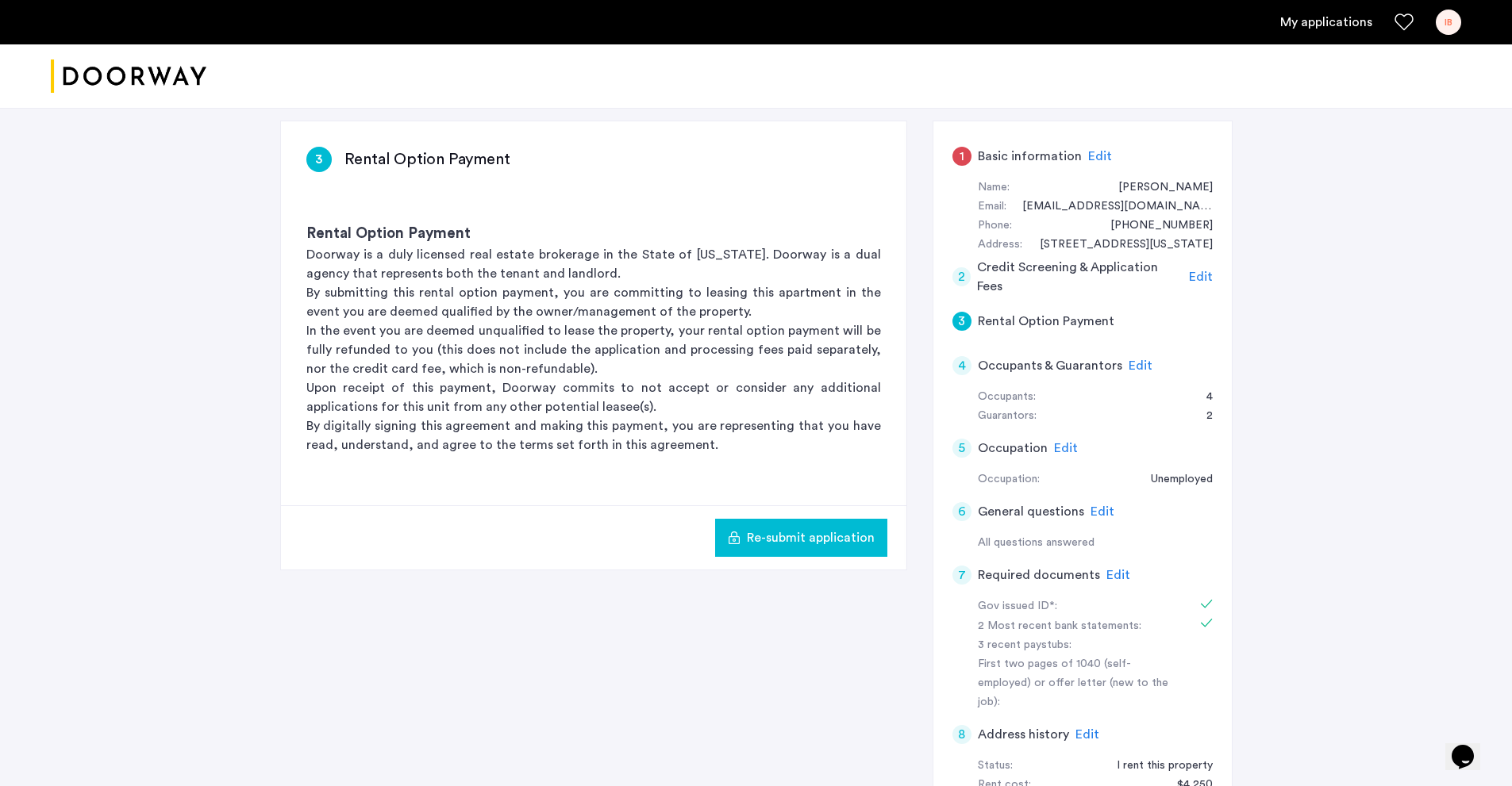
scroll to position [318, 0]
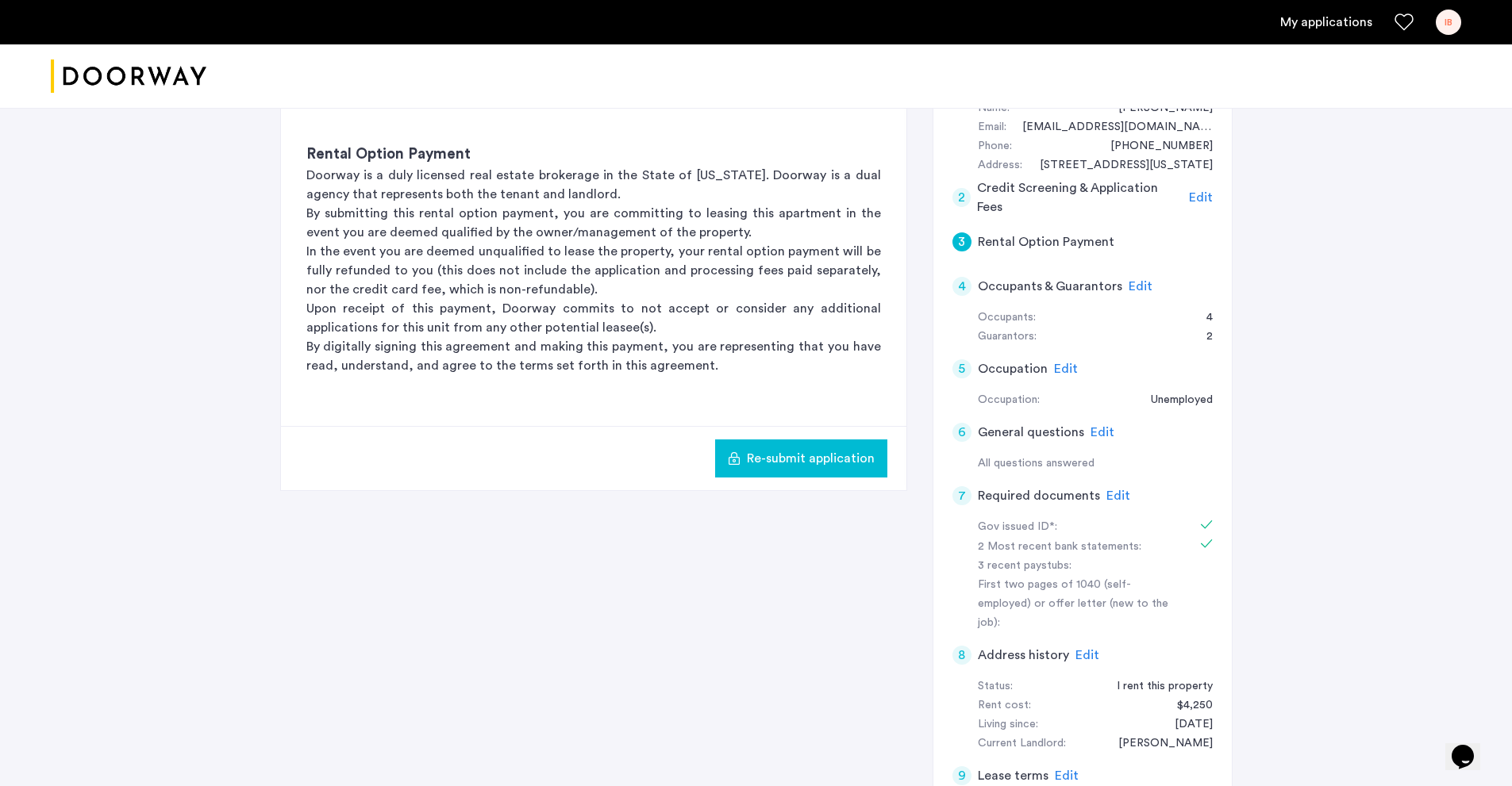
click at [1129, 286] on span "Edit" at bounding box center [1140, 287] width 23 height 13
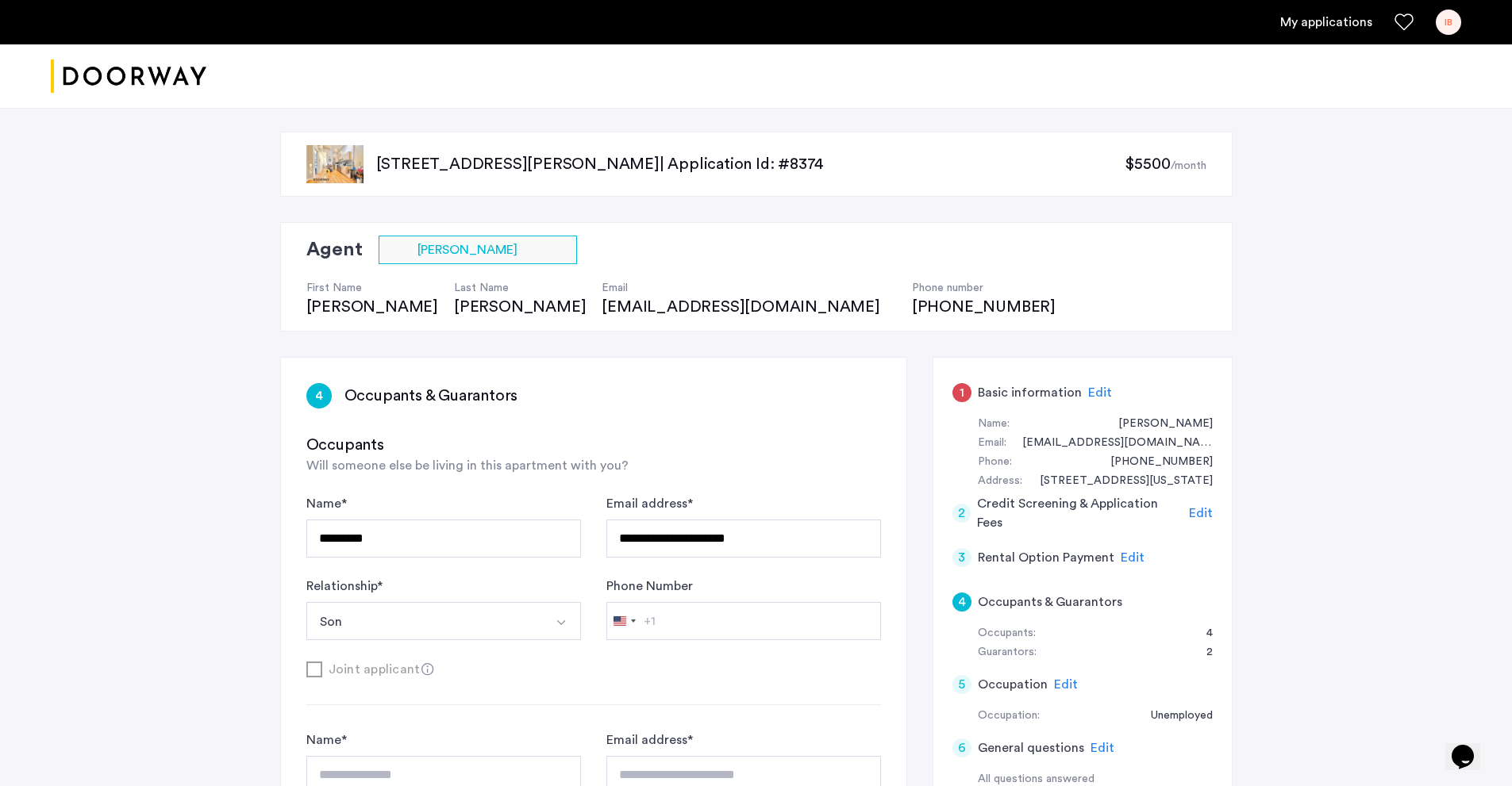
scroll to position [0, 0]
drag, startPoint x: 548, startPoint y: 313, endPoint x: 454, endPoint y: 310, distance: 94.0
click at [454, 310] on div "First Name Sam Last Name Hellinger Email samh@doorway.nyc Phone number (347) 98…" at bounding box center [689, 293] width 765 height 54
drag, startPoint x: 486, startPoint y: 313, endPoint x: 407, endPoint y: 337, distance: 82.6
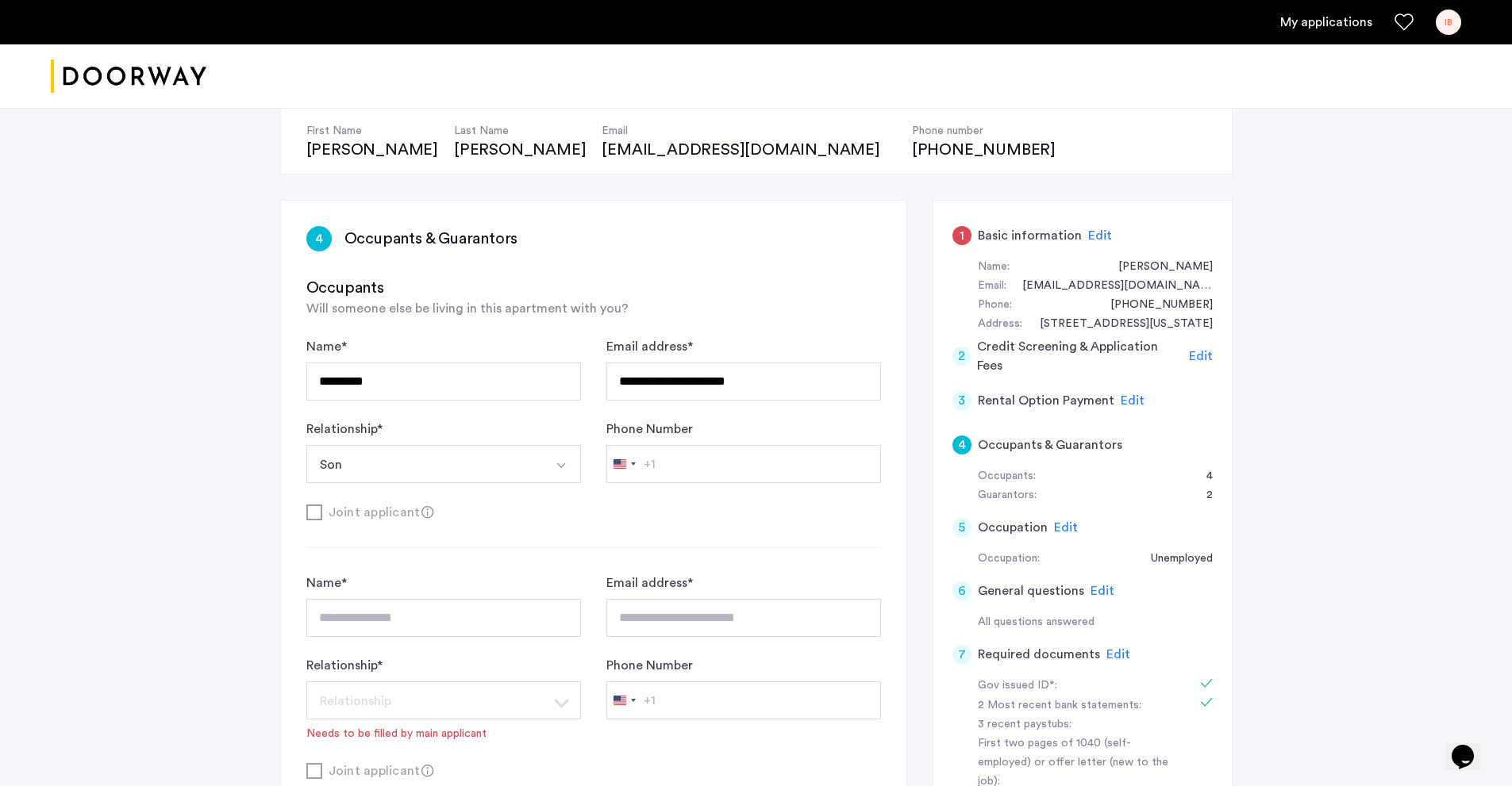
scroll to position [238, 0]
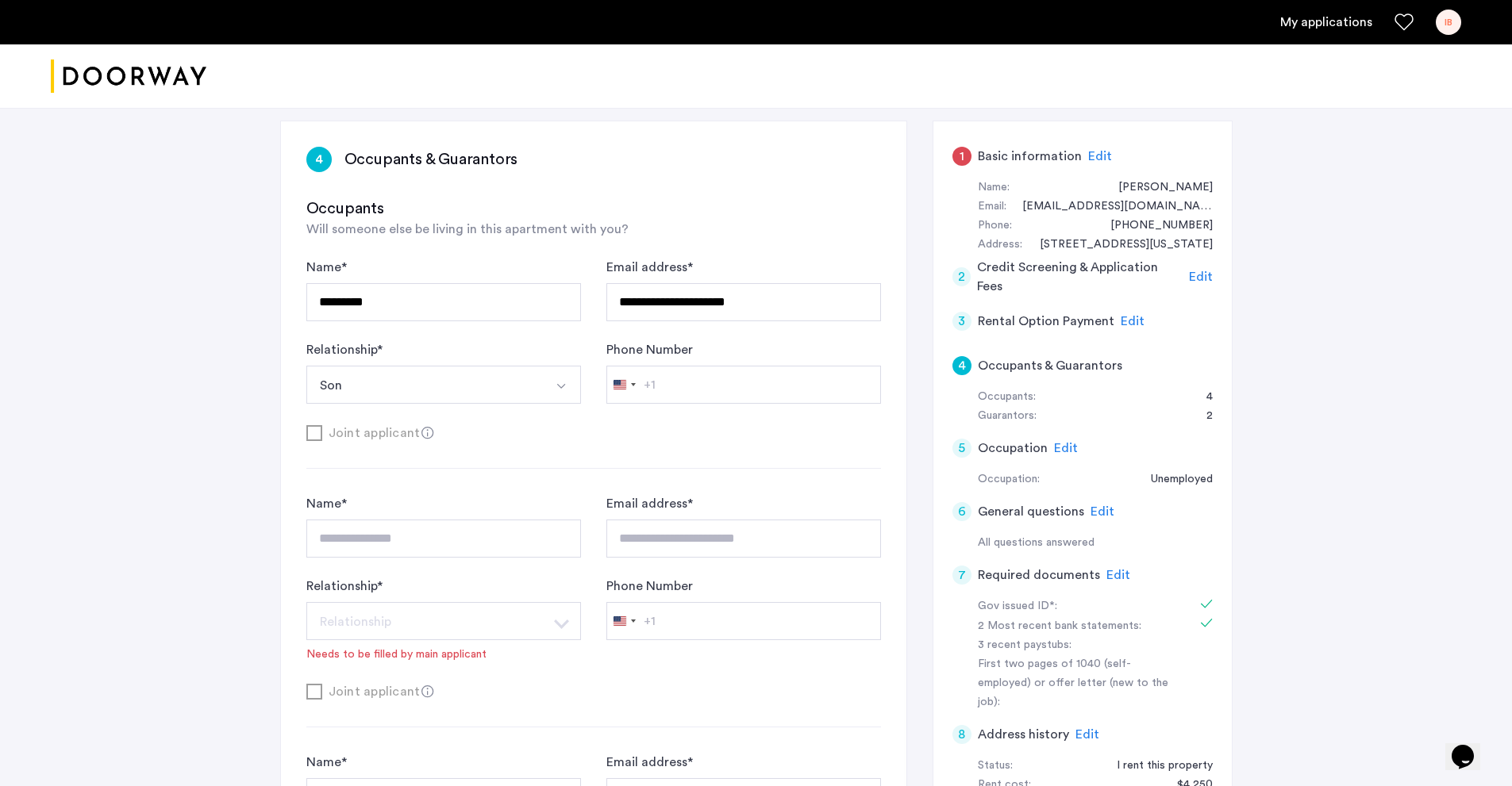
click at [1130, 318] on span "Edit" at bounding box center [1132, 321] width 23 height 13
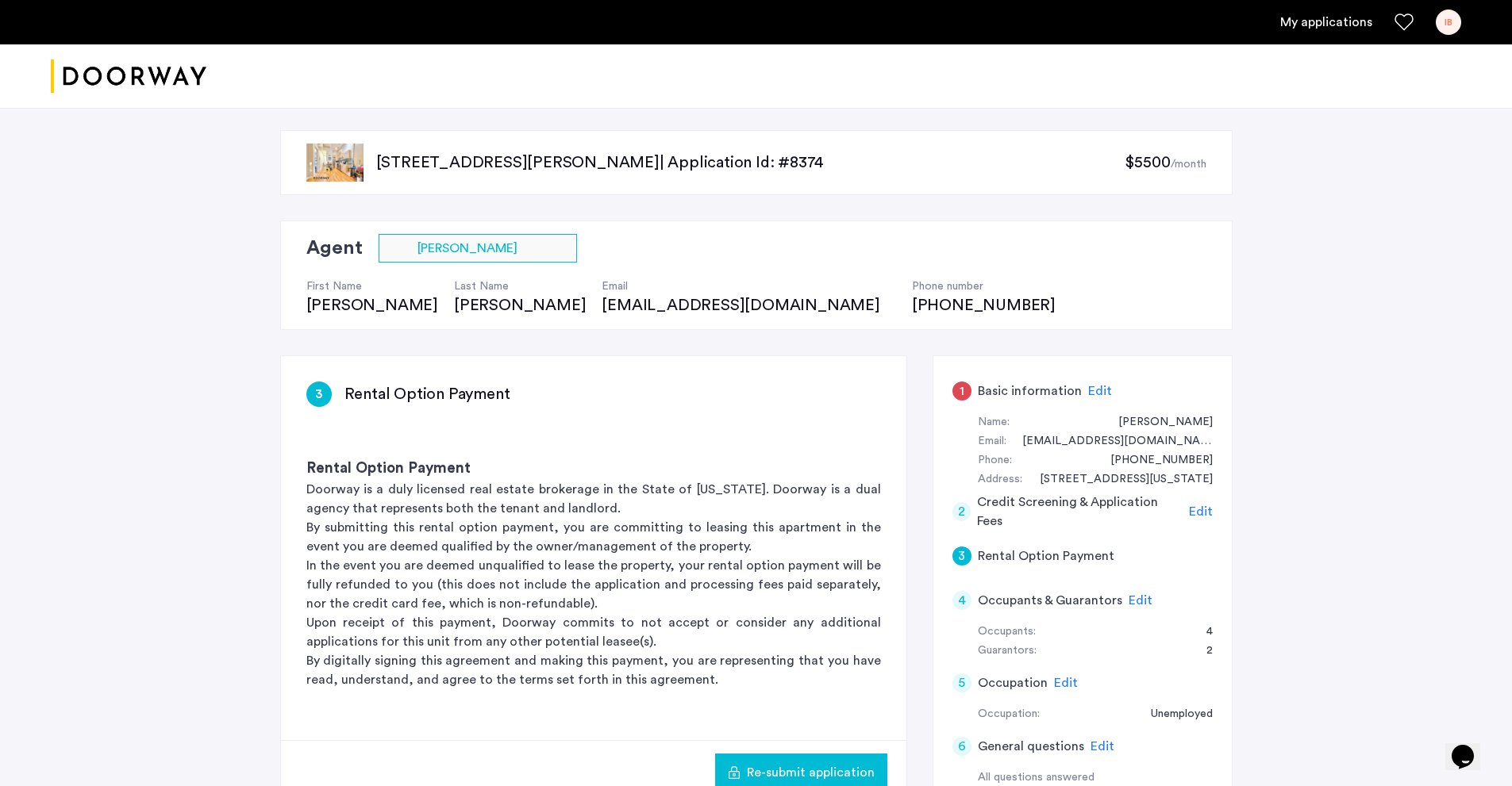
scroll to position [0, 0]
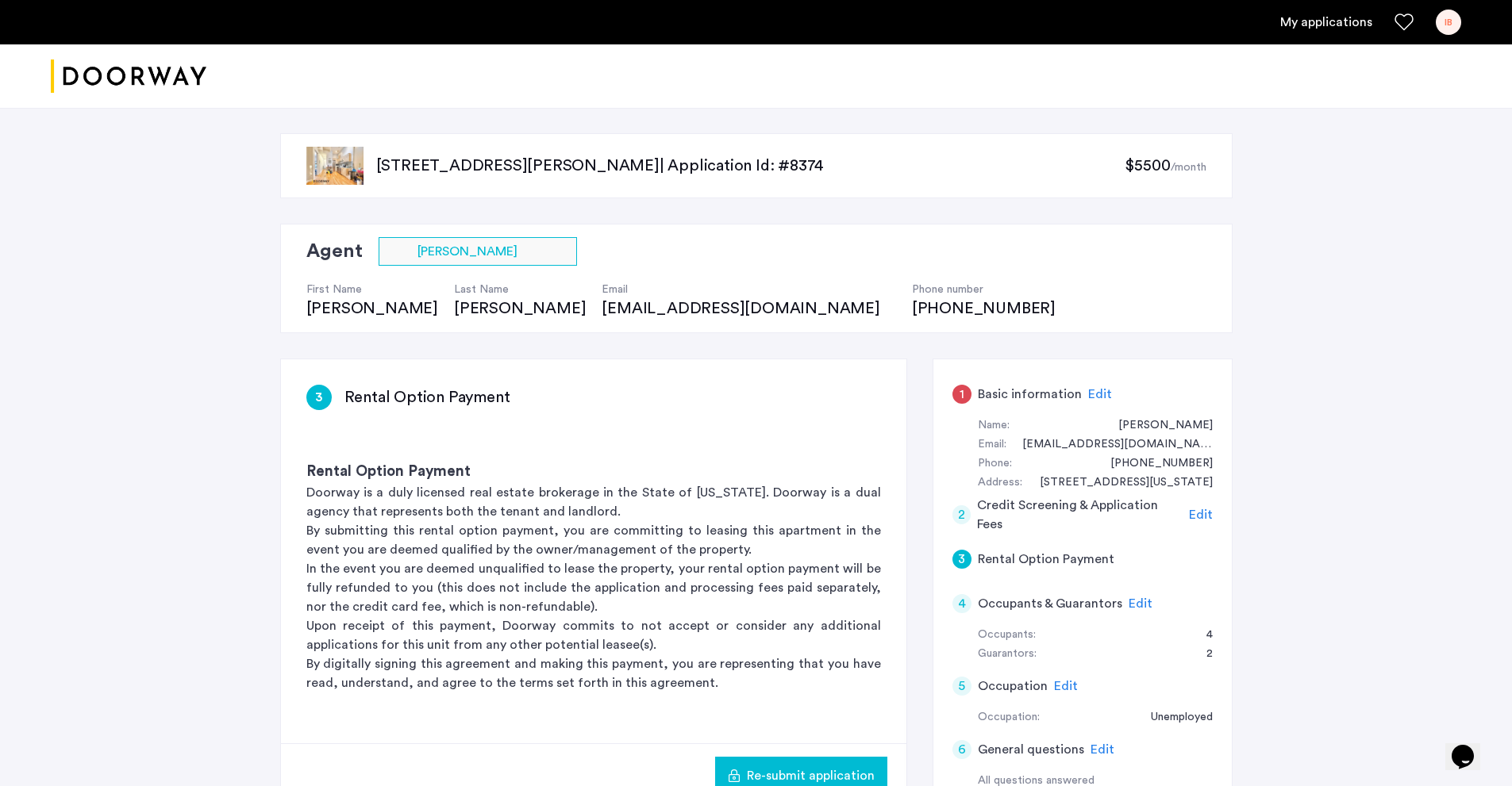
click at [1097, 391] on span "Edit" at bounding box center [1100, 394] width 23 height 13
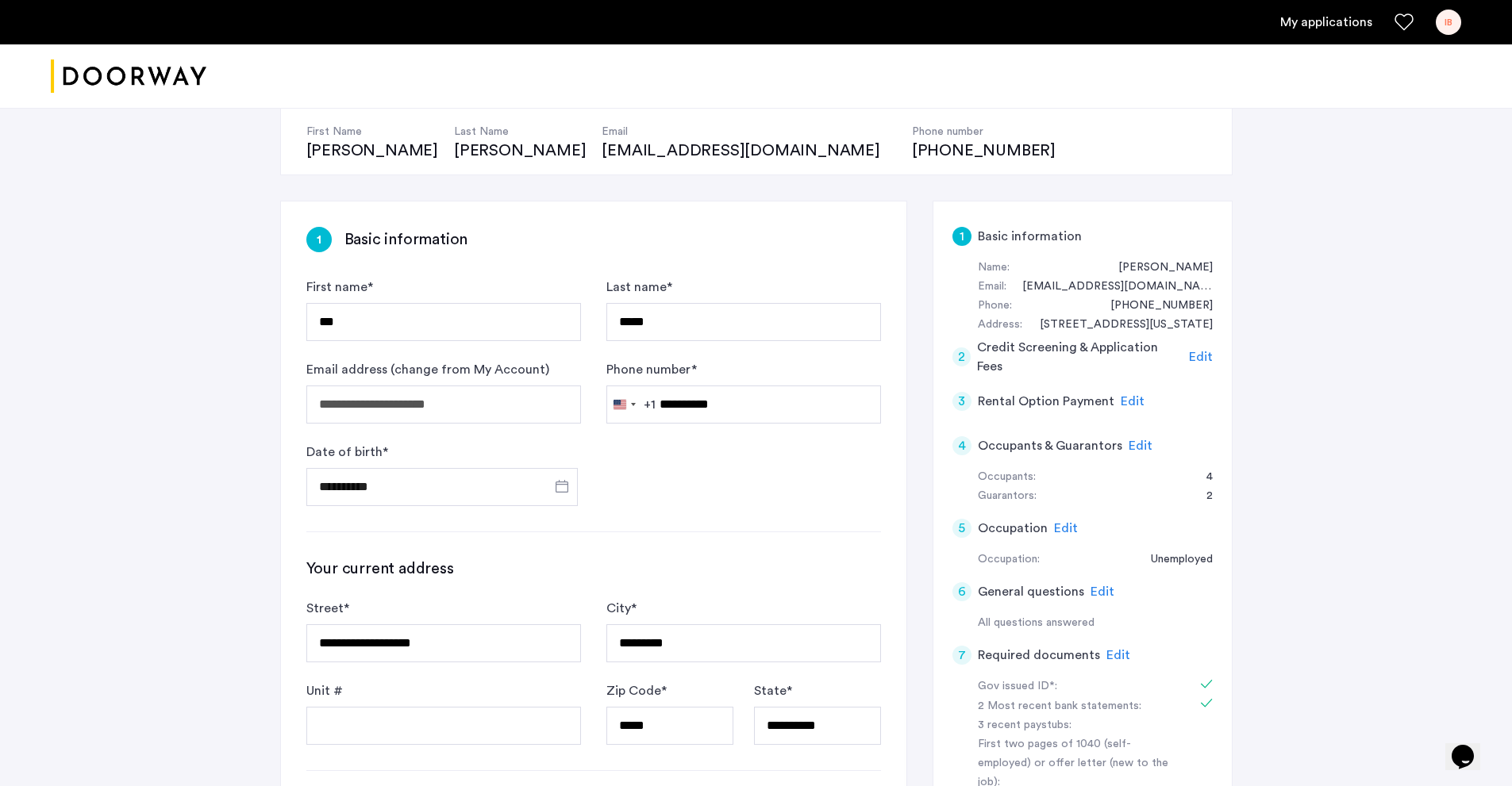
scroll to position [158, 0]
click at [1205, 361] on span "Edit" at bounding box center [1201, 356] width 23 height 13
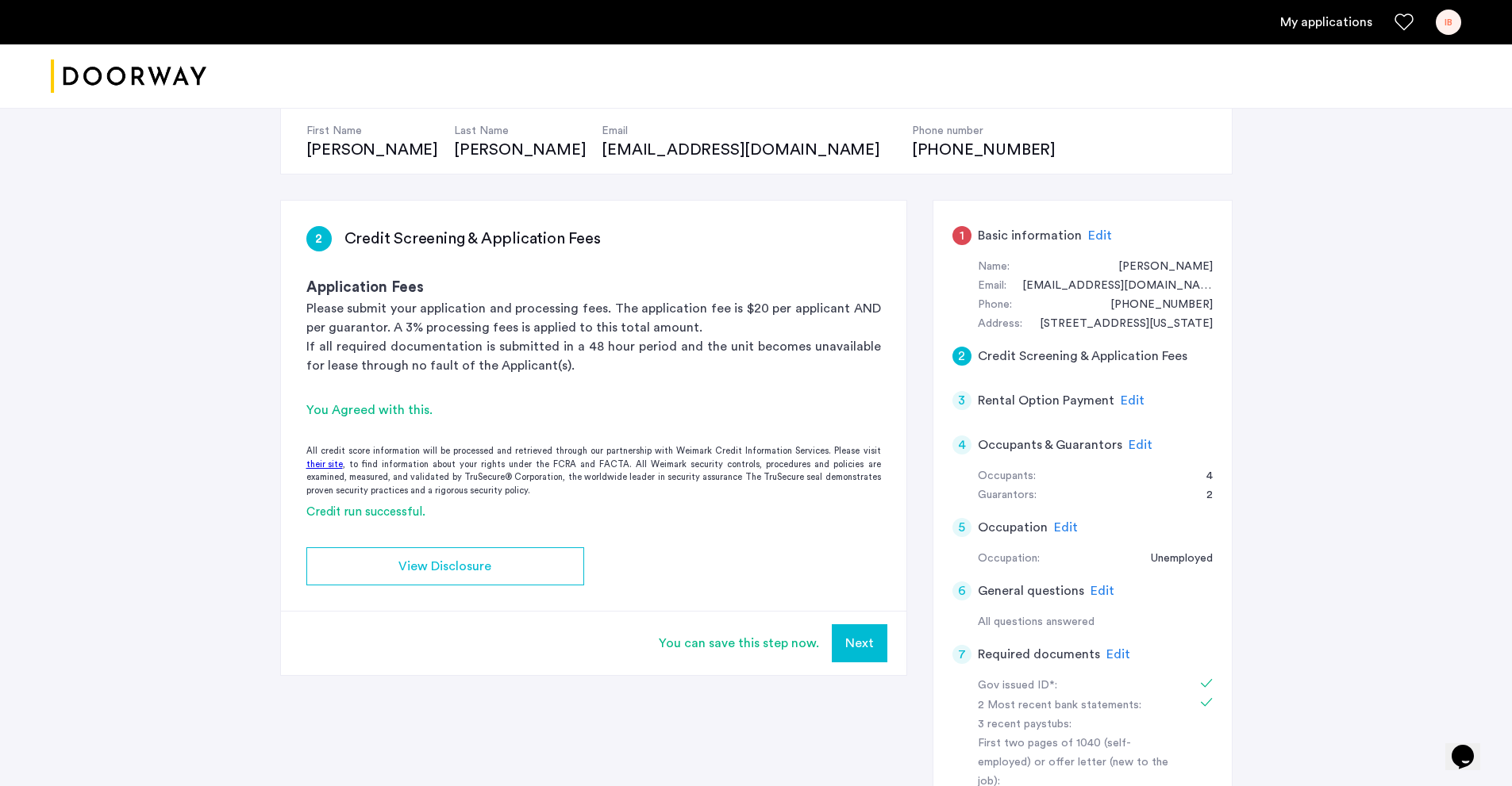
click at [1134, 394] on span "Edit" at bounding box center [1132, 401] width 23 height 13
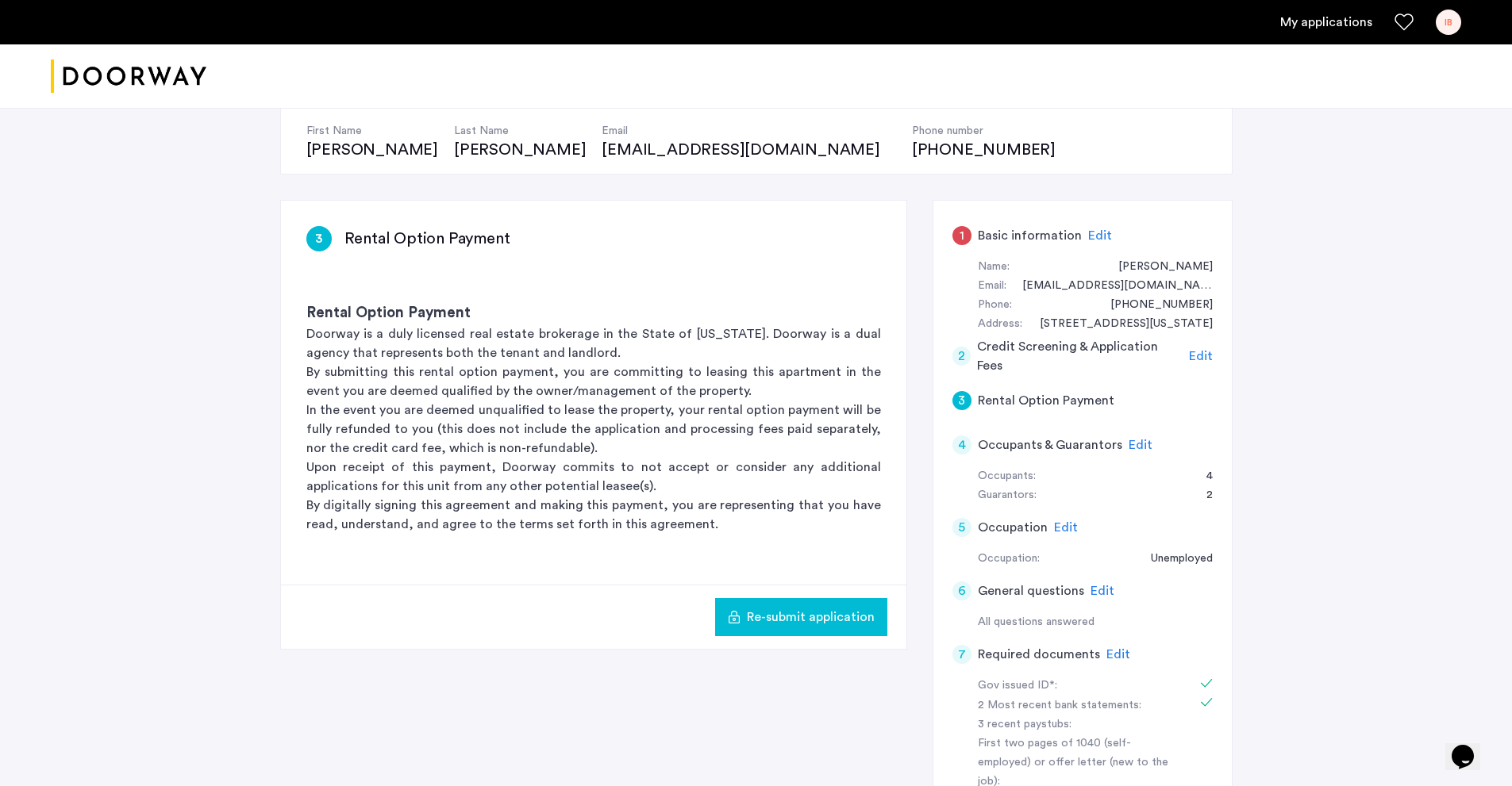
click at [1129, 443] on span "Edit" at bounding box center [1140, 445] width 23 height 13
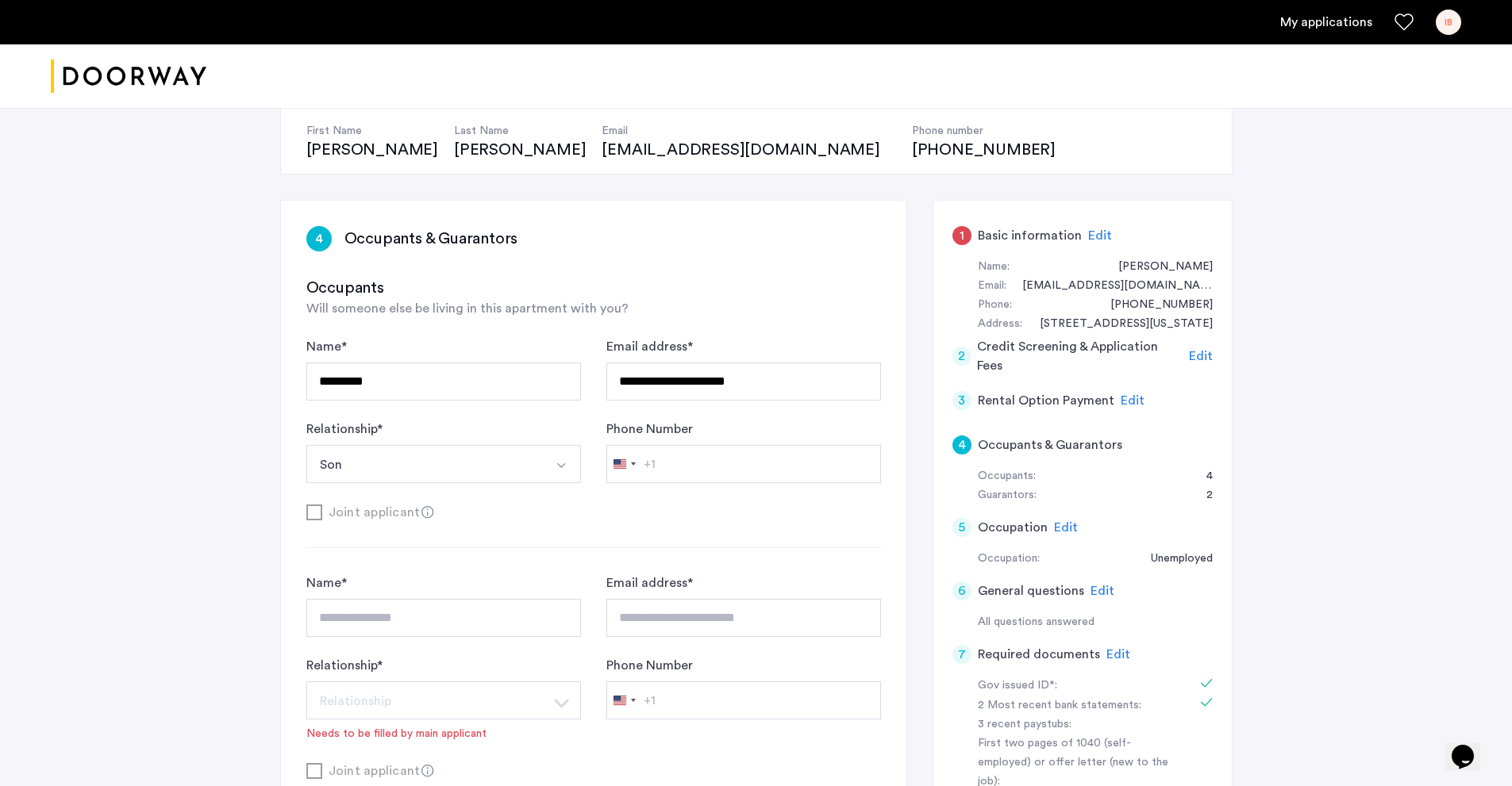
click at [1050, 533] on div "5 Occupation Edit" at bounding box center [1083, 526] width 261 height 44
click at [1063, 526] on span "Edit" at bounding box center [1066, 527] width 23 height 13
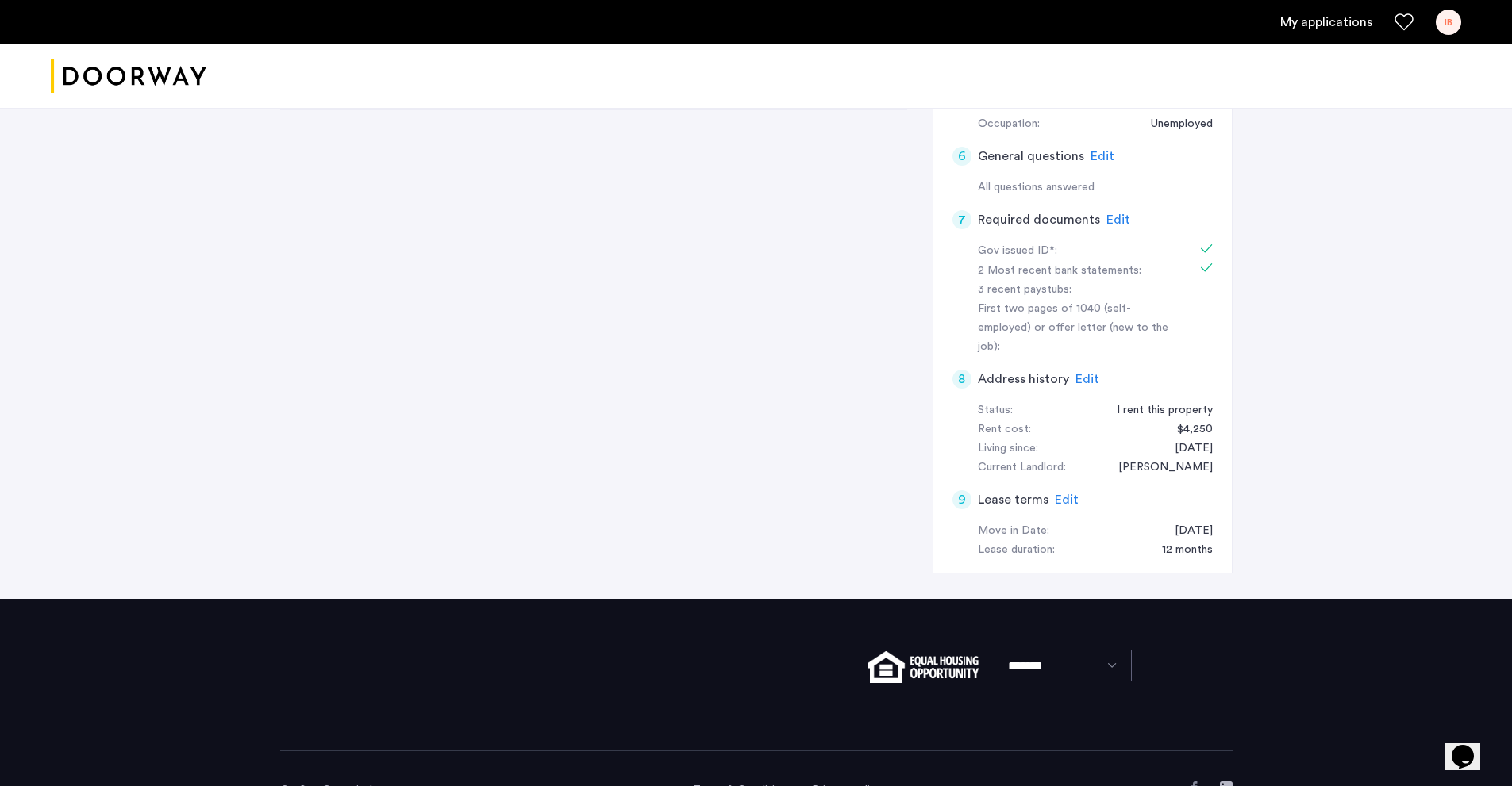
scroll to position [618, 0]
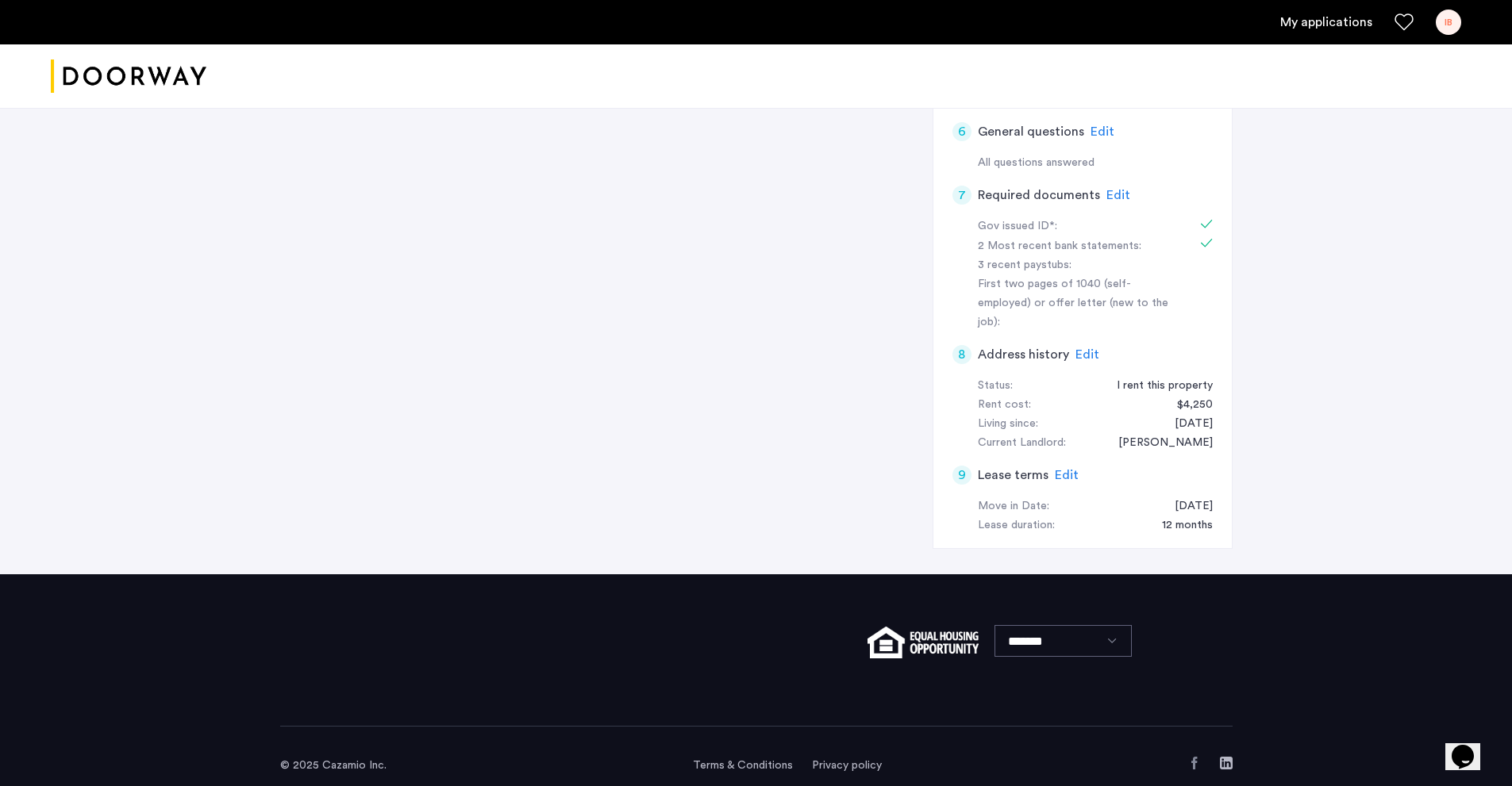
click at [1315, 41] on div "My applications IB" at bounding box center [756, 22] width 1512 height 44
click at [1327, 24] on link "My applications" at bounding box center [1326, 22] width 92 height 19
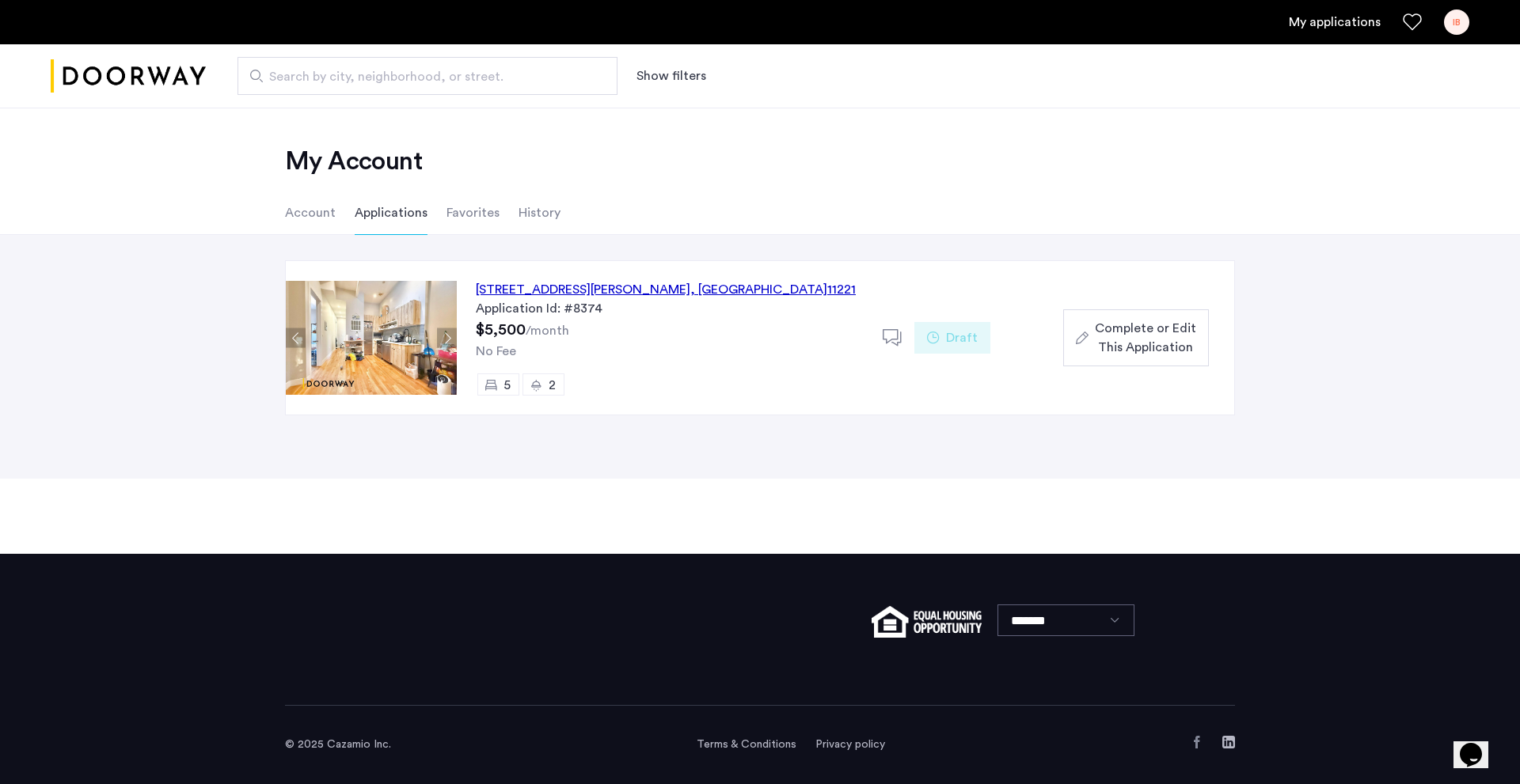
click at [1119, 348] on span "Complete or Edit This Application" at bounding box center [1145, 337] width 101 height 38
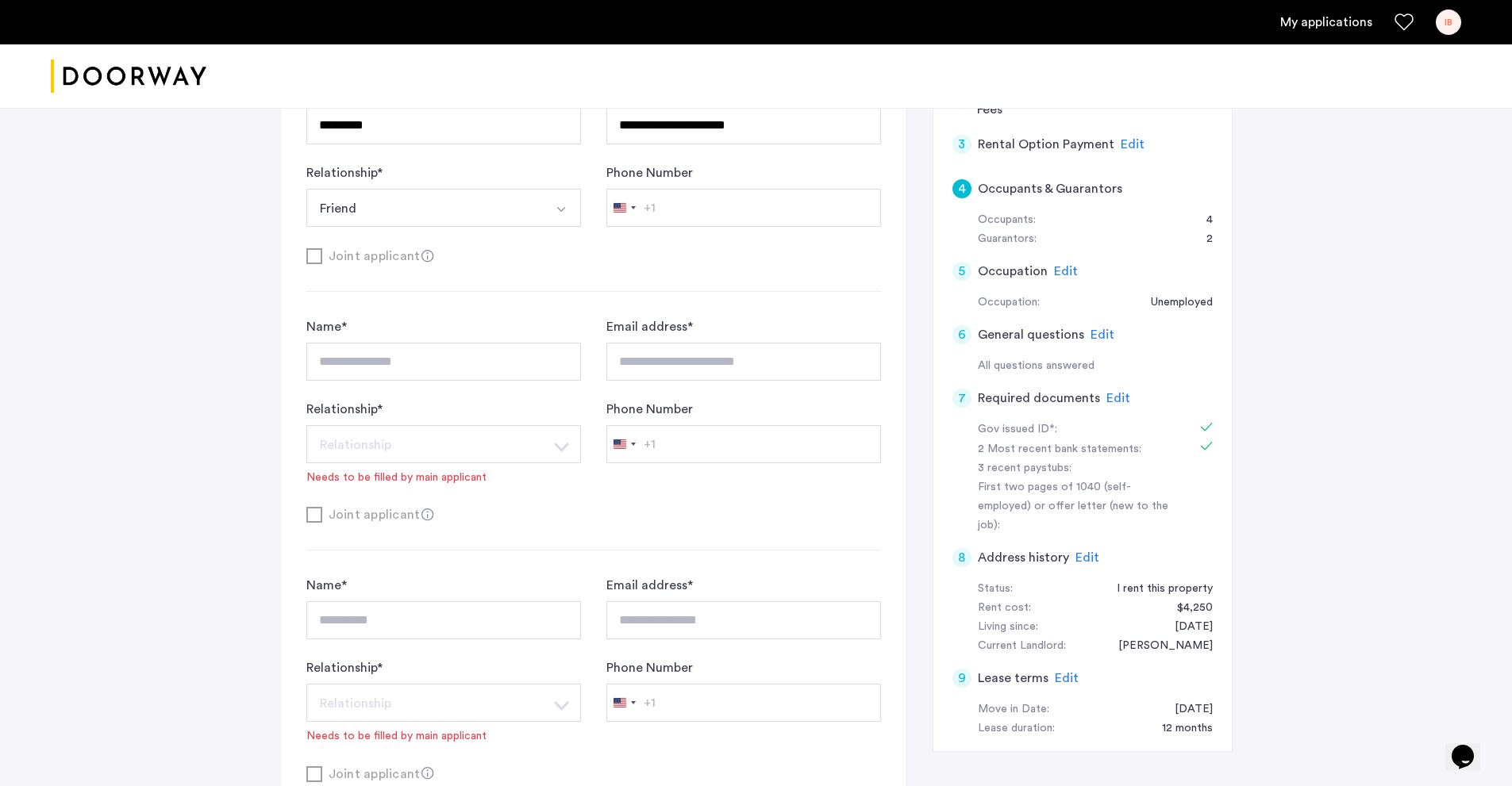
scroll to position [396, 0]
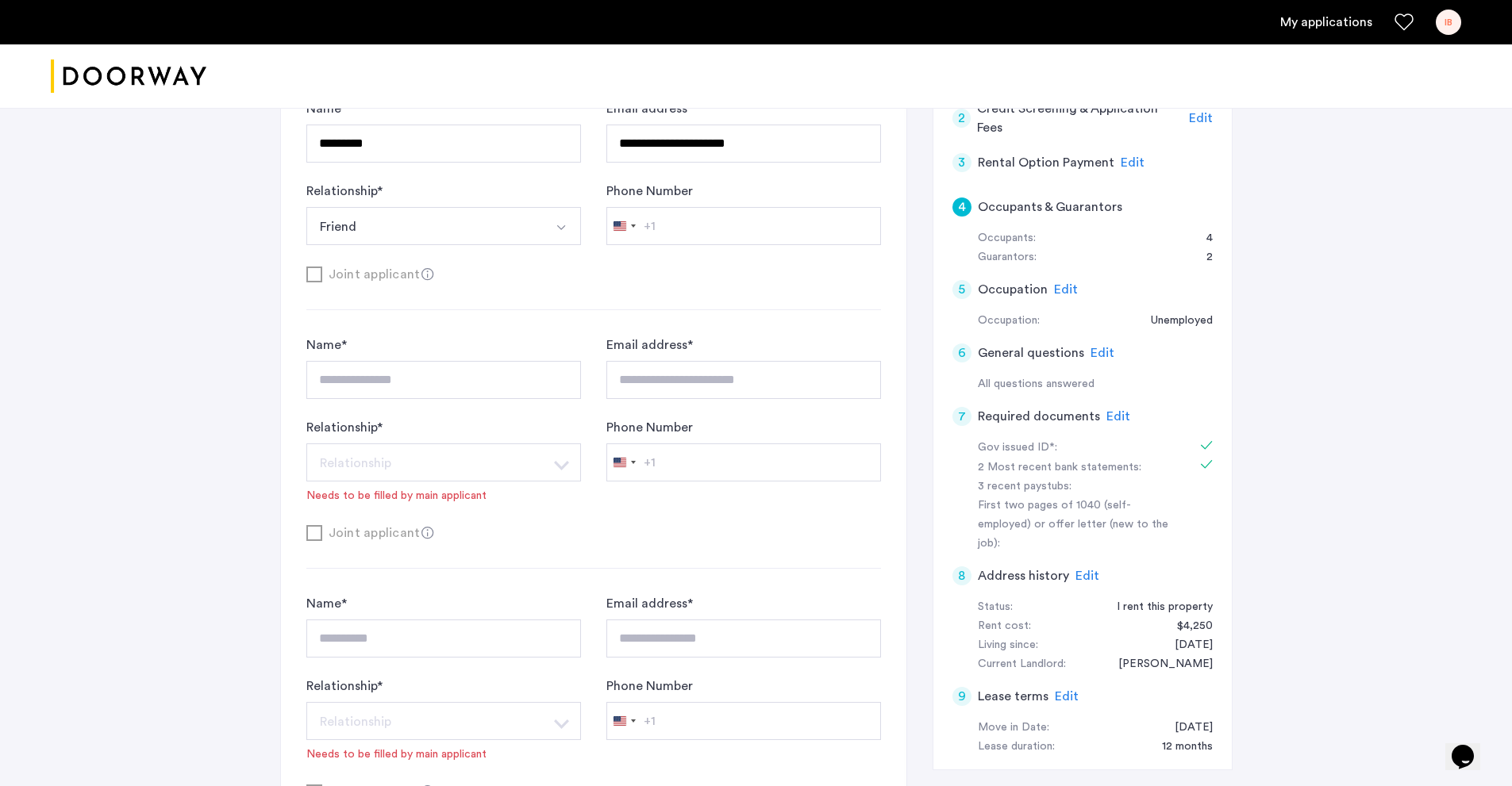
click at [1091, 360] on div "Edit" at bounding box center [1102, 353] width 23 height 19
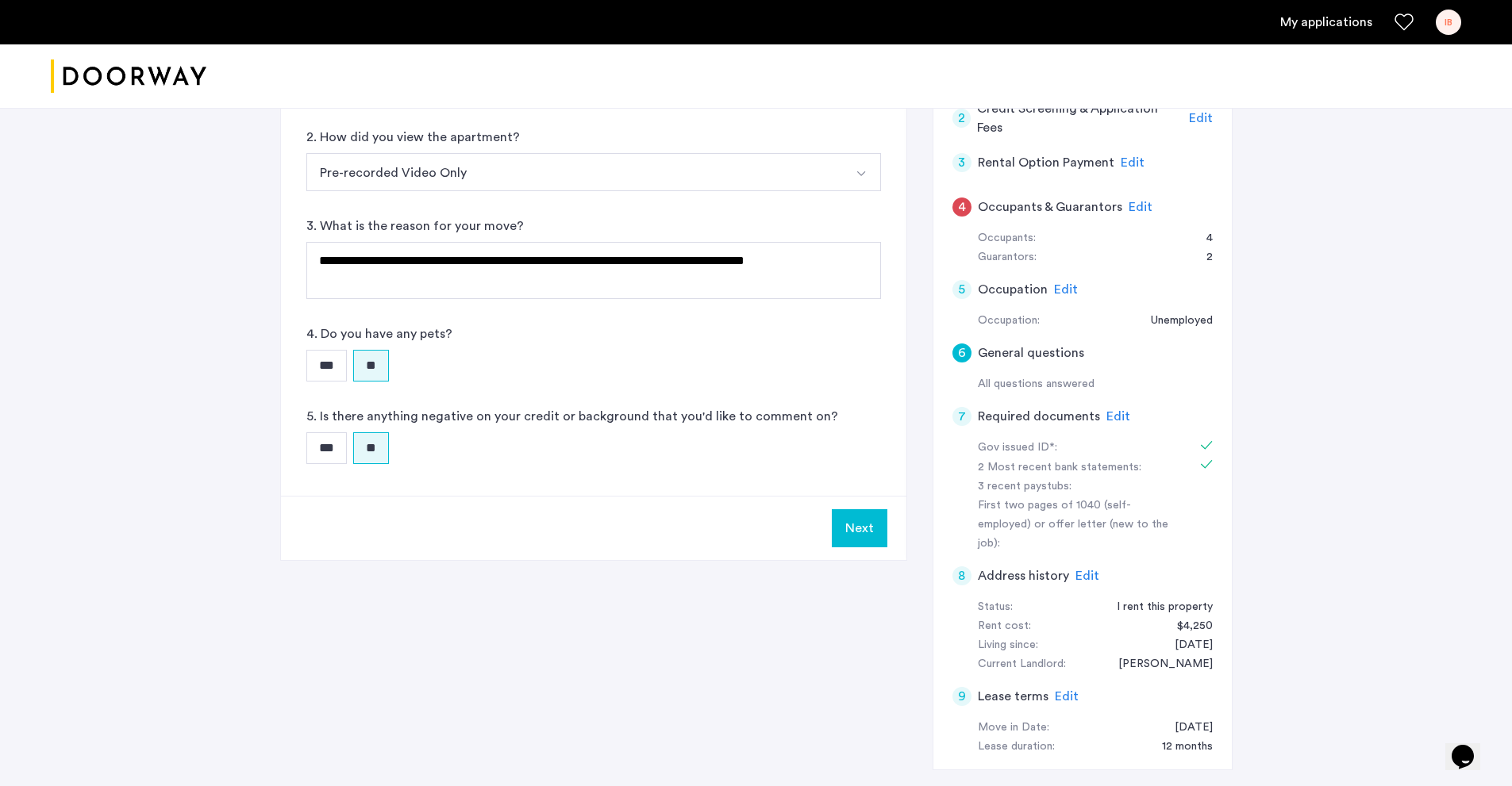
click at [1058, 289] on span "Edit" at bounding box center [1066, 289] width 23 height 13
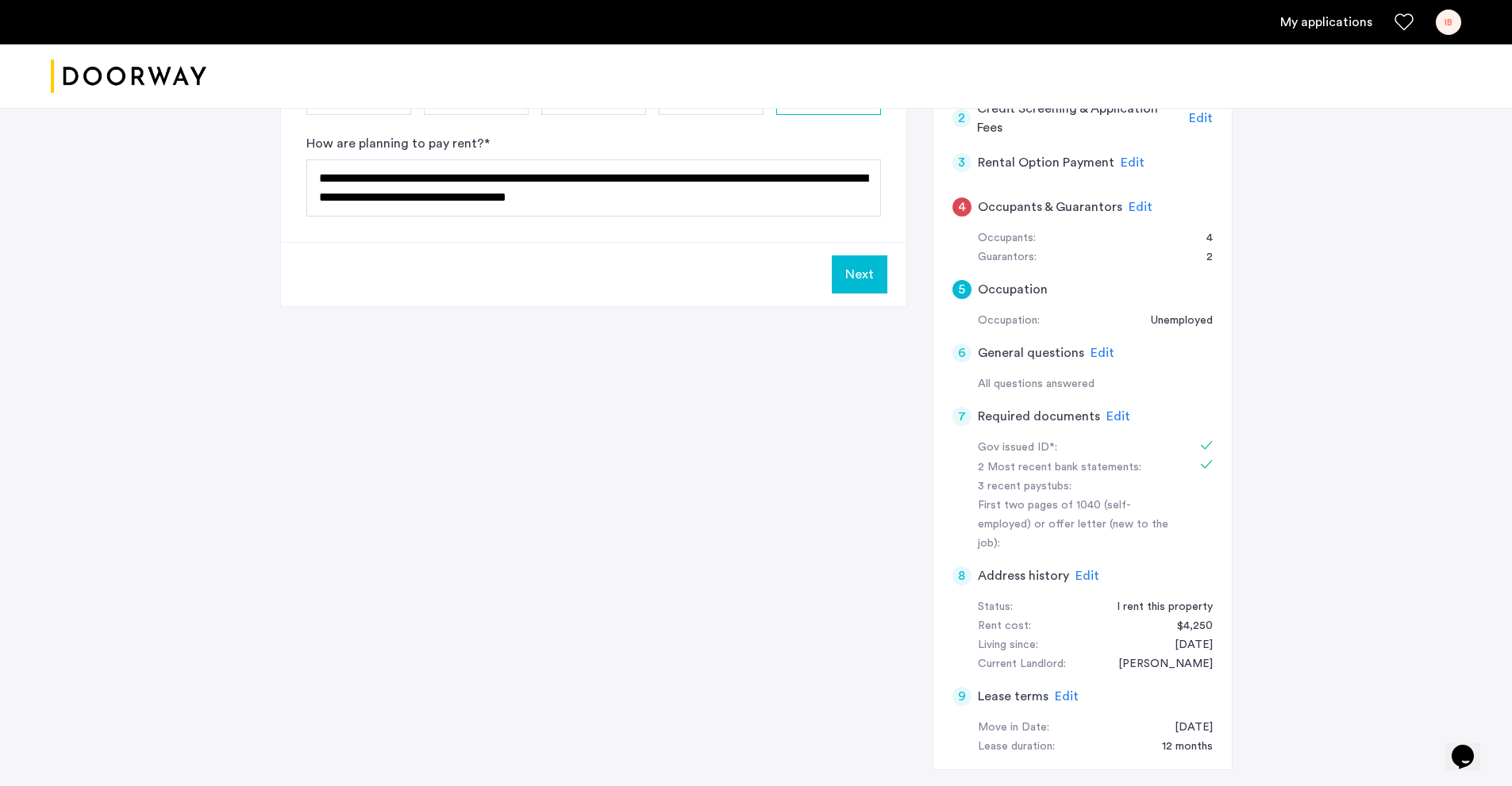
click at [1106, 418] on span "Edit" at bounding box center [1117, 417] width 23 height 13
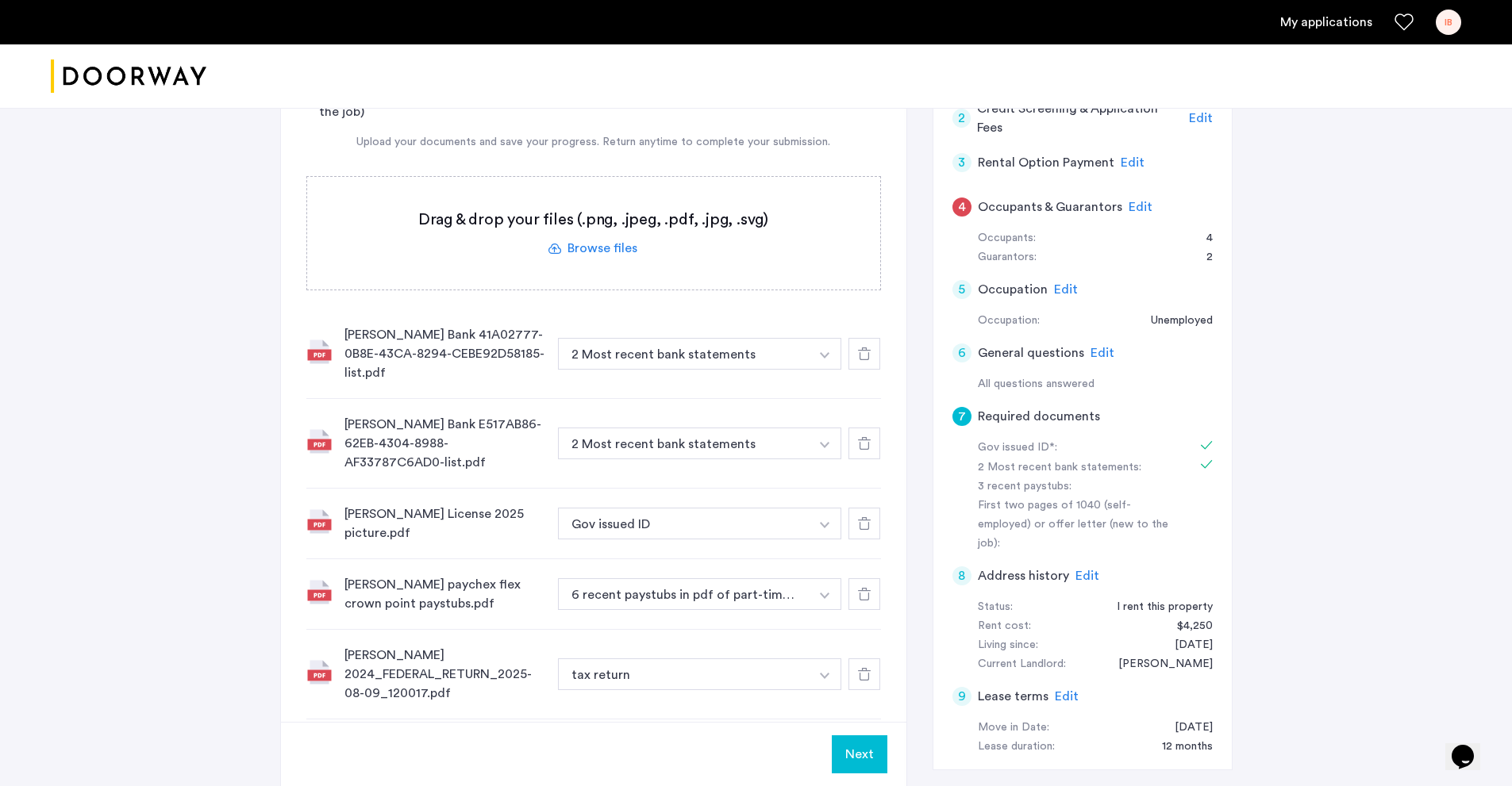
click at [1129, 215] on div "Edit" at bounding box center [1140, 207] width 23 height 19
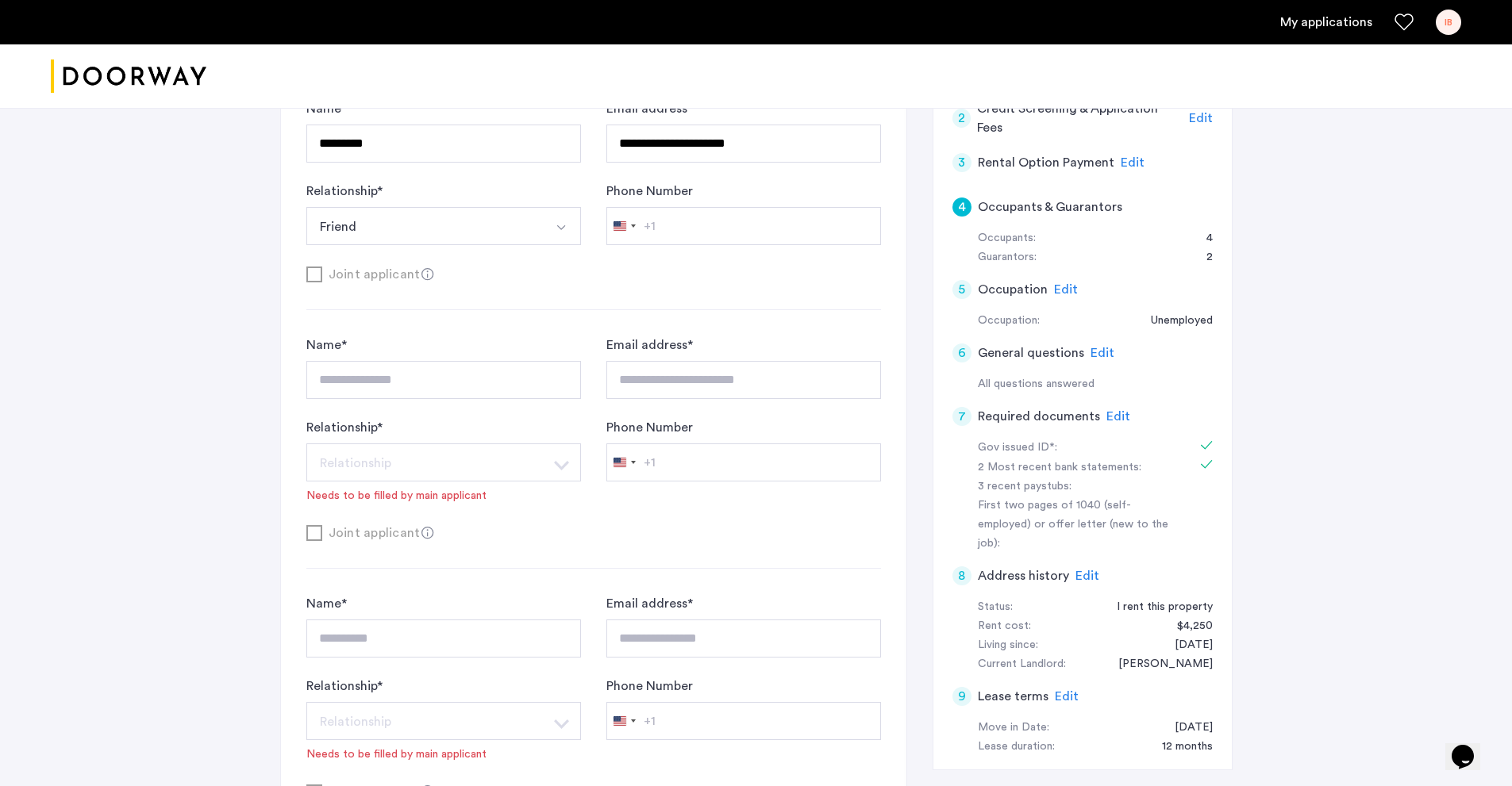
click at [1125, 163] on span "Edit" at bounding box center [1132, 163] width 23 height 13
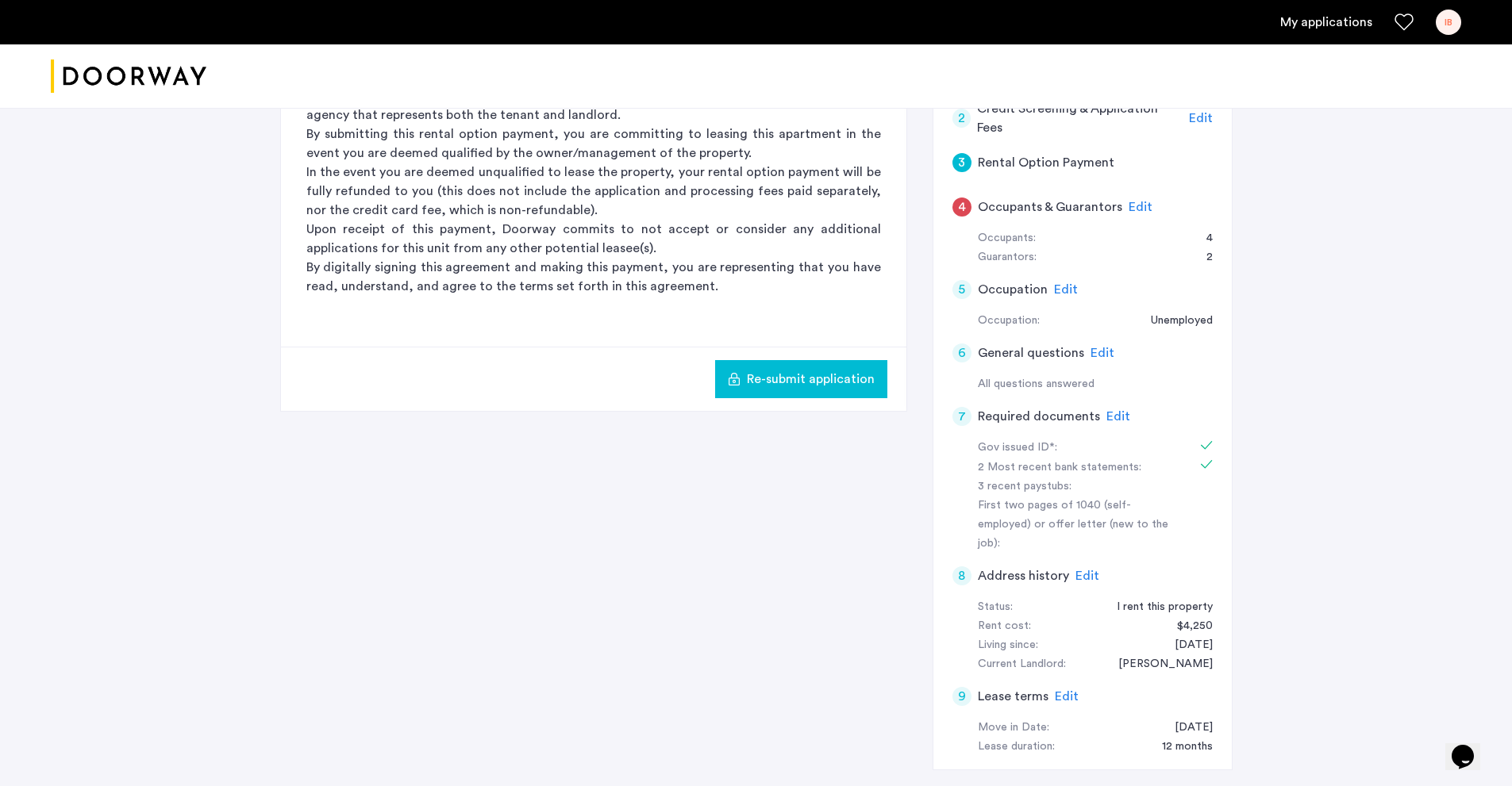
click at [1130, 214] on div "Edit" at bounding box center [1140, 207] width 23 height 19
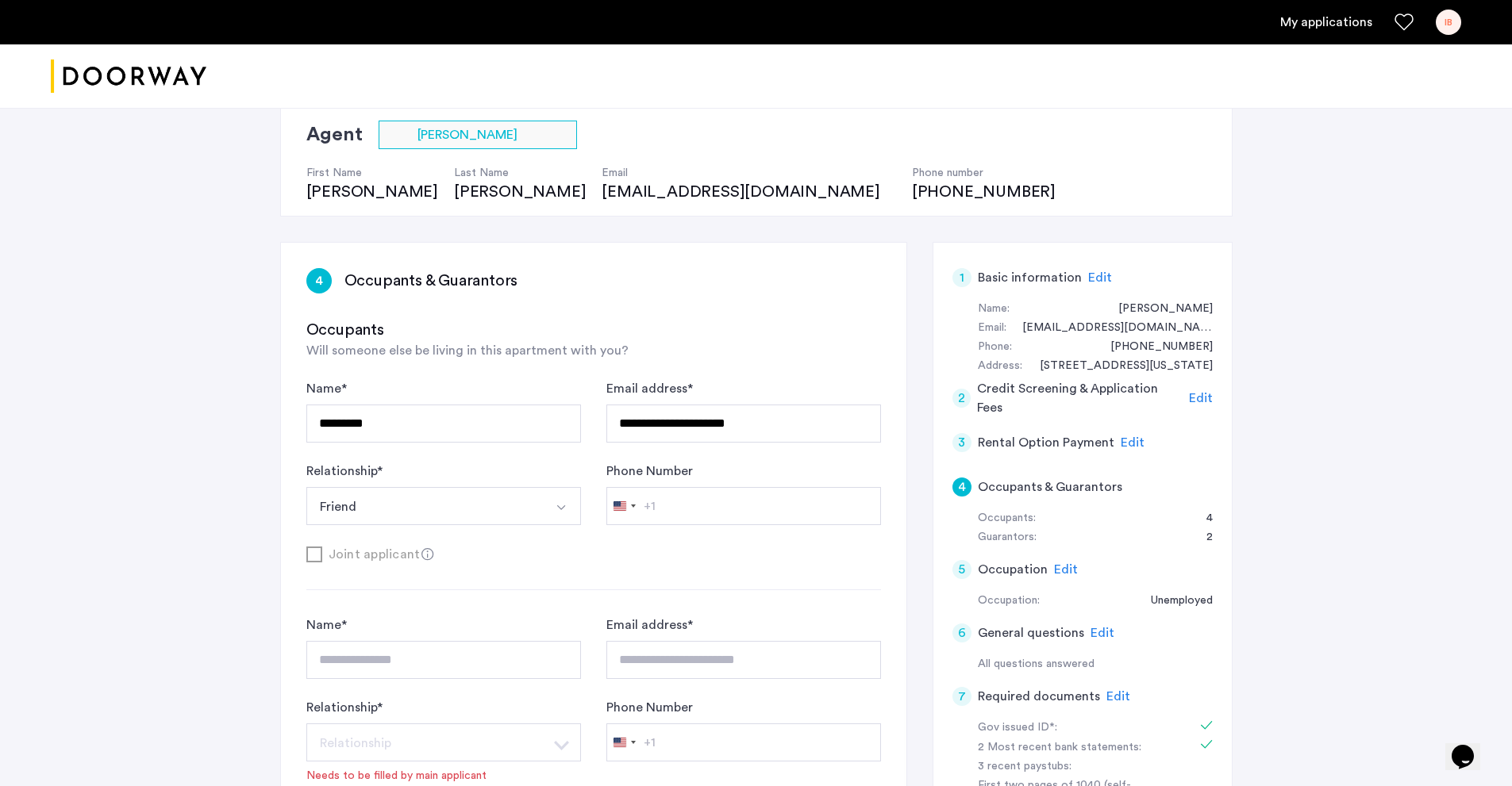
scroll to position [103, 0]
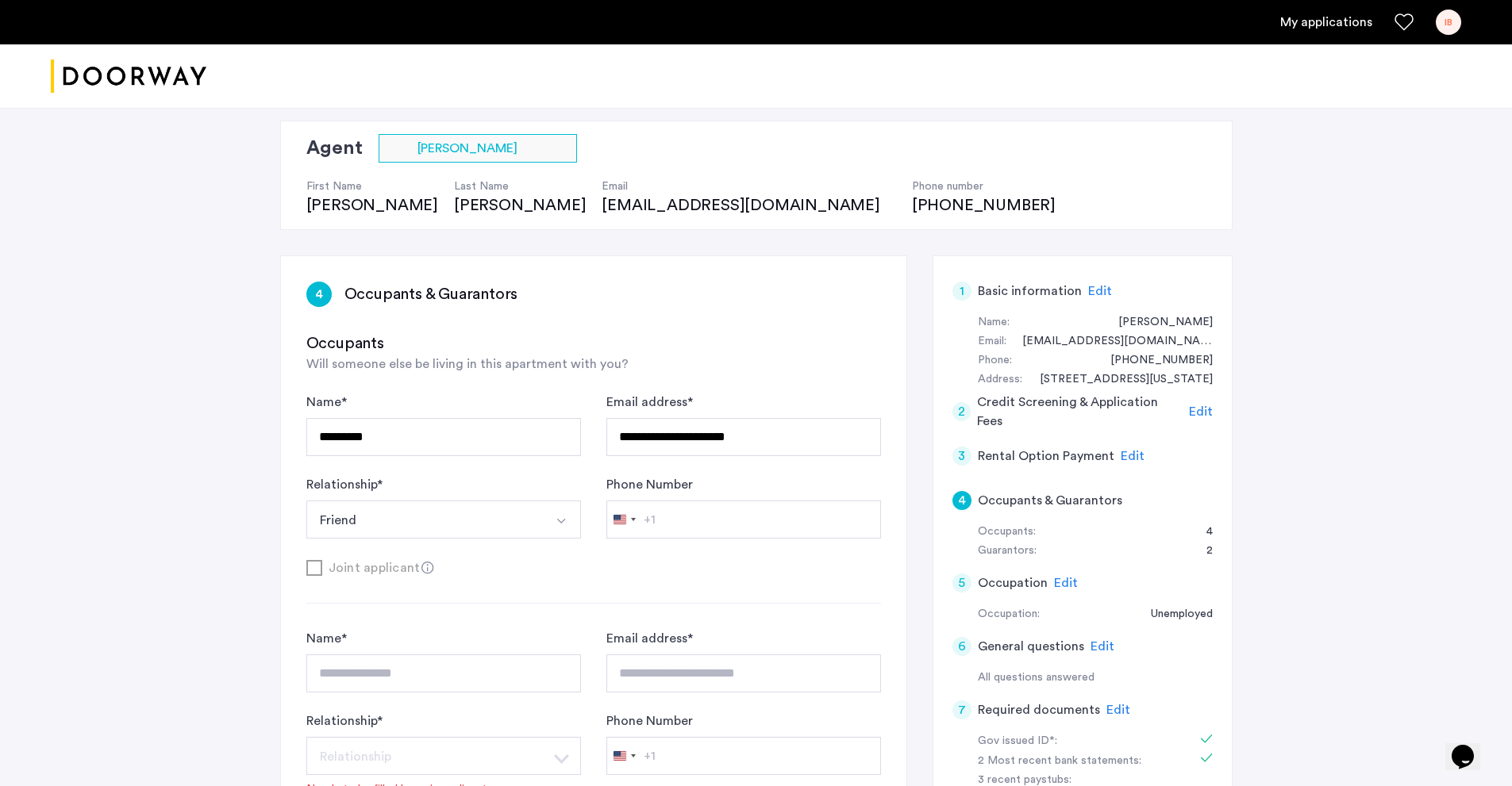
click at [1065, 578] on span "Edit" at bounding box center [1066, 584] width 23 height 13
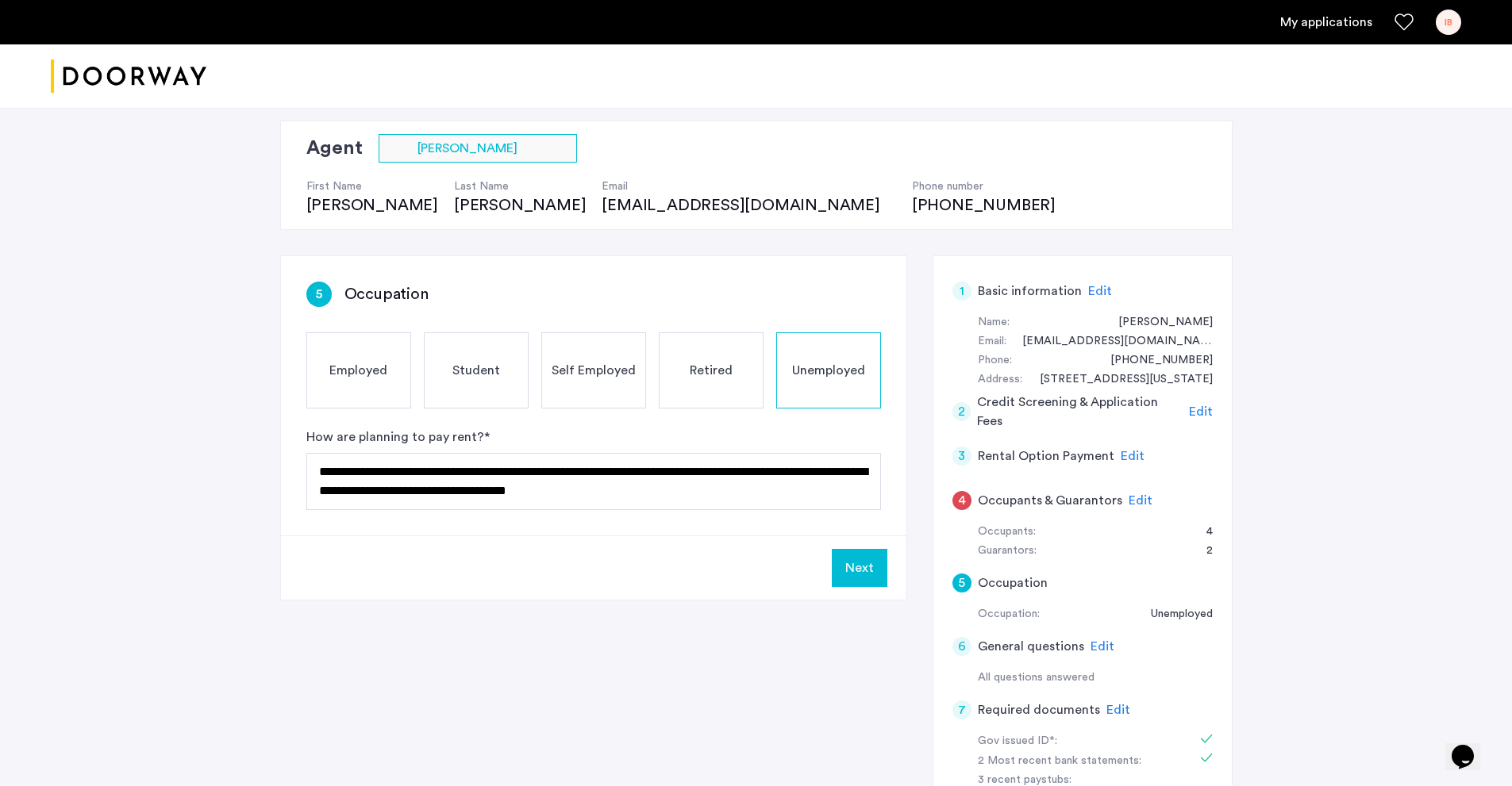
click at [1133, 444] on div "3 Rental Option Payment Edit" at bounding box center [1083, 455] width 261 height 44
click at [1136, 464] on div "Edit" at bounding box center [1132, 456] width 23 height 19
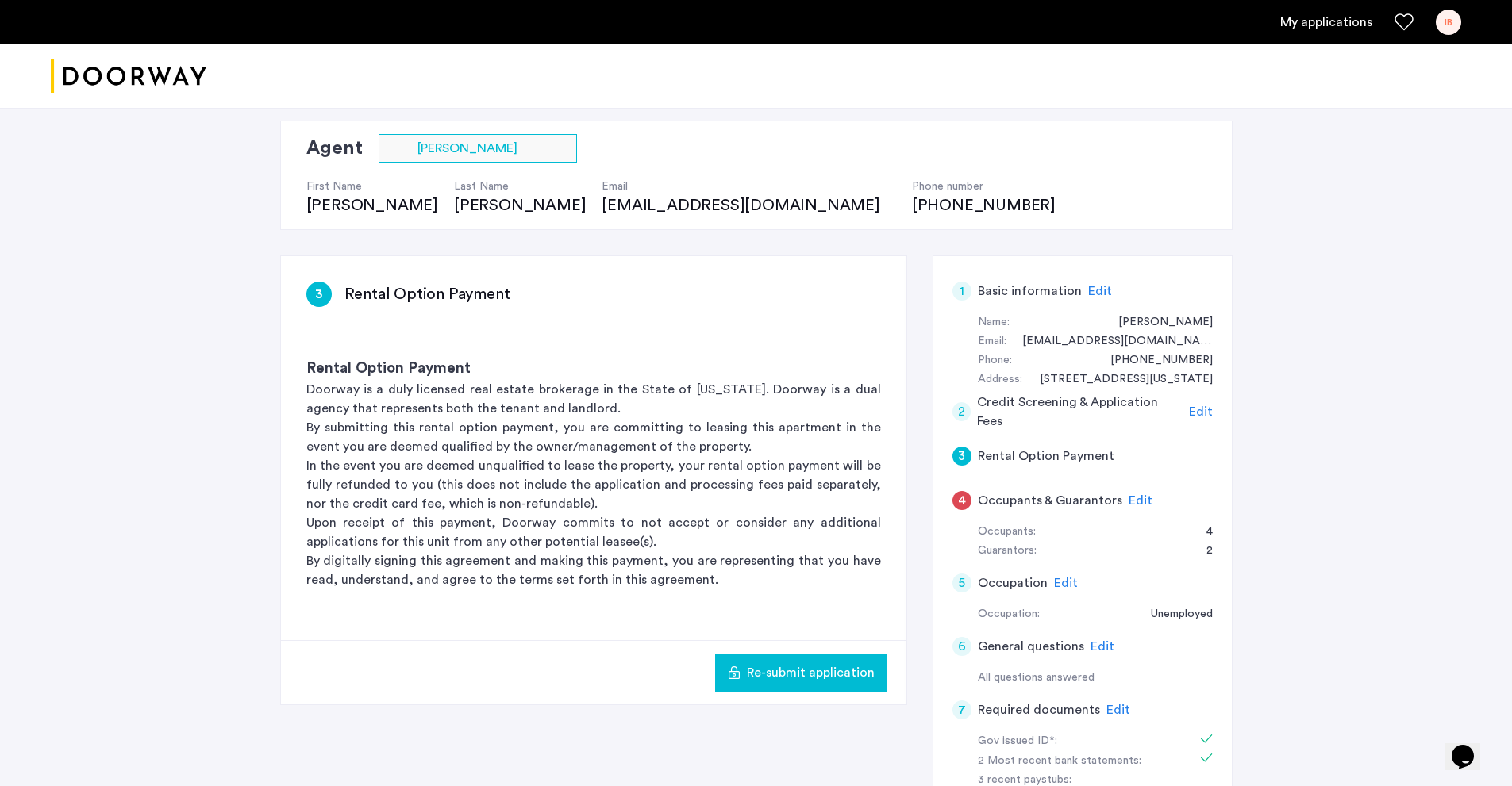
click at [1194, 413] on span "Edit" at bounding box center [1201, 412] width 23 height 13
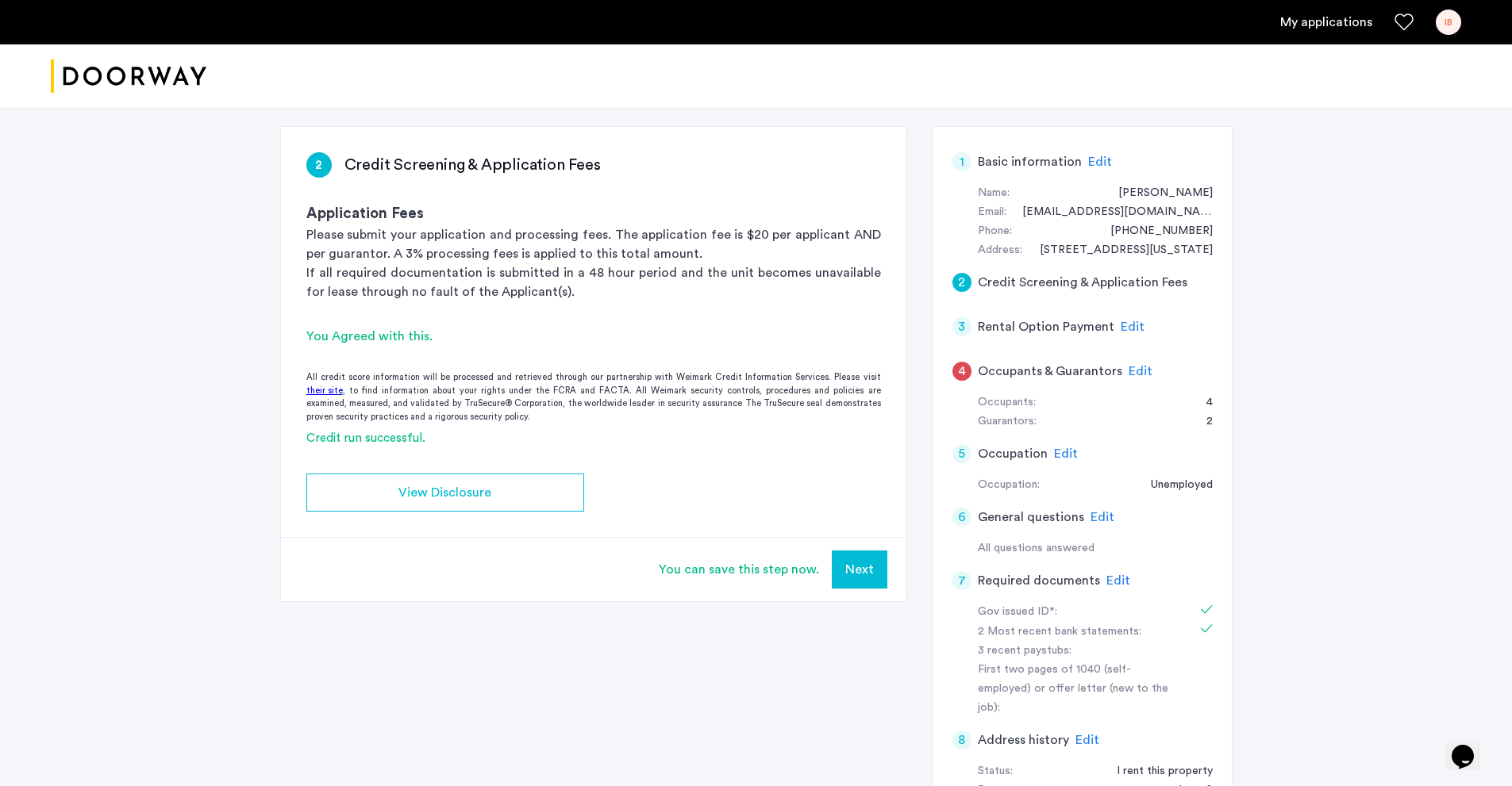
scroll to position [261, 0]
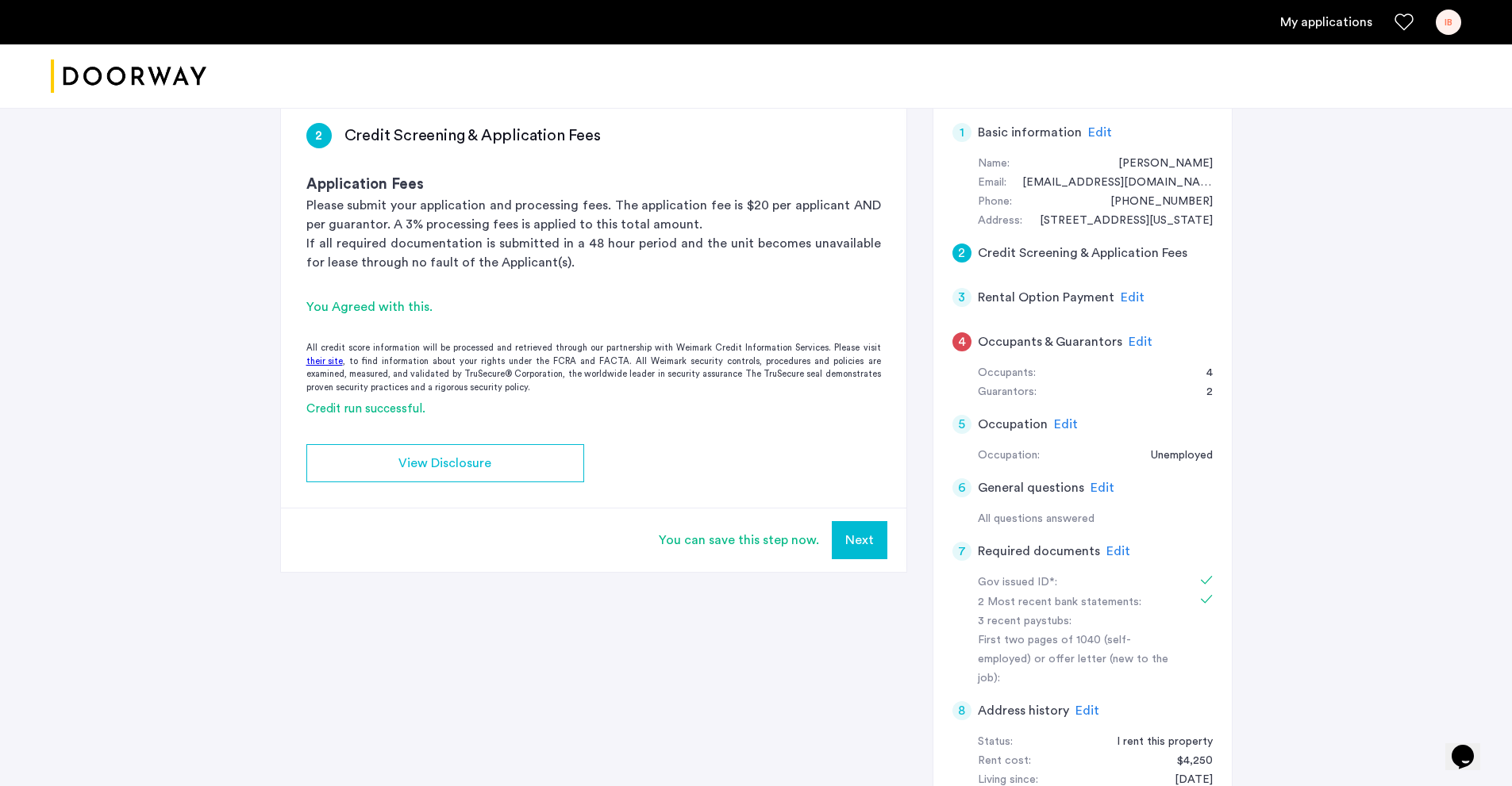
click at [859, 552] on button "Next" at bounding box center [859, 540] width 55 height 38
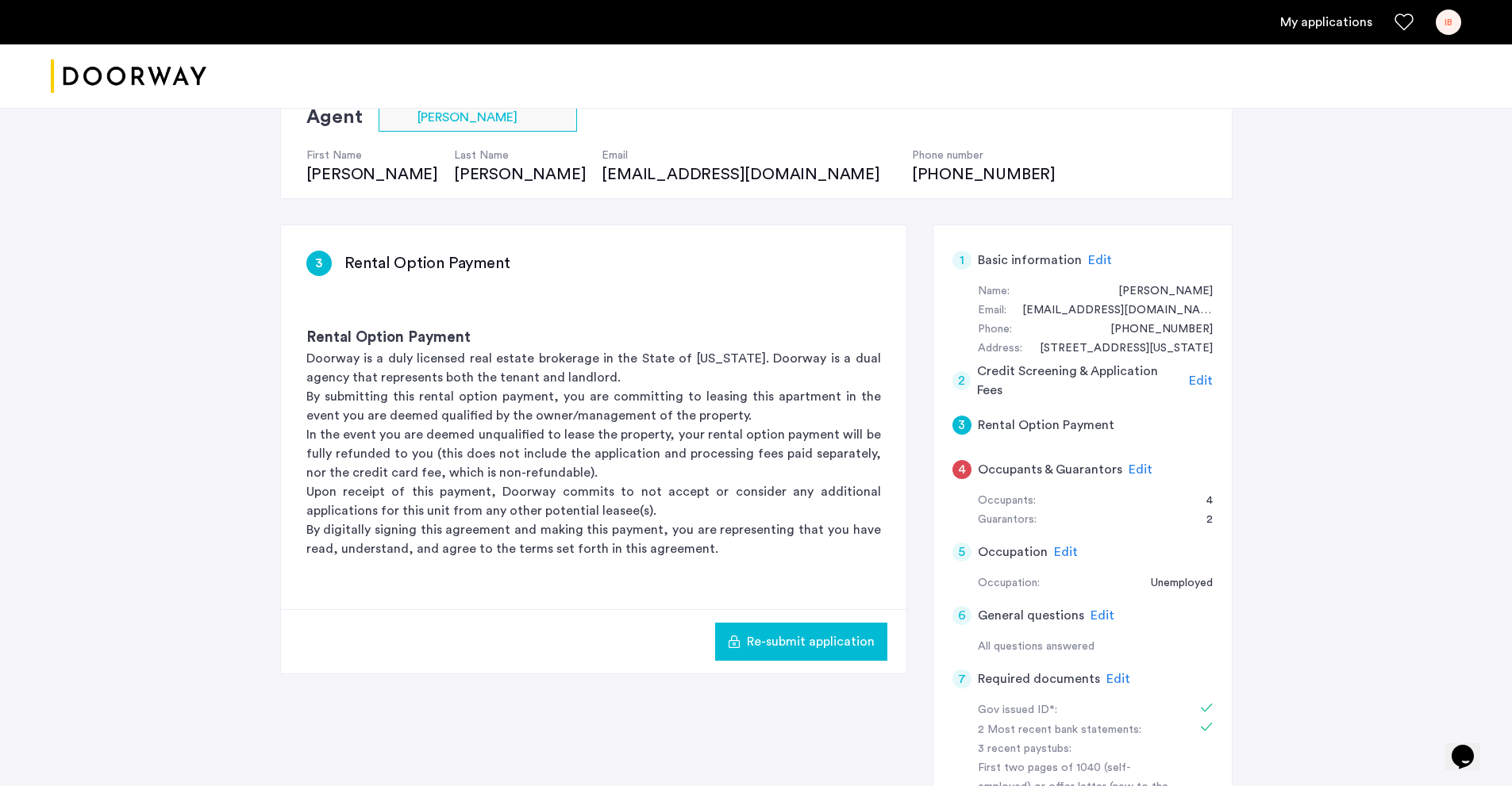
scroll to position [238, 0]
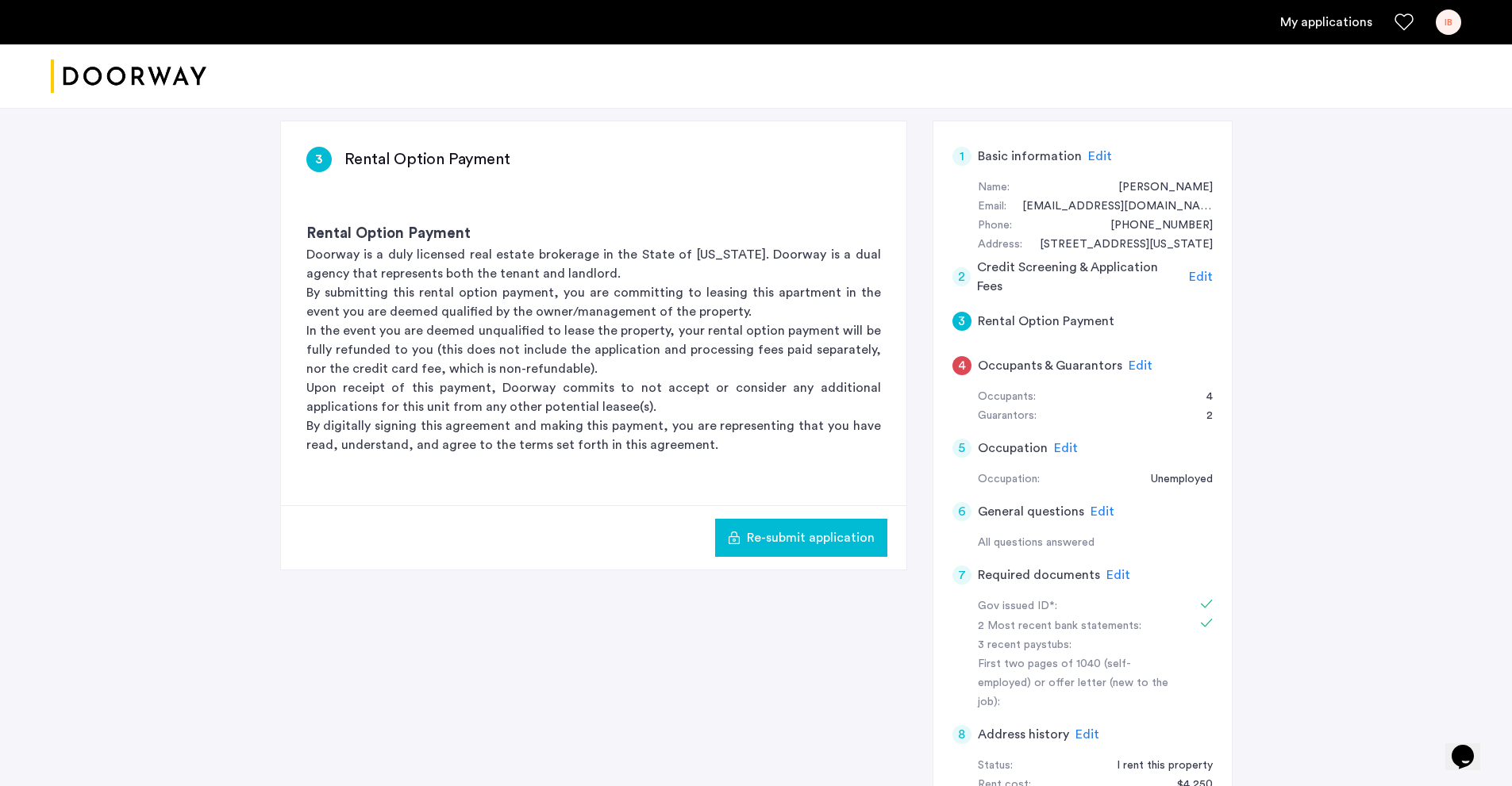
click at [1078, 443] on div "5 Occupation Edit" at bounding box center [1083, 448] width 261 height 44
click at [1064, 447] on span "Edit" at bounding box center [1066, 449] width 23 height 13
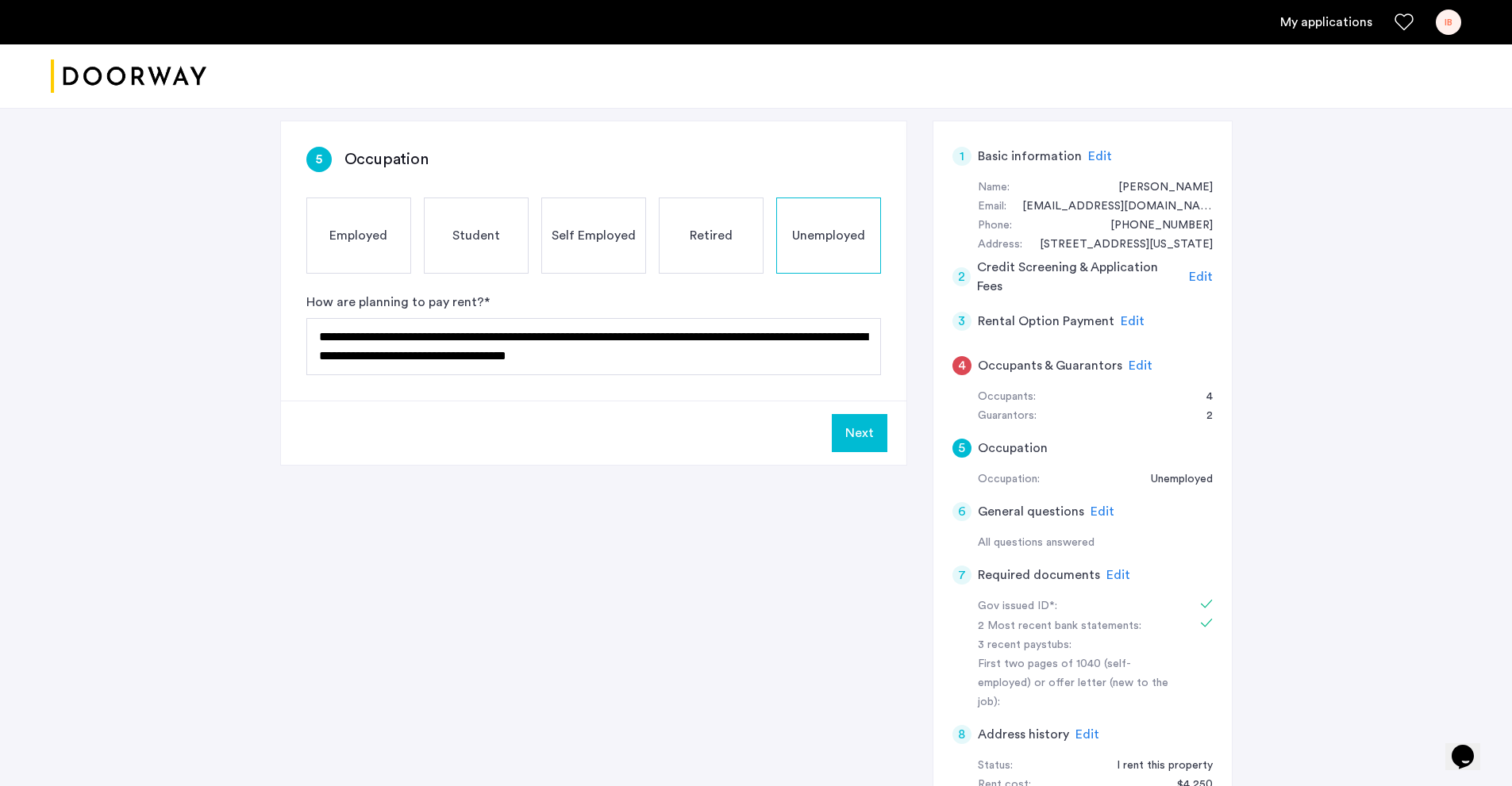
click at [1121, 320] on span "Edit" at bounding box center [1132, 321] width 23 height 13
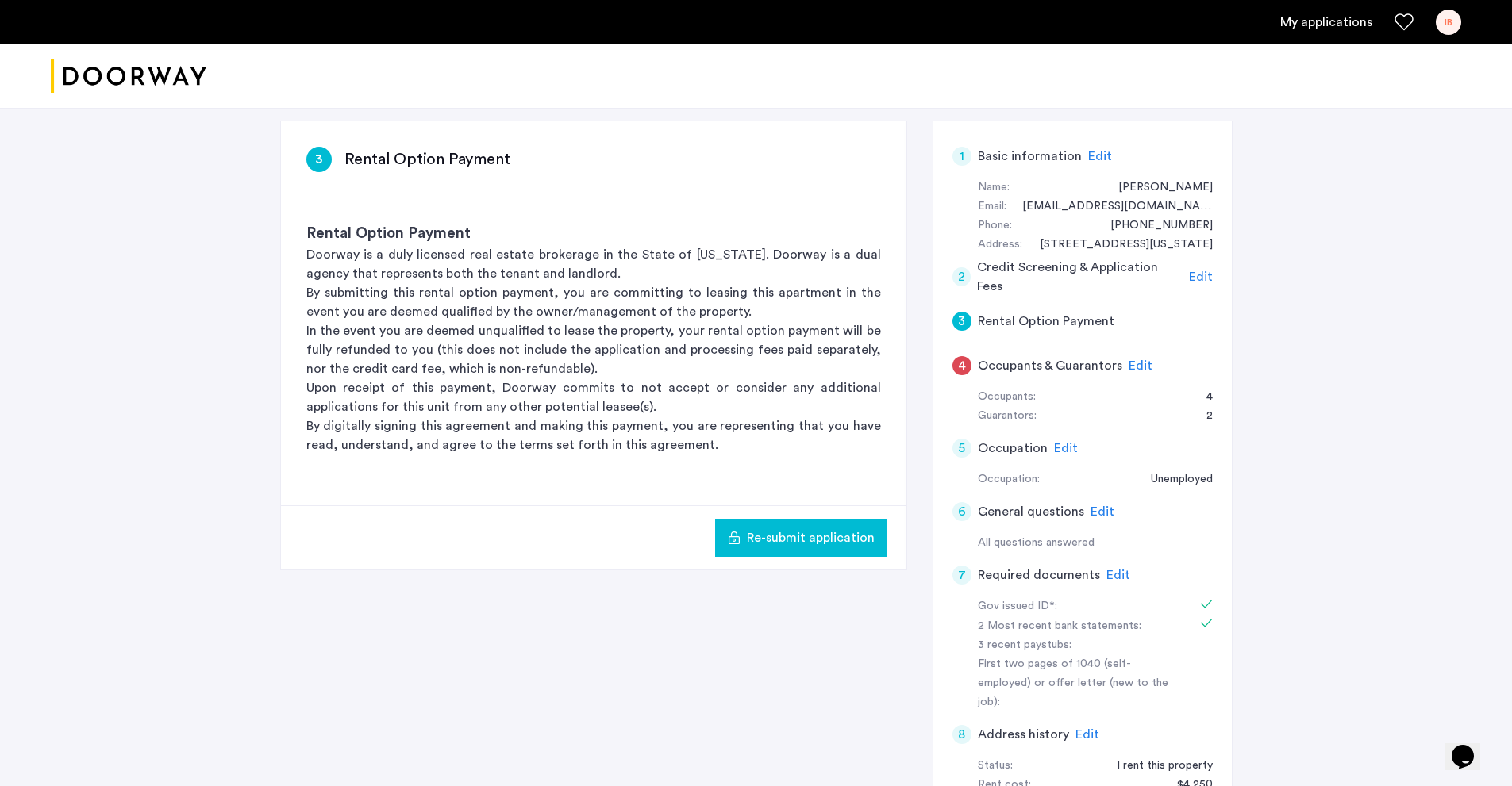
click at [1133, 367] on span "Edit" at bounding box center [1140, 366] width 23 height 13
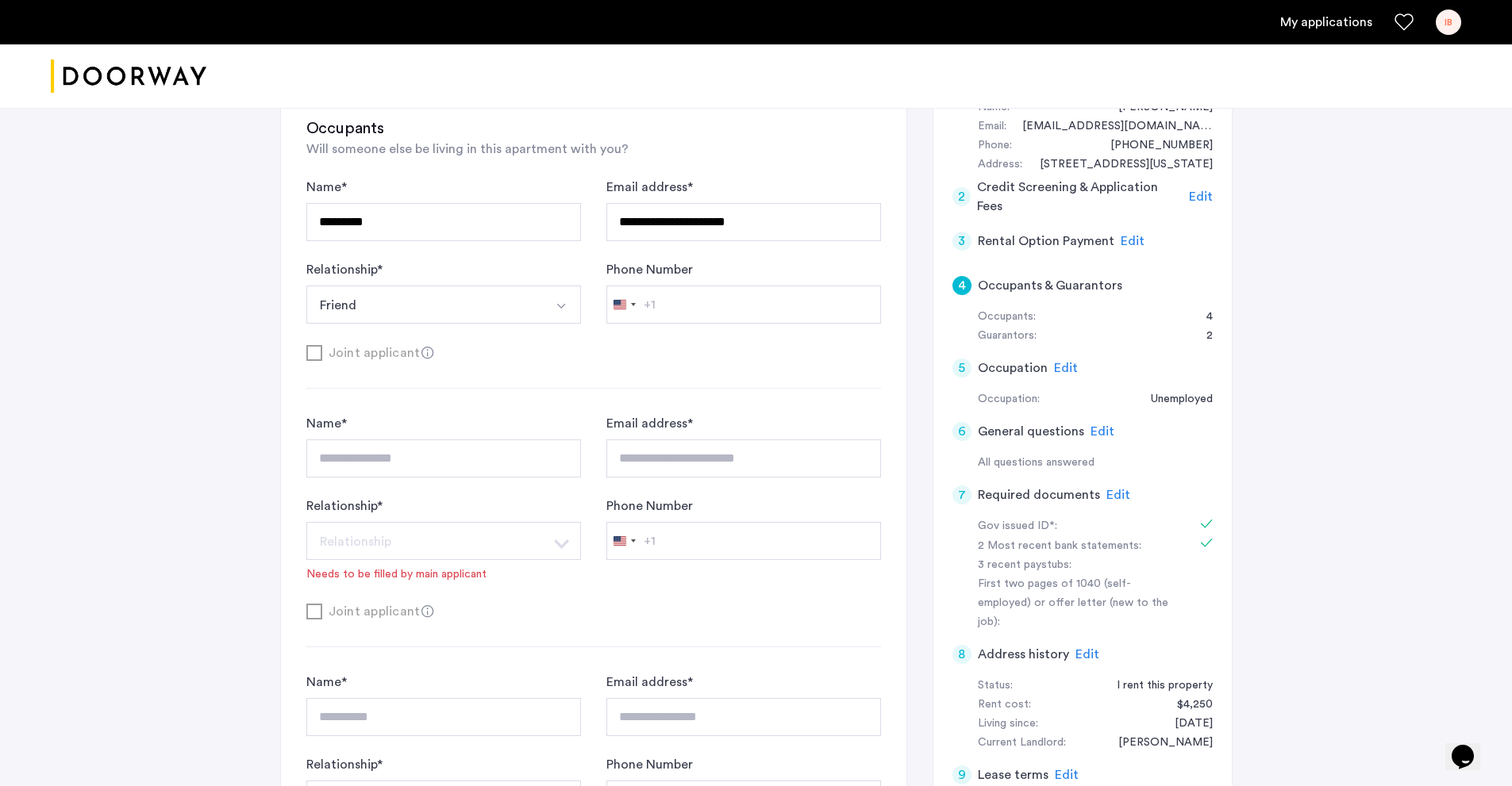
scroll to position [318, 0]
click at [387, 319] on button "Friend" at bounding box center [425, 305] width 237 height 38
click at [372, 304] on button "Friend" at bounding box center [425, 305] width 237 height 38
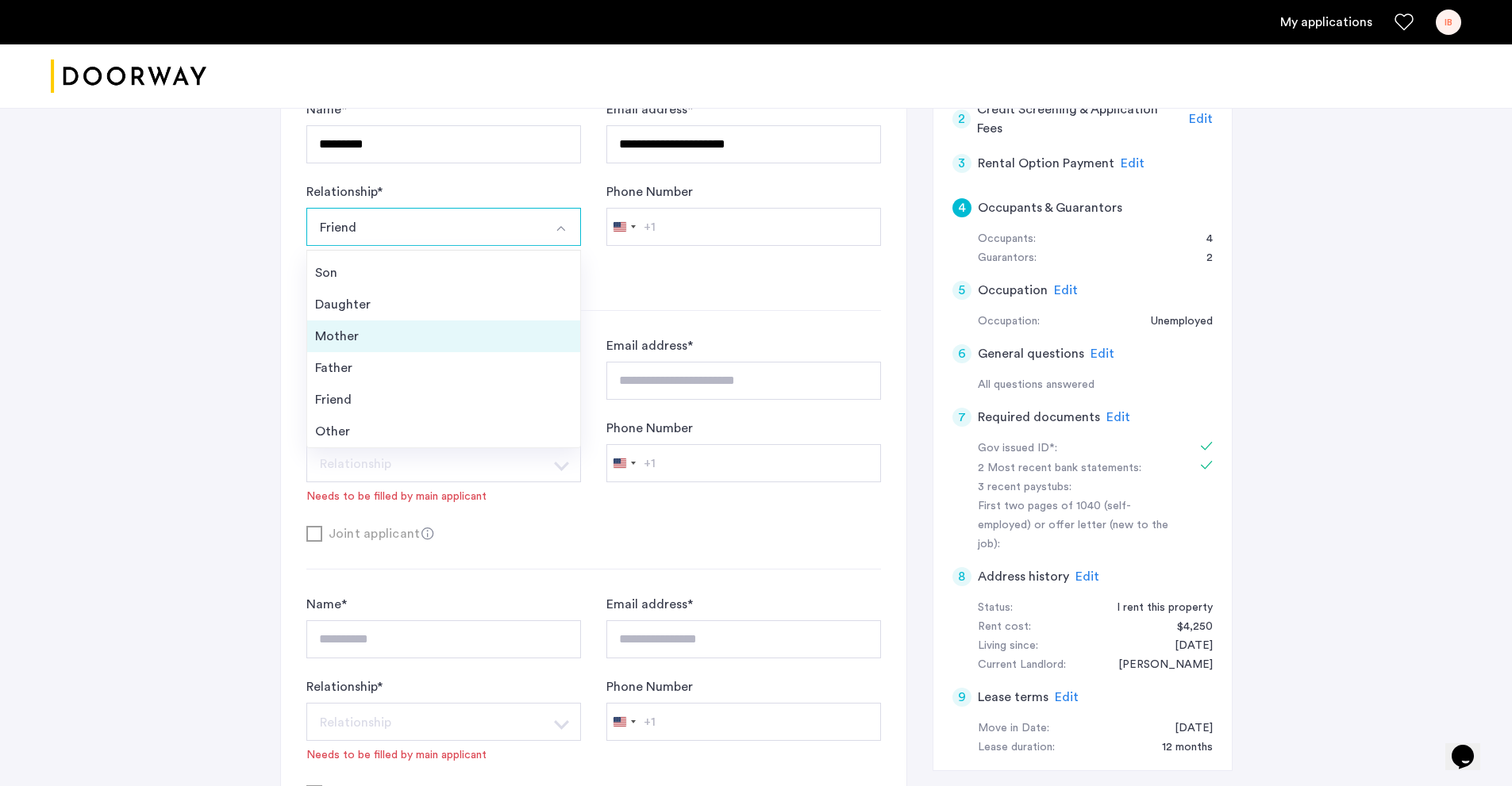
scroll to position [396, 0]
click at [195, 411] on div "**********" at bounding box center [756, 740] width 1512 height 2058
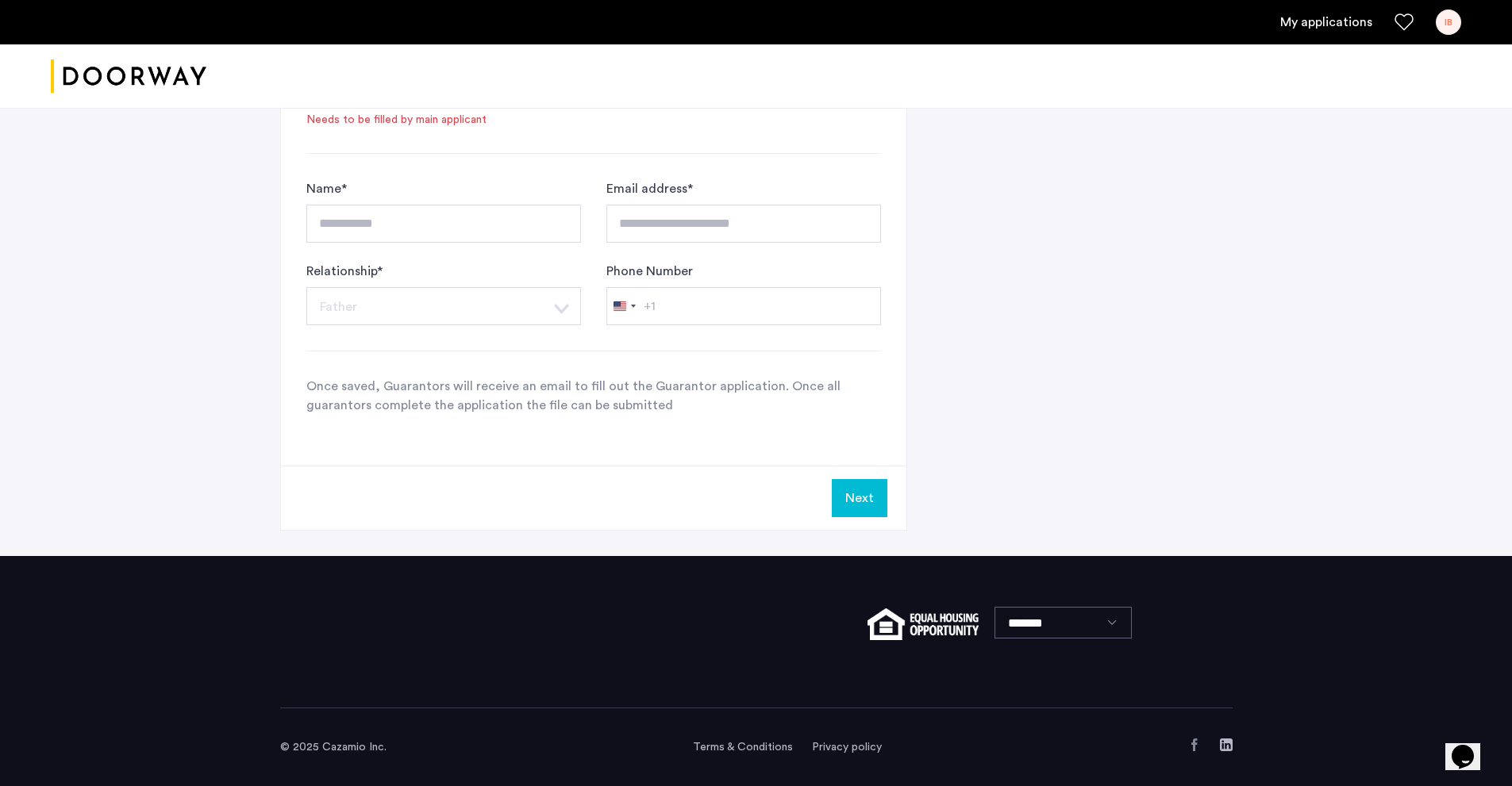
scroll to position [1610, 0]
drag, startPoint x: 397, startPoint y: 264, endPoint x: 401, endPoint y: 230, distance: 34.2
click at [395, 266] on div "Relationship * ****** Father Husband Wife Son Daughter Mother Father Friend Oth…" at bounding box center [443, 293] width 275 height 64
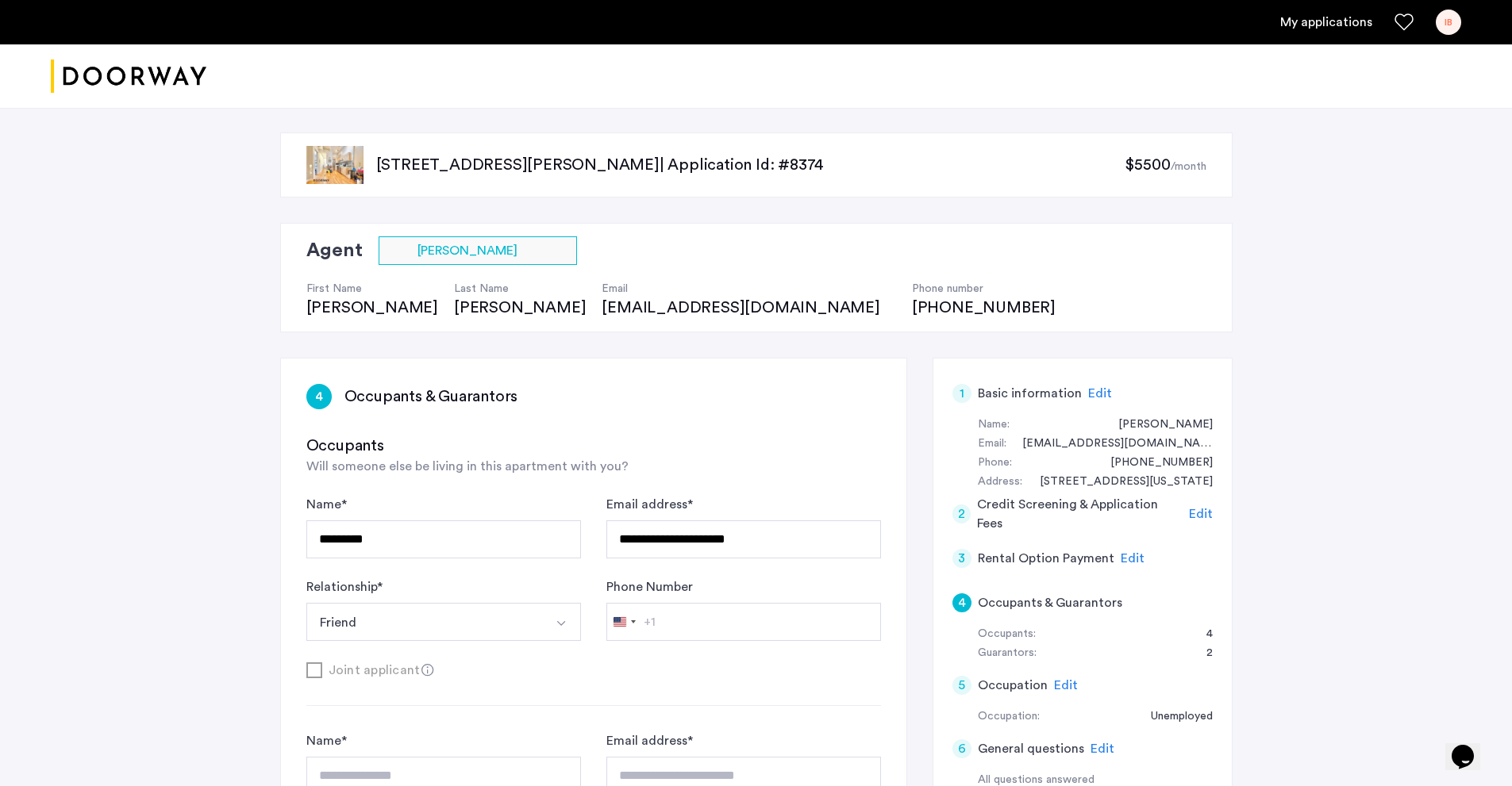
scroll to position [0, 0]
